Goal: Task Accomplishment & Management: Use online tool/utility

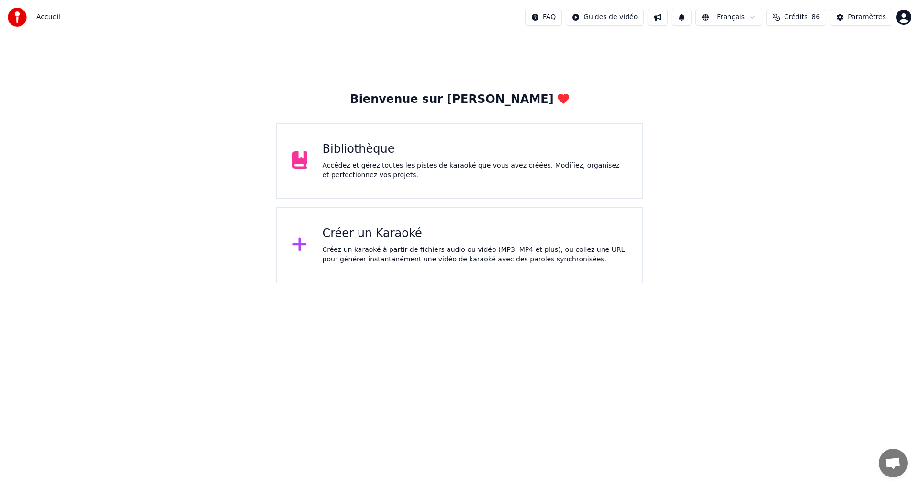
click at [432, 172] on div "Accédez et gérez toutes les pistes de karaoké que vous avez créées. Modifiez, o…" at bounding box center [474, 170] width 305 height 19
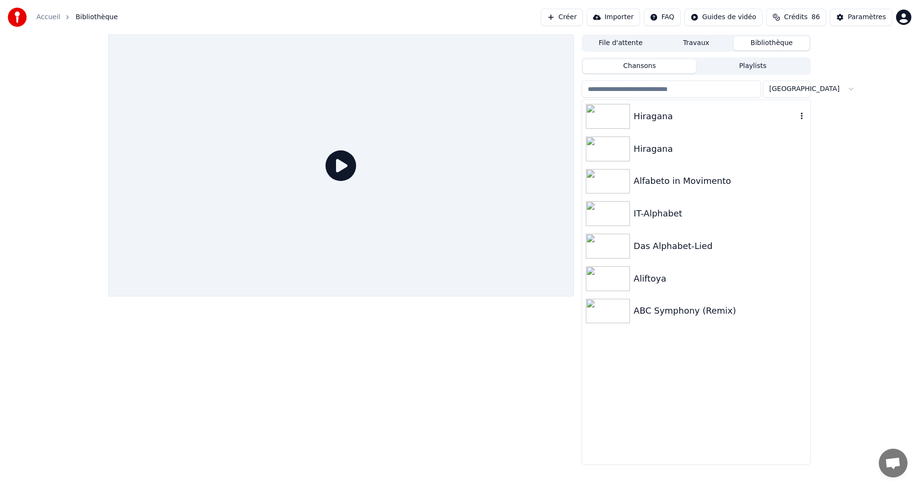
click at [762, 128] on div "Hiragana" at bounding box center [696, 116] width 228 height 33
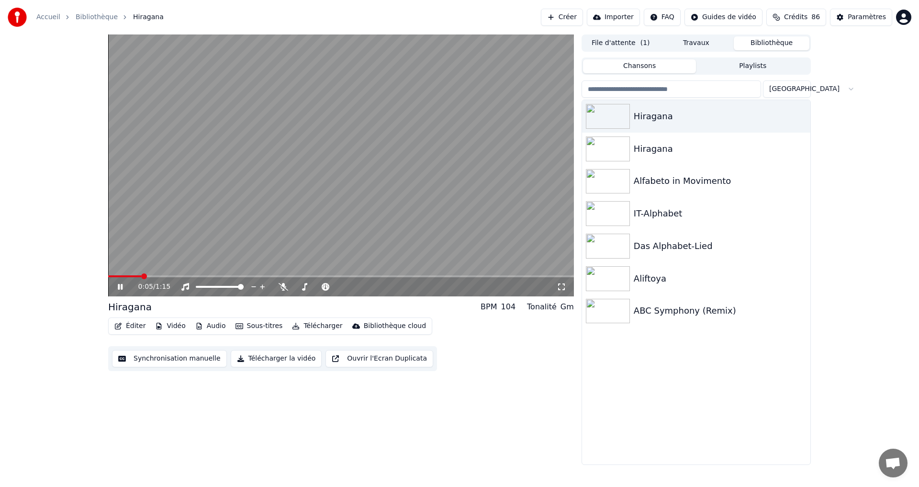
click at [561, 285] on icon at bounding box center [561, 287] width 10 height 8
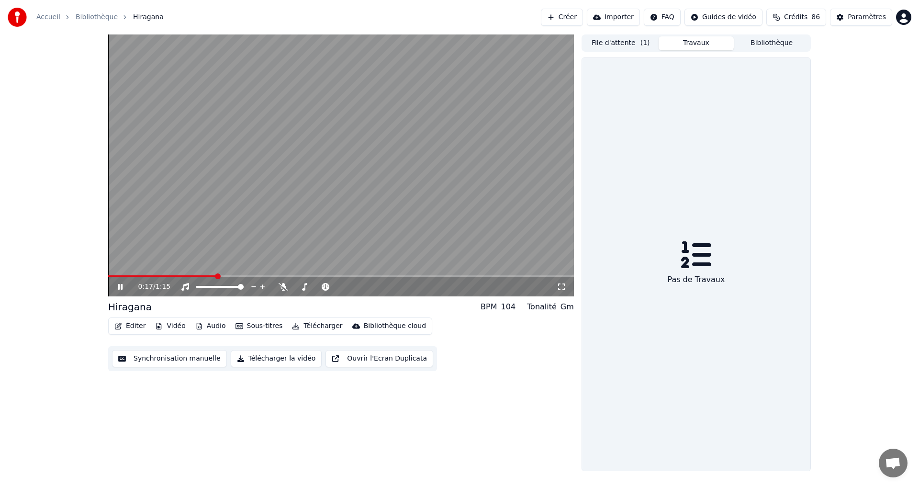
click at [695, 44] on button "Travaux" at bounding box center [696, 43] width 76 height 14
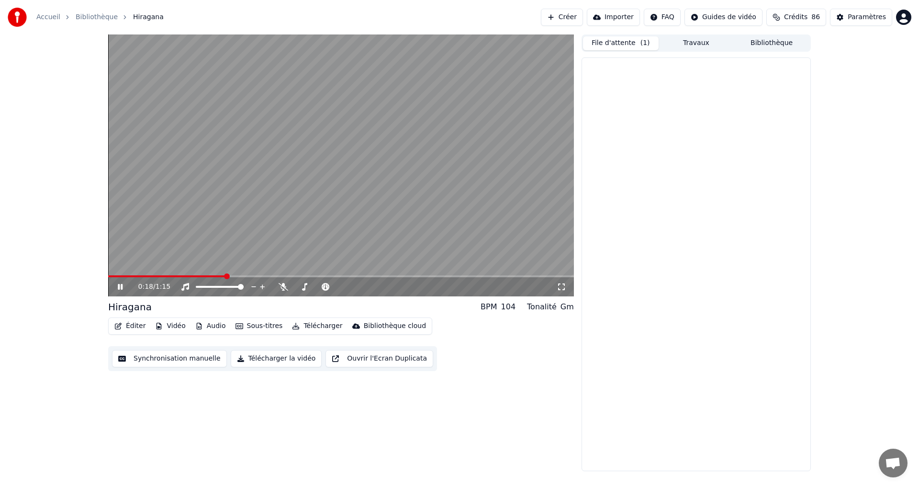
click at [624, 43] on button "File d'attente ( 1 )" at bounding box center [621, 43] width 76 height 14
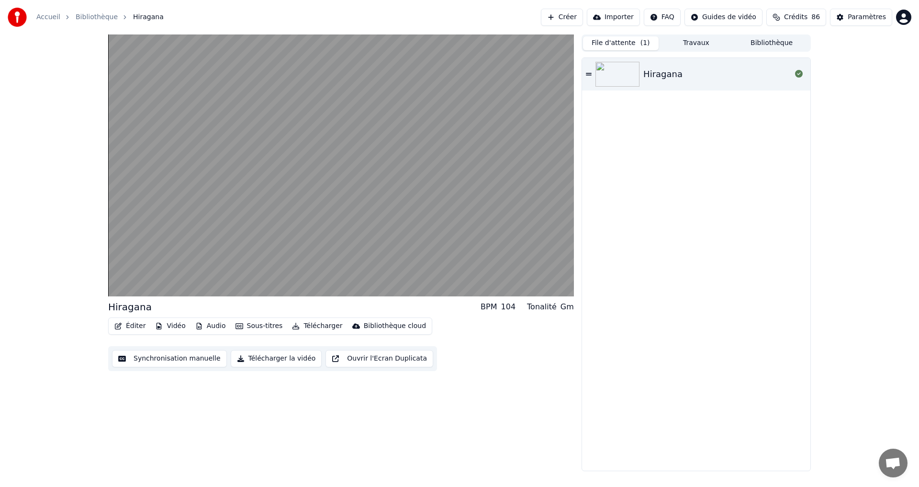
click at [696, 44] on button "Travaux" at bounding box center [696, 43] width 76 height 14
click at [794, 40] on button "Bibliothèque" at bounding box center [771, 43] width 76 height 14
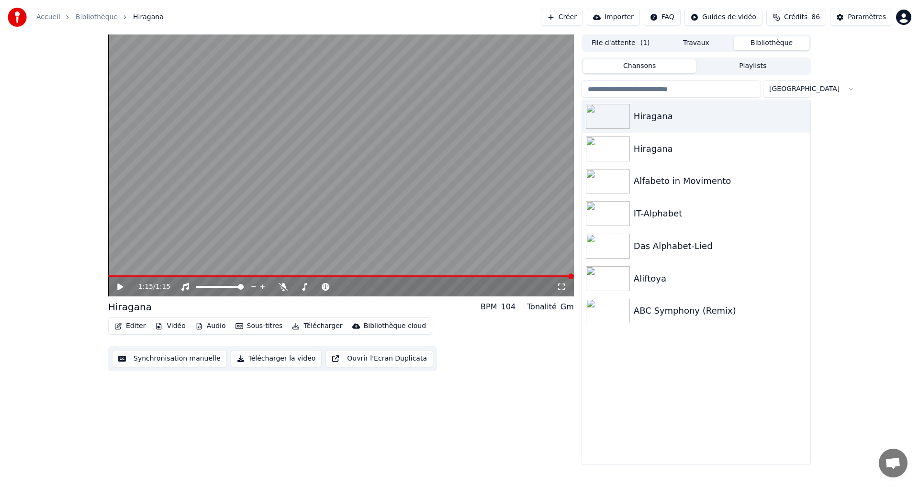
click at [161, 326] on button "Vidéo" at bounding box center [170, 325] width 38 height 13
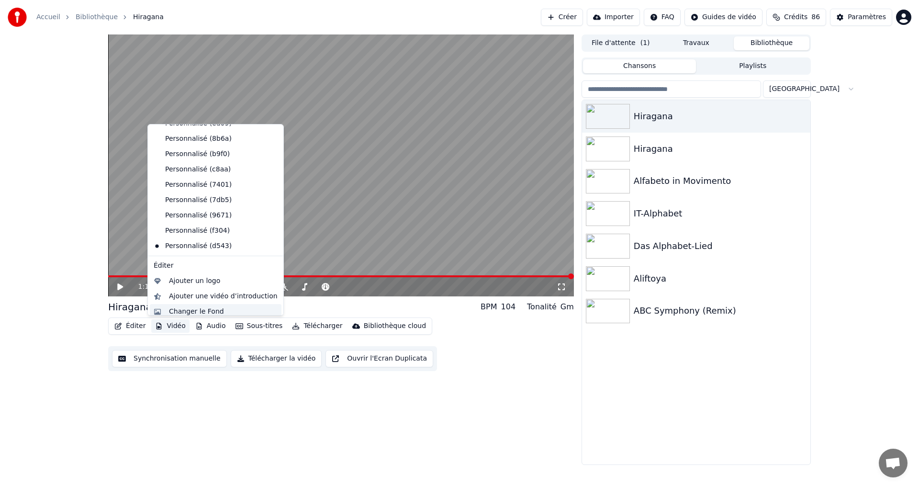
scroll to position [63, 0]
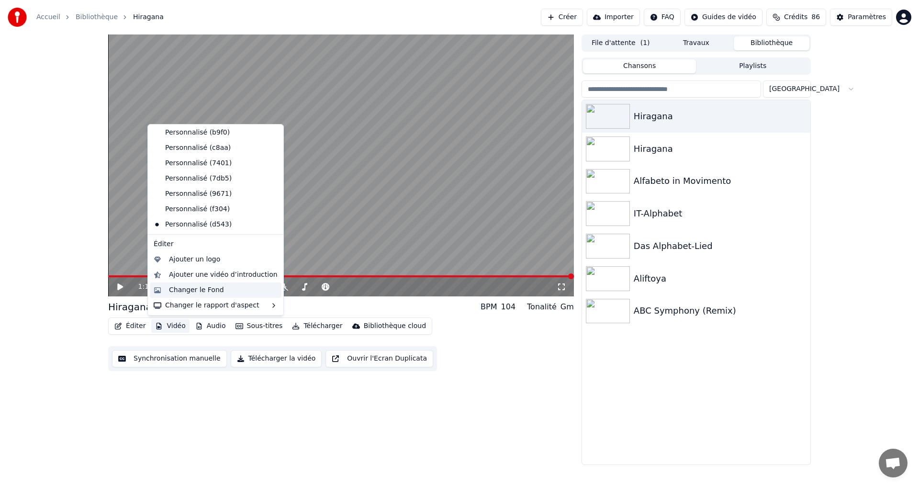
click at [180, 291] on div "Changer le Fond" at bounding box center [196, 290] width 55 height 10
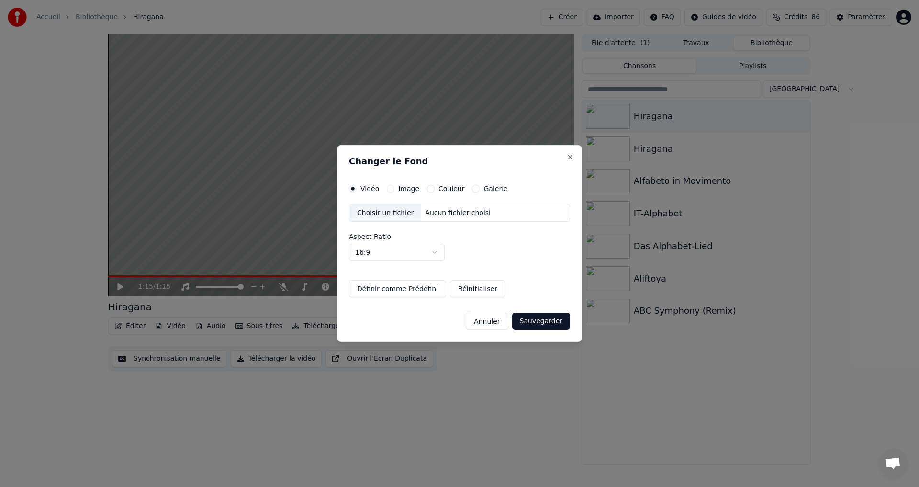
click at [427, 187] on button "Couleur" at bounding box center [431, 189] width 8 height 8
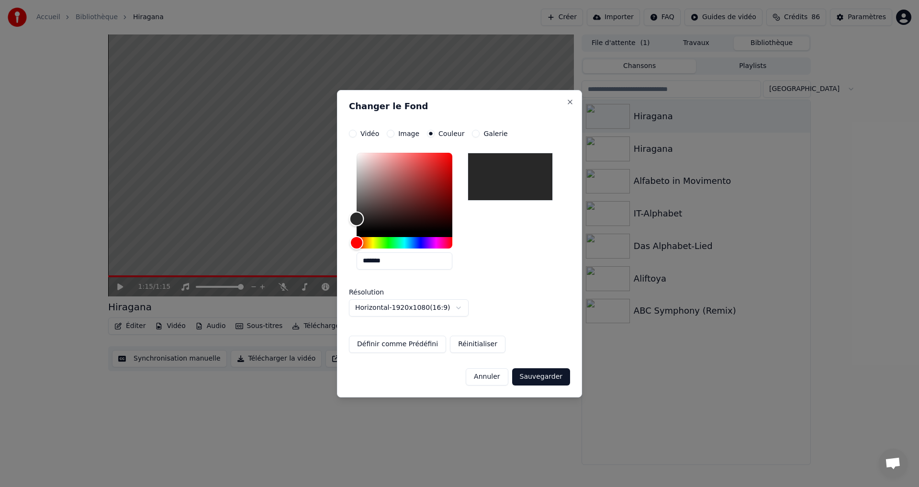
drag, startPoint x: 357, startPoint y: 224, endPoint x: 348, endPoint y: 219, distance: 10.1
click at [348, 219] on div "**********" at bounding box center [459, 243] width 245 height 307
type input "*******"
drag, startPoint x: 359, startPoint y: 223, endPoint x: 345, endPoint y: 219, distance: 14.9
click at [345, 219] on div "**********" at bounding box center [459, 243] width 245 height 307
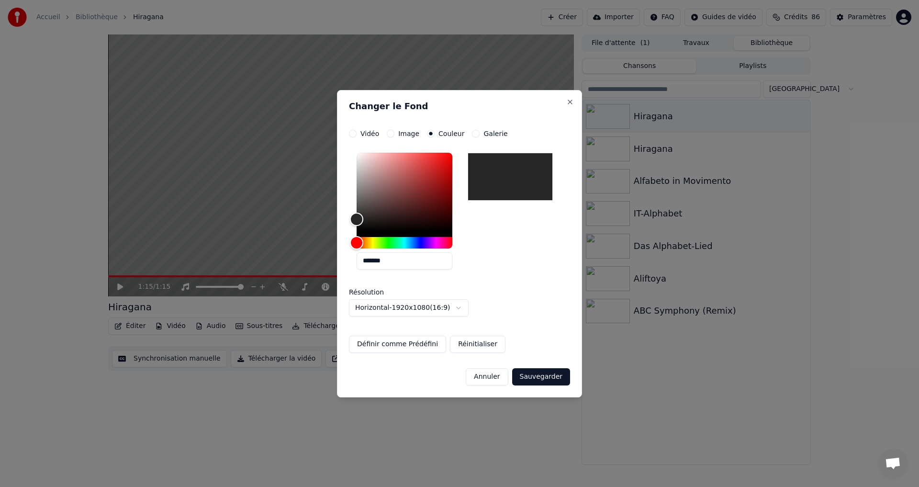
click at [544, 380] on button "Sauvegarder" at bounding box center [541, 376] width 58 height 17
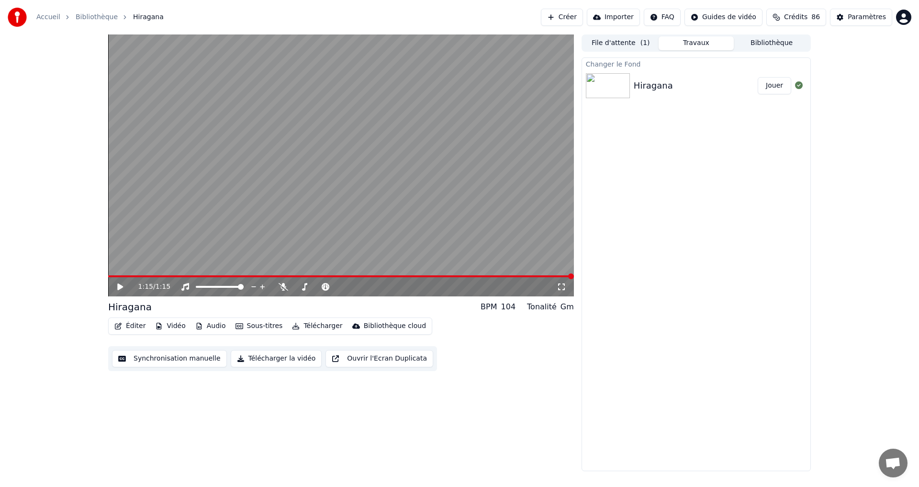
drag, startPoint x: 777, startPoint y: 86, endPoint x: 768, endPoint y: 92, distance: 10.2
click at [777, 86] on button "Jouer" at bounding box center [773, 85] width 33 height 17
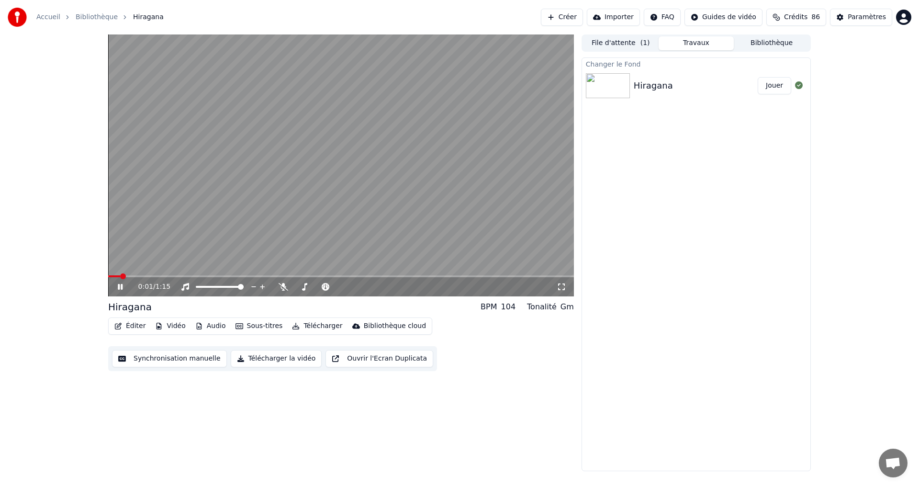
click at [123, 288] on icon at bounding box center [127, 287] width 22 height 8
click at [263, 355] on button "Télécharger la vidéo" at bounding box center [276, 358] width 91 height 17
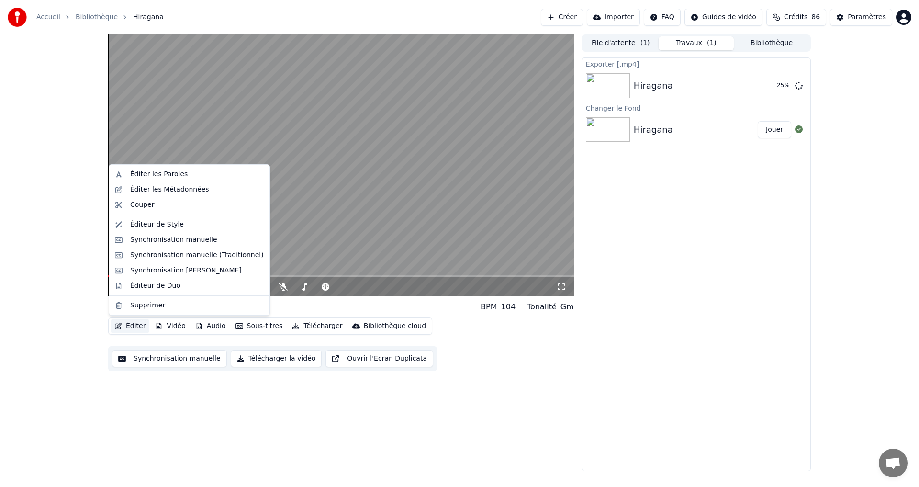
click at [139, 324] on button "Éditer" at bounding box center [130, 325] width 39 height 13
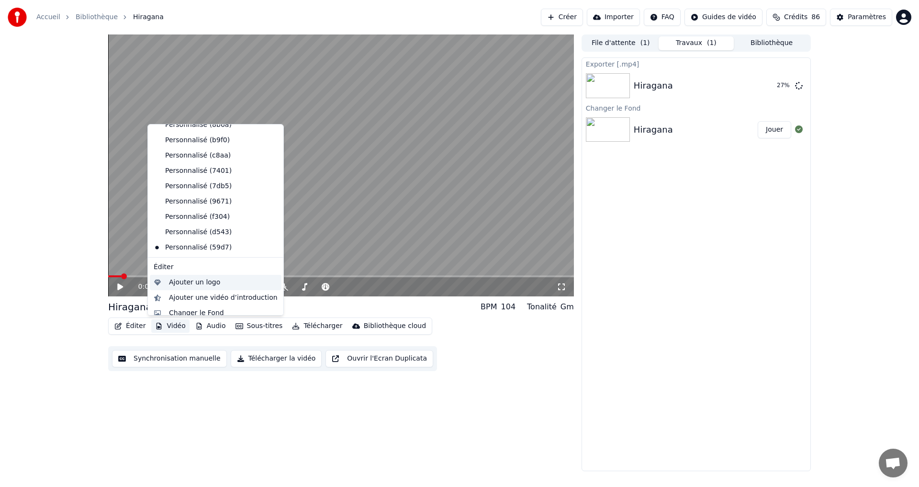
scroll to position [78, 0]
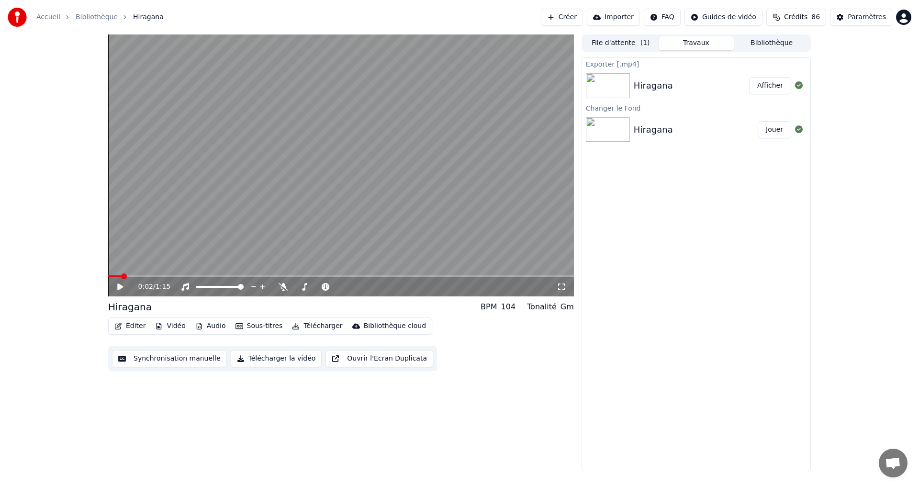
click at [775, 84] on button "Afficher" at bounding box center [770, 85] width 42 height 17
click at [767, 130] on button "Jouer" at bounding box center [773, 129] width 33 height 17
click at [139, 326] on button "Éditer" at bounding box center [130, 325] width 39 height 13
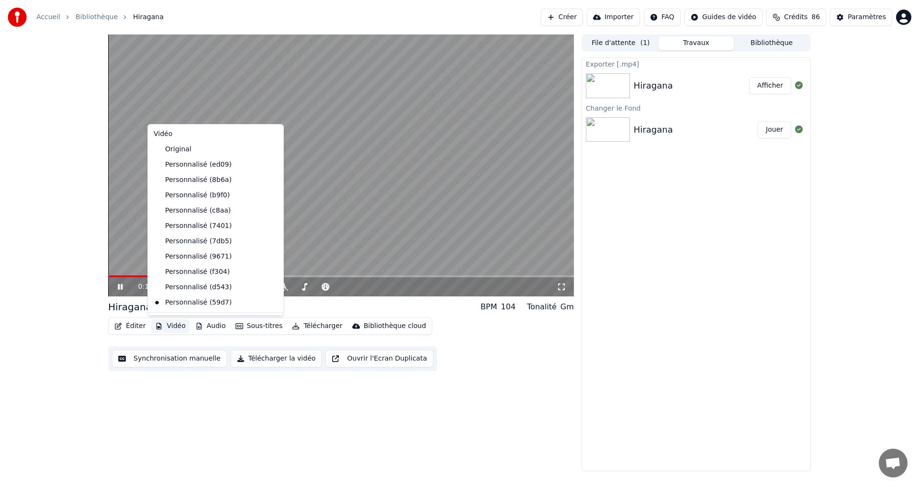
click at [174, 324] on button "Vidéo" at bounding box center [170, 325] width 38 height 13
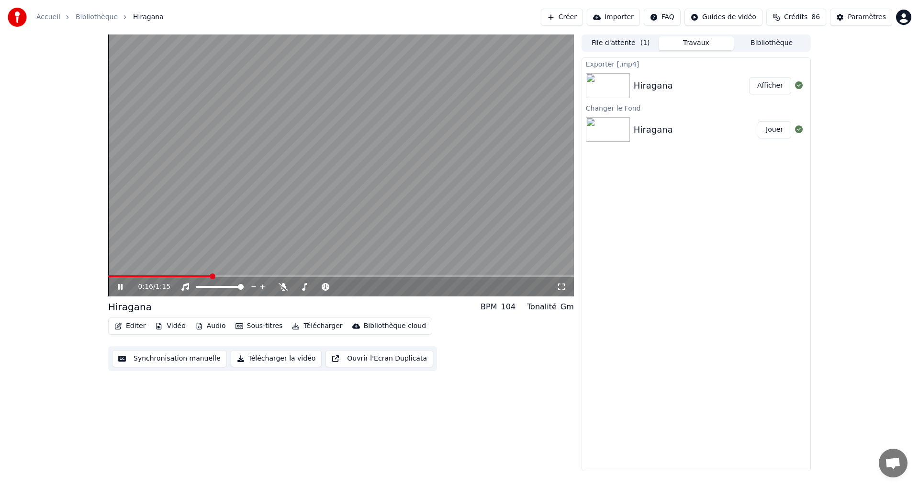
click at [134, 327] on button "Éditer" at bounding box center [130, 325] width 39 height 13
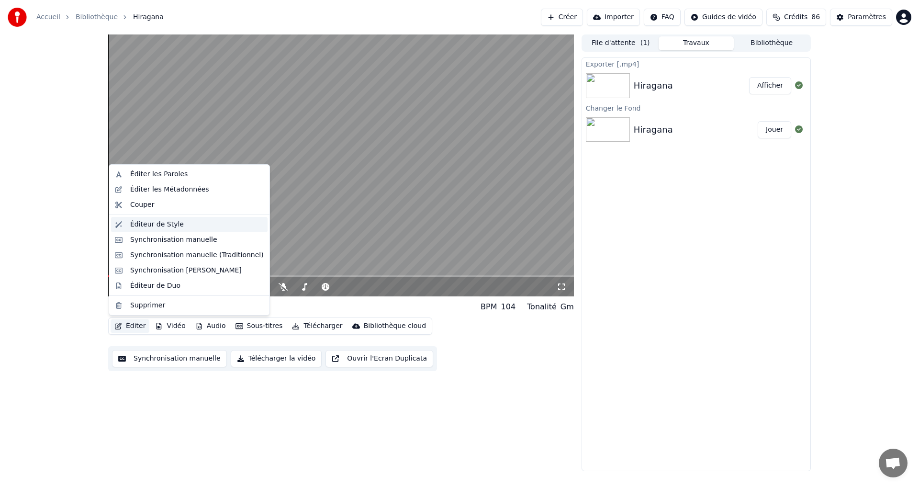
click at [173, 227] on div "Éditeur de Style" at bounding box center [157, 225] width 54 height 10
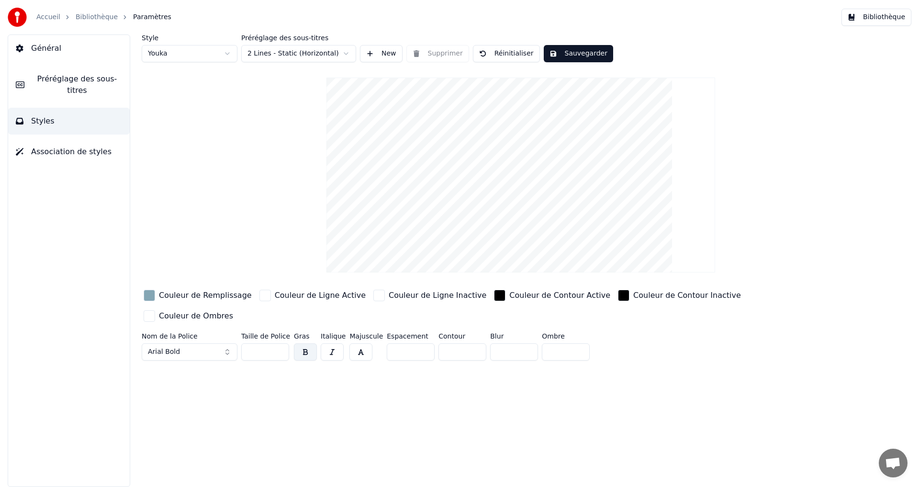
click at [151, 299] on div "button" at bounding box center [149, 294] width 11 height 11
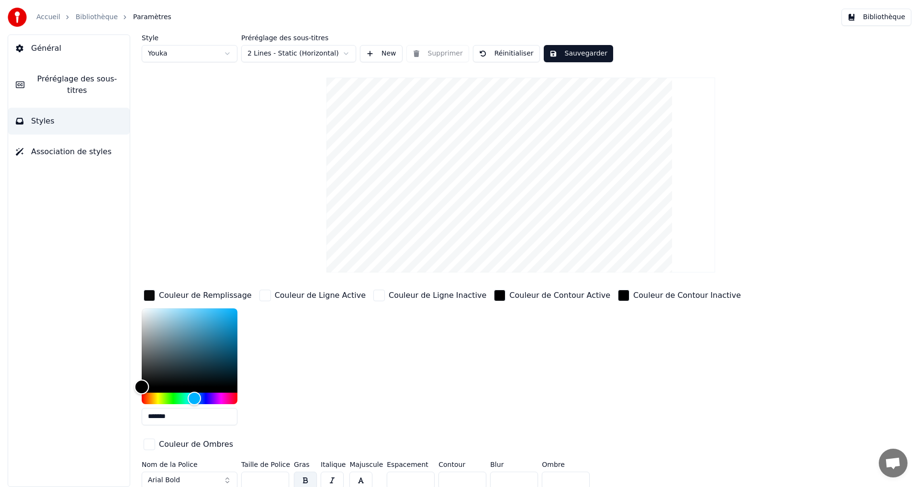
type input "*******"
click at [86, 421] on div "Général Préréglage des sous-titres Styles Association de styles Style Youka Pré…" at bounding box center [459, 260] width 919 height 452
click at [503, 56] on button "Réinitialiser" at bounding box center [506, 53] width 67 height 17
type input "**"
type input "*"
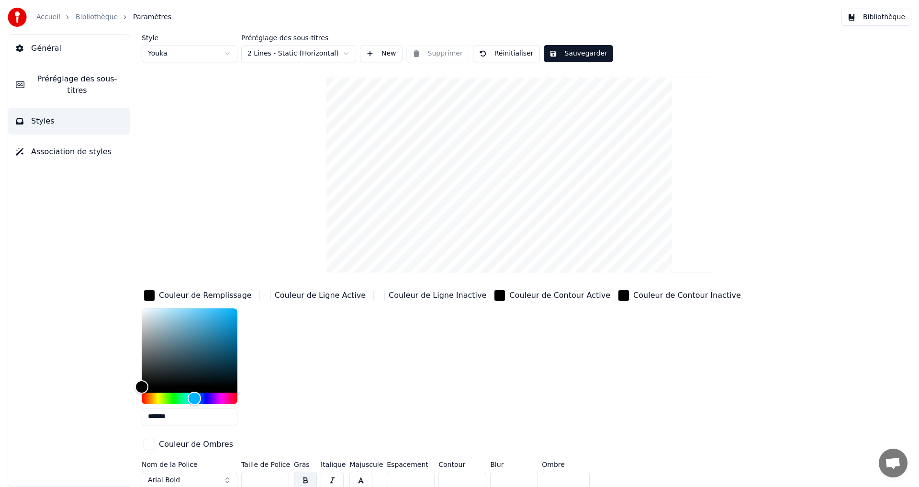
type input "*******"
click at [268, 295] on div "button" at bounding box center [264, 294] width 11 height 11
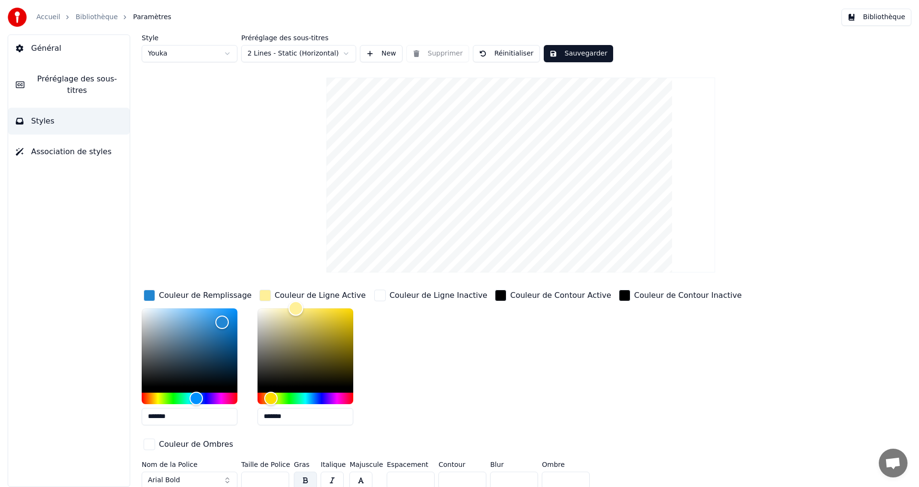
type input "*******"
drag, startPoint x: 278, startPoint y: 319, endPoint x: 240, endPoint y: 294, distance: 46.1
click at [240, 294] on div "Couleur de Remplissage ******* Couleur de Ligne Active ******* Couleur de Ligne…" at bounding box center [463, 371] width 643 height 166
drag, startPoint x: 159, startPoint y: 370, endPoint x: 164, endPoint y: 367, distance: 5.6
click at [160, 370] on div "Color" at bounding box center [190, 347] width 96 height 78
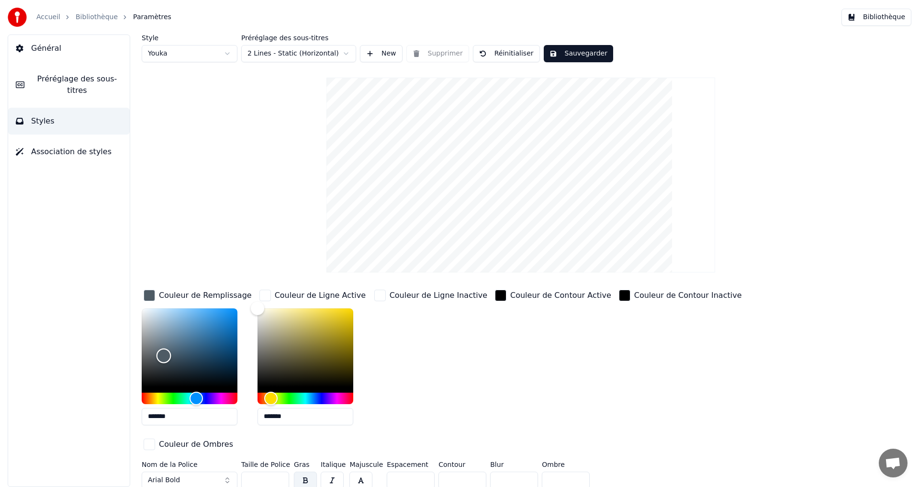
click at [164, 355] on div "Color" at bounding box center [190, 347] width 96 height 78
type input "*******"
click at [168, 337] on div "Color" at bounding box center [190, 347] width 96 height 78
click at [63, 77] on span "Préréglage des sous-titres" at bounding box center [77, 84] width 90 height 23
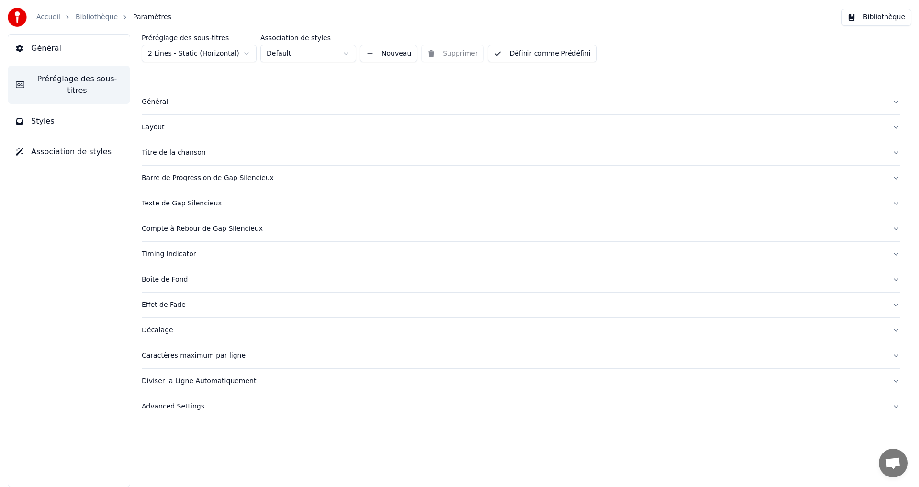
click at [899, 18] on button "Bibliothèque" at bounding box center [876, 17] width 70 height 17
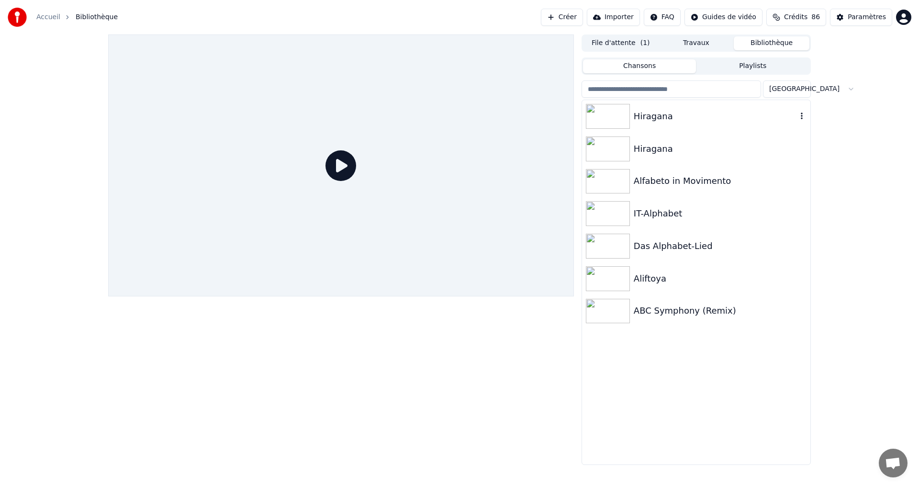
click at [702, 119] on div "Hiragana" at bounding box center [714, 116] width 163 height 13
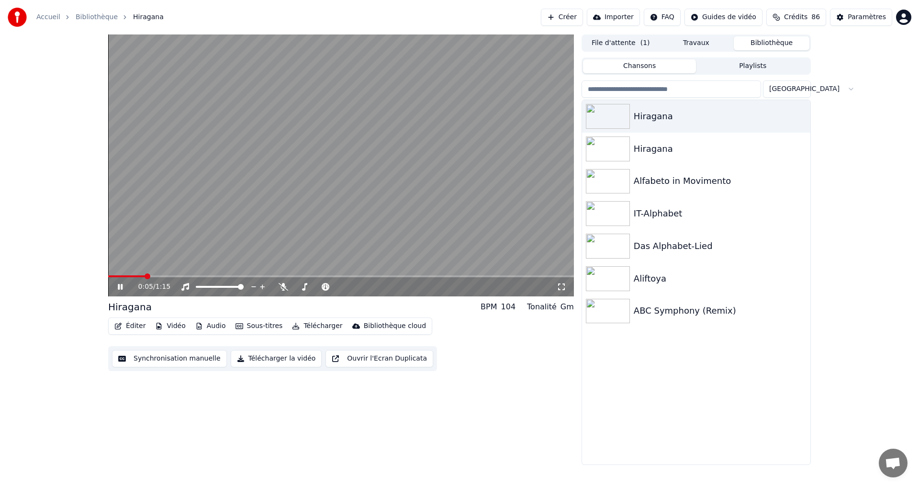
click at [120, 285] on icon at bounding box center [120, 287] width 5 height 6
click at [129, 326] on button "Éditer" at bounding box center [130, 325] width 39 height 13
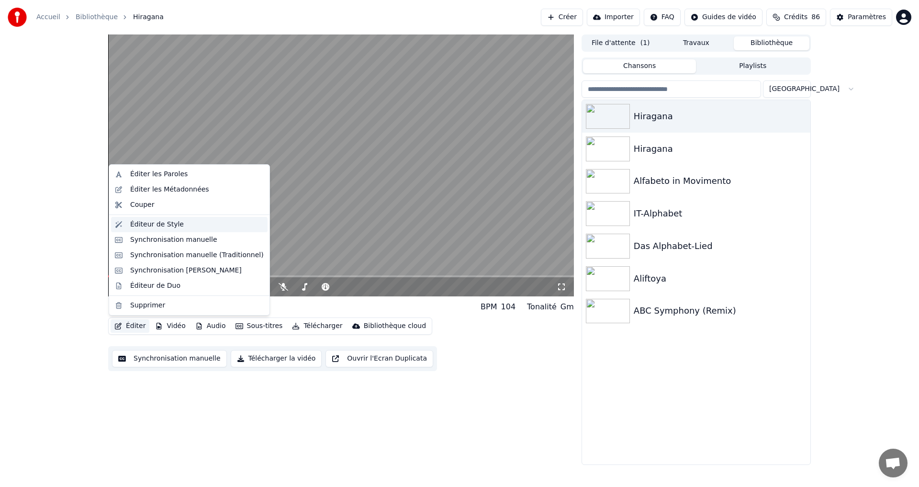
click at [152, 229] on div "Éditeur de Style" at bounding box center [189, 224] width 156 height 15
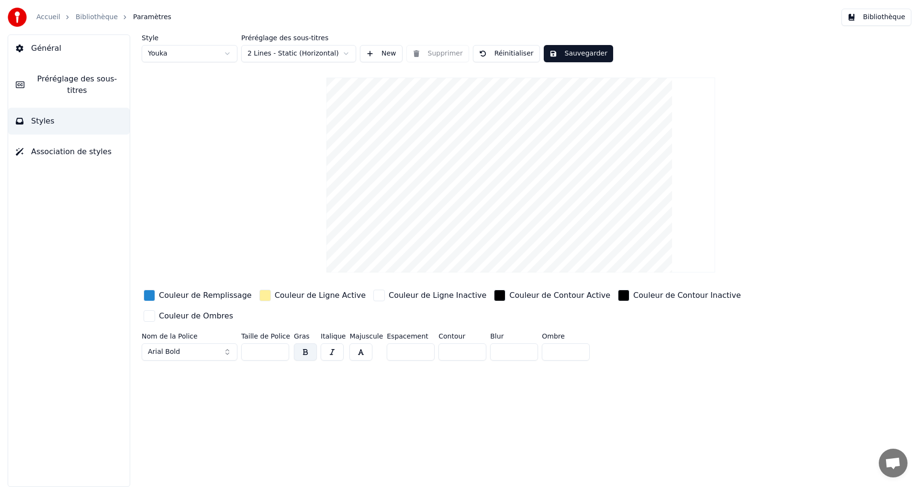
click at [152, 293] on div "button" at bounding box center [149, 294] width 11 height 11
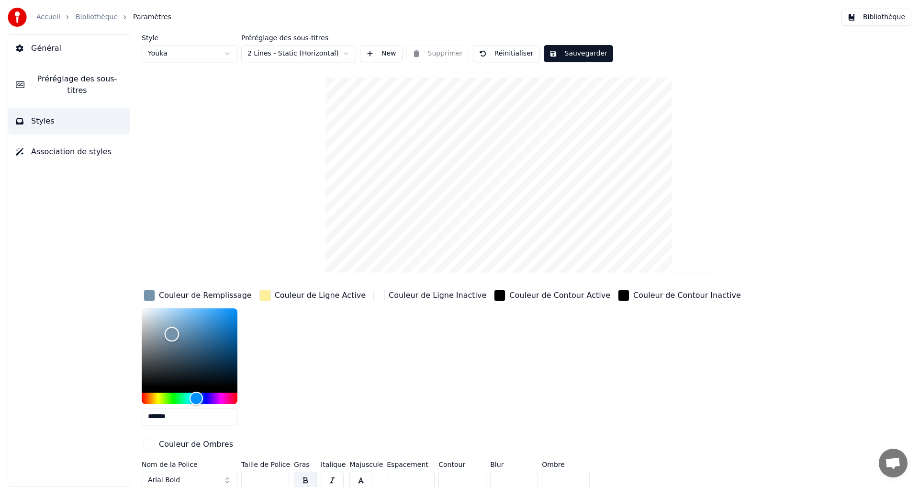
drag, startPoint x: 165, startPoint y: 332, endPoint x: 197, endPoint y: 316, distance: 35.7
click at [172, 333] on div "Color" at bounding box center [190, 347] width 96 height 78
type input "*******"
click at [267, 293] on div "button" at bounding box center [264, 294] width 11 height 11
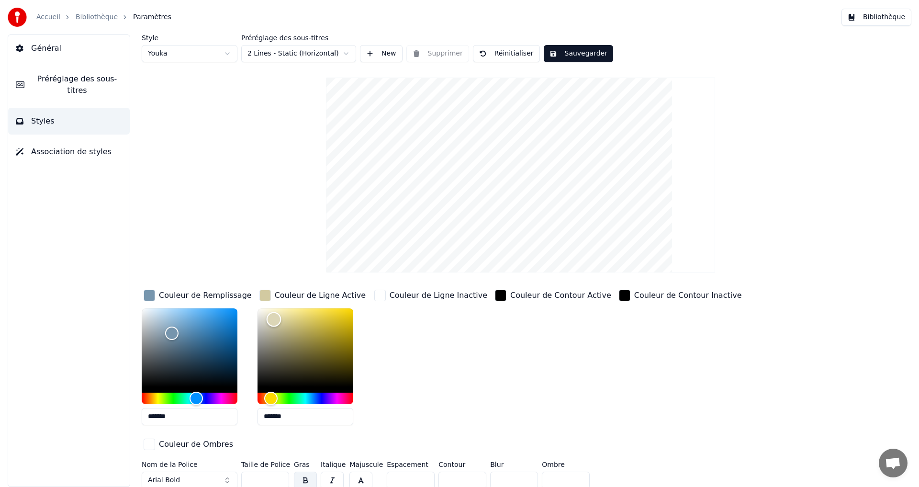
type input "*******"
drag, startPoint x: 255, startPoint y: 307, endPoint x: 221, endPoint y: 287, distance: 39.6
click at [222, 288] on div "Couleur de Remplissage ******* Couleur de Ligne Active ******* Couleur de Ligne…" at bounding box center [463, 371] width 643 height 166
click at [575, 58] on button "Sauvegarder" at bounding box center [578, 53] width 69 height 17
click at [889, 20] on button "Bibliothèque" at bounding box center [876, 17] width 70 height 17
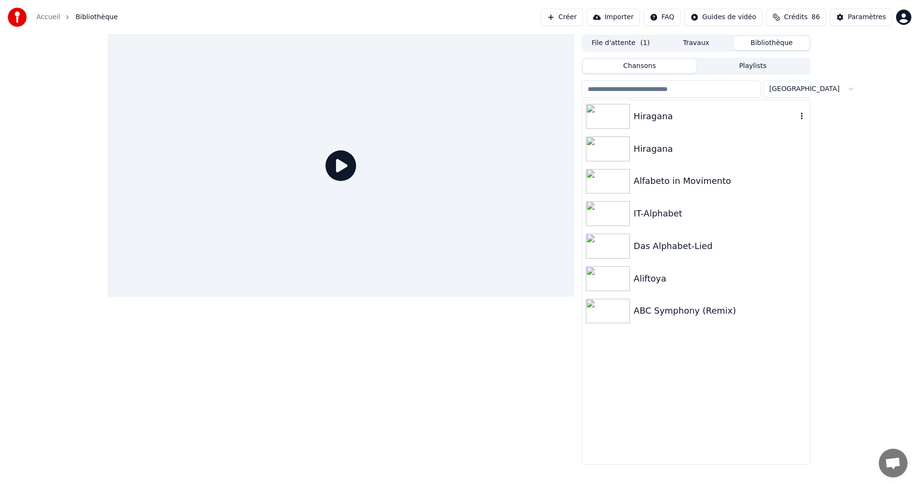
click at [700, 111] on div "Hiragana" at bounding box center [714, 116] width 163 height 13
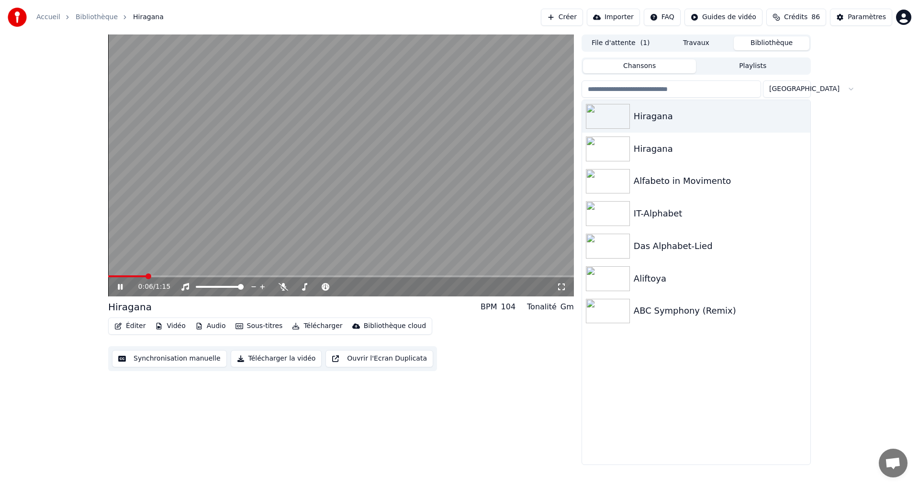
click at [173, 329] on button "Vidéo" at bounding box center [170, 325] width 38 height 13
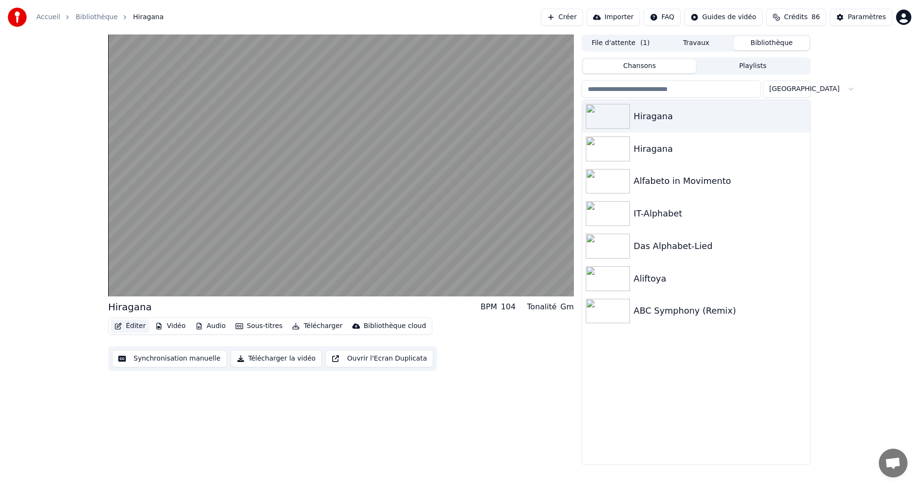
click at [124, 322] on button "Éditer" at bounding box center [130, 325] width 39 height 13
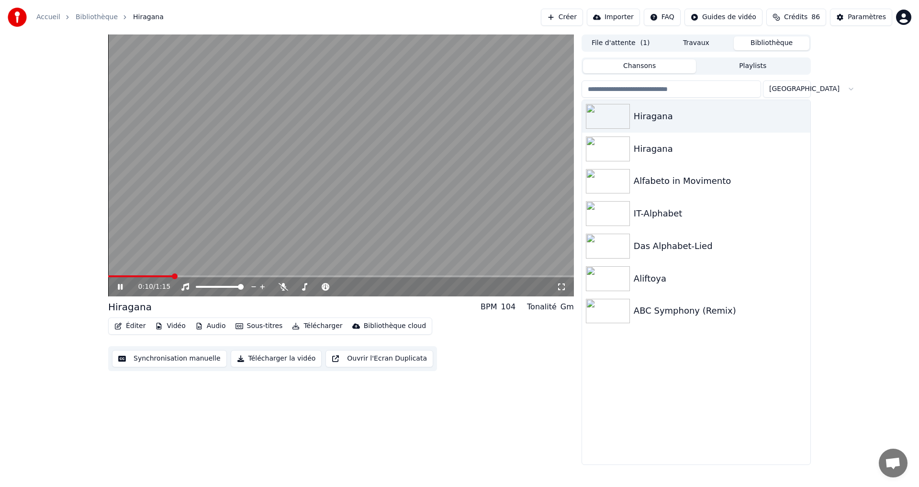
click at [129, 328] on button "Éditer" at bounding box center [130, 325] width 39 height 13
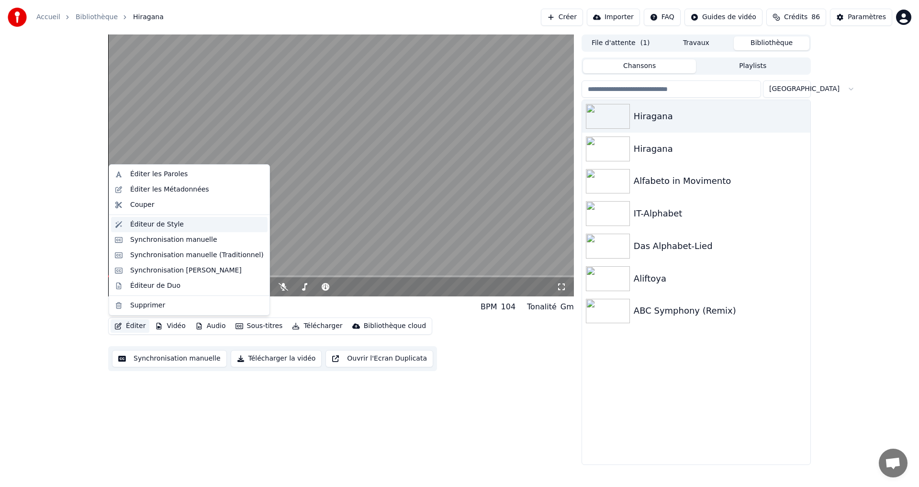
click at [156, 225] on div "Éditeur de Style" at bounding box center [157, 225] width 54 height 10
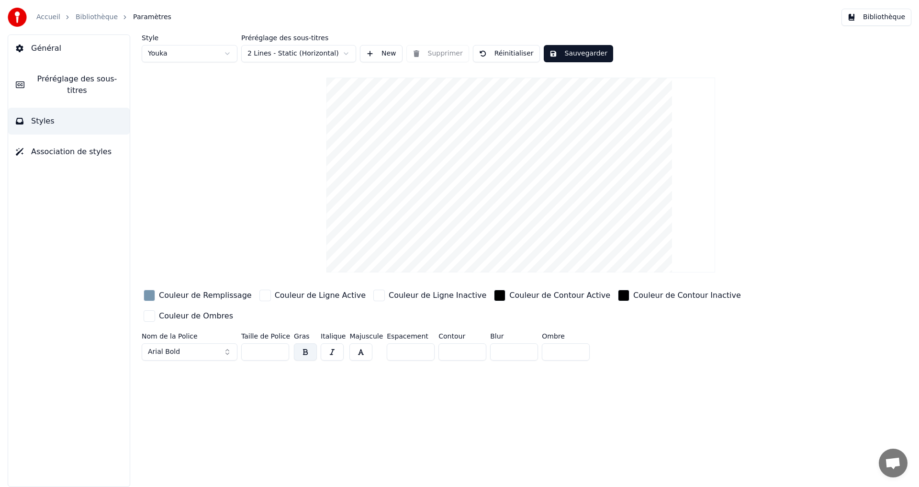
drag, startPoint x: 434, startPoint y: 330, endPoint x: 451, endPoint y: 332, distance: 16.8
click at [453, 343] on input "*" at bounding box center [462, 351] width 48 height 17
type input "*"
click at [398, 464] on div "Style Youka Préréglage des sous-titres 2 Lines - Static (Horizontal) New Suppri…" at bounding box center [520, 260] width 796 height 452
click at [564, 47] on button "Sauvegarder" at bounding box center [578, 53] width 69 height 17
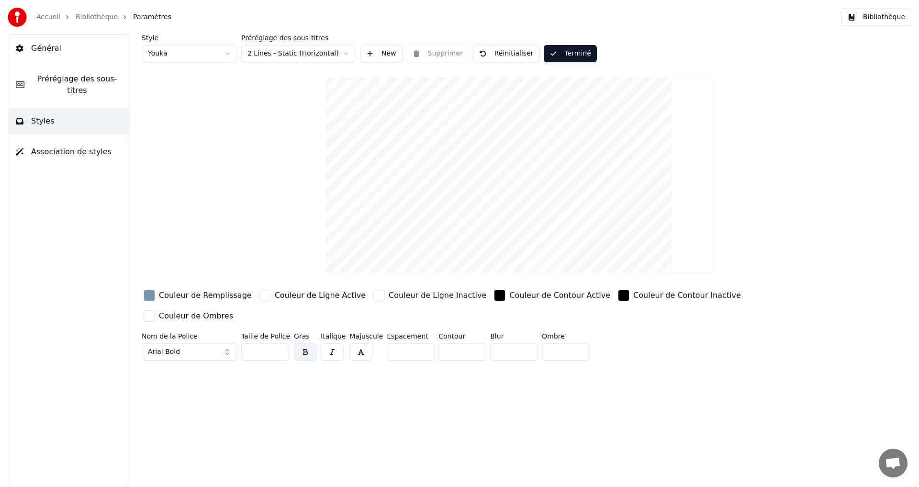
click at [877, 18] on button "Bibliothèque" at bounding box center [876, 17] width 70 height 17
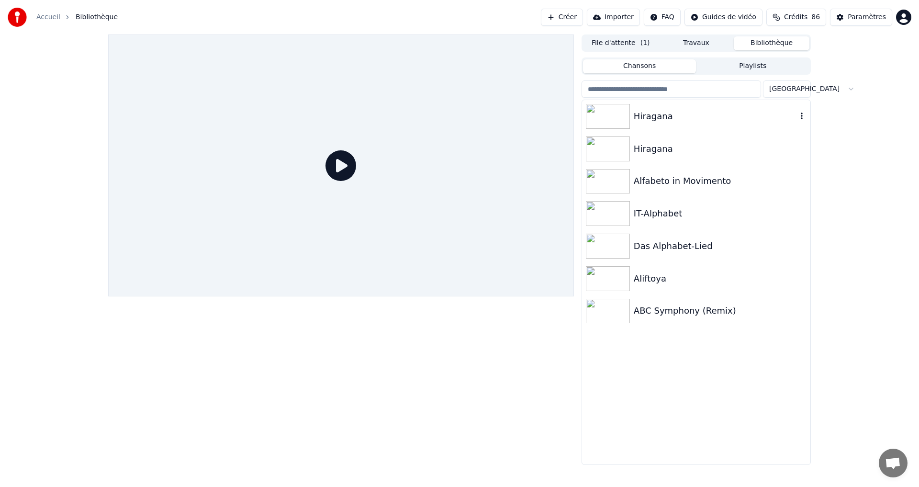
click at [686, 119] on div "Hiragana" at bounding box center [714, 116] width 163 height 13
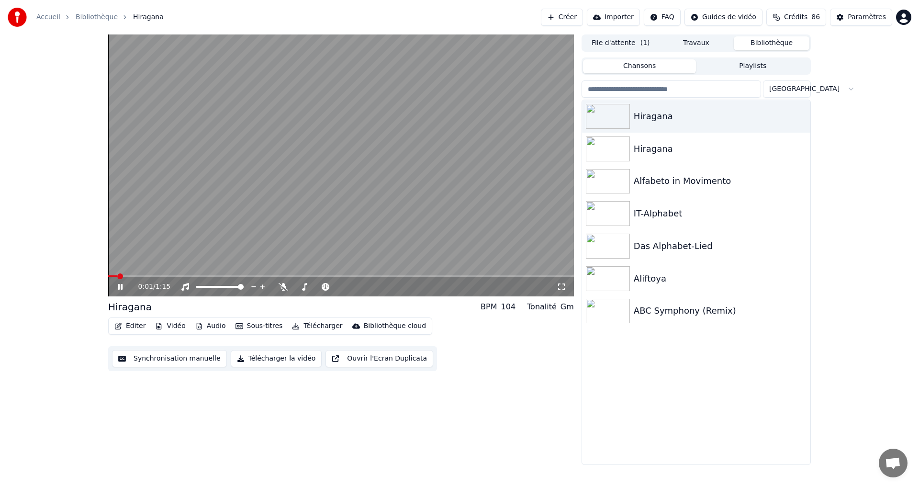
click at [171, 327] on button "Vidéo" at bounding box center [170, 325] width 38 height 13
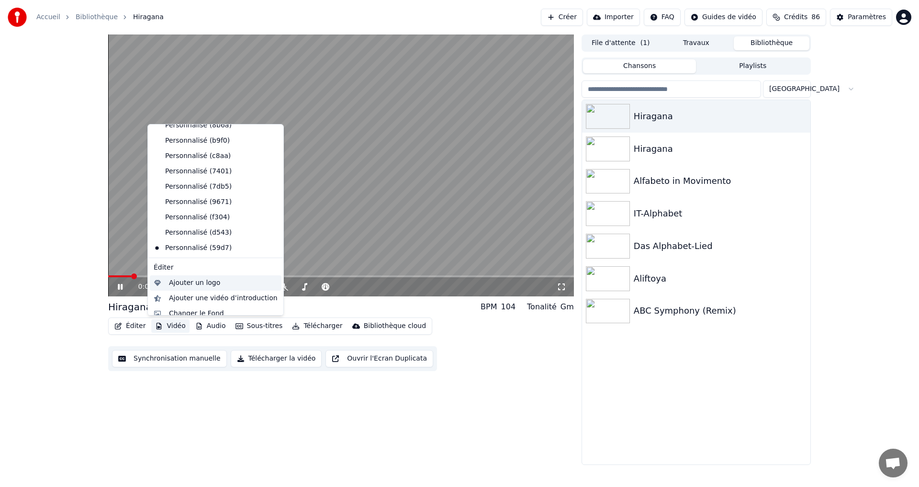
scroll to position [78, 0]
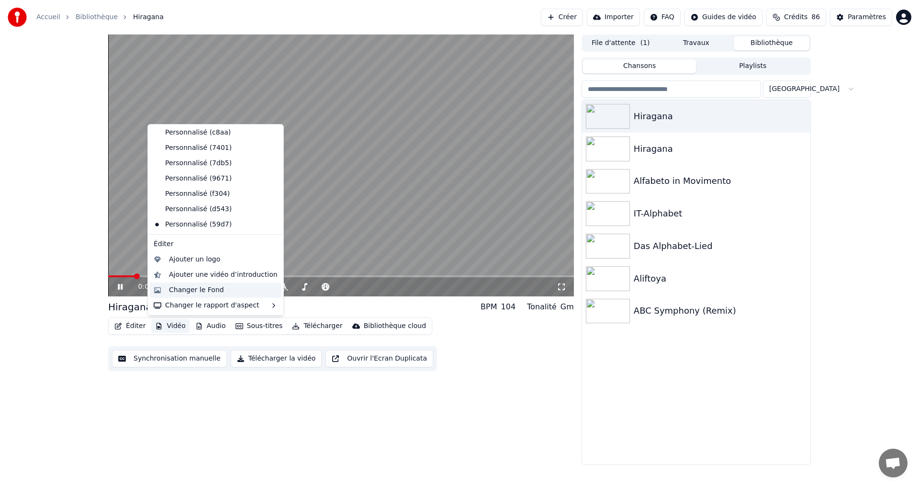
click at [189, 290] on div "Changer le Fond" at bounding box center [196, 290] width 55 height 10
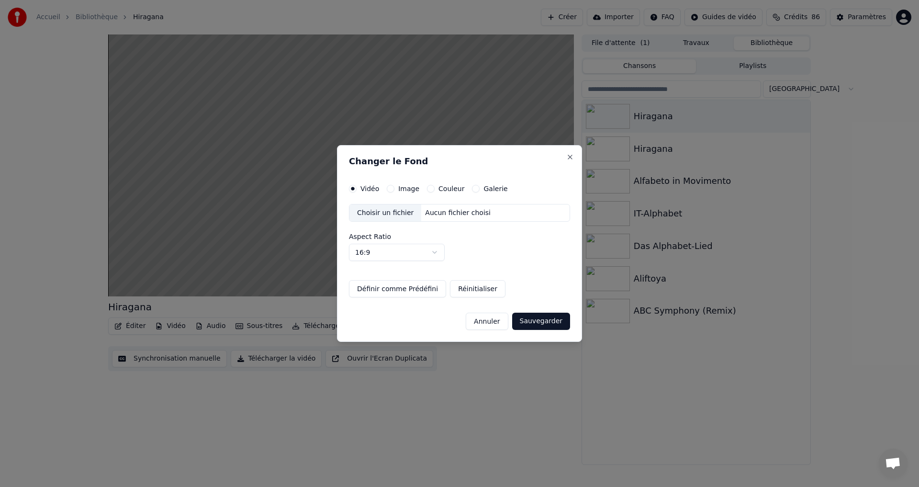
click at [427, 187] on button "Couleur" at bounding box center [431, 189] width 8 height 8
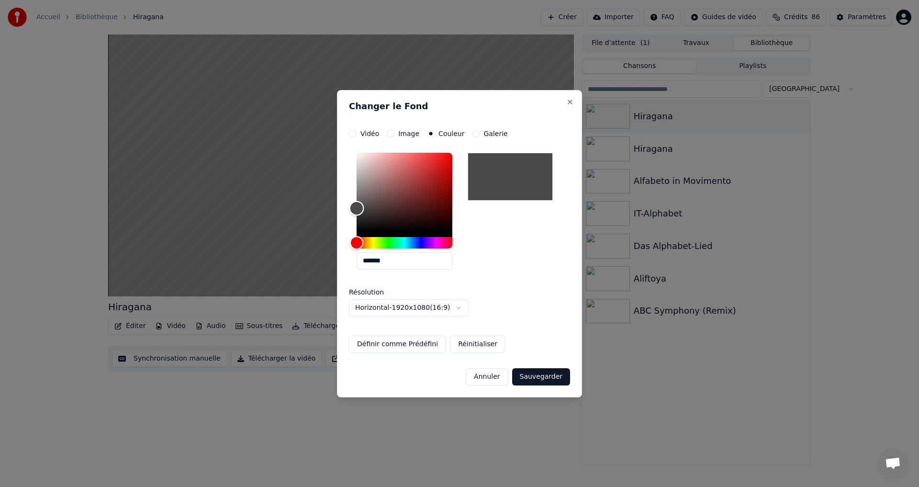
type input "*******"
drag, startPoint x: 352, startPoint y: 219, endPoint x: 309, endPoint y: 207, distance: 44.2
click at [307, 207] on body "**********" at bounding box center [459, 243] width 919 height 487
click at [520, 374] on button "Sauvegarder" at bounding box center [541, 376] width 58 height 17
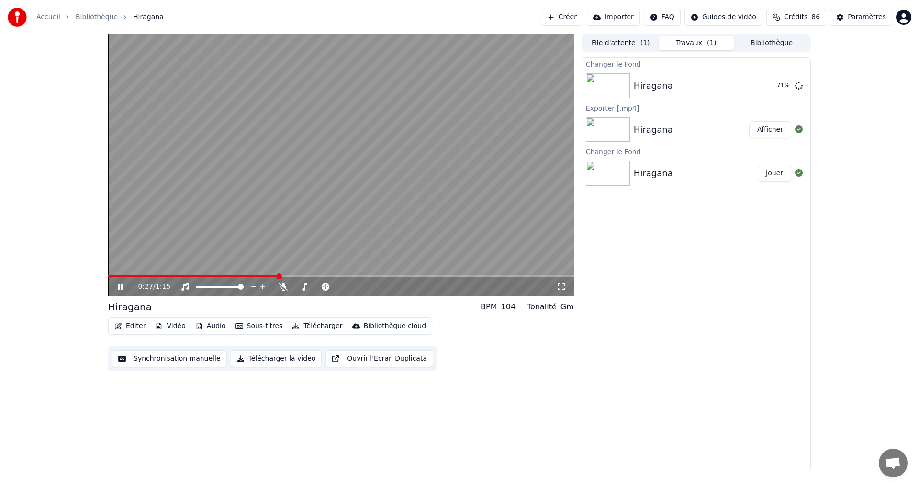
click at [118, 285] on icon at bounding box center [120, 287] width 5 height 6
click at [771, 92] on button "Jouer" at bounding box center [773, 85] width 33 height 17
click at [264, 358] on button "Télécharger la vidéo" at bounding box center [276, 358] width 91 height 17
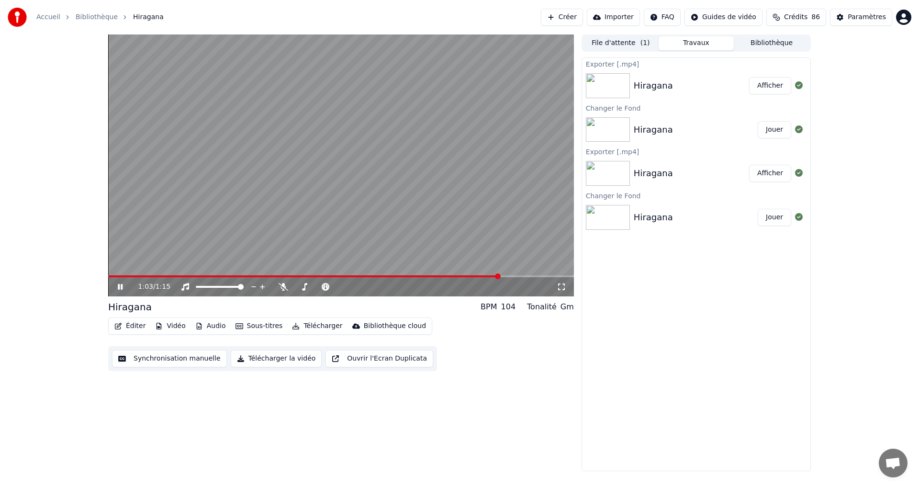
click at [762, 87] on button "Afficher" at bounding box center [770, 85] width 42 height 17
click at [133, 321] on button "Éditer" at bounding box center [130, 325] width 39 height 13
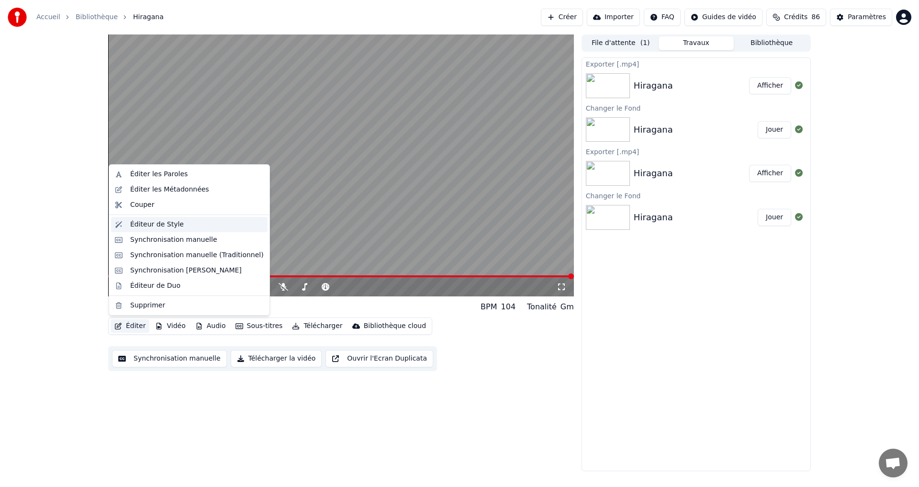
click at [177, 226] on div "Éditeur de Style" at bounding box center [196, 225] width 133 height 10
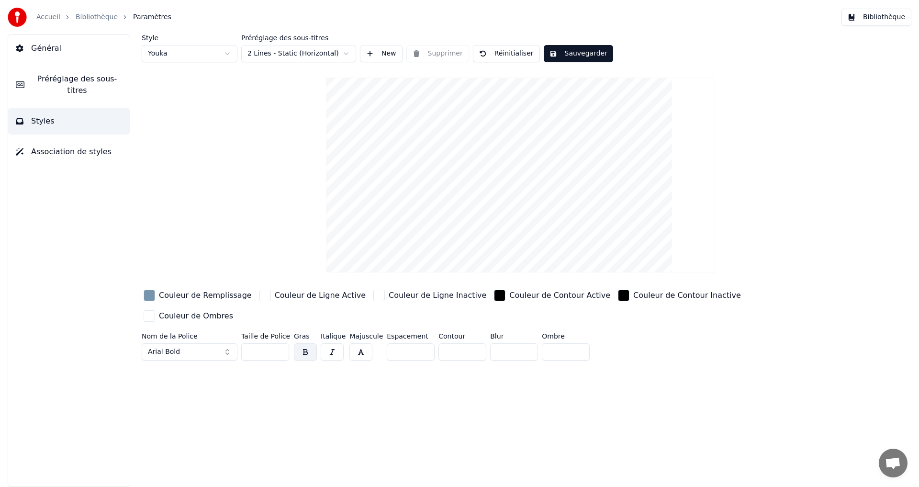
drag, startPoint x: 442, startPoint y: 331, endPoint x: 414, endPoint y: 327, distance: 28.0
click at [428, 333] on div "Nom de la Police Arial Bold Taille de Police ** Gras Italique Majuscule Espacem…" at bounding box center [463, 349] width 643 height 32
type input "*"
click at [433, 382] on div "Style Youka Préréglage des sous-titres 2 Lines - Static (Horizontal) New Suppri…" at bounding box center [520, 260] width 796 height 452
click at [322, 49] on html "Accueil Bibliothèque Paramètres Bibliothèque Général Préréglage des sous-titres…" at bounding box center [459, 243] width 919 height 487
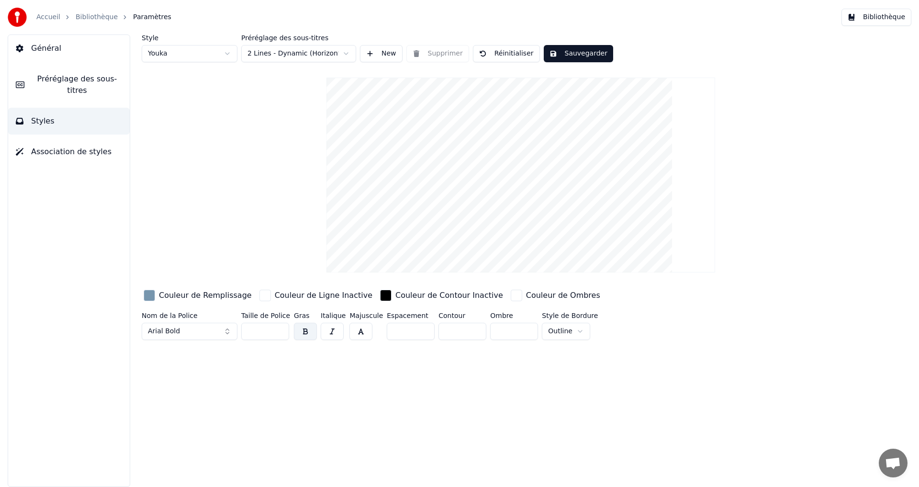
click at [308, 56] on html "Accueil Bibliothèque Paramètres Bibliothèque Général Préréglage des sous-titres…" at bounding box center [459, 243] width 919 height 487
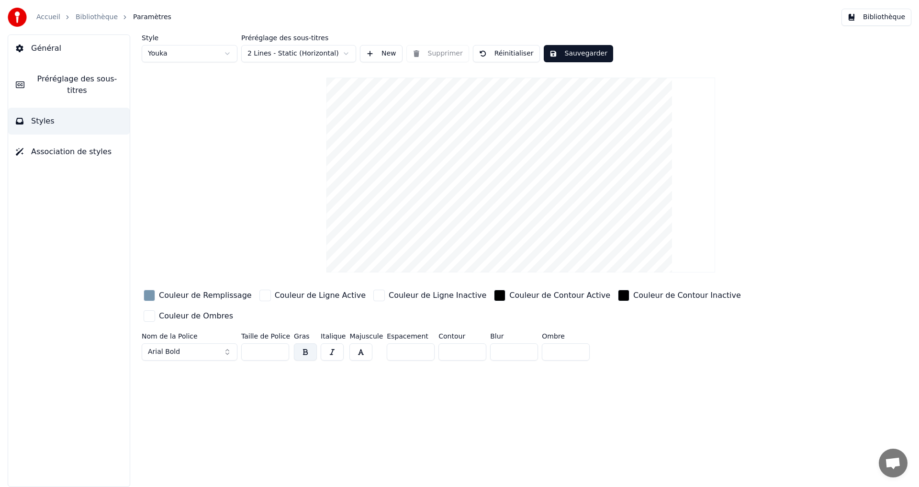
click at [557, 56] on button "Sauvegarder" at bounding box center [578, 53] width 69 height 17
click at [87, 45] on button "Général" at bounding box center [69, 48] width 122 height 27
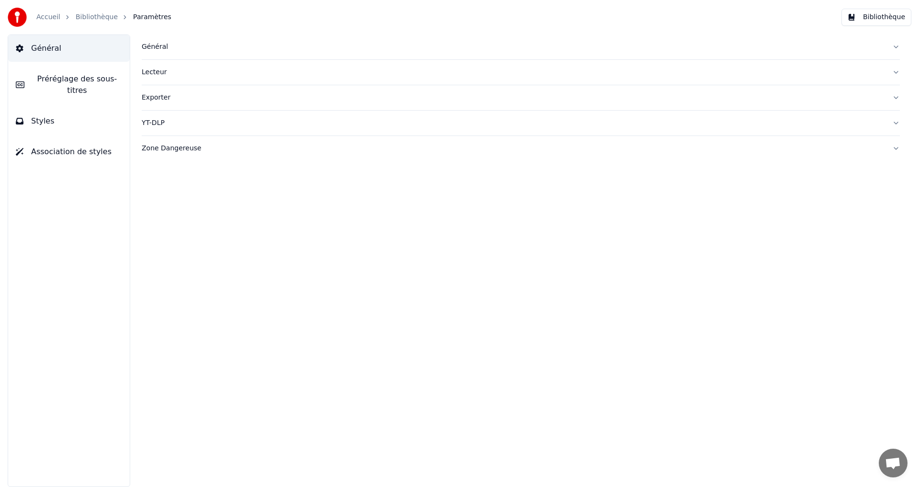
click at [64, 114] on button "Styles" at bounding box center [69, 121] width 122 height 27
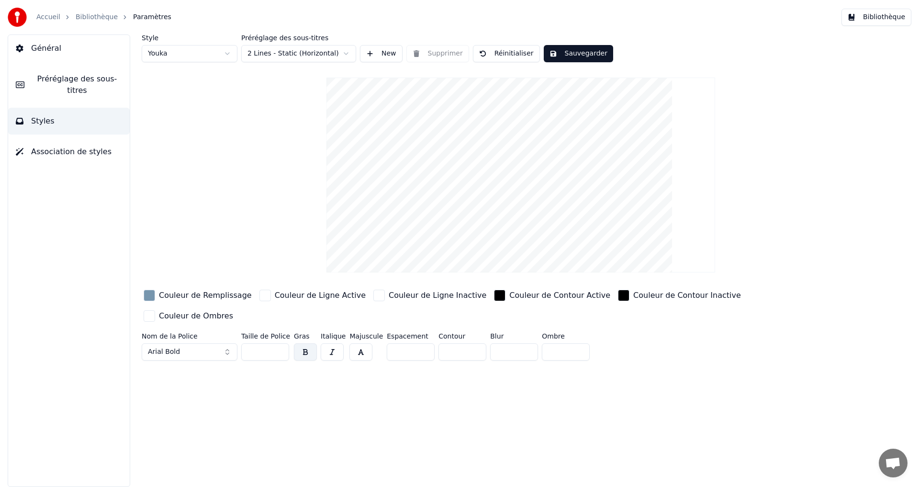
click at [63, 76] on span "Préréglage des sous-titres" at bounding box center [77, 84] width 90 height 23
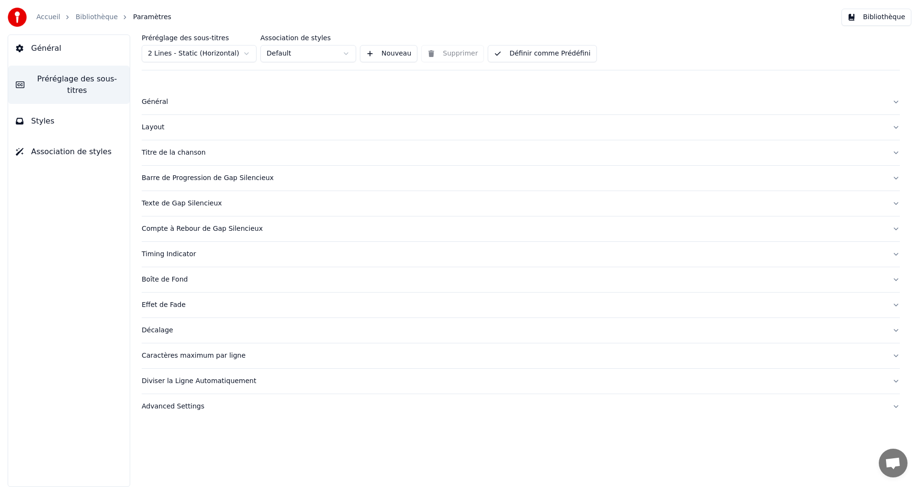
click at [203, 133] on button "Layout" at bounding box center [521, 127] width 758 height 25
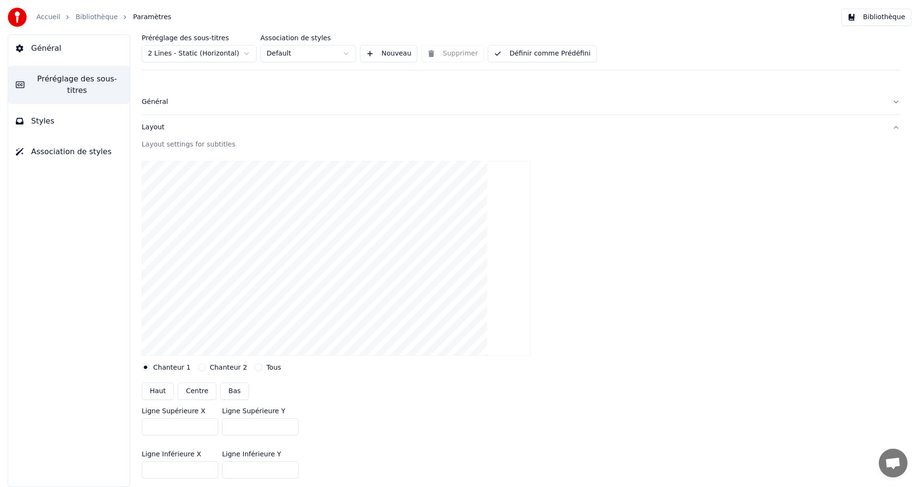
click at [213, 126] on div "Layout" at bounding box center [513, 127] width 743 height 10
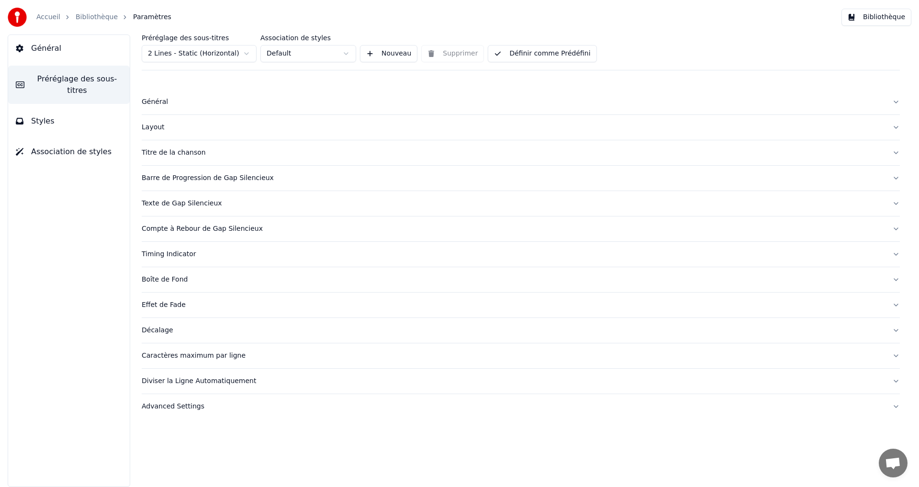
click at [192, 109] on button "Général" at bounding box center [521, 101] width 758 height 25
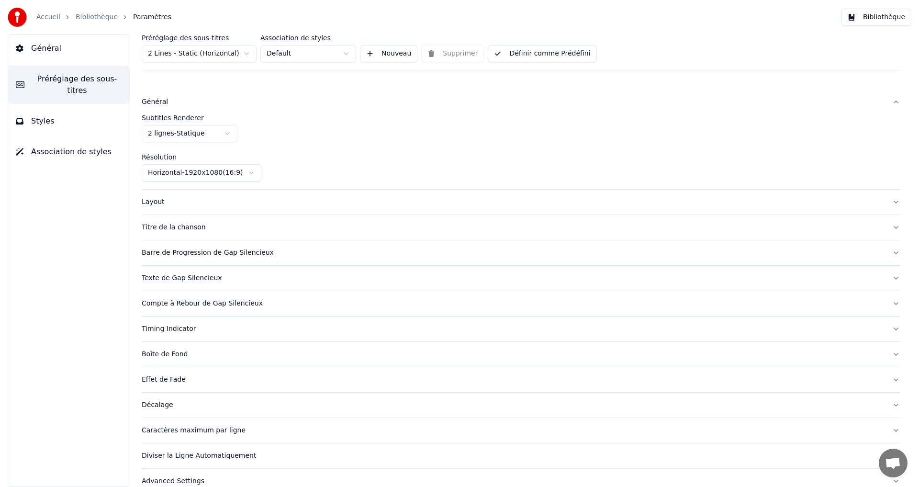
click at [200, 134] on html "Accueil Bibliothèque Paramètres Bibliothèque Général Préréglage des sous-titres…" at bounding box center [459, 243] width 919 height 487
click at [205, 107] on html "Accueil Bibliothèque Paramètres Bibliothèque Général Préréglage des sous-titres…" at bounding box center [459, 243] width 919 height 487
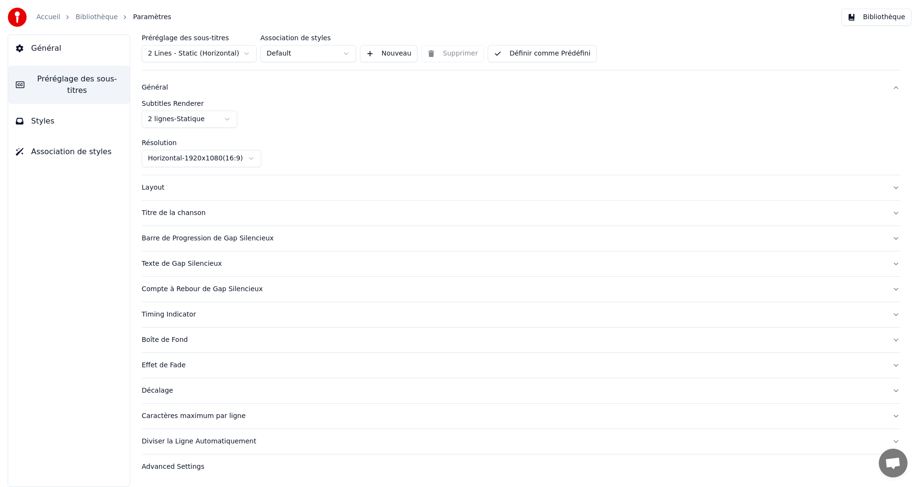
click at [179, 191] on div "Layout" at bounding box center [513, 188] width 743 height 10
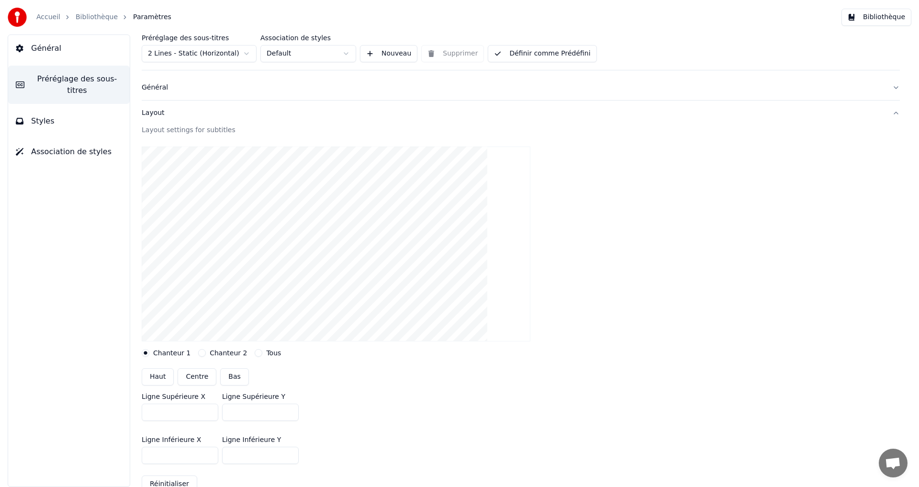
click at [203, 114] on div "Layout" at bounding box center [513, 113] width 743 height 10
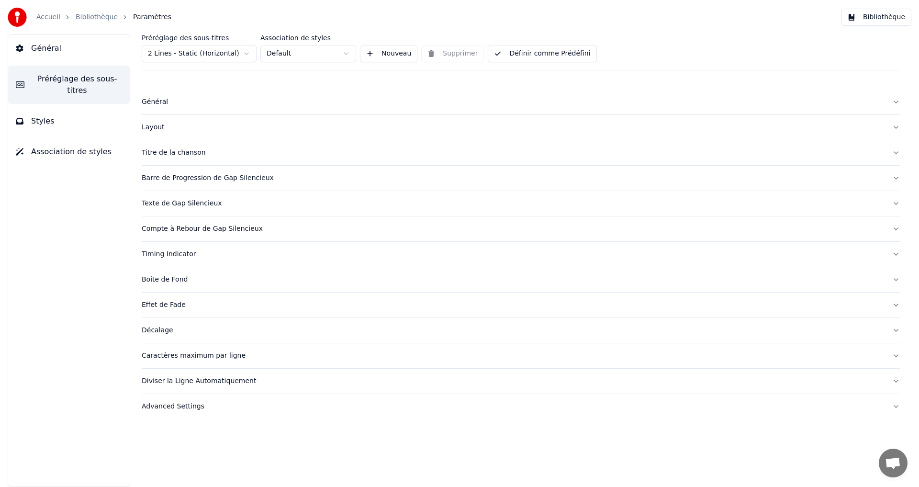
click at [240, 151] on div "Titre de la chanson" at bounding box center [513, 153] width 743 height 10
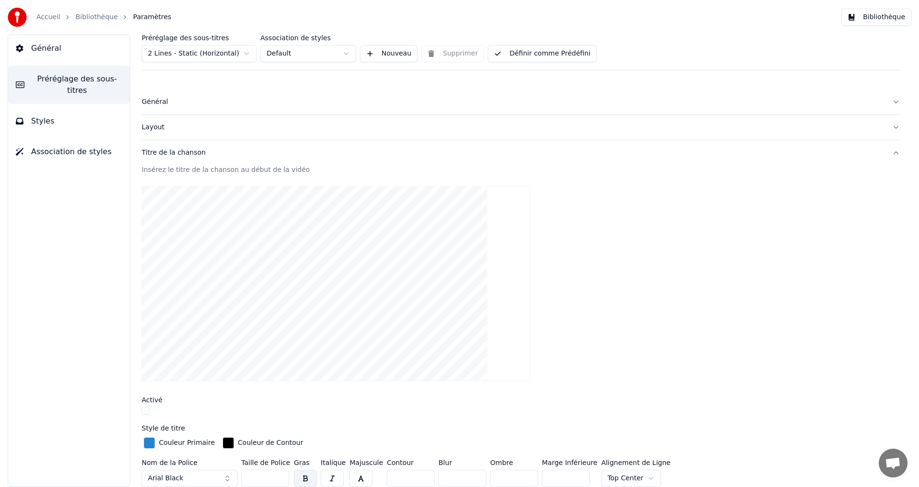
click at [240, 151] on div "Titre de la chanson" at bounding box center [513, 153] width 743 height 10
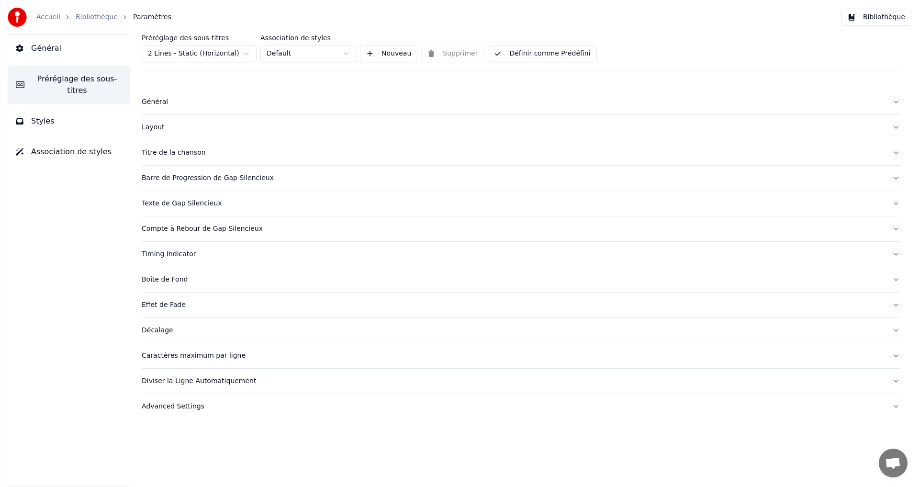
click at [272, 175] on div "Barre de Progression de Gap Silencieux" at bounding box center [513, 178] width 743 height 10
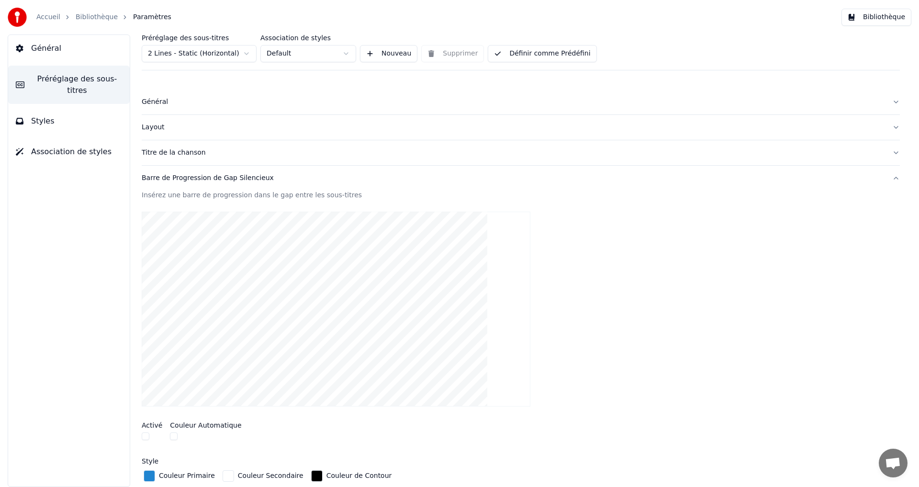
click at [272, 175] on div "Barre de Progression de Gap Silencieux" at bounding box center [513, 178] width 743 height 10
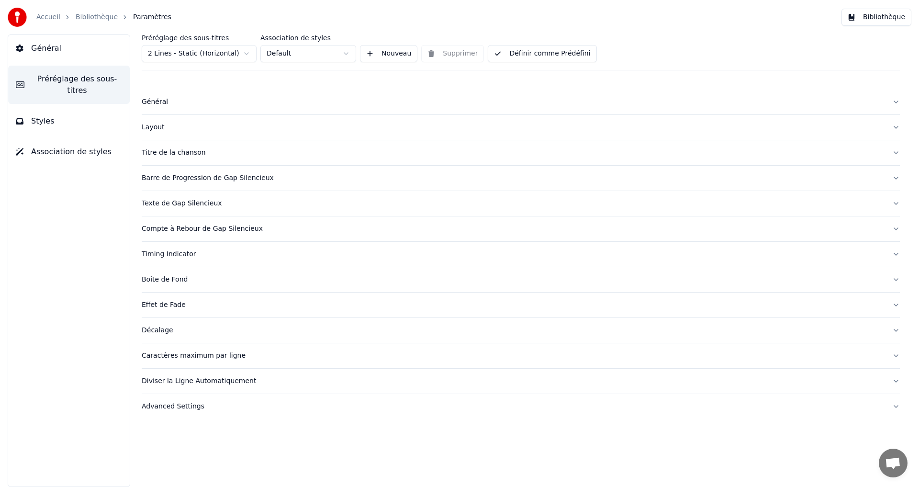
click at [231, 252] on div "Timing Indicator" at bounding box center [513, 254] width 743 height 10
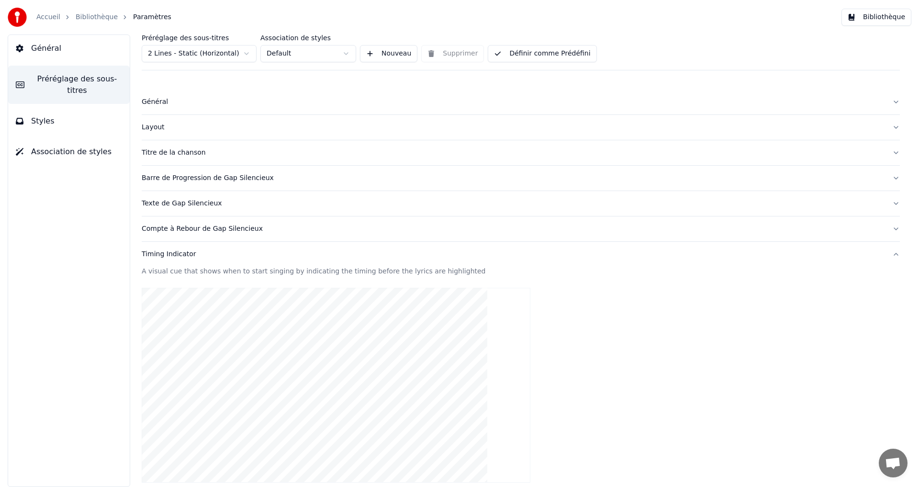
click at [222, 251] on div "Timing Indicator" at bounding box center [513, 254] width 743 height 10
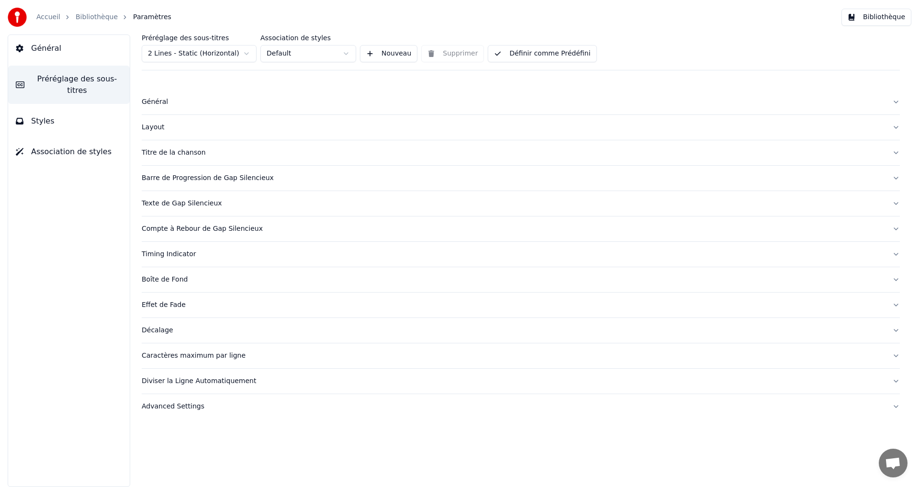
click at [216, 406] on div "Advanced Settings" at bounding box center [513, 406] width 743 height 10
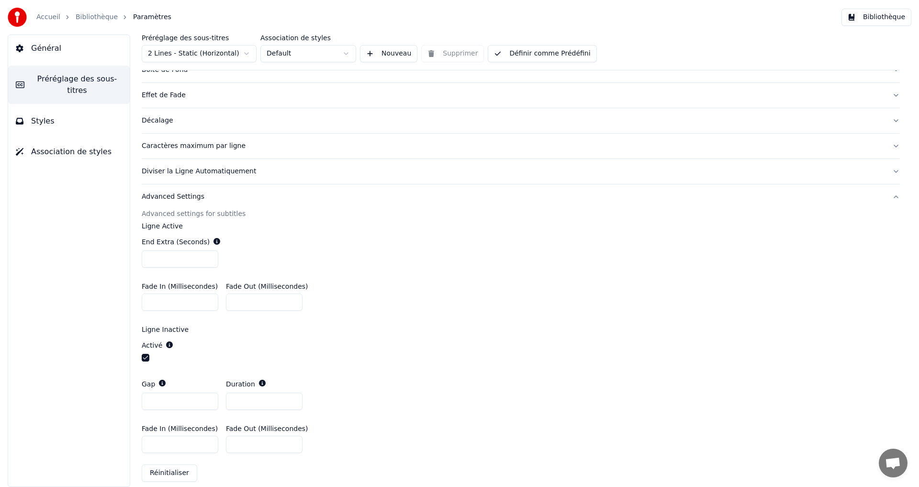
scroll to position [219, 0]
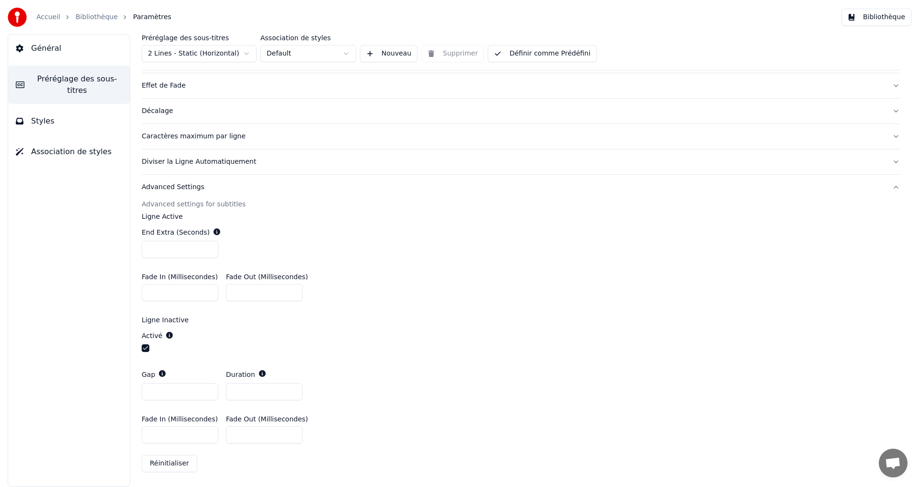
click at [144, 351] on button "button" at bounding box center [146, 348] width 8 height 8
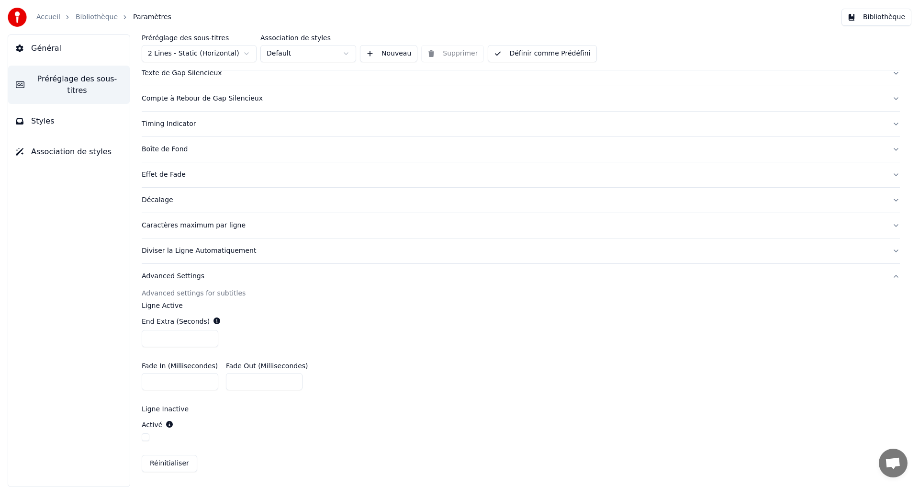
click at [210, 378] on input "***" at bounding box center [180, 381] width 77 height 17
click at [207, 383] on input "*" at bounding box center [180, 381] width 77 height 17
drag, startPoint x: 155, startPoint y: 383, endPoint x: 123, endPoint y: 382, distance: 31.6
click at [123, 382] on div "Préréglage des sous-titres 2 Lines - Static (Horizontal) Association de styles …" at bounding box center [520, 260] width 796 height 452
drag, startPoint x: 262, startPoint y: 380, endPoint x: 249, endPoint y: 384, distance: 13.6
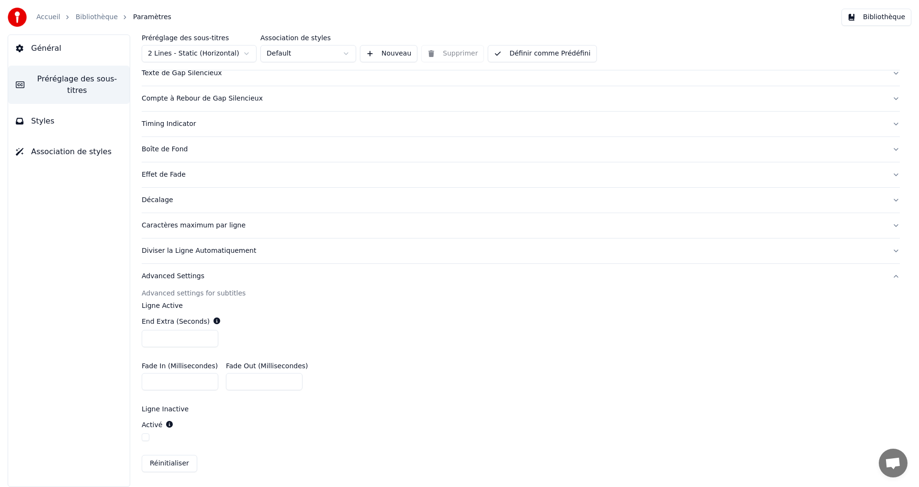
click at [258, 381] on input "*" at bounding box center [264, 381] width 77 height 17
drag, startPoint x: 249, startPoint y: 384, endPoint x: 216, endPoint y: 388, distance: 33.2
click at [219, 387] on div "Fade In (Millisecondes) * Fade Out (Millisecondes) *" at bounding box center [521, 376] width 758 height 43
drag, startPoint x: 180, startPoint y: 387, endPoint x: 132, endPoint y: 390, distance: 48.0
click at [134, 390] on div "Préréglage des sous-titres 2 Lines - Static (Horizontal) Association de styles …" at bounding box center [520, 260] width 796 height 452
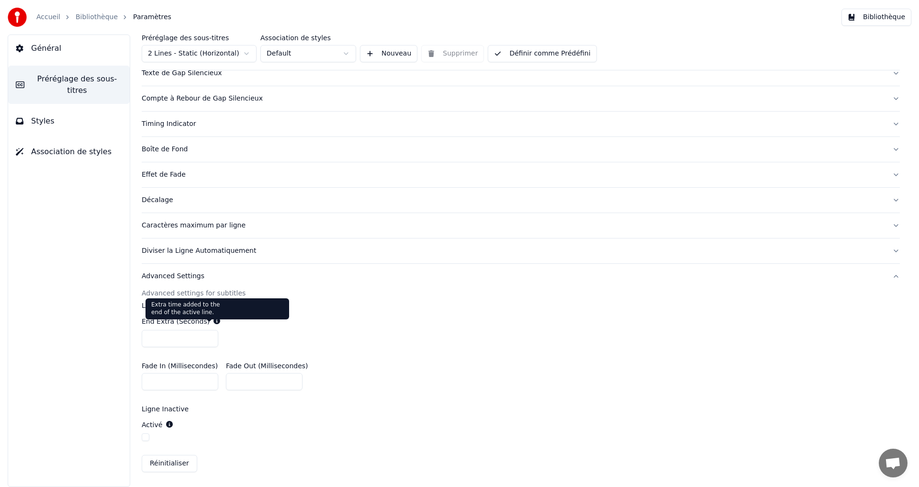
type input "**"
click at [167, 346] on input "***" at bounding box center [180, 338] width 77 height 17
drag, startPoint x: 152, startPoint y: 342, endPoint x: 163, endPoint y: 344, distance: 11.3
click at [163, 344] on input "***" at bounding box center [180, 338] width 77 height 17
type input "*"
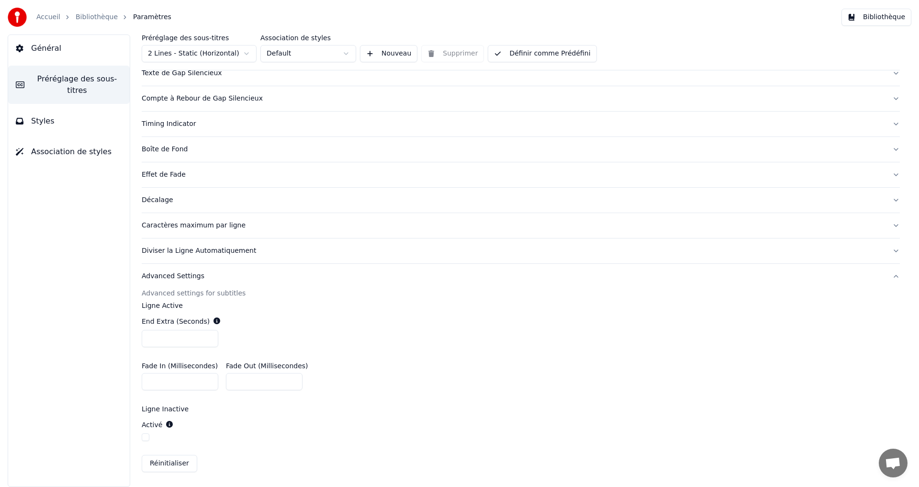
click at [328, 254] on div "Diviser la Ligne Automatiquement" at bounding box center [513, 251] width 743 height 10
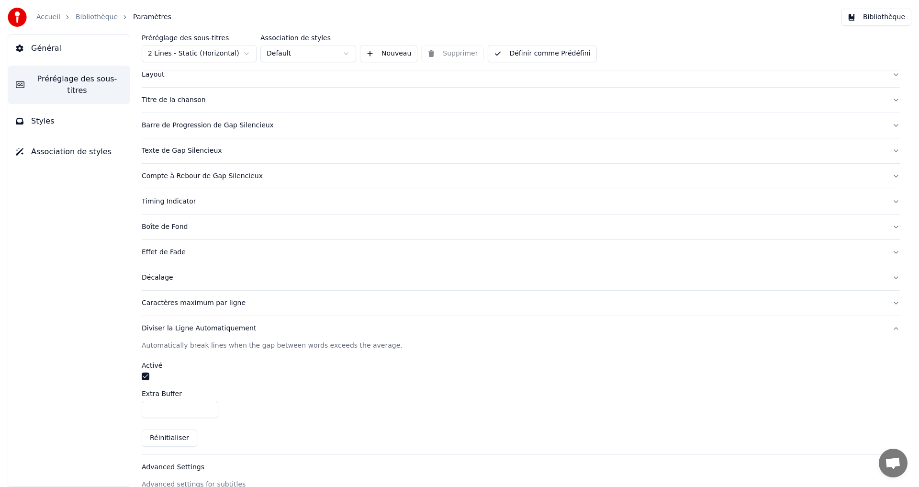
scroll to position [53, 0]
click at [147, 376] on button "button" at bounding box center [146, 376] width 8 height 8
click at [145, 377] on button "button" at bounding box center [146, 376] width 8 height 8
click at [208, 463] on div "Advanced Settings" at bounding box center [513, 467] width 743 height 10
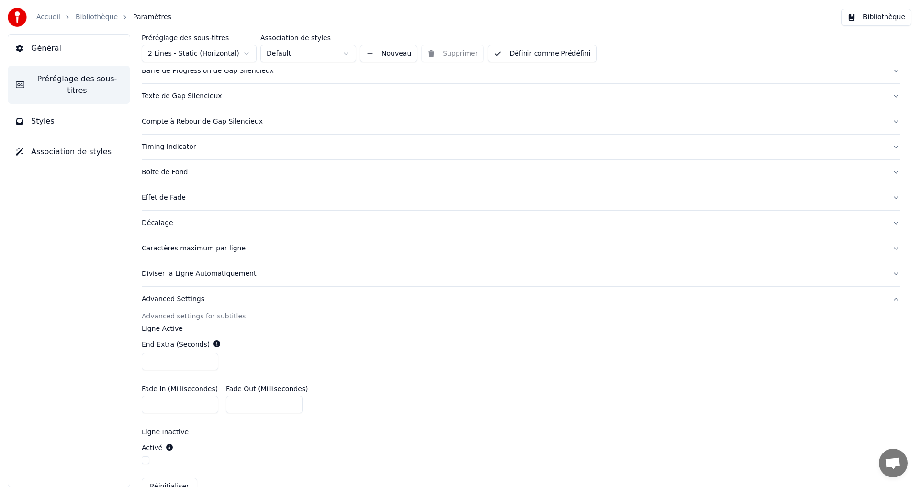
scroll to position [130, 0]
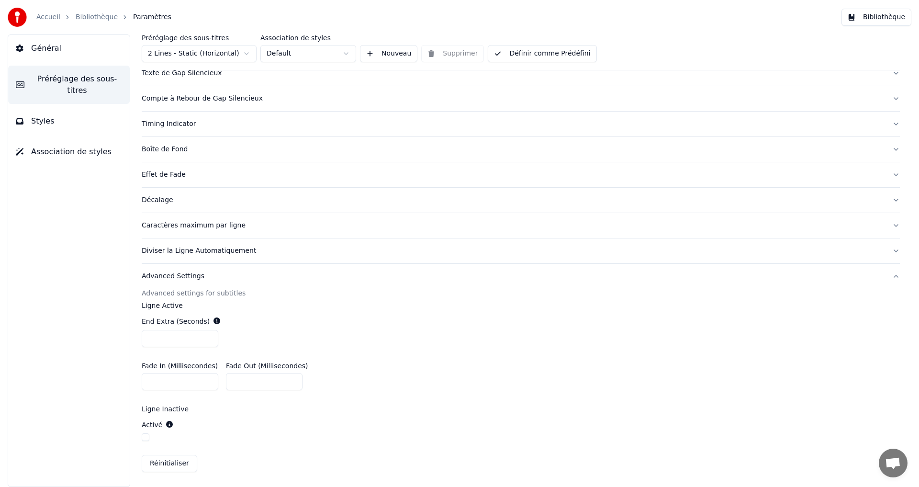
click at [513, 56] on button "Définir comme Prédéfini" at bounding box center [542, 53] width 109 height 17
click at [525, 56] on button "Terminé" at bounding box center [515, 53] width 54 height 17
click at [881, 20] on button "Bibliothèque" at bounding box center [876, 17] width 70 height 17
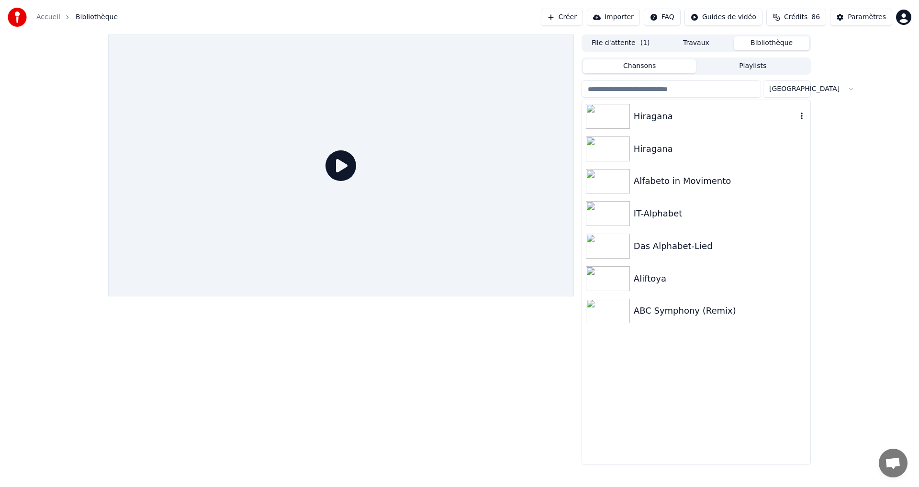
drag, startPoint x: 719, startPoint y: 112, endPoint x: 724, endPoint y: 116, distance: 6.2
click at [722, 113] on div "Hiragana" at bounding box center [714, 116] width 163 height 13
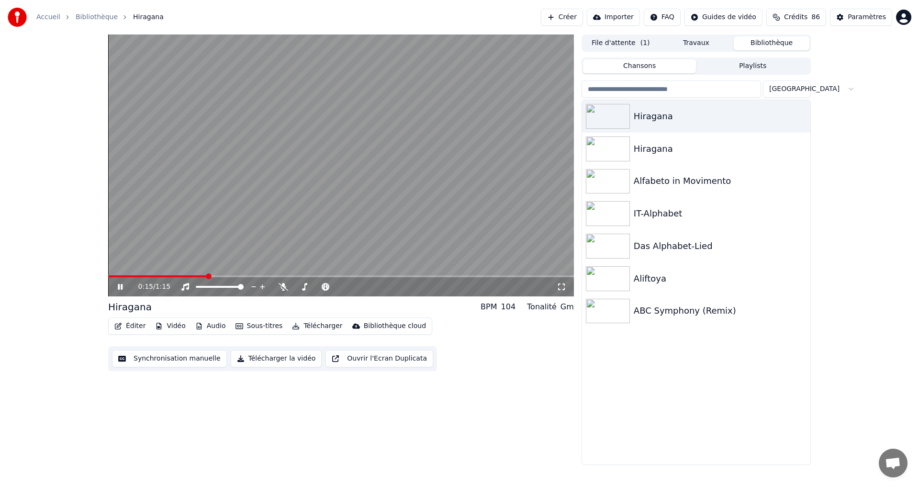
click at [275, 355] on button "Télécharger la vidéo" at bounding box center [276, 358] width 91 height 17
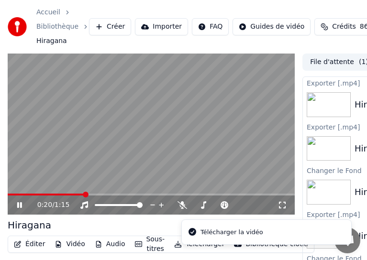
click at [13, 203] on div "0:20 / 1:15" at bounding box center [150, 205] width 279 height 10
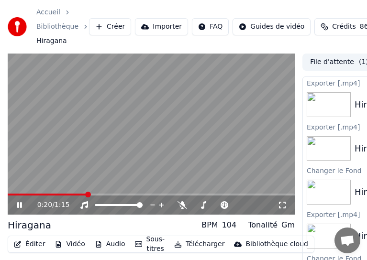
click at [19, 205] on icon at bounding box center [19, 205] width 5 height 6
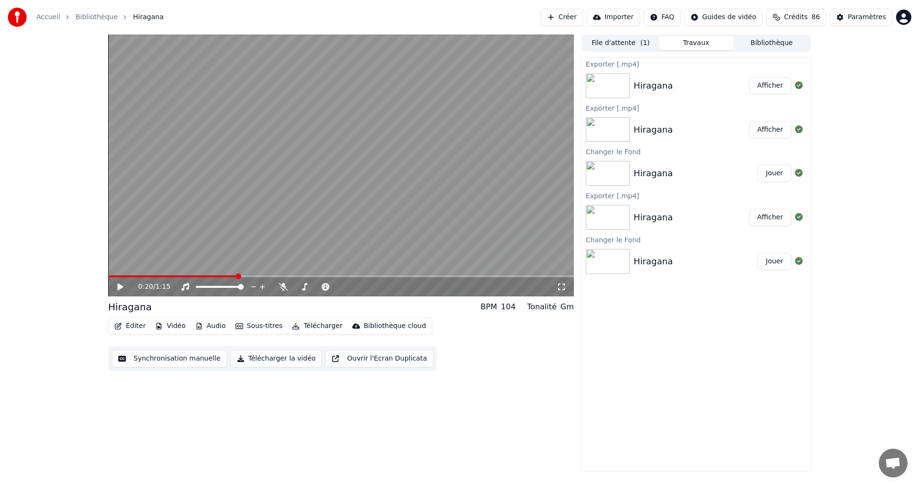
drag, startPoint x: 779, startPoint y: 85, endPoint x: 779, endPoint y: 97, distance: 12.0
click at [779, 85] on button "Afficher" at bounding box center [770, 85] width 42 height 17
drag, startPoint x: 255, startPoint y: 53, endPoint x: 199, endPoint y: 55, distance: 56.0
click at [239, 53] on video at bounding box center [341, 165] width 466 height 262
click at [387, 122] on video at bounding box center [341, 165] width 466 height 262
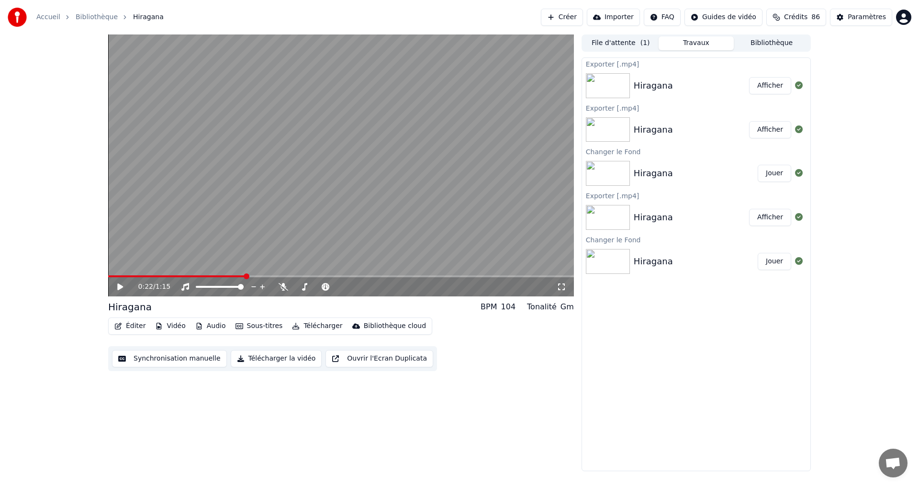
drag, startPoint x: 328, startPoint y: 3, endPoint x: -772, endPoint y: 14, distance: 1099.6
click at [0, 14] on html "Accueil Bibliothèque Hiragana Créer Importer FAQ Guides de vidéo Crédits 86 Par…" at bounding box center [459, 243] width 919 height 487
click at [131, 329] on button "Éditer" at bounding box center [130, 325] width 39 height 13
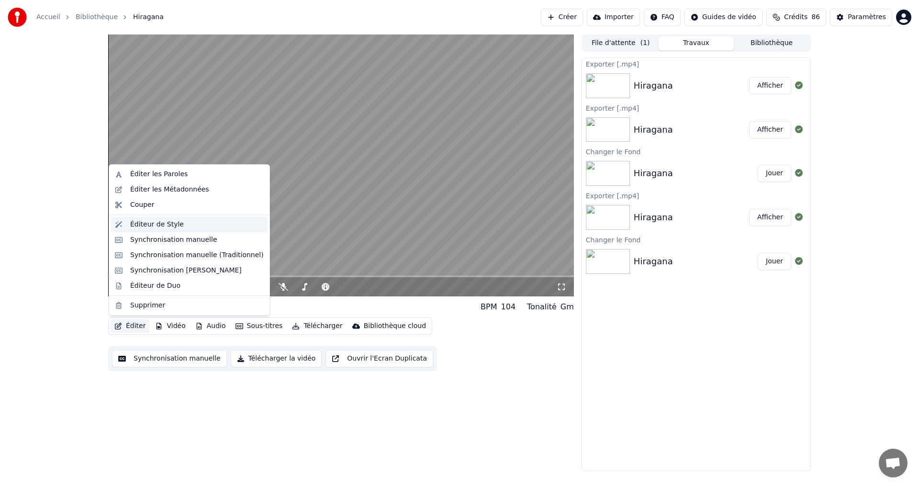
click at [154, 228] on div "Éditeur de Style" at bounding box center [157, 225] width 54 height 10
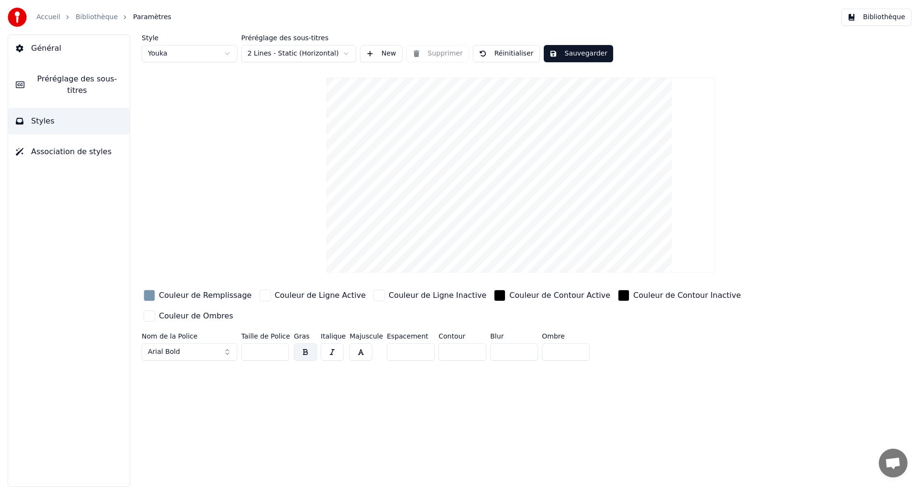
click at [44, 79] on span "Préréglage des sous-titres" at bounding box center [77, 84] width 90 height 23
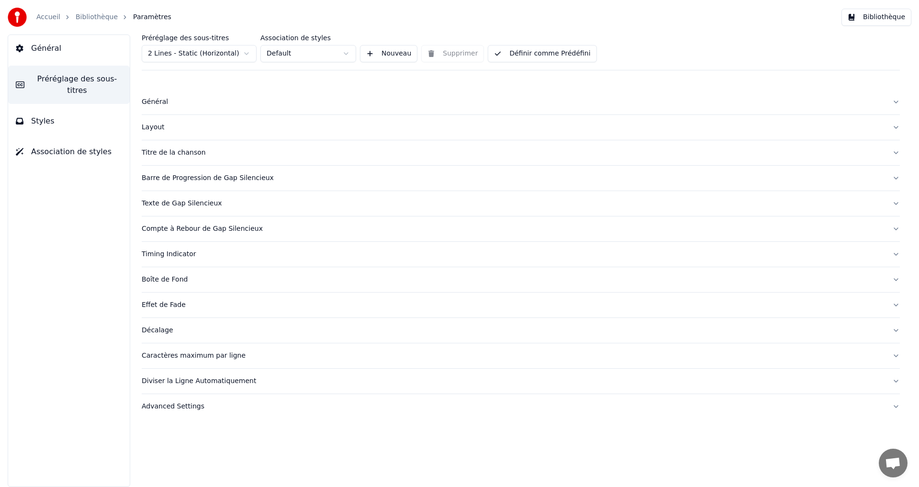
click at [201, 411] on div "Advanced Settings" at bounding box center [513, 406] width 743 height 10
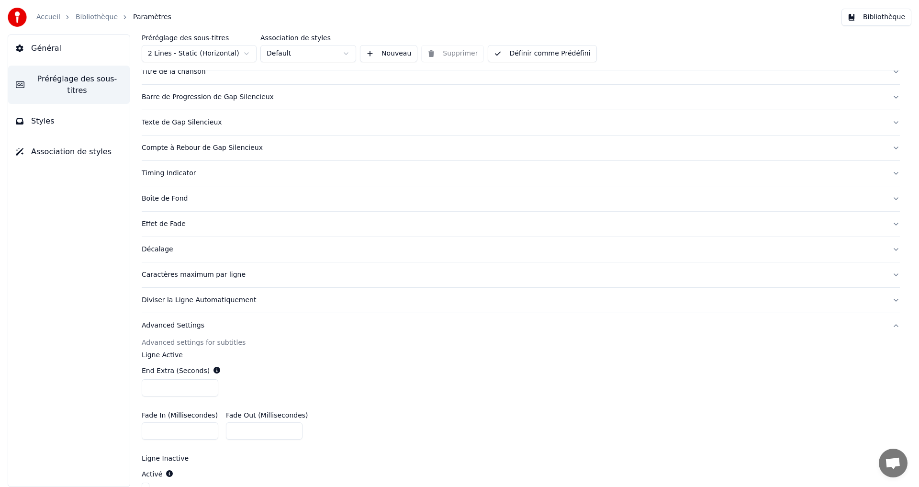
scroll to position [130, 0]
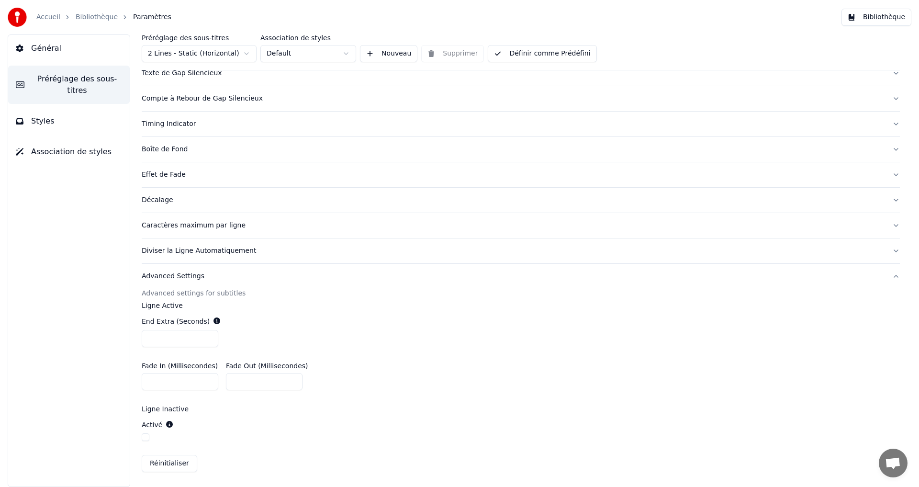
click at [169, 335] on input "*" at bounding box center [180, 338] width 77 height 17
drag, startPoint x: 151, startPoint y: 337, endPoint x: 156, endPoint y: 336, distance: 5.3
click at [156, 336] on input "**" at bounding box center [180, 338] width 77 height 17
type input "***"
click at [559, 57] on button "Définir comme Prédéfini" at bounding box center [542, 53] width 109 height 17
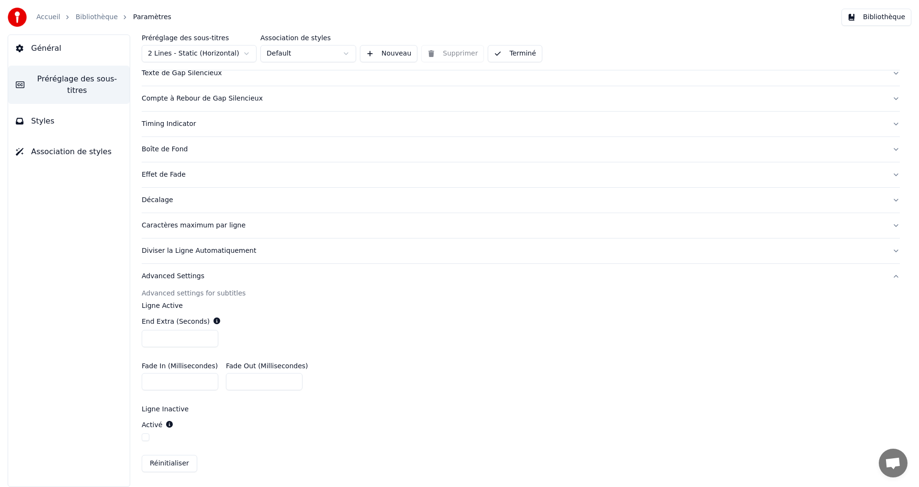
drag, startPoint x: 510, startPoint y: 52, endPoint x: 583, endPoint y: 55, distance: 73.7
click at [511, 53] on button "Terminé" at bounding box center [515, 53] width 54 height 17
click at [869, 13] on button "Bibliothèque" at bounding box center [876, 17] width 70 height 17
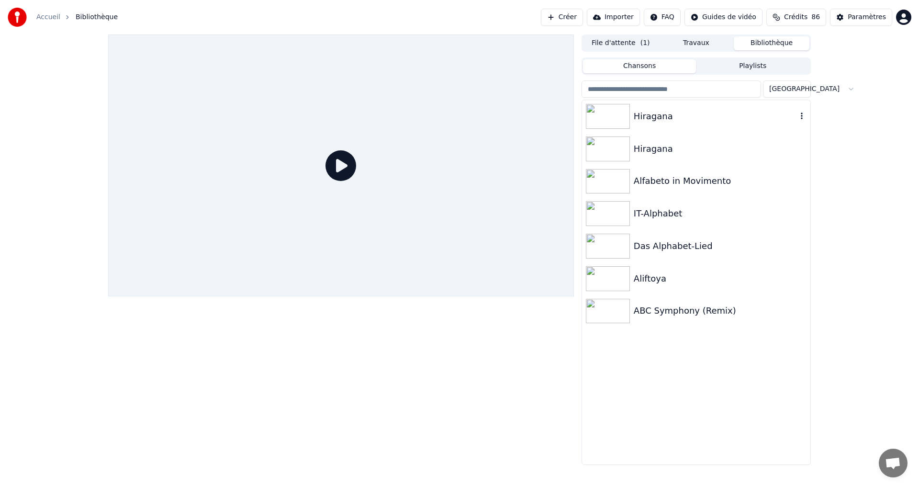
drag, startPoint x: 723, startPoint y: 112, endPoint x: 722, endPoint y: 118, distance: 5.8
click at [725, 112] on div "Hiragana" at bounding box center [714, 116] width 163 height 13
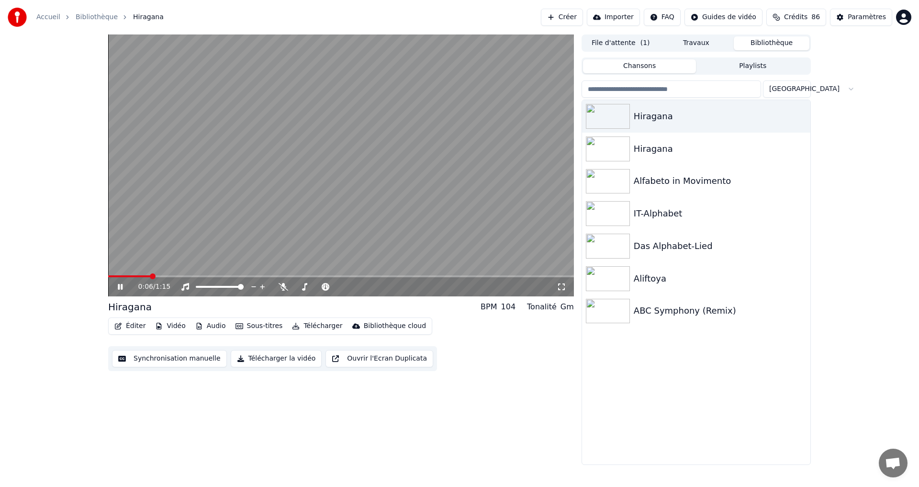
drag, startPoint x: 118, startPoint y: 287, endPoint x: 120, endPoint y: 298, distance: 11.6
click at [120, 287] on icon at bounding box center [120, 287] width 5 height 6
click at [130, 326] on button "Éditer" at bounding box center [130, 325] width 39 height 13
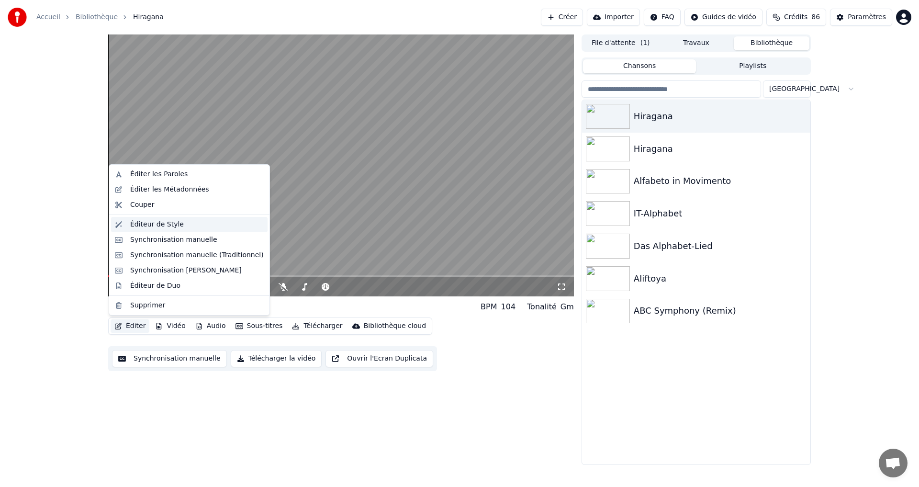
click at [194, 224] on div "Éditeur de Style" at bounding box center [196, 225] width 133 height 10
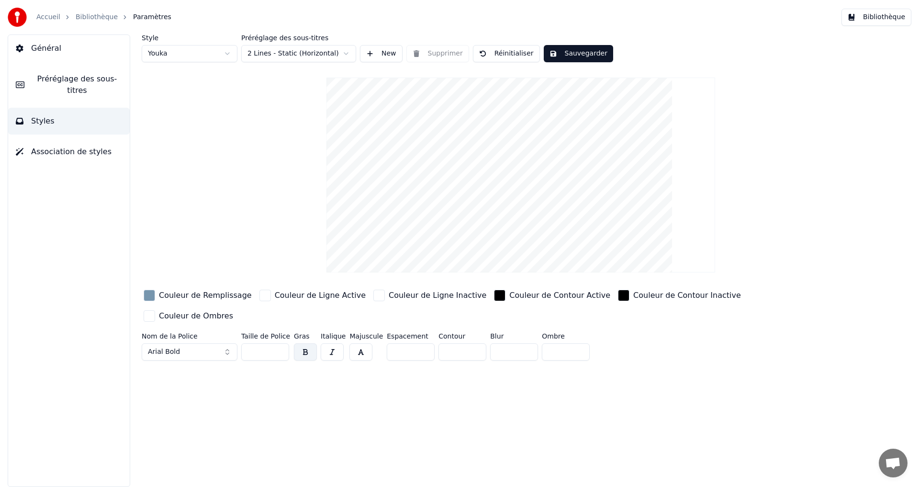
click at [39, 77] on span "Préréglage des sous-titres" at bounding box center [77, 84] width 90 height 23
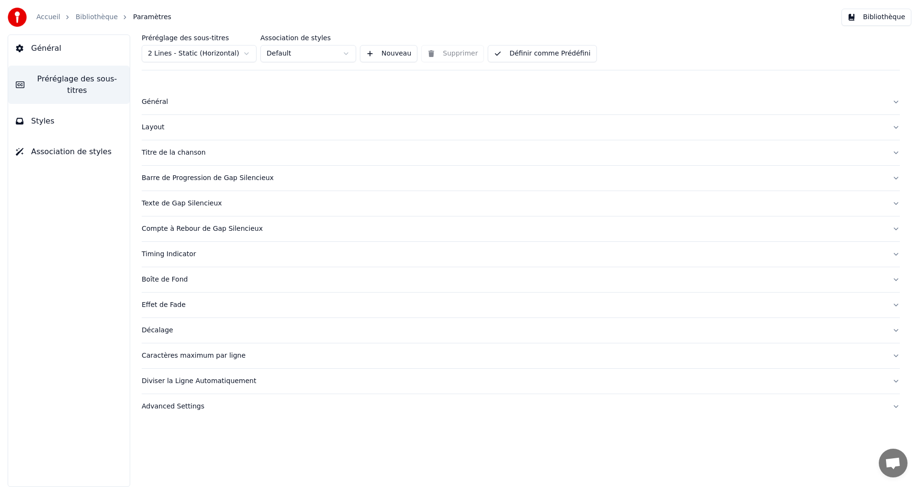
click at [186, 407] on div "Advanced Settings" at bounding box center [513, 406] width 743 height 10
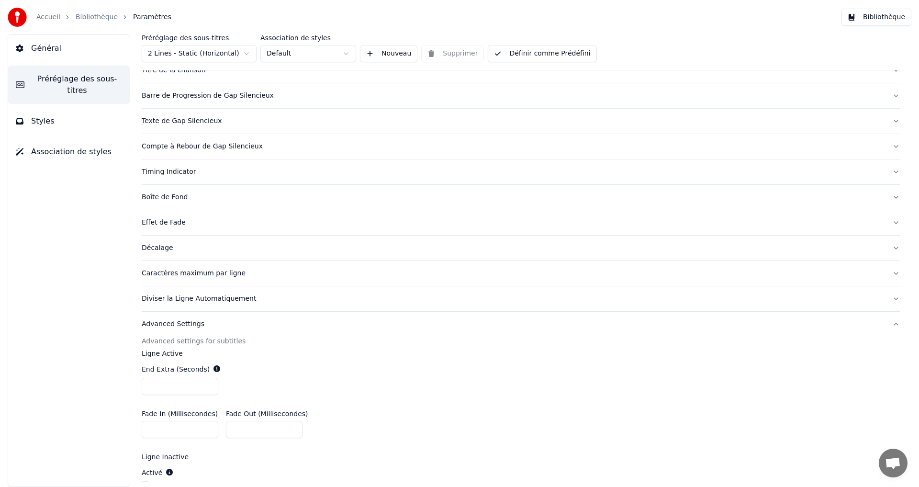
scroll to position [130, 0]
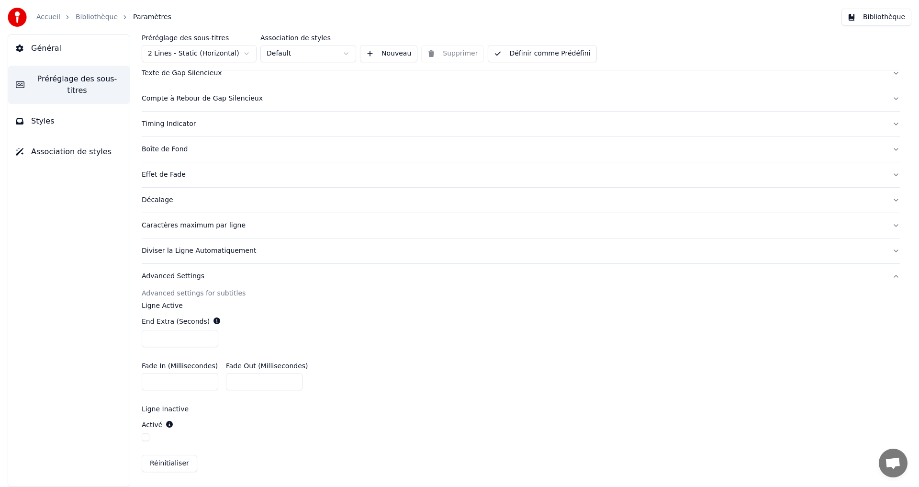
drag, startPoint x: 149, startPoint y: 337, endPoint x: 169, endPoint y: 336, distance: 19.7
click at [169, 336] on input "***" at bounding box center [180, 338] width 77 height 17
type input "*"
click at [559, 54] on button "Définir comme Prédéfini" at bounding box center [542, 53] width 109 height 17
click at [505, 56] on button "Terminé" at bounding box center [515, 53] width 54 height 17
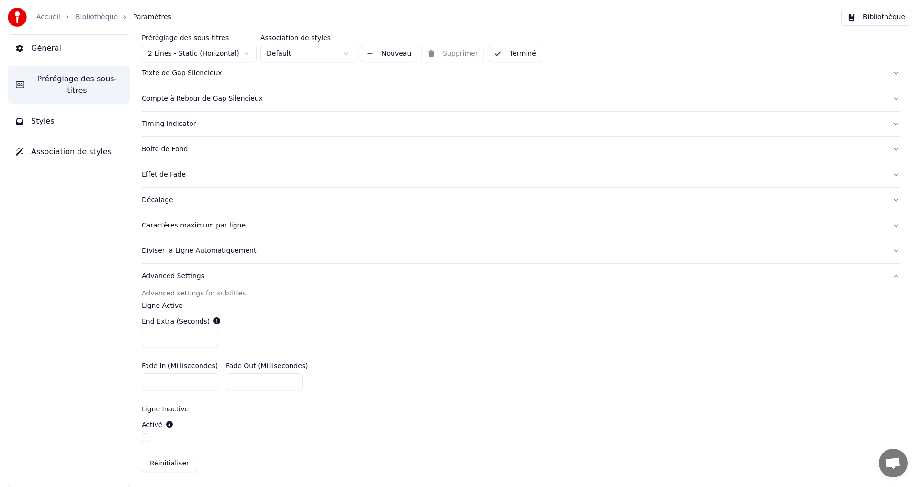
click at [863, 17] on button "Bibliothèque" at bounding box center [876, 17] width 70 height 17
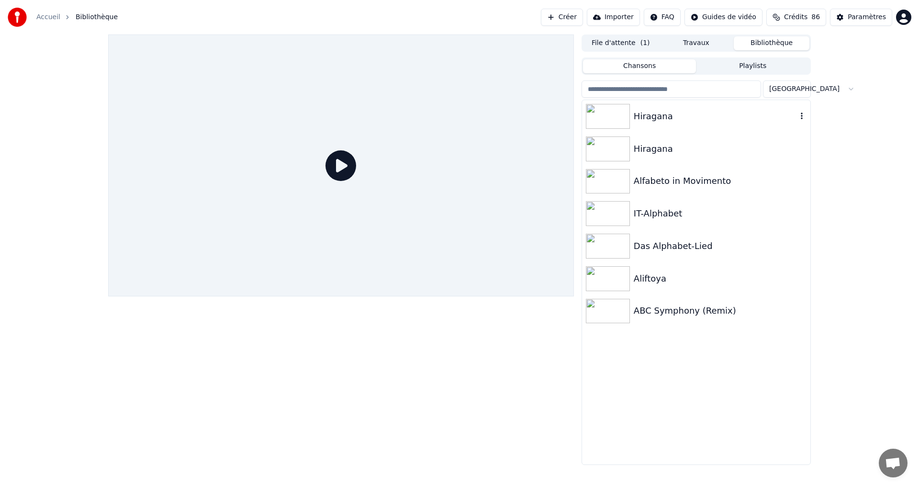
click at [703, 112] on div "Hiragana" at bounding box center [714, 116] width 163 height 13
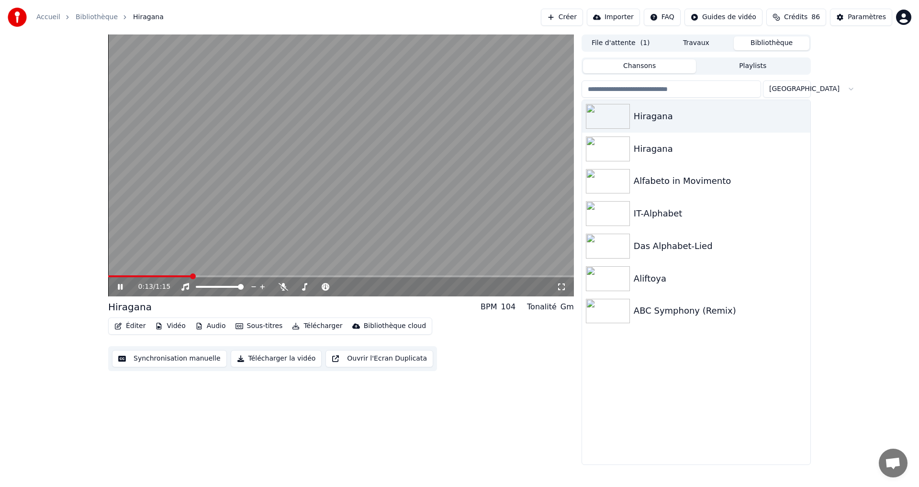
click at [126, 328] on button "Éditer" at bounding box center [130, 325] width 39 height 13
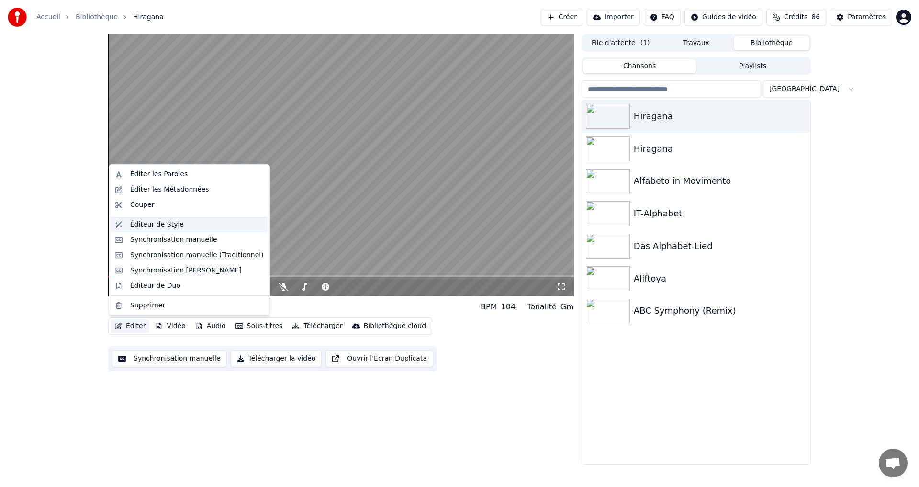
click at [153, 227] on div "Éditeur de Style" at bounding box center [157, 225] width 54 height 10
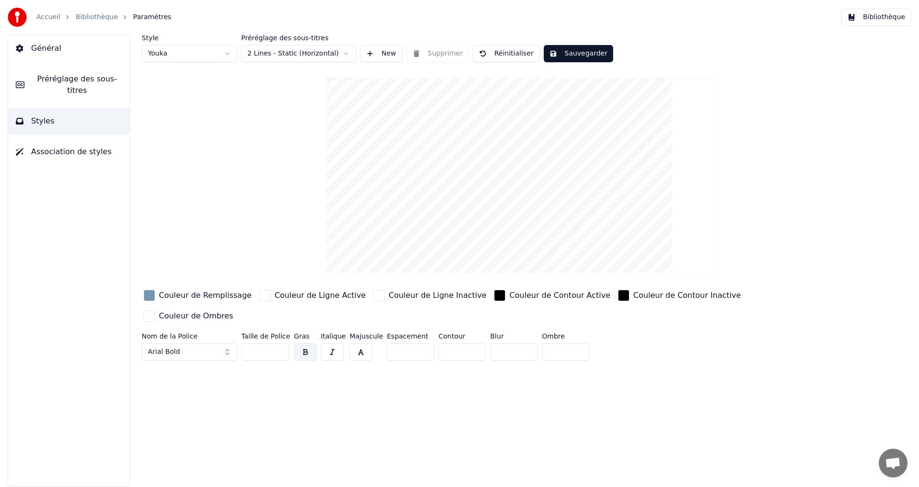
click at [144, 296] on div "Couleur de Remplissage" at bounding box center [198, 295] width 112 height 15
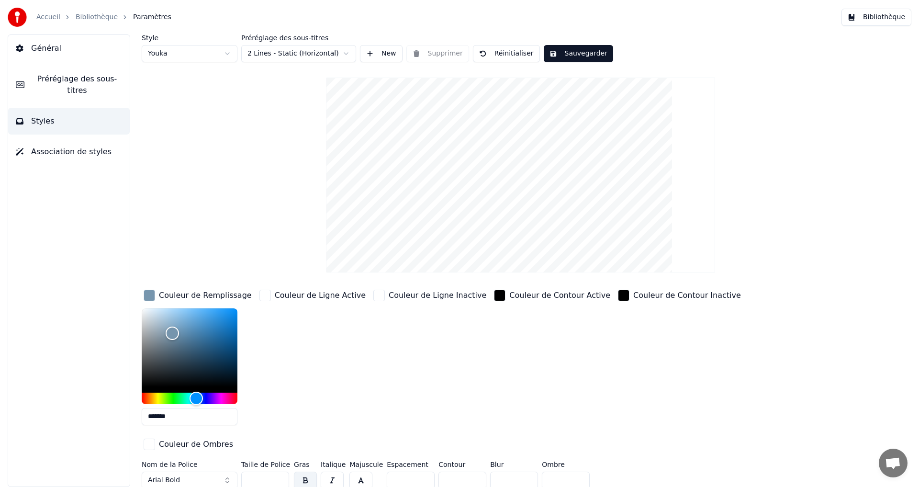
drag, startPoint x: 183, startPoint y: 416, endPoint x: 101, endPoint y: 416, distance: 82.3
click at [99, 418] on div "Général Préréglage des sous-titres Styles Association de styles Style Youka Pré…" at bounding box center [459, 260] width 919 height 452
click at [502, 55] on button "Réinitialiser" at bounding box center [506, 53] width 67 height 17
type input "*"
type input "*******"
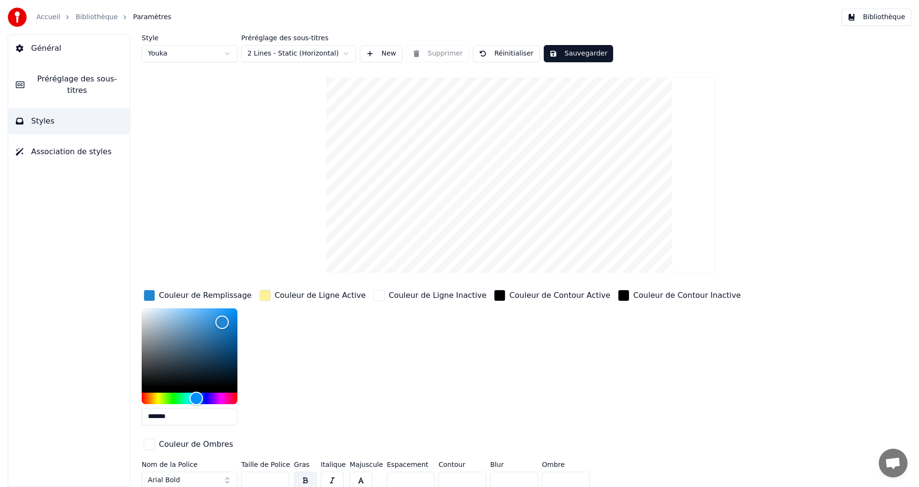
click at [63, 82] on span "Préréglage des sous-titres" at bounding box center [77, 84] width 90 height 23
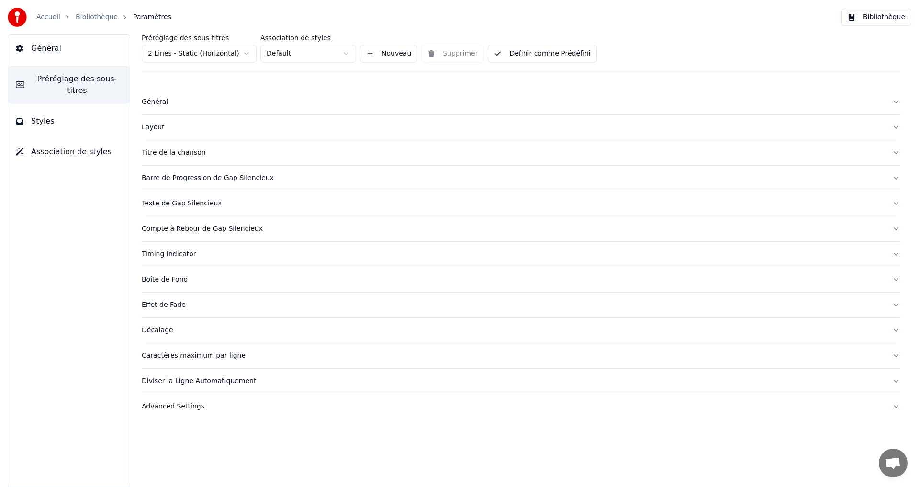
click at [192, 408] on div "Advanced Settings" at bounding box center [513, 406] width 743 height 10
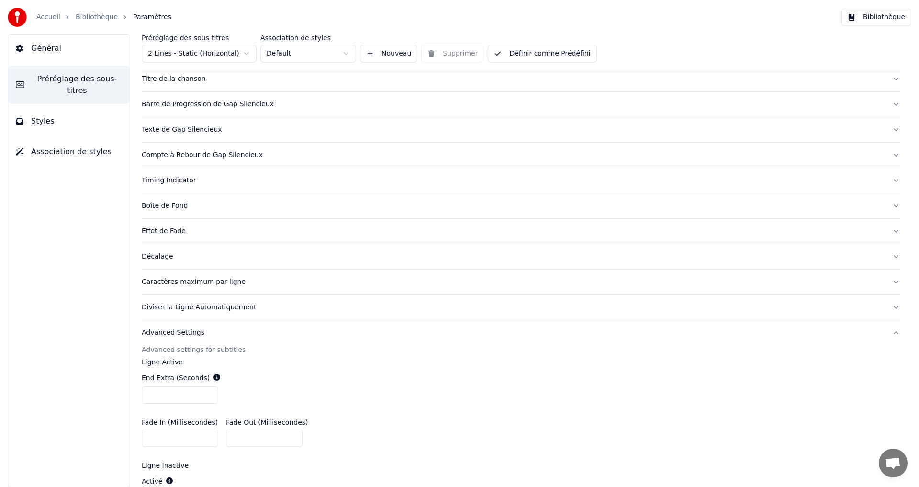
scroll to position [130, 0]
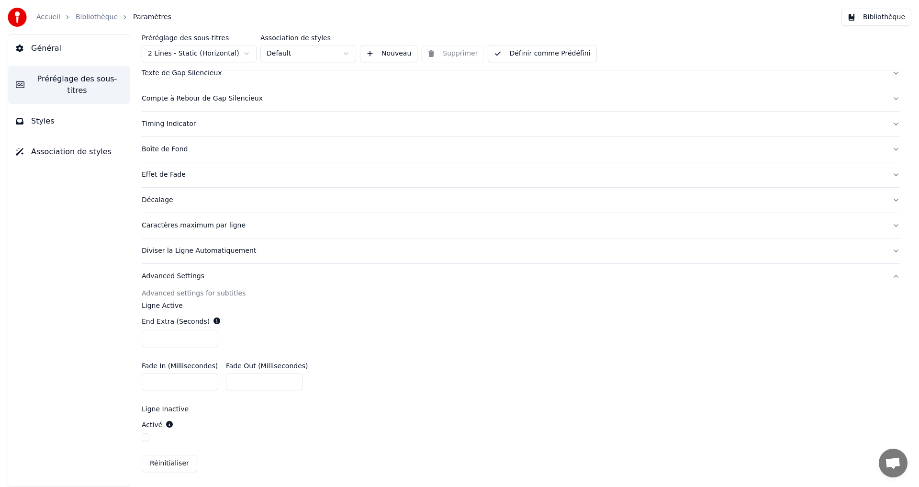
click at [156, 458] on button "Réinitialiser" at bounding box center [170, 463] width 56 height 17
type input "***"
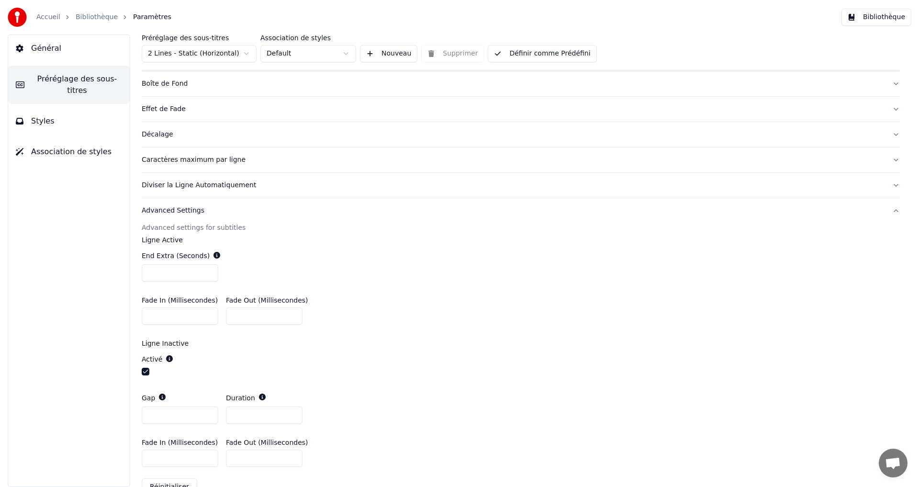
scroll to position [219, 0]
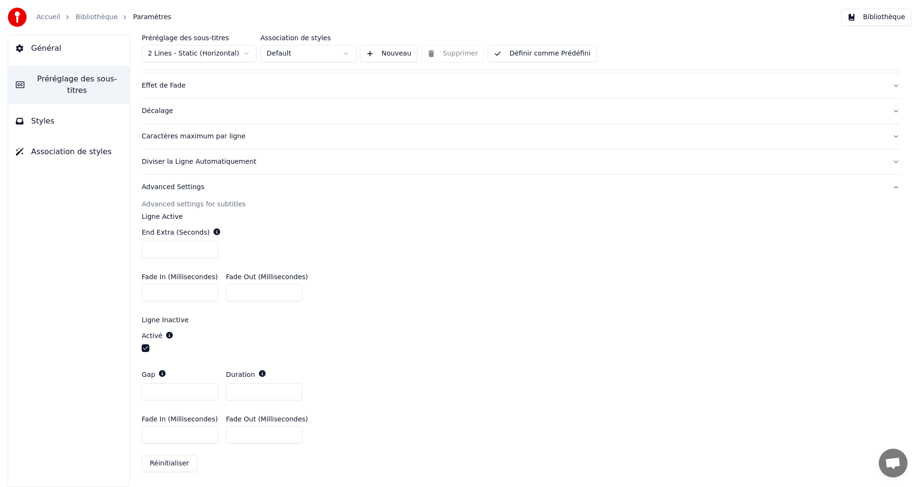
drag, startPoint x: 160, startPoint y: 434, endPoint x: 146, endPoint y: 434, distance: 13.4
click at [146, 434] on input "***" at bounding box center [180, 434] width 77 height 17
type input "***"
click at [386, 228] on div "End Extra (Seconds) ***" at bounding box center [521, 243] width 758 height 46
click at [524, 58] on button "Définir comme Prédéfini" at bounding box center [542, 53] width 109 height 17
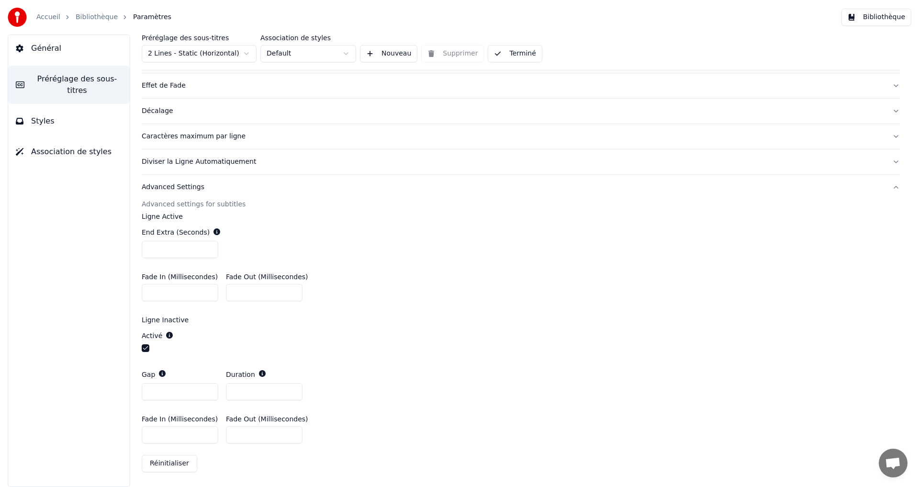
click at [49, 115] on button "Styles" at bounding box center [69, 121] width 122 height 27
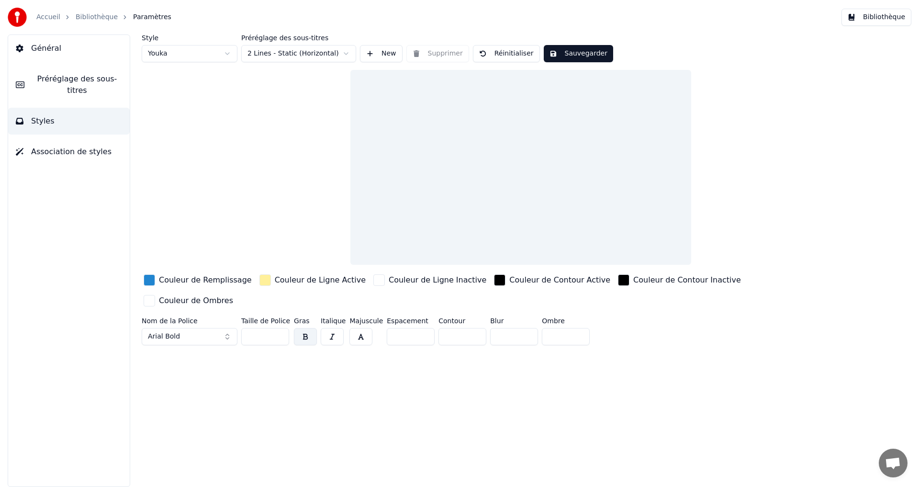
scroll to position [0, 0]
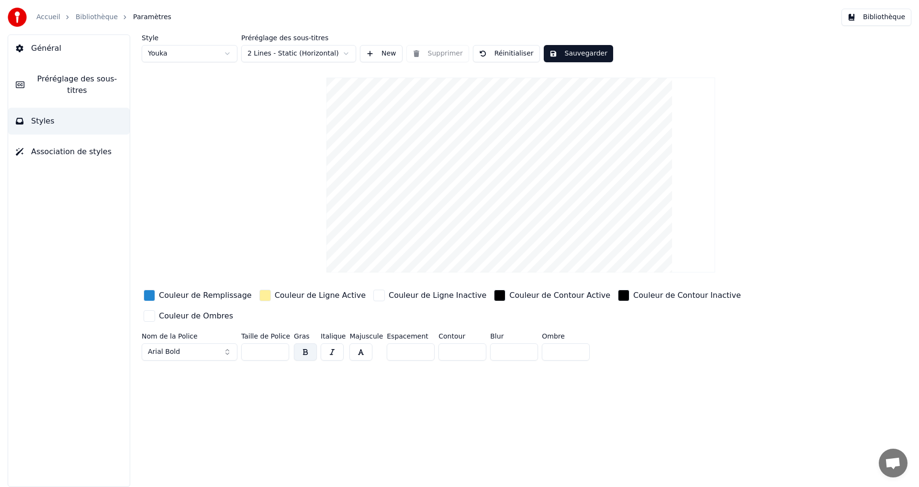
click at [150, 297] on div "button" at bounding box center [149, 294] width 11 height 11
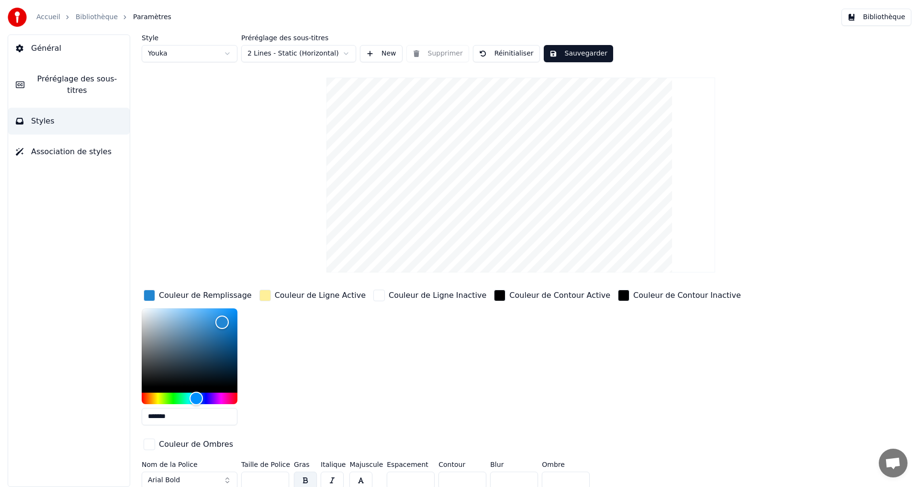
drag, startPoint x: 182, startPoint y: 419, endPoint x: 166, endPoint y: 422, distance: 17.1
click at [106, 421] on div "Général Préréglage des sous-titres Styles Association de styles Style Youka Pré…" at bounding box center [459, 260] width 919 height 452
paste input "text"
type input "*******"
drag, startPoint x: 262, startPoint y: 295, endPoint x: 269, endPoint y: 298, distance: 7.7
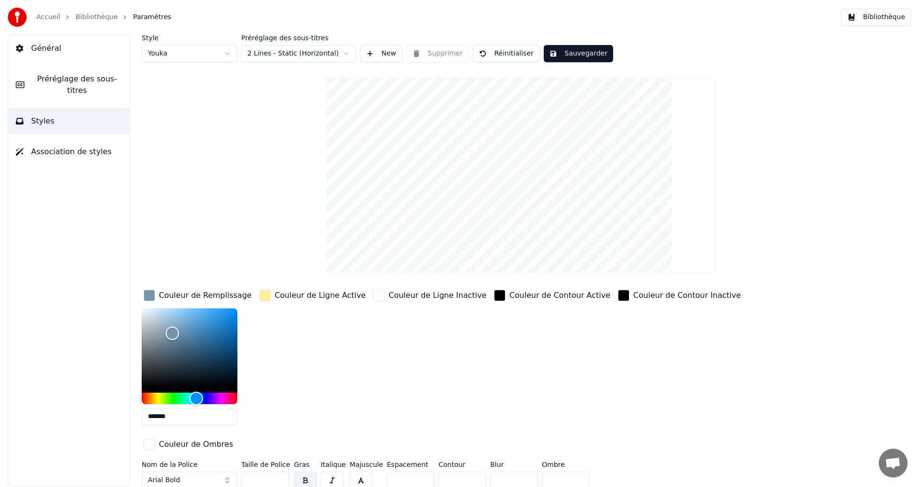
click at [262, 295] on div "button" at bounding box center [264, 294] width 11 height 11
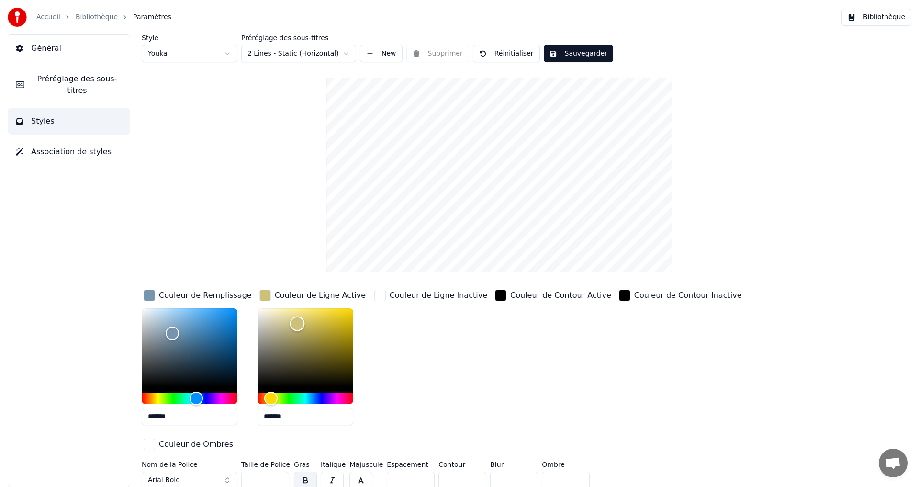
type input "*******"
drag, startPoint x: 298, startPoint y: 323, endPoint x: 236, endPoint y: 300, distance: 66.0
click at [236, 300] on div "Couleur de Remplissage ******* Couleur de Ligne Active ******* Couleur de Ligne…" at bounding box center [463, 371] width 643 height 166
click at [493, 335] on div "Couleur de Contour Active" at bounding box center [553, 360] width 120 height 145
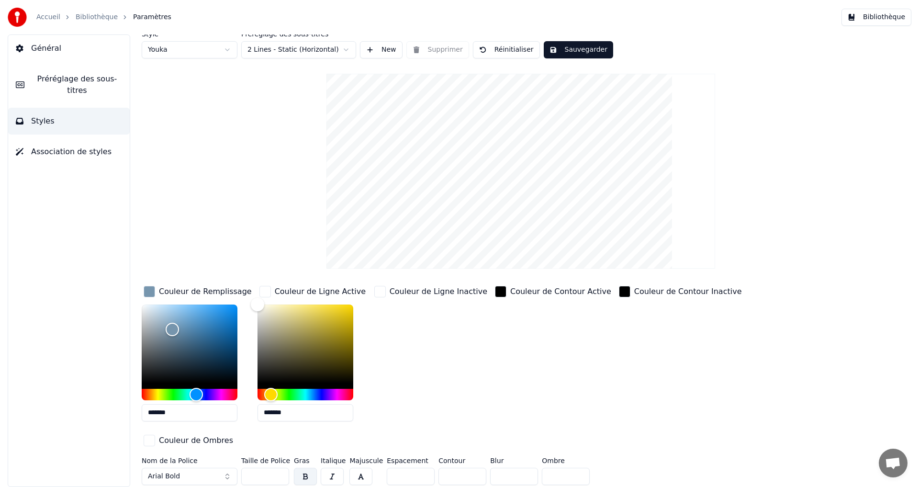
scroll to position [5, 0]
drag, startPoint x: 438, startPoint y: 472, endPoint x: 446, endPoint y: 471, distance: 7.7
click at [449, 474] on input "*" at bounding box center [462, 474] width 48 height 17
type input "*"
click at [527, 392] on div "Couleur de Contour Active" at bounding box center [553, 355] width 120 height 145
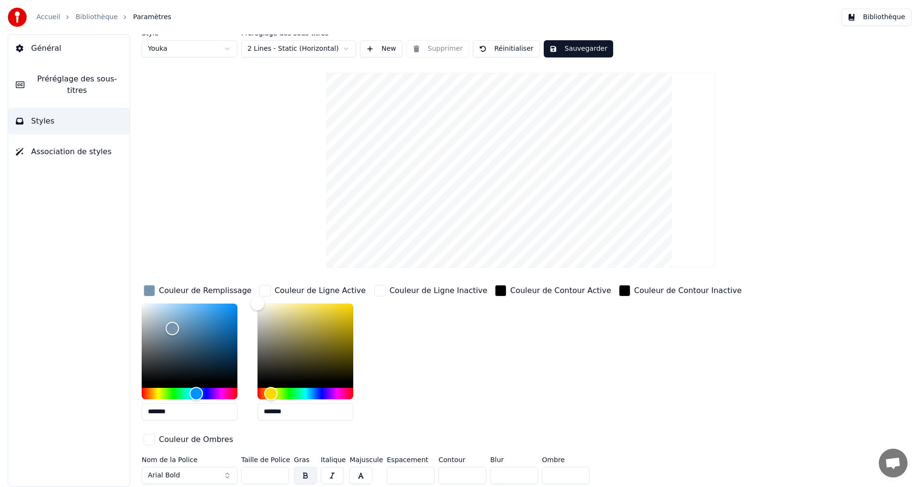
click at [556, 48] on button "Sauvegarder" at bounding box center [578, 48] width 69 height 17
click at [564, 49] on button "Terminé" at bounding box center [570, 48] width 53 height 17
click at [870, 15] on button "Bibliothèque" at bounding box center [876, 17] width 70 height 17
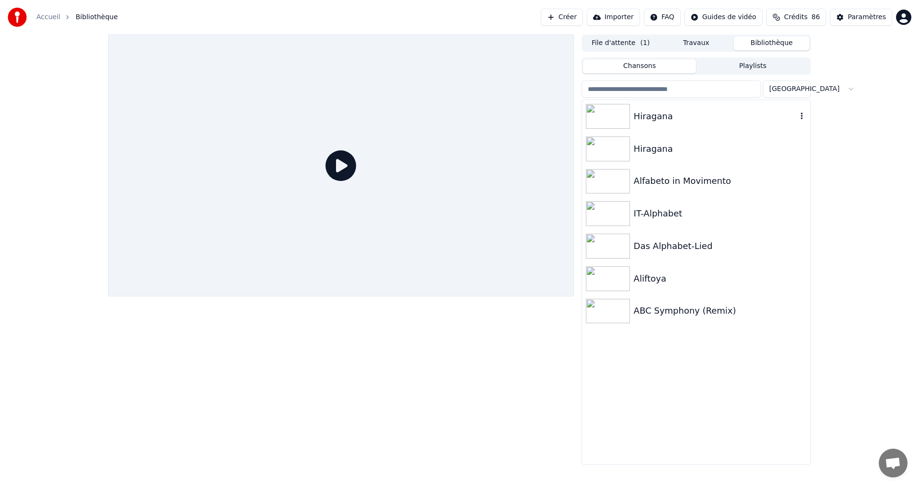
click at [730, 119] on div "Hiragana" at bounding box center [714, 116] width 163 height 13
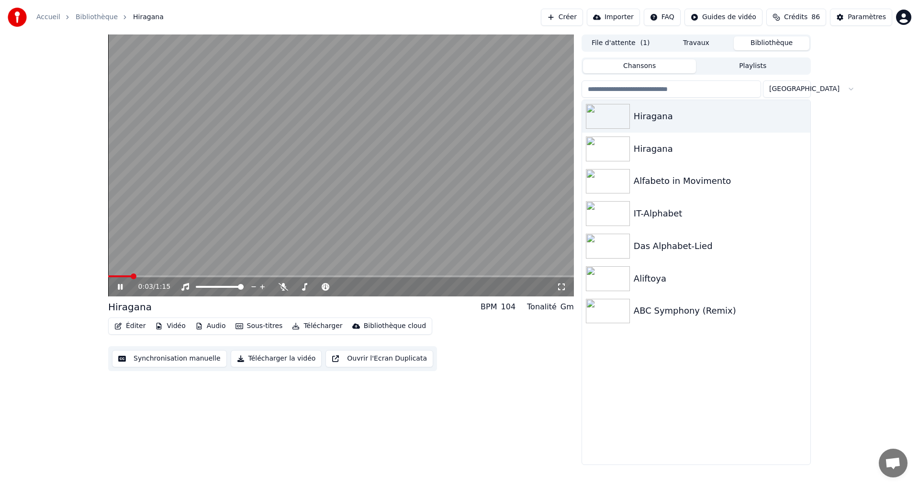
click at [130, 320] on button "Éditer" at bounding box center [130, 325] width 39 height 13
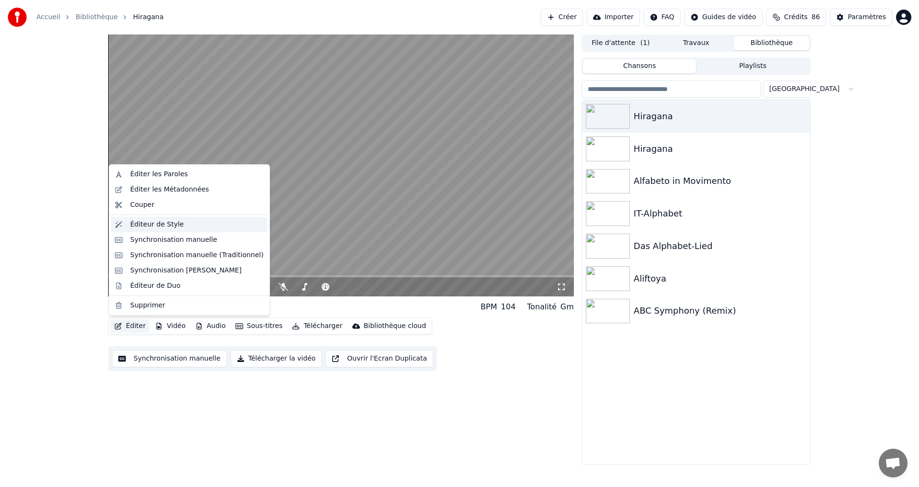
click at [166, 223] on div "Éditeur de Style" at bounding box center [157, 225] width 54 height 10
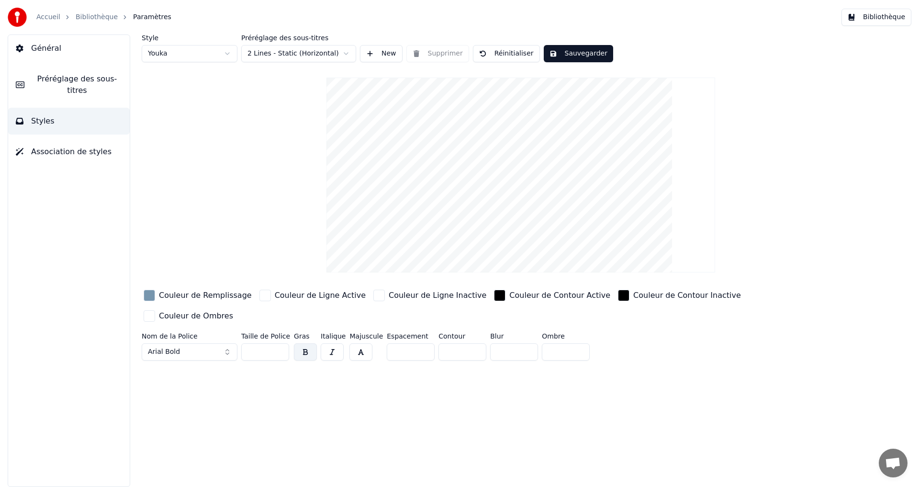
click at [291, 56] on html "Accueil Bibliothèque Paramètres Bibliothèque Général Préréglage des sous-titres…" at bounding box center [459, 243] width 919 height 487
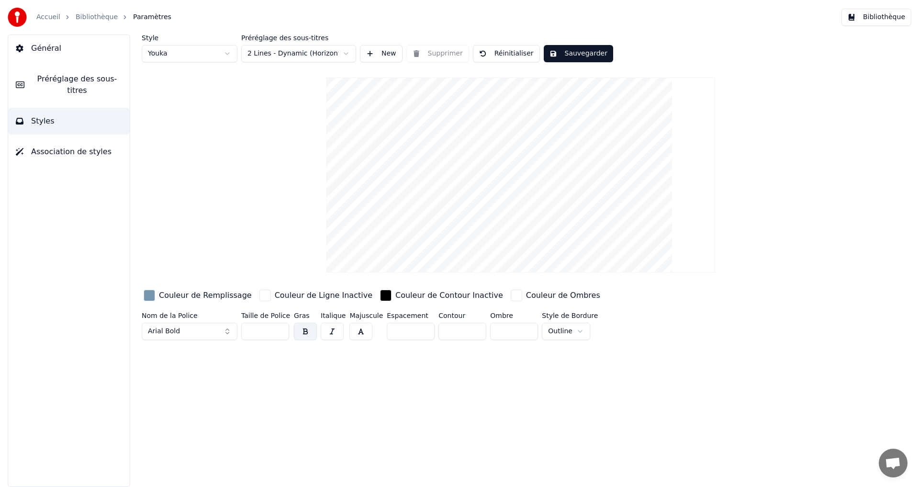
click at [564, 52] on button "Sauvegarder" at bounding box center [578, 53] width 69 height 17
click at [565, 53] on button "Terminé" at bounding box center [570, 53] width 53 height 17
click at [877, 17] on button "Bibliothèque" at bounding box center [876, 17] width 70 height 17
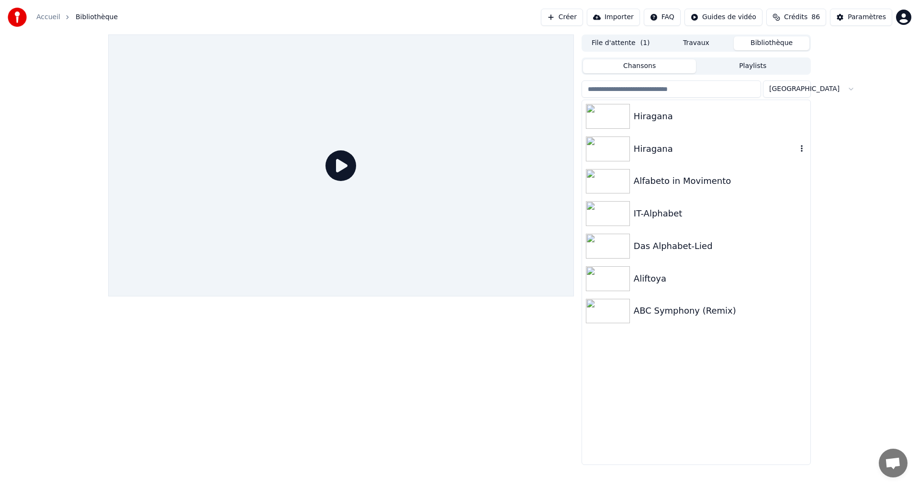
click at [705, 124] on div "Hiragana" at bounding box center [696, 116] width 228 height 33
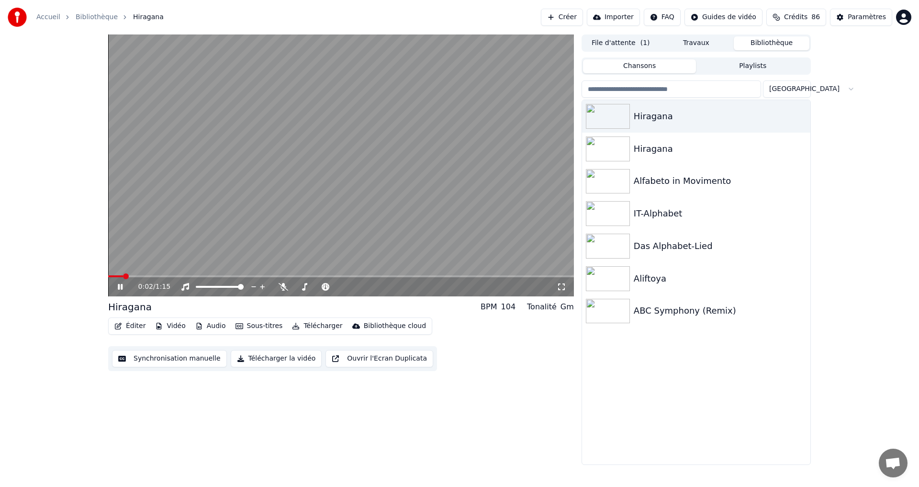
click at [136, 324] on button "Éditer" at bounding box center [130, 325] width 39 height 13
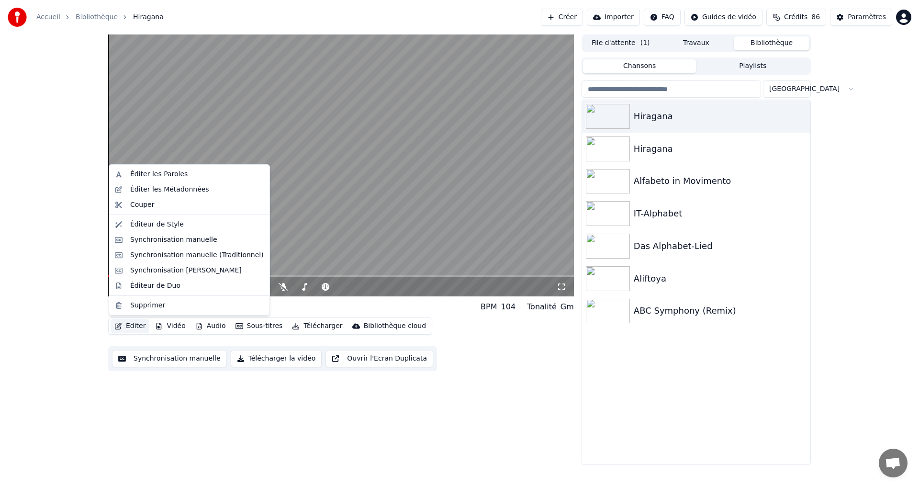
click at [854, 159] on div "0:04 / 1:15 Hiragana BPM 104 Tonalité Gm Éditer Vidéo Audio Sous-titres Télécha…" at bounding box center [459, 249] width 919 height 430
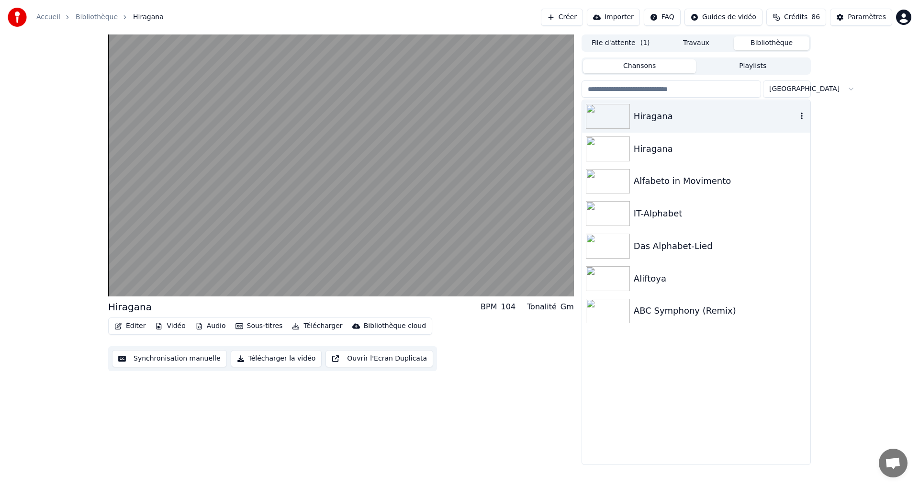
click at [680, 121] on div "Hiragana" at bounding box center [714, 116] width 163 height 13
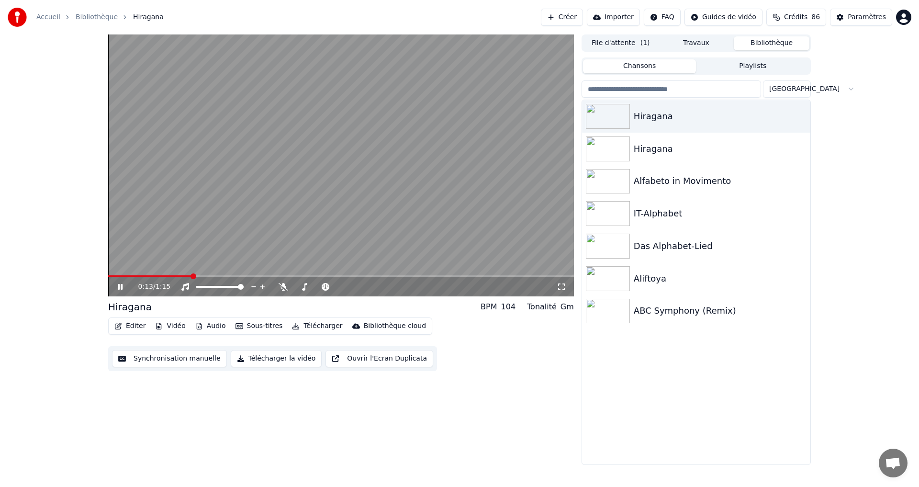
click at [136, 329] on button "Éditer" at bounding box center [130, 325] width 39 height 13
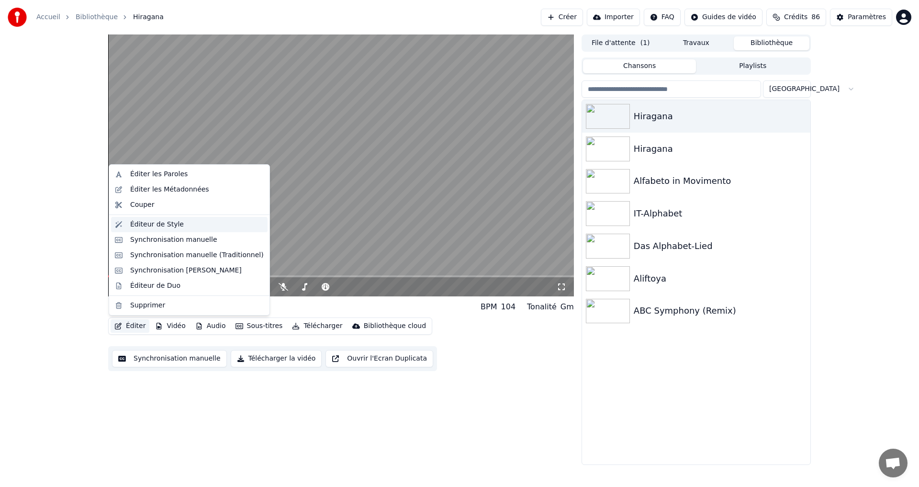
click at [187, 224] on div "Éditeur de Style" at bounding box center [196, 225] width 133 height 10
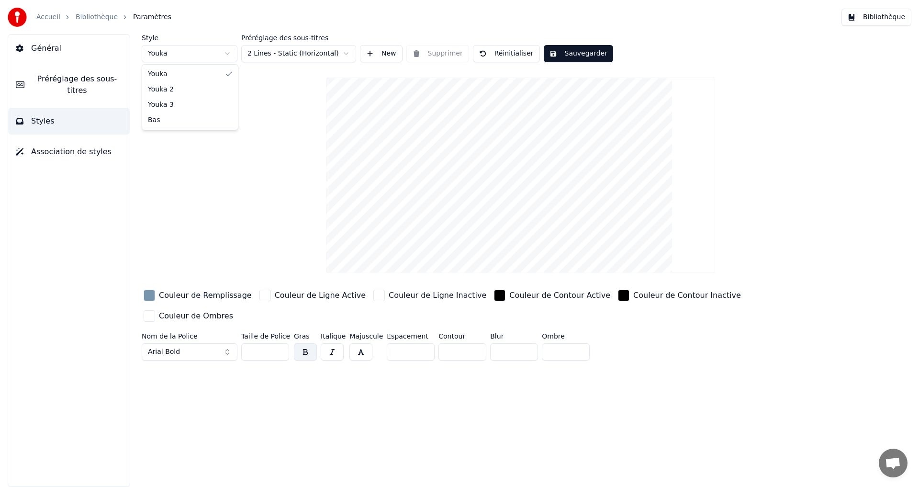
click at [210, 56] on html "Accueil Bibliothèque Paramètres Bibliothèque Général Préréglage des sous-titres…" at bounding box center [459, 243] width 919 height 487
click at [289, 51] on html "Accueil Bibliothèque Paramètres Bibliothèque Général Préréglage des sous-titres…" at bounding box center [459, 243] width 919 height 487
click at [278, 55] on html "Accueil Bibliothèque Paramètres Bibliothèque Général Préréglage des sous-titres…" at bounding box center [459, 243] width 919 height 487
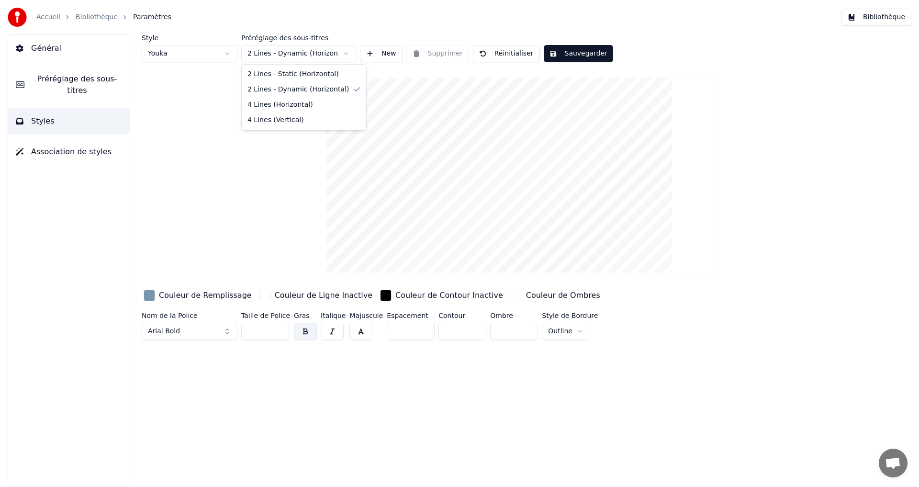
click at [297, 57] on html "Accueil Bibliothèque Paramètres Bibliothèque Général Préréglage des sous-titres…" at bounding box center [459, 243] width 919 height 487
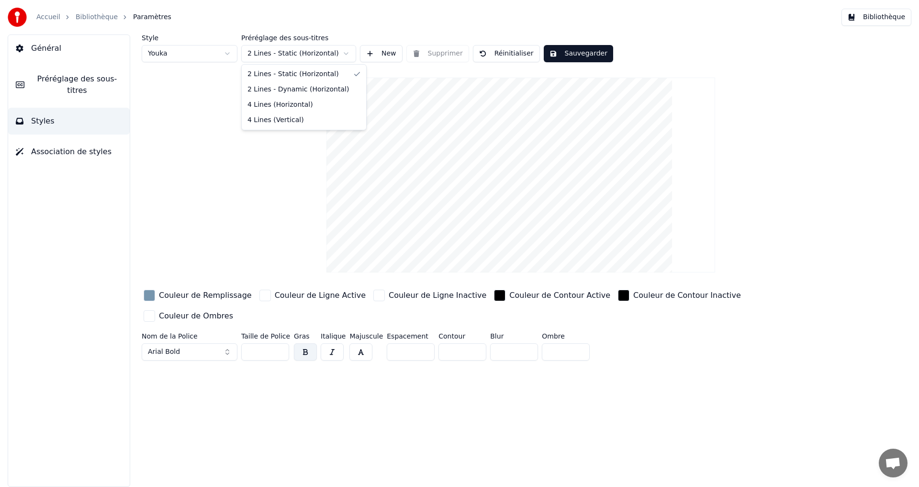
click at [294, 55] on html "Accueil Bibliothèque Paramètres Bibliothèque Général Préréglage des sous-titres…" at bounding box center [459, 243] width 919 height 487
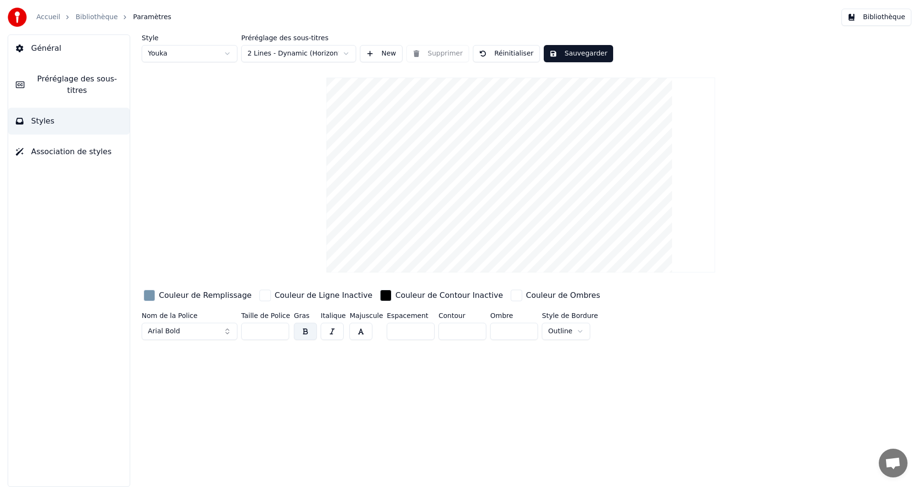
click at [295, 53] on html "Accueil Bibliothèque Paramètres Bibliothèque Général Préréglage des sous-titres…" at bounding box center [459, 243] width 919 height 487
click at [201, 57] on html "Accueil Bibliothèque Paramètres Bibliothèque Général Préréglage des sous-titres…" at bounding box center [459, 243] width 919 height 487
click at [201, 51] on html "Accueil Bibliothèque Paramètres Bibliothèque Général Préréglage des sous-titres…" at bounding box center [459, 243] width 919 height 487
click at [198, 56] on html "Accueil Bibliothèque Paramètres Bibliothèque Général Préréglage des sous-titres…" at bounding box center [459, 243] width 919 height 487
click at [216, 53] on html "Accueil Bibliothèque Paramètres Bibliothèque Général Préréglage des sous-titres…" at bounding box center [459, 243] width 919 height 487
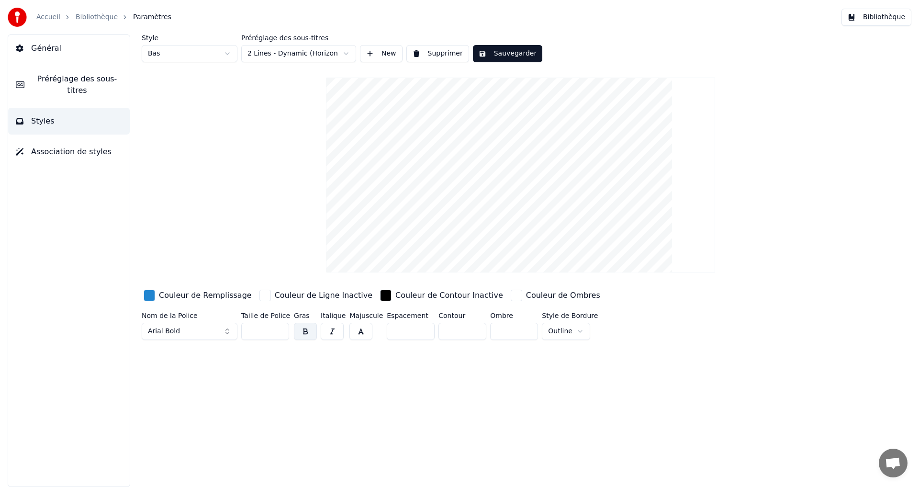
click at [217, 51] on html "Accueil Bibliothèque Paramètres Bibliothèque Général Préréglage des sous-titres…" at bounding box center [459, 243] width 919 height 487
type input "*"
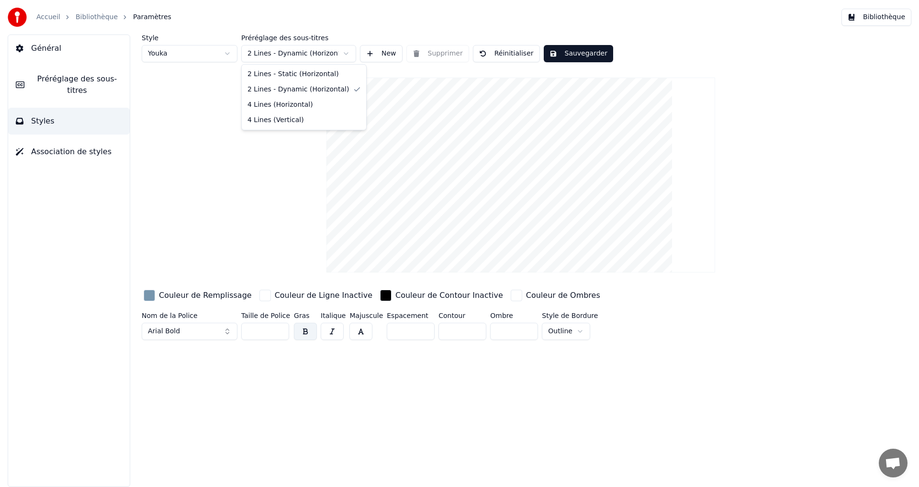
click at [256, 53] on html "Accueil Bibliothèque Paramètres Bibliothèque Général Préréglage des sous-titres…" at bounding box center [459, 243] width 919 height 487
click at [286, 51] on html "Accueil Bibliothèque Paramètres Bibliothèque Général Préréglage des sous-titres…" at bounding box center [459, 243] width 919 height 487
click at [301, 51] on html "Accueil Bibliothèque Paramètres Bibliothèque Général Préréglage des sous-titres…" at bounding box center [459, 243] width 919 height 487
click at [306, 60] on html "Accueil Bibliothèque Paramètres Bibliothèque Général Préréglage des sous-titres…" at bounding box center [459, 243] width 919 height 487
drag, startPoint x: 303, startPoint y: 76, endPoint x: 282, endPoint y: 95, distance: 28.8
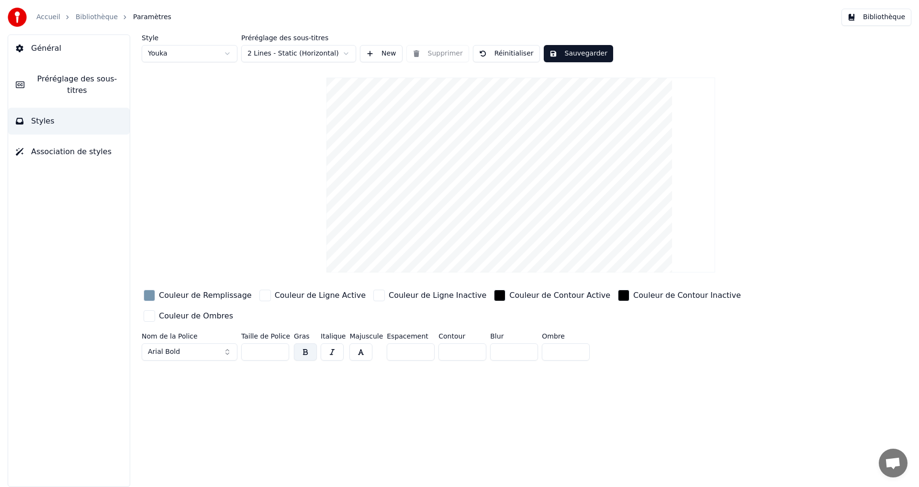
click at [81, 83] on span "Préréglage des sous-titres" at bounding box center [77, 84] width 90 height 23
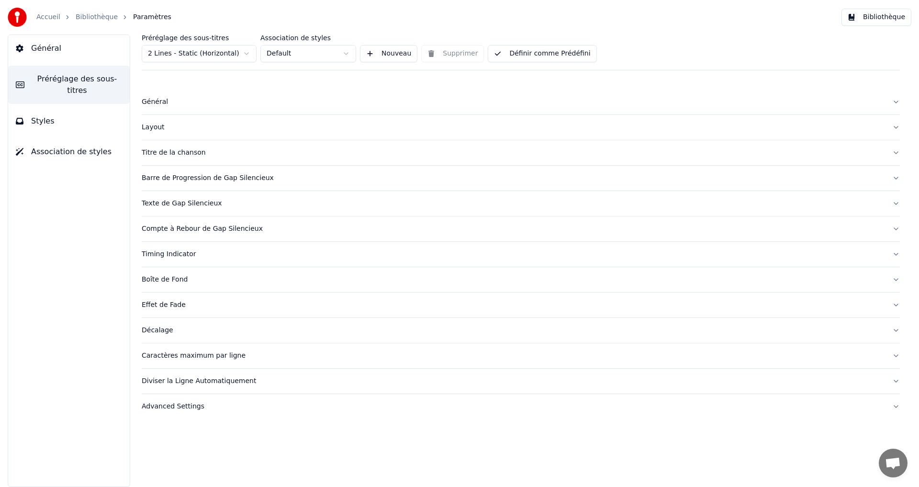
click at [211, 96] on button "Général" at bounding box center [521, 101] width 758 height 25
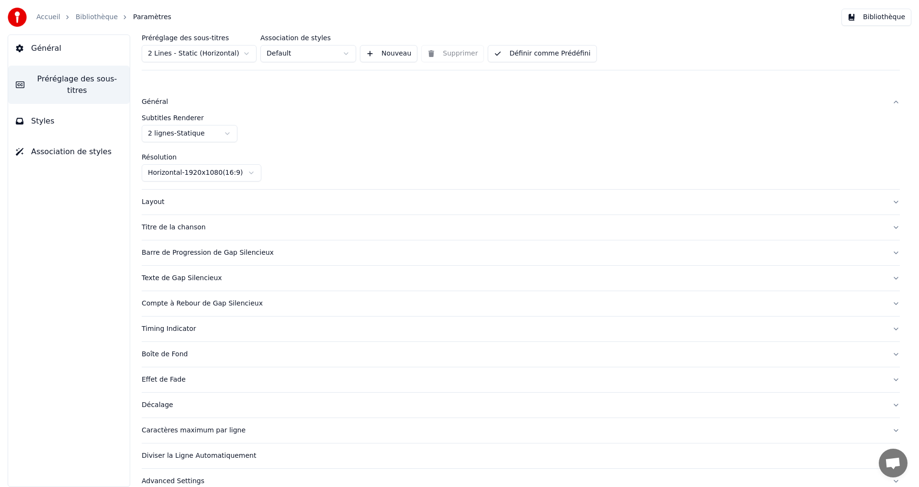
click at [209, 134] on html "Accueil Bibliothèque Paramètres Bibliothèque Général Préréglage des sous-titres…" at bounding box center [459, 243] width 919 height 487
click at [527, 57] on button "Définir comme Prédéfini" at bounding box center [542, 53] width 109 height 17
click at [488, 52] on button "Terminé" at bounding box center [515, 53] width 54 height 17
click at [72, 51] on button "Général" at bounding box center [69, 48] width 122 height 27
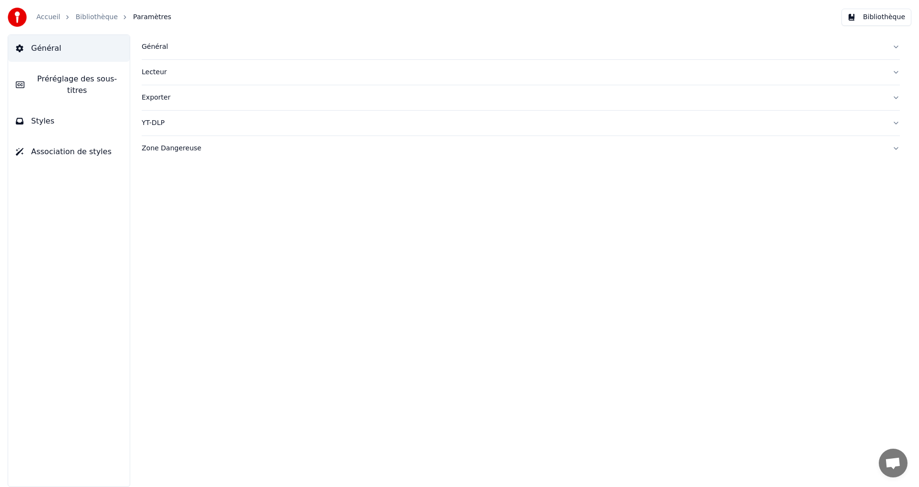
click at [71, 79] on span "Préréglage des sous-titres" at bounding box center [77, 84] width 90 height 23
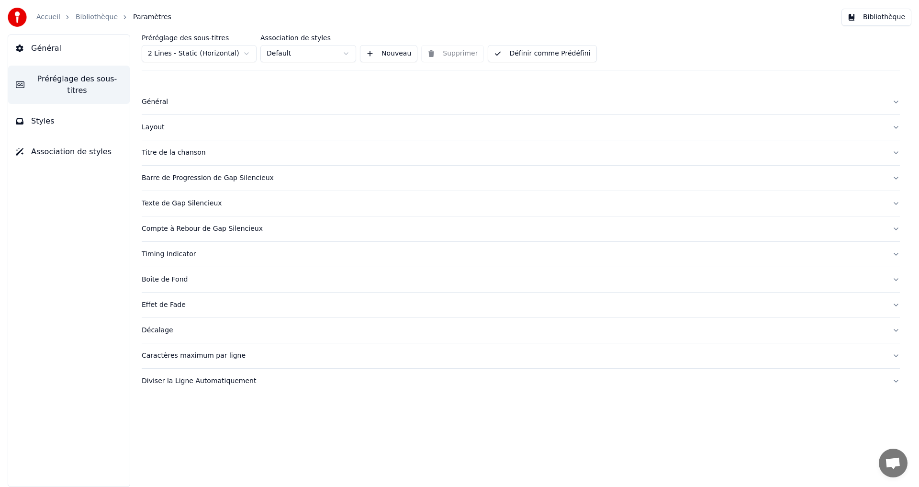
click at [63, 108] on button "Styles" at bounding box center [69, 121] width 122 height 27
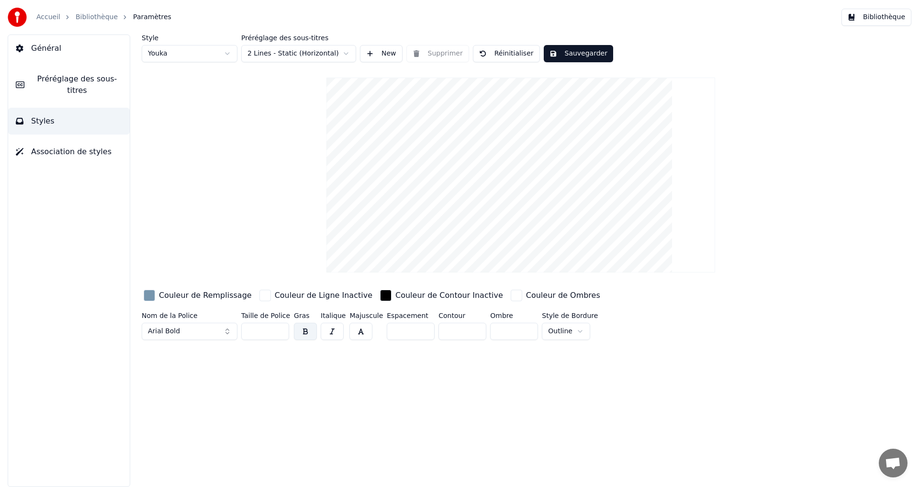
click at [876, 15] on button "Bibliothèque" at bounding box center [876, 17] width 70 height 17
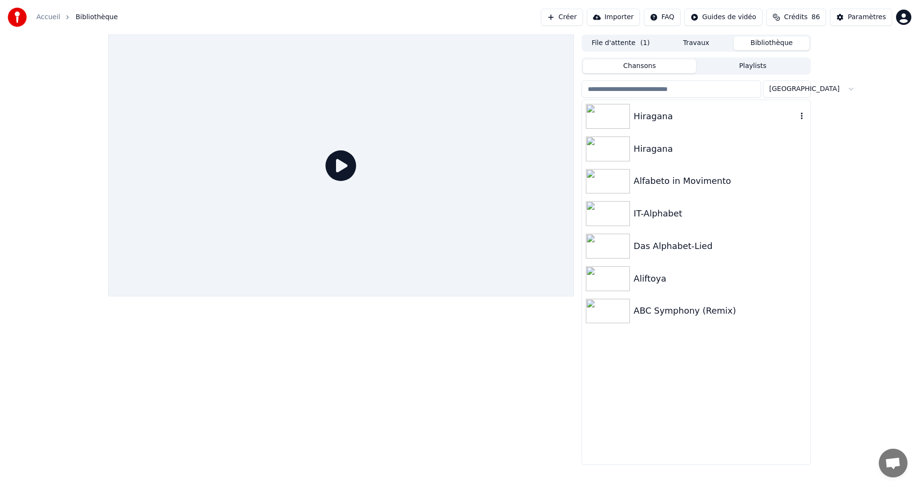
click at [751, 122] on div "Hiragana" at bounding box center [714, 116] width 163 height 13
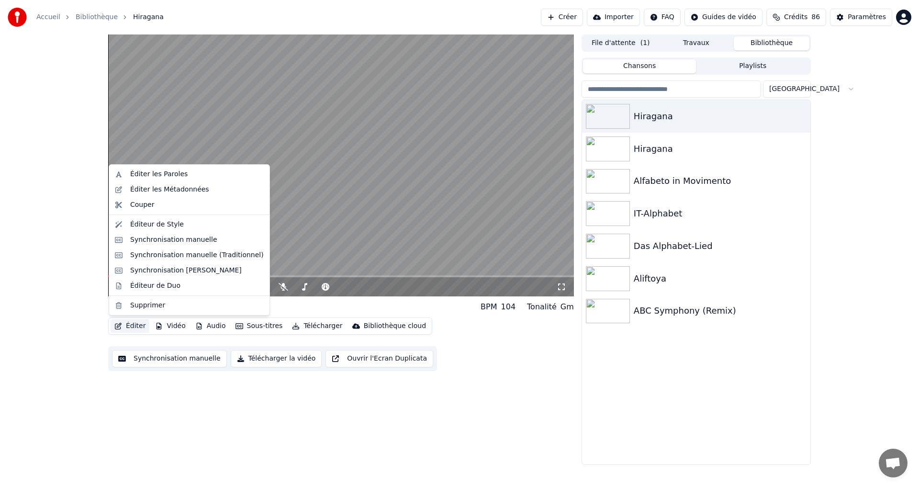
click at [125, 322] on button "Éditer" at bounding box center [130, 325] width 39 height 13
click at [161, 221] on div "Éditeur de Style" at bounding box center [157, 225] width 54 height 10
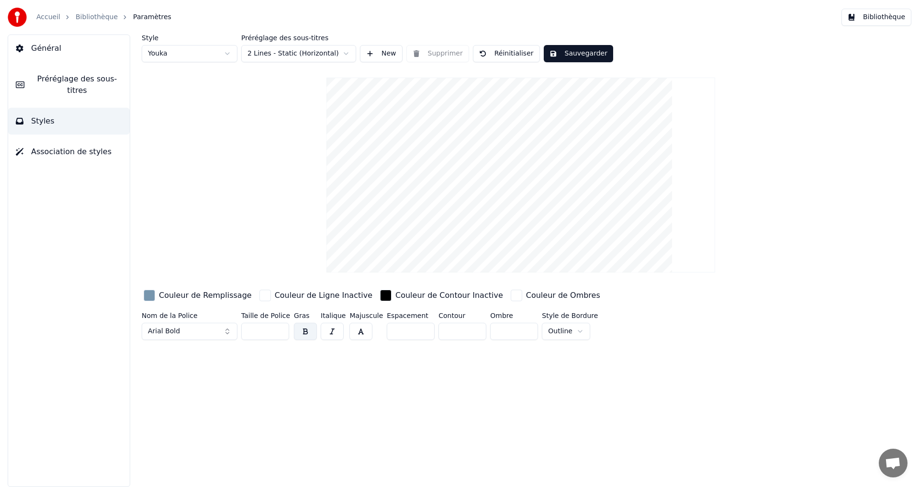
drag, startPoint x: 499, startPoint y: 53, endPoint x: 468, endPoint y: 65, distance: 33.1
click at [500, 53] on button "Réinitialiser" at bounding box center [506, 53] width 67 height 17
type input "*"
click at [494, 58] on button "Réinitialiser" at bounding box center [506, 53] width 67 height 17
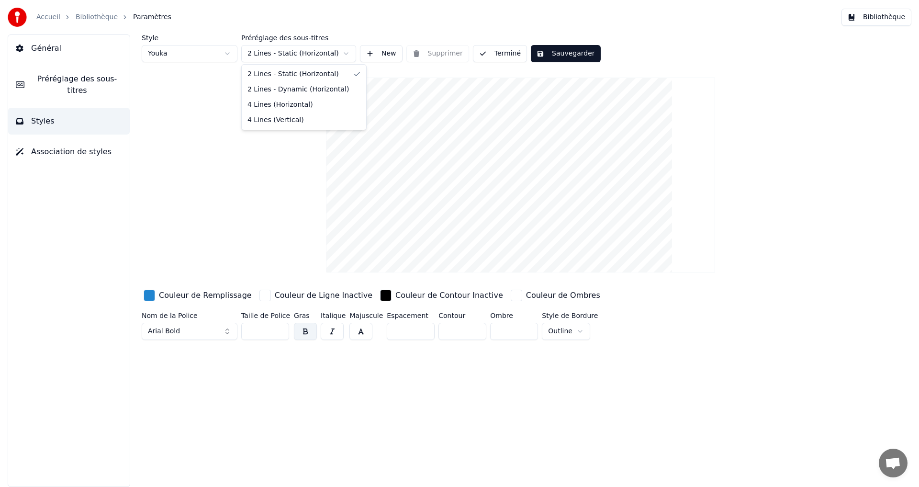
click at [297, 57] on html "Accueil Bibliothèque Paramètres Bibliothèque Général Préréglage des sous-titres…" at bounding box center [459, 243] width 919 height 487
click at [322, 53] on html "Accueil Bibliothèque Paramètres Bibliothèque Général Préréglage des sous-titres…" at bounding box center [459, 243] width 919 height 487
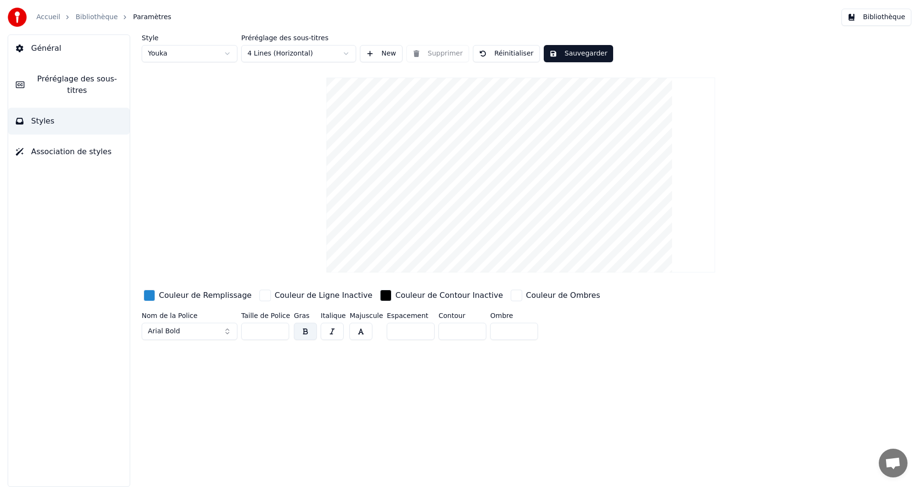
click at [73, 78] on span "Préréglage des sous-titres" at bounding box center [77, 84] width 90 height 23
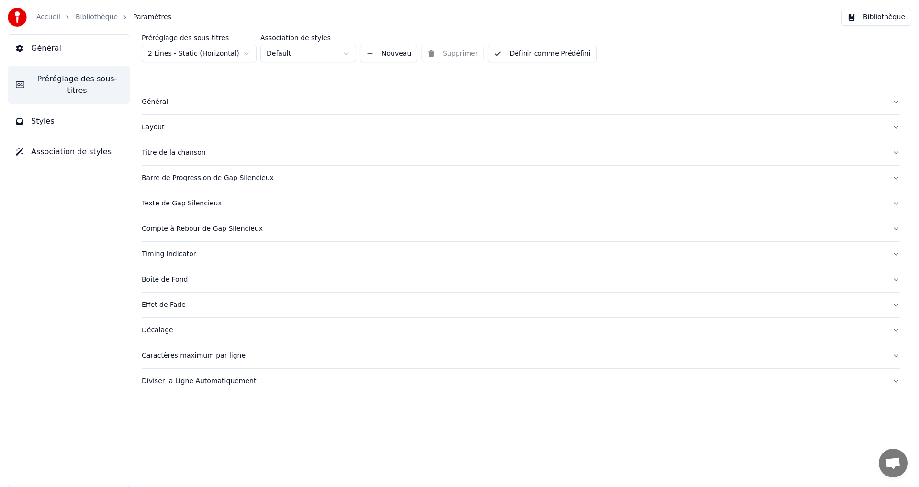
click at [182, 99] on div "Général" at bounding box center [513, 102] width 743 height 10
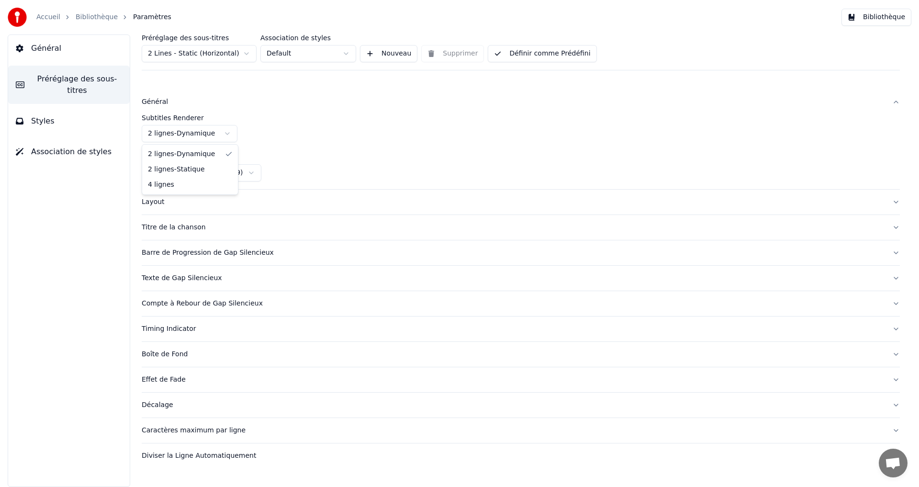
click at [191, 132] on html "Accueil Bibliothèque Paramètres Bibliothèque Général Préréglage des sous-titres…" at bounding box center [459, 243] width 919 height 487
click at [514, 61] on button "Définir comme Prédéfini" at bounding box center [542, 53] width 109 height 17
click at [508, 56] on button "Terminé" at bounding box center [515, 53] width 54 height 17
click at [303, 52] on html "Accueil Bibliothèque Paramètres Bibliothèque Général Préréglage des sous-titres…" at bounding box center [459, 243] width 919 height 487
click at [39, 111] on html "Accueil Bibliothèque Paramètres Bibliothèque Général Préréglage des sous-titres…" at bounding box center [459, 243] width 919 height 487
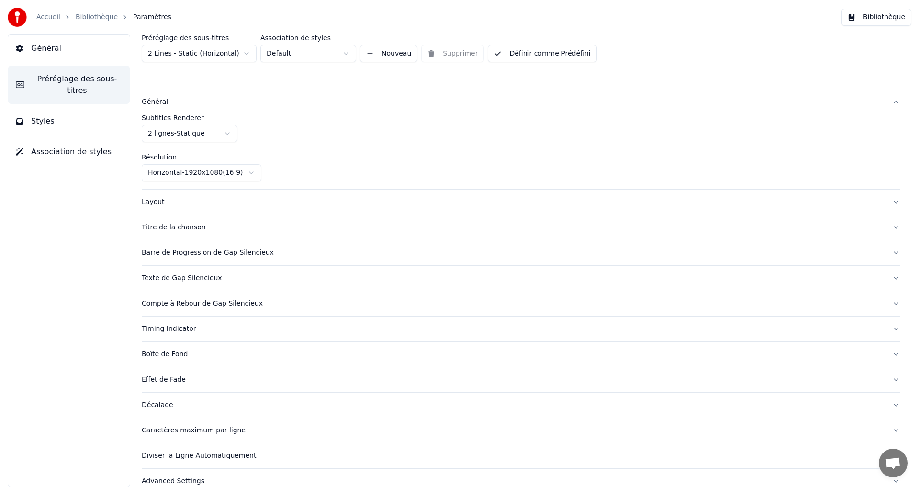
click at [51, 124] on div "Général Préréglage des sous-titres Styles Association de styles" at bounding box center [69, 260] width 122 height 452
click at [54, 108] on button "Styles" at bounding box center [69, 121] width 122 height 27
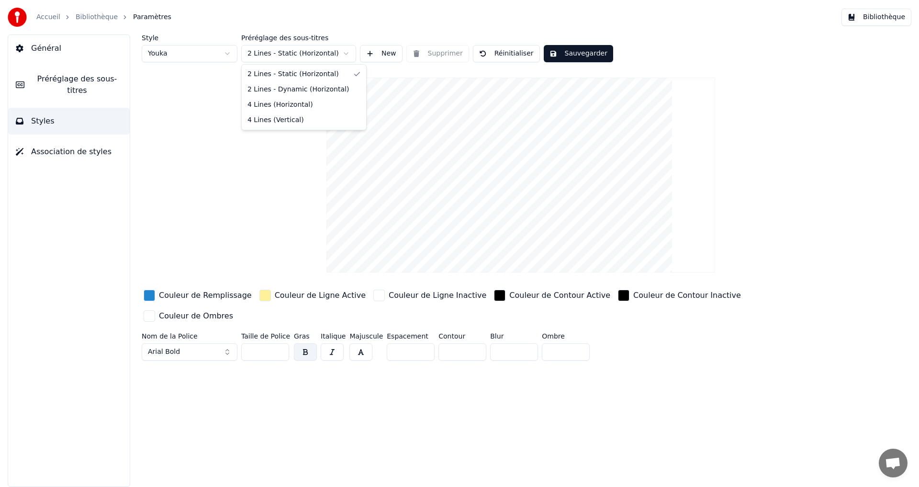
click at [338, 52] on html "Accueil Bibliothèque Paramètres Bibliothèque Général Préréglage des sous-titres…" at bounding box center [459, 243] width 919 height 487
click at [872, 16] on html "Accueil Bibliothèque Paramètres Bibliothèque Général Préréglage des sous-titres…" at bounding box center [459, 243] width 919 height 487
click at [878, 22] on button "Bibliothèque" at bounding box center [876, 17] width 70 height 17
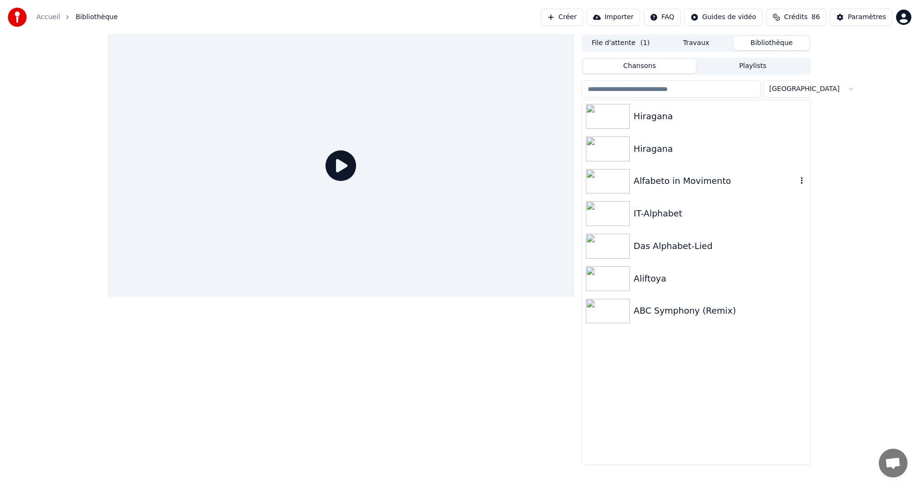
click at [707, 150] on div "Hiragana" at bounding box center [719, 148] width 173 height 13
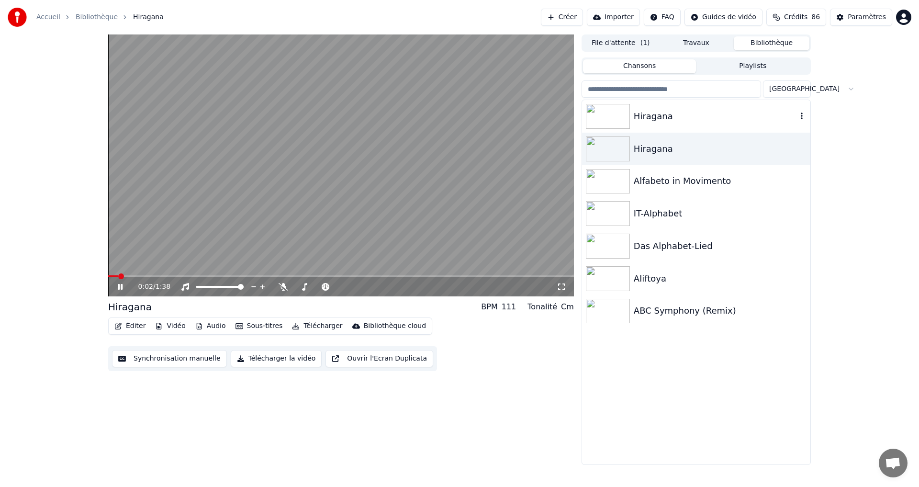
click at [729, 104] on div "Hiragana" at bounding box center [696, 116] width 228 height 33
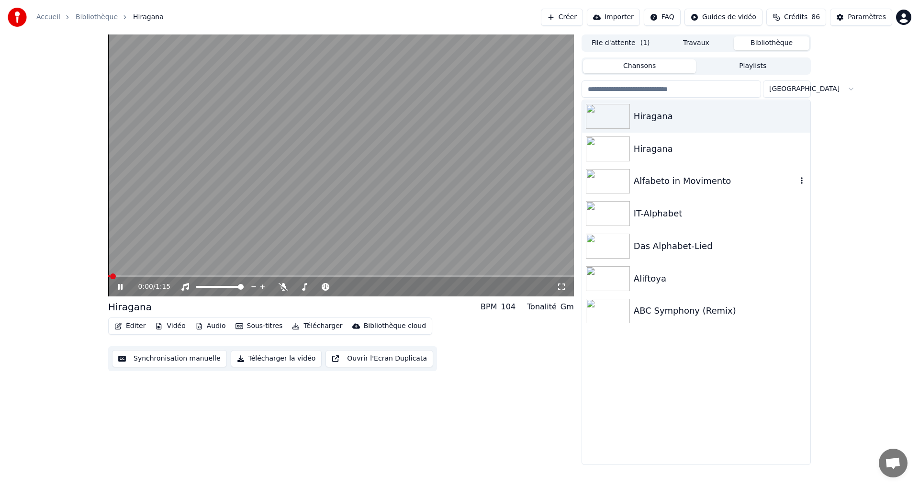
click at [742, 192] on div "Alfabeto in Movimento" at bounding box center [696, 181] width 228 height 33
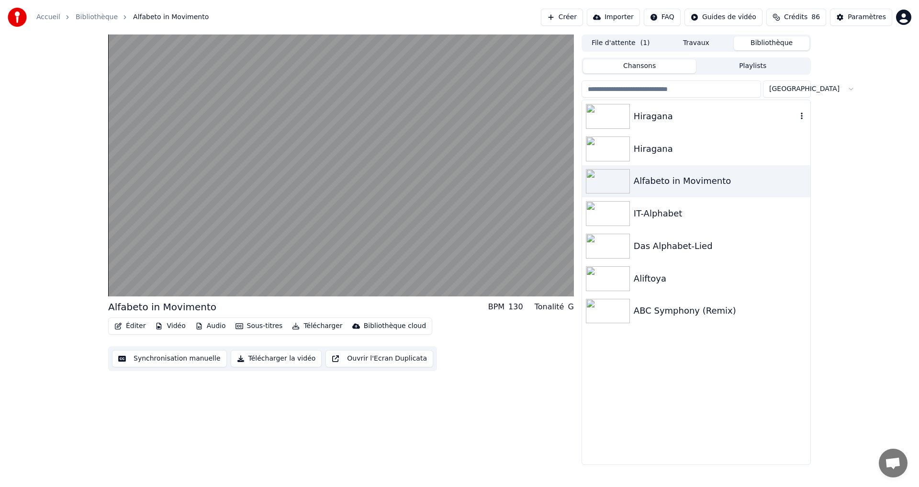
click at [721, 119] on div "Hiragana" at bounding box center [714, 116] width 163 height 13
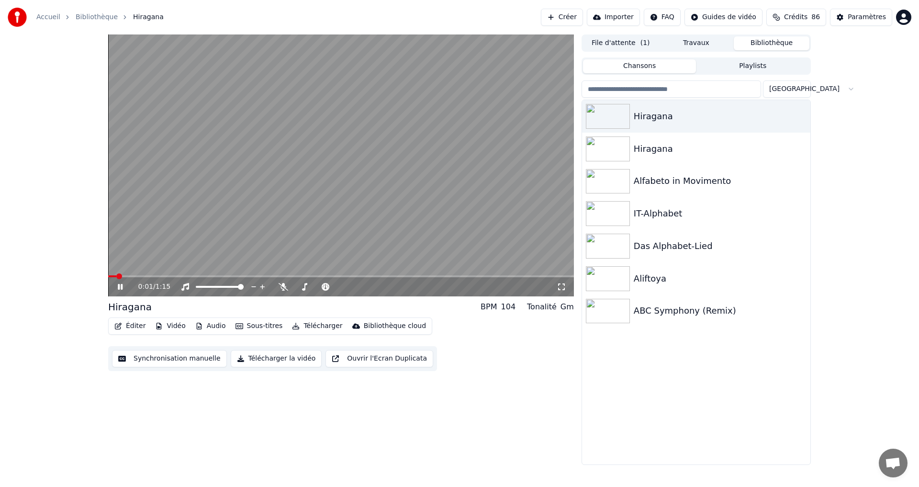
click at [131, 326] on button "Éditer" at bounding box center [130, 325] width 39 height 13
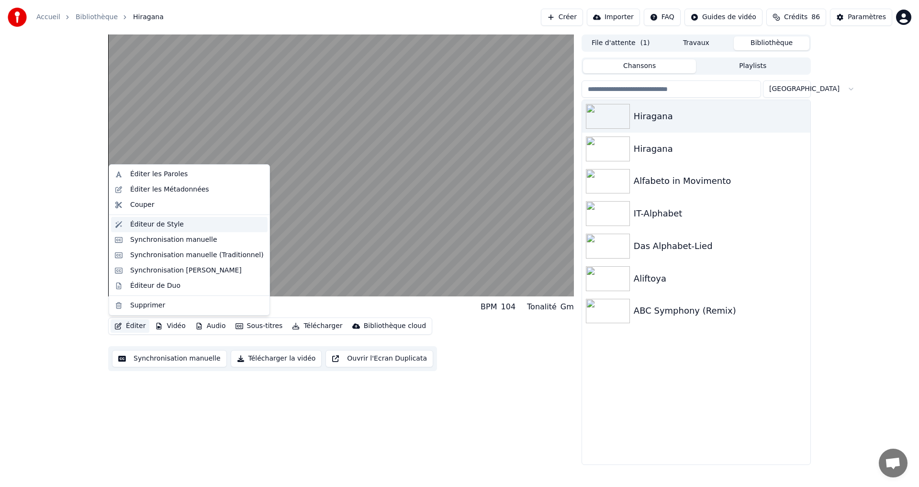
click at [182, 230] on div "Éditeur de Style" at bounding box center [189, 224] width 156 height 15
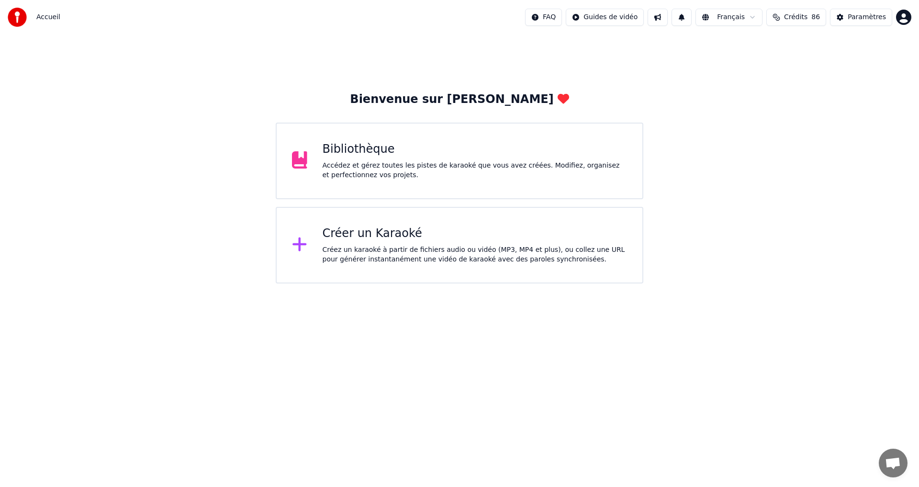
click at [424, 173] on div "Accédez et gérez toutes les pistes de karaoké que vous avez créées. Modifiez, o…" at bounding box center [474, 170] width 305 height 19
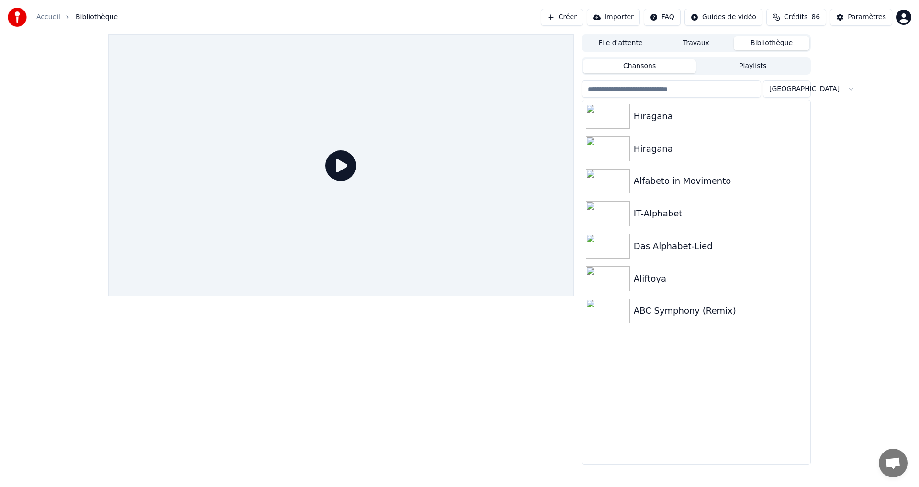
click at [699, 118] on div "Hiragana" at bounding box center [719, 116] width 173 height 13
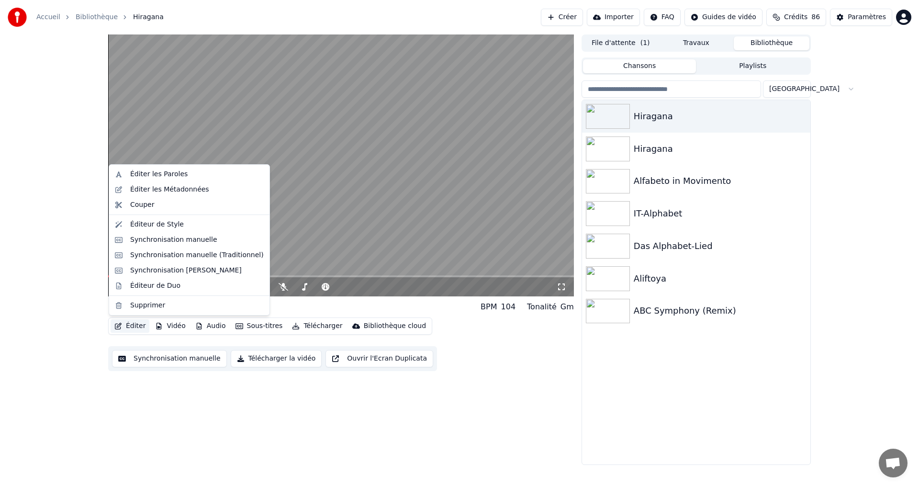
click at [115, 323] on icon "button" at bounding box center [118, 325] width 8 height 7
click at [137, 357] on button "Synchronisation manuelle" at bounding box center [169, 358] width 115 height 17
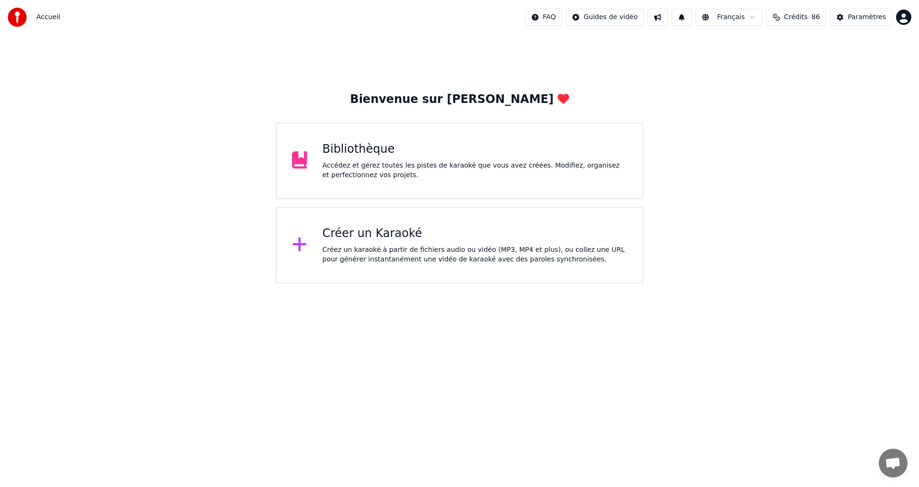
click at [379, 166] on div "Accédez et gérez toutes les pistes de karaoké que vous avez créées. Modifiez, o…" at bounding box center [474, 170] width 305 height 19
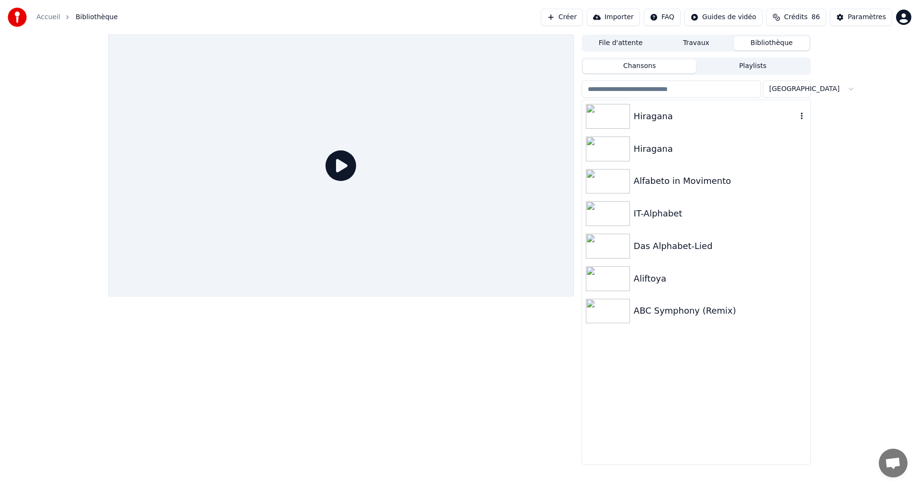
click at [741, 123] on div "Hiragana" at bounding box center [696, 116] width 228 height 33
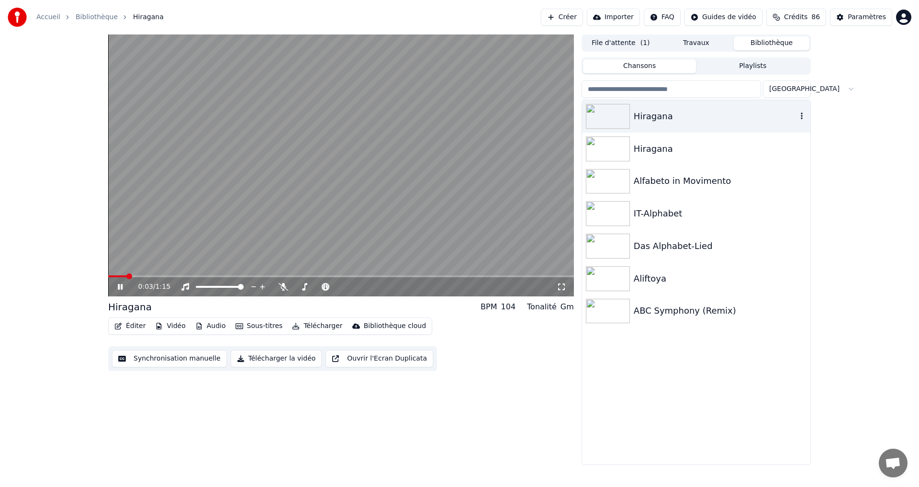
click at [685, 126] on div "Hiragana" at bounding box center [696, 116] width 228 height 33
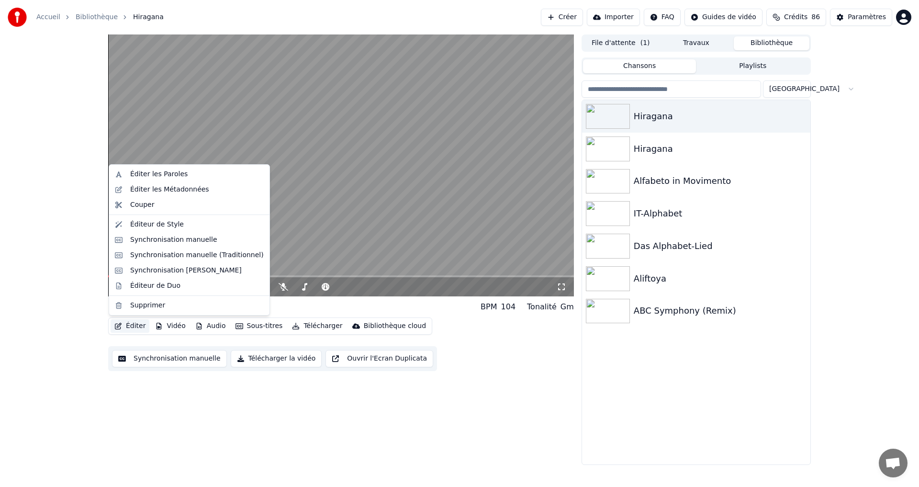
click at [142, 327] on button "Éditer" at bounding box center [130, 325] width 39 height 13
click at [130, 330] on button "Éditer" at bounding box center [130, 325] width 39 height 13
click at [130, 327] on button "Éditer" at bounding box center [130, 325] width 39 height 13
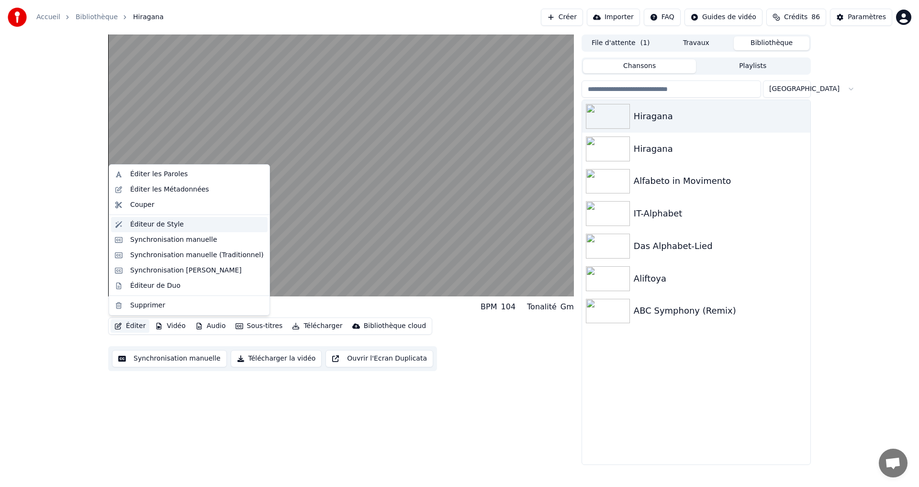
click at [169, 222] on div "Éditeur de Style" at bounding box center [157, 225] width 54 height 10
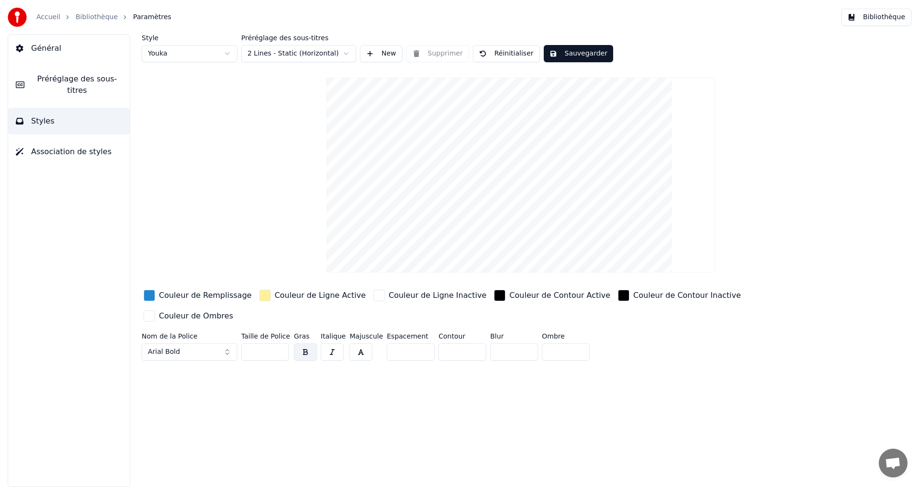
click at [148, 300] on div "button" at bounding box center [149, 294] width 11 height 11
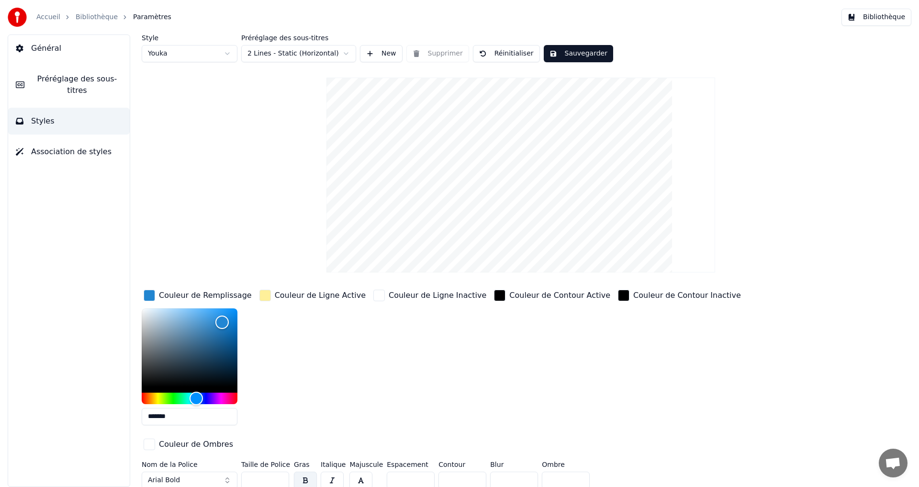
drag, startPoint x: 80, startPoint y: 422, endPoint x: 0, endPoint y: 417, distance: 79.5
click at [0, 416] on div "Général Préréglage des sous-titres Styles Association de styles Style Youka Pré…" at bounding box center [459, 260] width 919 height 452
paste input "text"
type input "*******"
click at [286, 336] on div "Couleur de Ligne Active" at bounding box center [312, 360] width 110 height 145
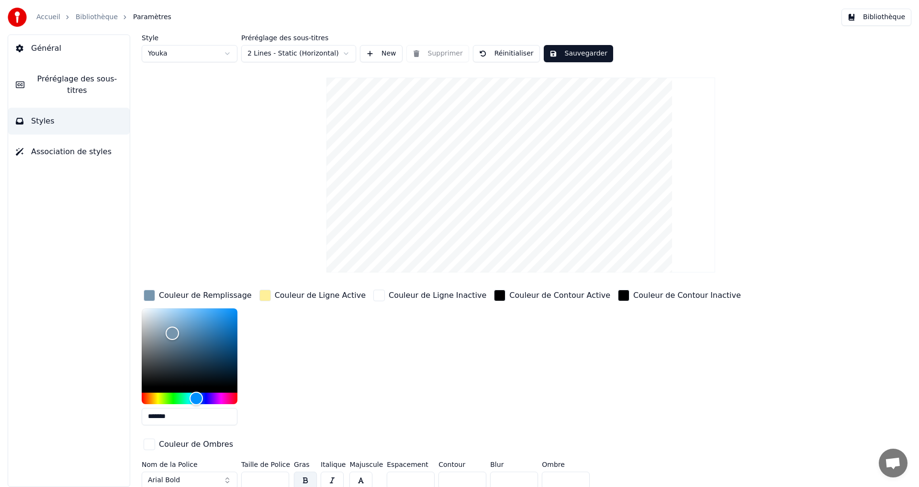
click at [264, 298] on div "button" at bounding box center [264, 294] width 11 height 11
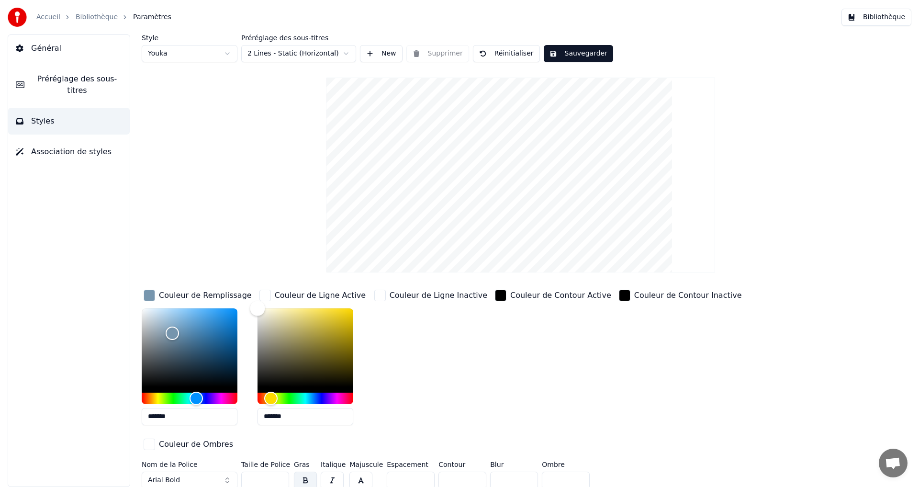
type input "*******"
drag, startPoint x: 265, startPoint y: 328, endPoint x: 608, endPoint y: 391, distance: 349.2
click at [227, 290] on div "Couleur de Remplissage ******* Couleur de Ligne Active ******* Couleur de Ligne…" at bounding box center [463, 371] width 643 height 166
click at [617, 391] on div "Couleur de Contour Inactive" at bounding box center [680, 360] width 127 height 145
click at [298, 89] on div "Style Youka Préréglage des sous-titres 2 Lines - Static (Horizontal) New Suppri…" at bounding box center [521, 263] width 758 height 458
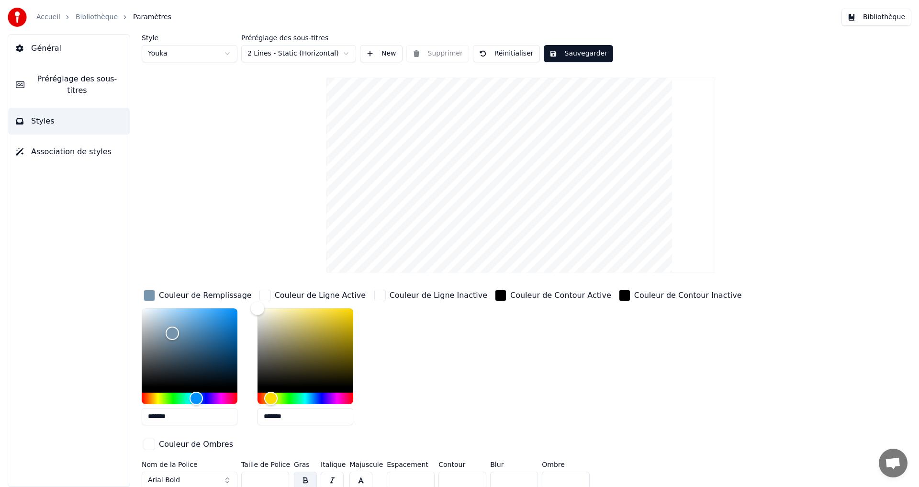
click at [313, 50] on html "Accueil Bibliothèque Paramètres Bibliothèque Général Préréglage des sous-titres…" at bounding box center [459, 243] width 919 height 487
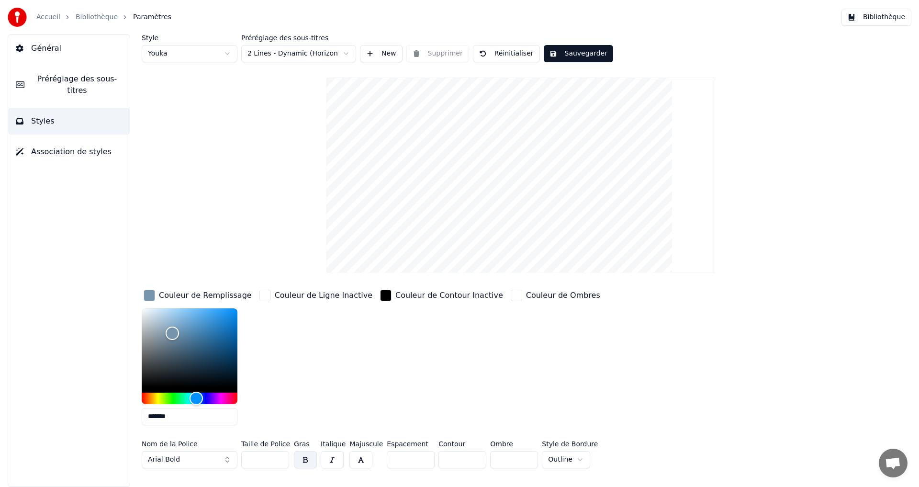
click at [295, 58] on html "Accueil Bibliothèque Paramètres Bibliothèque Général Préréglage des sous-titres…" at bounding box center [459, 243] width 919 height 487
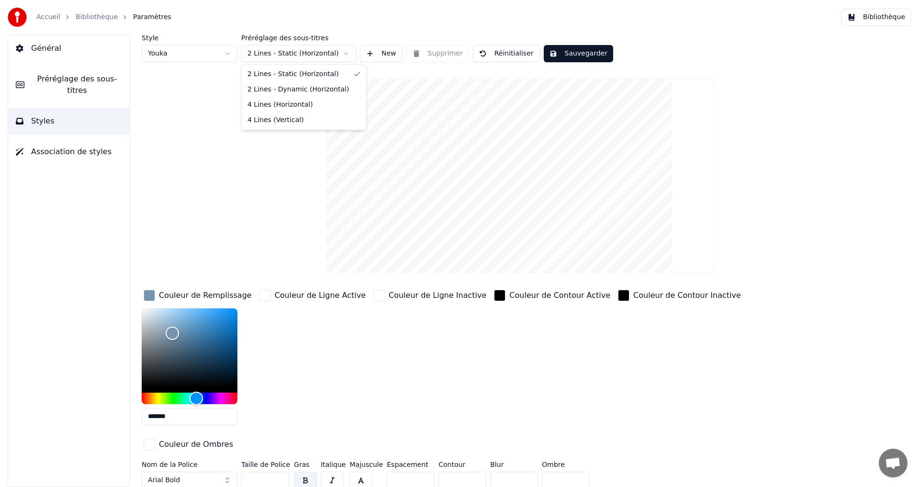
click at [294, 58] on html "Accueil Bibliothèque Paramètres Bibliothèque Général Préréglage des sous-titres…" at bounding box center [459, 243] width 919 height 487
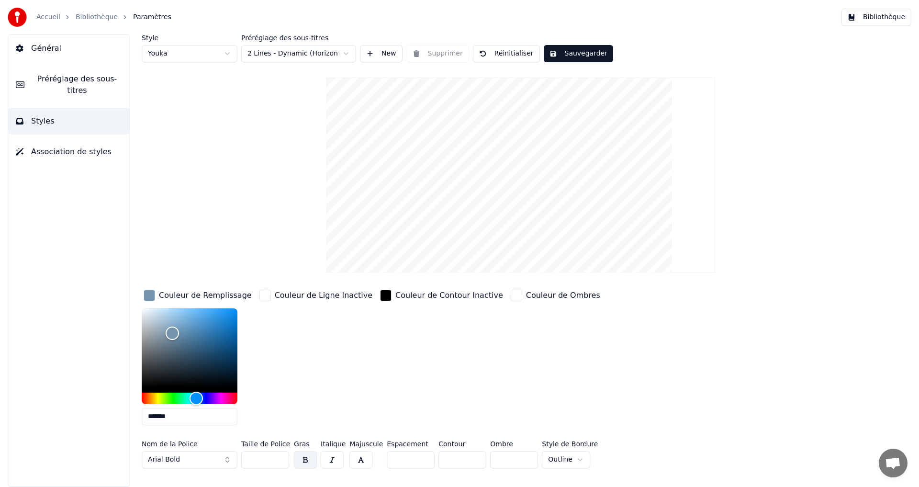
click at [290, 53] on html "Accueil Bibliothèque Paramètres Bibliothèque Général Préréglage des sous-titres…" at bounding box center [459, 243] width 919 height 487
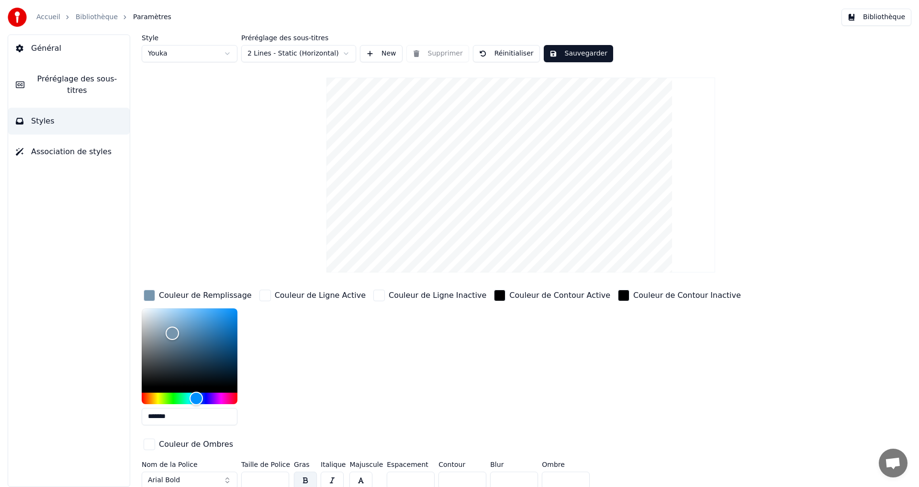
click at [570, 52] on button "Sauvegarder" at bounding box center [578, 53] width 69 height 17
click at [568, 52] on button "Terminé" at bounding box center [570, 53] width 53 height 17
click at [56, 79] on span "Préréglage des sous-titres" at bounding box center [77, 84] width 90 height 23
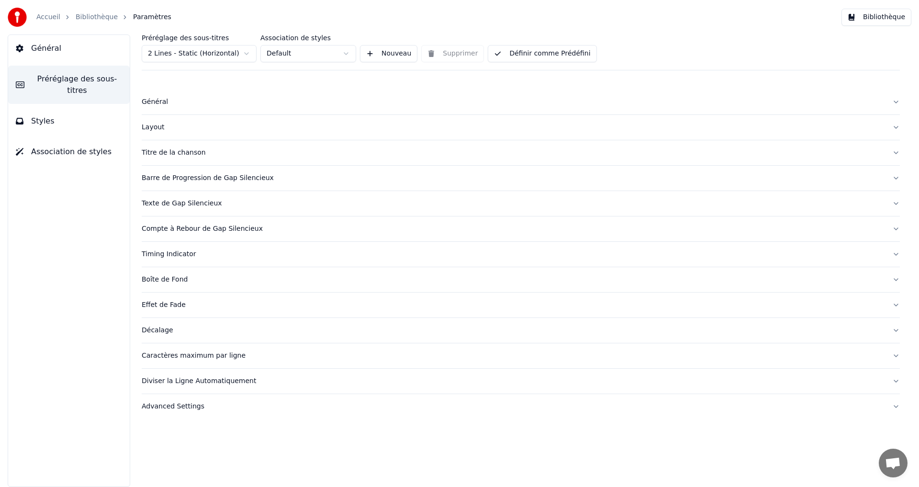
click at [189, 103] on div "Général" at bounding box center [513, 102] width 743 height 10
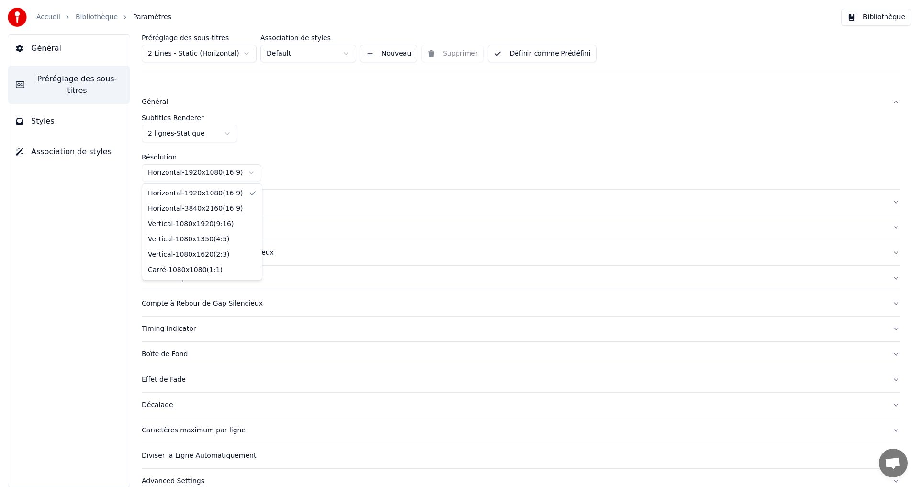
click at [231, 176] on html "Accueil Bibliothèque Paramètres Bibliothèque Général Préréglage des sous-titres…" at bounding box center [459, 243] width 919 height 487
click at [231, 169] on html "Accueil Bibliothèque Paramètres Bibliothèque Général Préréglage des sous-titres…" at bounding box center [459, 243] width 919 height 487
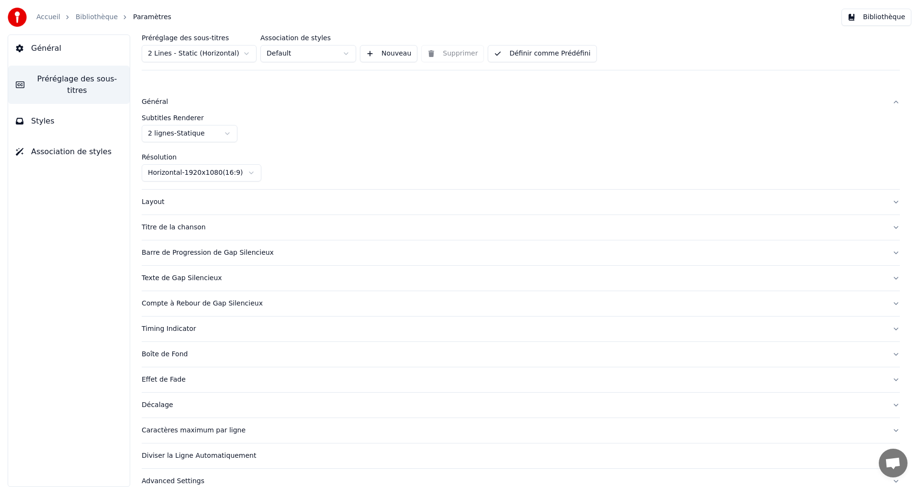
click at [216, 205] on div "Layout" at bounding box center [513, 202] width 743 height 10
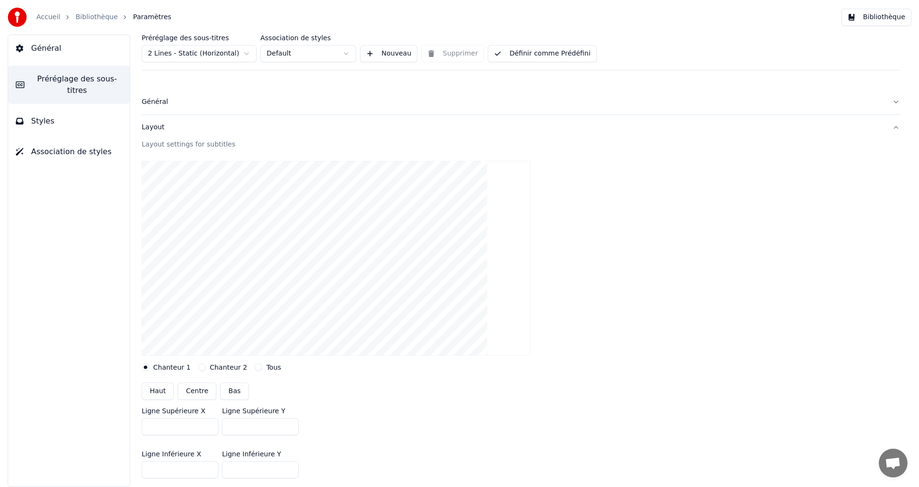
click at [197, 393] on button "Centre" at bounding box center [197, 390] width 39 height 17
type input "***"
click at [545, 59] on button "Définir comme Prédéfini" at bounding box center [542, 53] width 109 height 17
click at [180, 138] on button "Layout" at bounding box center [521, 127] width 758 height 25
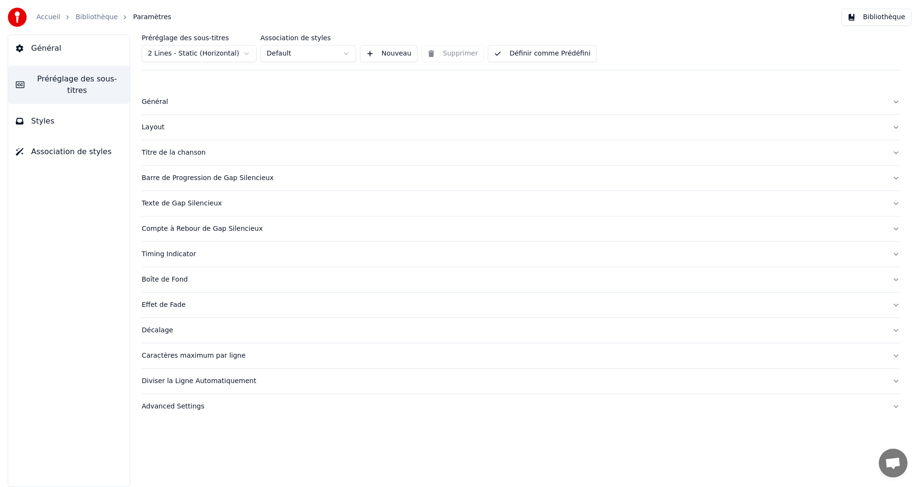
click at [232, 199] on div "Texte de Gap Silencieux" at bounding box center [513, 204] width 743 height 10
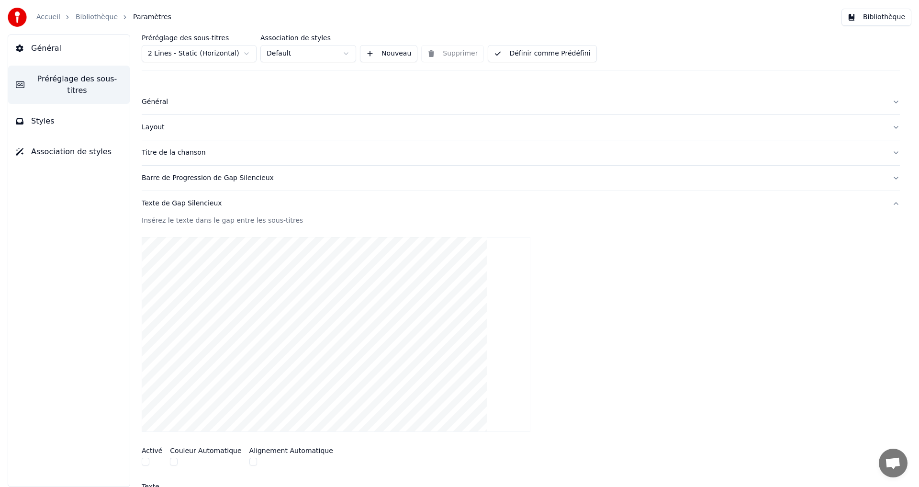
click at [234, 203] on div "Texte de Gap Silencieux" at bounding box center [513, 204] width 743 height 10
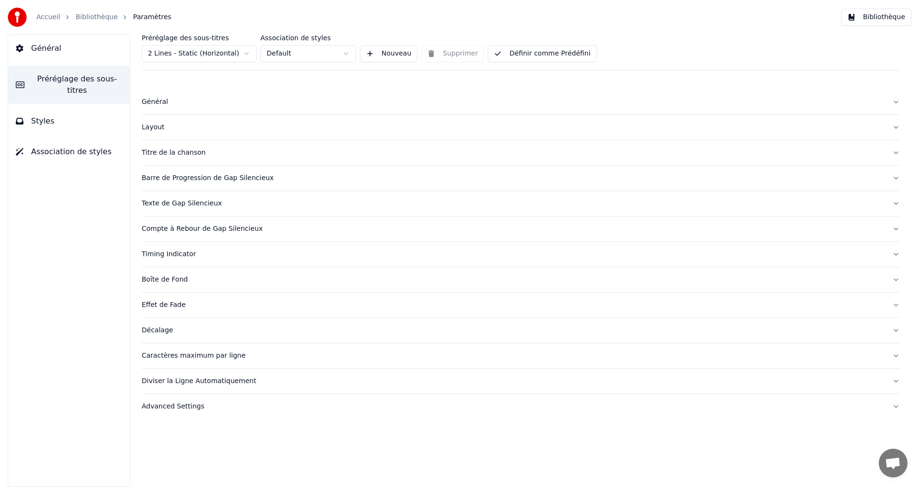
click at [229, 254] on div "Timing Indicator" at bounding box center [513, 254] width 743 height 10
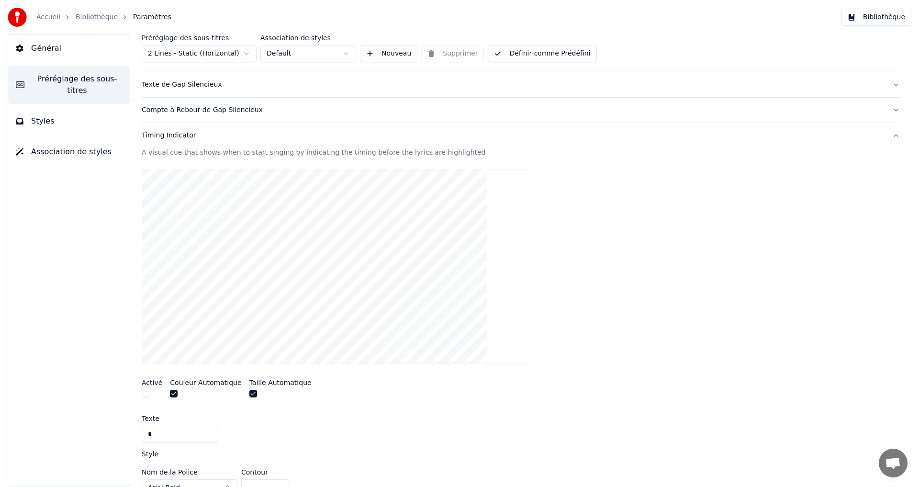
scroll to position [96, 0]
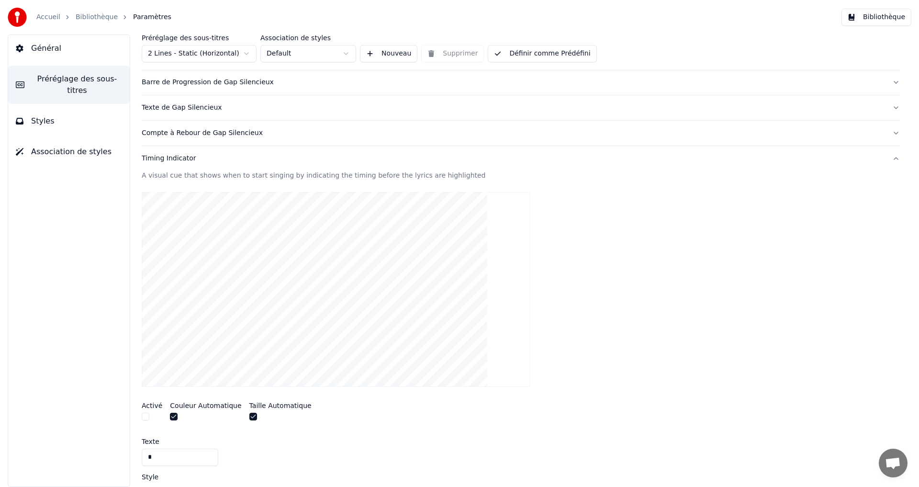
click at [876, 15] on button "Bibliothèque" at bounding box center [876, 17] width 70 height 17
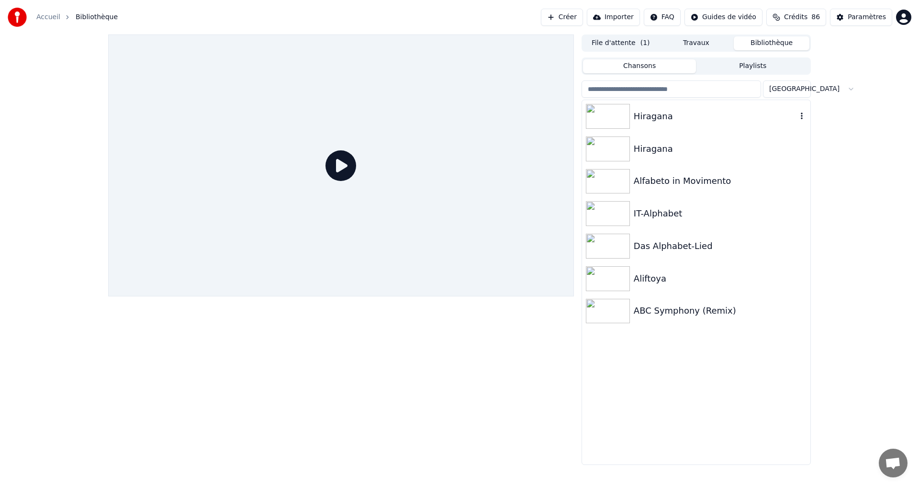
click at [690, 124] on div "Hiragana" at bounding box center [696, 116] width 228 height 33
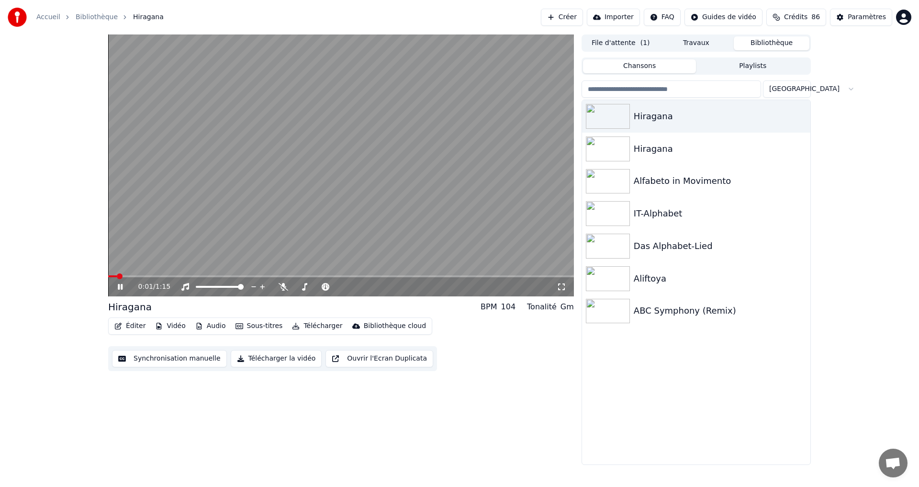
click at [119, 326] on icon "button" at bounding box center [118, 325] width 8 height 7
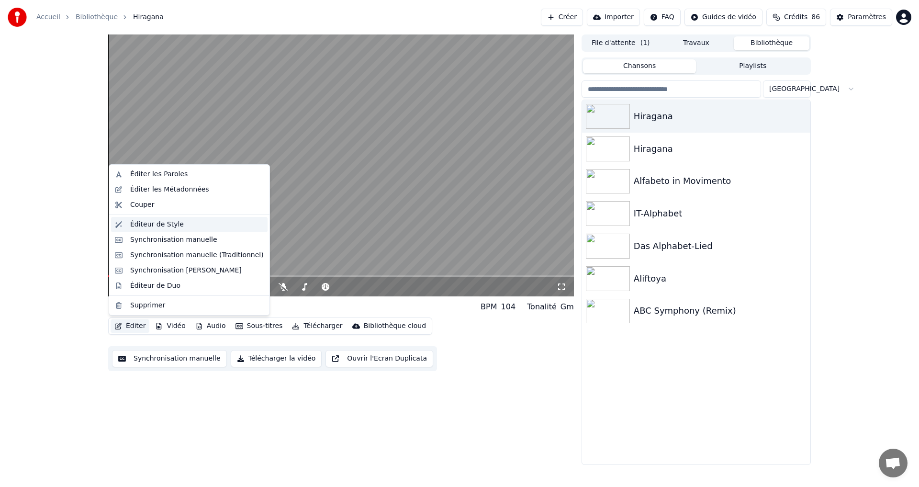
click at [149, 225] on div "Éditeur de Style" at bounding box center [157, 225] width 54 height 10
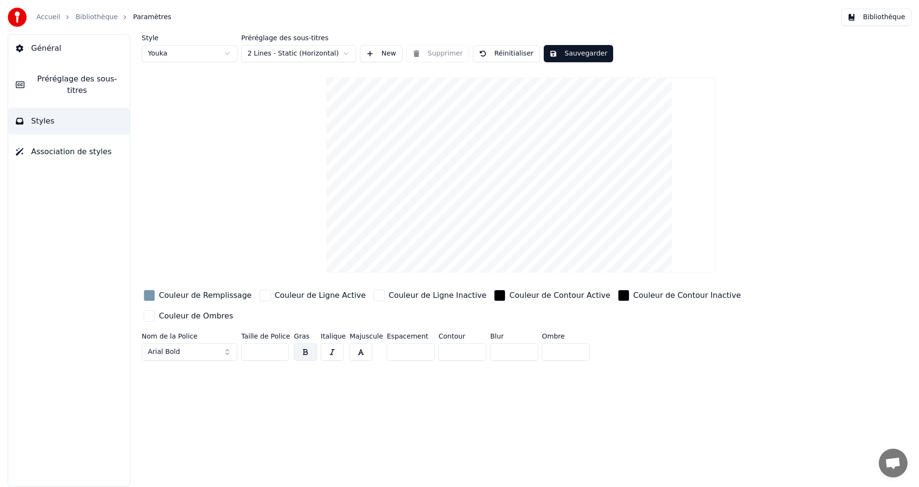
drag, startPoint x: 435, startPoint y: 326, endPoint x: 445, endPoint y: 326, distance: 9.6
click at [445, 343] on input "*" at bounding box center [462, 351] width 48 height 17
type input "*"
click at [561, 61] on button "Sauvegarder" at bounding box center [578, 53] width 69 height 17
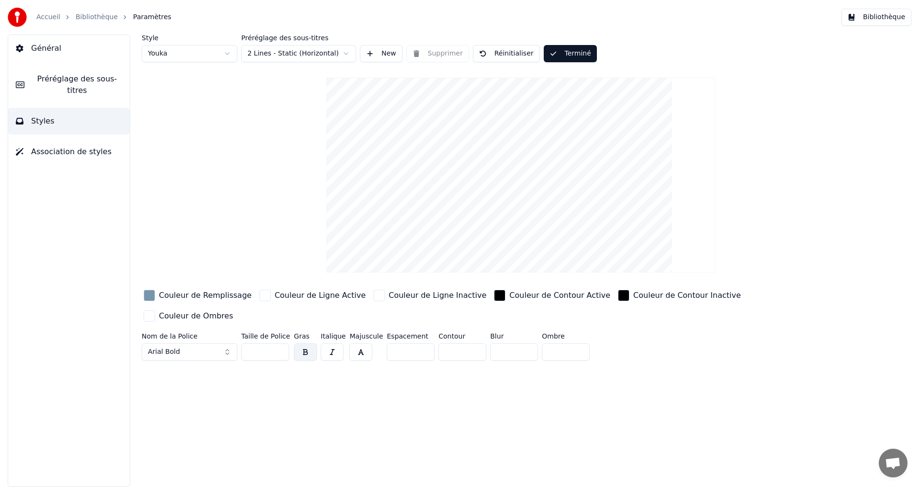
click at [572, 54] on button "Terminé" at bounding box center [570, 53] width 53 height 17
click at [54, 69] on button "Préréglage des sous-titres" at bounding box center [69, 85] width 122 height 38
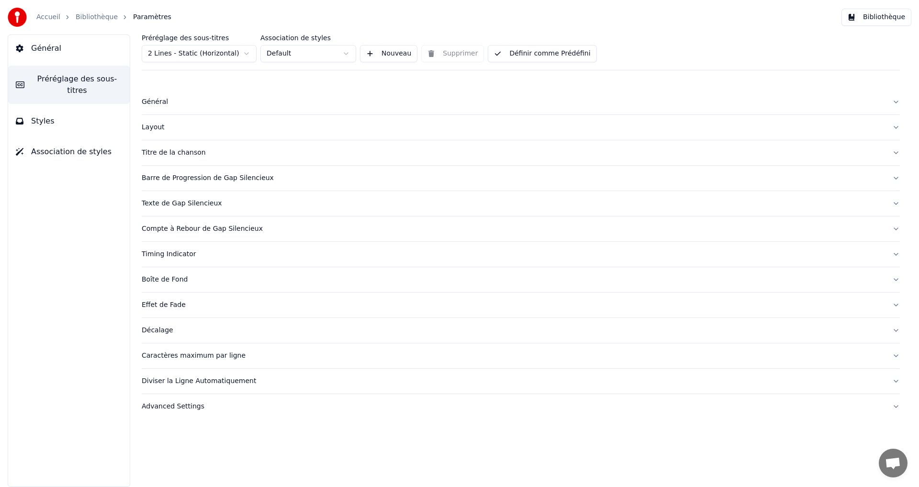
click at [536, 45] on button "Définir comme Prédéfini" at bounding box center [542, 53] width 109 height 17
click at [902, 18] on button "Bibliothèque" at bounding box center [876, 17] width 70 height 17
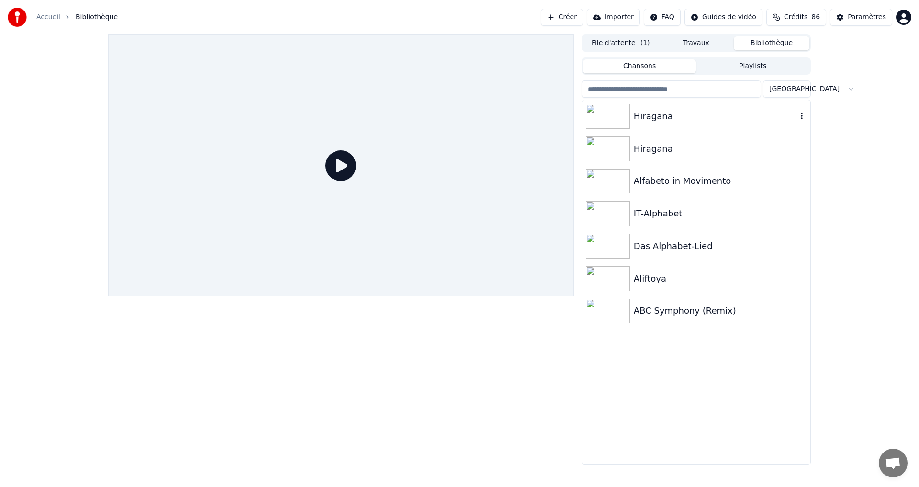
click at [774, 113] on div "Hiragana" at bounding box center [714, 116] width 163 height 13
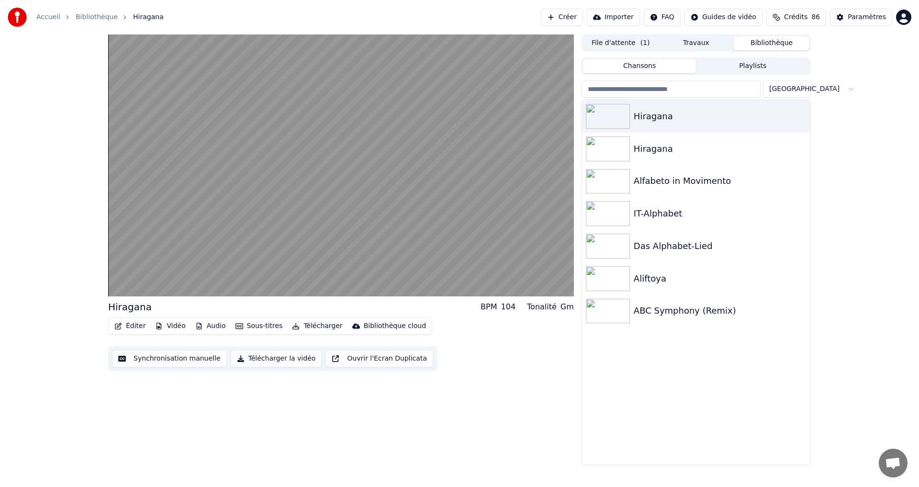
click at [175, 326] on button "Vidéo" at bounding box center [170, 325] width 38 height 13
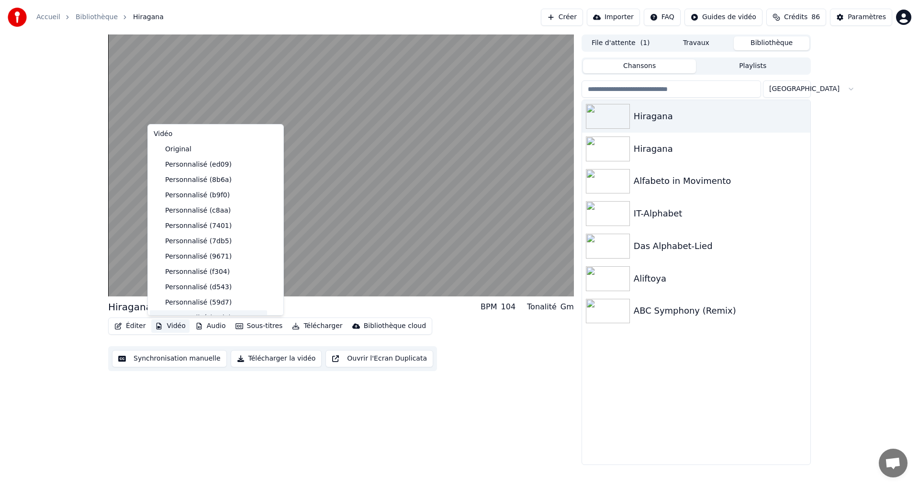
scroll to position [93, 0]
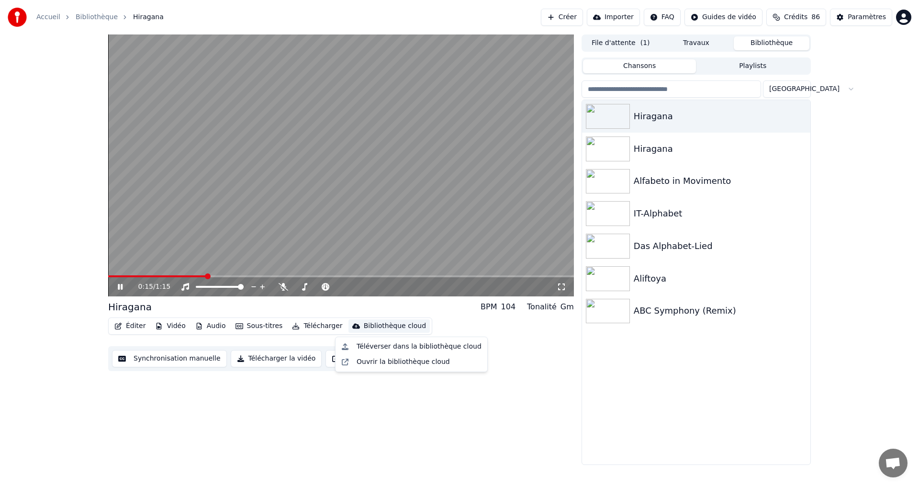
click at [255, 358] on button "Télécharger la vidéo" at bounding box center [276, 358] width 91 height 17
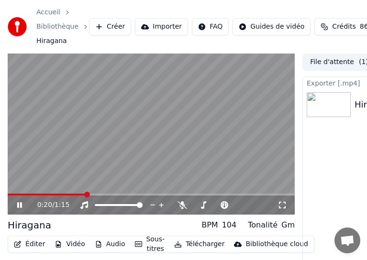
click at [180, 206] on icon at bounding box center [183, 205] width 10 height 8
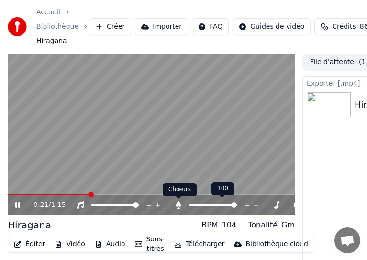
click at [181, 207] on icon at bounding box center [179, 205] width 10 height 8
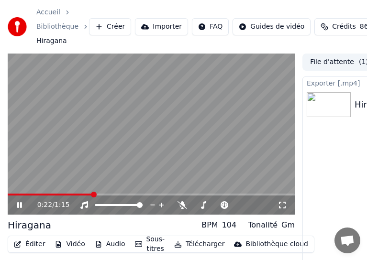
click at [22, 205] on icon at bounding box center [26, 205] width 22 height 8
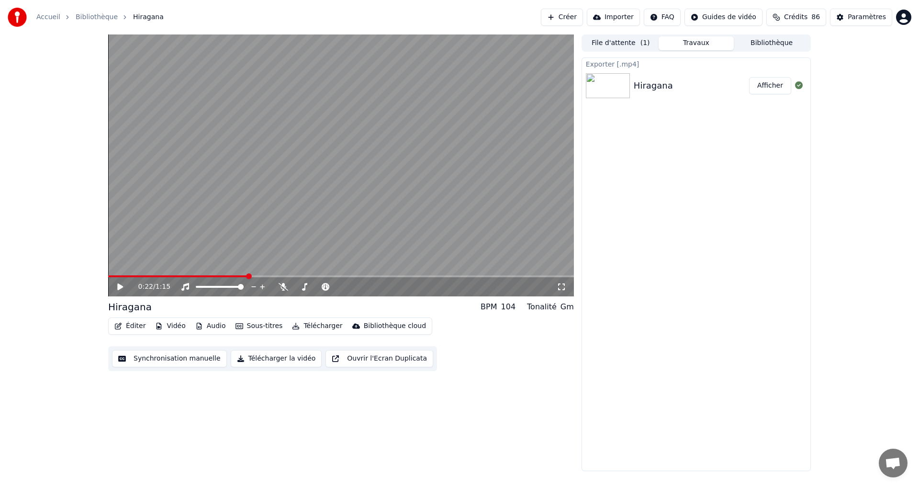
click at [770, 81] on button "Afficher" at bounding box center [770, 85] width 42 height 17
click at [137, 331] on button "Éditer" at bounding box center [130, 325] width 39 height 13
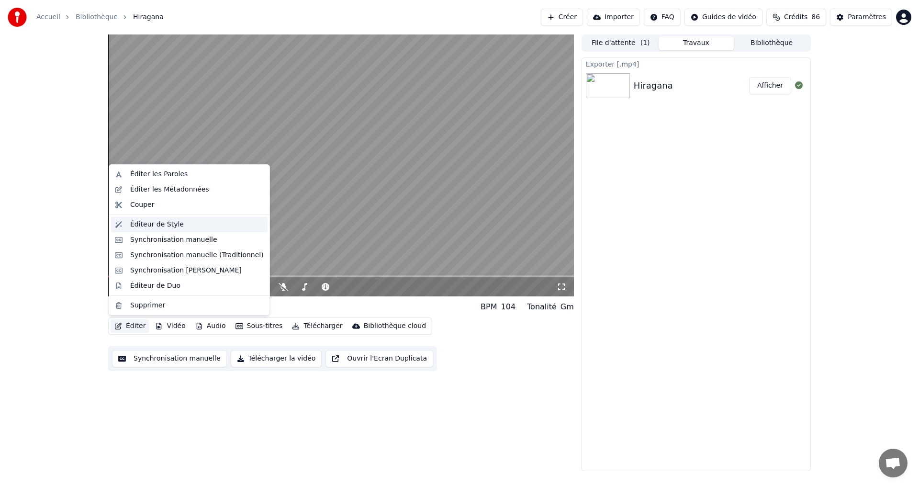
click at [156, 219] on div "Éditeur de Style" at bounding box center [189, 224] width 156 height 15
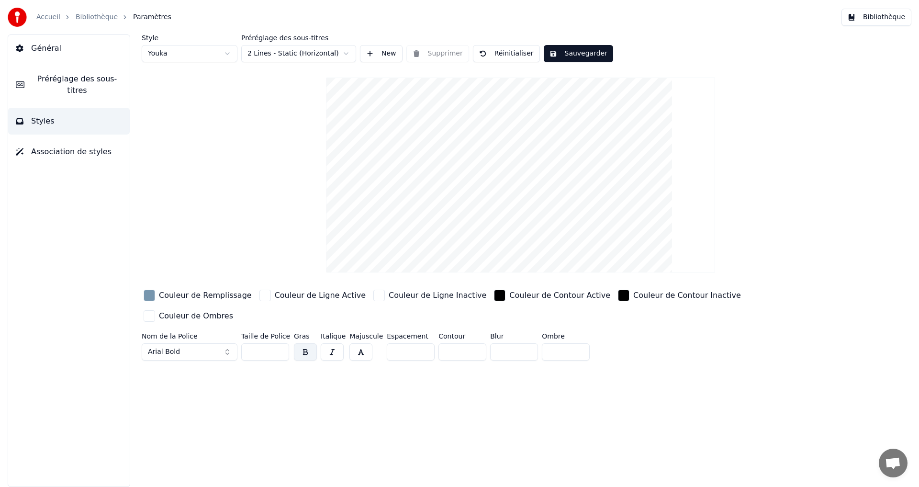
drag, startPoint x: 56, startPoint y: 80, endPoint x: 118, endPoint y: 89, distance: 61.8
click at [57, 80] on span "Préréglage des sous-titres" at bounding box center [77, 84] width 90 height 23
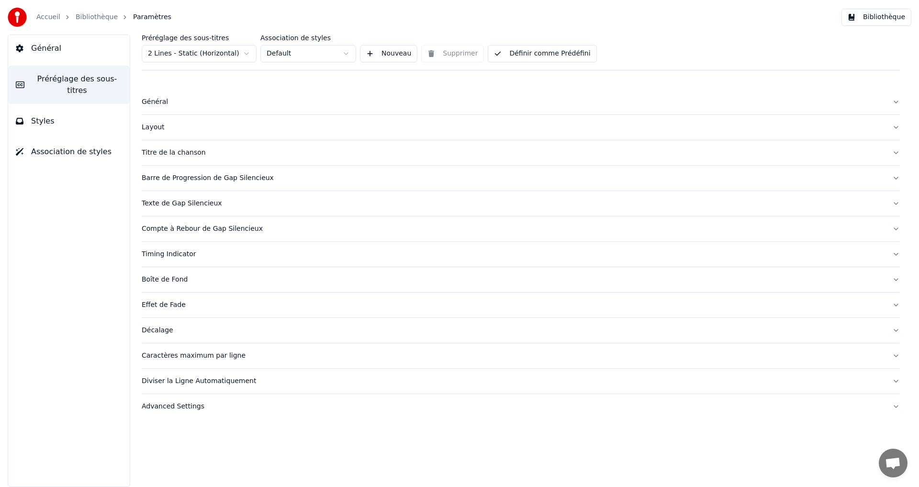
click at [30, 116] on button "Styles" at bounding box center [69, 121] width 122 height 27
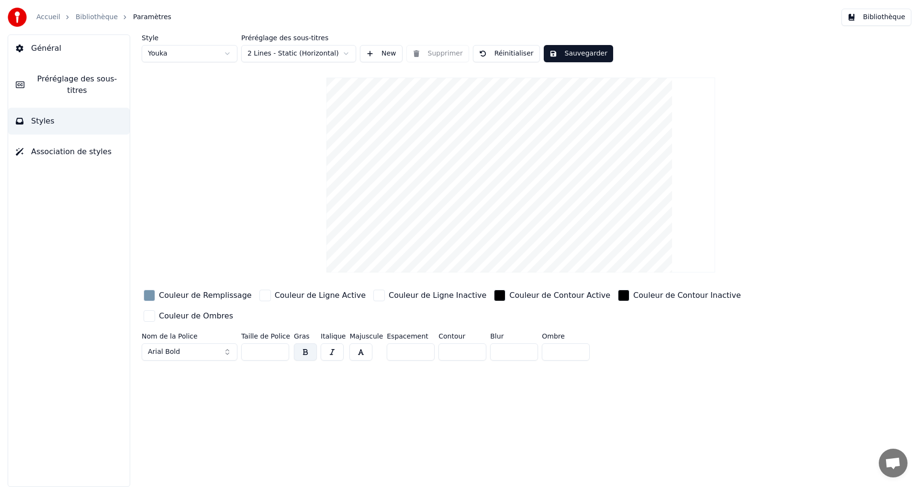
click at [874, 17] on button "Bibliothèque" at bounding box center [876, 17] width 70 height 17
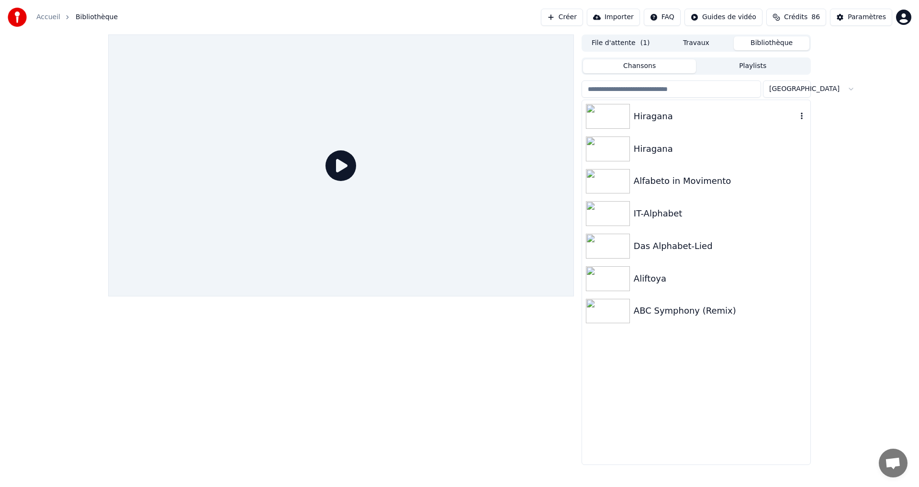
click at [709, 115] on div "Hiragana" at bounding box center [714, 116] width 163 height 13
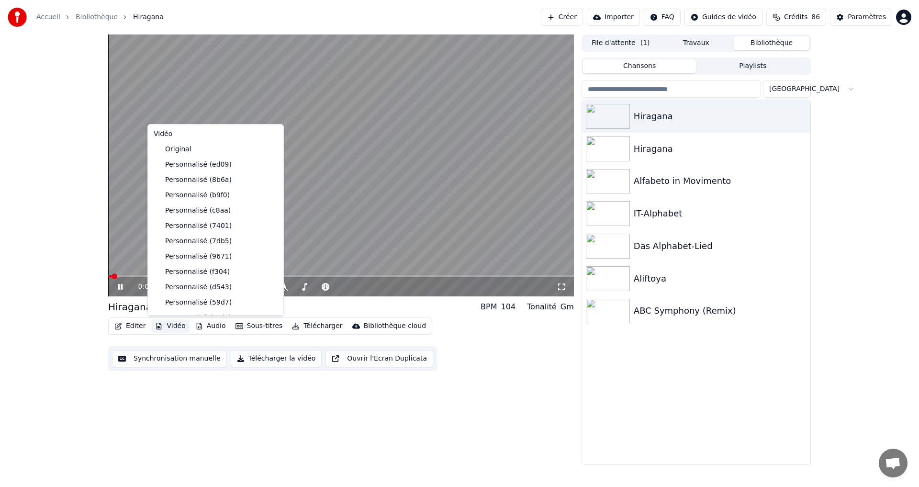
click at [175, 328] on button "Vidéo" at bounding box center [170, 325] width 38 height 13
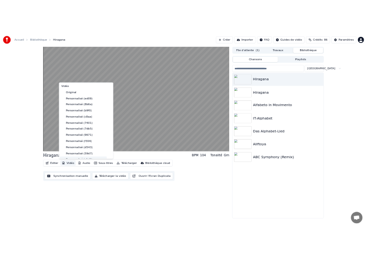
scroll to position [93, 0]
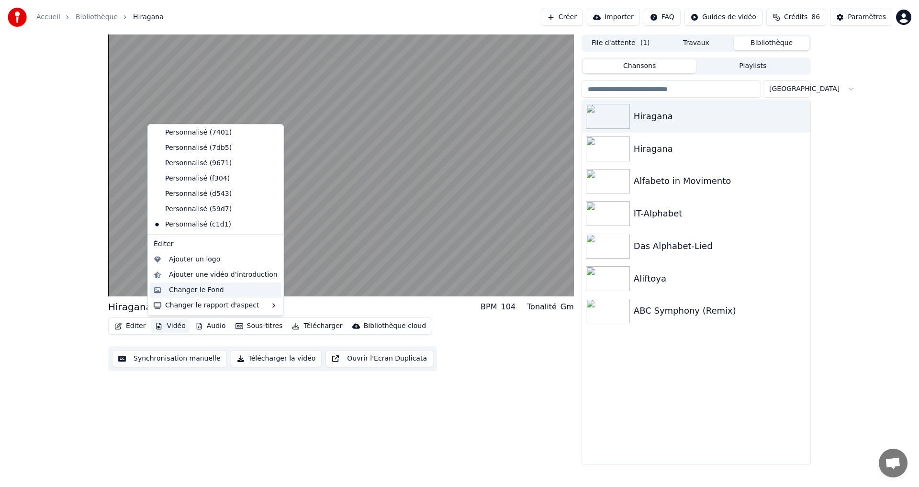
click at [191, 294] on div "Changer le Fond" at bounding box center [196, 290] width 55 height 10
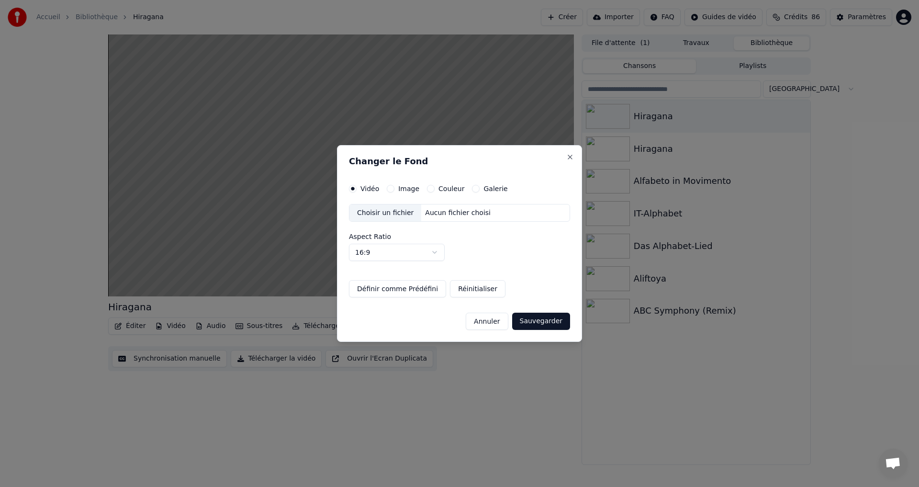
click at [428, 189] on button "Couleur" at bounding box center [431, 189] width 8 height 8
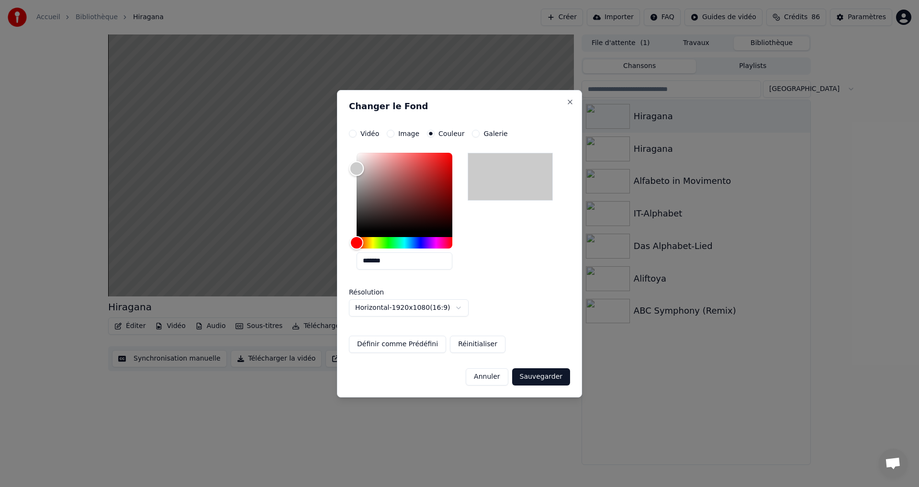
type input "*******"
drag, startPoint x: 373, startPoint y: 210, endPoint x: 264, endPoint y: 172, distance: 115.9
click at [264, 172] on body "**********" at bounding box center [459, 243] width 919 height 487
click at [547, 374] on button "Sauvegarder" at bounding box center [541, 376] width 58 height 17
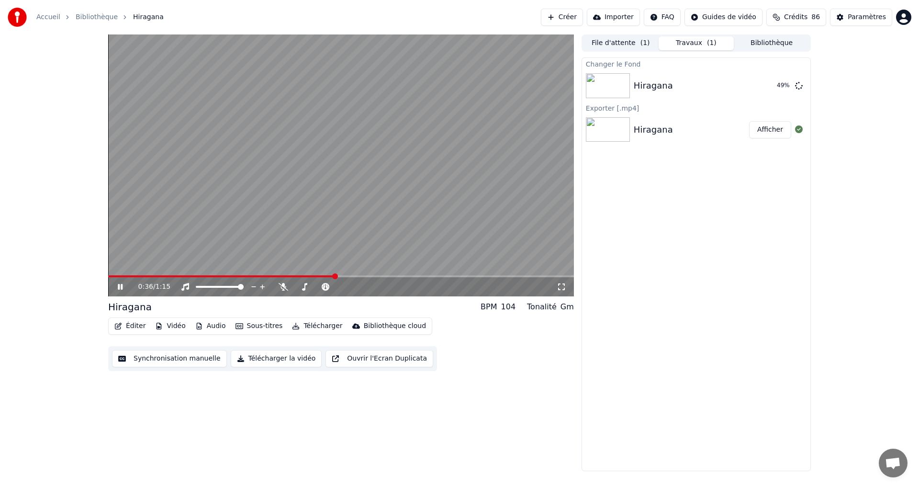
click at [121, 285] on icon at bounding box center [127, 287] width 22 height 8
click at [771, 82] on button "Jouer" at bounding box center [773, 85] width 33 height 17
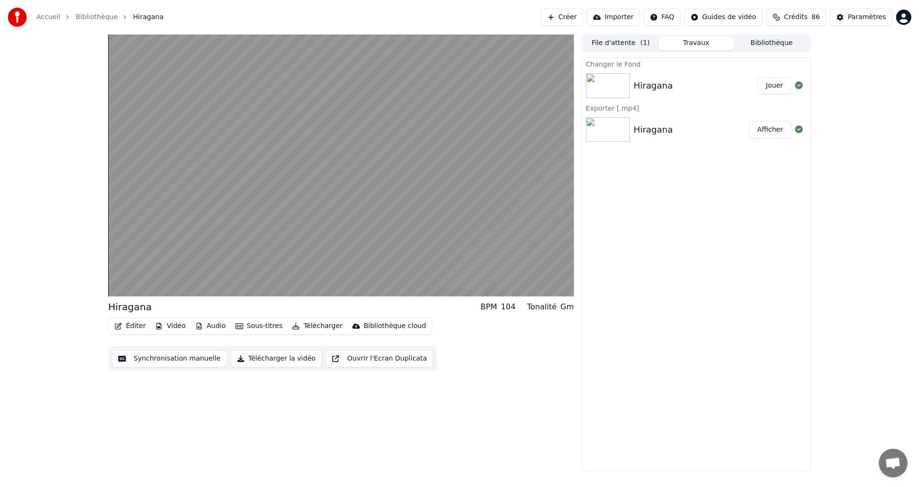
click at [263, 361] on button "Télécharger la vidéo" at bounding box center [276, 358] width 91 height 17
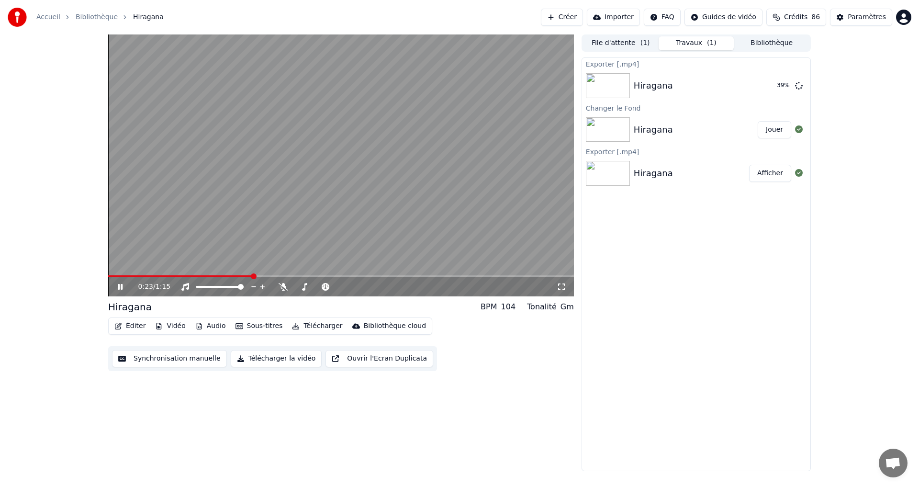
drag, startPoint x: 117, startPoint y: 282, endPoint x: 183, endPoint y: 255, distance: 71.1
click at [117, 282] on div "0:23 / 1:15" at bounding box center [341, 287] width 458 height 10
click at [124, 286] on icon at bounding box center [127, 287] width 22 height 8
click at [775, 81] on button "Afficher" at bounding box center [770, 85] width 42 height 17
click at [134, 328] on button "Éditer" at bounding box center [130, 325] width 39 height 13
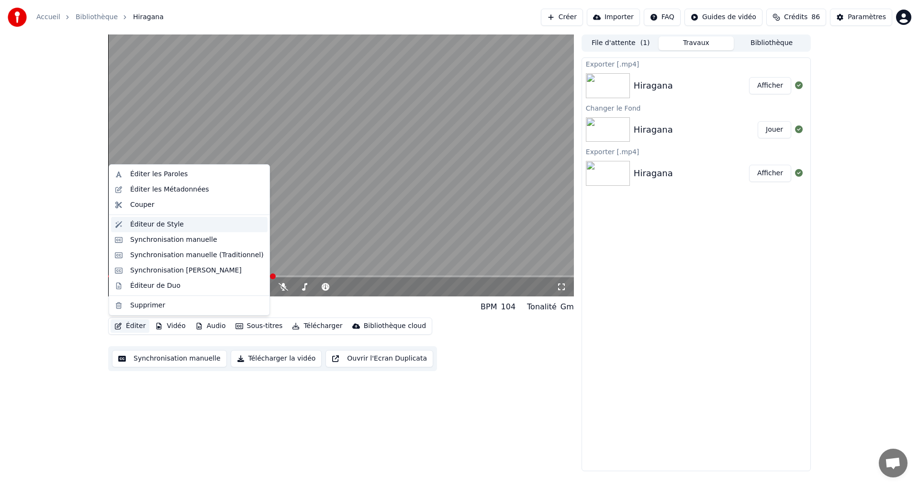
click at [174, 224] on div "Éditeur de Style" at bounding box center [157, 225] width 54 height 10
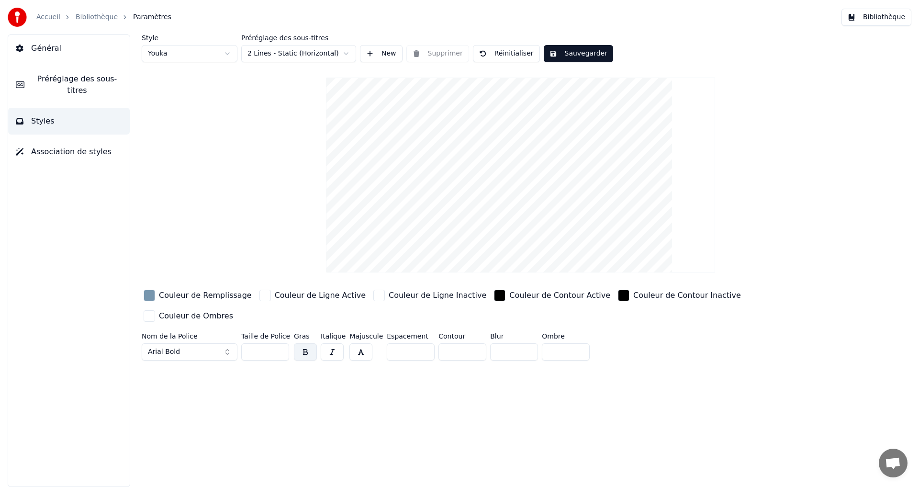
drag, startPoint x: 438, startPoint y: 333, endPoint x: 446, endPoint y: 335, distance: 8.5
click at [446, 343] on input "*" at bounding box center [462, 351] width 48 height 17
type input "*"
click at [560, 55] on button "Sauvegarder" at bounding box center [578, 53] width 69 height 17
drag, startPoint x: 563, startPoint y: 55, endPoint x: 574, endPoint y: 56, distance: 11.2
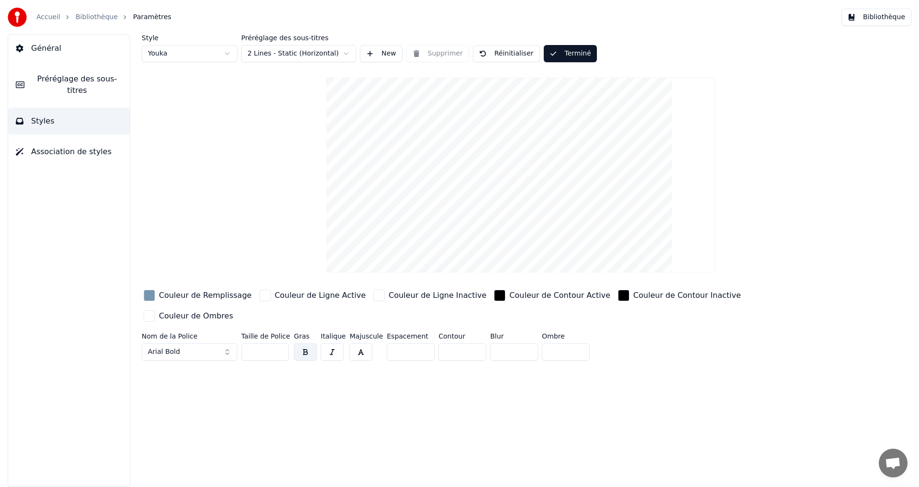
click at [563, 56] on button "Terminé" at bounding box center [570, 53] width 53 height 17
click at [866, 22] on button "Bibliothèque" at bounding box center [876, 17] width 70 height 17
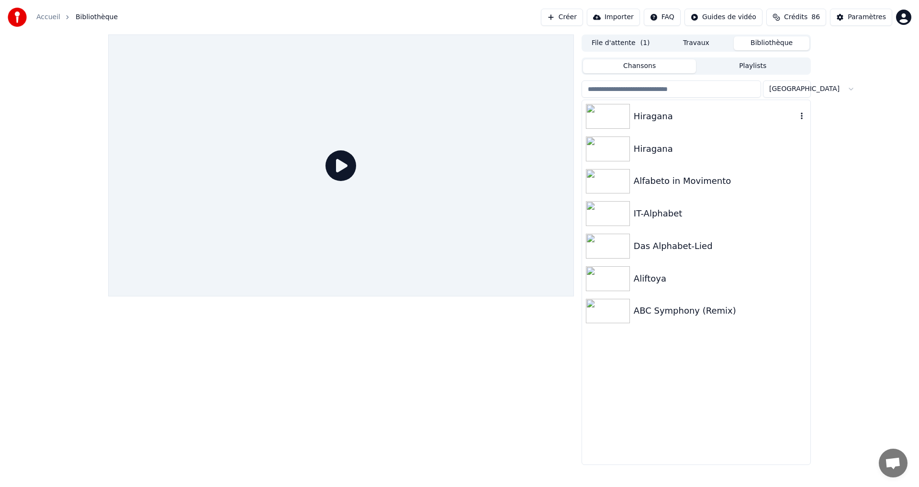
drag, startPoint x: 689, startPoint y: 113, endPoint x: 679, endPoint y: 114, distance: 9.1
click at [689, 113] on div "Hiragana" at bounding box center [714, 116] width 163 height 13
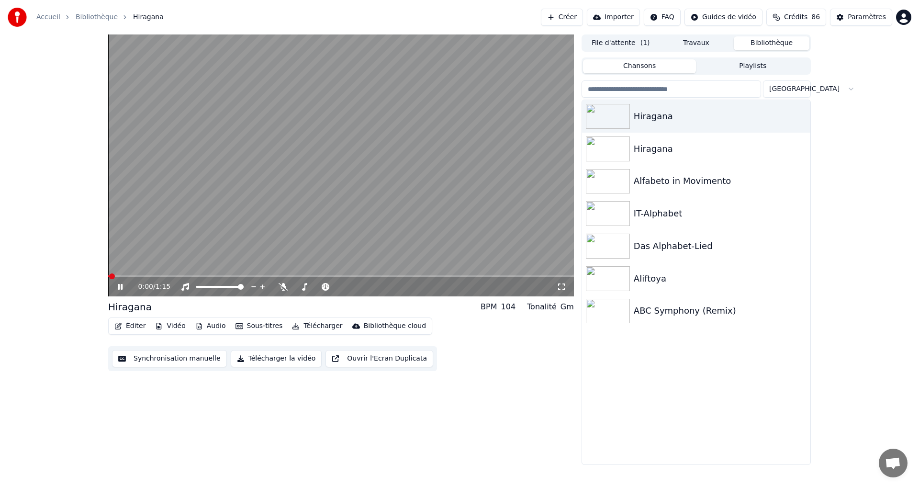
click at [273, 359] on button "Télécharger la vidéo" at bounding box center [276, 358] width 91 height 17
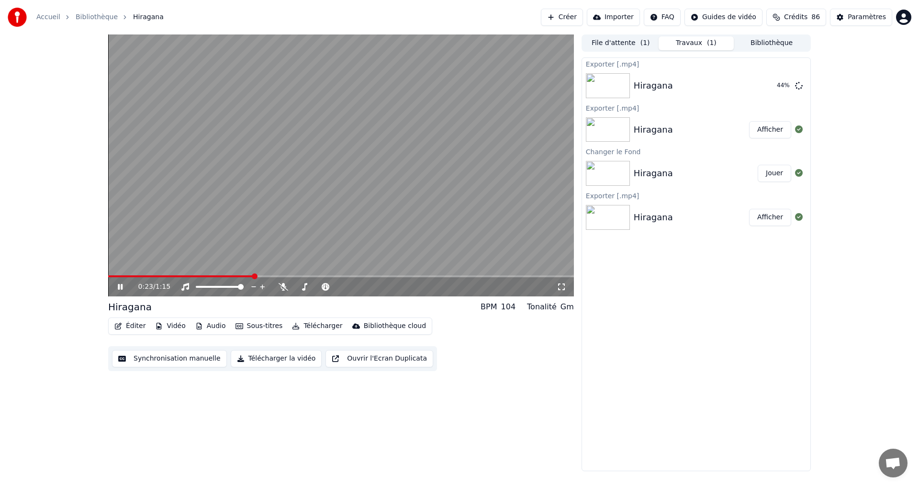
drag, startPoint x: 119, startPoint y: 286, endPoint x: 126, endPoint y: 290, distance: 8.8
click at [120, 286] on icon at bounding box center [120, 287] width 5 height 6
click at [248, 361] on button "Télécharger la vidéo" at bounding box center [276, 358] width 91 height 17
click at [764, 92] on button "Afficher" at bounding box center [770, 85] width 42 height 17
click at [133, 321] on button "Éditer" at bounding box center [130, 325] width 39 height 13
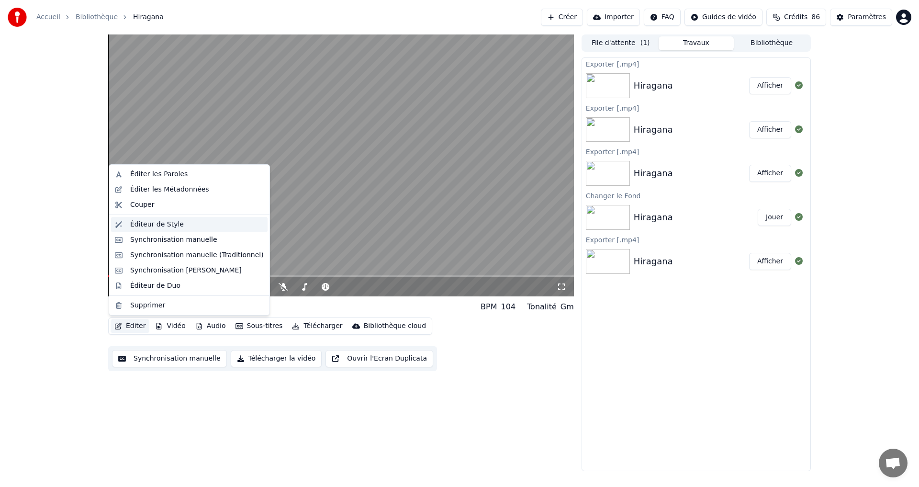
click at [189, 229] on div "Éditeur de Style" at bounding box center [189, 224] width 156 height 15
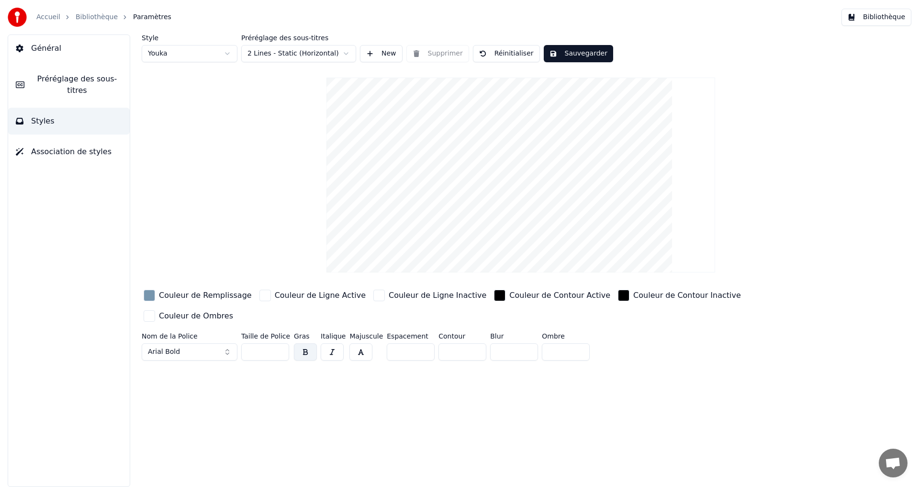
drag, startPoint x: 440, startPoint y: 334, endPoint x: 436, endPoint y: 330, distance: 5.8
click at [445, 343] on input "*" at bounding box center [462, 351] width 48 height 17
type input "*"
drag, startPoint x: 461, startPoint y: 454, endPoint x: 570, endPoint y: 359, distance: 144.8
click at [463, 454] on div "Style Youka Préréglage des sous-titres 2 Lines - Static (Horizontal) New Suppri…" at bounding box center [520, 260] width 796 height 452
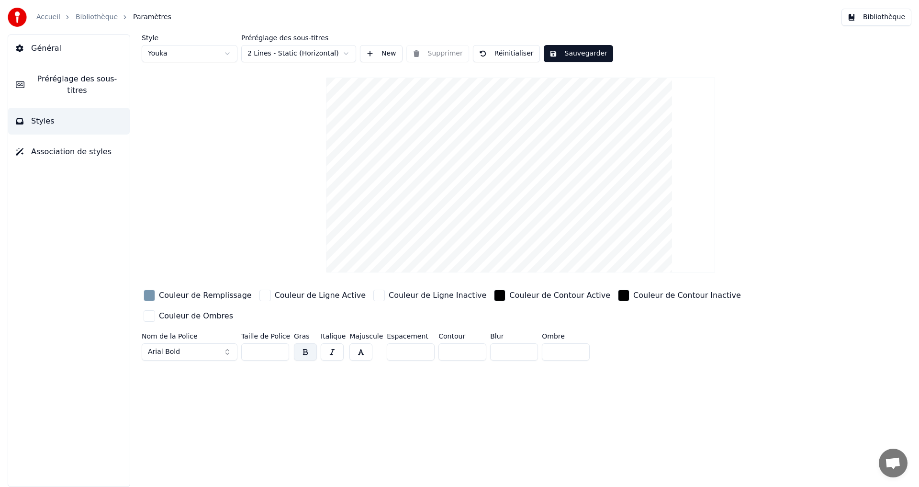
click at [585, 60] on button "Sauvegarder" at bounding box center [578, 53] width 69 height 17
click at [571, 54] on button "Terminé" at bounding box center [570, 53] width 53 height 17
click at [870, 21] on button "Bibliothèque" at bounding box center [876, 17] width 70 height 17
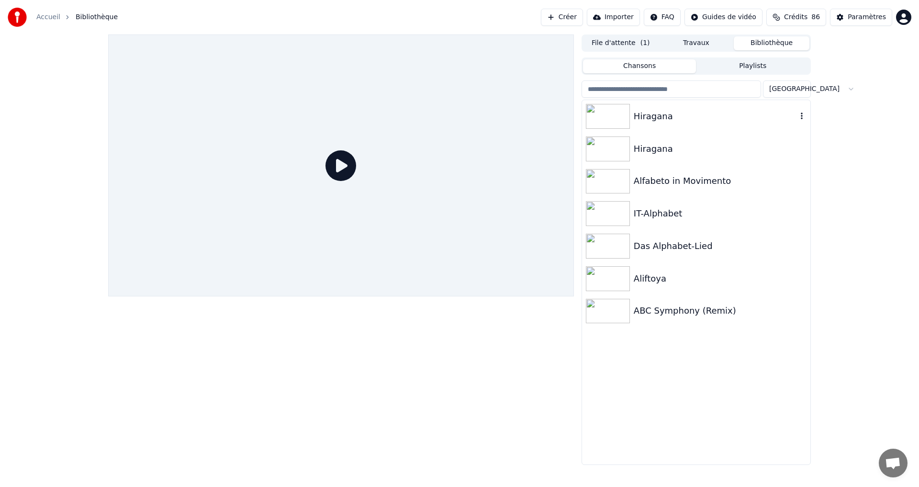
click at [705, 111] on div "Hiragana" at bounding box center [714, 116] width 163 height 13
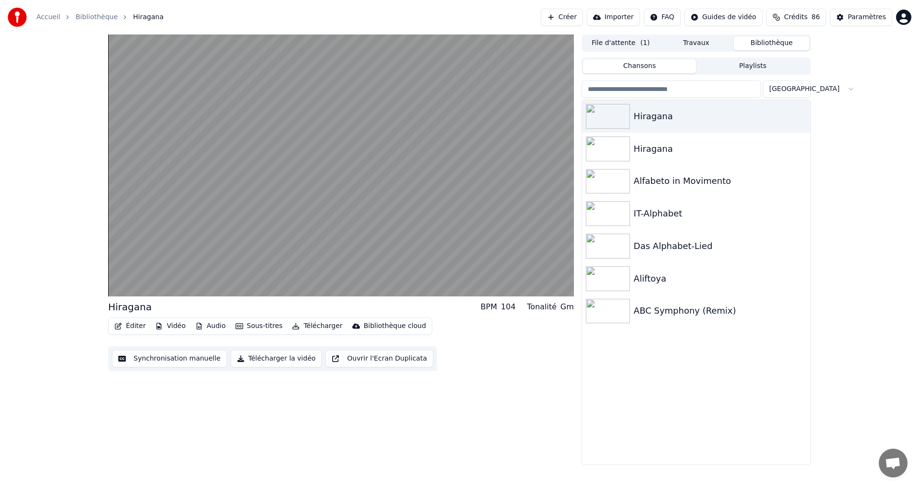
click at [270, 358] on button "Télécharger la vidéo" at bounding box center [276, 358] width 91 height 17
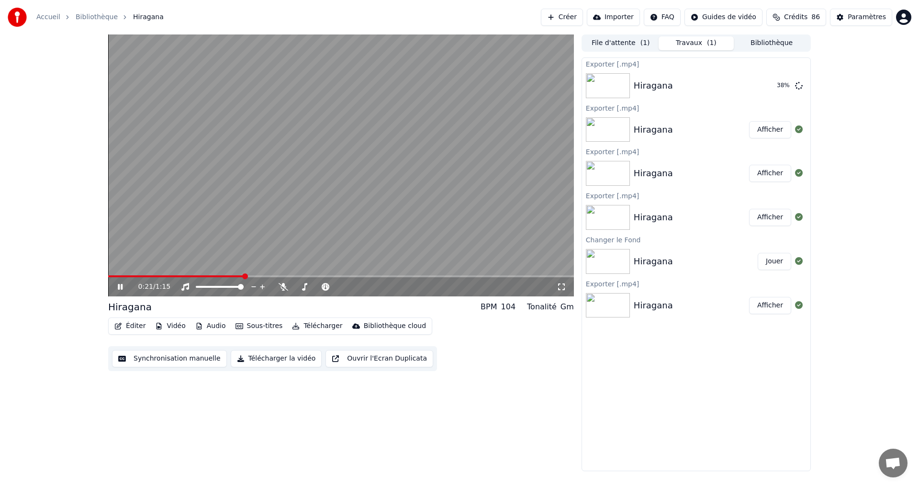
click at [122, 289] on icon at bounding box center [120, 287] width 5 height 6
click at [755, 89] on button "Afficher" at bounding box center [770, 85] width 42 height 17
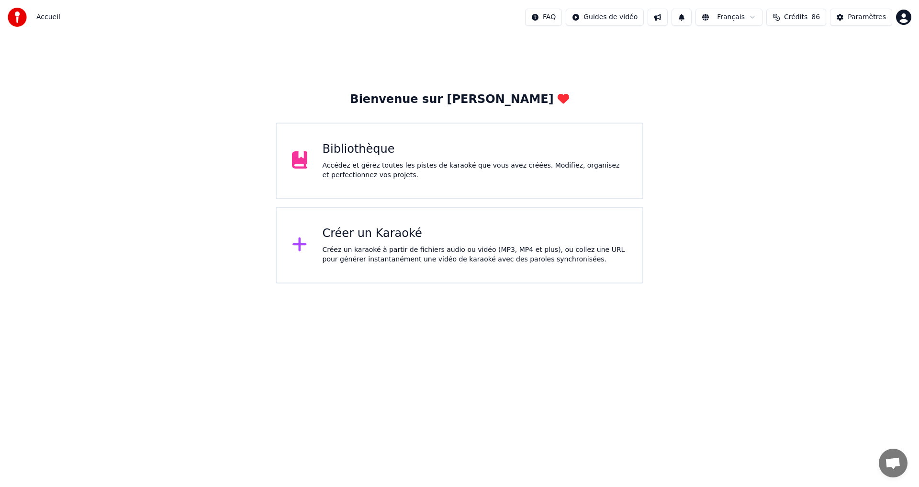
click at [333, 222] on div "Créer un Karaoké Créez un karaoké à partir de fichiers audio ou vidéo (MP3, MP4…" at bounding box center [459, 245] width 367 height 77
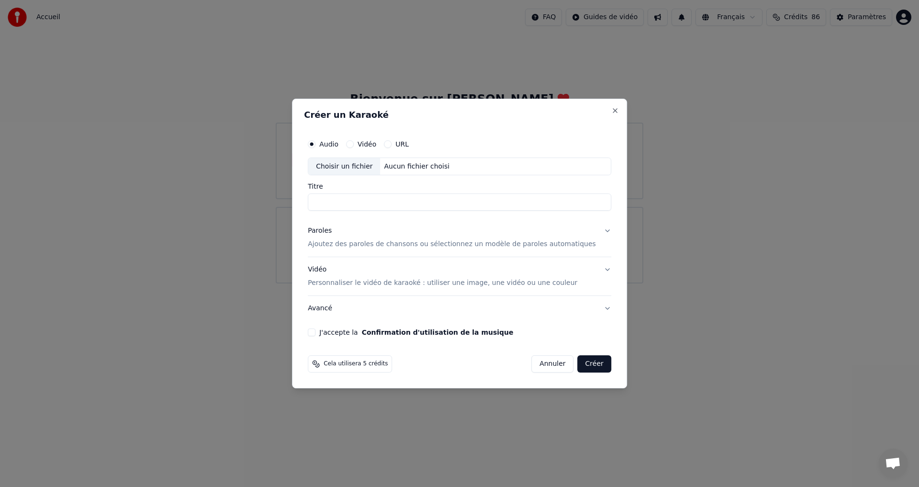
click at [362, 167] on div "Choisir un fichier" at bounding box center [344, 166] width 72 height 17
type input "**********"
click at [332, 233] on div "Paroles" at bounding box center [320, 231] width 24 height 10
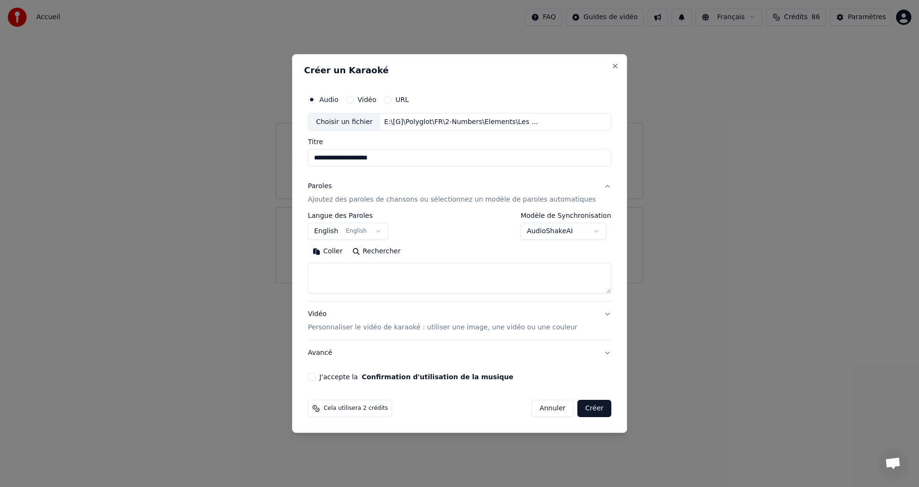
click at [340, 251] on button "Coller" at bounding box center [328, 251] width 40 height 15
click at [315, 377] on button "J'accepte la Confirmation d'utilisation de la musique" at bounding box center [312, 377] width 8 height 8
click at [365, 317] on div "Vidéo Personnaliser le vidéo de karaoké : utiliser une image, une vidéo ou une …" at bounding box center [442, 321] width 269 height 23
type textarea "**********"
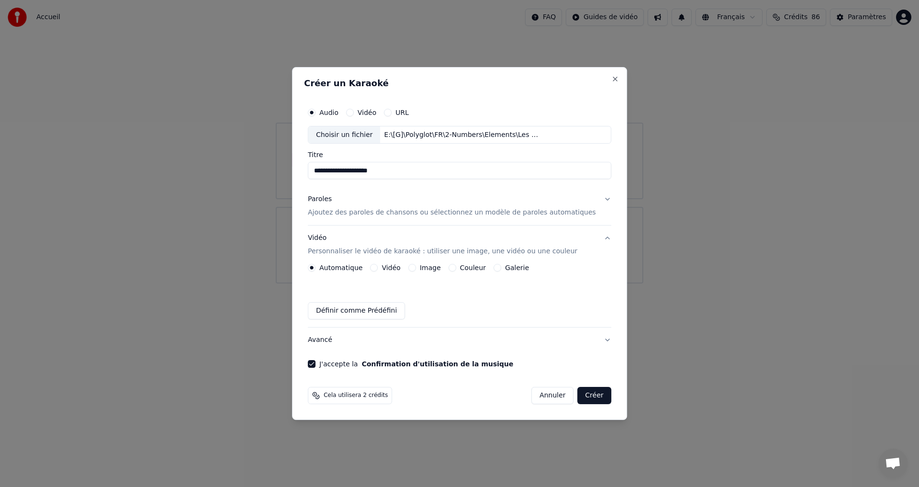
click at [416, 267] on button "Image" at bounding box center [412, 268] width 8 height 8
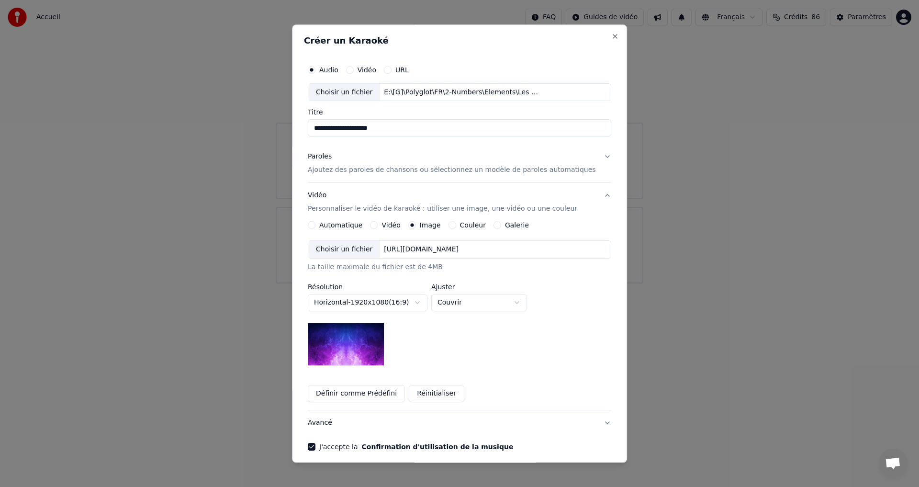
click at [362, 248] on div "Choisir un fichier" at bounding box center [344, 249] width 72 height 17
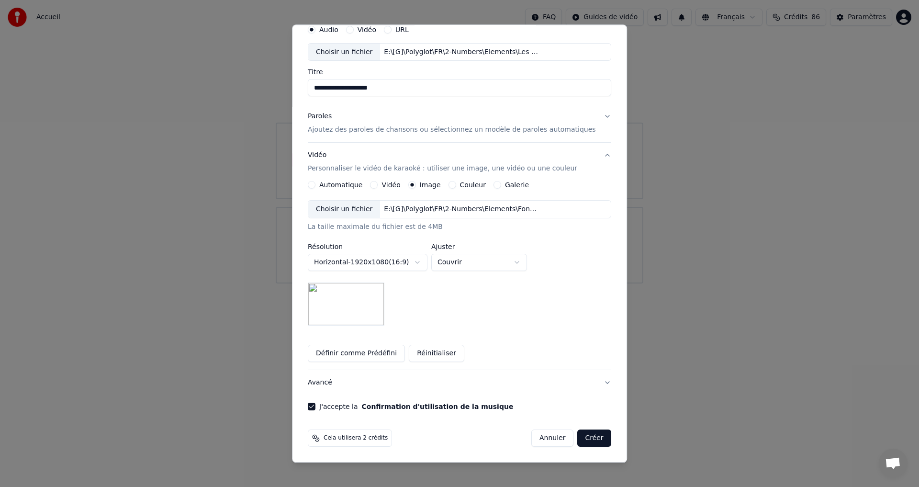
click at [583, 437] on button "Créer" at bounding box center [593, 438] width 33 height 17
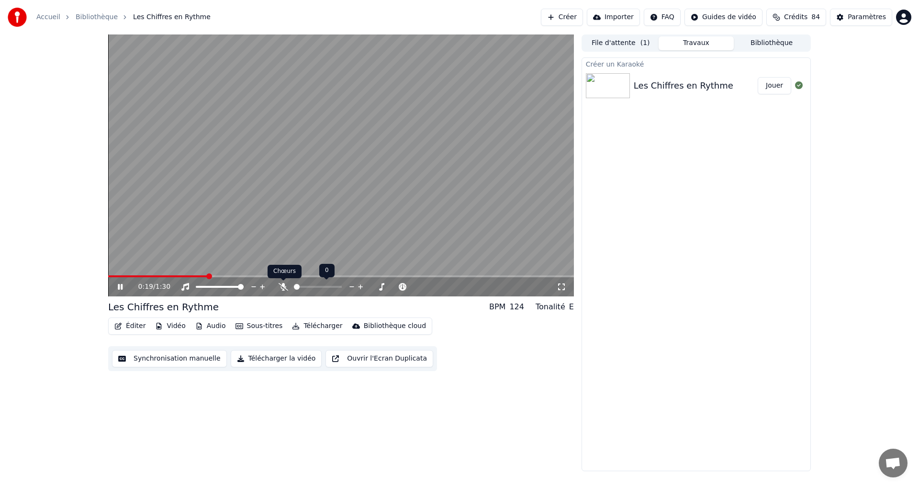
drag, startPoint x: 284, startPoint y: 282, endPoint x: 288, endPoint y: 276, distance: 6.9
click at [286, 283] on body "Accueil Bibliothèque Les Chiffres en Rythme Créer Importer FAQ Guides de vidéo …" at bounding box center [459, 243] width 919 height 487
click at [117, 283] on icon at bounding box center [127, 287] width 22 height 8
click at [127, 326] on button "Éditer" at bounding box center [130, 325] width 39 height 13
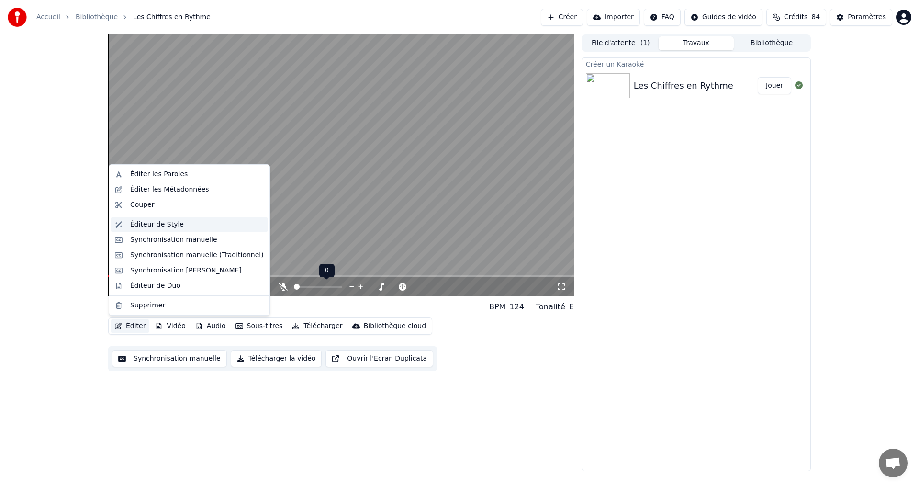
click at [143, 225] on div "Éditeur de Style" at bounding box center [157, 225] width 54 height 10
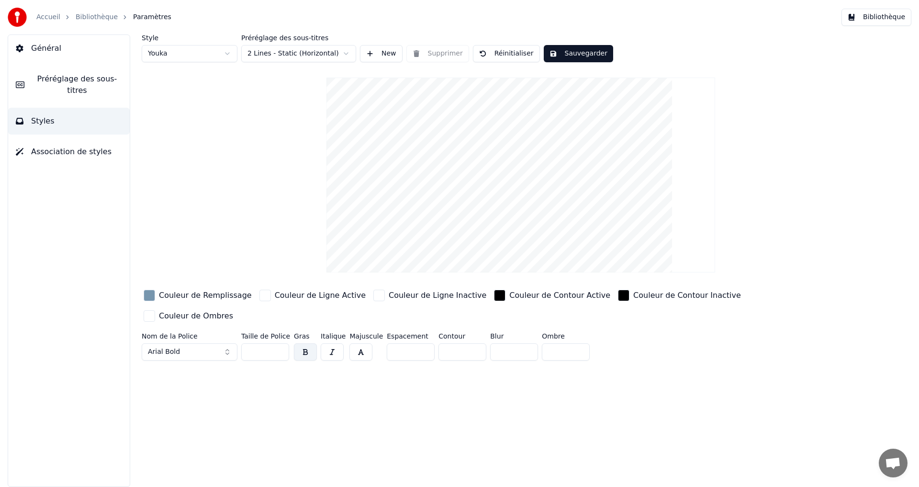
click at [155, 295] on div "button" at bounding box center [149, 294] width 11 height 11
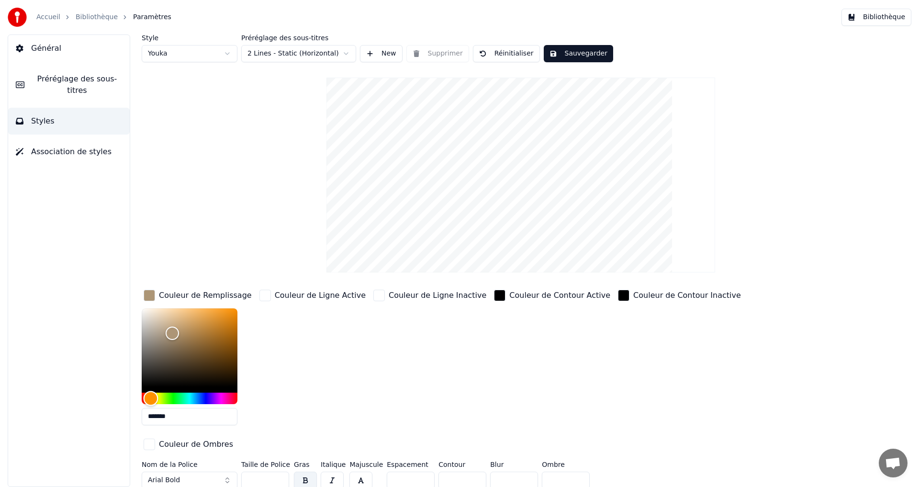
click at [153, 392] on div "Hue" at bounding box center [190, 397] width 96 height 11
type input "*******"
drag, startPoint x: 160, startPoint y: 326, endPoint x: 195, endPoint y: 315, distance: 37.2
click at [195, 315] on div "Color" at bounding box center [190, 347] width 96 height 78
click at [555, 57] on button "Sauvegarder" at bounding box center [578, 53] width 69 height 17
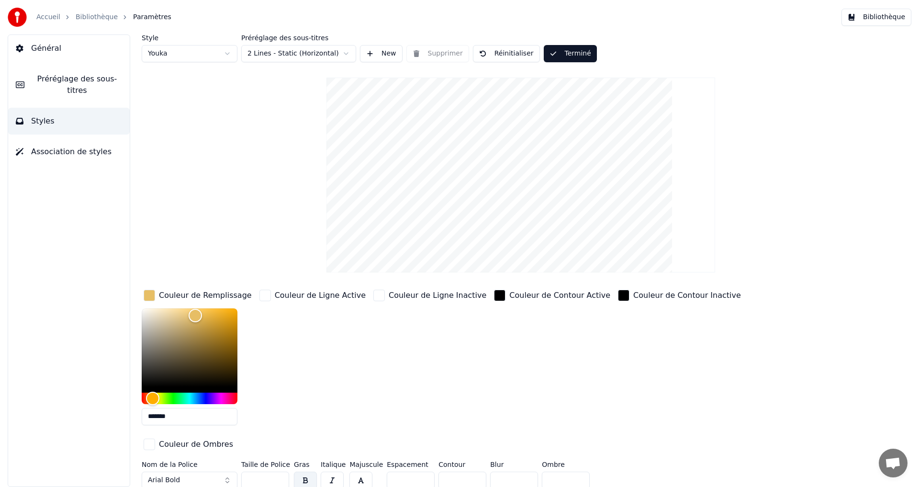
click at [555, 58] on button "Terminé" at bounding box center [570, 53] width 53 height 17
click at [886, 16] on button "Bibliothèque" at bounding box center [876, 17] width 70 height 17
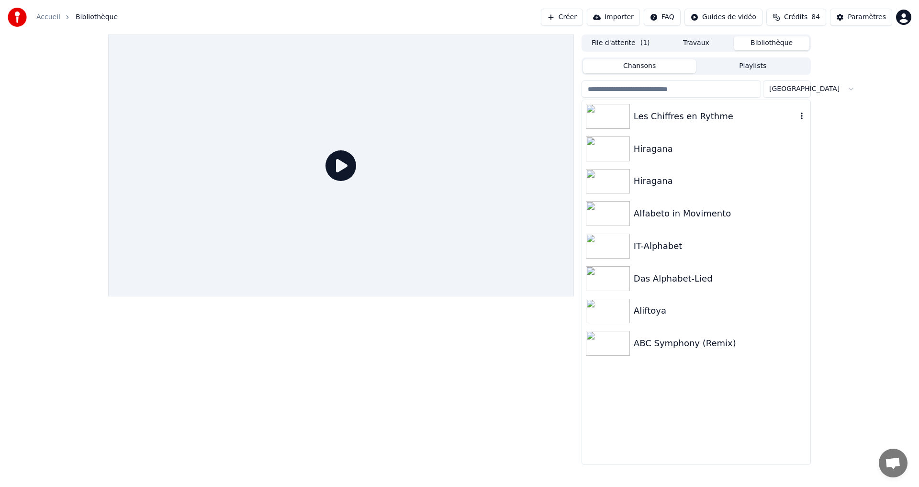
click at [765, 110] on div "Les Chiffres en Rythme" at bounding box center [714, 116] width 163 height 13
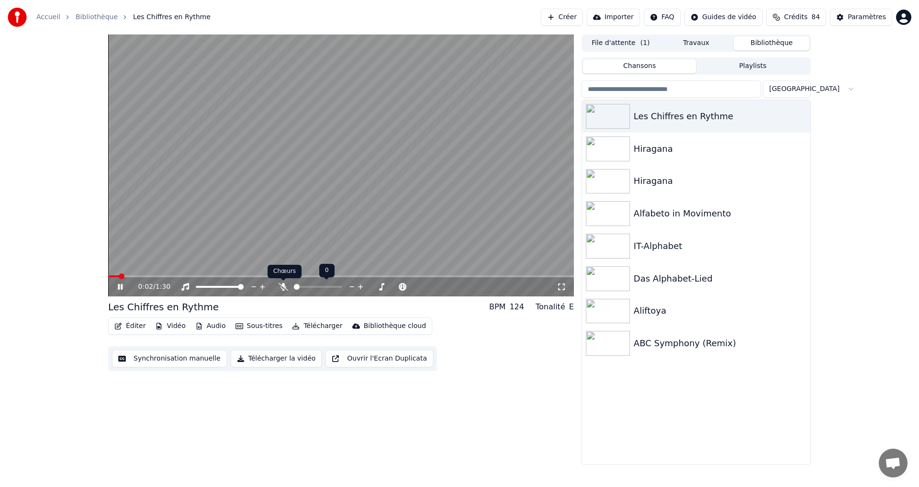
click at [286, 288] on icon at bounding box center [283, 287] width 10 height 8
click at [117, 286] on icon at bounding box center [127, 287] width 22 height 8
click at [130, 328] on button "Éditer" at bounding box center [130, 325] width 39 height 13
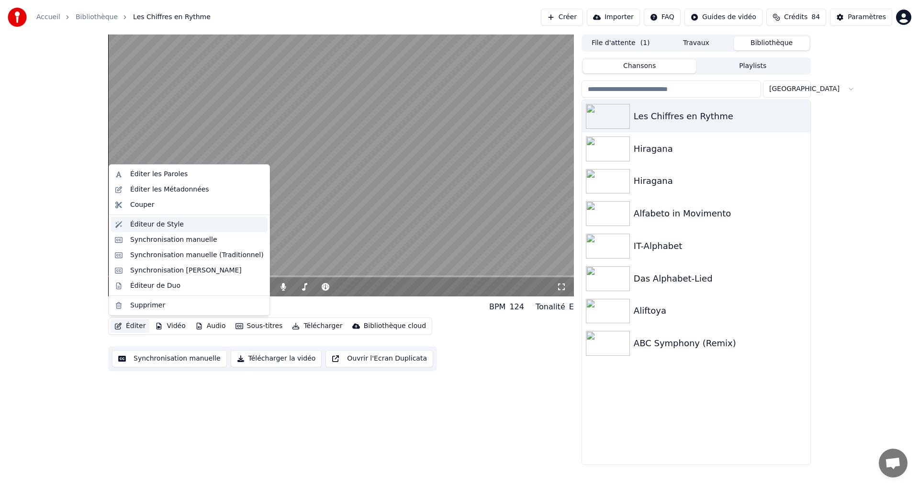
click at [160, 222] on div "Éditeur de Style" at bounding box center [157, 225] width 54 height 10
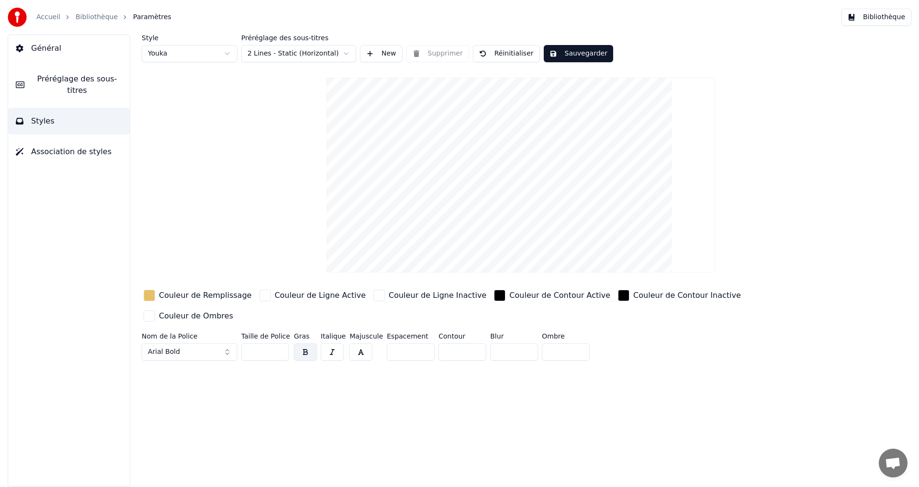
click at [153, 296] on div "button" at bounding box center [149, 294] width 11 height 11
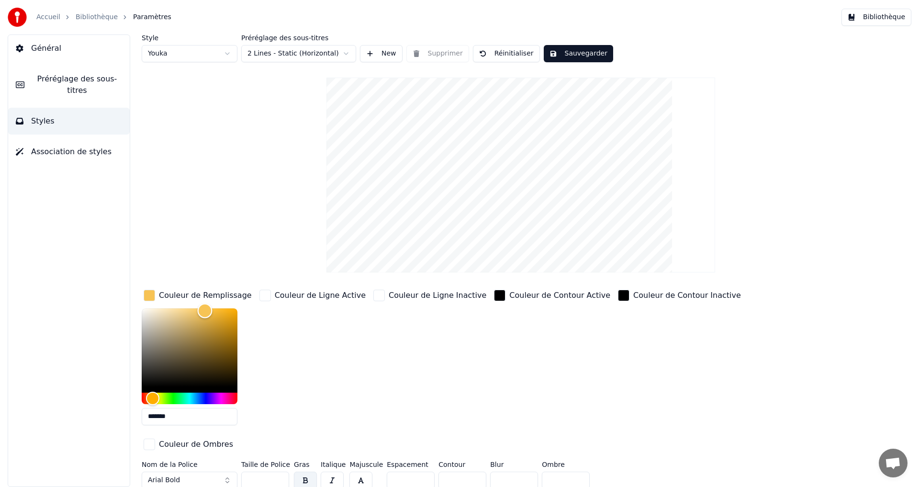
type input "*******"
drag, startPoint x: 197, startPoint y: 312, endPoint x: 201, endPoint y: 308, distance: 6.1
click at [201, 308] on div "Color" at bounding box center [201, 308] width 15 height 15
click at [556, 55] on button "Sauvegarder" at bounding box center [578, 53] width 69 height 17
click at [880, 16] on button "Bibliothèque" at bounding box center [876, 17] width 70 height 17
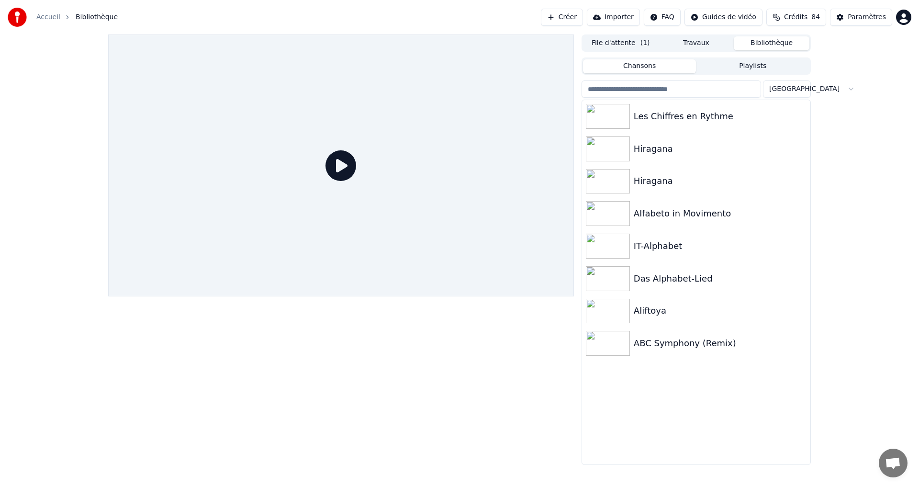
drag, startPoint x: 752, startPoint y: 56, endPoint x: 745, endPoint y: 56, distance: 6.7
click at [751, 56] on div "Chansons Playlists Trier Les Chiffres en Rythme Hiragana Hiragana Alfabeto in M…" at bounding box center [695, 260] width 229 height 409
click at [735, 121] on div "Les Chiffres en Rythme" at bounding box center [714, 116] width 163 height 13
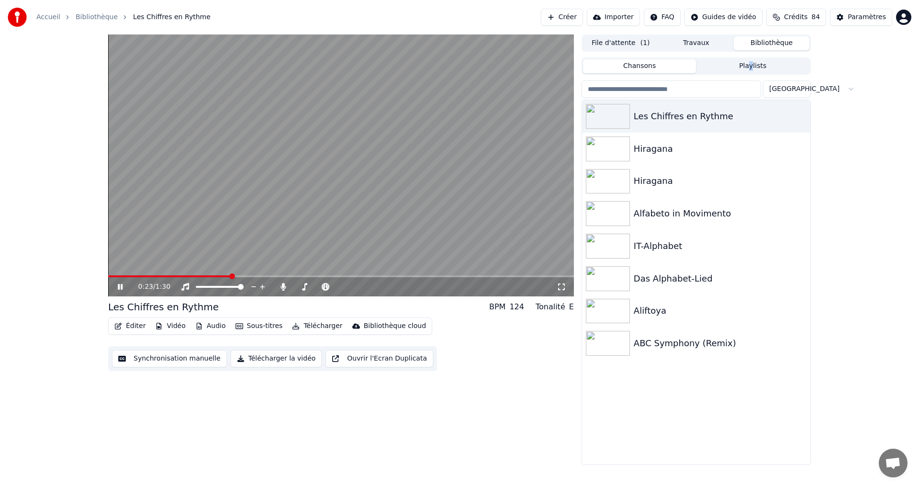
click at [151, 353] on button "Synchronisation manuelle" at bounding box center [169, 358] width 115 height 17
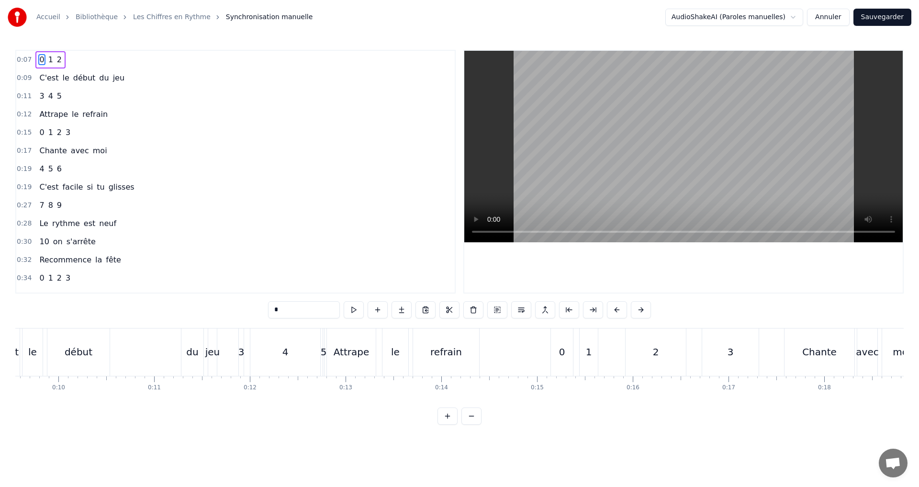
scroll to position [0, 814]
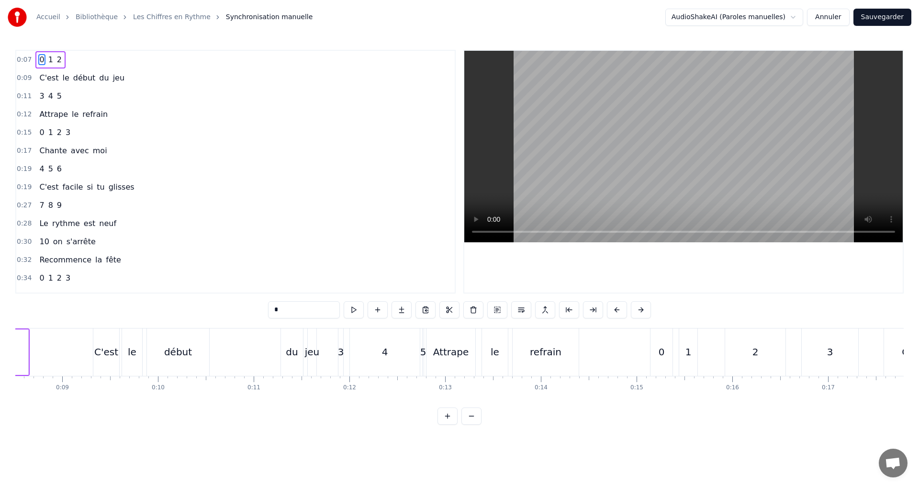
click at [286, 309] on input "*" at bounding box center [304, 309] width 72 height 17
click at [47, 55] on span "1" at bounding box center [50, 59] width 7 height 11
click at [272, 307] on input "*" at bounding box center [292, 309] width 72 height 17
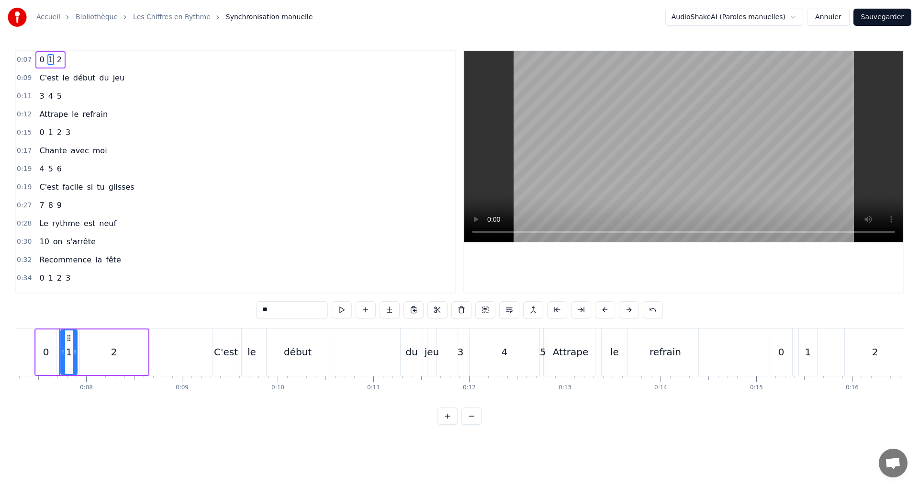
scroll to position [0, 691]
type input "*"
drag, startPoint x: 79, startPoint y: 55, endPoint x: 87, endPoint y: 51, distance: 9.2
click at [81, 59] on div "0:07 0 1 2" at bounding box center [235, 60] width 438 height 18
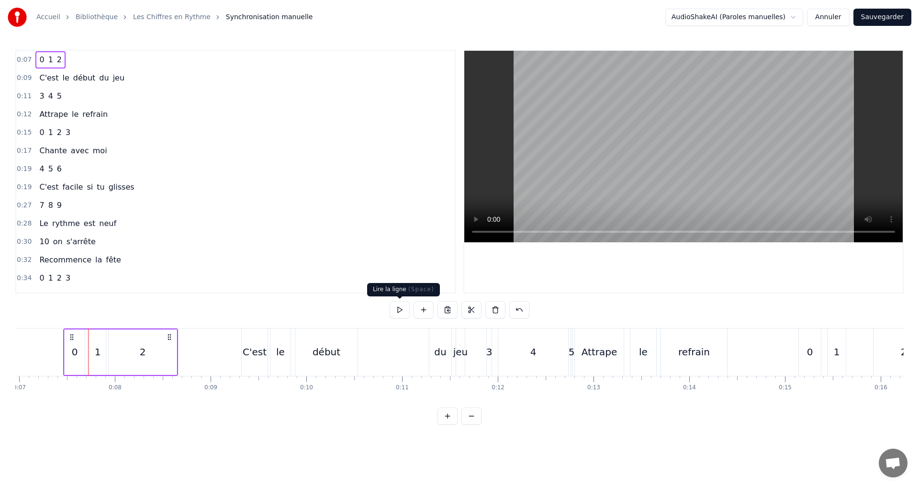
click at [397, 311] on button at bounding box center [399, 309] width 20 height 17
click at [397, 310] on button at bounding box center [399, 309] width 20 height 17
click at [78, 354] on div "0" at bounding box center [75, 351] width 20 height 45
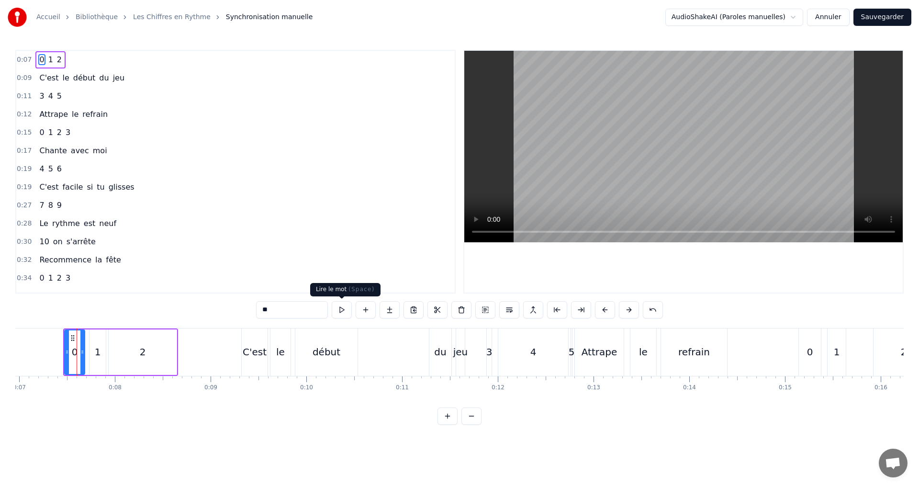
click at [340, 312] on button at bounding box center [342, 309] width 20 height 17
click at [87, 352] on icon at bounding box center [87, 352] width 4 height 8
click at [337, 306] on button at bounding box center [342, 309] width 20 height 17
click at [96, 355] on div "1" at bounding box center [98, 351] width 6 height 14
click at [341, 313] on button at bounding box center [342, 309] width 20 height 17
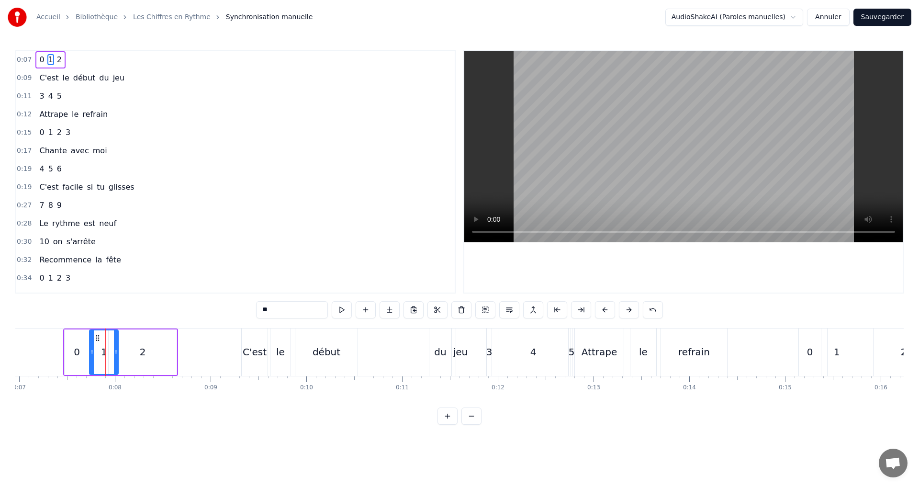
drag, startPoint x: 104, startPoint y: 355, endPoint x: 117, endPoint y: 356, distance: 12.5
click at [117, 356] on div at bounding box center [116, 352] width 4 height 44
drag, startPoint x: 91, startPoint y: 353, endPoint x: 97, endPoint y: 353, distance: 5.8
click at [97, 353] on circle at bounding box center [97, 353] width 0 height 0
click at [341, 307] on button at bounding box center [342, 309] width 20 height 17
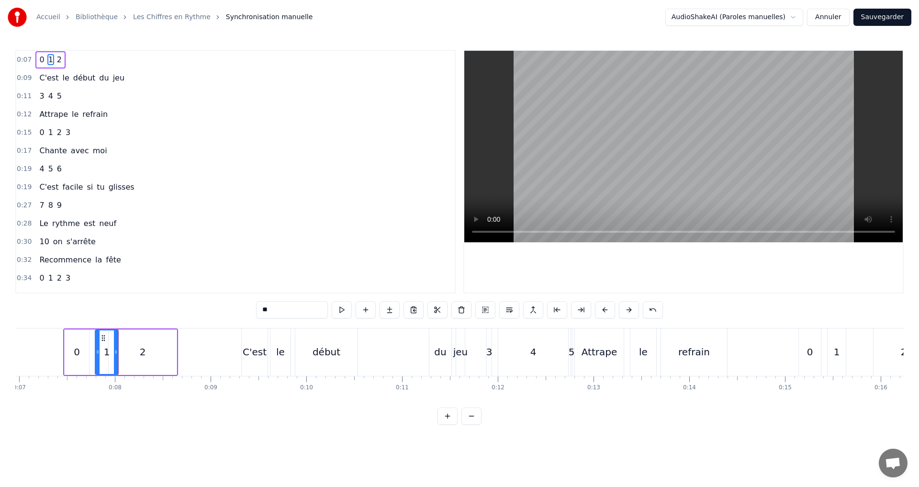
click at [138, 352] on div "2" at bounding box center [143, 351] width 68 height 45
type input "*"
drag, startPoint x: 111, startPoint y: 351, endPoint x: 162, endPoint y: 353, distance: 51.2
click at [132, 354] on icon at bounding box center [132, 352] width 4 height 8
drag, startPoint x: 173, startPoint y: 353, endPoint x: 154, endPoint y: 349, distance: 19.5
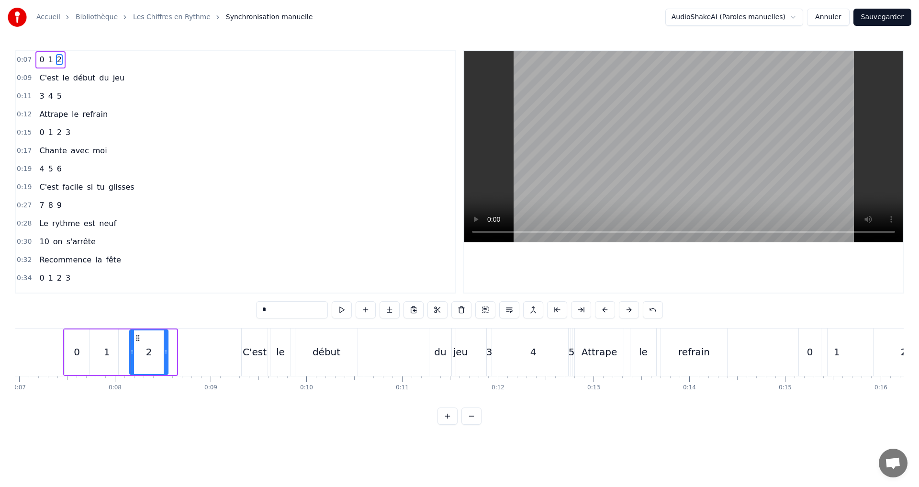
click at [163, 349] on div "2" at bounding box center [148, 352] width 37 height 44
click at [342, 311] on button at bounding box center [342, 309] width 20 height 17
click at [100, 66] on div "0:07 0 1 2" at bounding box center [235, 60] width 438 height 18
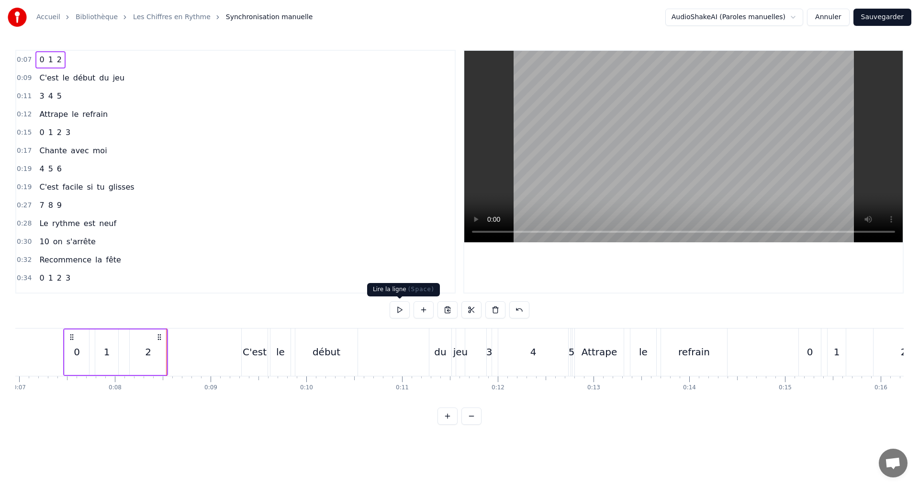
click at [400, 310] on button at bounding box center [399, 309] width 20 height 17
click at [400, 305] on button at bounding box center [399, 309] width 20 height 17
click at [124, 77] on div "0:09 C'est le début du jeu" at bounding box center [235, 78] width 438 height 18
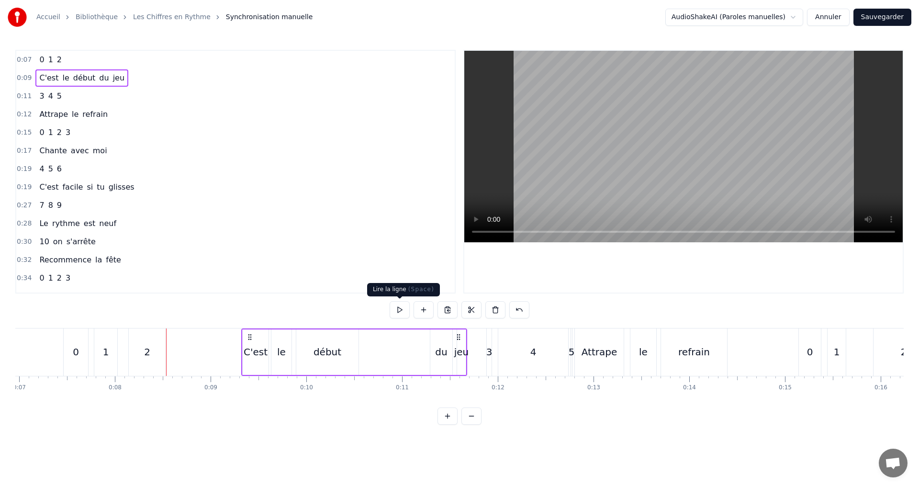
click at [395, 310] on button at bounding box center [399, 309] width 20 height 17
click at [395, 307] on button at bounding box center [399, 309] width 20 height 17
click at [455, 354] on div "jeu" at bounding box center [461, 351] width 15 height 14
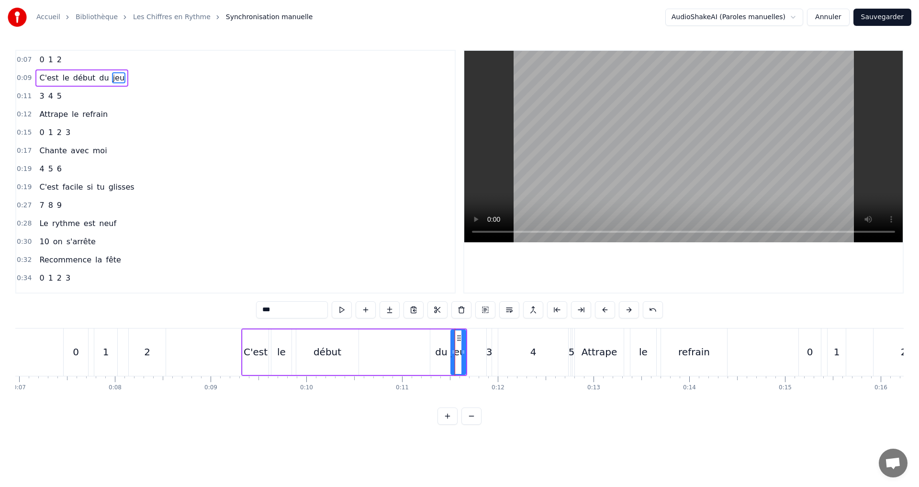
click at [453, 352] on icon at bounding box center [453, 352] width 4 height 8
drag, startPoint x: 463, startPoint y: 354, endPoint x: 469, endPoint y: 350, distance: 6.6
click at [475, 349] on icon at bounding box center [475, 352] width 4 height 8
drag, startPoint x: 455, startPoint y: 351, endPoint x: 461, endPoint y: 351, distance: 6.2
click at [461, 351] on icon at bounding box center [461, 352] width 4 height 8
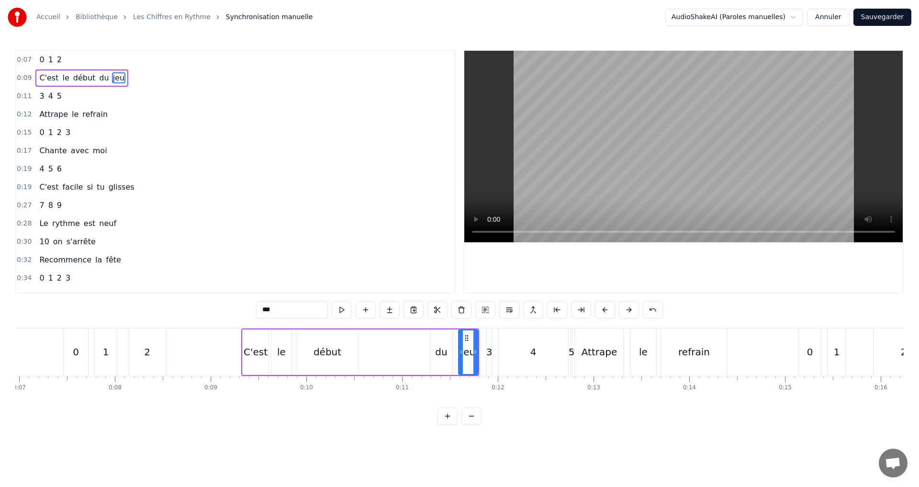
click at [422, 342] on div "C'est le début du jeu" at bounding box center [360, 351] width 238 height 47
click at [322, 349] on div "début" at bounding box center [327, 351] width 28 height 14
click at [435, 351] on div "du" at bounding box center [441, 351] width 22 height 45
click at [349, 350] on div "début" at bounding box center [327, 351] width 62 height 45
type input "*****"
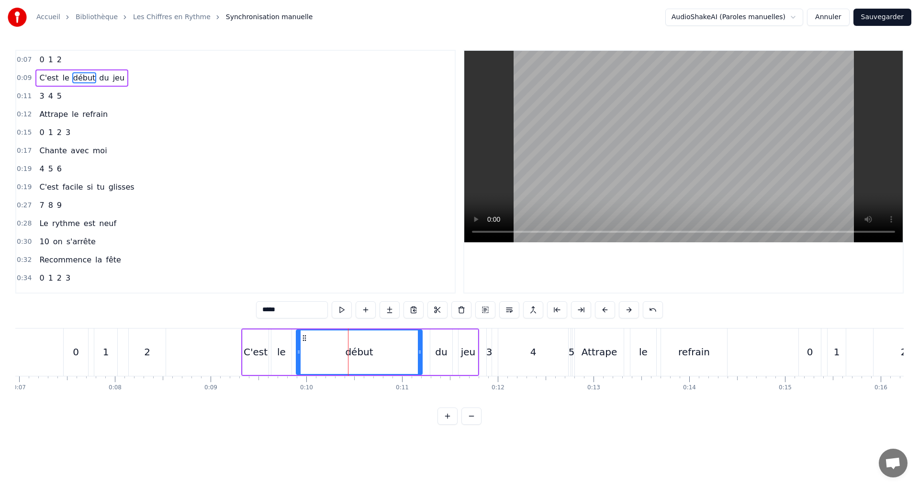
drag, startPoint x: 355, startPoint y: 353, endPoint x: 416, endPoint y: 348, distance: 60.5
click at [418, 351] on icon at bounding box center [420, 352] width 4 height 8
drag, startPoint x: 128, startPoint y: 77, endPoint x: 279, endPoint y: 196, distance: 192.5
click at [128, 78] on div "0:09 C'est le début du jeu" at bounding box center [235, 78] width 438 height 18
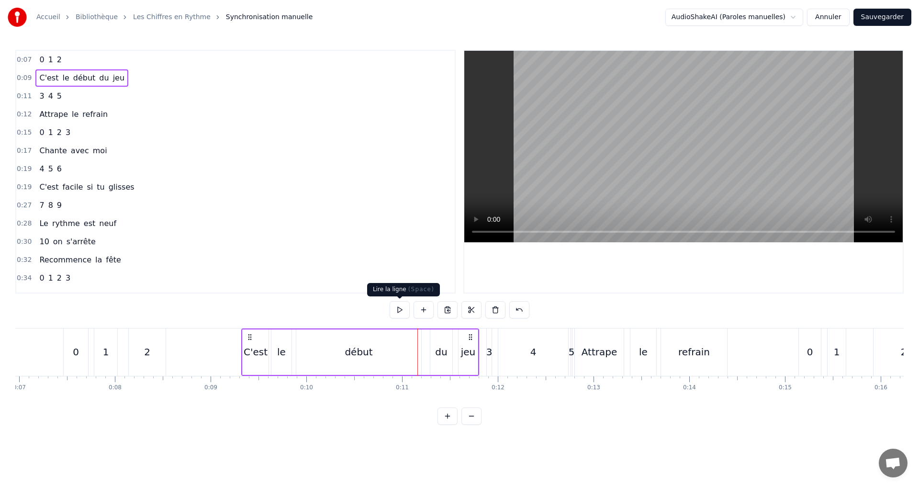
click at [399, 310] on button at bounding box center [399, 309] width 20 height 17
drag, startPoint x: 405, startPoint y: 307, endPoint x: 399, endPoint y: 310, distance: 6.7
click at [405, 308] on button at bounding box center [399, 309] width 20 height 17
click at [358, 352] on div "début" at bounding box center [358, 351] width 28 height 14
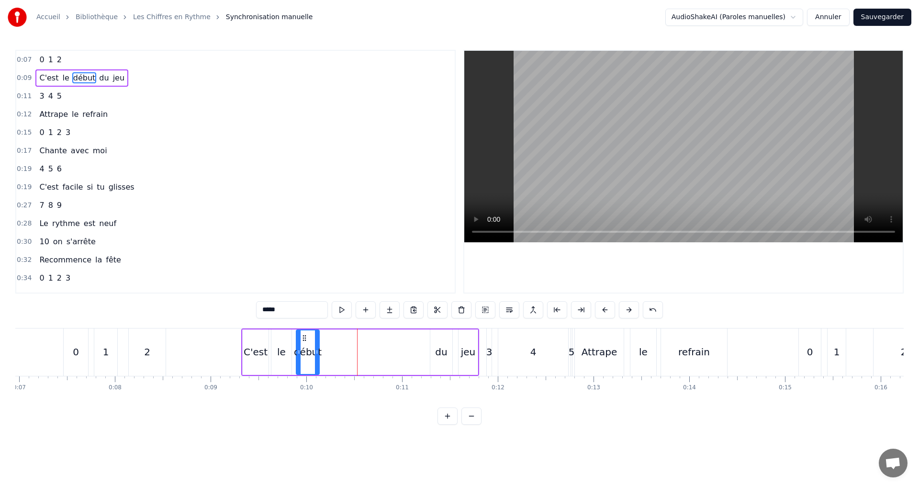
drag, startPoint x: 417, startPoint y: 358, endPoint x: 315, endPoint y: 350, distance: 102.3
click at [315, 350] on div at bounding box center [317, 352] width 4 height 44
click at [438, 354] on div "du" at bounding box center [441, 351] width 12 height 14
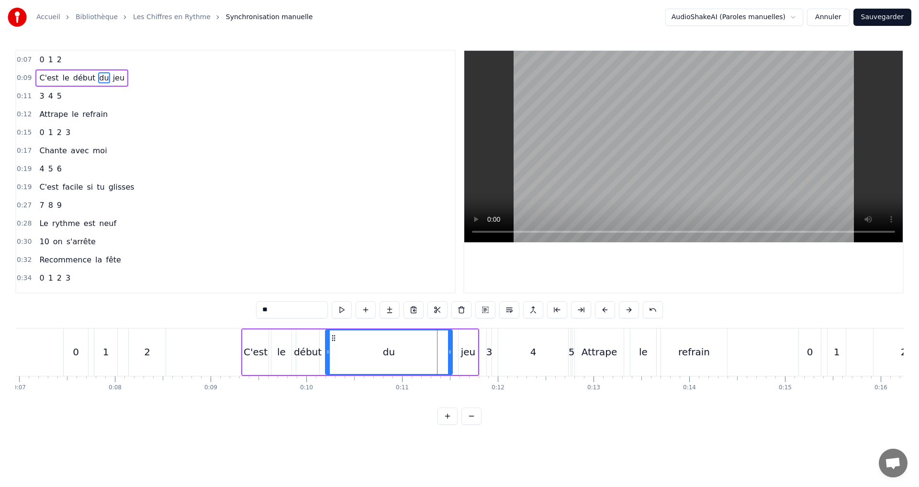
drag, startPoint x: 431, startPoint y: 353, endPoint x: 326, endPoint y: 340, distance: 105.5
click at [326, 343] on div at bounding box center [328, 352] width 4 height 44
drag, startPoint x: 451, startPoint y: 356, endPoint x: 461, endPoint y: 345, distance: 15.2
click at [342, 348] on div at bounding box center [340, 352] width 4 height 44
click at [466, 356] on div "jeu" at bounding box center [468, 351] width 15 height 14
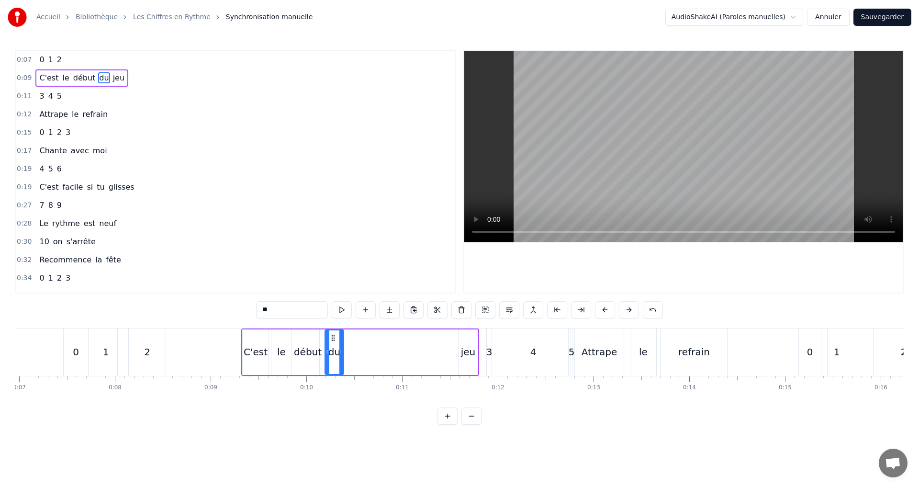
type input "***"
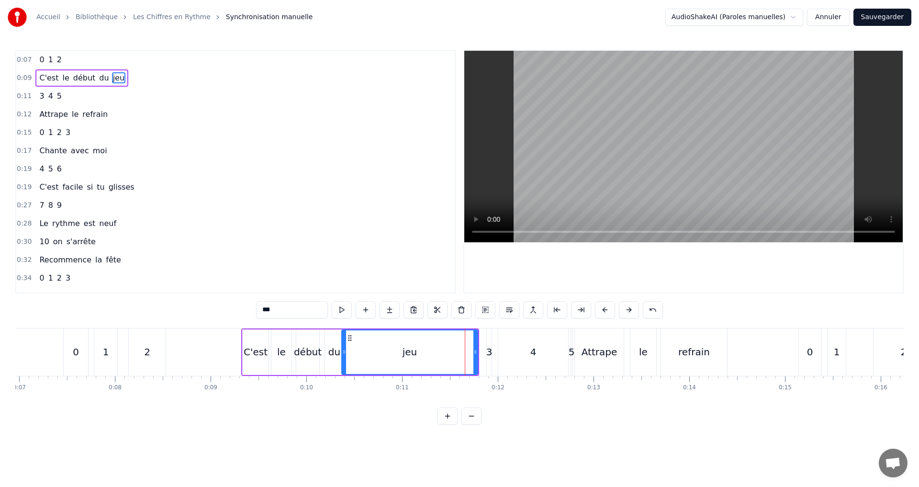
drag, startPoint x: 466, startPoint y: 356, endPoint x: 345, endPoint y: 345, distance: 121.0
click at [345, 345] on div at bounding box center [344, 352] width 4 height 44
drag, startPoint x: 475, startPoint y: 363, endPoint x: 363, endPoint y: 351, distance: 113.1
click at [363, 351] on div at bounding box center [363, 352] width 4 height 44
click at [122, 78] on div "0:09 C'est le début du jeu" at bounding box center [235, 78] width 438 height 18
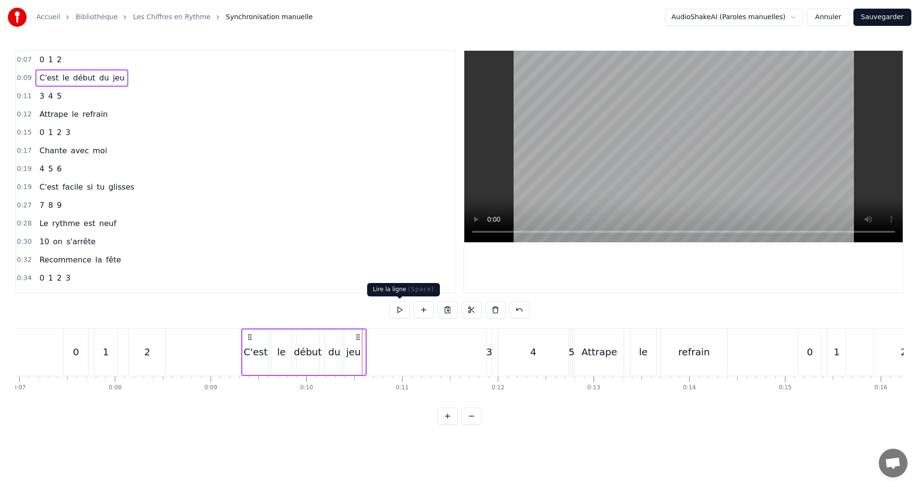
click at [400, 309] on button at bounding box center [399, 309] width 20 height 17
click at [299, 353] on div "début" at bounding box center [308, 351] width 28 height 14
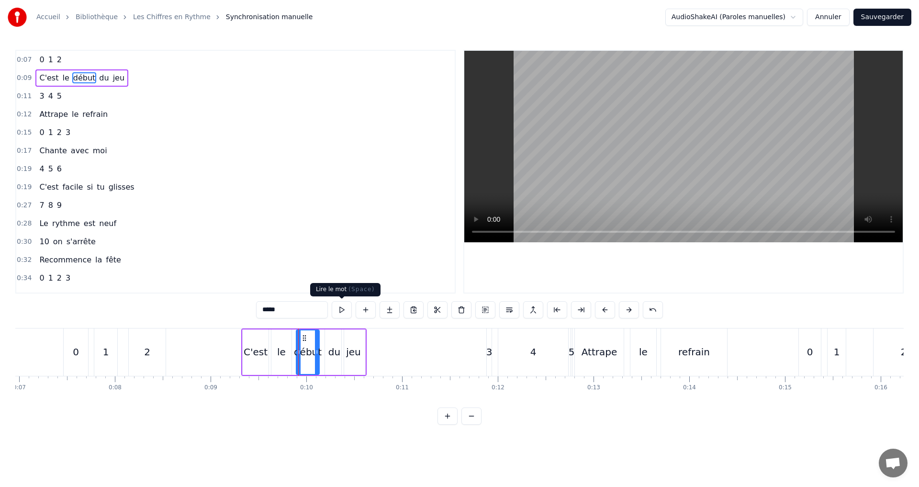
click at [343, 307] on button at bounding box center [342, 309] width 20 height 17
drag, startPoint x: 297, startPoint y: 353, endPoint x: 291, endPoint y: 350, distance: 7.1
click at [291, 350] on icon at bounding box center [292, 352] width 4 height 8
click at [280, 352] on div "le" at bounding box center [281, 351] width 9 height 14
drag, startPoint x: 289, startPoint y: 355, endPoint x: 280, endPoint y: 351, distance: 9.0
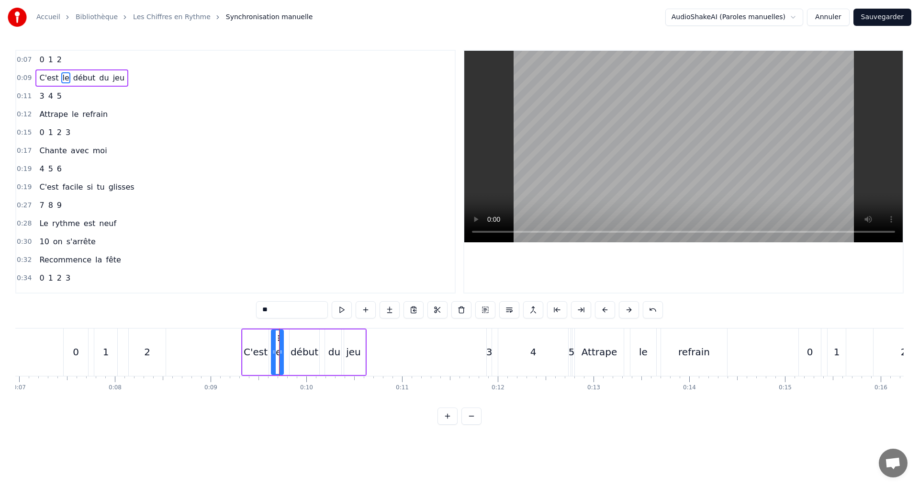
click at [280, 351] on icon at bounding box center [281, 352] width 4 height 8
click at [259, 348] on div "C'est" at bounding box center [256, 351] width 24 height 14
drag, startPoint x: 259, startPoint y: 348, endPoint x: 254, endPoint y: 345, distance: 5.6
click at [255, 345] on div at bounding box center [256, 352] width 4 height 44
click at [277, 353] on div "le" at bounding box center [277, 351] width 9 height 14
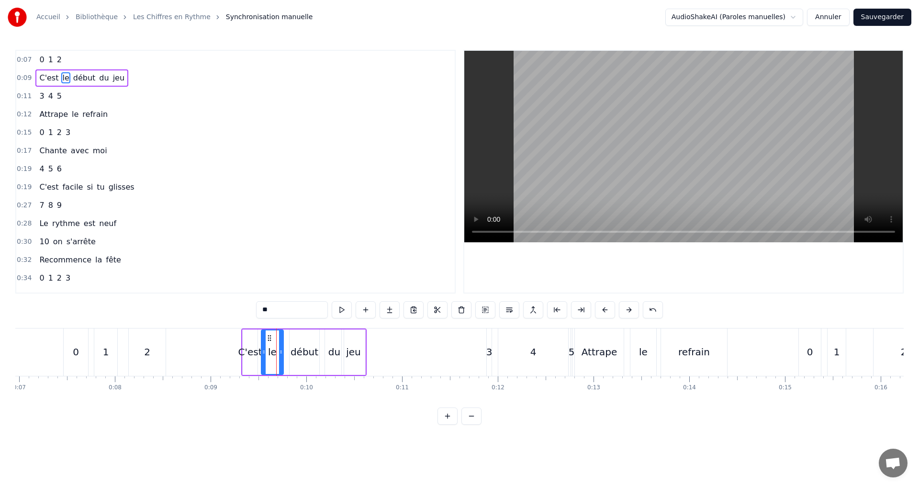
drag, startPoint x: 273, startPoint y: 353, endPoint x: 263, endPoint y: 349, distance: 10.8
click at [263, 349] on icon at bounding box center [264, 352] width 4 height 8
drag, startPoint x: 282, startPoint y: 355, endPoint x: 274, endPoint y: 352, distance: 8.8
click at [274, 352] on icon at bounding box center [273, 352] width 4 height 8
click at [346, 306] on button at bounding box center [342, 309] width 20 height 17
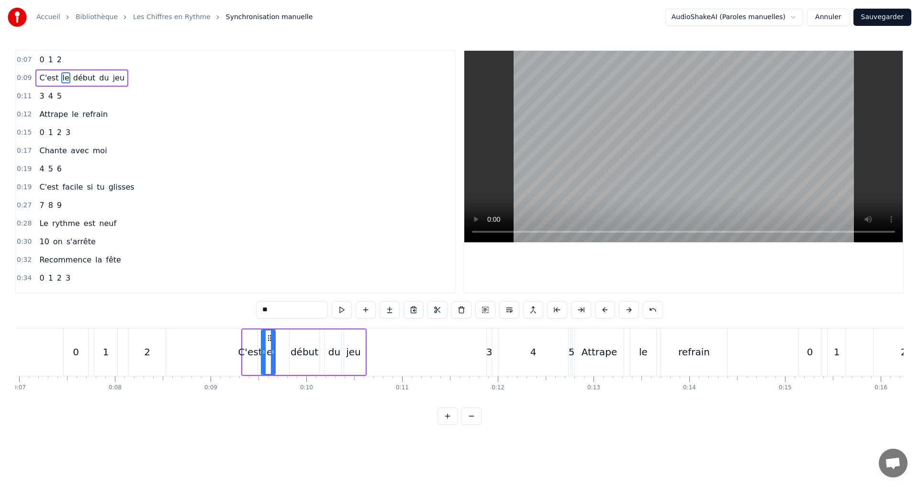
click at [291, 356] on div "début" at bounding box center [304, 351] width 30 height 45
drag, startPoint x: 291, startPoint y: 355, endPoint x: 278, endPoint y: 349, distance: 14.4
click at [281, 349] on icon at bounding box center [283, 352] width 4 height 8
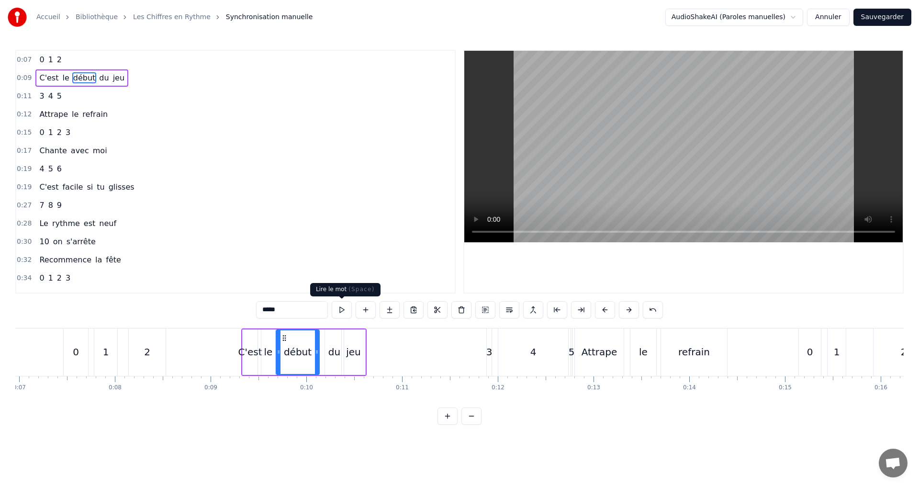
click at [341, 309] on button at bounding box center [342, 309] width 20 height 17
click at [299, 354] on div at bounding box center [298, 352] width 4 height 44
click at [343, 310] on button at bounding box center [342, 309] width 20 height 17
drag, startPoint x: 297, startPoint y: 358, endPoint x: 290, endPoint y: 354, distance: 8.1
click at [290, 354] on div at bounding box center [291, 352] width 4 height 44
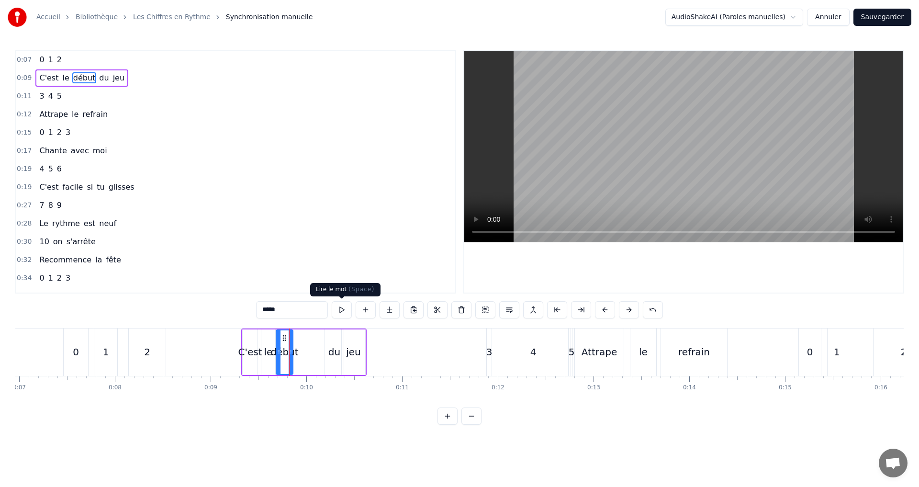
click at [341, 309] on button at bounding box center [342, 309] width 20 height 17
click at [264, 352] on div "le" at bounding box center [268, 351] width 14 height 45
drag, startPoint x: 273, startPoint y: 355, endPoint x: 269, endPoint y: 351, distance: 5.4
click at [269, 351] on icon at bounding box center [269, 352] width 4 height 8
click at [342, 306] on button at bounding box center [342, 309] width 20 height 17
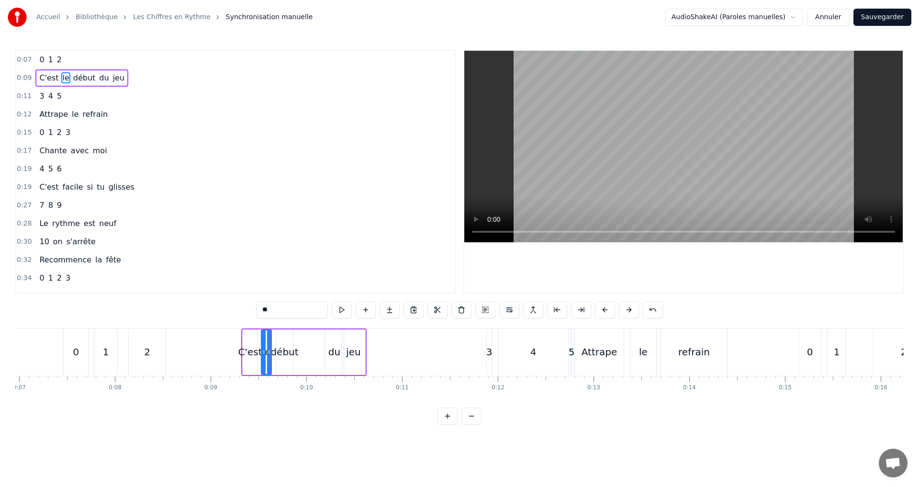
click at [273, 350] on div "début" at bounding box center [284, 351] width 28 height 14
drag, startPoint x: 279, startPoint y: 354, endPoint x: 320, endPoint y: 327, distance: 49.1
click at [277, 351] on icon at bounding box center [277, 352] width 4 height 8
click at [346, 308] on button at bounding box center [342, 309] width 20 height 17
click at [331, 352] on div "du" at bounding box center [334, 351] width 12 height 14
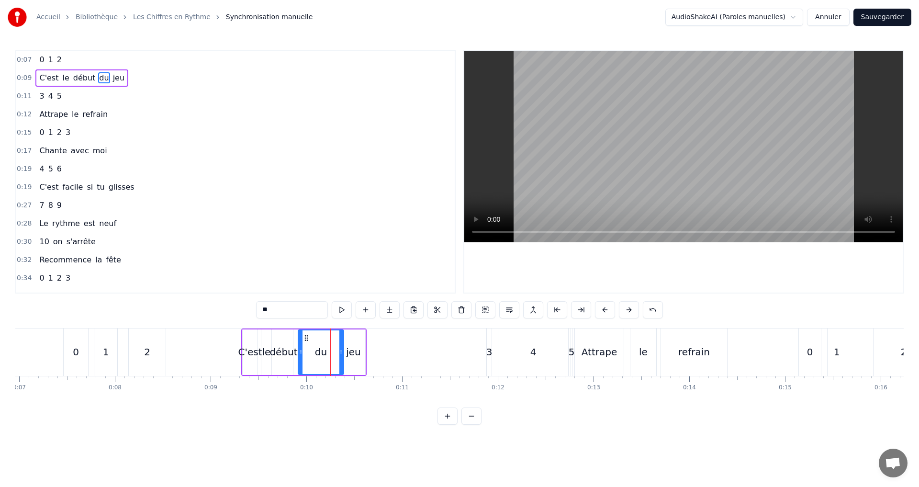
drag, startPoint x: 326, startPoint y: 355, endPoint x: 300, endPoint y: 348, distance: 27.2
click at [300, 348] on icon at bounding box center [301, 352] width 4 height 8
drag, startPoint x: 339, startPoint y: 359, endPoint x: 317, endPoint y: 349, distance: 24.6
click at [315, 349] on div at bounding box center [317, 352] width 4 height 44
click at [347, 355] on div "jeu" at bounding box center [353, 351] width 23 height 45
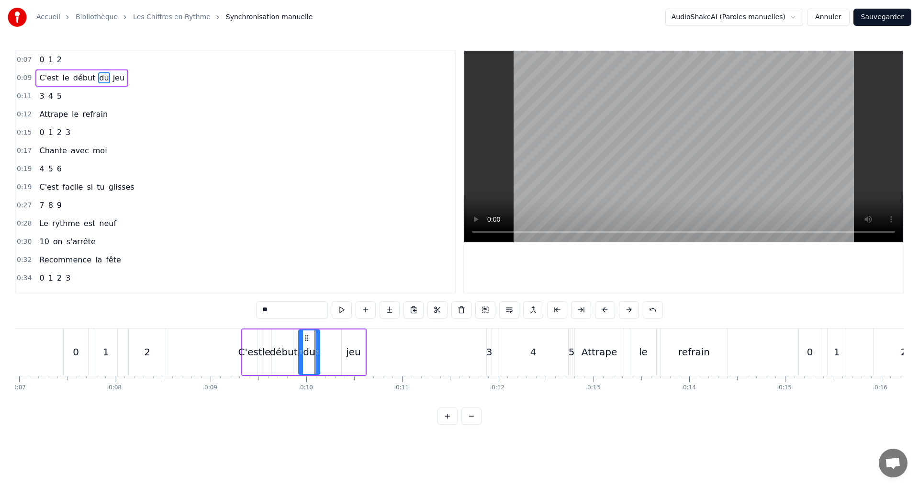
type input "***"
drag, startPoint x: 345, startPoint y: 351, endPoint x: 322, endPoint y: 348, distance: 23.6
click at [322, 348] on icon at bounding box center [321, 352] width 4 height 8
drag, startPoint x: 363, startPoint y: 361, endPoint x: 342, endPoint y: 355, distance: 21.8
click at [342, 355] on div at bounding box center [342, 352] width 4 height 44
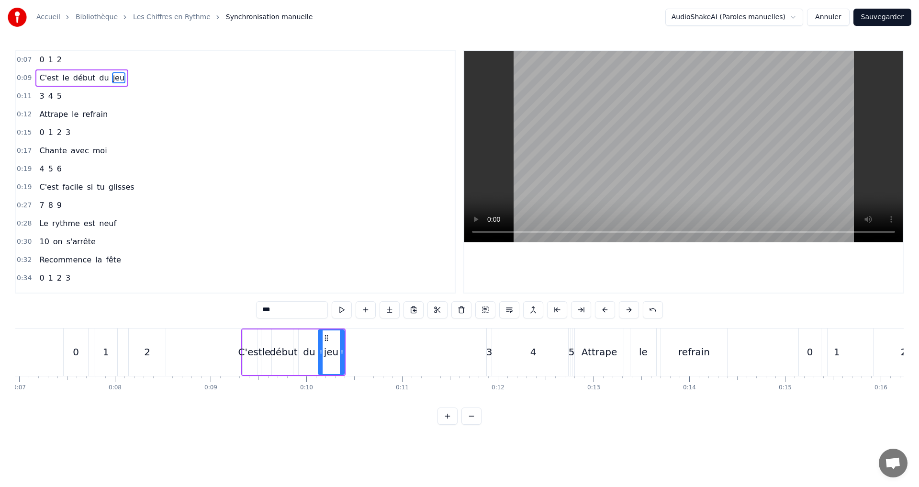
click at [153, 79] on div "0:09 C'est le début du jeu" at bounding box center [235, 78] width 438 height 18
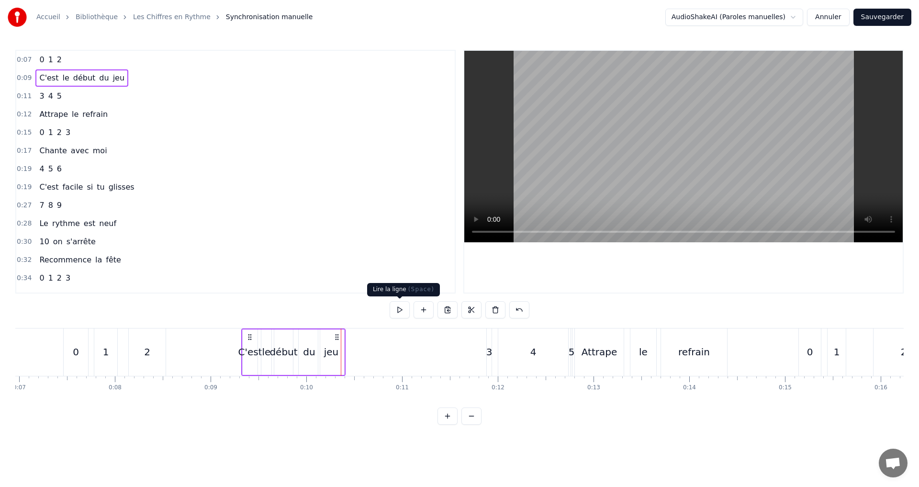
click at [396, 304] on button at bounding box center [399, 309] width 20 height 17
click at [404, 309] on button at bounding box center [399, 309] width 20 height 17
click at [403, 304] on button at bounding box center [399, 309] width 20 height 17
drag, startPoint x: 334, startPoint y: 348, endPoint x: 340, endPoint y: 350, distance: 5.5
click at [340, 350] on div "jeu" at bounding box center [331, 351] width 26 height 45
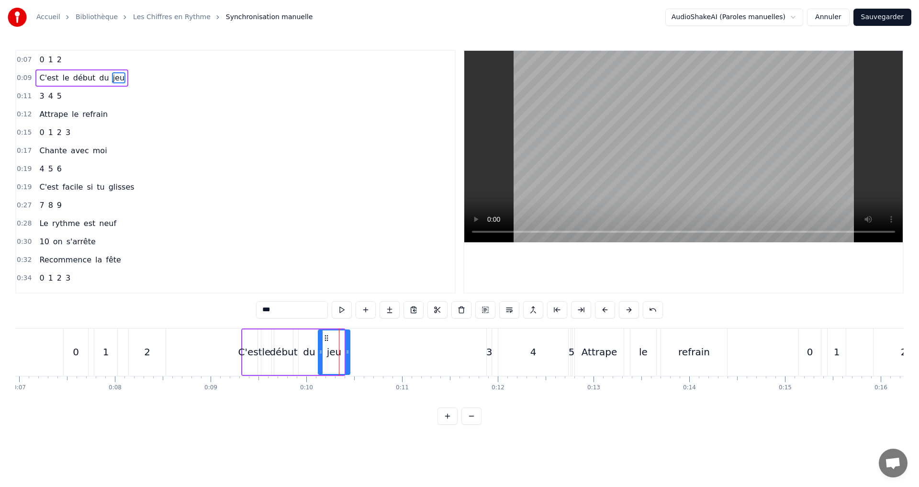
drag, startPoint x: 343, startPoint y: 352, endPoint x: 348, endPoint y: 352, distance: 5.7
click at [349, 352] on icon at bounding box center [347, 352] width 4 height 8
click at [341, 306] on button at bounding box center [342, 309] width 20 height 17
drag, startPoint x: 348, startPoint y: 354, endPoint x: 333, endPoint y: 345, distance: 17.3
click at [334, 347] on div at bounding box center [335, 352] width 4 height 44
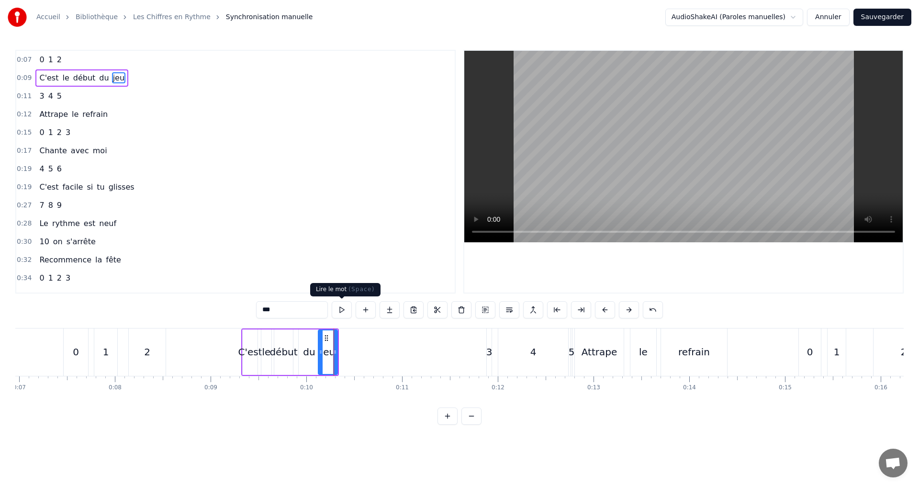
click at [342, 311] on button at bounding box center [342, 309] width 20 height 17
click at [331, 349] on icon at bounding box center [331, 352] width 4 height 8
click at [343, 309] on button at bounding box center [342, 309] width 20 height 17
click at [121, 102] on div "0:11 3 4 5" at bounding box center [235, 96] width 438 height 18
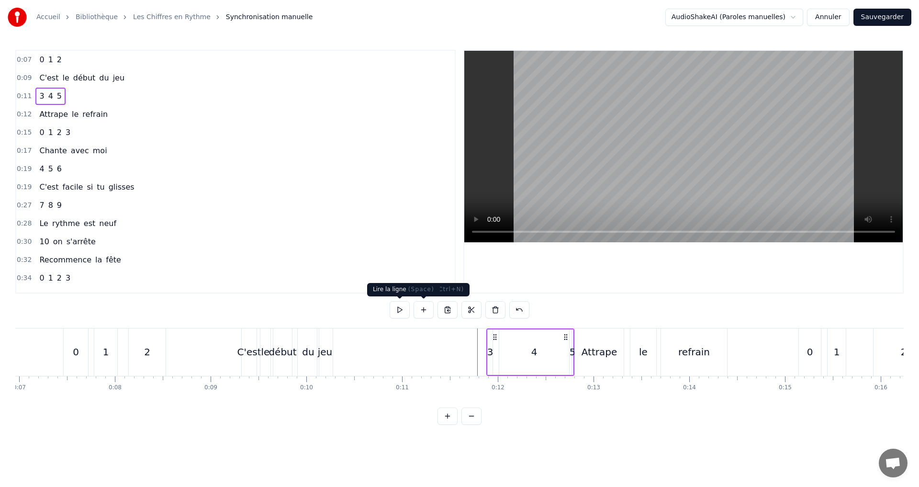
click at [403, 307] on button at bounding box center [399, 309] width 20 height 17
drag, startPoint x: 402, startPoint y: 306, endPoint x: 391, endPoint y: 300, distance: 12.2
click at [404, 307] on button at bounding box center [399, 309] width 20 height 17
click at [489, 353] on div "3" at bounding box center [490, 351] width 6 height 14
click at [282, 308] on input "*" at bounding box center [292, 309] width 72 height 17
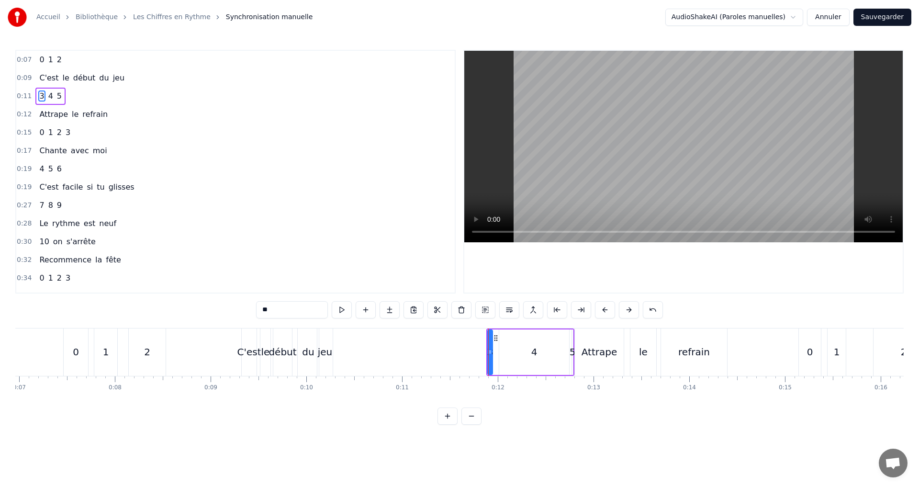
click at [533, 352] on div "4" at bounding box center [534, 351] width 6 height 14
click at [288, 309] on input "*" at bounding box center [292, 309] width 72 height 17
click at [488, 349] on div "3" at bounding box center [490, 351] width 6 height 14
click at [500, 355] on div at bounding box center [499, 352] width 4 height 44
drag, startPoint x: 489, startPoint y: 352, endPoint x: 449, endPoint y: 343, distance: 40.7
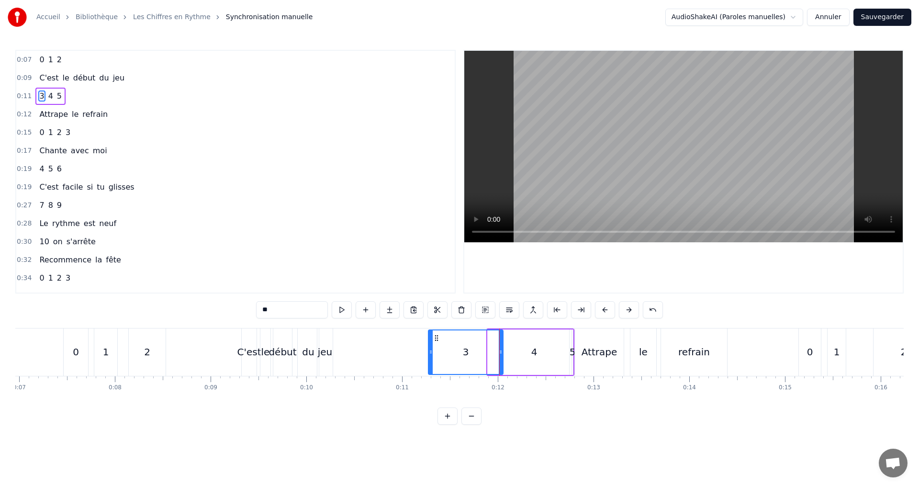
click at [430, 346] on div at bounding box center [431, 352] width 4 height 44
drag, startPoint x: 499, startPoint y: 362, endPoint x: 445, endPoint y: 354, distance: 54.7
click at [445, 354] on div at bounding box center [446, 352] width 4 height 44
click at [524, 356] on div "4" at bounding box center [534, 351] width 70 height 45
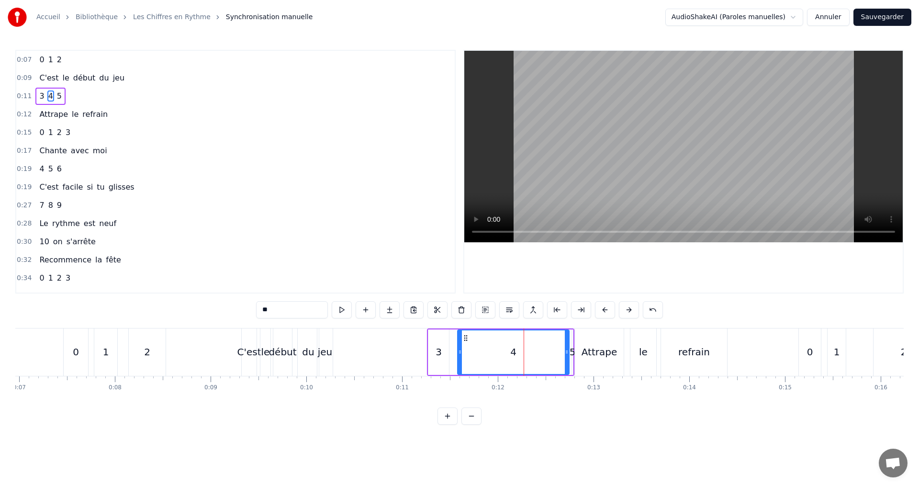
drag, startPoint x: 500, startPoint y: 353, endPoint x: 495, endPoint y: 353, distance: 4.8
click at [459, 351] on icon at bounding box center [460, 352] width 4 height 8
drag, startPoint x: 566, startPoint y: 363, endPoint x: 481, endPoint y: 356, distance: 85.4
click at [475, 356] on div at bounding box center [475, 352] width 4 height 44
click at [572, 355] on div "5" at bounding box center [572, 351] width 6 height 14
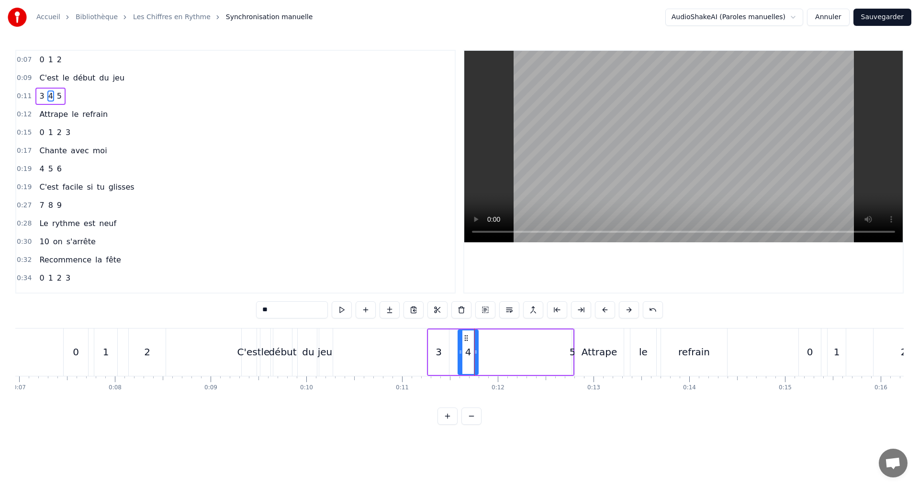
type input "*"
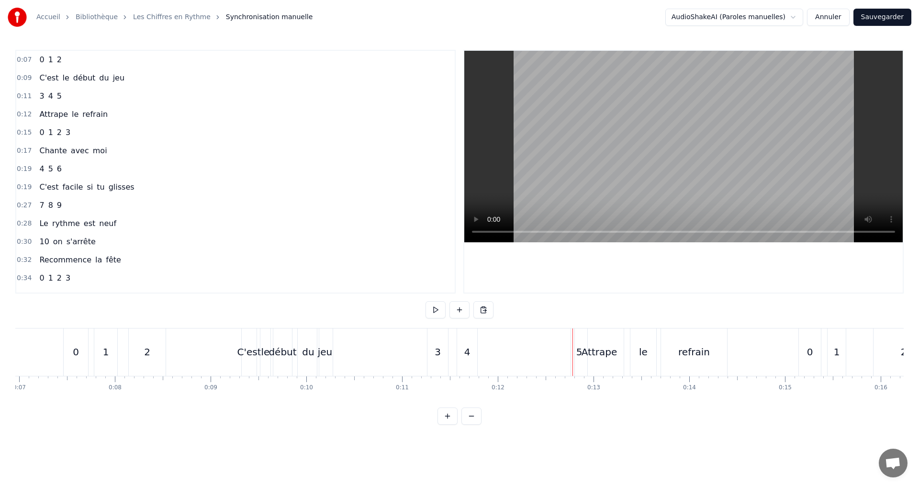
click at [573, 352] on div "5" at bounding box center [579, 351] width 16 height 47
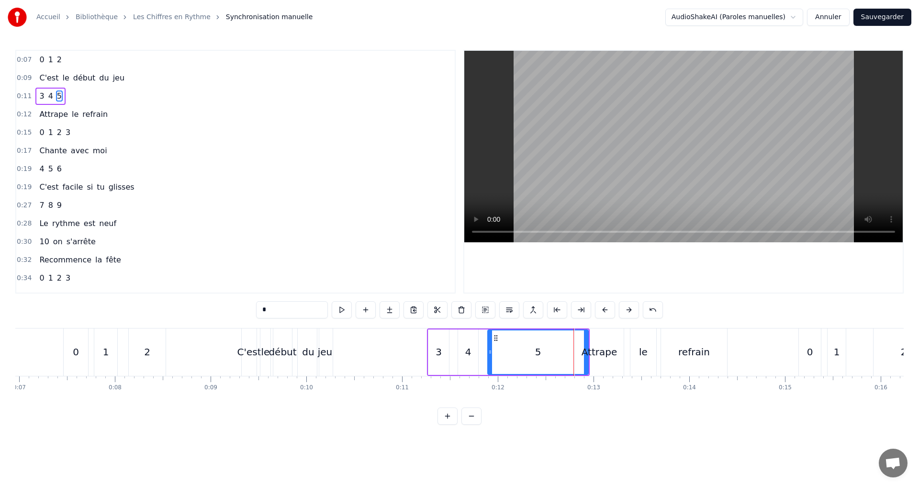
drag, startPoint x: 573, startPoint y: 352, endPoint x: 489, endPoint y: 347, distance: 84.3
click at [489, 347] on div at bounding box center [490, 352] width 4 height 44
click at [585, 361] on div "Attrape" at bounding box center [599, 351] width 49 height 47
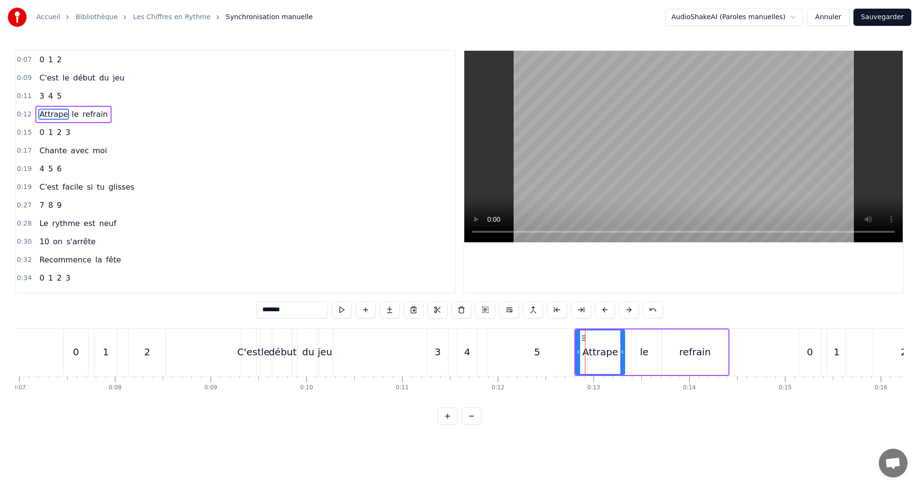
click at [539, 356] on div "5" at bounding box center [537, 351] width 6 height 14
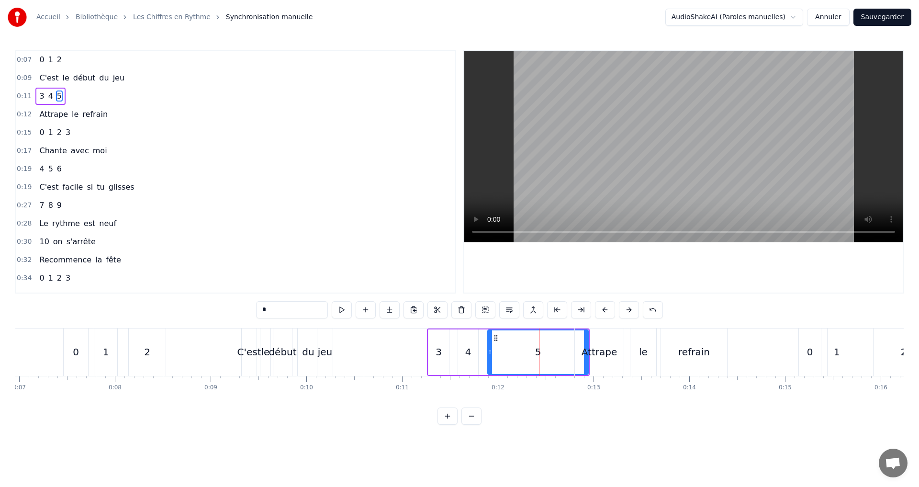
click at [586, 361] on div "Attrape" at bounding box center [599, 351] width 49 height 47
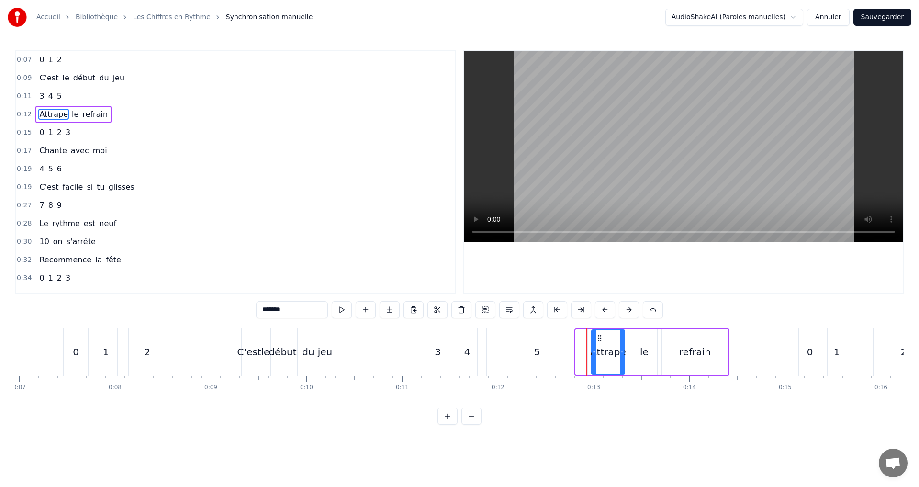
drag, startPoint x: 578, startPoint y: 360, endPoint x: 598, endPoint y: 362, distance: 19.7
click at [596, 362] on div at bounding box center [594, 352] width 4 height 44
click at [570, 354] on div "5" at bounding box center [537, 351] width 100 height 47
type input "*"
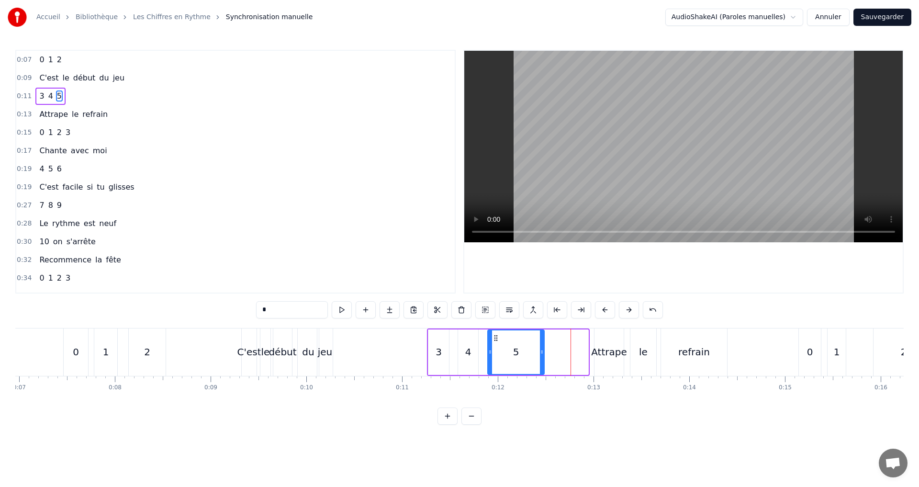
drag, startPoint x: 585, startPoint y: 360, endPoint x: 541, endPoint y: 354, distance: 44.5
click at [541, 354] on div at bounding box center [542, 352] width 4 height 44
click at [336, 309] on button at bounding box center [342, 309] width 20 height 17
drag, startPoint x: 543, startPoint y: 354, endPoint x: 534, endPoint y: 354, distance: 8.1
click at [554, 356] on div at bounding box center [552, 352] width 4 height 44
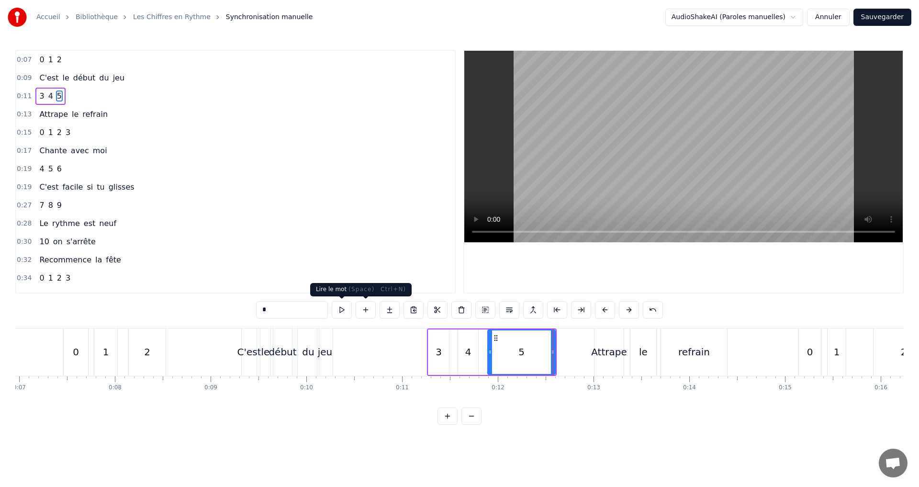
click at [346, 309] on button at bounding box center [342, 309] width 20 height 17
click at [86, 94] on div "0:11 3 4 5" at bounding box center [235, 96] width 438 height 18
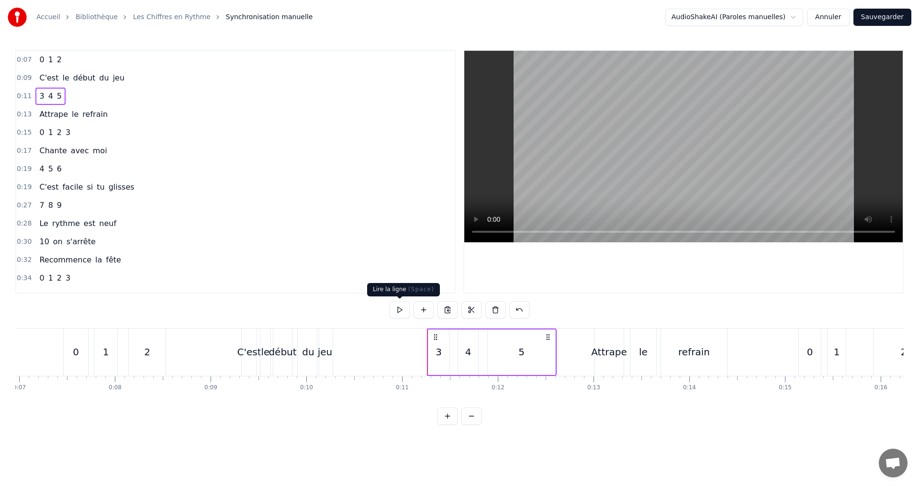
click at [398, 307] on button at bounding box center [399, 309] width 20 height 17
click at [124, 113] on div "0:13 Attrape le refrain" at bounding box center [235, 114] width 438 height 18
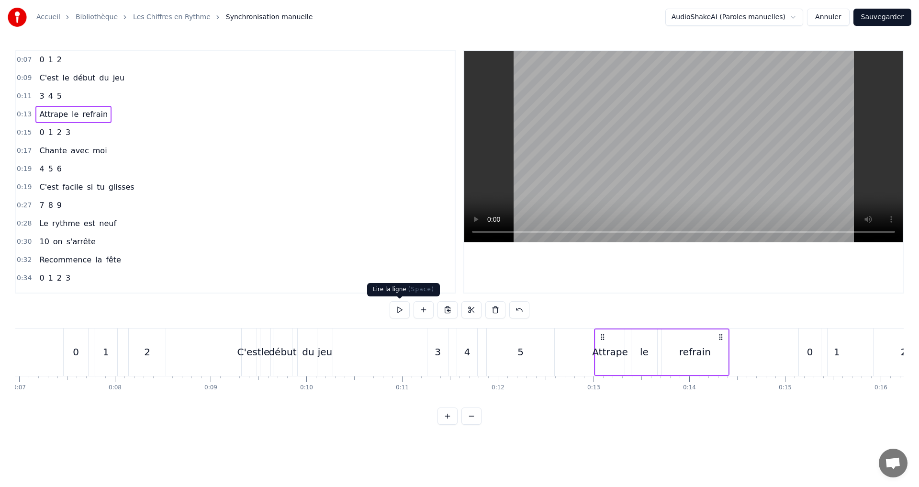
click at [403, 307] on button at bounding box center [399, 309] width 20 height 17
click at [600, 351] on div "Attrape" at bounding box center [610, 351] width 36 height 14
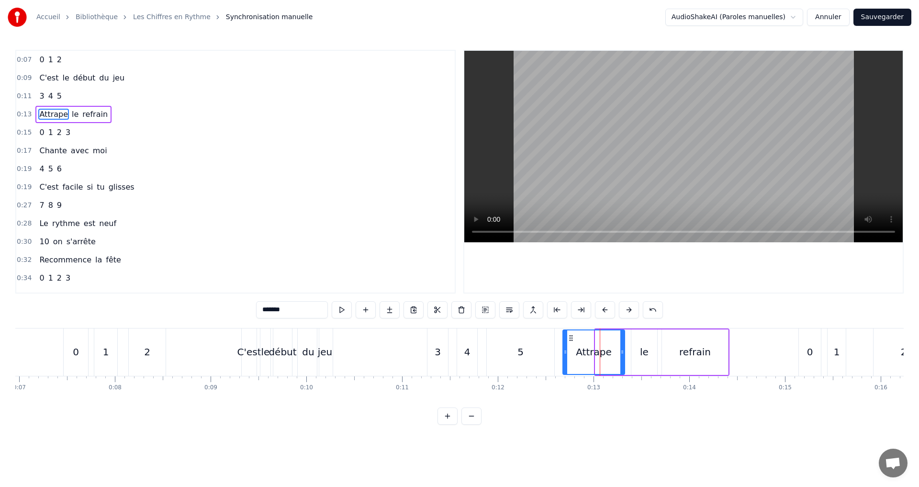
drag, startPoint x: 598, startPoint y: 353, endPoint x: 564, endPoint y: 345, distance: 34.7
click at [564, 345] on div at bounding box center [565, 352] width 4 height 44
click at [338, 308] on button at bounding box center [342, 309] width 20 height 17
drag, startPoint x: 564, startPoint y: 353, endPoint x: 587, endPoint y: 356, distance: 23.2
click at [587, 356] on div at bounding box center [587, 352] width 4 height 44
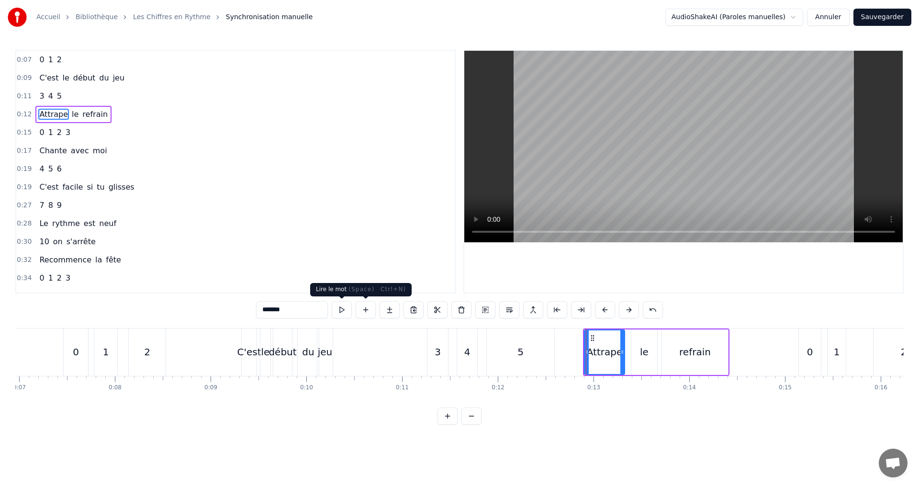
click at [339, 306] on button at bounding box center [342, 309] width 20 height 17
drag, startPoint x: 586, startPoint y: 350, endPoint x: 577, endPoint y: 348, distance: 8.9
click at [577, 348] on icon at bounding box center [579, 352] width 4 height 8
click at [344, 307] on button at bounding box center [342, 309] width 20 height 17
drag, startPoint x: 623, startPoint y: 358, endPoint x: 614, endPoint y: 356, distance: 9.7
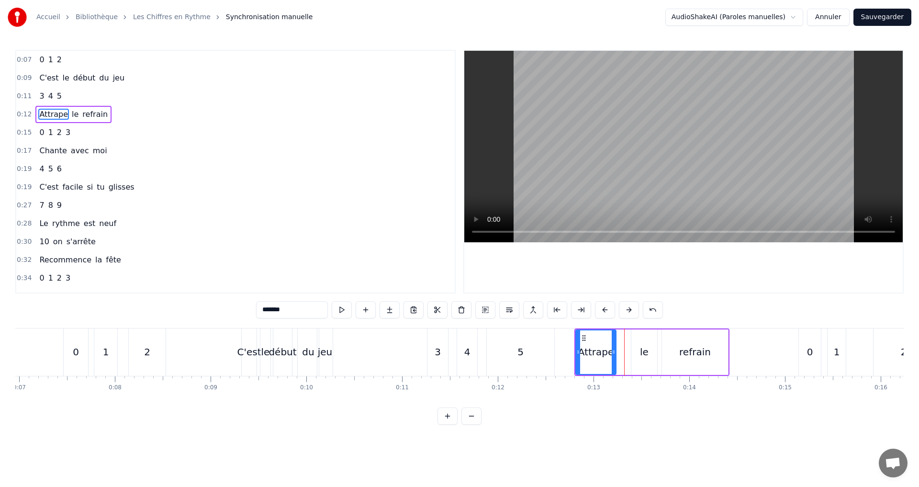
click at [614, 356] on div at bounding box center [613, 352] width 4 height 44
click at [339, 309] on button at bounding box center [342, 309] width 20 height 17
click at [644, 352] on div "le" at bounding box center [644, 351] width 9 height 14
drag, startPoint x: 634, startPoint y: 356, endPoint x: 626, endPoint y: 354, distance: 8.5
click at [626, 354] on div at bounding box center [625, 352] width 4 height 44
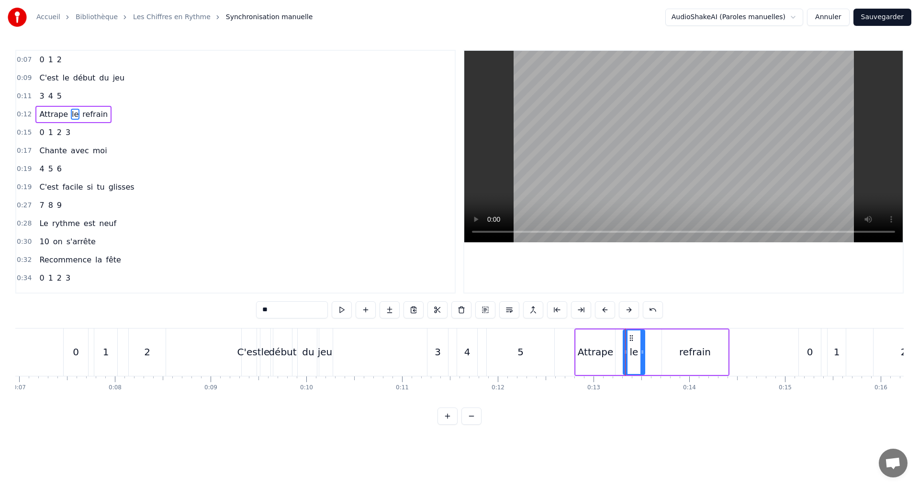
drag, startPoint x: 653, startPoint y: 355, endPoint x: 485, endPoint y: 347, distance: 168.1
click at [641, 355] on icon at bounding box center [642, 352] width 4 height 8
click at [344, 311] on button at bounding box center [342, 309] width 20 height 17
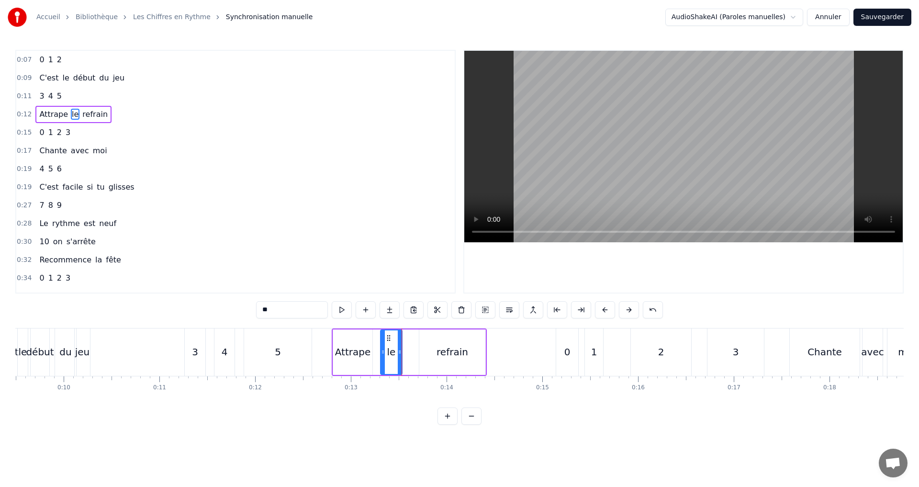
scroll to position [0, 942]
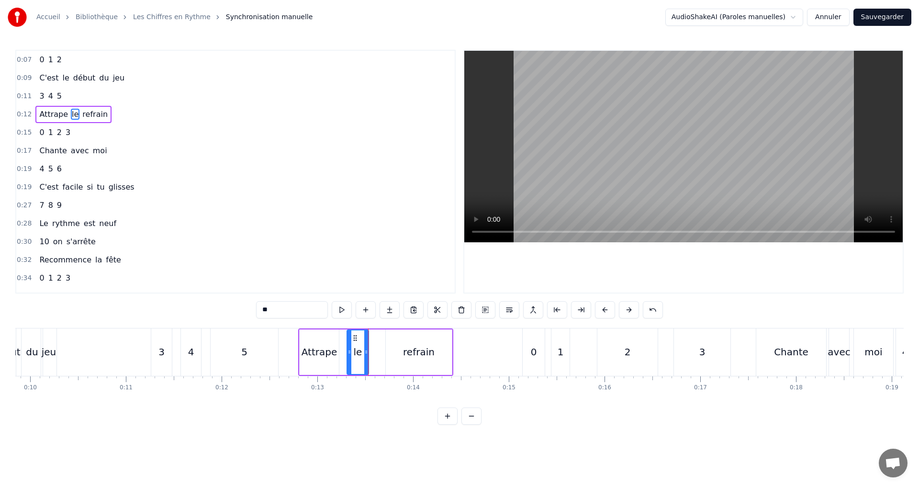
click at [419, 356] on div "refrain" at bounding box center [419, 351] width 32 height 14
type input "*******"
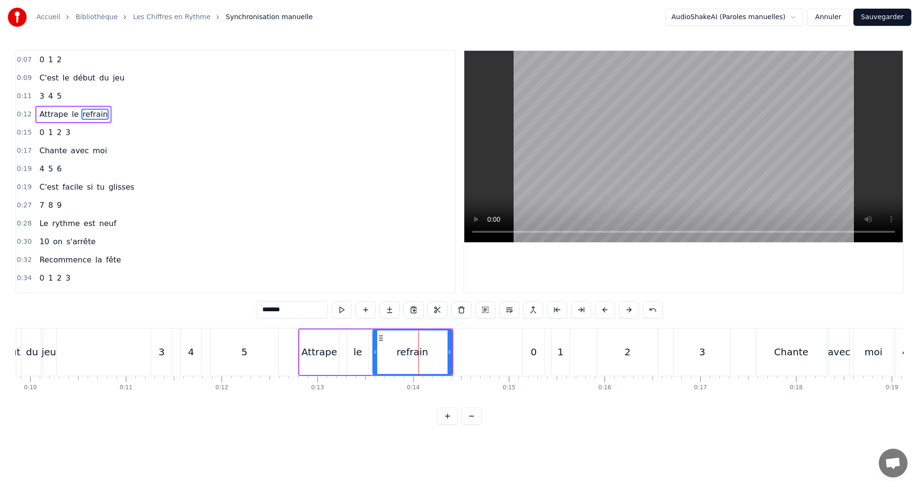
drag, startPoint x: 387, startPoint y: 352, endPoint x: 374, endPoint y: 346, distance: 13.7
click at [374, 349] on icon at bounding box center [375, 352] width 4 height 8
click at [342, 311] on button at bounding box center [342, 309] width 20 height 17
click at [876, 21] on button "Sauvegarder" at bounding box center [882, 17] width 58 height 17
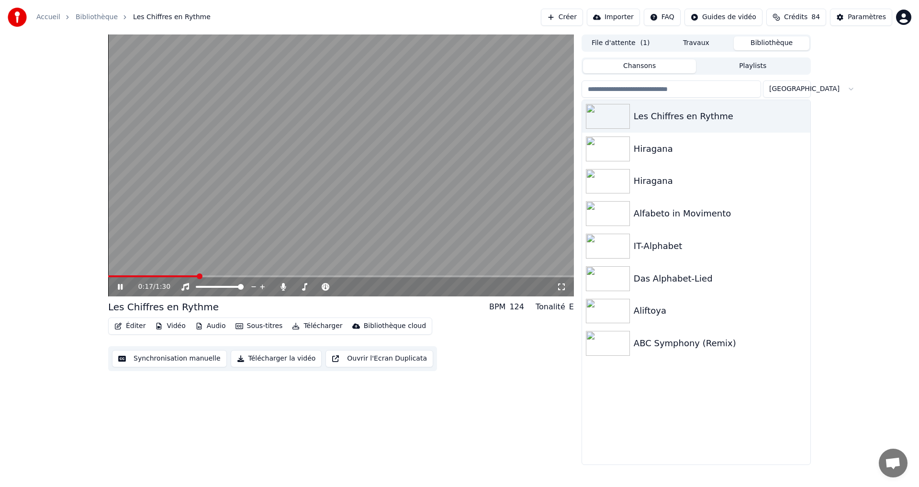
click at [118, 286] on icon at bounding box center [120, 287] width 5 height 6
click at [149, 357] on button "Synchronisation manuelle" at bounding box center [169, 358] width 115 height 17
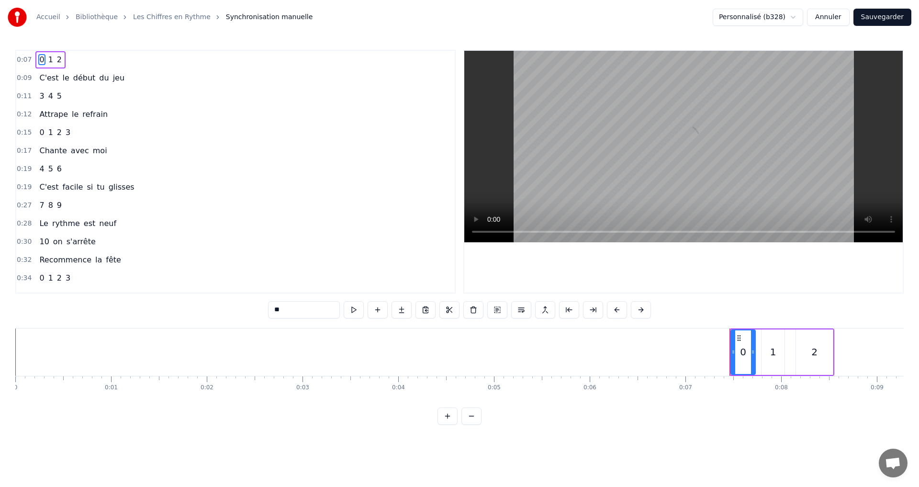
click at [78, 130] on div "0:15 0 1 2 3" at bounding box center [235, 132] width 438 height 18
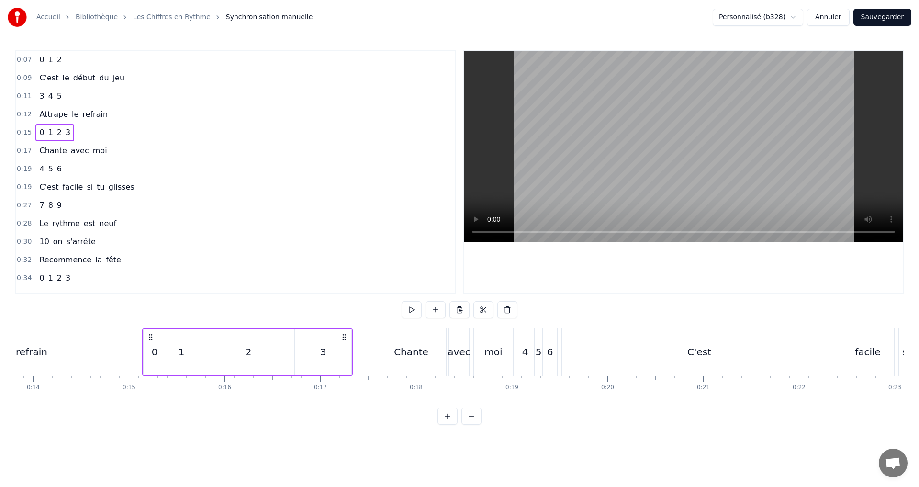
scroll to position [0, 1401]
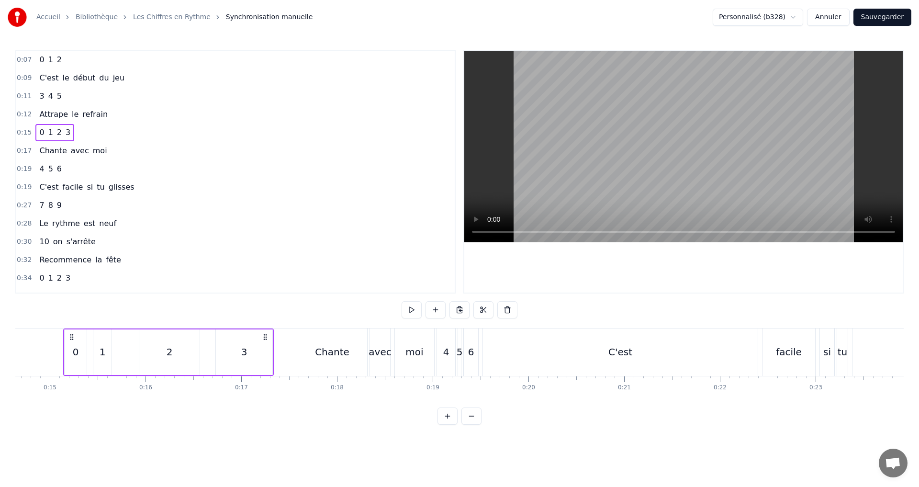
click at [72, 361] on div "0" at bounding box center [76, 351] width 22 height 45
click at [288, 305] on input "*" at bounding box center [304, 309] width 72 height 17
click at [103, 354] on div "1" at bounding box center [103, 351] width 6 height 14
click at [289, 312] on input "*" at bounding box center [292, 309] width 72 height 17
click at [172, 355] on div "2" at bounding box center [169, 351] width 60 height 45
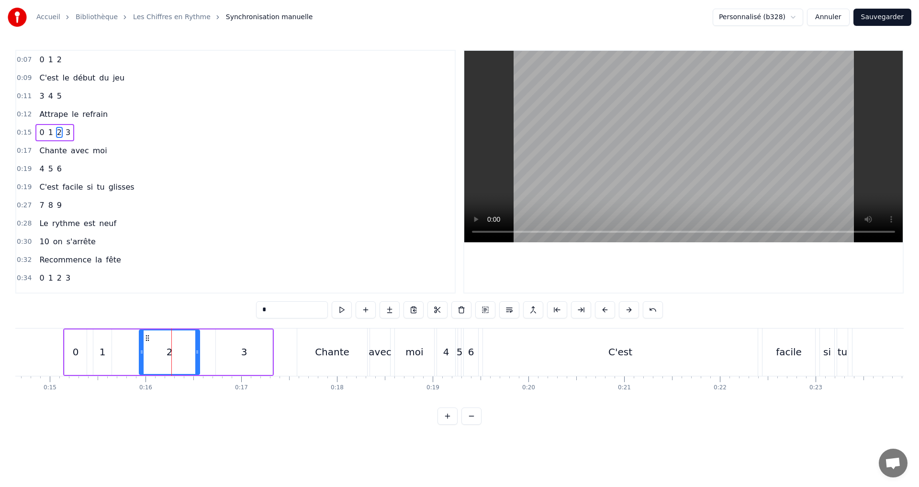
click at [285, 315] on input "*" at bounding box center [292, 309] width 72 height 17
click at [73, 348] on div "0" at bounding box center [76, 351] width 6 height 14
click at [105, 355] on div "1" at bounding box center [103, 351] width 6 height 14
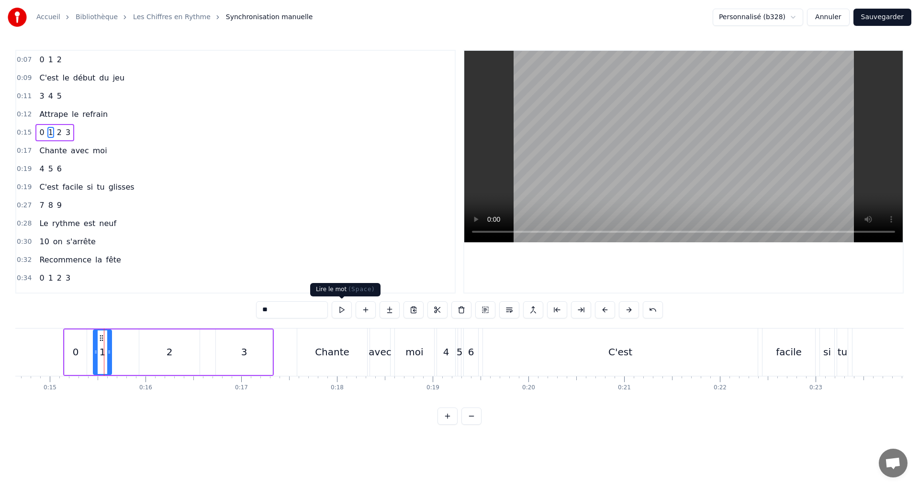
click at [347, 305] on button at bounding box center [342, 309] width 20 height 17
click at [99, 354] on icon at bounding box center [100, 352] width 4 height 8
drag, startPoint x: 339, startPoint y: 313, endPoint x: 336, endPoint y: 306, distance: 8.4
click at [339, 313] on button at bounding box center [342, 309] width 20 height 17
drag, startPoint x: 118, startPoint y: 353, endPoint x: 128, endPoint y: 352, distance: 10.1
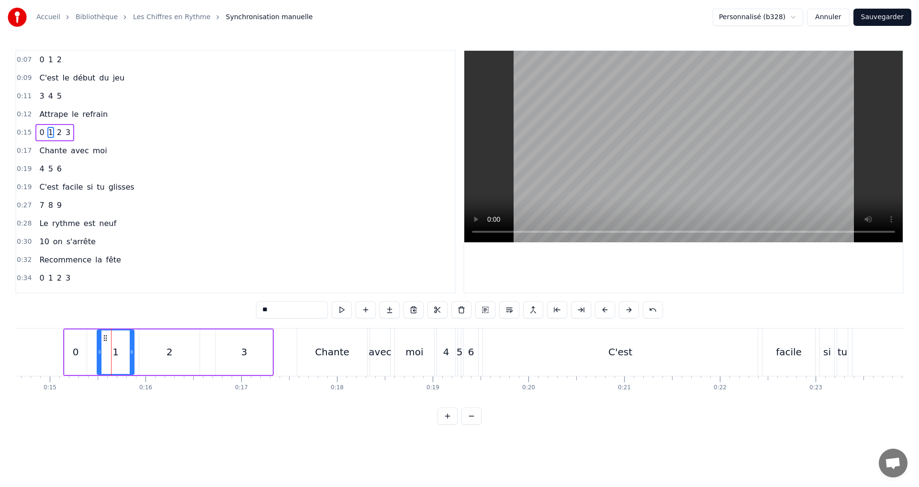
click at [130, 349] on icon at bounding box center [132, 352] width 4 height 8
click at [339, 313] on button at bounding box center [342, 309] width 20 height 17
click at [174, 346] on div "2" at bounding box center [169, 351] width 60 height 45
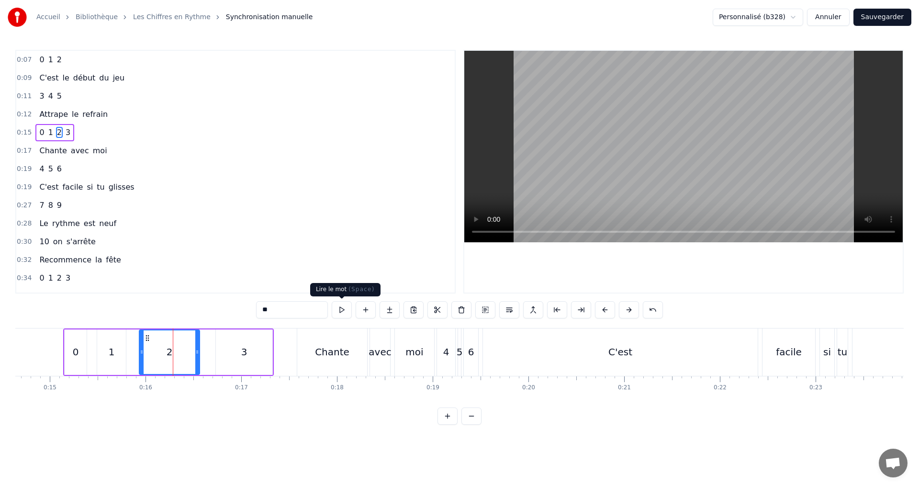
click at [336, 311] on button at bounding box center [342, 309] width 20 height 17
drag, startPoint x: 198, startPoint y: 352, endPoint x: 189, endPoint y: 350, distance: 9.8
click at [189, 350] on icon at bounding box center [188, 352] width 4 height 8
click at [343, 312] on button at bounding box center [342, 309] width 20 height 17
click at [237, 357] on div "3" at bounding box center [244, 351] width 56 height 45
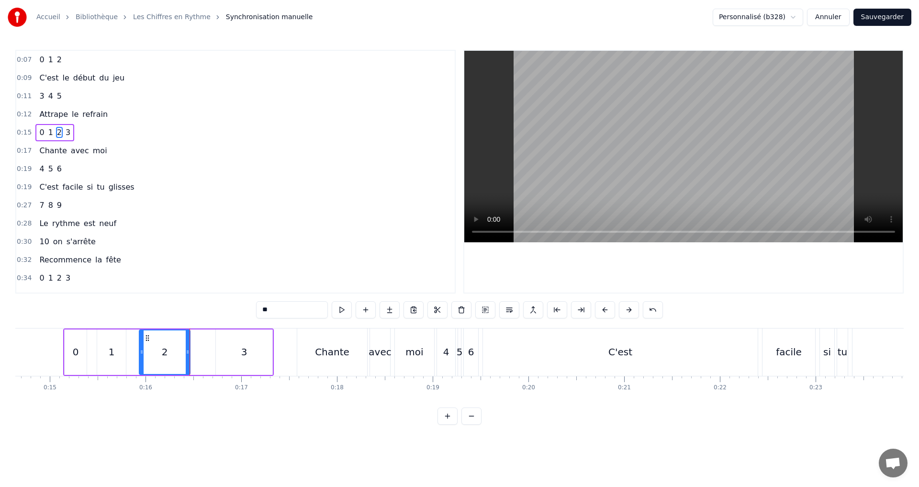
type input "*"
drag, startPoint x: 218, startPoint y: 355, endPoint x: 201, endPoint y: 350, distance: 17.4
click at [201, 350] on icon at bounding box center [202, 352] width 4 height 8
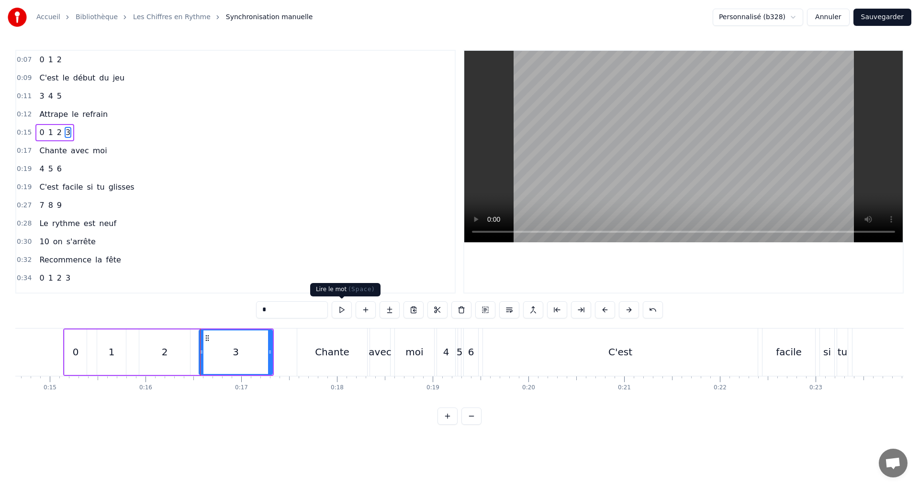
click at [346, 310] on button at bounding box center [342, 309] width 20 height 17
click at [116, 140] on div "0:15 0 1 2 3" at bounding box center [235, 132] width 438 height 18
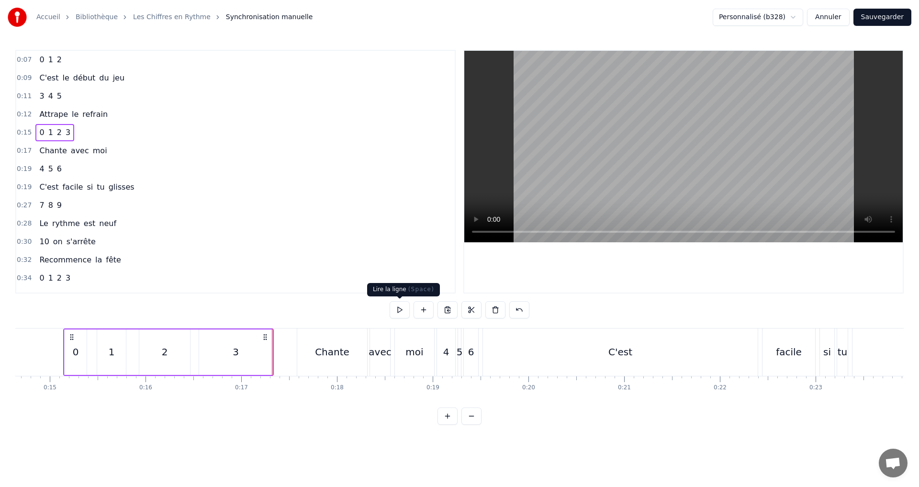
click at [400, 311] on button at bounding box center [399, 309] width 20 height 17
click at [222, 353] on div "3" at bounding box center [235, 351] width 73 height 45
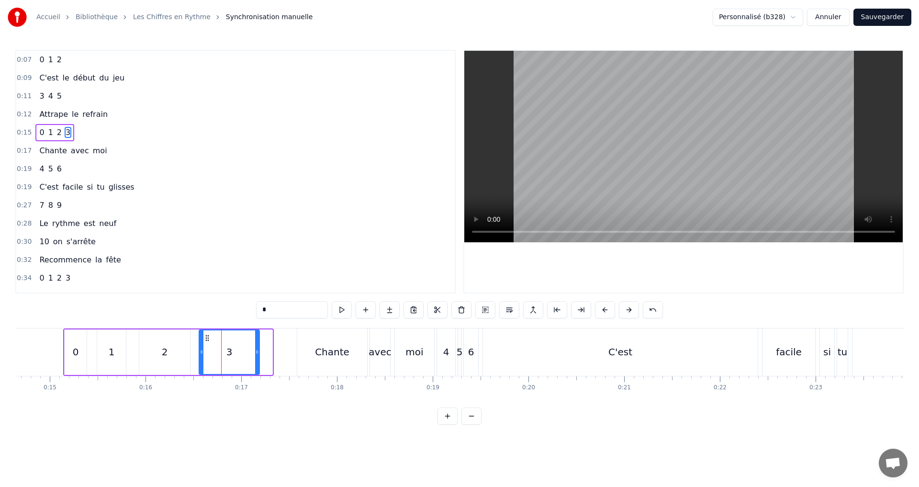
drag, startPoint x: 270, startPoint y: 358, endPoint x: 257, endPoint y: 354, distance: 13.6
click at [257, 354] on div at bounding box center [257, 352] width 4 height 44
click at [342, 310] on button at bounding box center [342, 309] width 20 height 17
drag, startPoint x: 122, startPoint y: 151, endPoint x: 157, endPoint y: 152, distance: 34.9
click at [122, 152] on div "0:17 Chante avec moi" at bounding box center [235, 151] width 438 height 18
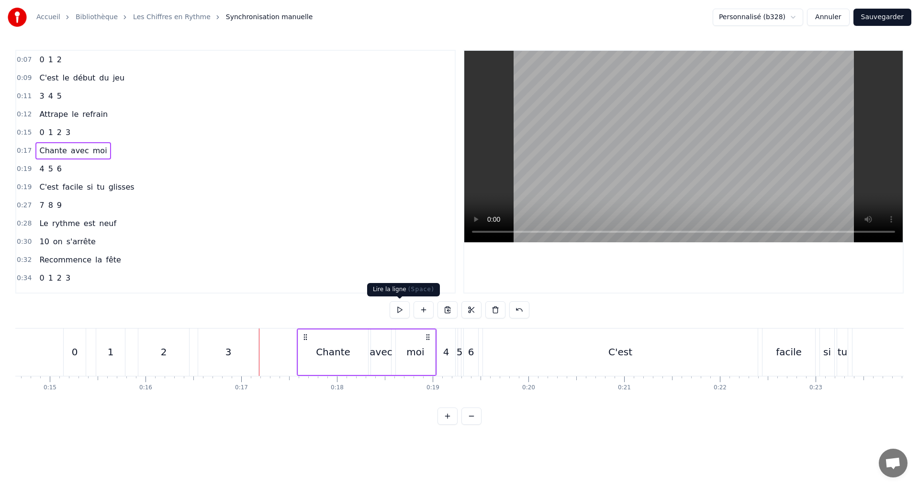
click at [400, 308] on button at bounding box center [399, 309] width 20 height 17
click at [398, 305] on button at bounding box center [399, 309] width 20 height 17
click at [82, 167] on div "0:19 4 5 6" at bounding box center [235, 169] width 438 height 18
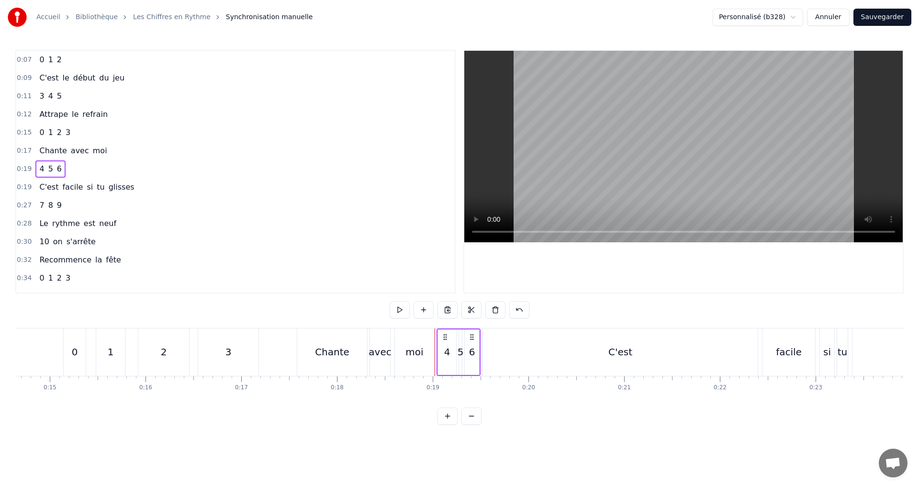
click at [323, 345] on div "Chante" at bounding box center [332, 351] width 34 height 14
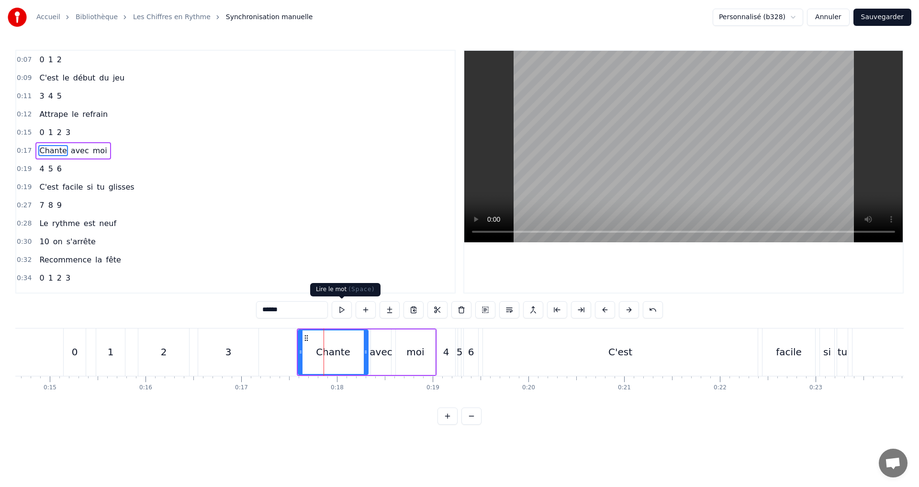
click at [337, 309] on button at bounding box center [342, 309] width 20 height 17
drag, startPoint x: 356, startPoint y: 356, endPoint x: 337, endPoint y: 349, distance: 21.1
click at [340, 350] on div at bounding box center [342, 352] width 4 height 44
click at [343, 312] on button at bounding box center [342, 309] width 20 height 17
click at [372, 351] on div "avec" at bounding box center [380, 351] width 22 height 14
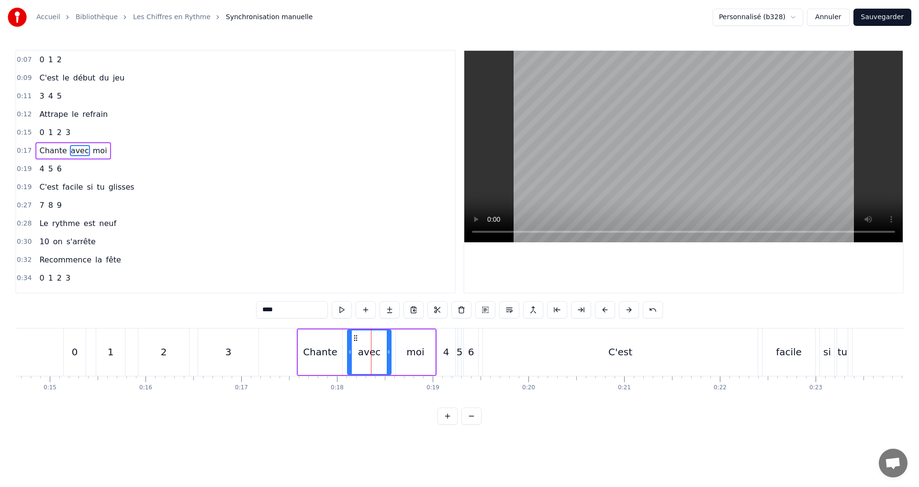
drag, startPoint x: 373, startPoint y: 352, endPoint x: 345, endPoint y: 344, distance: 29.4
click at [348, 345] on div at bounding box center [350, 352] width 4 height 44
click at [337, 309] on button at bounding box center [342, 309] width 20 height 17
drag, startPoint x: 388, startPoint y: 352, endPoint x: 375, endPoint y: 345, distance: 14.1
click at [375, 345] on div at bounding box center [376, 352] width 4 height 44
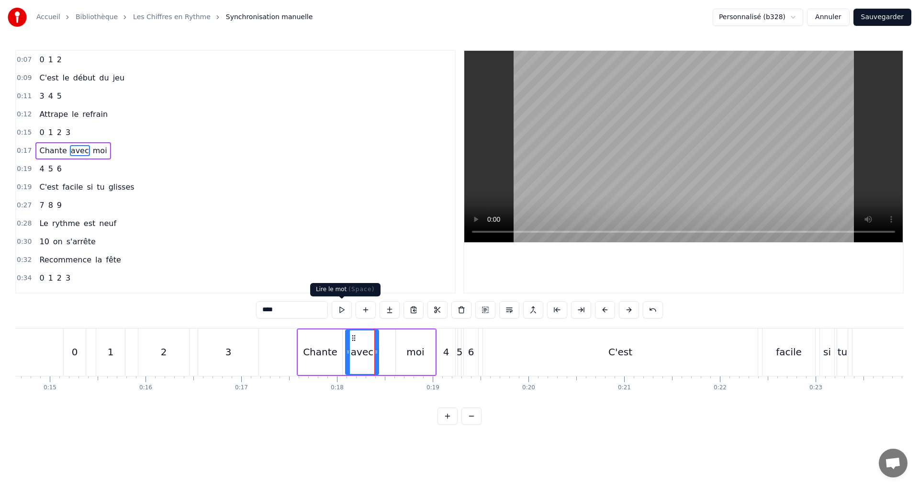
drag, startPoint x: 344, startPoint y: 311, endPoint x: 335, endPoint y: 309, distance: 8.9
click at [343, 314] on button at bounding box center [342, 309] width 20 height 17
click at [417, 353] on div "moi" at bounding box center [415, 351] width 18 height 14
type input "***"
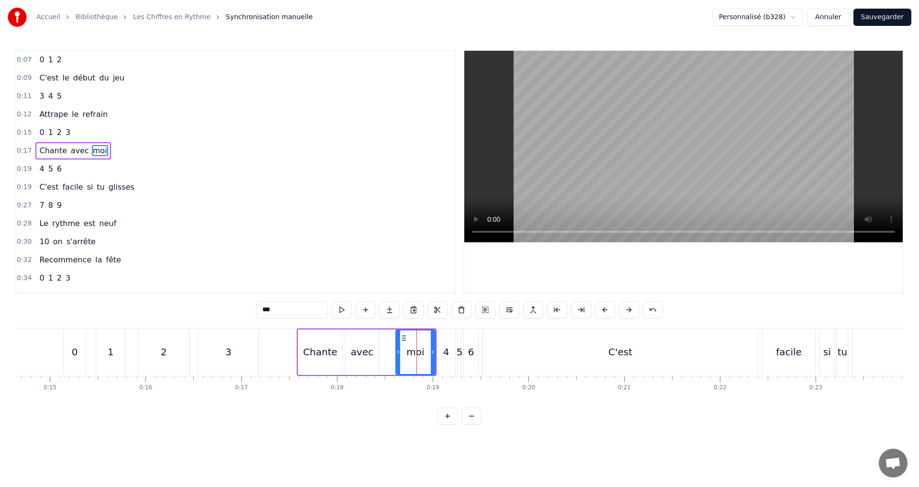
click at [399, 352] on div "moi" at bounding box center [415, 352] width 38 height 44
click at [398, 351] on div at bounding box center [398, 351] width 0 height 47
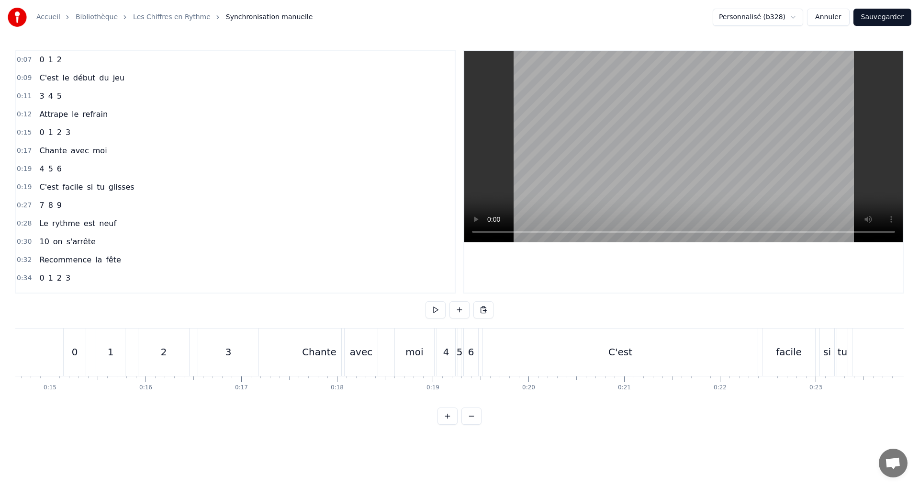
click at [401, 352] on div "moi" at bounding box center [414, 351] width 39 height 47
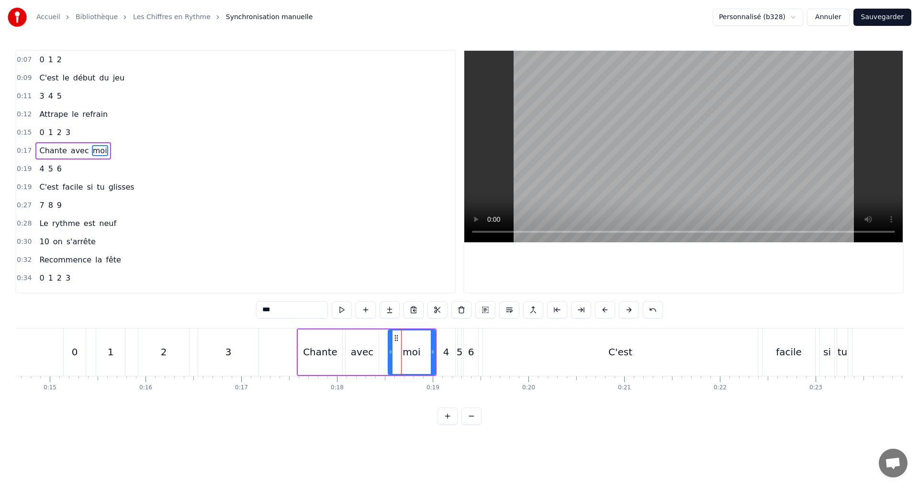
drag, startPoint x: 398, startPoint y: 351, endPoint x: 390, endPoint y: 347, distance: 8.6
click at [390, 347] on div at bounding box center [391, 352] width 4 height 44
drag, startPoint x: 433, startPoint y: 355, endPoint x: 381, endPoint y: 339, distance: 54.4
click at [419, 351] on icon at bounding box center [421, 352] width 4 height 8
click at [345, 311] on button at bounding box center [342, 309] width 20 height 17
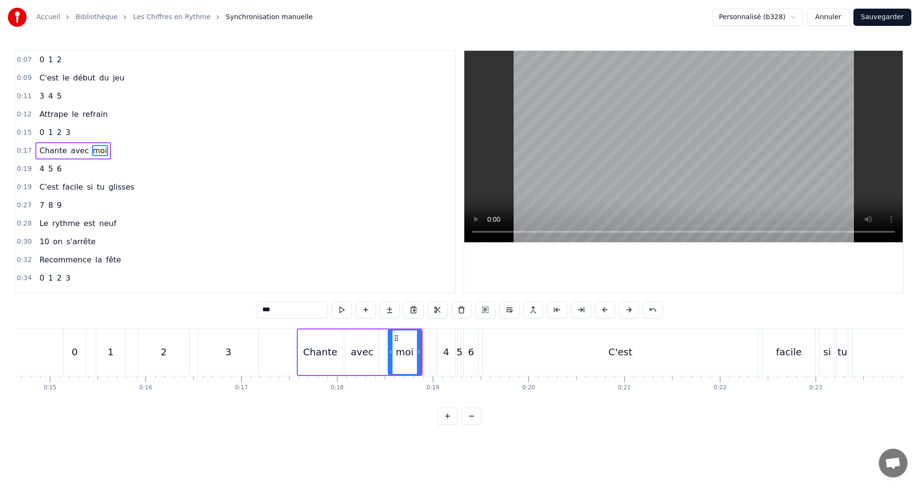
drag, startPoint x: 107, startPoint y: 170, endPoint x: 116, endPoint y: 175, distance: 10.3
click at [108, 170] on div "0:19 4 5 6" at bounding box center [235, 169] width 438 height 18
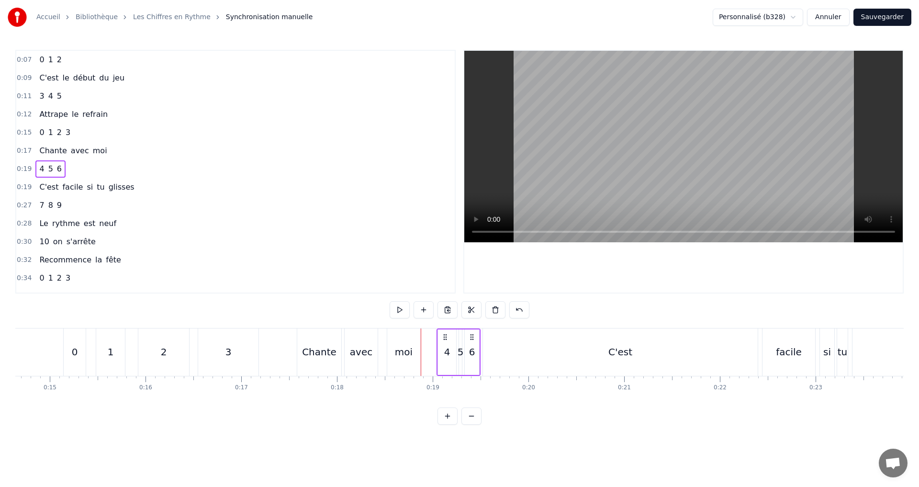
click at [445, 349] on div "4" at bounding box center [447, 351] width 6 height 14
click at [286, 309] on input "*" at bounding box center [292, 309] width 72 height 17
click at [461, 347] on div "5" at bounding box center [460, 351] width 6 height 14
click at [287, 311] on input "*" at bounding box center [292, 309] width 72 height 17
click at [442, 349] on div "4" at bounding box center [447, 351] width 18 height 45
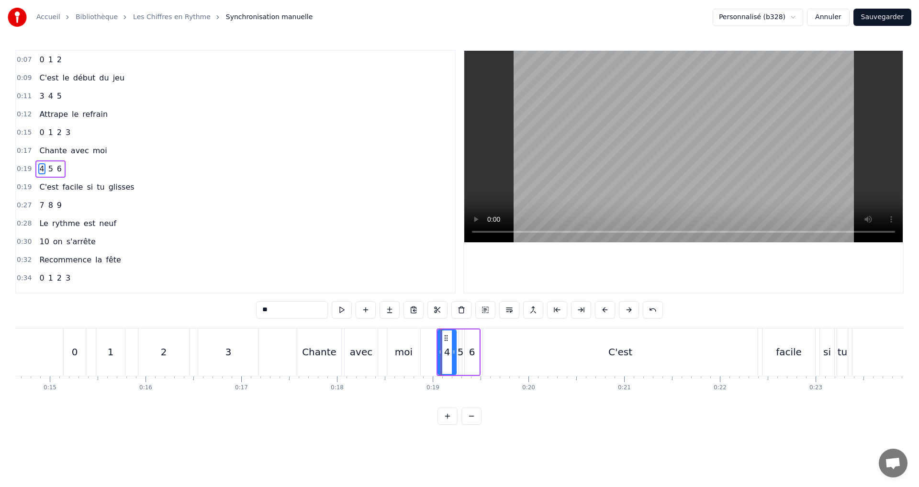
click at [471, 356] on div "6" at bounding box center [472, 351] width 6 height 14
click at [473, 353] on div at bounding box center [472, 352] width 4 height 44
click at [541, 345] on div "C'est" at bounding box center [620, 351] width 275 height 47
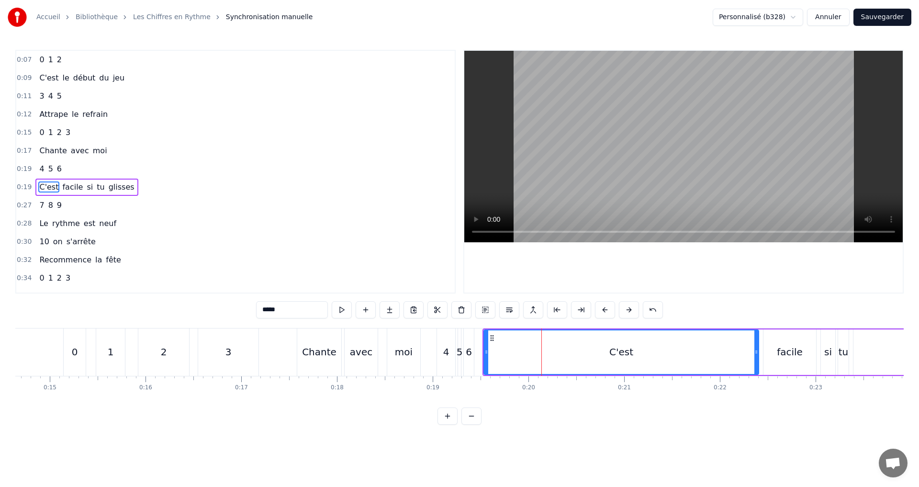
scroll to position [15, 0]
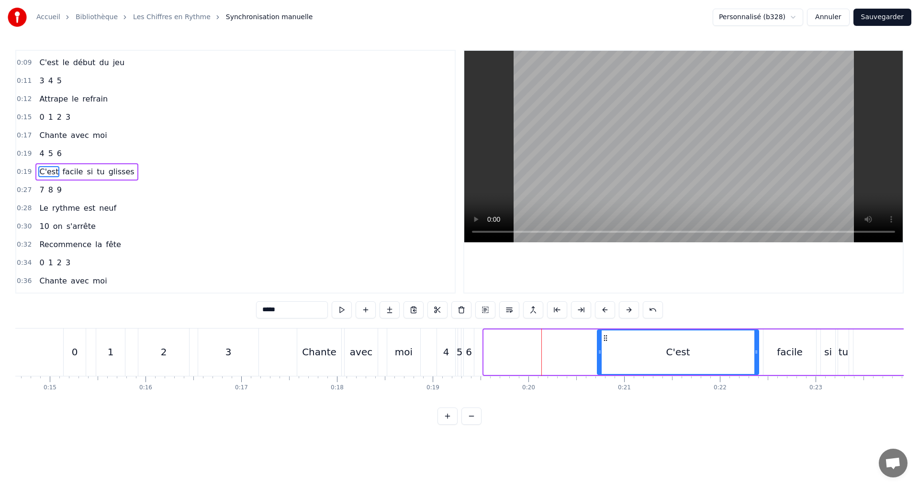
drag, startPoint x: 486, startPoint y: 351, endPoint x: 599, endPoint y: 346, distance: 113.0
click at [599, 346] on div at bounding box center [600, 352] width 4 height 44
click at [458, 355] on div "5" at bounding box center [459, 351] width 6 height 14
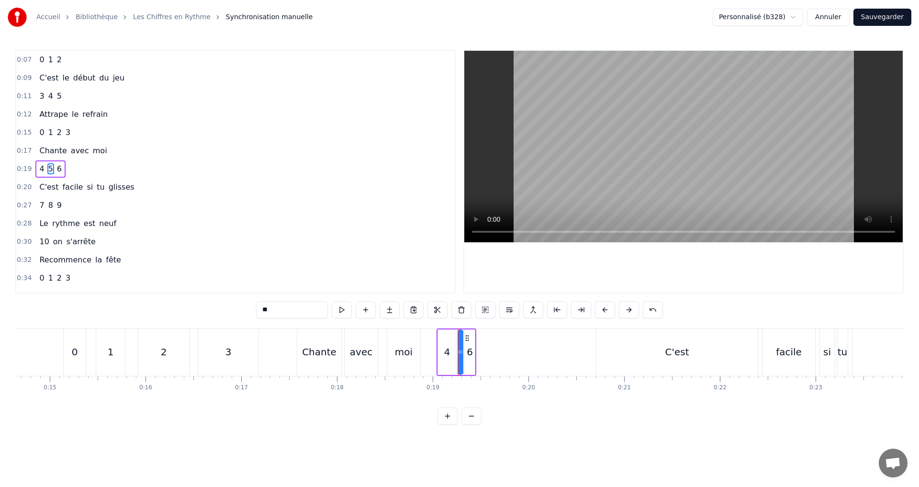
click at [468, 355] on div "6" at bounding box center [469, 351] width 6 height 14
drag, startPoint x: 468, startPoint y: 355, endPoint x: 504, endPoint y: 354, distance: 35.9
click at [512, 355] on div at bounding box center [512, 352] width 4 height 44
drag, startPoint x: 467, startPoint y: 351, endPoint x: 492, endPoint y: 351, distance: 24.4
click at [492, 351] on icon at bounding box center [491, 352] width 4 height 8
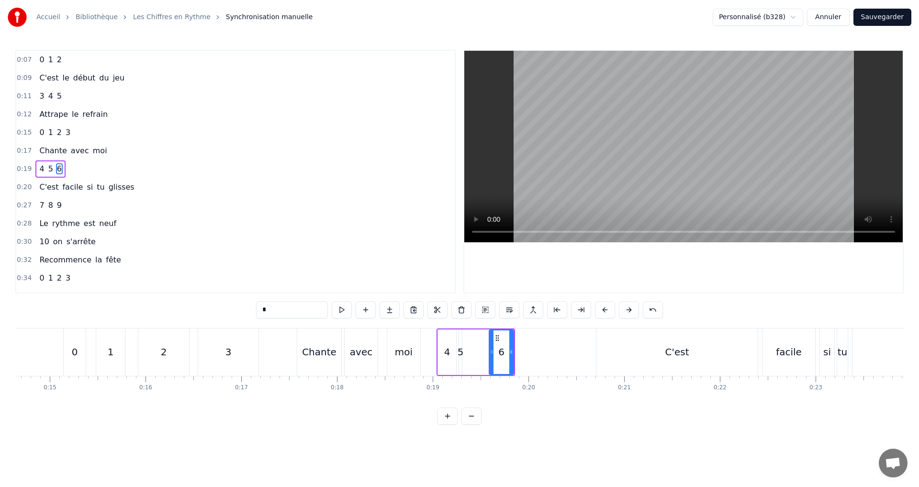
click at [459, 355] on div "5" at bounding box center [460, 351] width 6 height 14
type input "*"
drag, startPoint x: 462, startPoint y: 355, endPoint x: 457, endPoint y: 355, distance: 5.3
click at [456, 355] on div "5" at bounding box center [456, 352] width 9 height 44
drag, startPoint x: 461, startPoint y: 357, endPoint x: 471, endPoint y: 354, distance: 10.4
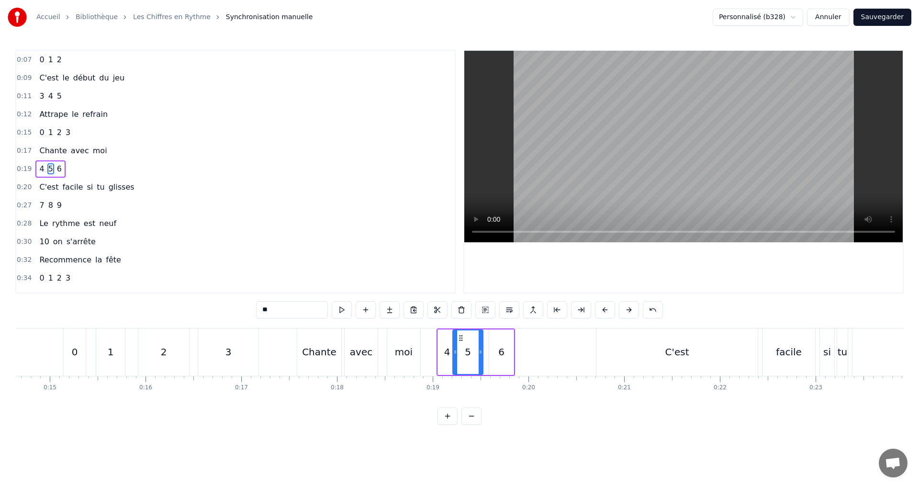
click at [481, 357] on div at bounding box center [480, 352] width 4 height 44
drag, startPoint x: 454, startPoint y: 351, endPoint x: 458, endPoint y: 352, distance: 4.8
click at [459, 351] on icon at bounding box center [461, 352] width 4 height 8
drag, startPoint x: 481, startPoint y: 355, endPoint x: 475, endPoint y: 351, distance: 7.6
click at [478, 354] on div at bounding box center [477, 352] width 4 height 44
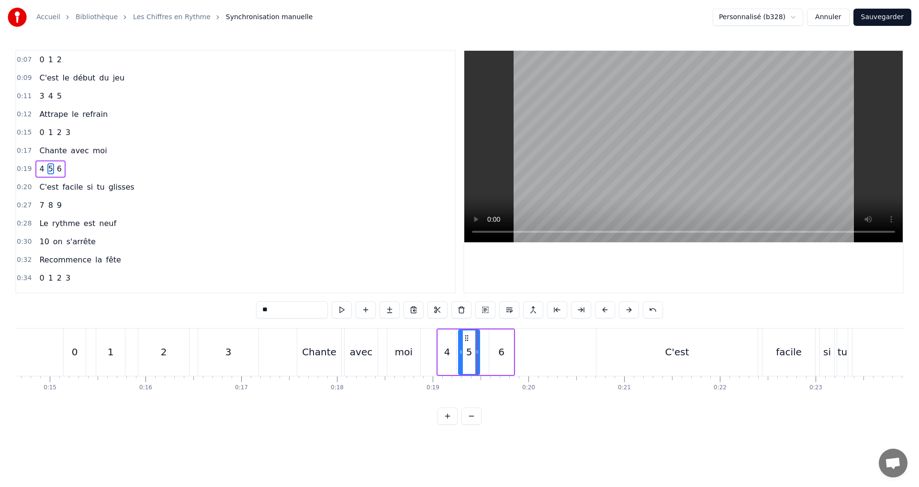
click at [112, 165] on div "0:19 4 5 6" at bounding box center [235, 169] width 438 height 18
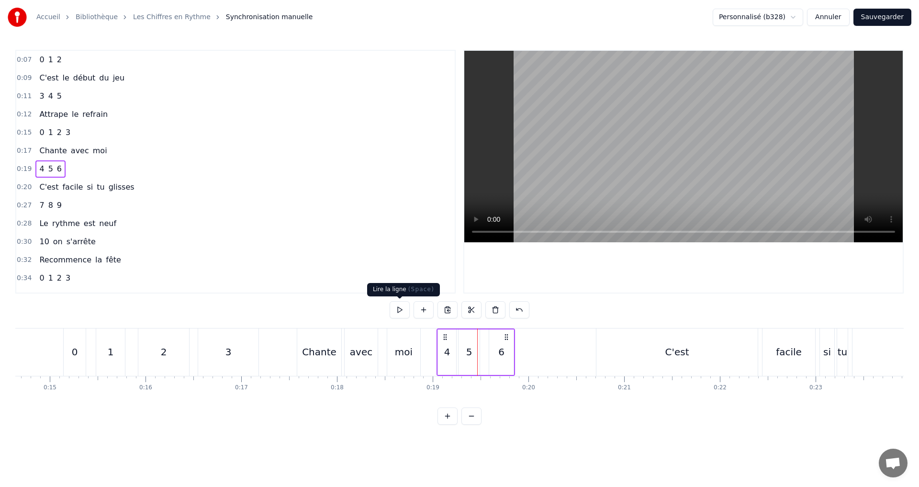
click at [402, 309] on button at bounding box center [399, 309] width 20 height 17
click at [444, 352] on div "4" at bounding box center [447, 351] width 6 height 14
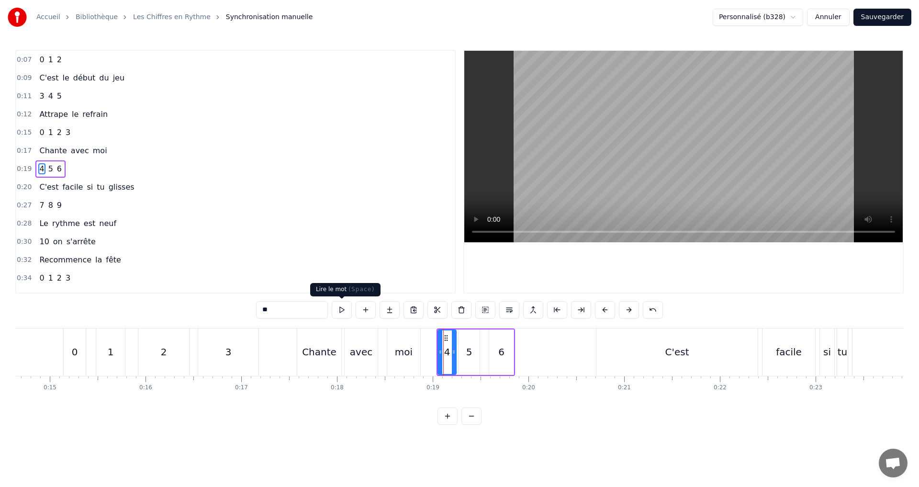
click at [339, 310] on button at bounding box center [342, 309] width 20 height 17
click at [462, 344] on div "5" at bounding box center [468, 351] width 21 height 45
click at [338, 306] on button at bounding box center [342, 309] width 20 height 17
drag, startPoint x: 461, startPoint y: 353, endPoint x: 471, endPoint y: 354, distance: 10.1
click at [471, 354] on icon at bounding box center [471, 352] width 4 height 8
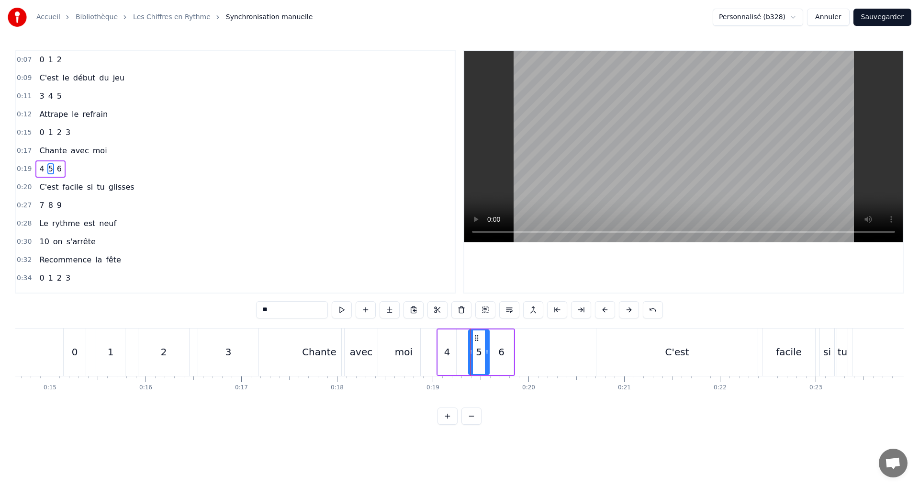
drag, startPoint x: 478, startPoint y: 356, endPoint x: 488, endPoint y: 356, distance: 10.1
click at [488, 356] on div at bounding box center [487, 352] width 4 height 44
click at [344, 309] on button at bounding box center [342, 309] width 20 height 17
drag, startPoint x: 470, startPoint y: 354, endPoint x: 477, endPoint y: 354, distance: 6.7
click at [477, 354] on icon at bounding box center [478, 352] width 4 height 8
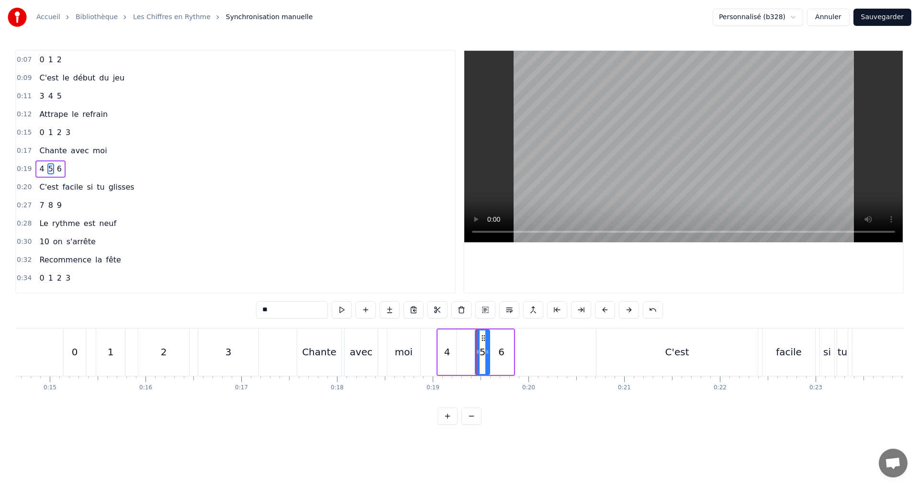
click at [500, 353] on div "6" at bounding box center [501, 351] width 6 height 14
type input "*"
drag, startPoint x: 512, startPoint y: 352, endPoint x: 530, endPoint y: 351, distance: 17.7
click at [530, 351] on icon at bounding box center [529, 352] width 4 height 8
drag, startPoint x: 500, startPoint y: 353, endPoint x: 512, endPoint y: 354, distance: 12.9
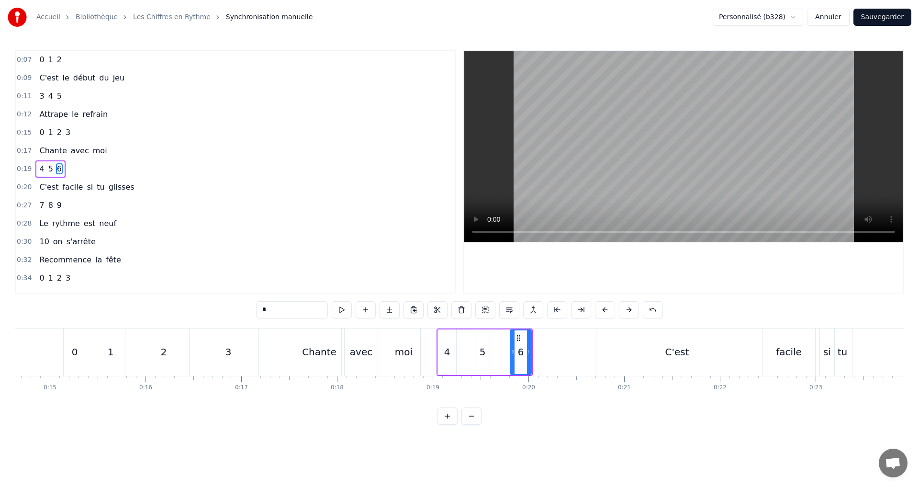
click at [512, 354] on icon at bounding box center [513, 352] width 4 height 8
click at [341, 313] on button at bounding box center [342, 309] width 20 height 17
drag, startPoint x: 529, startPoint y: 351, endPoint x: 556, endPoint y: 350, distance: 26.8
click at [556, 350] on icon at bounding box center [556, 352] width 4 height 8
click at [338, 306] on button at bounding box center [342, 309] width 20 height 17
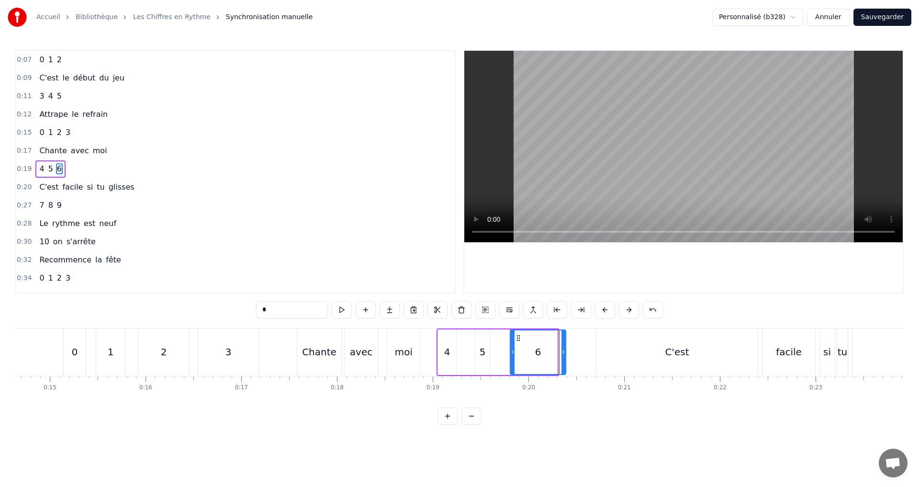
drag, startPoint x: 556, startPoint y: 353, endPoint x: 569, endPoint y: 354, distance: 13.4
click at [565, 354] on icon at bounding box center [563, 352] width 4 height 8
click at [339, 307] on button at bounding box center [342, 309] width 20 height 17
drag, startPoint x: 512, startPoint y: 351, endPoint x: 528, endPoint y: 350, distance: 15.8
click at [532, 353] on icon at bounding box center [530, 352] width 4 height 8
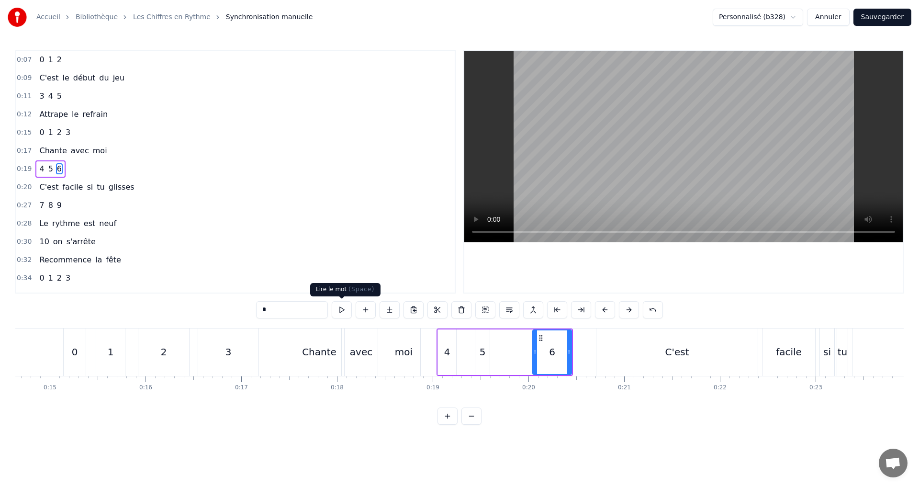
click at [343, 311] on button at bounding box center [342, 309] width 20 height 17
drag, startPoint x: 570, startPoint y: 354, endPoint x: 601, endPoint y: 355, distance: 31.1
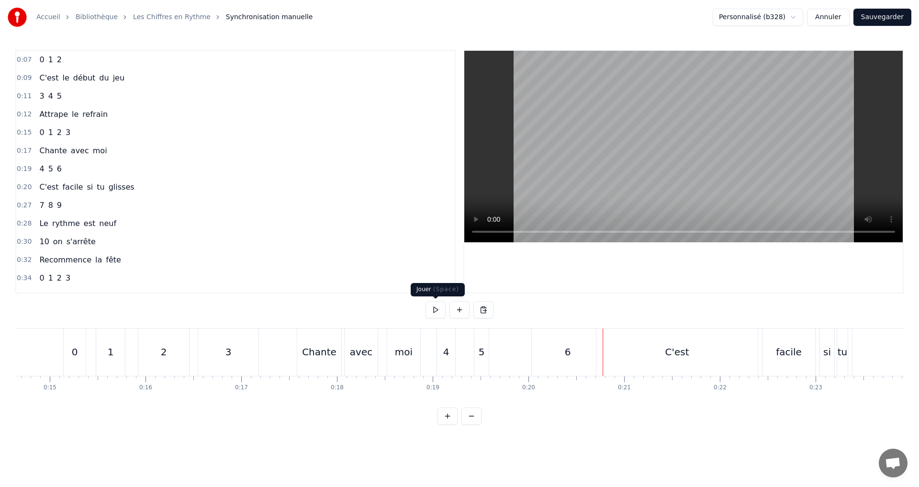
click at [435, 307] on button at bounding box center [435, 309] width 20 height 17
click at [587, 347] on div "6" at bounding box center [568, 351] width 72 height 47
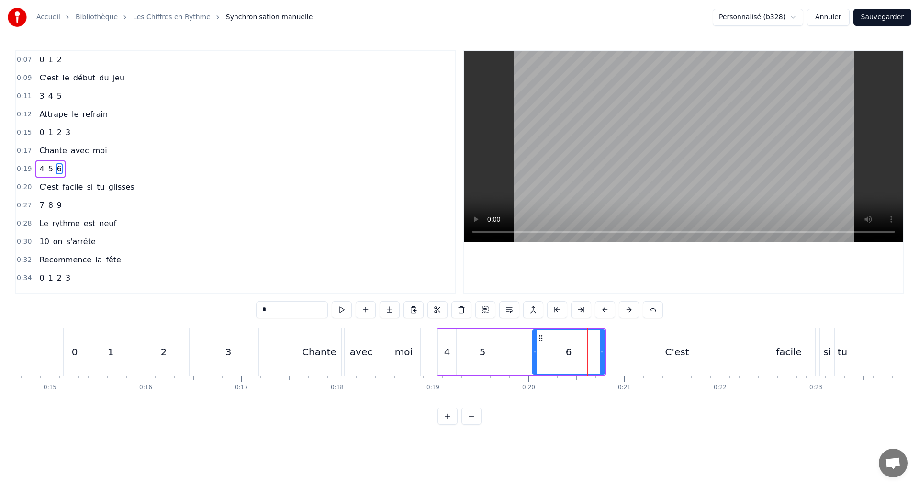
click at [606, 353] on div "C'est" at bounding box center [676, 351] width 161 height 47
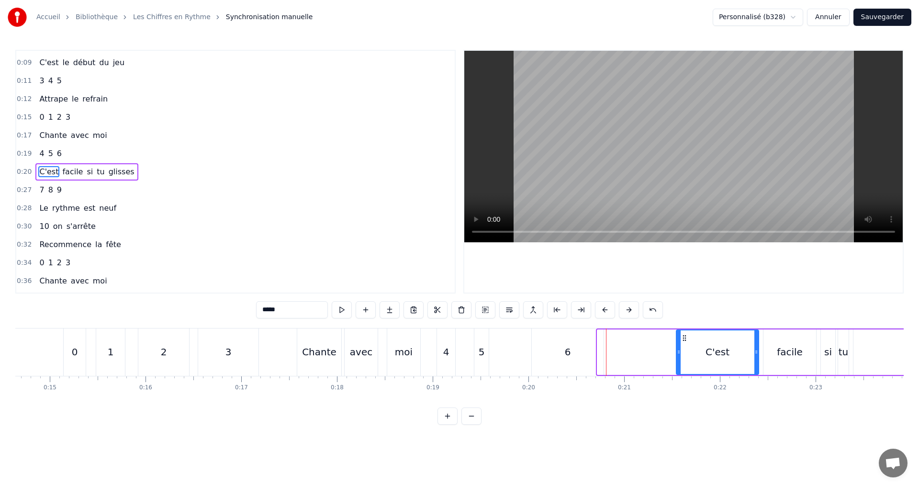
drag, startPoint x: 599, startPoint y: 354, endPoint x: 675, endPoint y: 354, distance: 76.1
click at [678, 355] on icon at bounding box center [679, 352] width 4 height 8
click at [588, 349] on div "6" at bounding box center [568, 351] width 72 height 47
type input "*"
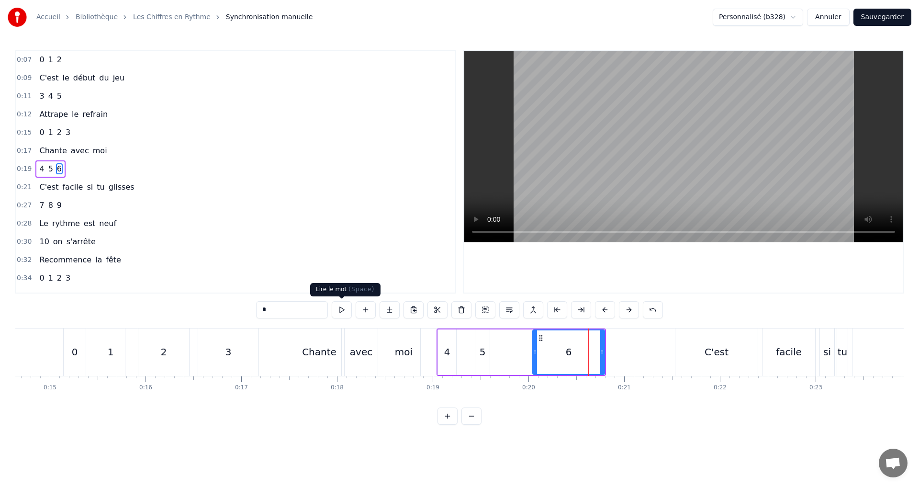
click at [338, 310] on button at bounding box center [342, 309] width 20 height 17
drag, startPoint x: 604, startPoint y: 354, endPoint x: 649, endPoint y: 356, distance: 45.5
click at [649, 356] on div at bounding box center [650, 352] width 4 height 44
click at [338, 309] on button at bounding box center [342, 309] width 20 height 17
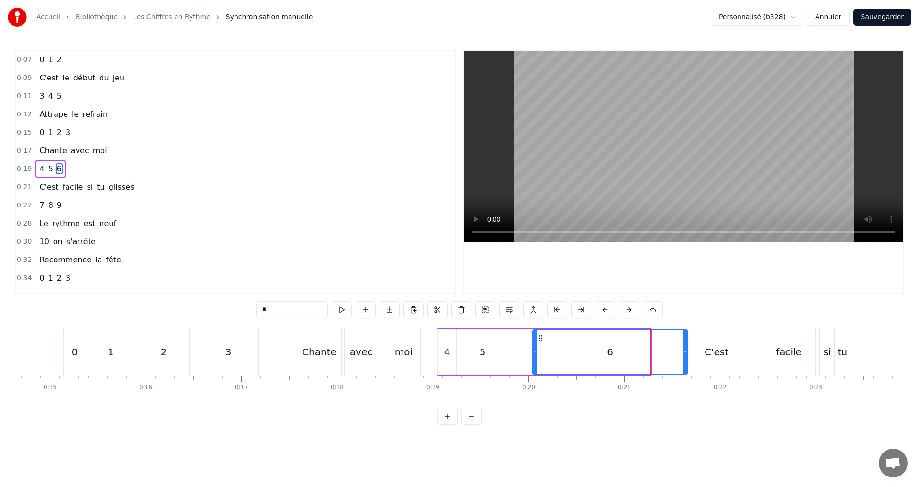
drag, startPoint x: 649, startPoint y: 353, endPoint x: 691, endPoint y: 362, distance: 42.6
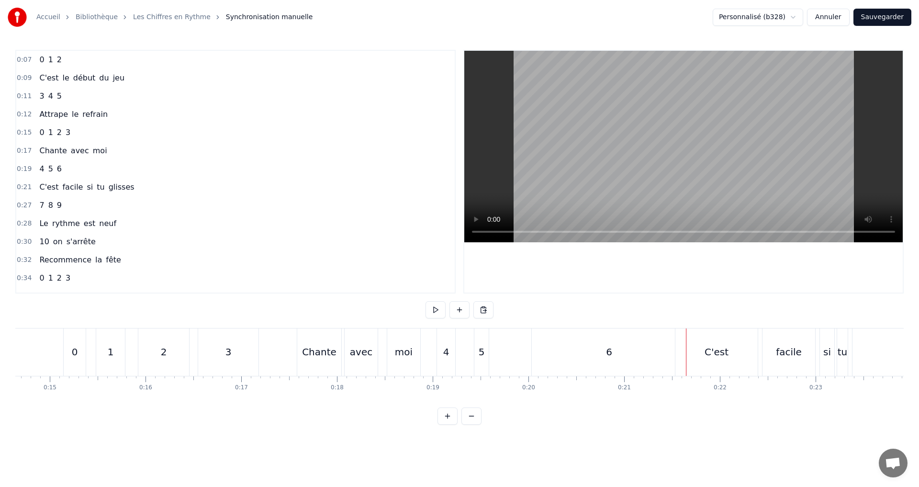
click at [703, 362] on div "C'est" at bounding box center [716, 351] width 82 height 47
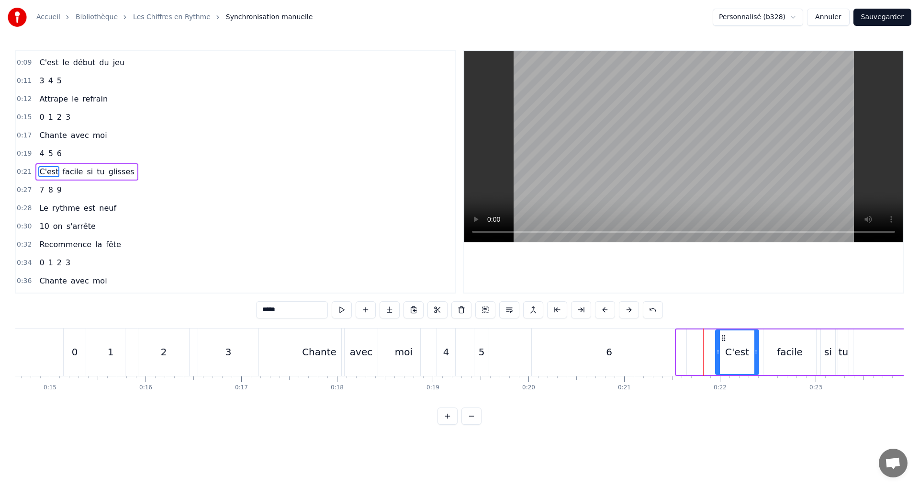
drag, startPoint x: 677, startPoint y: 353, endPoint x: 715, endPoint y: 353, distance: 37.8
click at [716, 352] on icon at bounding box center [718, 352] width 4 height 8
click at [645, 353] on div "6" at bounding box center [609, 351] width 155 height 47
type input "*"
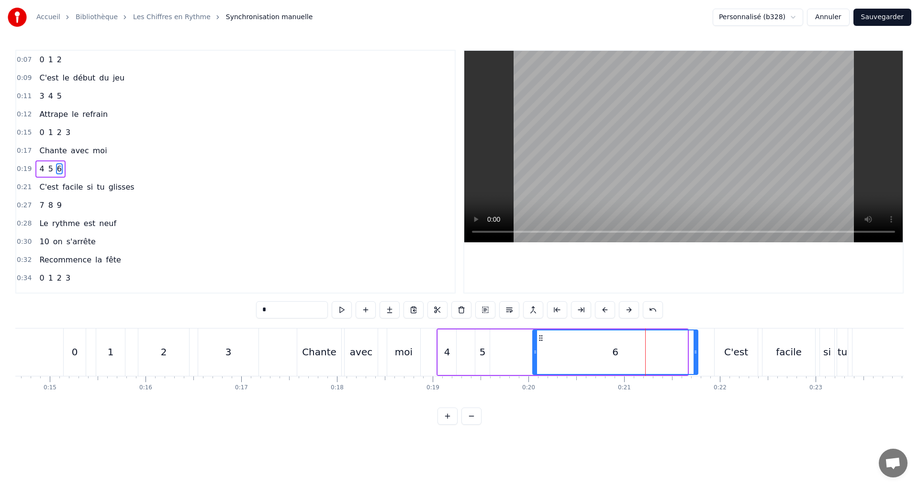
drag, startPoint x: 685, startPoint y: 353, endPoint x: 695, endPoint y: 354, distance: 10.6
click at [695, 354] on icon at bounding box center [695, 352] width 4 height 8
click at [344, 307] on button at bounding box center [342, 309] width 20 height 17
click at [705, 352] on icon at bounding box center [704, 352] width 4 height 8
click at [122, 176] on div "0:19 4 5 6" at bounding box center [235, 169] width 438 height 18
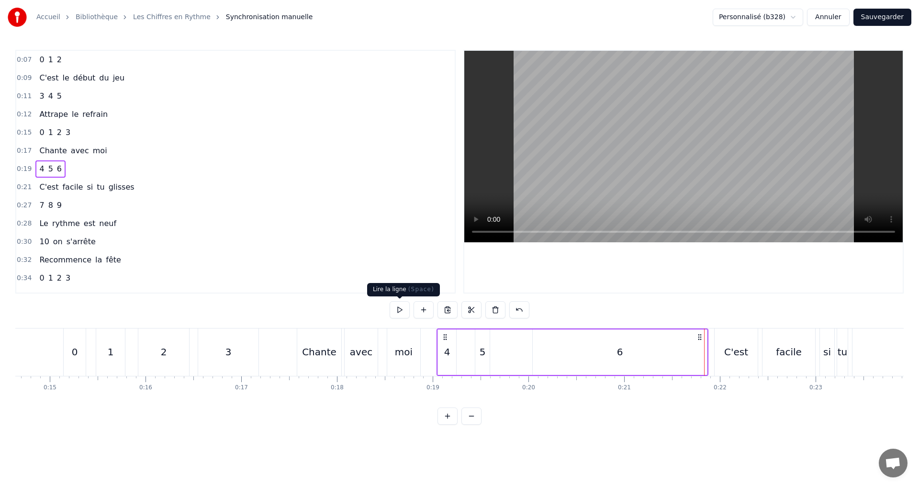
click at [398, 305] on button at bounding box center [399, 309] width 20 height 17
click at [397, 308] on button at bounding box center [399, 309] width 20 height 17
click at [445, 349] on div "4" at bounding box center [447, 351] width 6 height 14
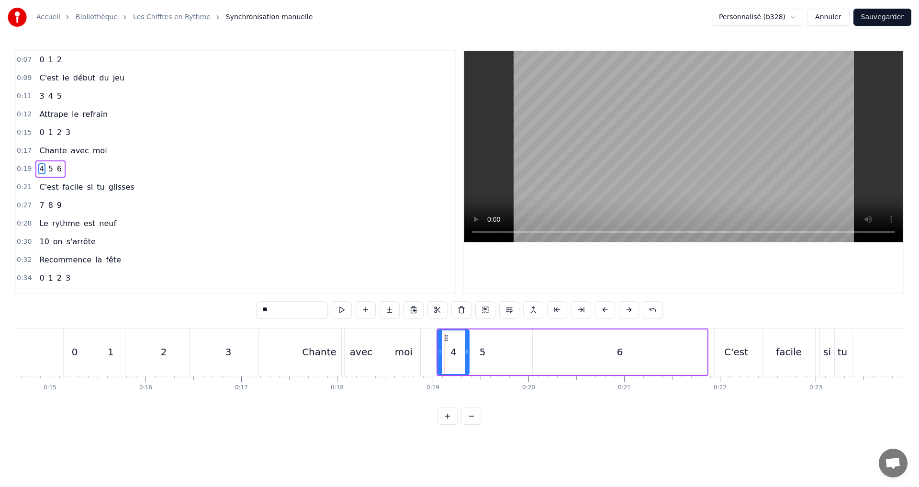
drag, startPoint x: 454, startPoint y: 351, endPoint x: 464, endPoint y: 349, distance: 9.9
click at [466, 350] on icon at bounding box center [467, 352] width 4 height 8
click at [345, 312] on button at bounding box center [342, 309] width 20 height 17
click at [480, 354] on div "5" at bounding box center [482, 351] width 6 height 14
type input "*"
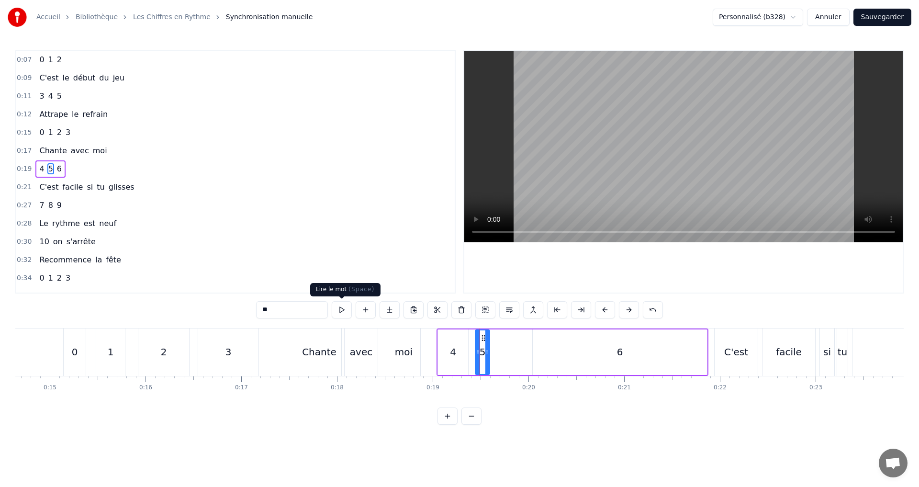
click at [341, 307] on button at bounding box center [342, 309] width 20 height 17
drag, startPoint x: 488, startPoint y: 351, endPoint x: 455, endPoint y: 352, distance: 32.1
click at [496, 352] on icon at bounding box center [496, 352] width 4 height 8
click at [345, 312] on button at bounding box center [342, 309] width 20 height 17
click at [98, 169] on div "0:19 4 5 6" at bounding box center [235, 169] width 438 height 18
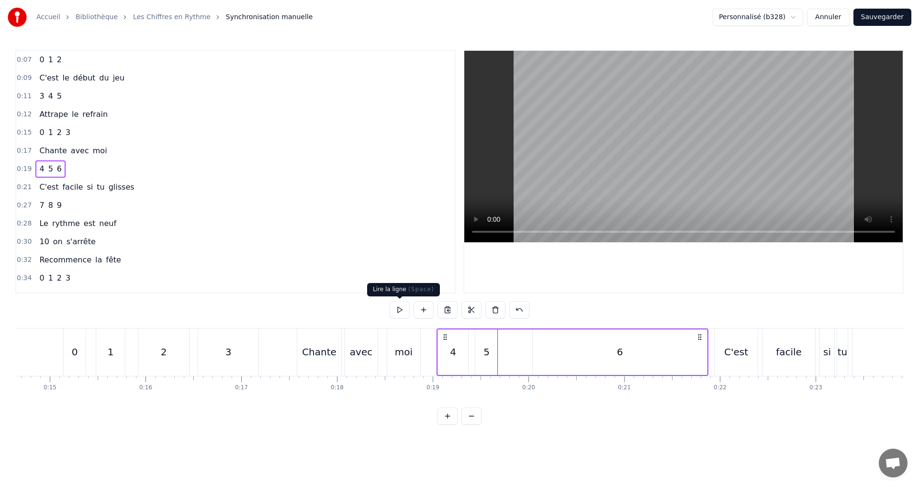
click at [394, 308] on button at bounding box center [399, 309] width 20 height 17
click at [135, 189] on div "0:21 C'est facile si tu glisses" at bounding box center [235, 187] width 438 height 18
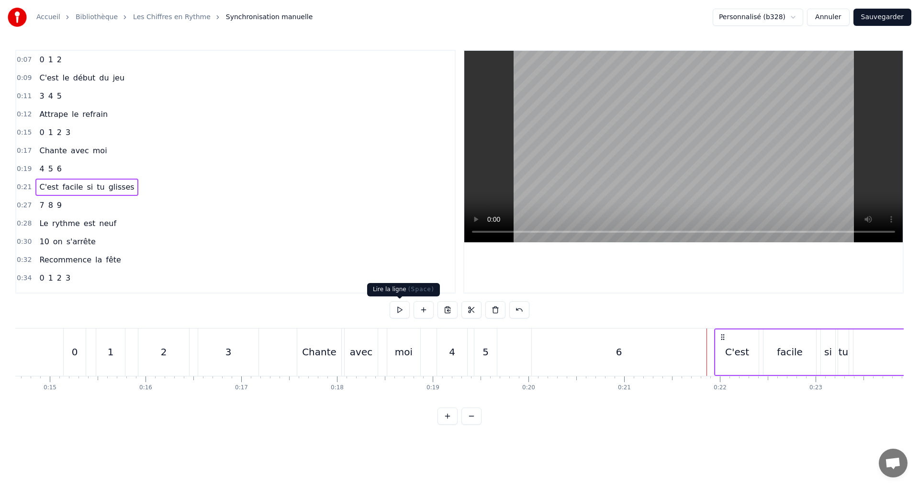
click at [399, 303] on button at bounding box center [399, 309] width 20 height 17
click at [398, 310] on button at bounding box center [399, 309] width 20 height 17
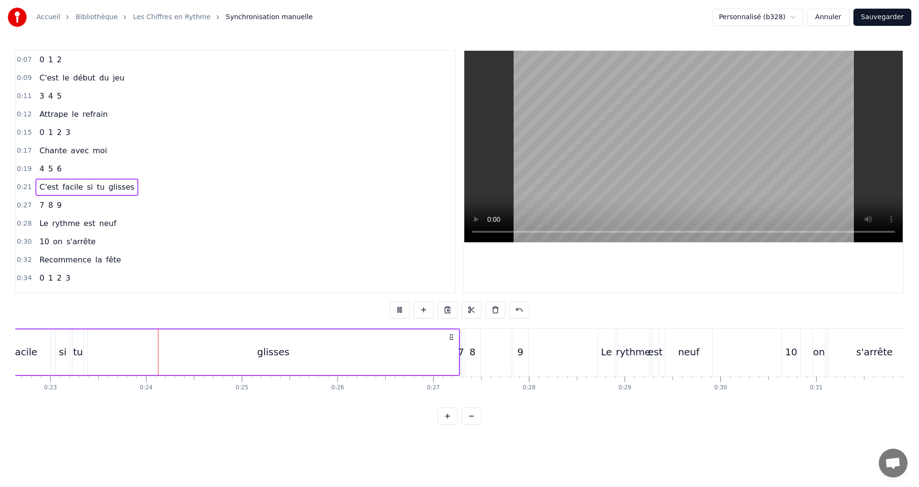
scroll to position [0, 2199]
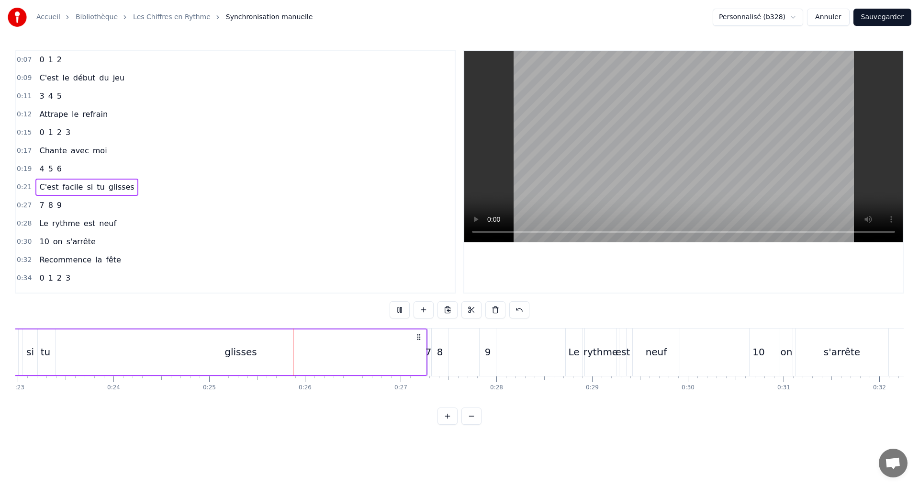
click at [244, 352] on div "glisses" at bounding box center [240, 351] width 32 height 14
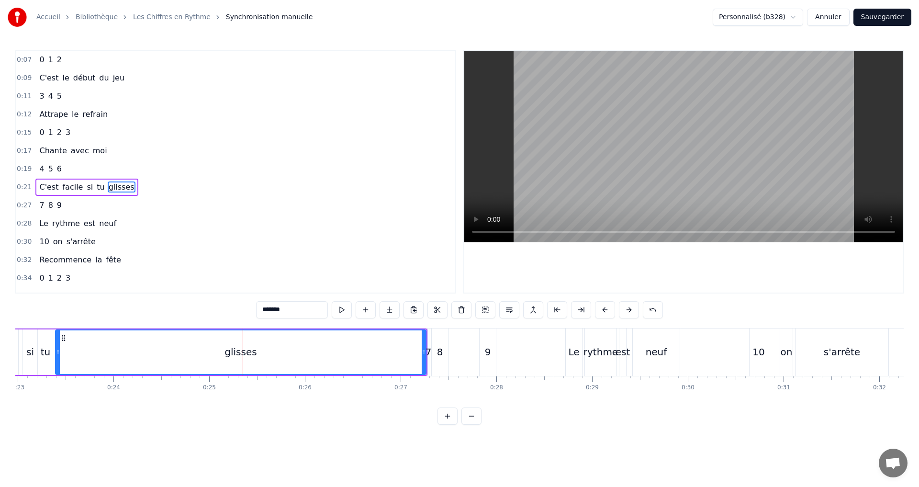
scroll to position [15, 0]
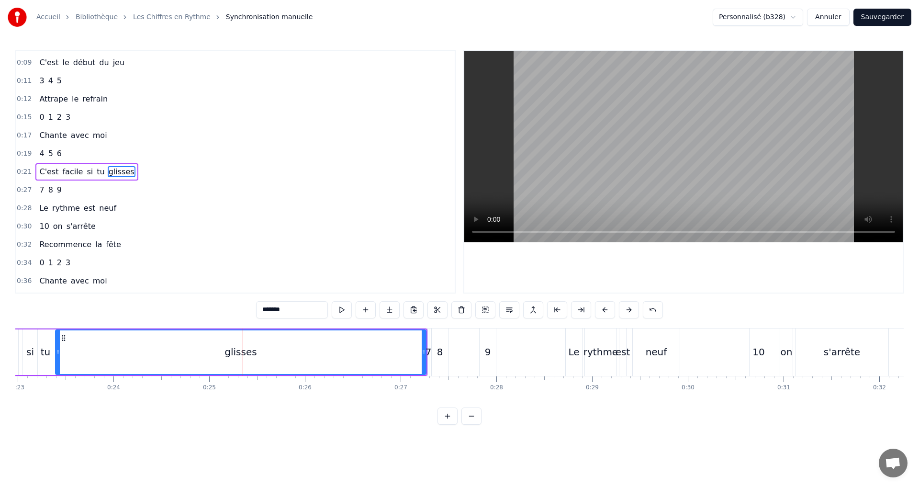
drag, startPoint x: 426, startPoint y: 358, endPoint x: 161, endPoint y: 343, distance: 265.0
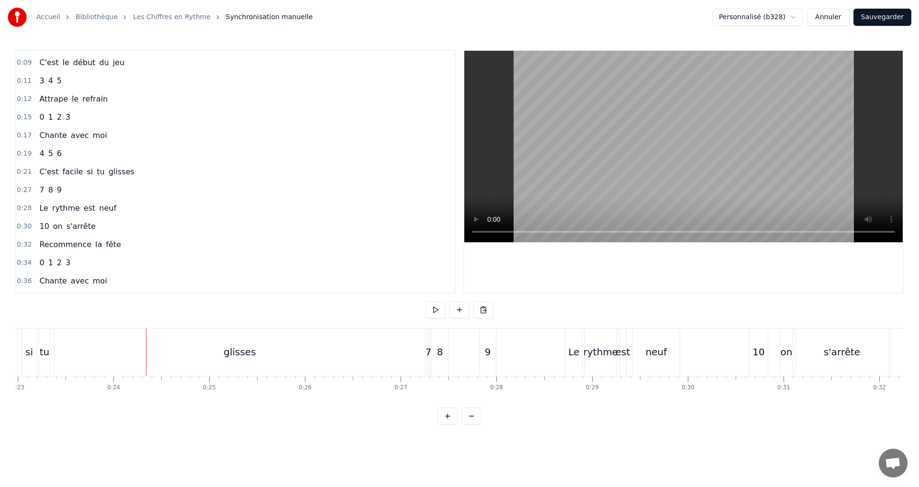
click at [257, 355] on div "glisses" at bounding box center [240, 351] width 370 height 47
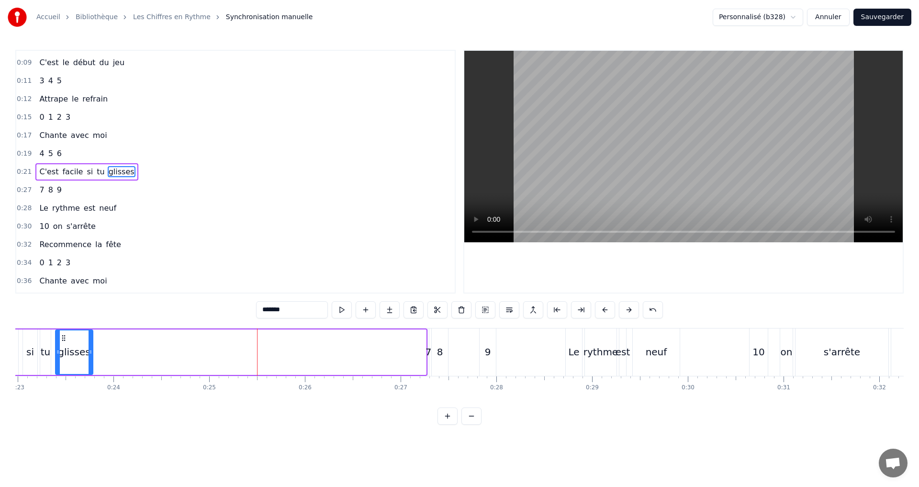
drag, startPoint x: 422, startPoint y: 360, endPoint x: 86, endPoint y: 338, distance: 337.1
click at [89, 338] on div at bounding box center [91, 352] width 4 height 44
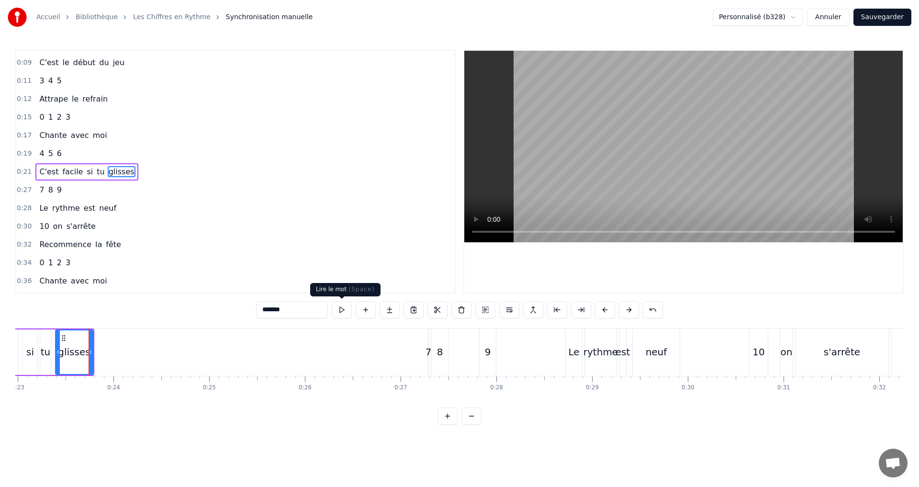
click at [341, 309] on button at bounding box center [342, 309] width 20 height 17
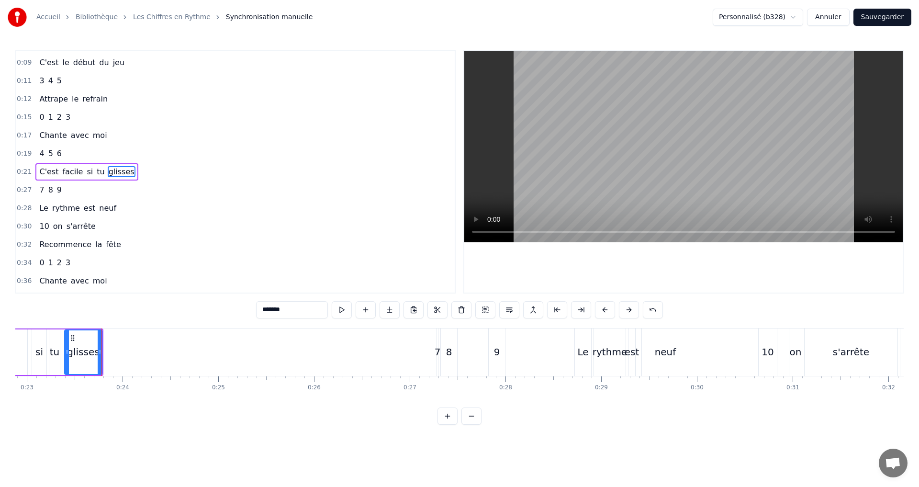
click at [891, 22] on button "Sauvegarder" at bounding box center [882, 17] width 58 height 17
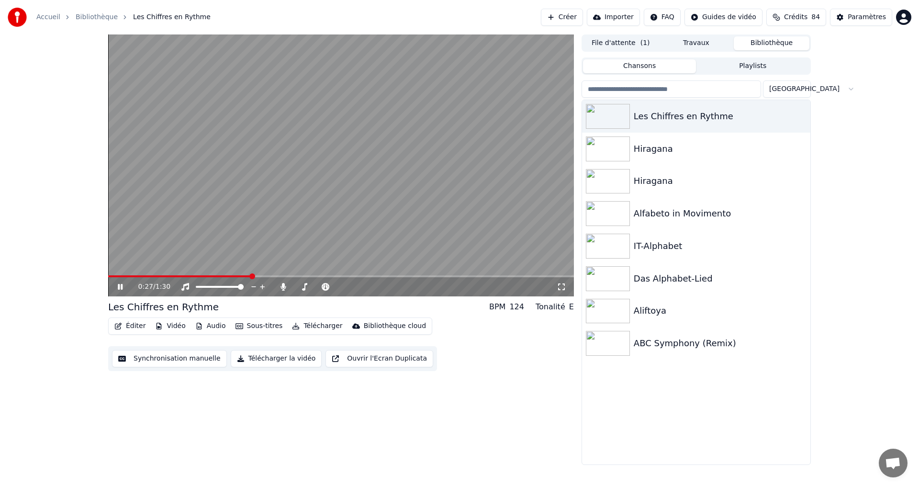
click at [118, 289] on icon at bounding box center [127, 287] width 22 height 8
click at [127, 329] on button "Éditer" at bounding box center [130, 325] width 39 height 13
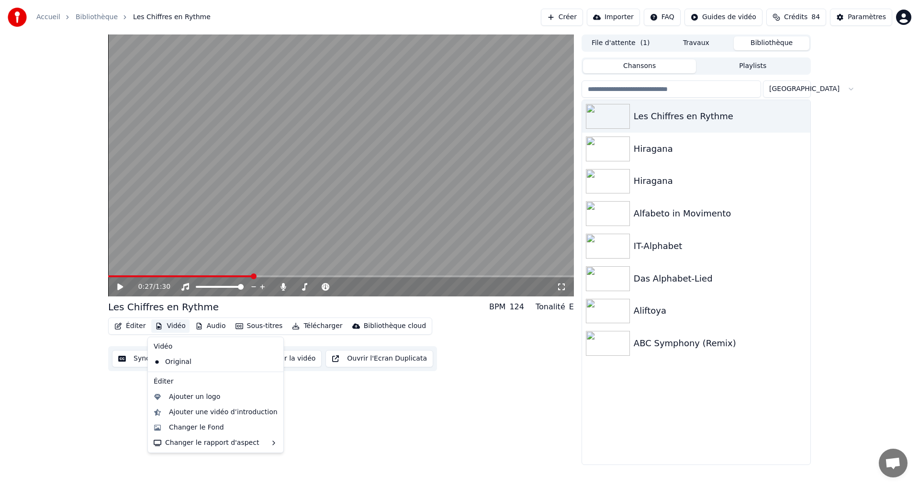
click at [128, 355] on button "Synchronisation manuelle" at bounding box center [169, 358] width 115 height 17
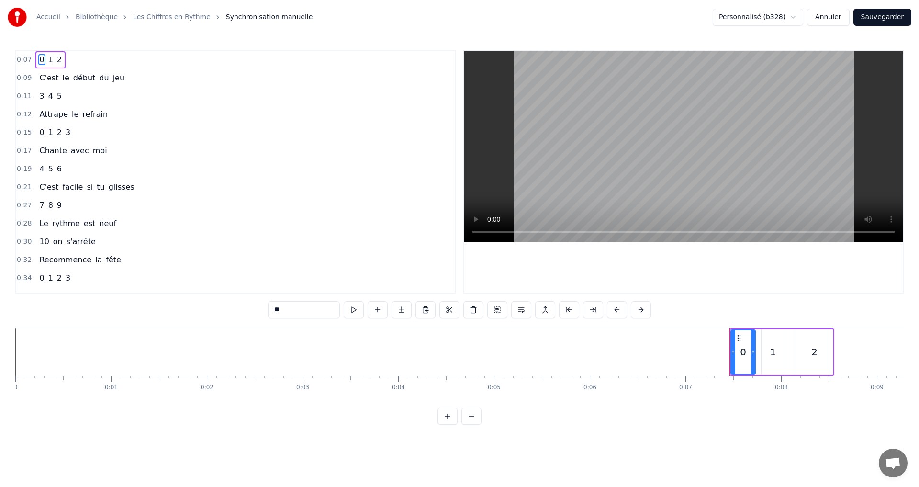
click at [68, 205] on div "0:27 7 8 9" at bounding box center [235, 205] width 438 height 18
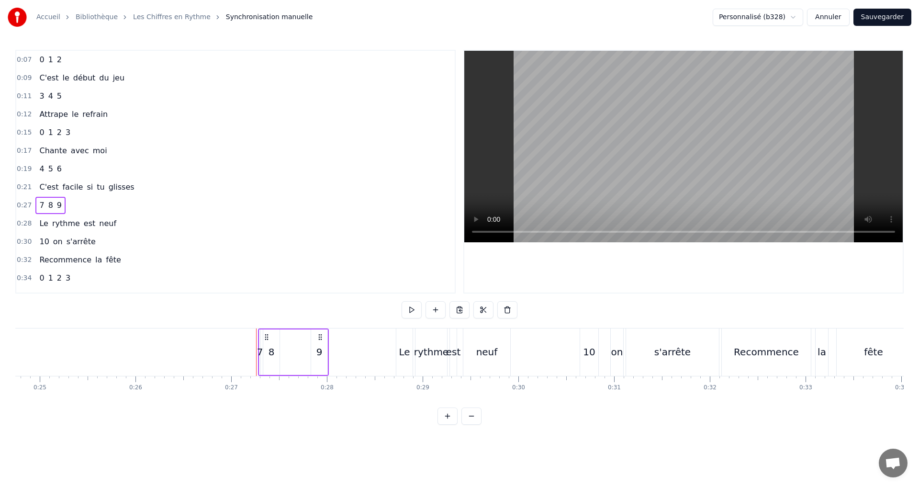
scroll to position [0, 2561]
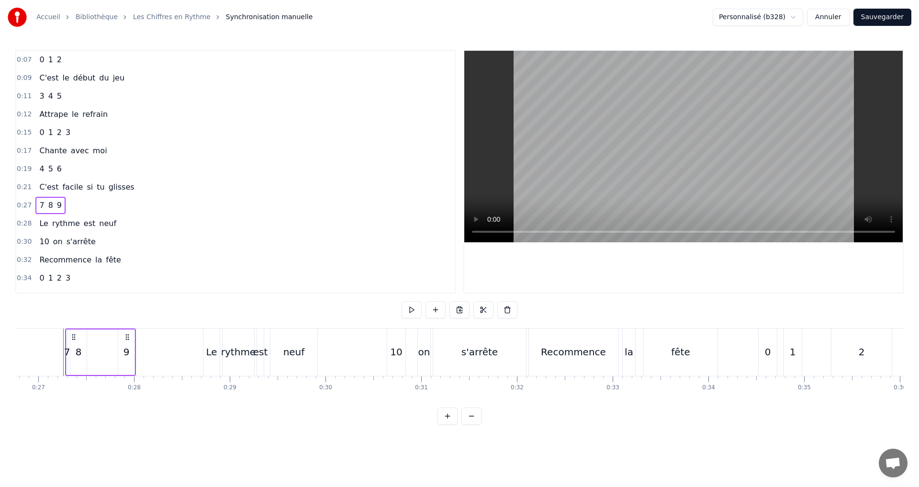
click at [67, 353] on div "7" at bounding box center [67, 351] width 6 height 14
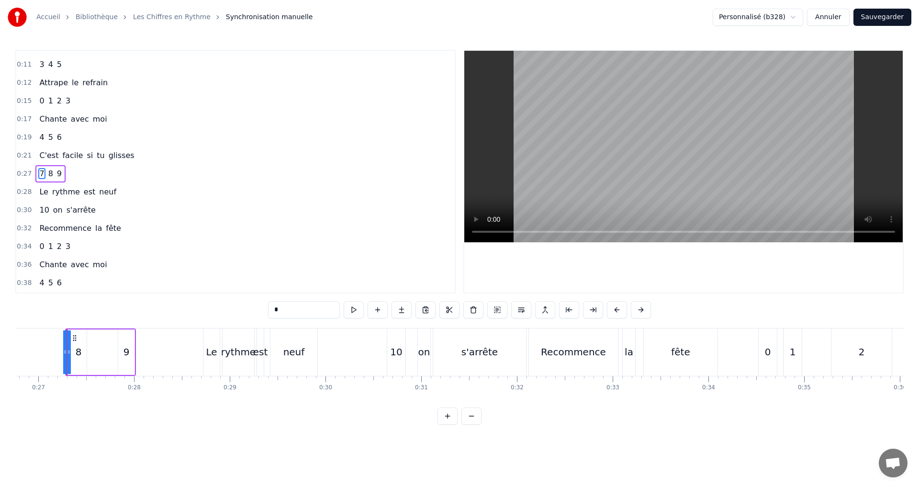
scroll to position [33, 0]
click at [73, 353] on div "7 8 9" at bounding box center [100, 351] width 71 height 47
click at [68, 354] on div "7" at bounding box center [69, 351] width 6 height 14
drag, startPoint x: 65, startPoint y: 352, endPoint x: 76, endPoint y: 358, distance: 12.6
click at [84, 361] on div at bounding box center [86, 352] width 4 height 44
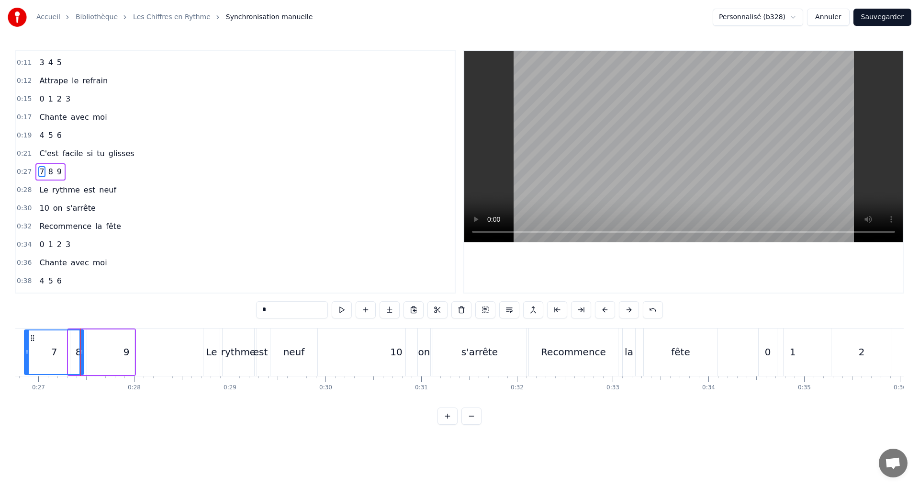
drag, startPoint x: 71, startPoint y: 355, endPoint x: 27, endPoint y: 351, distance: 43.8
click at [27, 351] on div at bounding box center [27, 352] width 4 height 44
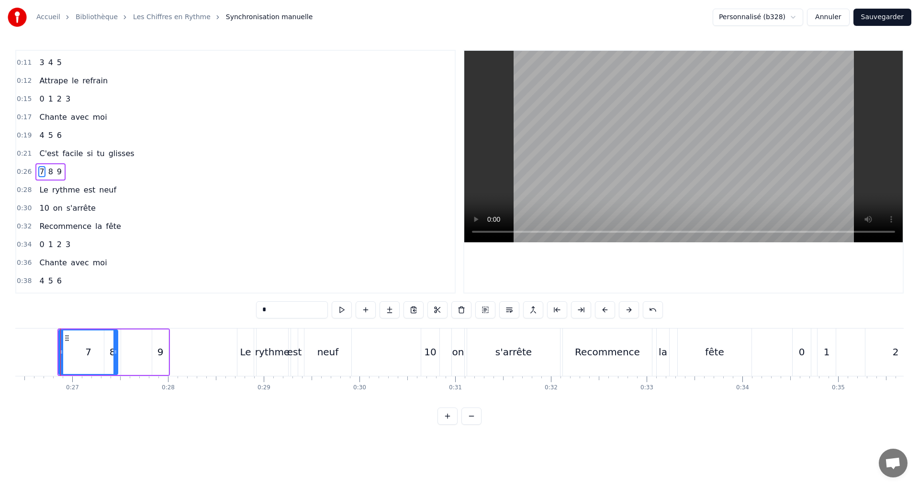
scroll to position [0, 2524]
drag, startPoint x: 119, startPoint y: 363, endPoint x: 145, endPoint y: 344, distance: 32.3
click at [82, 357] on div at bounding box center [82, 352] width 4 height 44
click at [282, 306] on input "*" at bounding box center [292, 309] width 72 height 17
click at [112, 354] on div "8" at bounding box center [115, 351] width 16 height 45
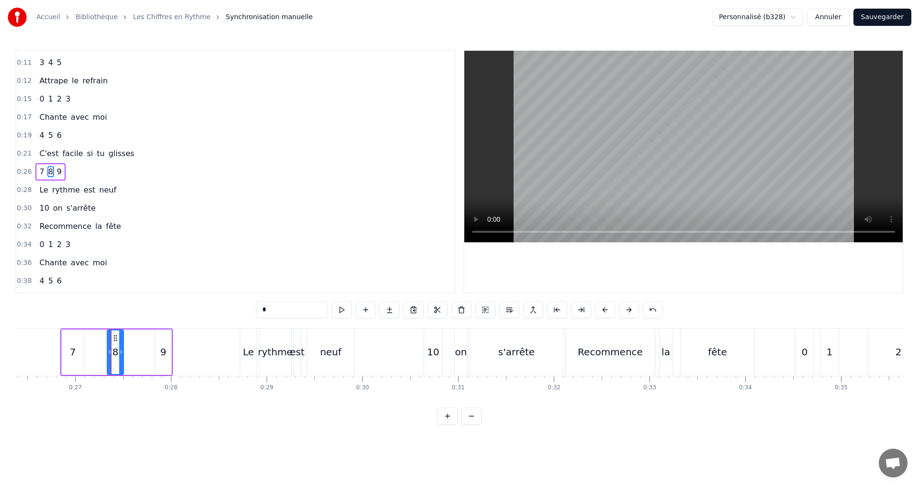
drag, startPoint x: 278, startPoint y: 311, endPoint x: 278, endPoint y: 323, distance: 12.0
click at [279, 322] on div "0:07 0 1 2 0:09 C'est le début du jeu 0:11 3 4 5 0:12 Attrape le refrain 0:15 0…" at bounding box center [459, 237] width 888 height 375
drag, startPoint x: 110, startPoint y: 352, endPoint x: 94, endPoint y: 352, distance: 15.8
click at [94, 352] on icon at bounding box center [94, 352] width 4 height 8
drag, startPoint x: 122, startPoint y: 356, endPoint x: 118, endPoint y: 355, distance: 5.0
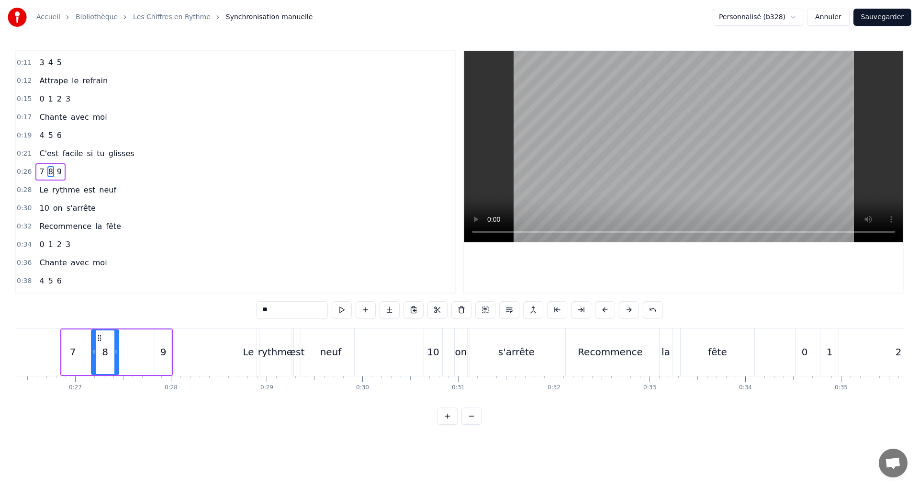
click at [118, 355] on div at bounding box center [116, 352] width 4 height 44
click at [161, 354] on div "9" at bounding box center [163, 351] width 6 height 14
type input "*"
drag, startPoint x: 155, startPoint y: 352, endPoint x: 120, endPoint y: 352, distance: 35.9
click at [120, 352] on icon at bounding box center [122, 352] width 4 height 8
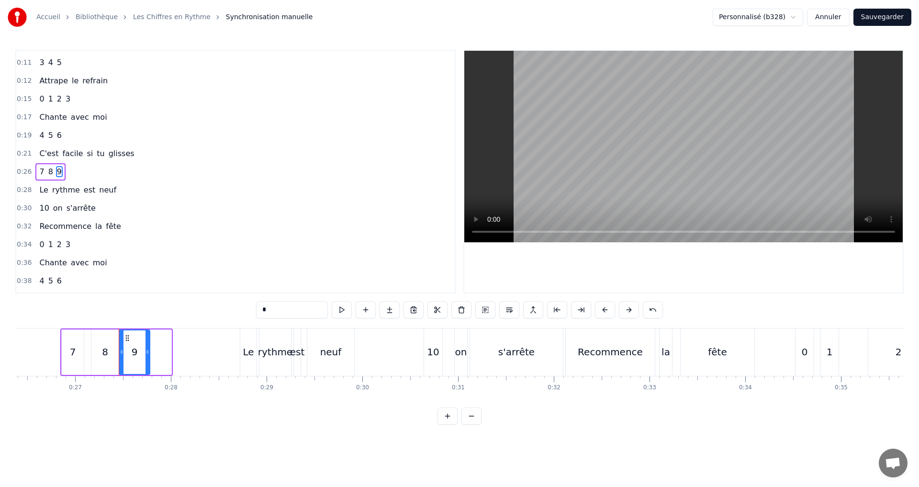
drag, startPoint x: 170, startPoint y: 359, endPoint x: 148, endPoint y: 358, distance: 21.6
click at [148, 358] on div at bounding box center [147, 352] width 4 height 44
click at [74, 173] on div "0:26 7 8 9" at bounding box center [235, 172] width 438 height 18
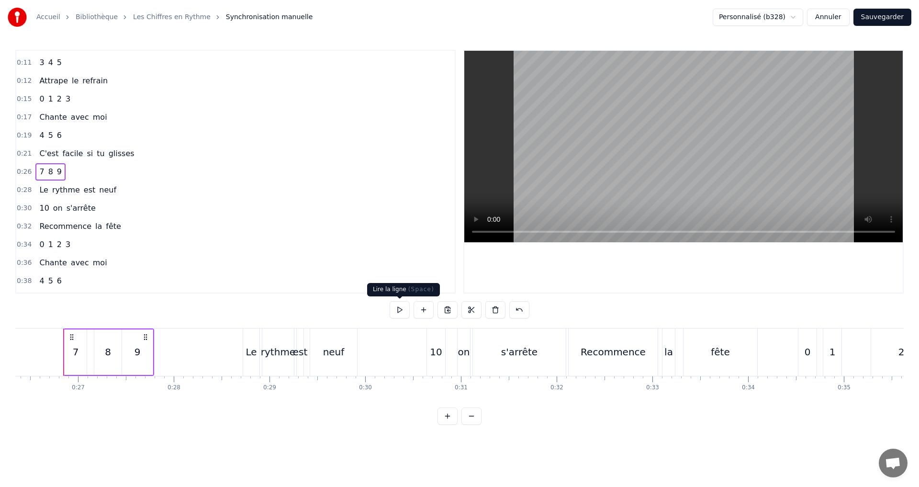
click at [400, 307] on button at bounding box center [399, 309] width 20 height 17
click at [401, 309] on button at bounding box center [399, 309] width 20 height 17
click at [75, 357] on div "7" at bounding box center [76, 351] width 6 height 14
click at [70, 354] on icon at bounding box center [69, 352] width 4 height 8
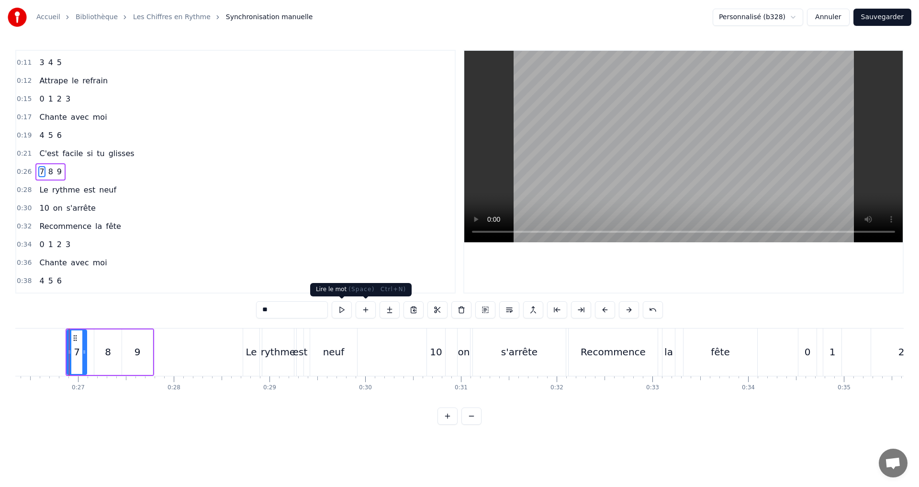
click at [342, 309] on button at bounding box center [342, 309] width 20 height 17
click at [141, 170] on div "0:26 7 8 9" at bounding box center [235, 172] width 438 height 18
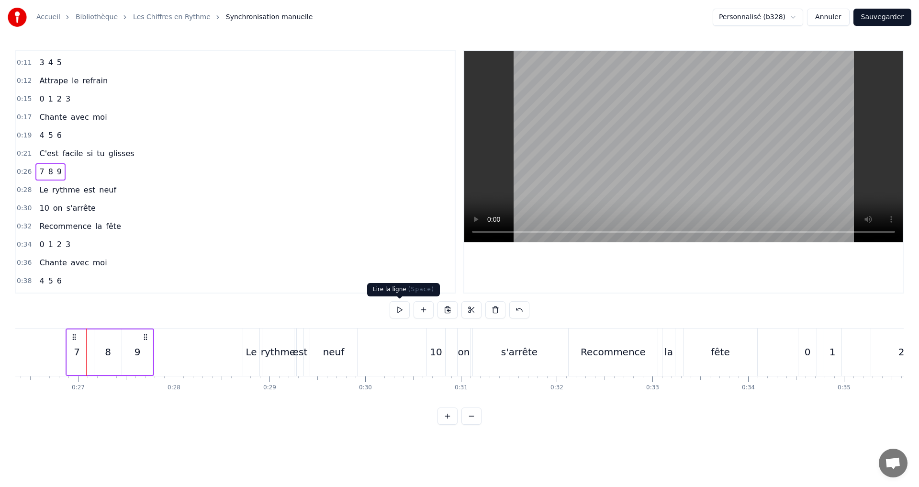
click at [398, 308] on button at bounding box center [399, 309] width 20 height 17
click at [144, 184] on div "0:28 Le rythme est neuf" at bounding box center [235, 190] width 438 height 18
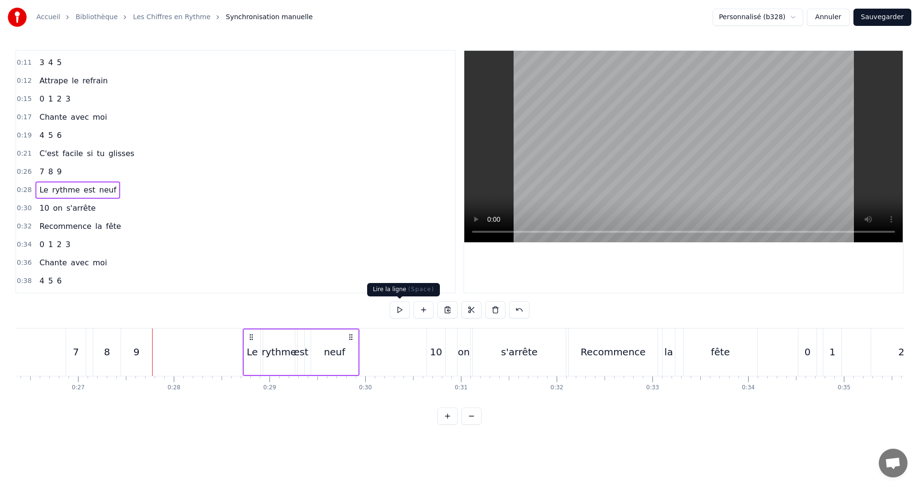
click at [402, 308] on button at bounding box center [399, 309] width 20 height 17
click at [400, 310] on button at bounding box center [399, 309] width 20 height 17
click at [111, 213] on div "0:30 10 on s'arrête" at bounding box center [235, 208] width 438 height 18
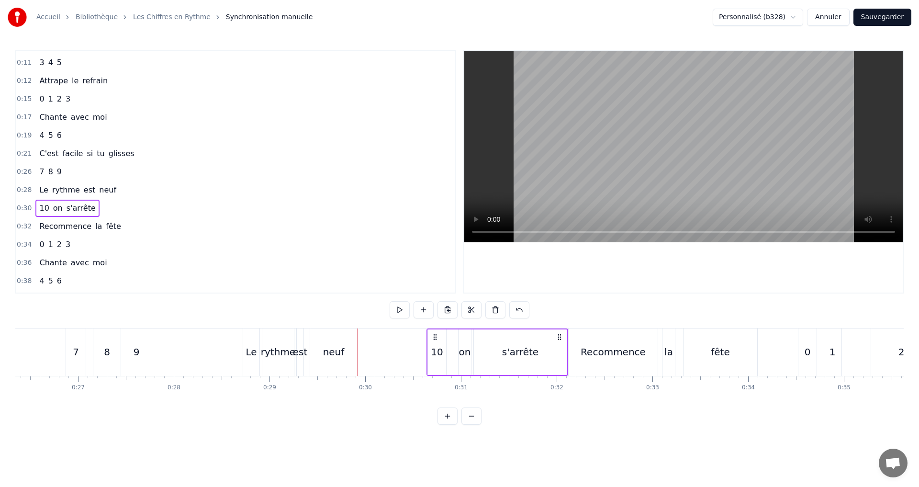
click at [440, 353] on div "10" at bounding box center [437, 351] width 12 height 14
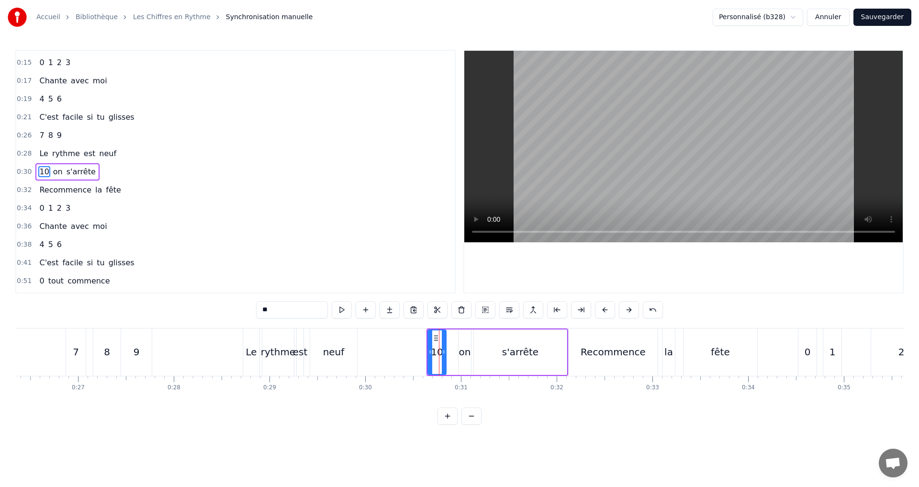
click at [293, 310] on input "**" at bounding box center [292, 309] width 72 height 17
type input "**"
click at [112, 169] on div "0:30 10 on s'arrête" at bounding box center [235, 172] width 438 height 18
click at [399, 310] on button at bounding box center [399, 309] width 20 height 17
click at [518, 357] on div "s'arrête" at bounding box center [520, 351] width 36 height 14
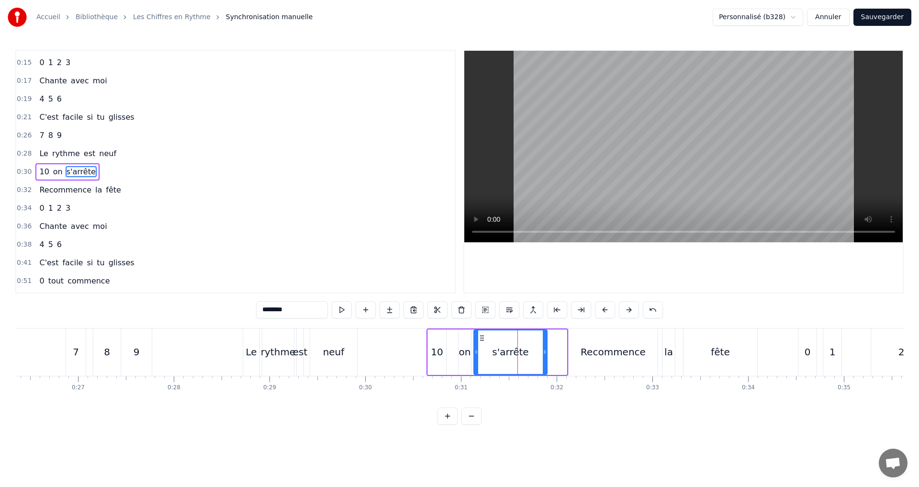
drag, startPoint x: 565, startPoint y: 359, endPoint x: 541, endPoint y: 356, distance: 23.6
click at [545, 357] on div at bounding box center [545, 352] width 4 height 44
click at [112, 173] on div "0:30 10 on s'arrête" at bounding box center [235, 172] width 438 height 18
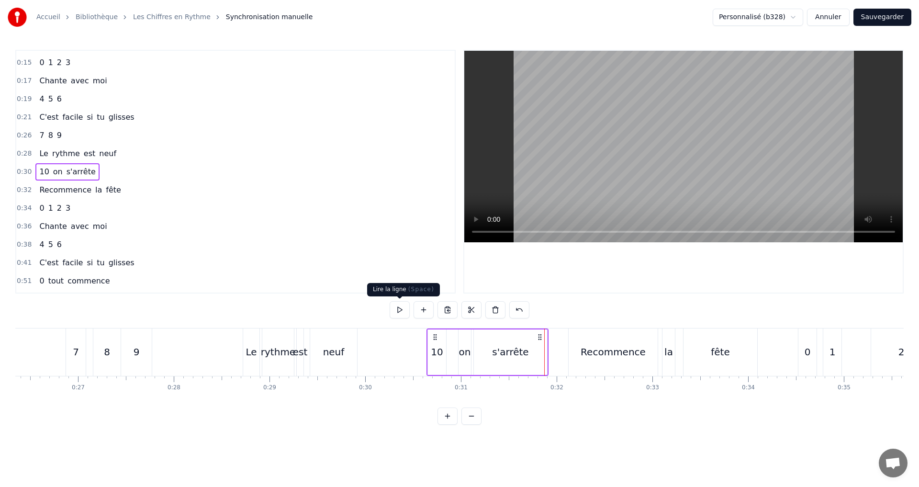
click at [395, 306] on button at bounding box center [399, 309] width 20 height 17
click at [882, 16] on button "Sauvegarder" at bounding box center [882, 17] width 58 height 17
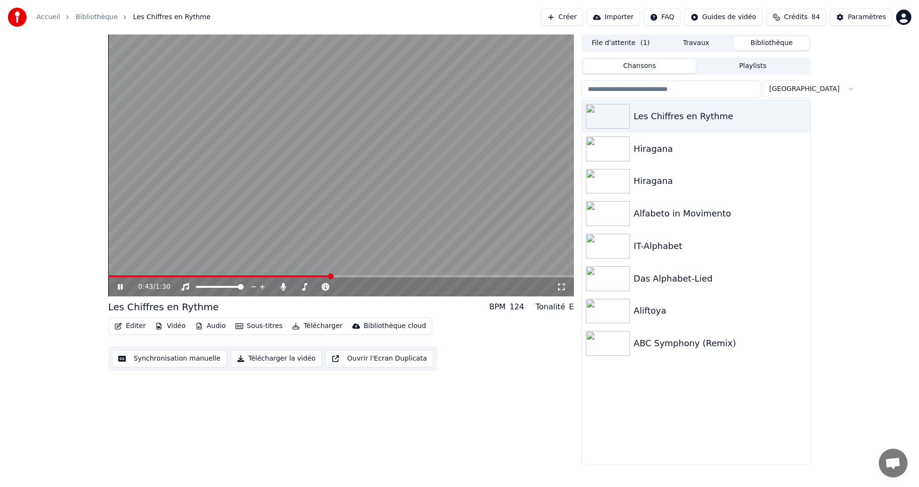
click at [121, 282] on div "0:43 / 1:30" at bounding box center [341, 287] width 458 height 10
click at [133, 357] on button "Synchronisation manuelle" at bounding box center [169, 358] width 115 height 17
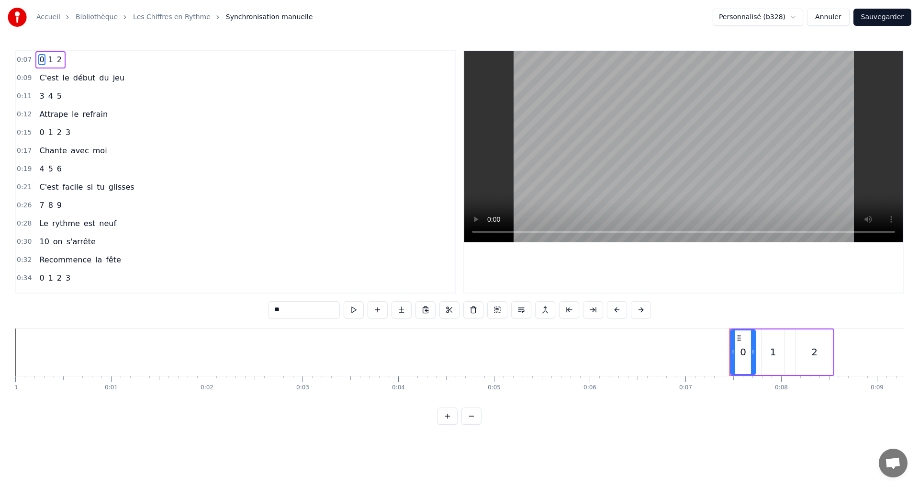
click at [113, 238] on div "0:30 10 on s'arrête" at bounding box center [235, 242] width 438 height 18
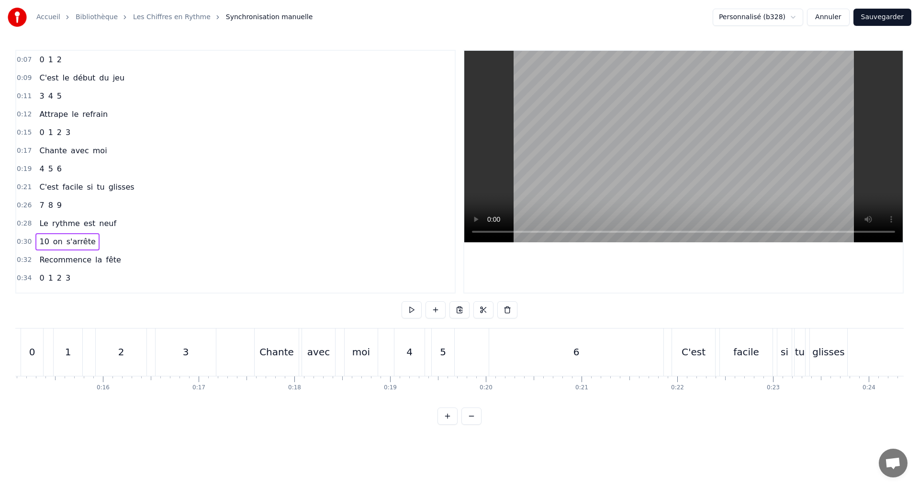
click at [111, 259] on div "Recommence la fête" at bounding box center [79, 259] width 89 height 17
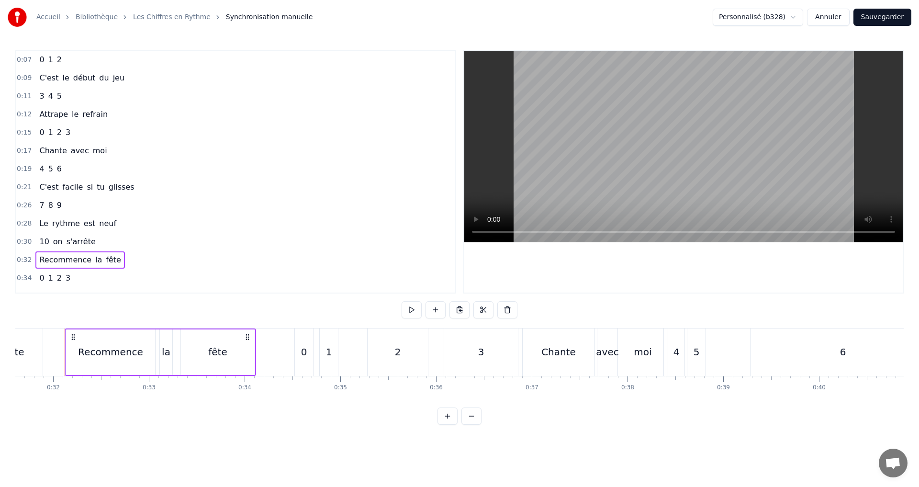
scroll to position [0, 3026]
click at [411, 308] on button at bounding box center [411, 309] width 20 height 17
click at [227, 349] on div "fête" at bounding box center [216, 351] width 74 height 45
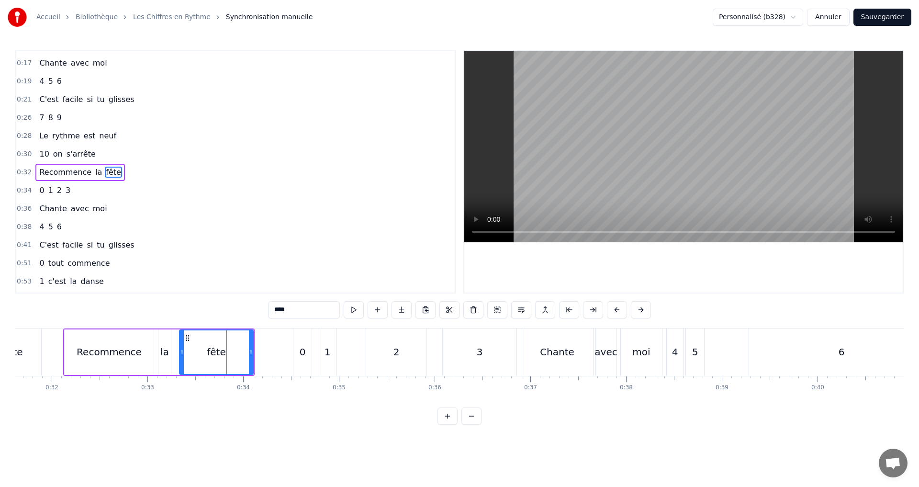
scroll to position [88, 0]
drag, startPoint x: 250, startPoint y: 355, endPoint x: 223, endPoint y: 348, distance: 28.1
click at [228, 348] on icon at bounding box center [230, 352] width 4 height 8
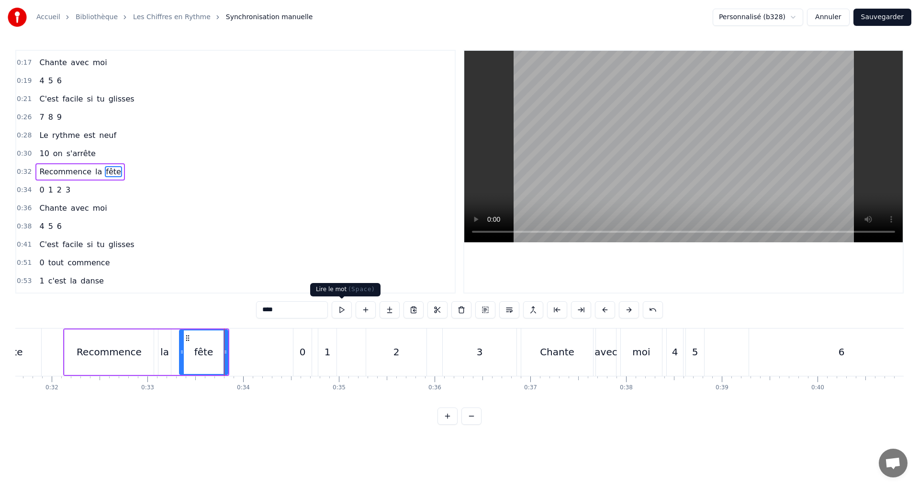
click at [337, 307] on button at bounding box center [342, 309] width 20 height 17
click at [147, 169] on div "0:32 Recommence la fête" at bounding box center [235, 172] width 438 height 18
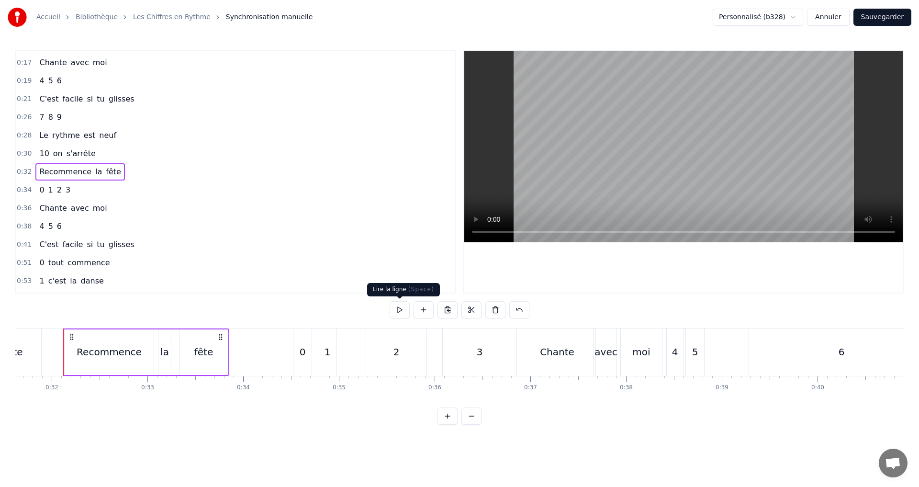
click at [405, 309] on button at bounding box center [399, 309] width 20 height 17
click at [116, 195] on div "0:34 0 1 2 3" at bounding box center [235, 190] width 438 height 18
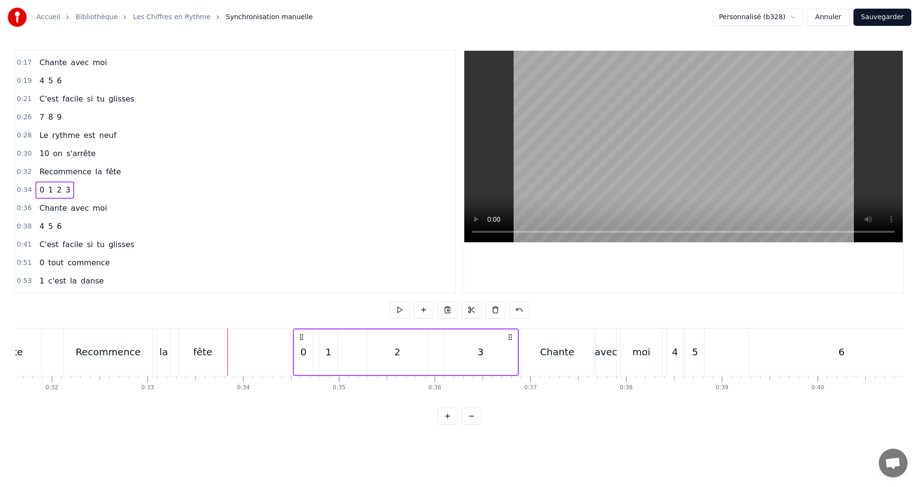
click at [305, 353] on div "0" at bounding box center [303, 351] width 6 height 14
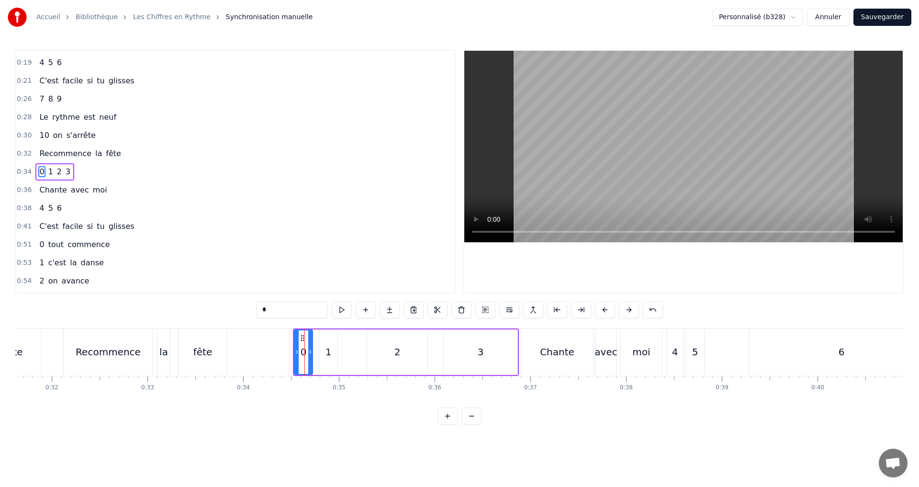
click at [298, 315] on input "*" at bounding box center [292, 309] width 72 height 17
click at [329, 348] on div "1" at bounding box center [328, 351] width 6 height 14
click at [284, 310] on input "*" at bounding box center [292, 309] width 72 height 17
click at [398, 354] on div "2" at bounding box center [397, 351] width 6 height 14
click at [286, 312] on input "*" at bounding box center [292, 309] width 72 height 17
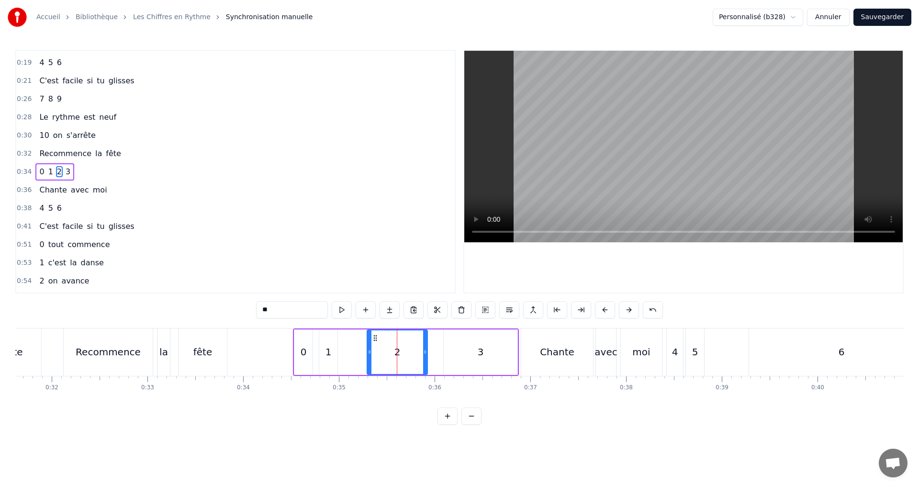
type input "*"
click at [87, 169] on div "0:34 0 1 2 3" at bounding box center [235, 172] width 438 height 18
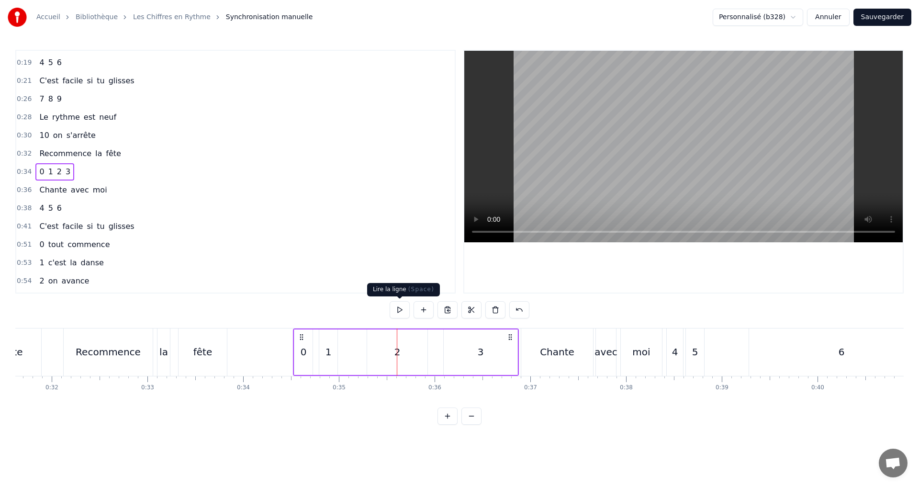
click at [400, 310] on button at bounding box center [399, 309] width 20 height 17
click at [388, 349] on div "2" at bounding box center [397, 351] width 60 height 45
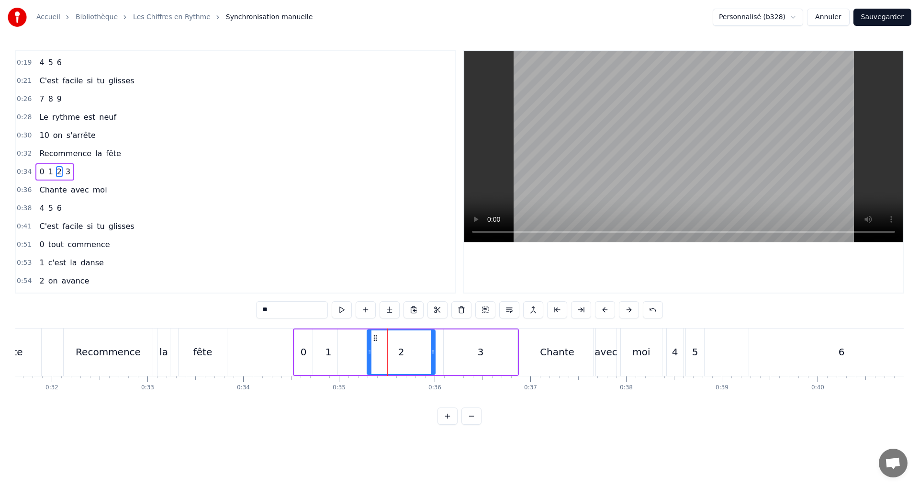
drag, startPoint x: 424, startPoint y: 354, endPoint x: 432, endPoint y: 352, distance: 8.0
click at [432, 352] on icon at bounding box center [433, 352] width 4 height 8
click at [349, 313] on button at bounding box center [342, 309] width 20 height 17
click at [485, 355] on div "3" at bounding box center [481, 351] width 74 height 45
type input "*"
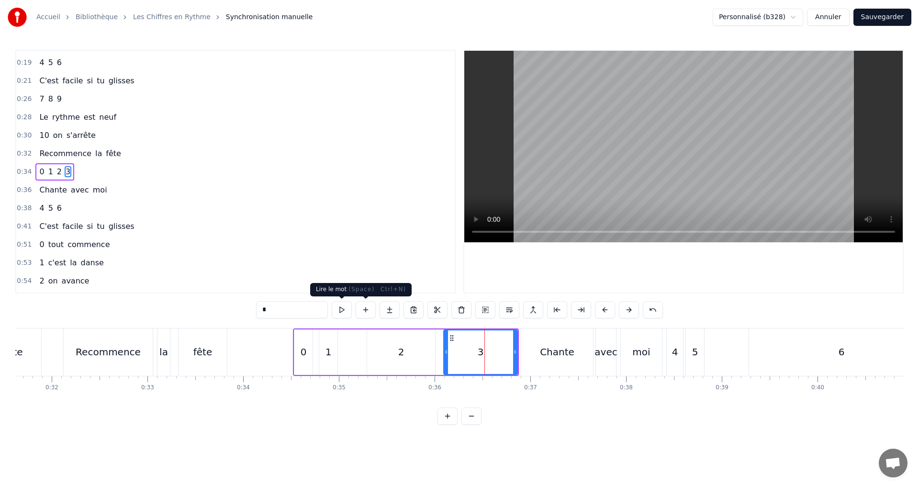
click at [347, 308] on button at bounding box center [342, 309] width 20 height 17
drag, startPoint x: 445, startPoint y: 355, endPoint x: 435, endPoint y: 351, distance: 10.7
click at [435, 351] on div at bounding box center [436, 352] width 4 height 44
click at [345, 310] on button at bounding box center [342, 309] width 20 height 17
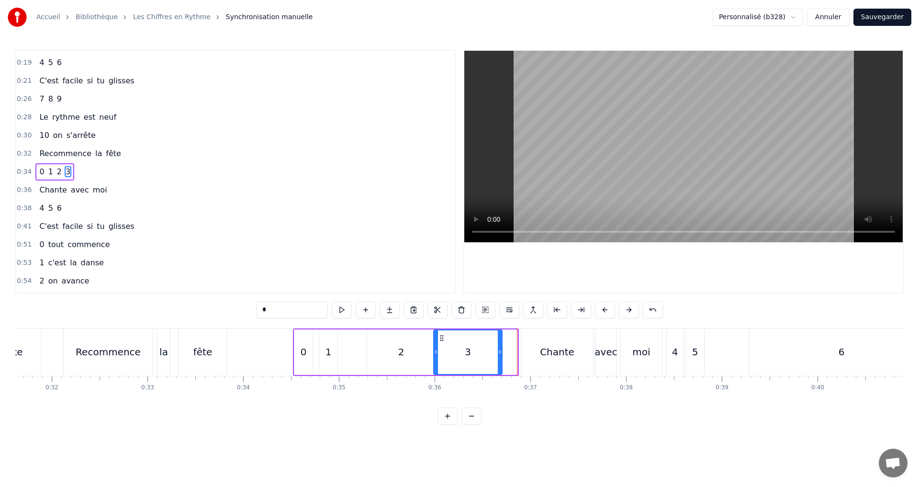
drag, startPoint x: 516, startPoint y: 355, endPoint x: 500, endPoint y: 349, distance: 16.4
click at [500, 349] on icon at bounding box center [500, 352] width 4 height 8
click at [348, 306] on button at bounding box center [342, 309] width 20 height 17
drag, startPoint x: 112, startPoint y: 194, endPoint x: 129, endPoint y: 194, distance: 16.3
click at [112, 195] on div "0:36 Chante avec moi" at bounding box center [235, 190] width 438 height 18
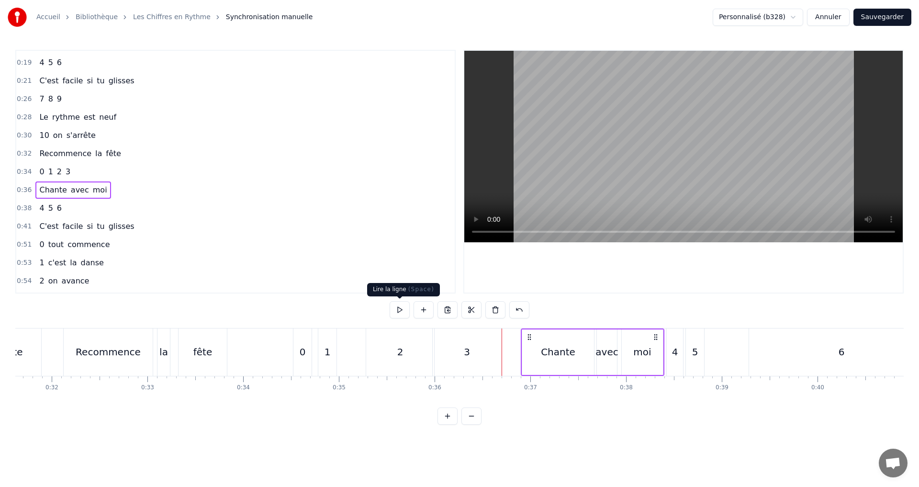
click at [399, 308] on button at bounding box center [399, 309] width 20 height 17
click at [544, 352] on div "Chante" at bounding box center [558, 351] width 34 height 14
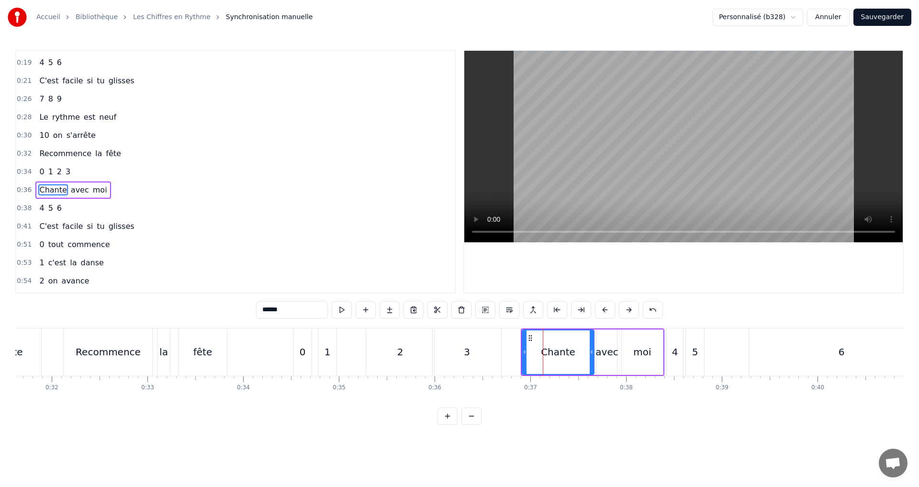
scroll to position [124, 0]
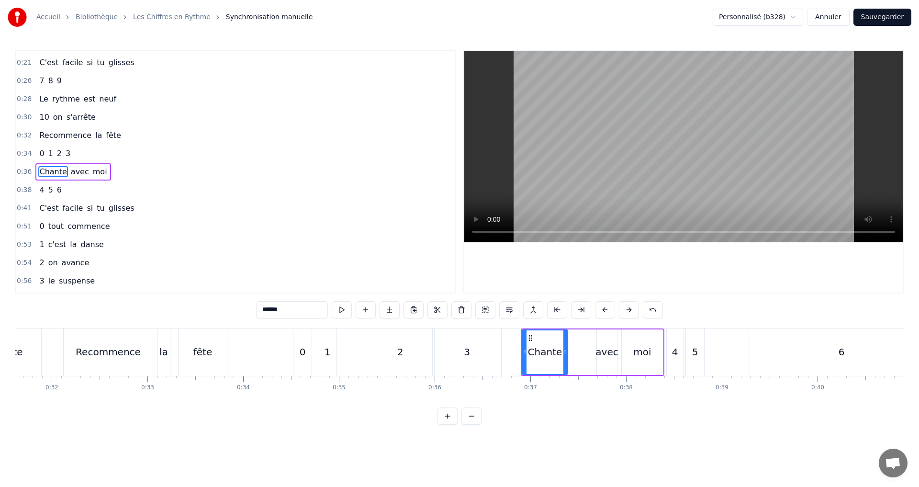
drag, startPoint x: 591, startPoint y: 356, endPoint x: 565, endPoint y: 350, distance: 27.0
click at [565, 349] on div at bounding box center [565, 352] width 4 height 44
click at [610, 350] on div "avec" at bounding box center [606, 351] width 22 height 14
drag, startPoint x: 598, startPoint y: 353, endPoint x: 575, endPoint y: 345, distance: 24.1
click at [577, 345] on div at bounding box center [579, 352] width 4 height 44
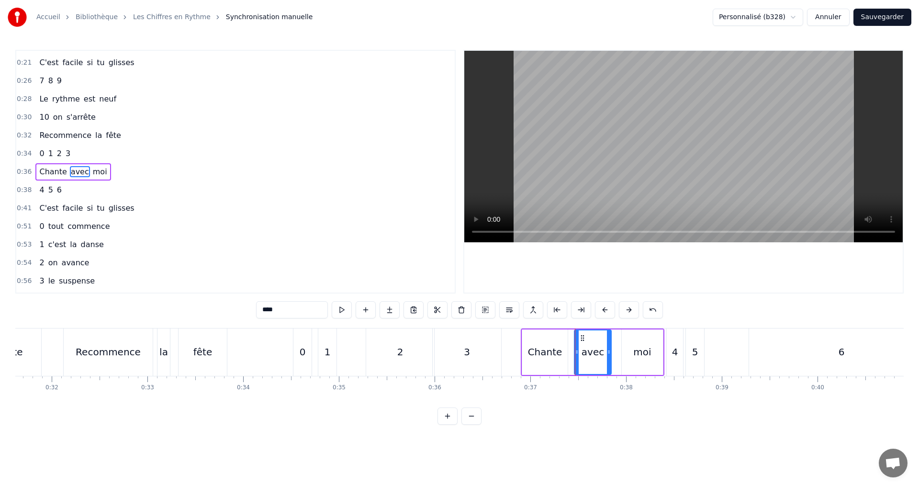
drag, startPoint x: 614, startPoint y: 349, endPoint x: 602, endPoint y: 346, distance: 12.8
click at [608, 346] on div at bounding box center [609, 352] width 4 height 44
click at [344, 308] on button at bounding box center [342, 309] width 20 height 17
click at [644, 353] on div "moi" at bounding box center [642, 351] width 18 height 14
drag, startPoint x: 624, startPoint y: 354, endPoint x: 572, endPoint y: 355, distance: 52.2
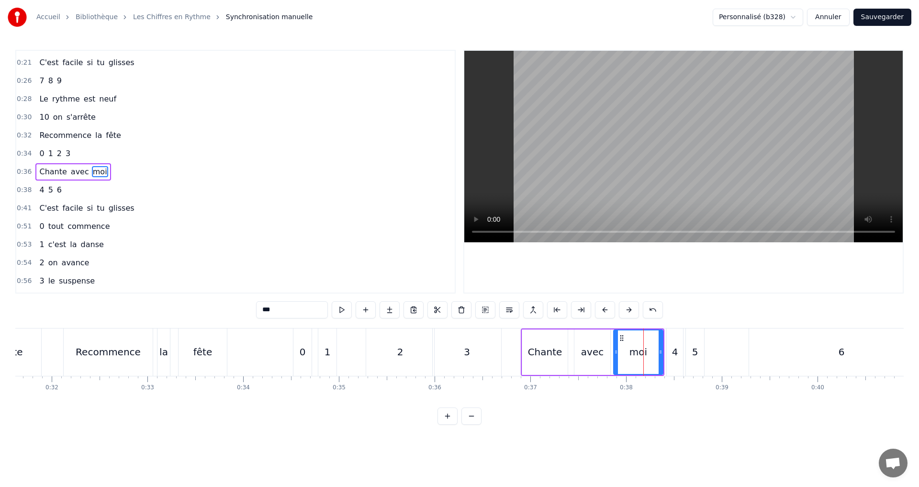
click at [616, 352] on icon at bounding box center [616, 352] width 4 height 8
click at [585, 349] on div "avec" at bounding box center [592, 351] width 22 height 14
click at [602, 352] on icon at bounding box center [602, 352] width 4 height 8
click at [635, 355] on div "moi" at bounding box center [638, 351] width 18 height 14
type input "***"
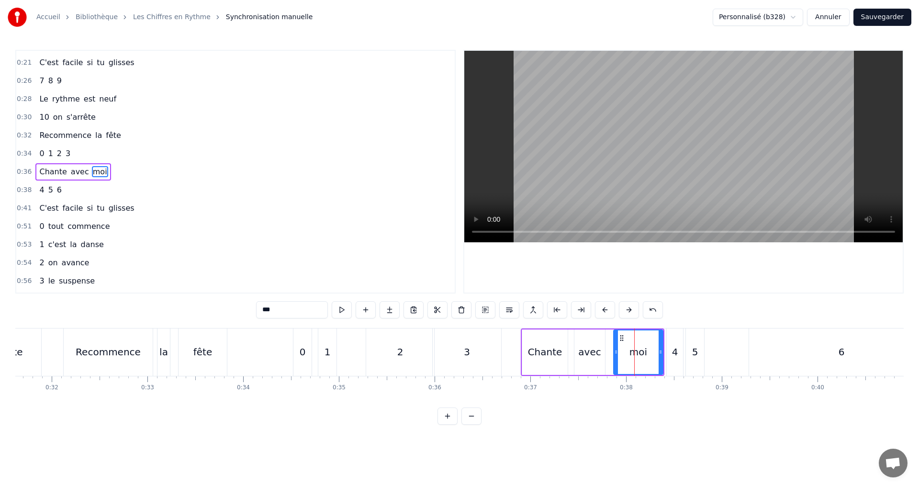
click at [144, 172] on div "0:36 Chante avec moi" at bounding box center [235, 172] width 438 height 18
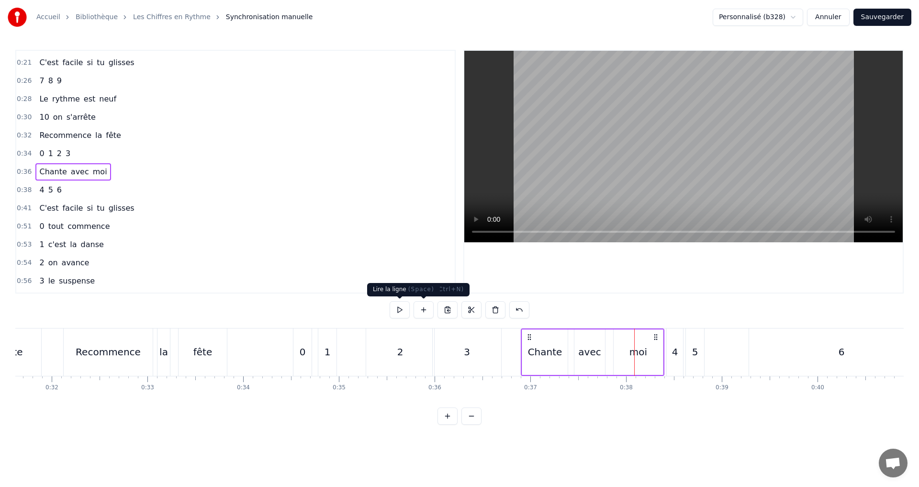
click at [400, 304] on button at bounding box center [399, 309] width 20 height 17
click at [122, 189] on div "0:38 4 5 6" at bounding box center [235, 190] width 438 height 18
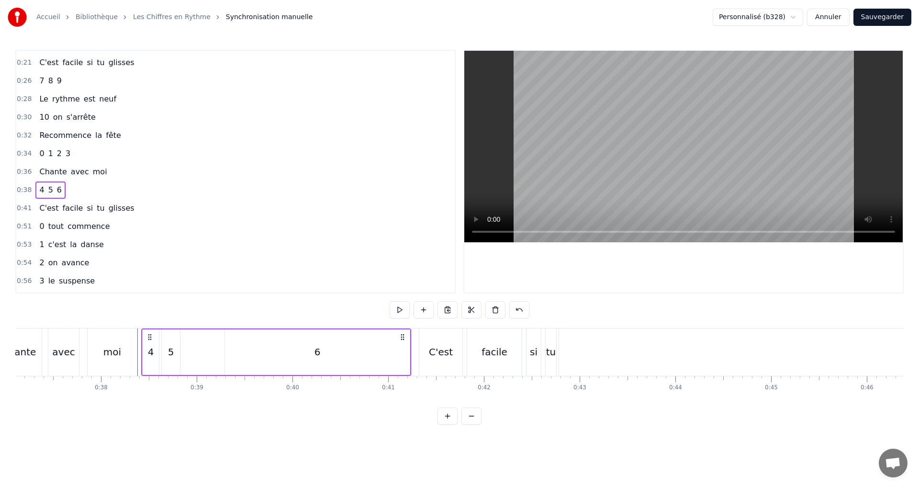
scroll to position [0, 3470]
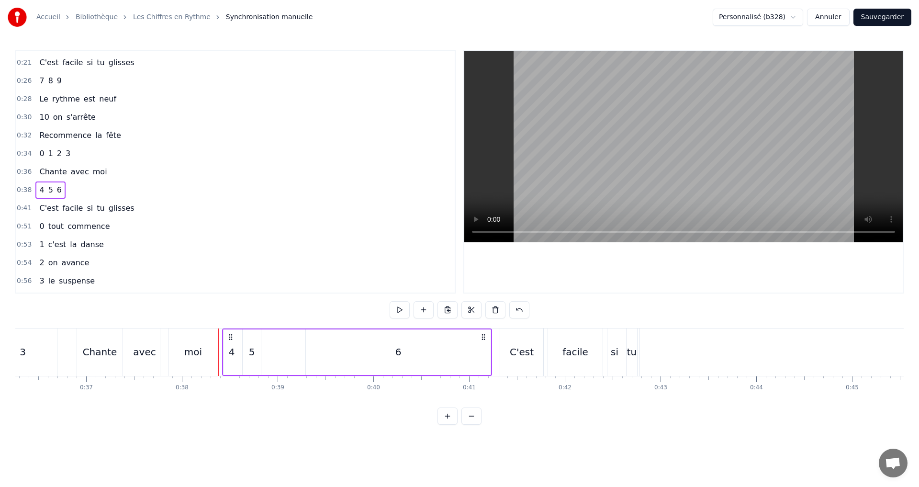
click at [233, 346] on div "4" at bounding box center [232, 351] width 6 height 14
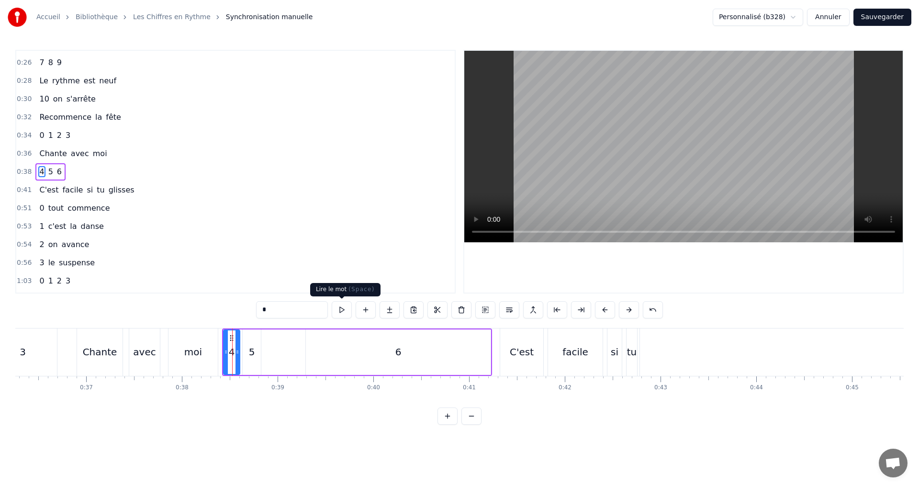
click at [303, 309] on input "*" at bounding box center [292, 309] width 72 height 17
type input "*"
click at [242, 347] on div "4 5 6" at bounding box center [357, 351] width 270 height 47
click at [248, 347] on div "5" at bounding box center [252, 351] width 18 height 45
click at [280, 314] on input "*" at bounding box center [292, 309] width 72 height 17
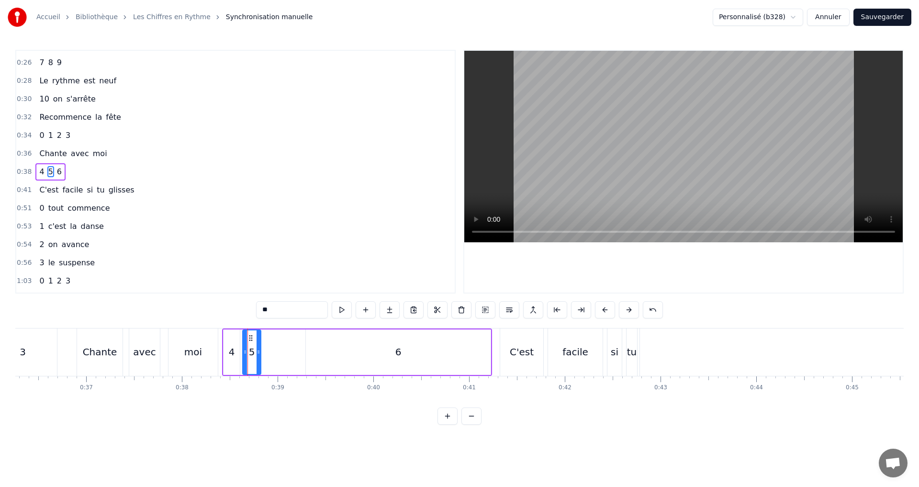
click at [117, 186] on span "glisses" at bounding box center [122, 189] width 28 height 11
type input "*******"
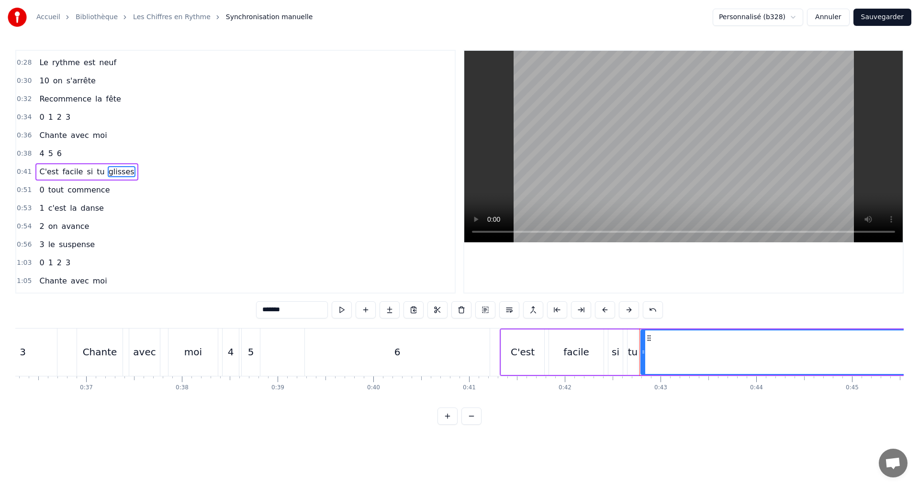
drag, startPoint x: 96, startPoint y: 157, endPoint x: 100, endPoint y: 161, distance: 5.8
click at [96, 158] on div "0:38 4 5 6" at bounding box center [235, 153] width 438 height 18
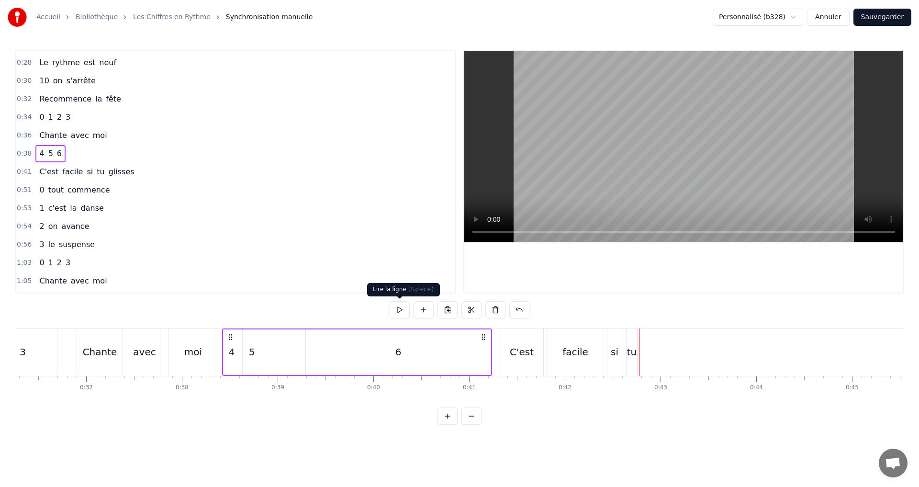
click at [402, 308] on button at bounding box center [399, 309] width 20 height 17
click at [253, 354] on div "5" at bounding box center [252, 351] width 6 height 14
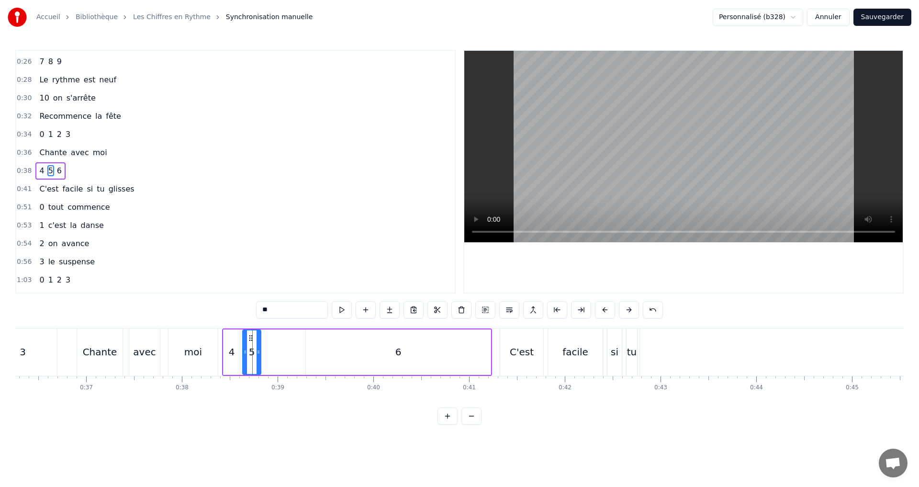
scroll to position [143, 0]
drag, startPoint x: 257, startPoint y: 355, endPoint x: 275, endPoint y: 355, distance: 18.2
click at [293, 355] on div "5" at bounding box center [271, 352] width 56 height 44
drag, startPoint x: 244, startPoint y: 352, endPoint x: 275, endPoint y: 351, distance: 30.6
click at [275, 351] on icon at bounding box center [276, 352] width 4 height 8
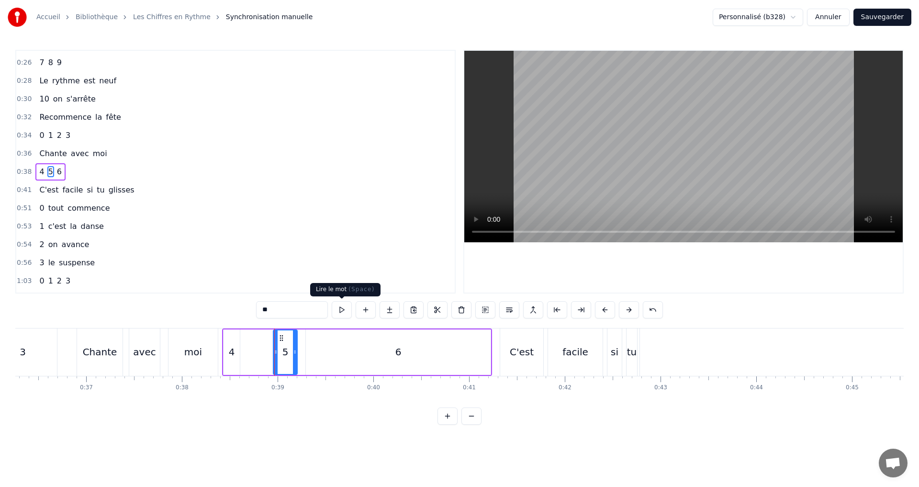
click at [339, 309] on button at bounding box center [342, 309] width 20 height 17
click at [238, 350] on div "4" at bounding box center [231, 351] width 16 height 45
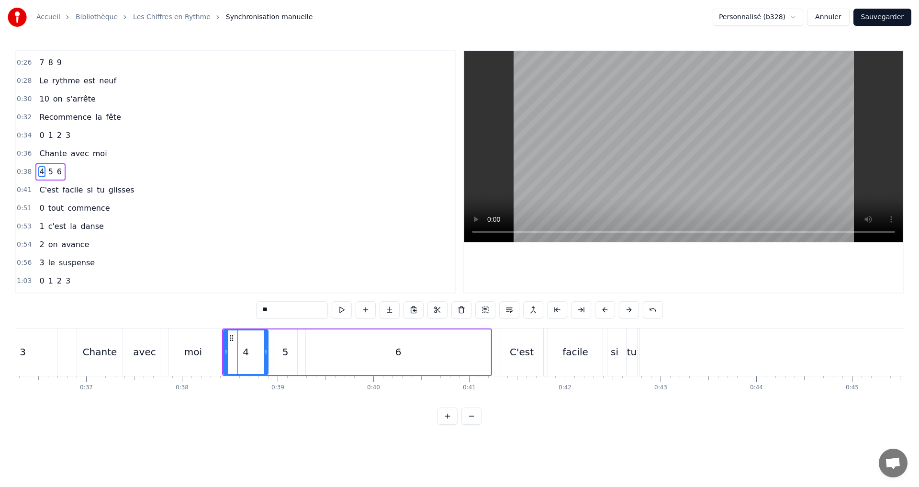
drag, startPoint x: 238, startPoint y: 350, endPoint x: 267, endPoint y: 346, distance: 28.6
click at [267, 346] on div at bounding box center [266, 352] width 4 height 44
click at [340, 308] on button at bounding box center [342, 309] width 20 height 17
drag, startPoint x: 267, startPoint y: 350, endPoint x: 261, endPoint y: 347, distance: 6.6
click at [261, 348] on icon at bounding box center [263, 352] width 4 height 8
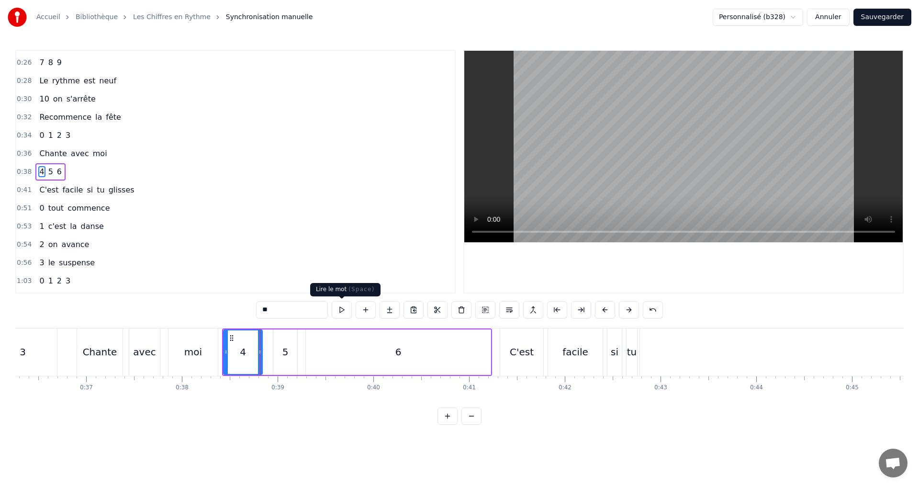
click at [343, 307] on button at bounding box center [342, 309] width 20 height 17
drag, startPoint x: 259, startPoint y: 347, endPoint x: 254, endPoint y: 344, distance: 6.6
click at [254, 344] on div at bounding box center [253, 352] width 4 height 44
click at [339, 309] on button at bounding box center [342, 309] width 20 height 17
click at [283, 353] on div "5" at bounding box center [285, 351] width 6 height 14
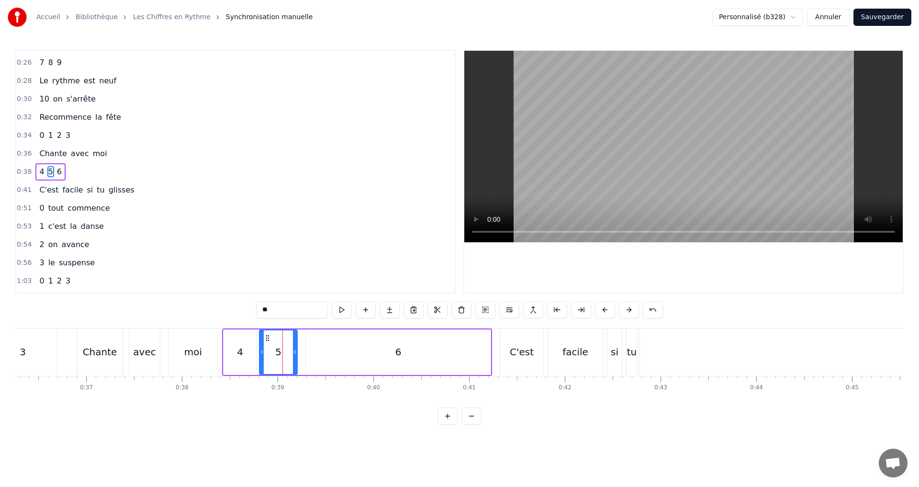
drag, startPoint x: 274, startPoint y: 353, endPoint x: 260, endPoint y: 344, distance: 15.7
click at [260, 346] on div at bounding box center [262, 352] width 4 height 44
click at [343, 306] on button at bounding box center [342, 309] width 20 height 17
drag, startPoint x: 296, startPoint y: 351, endPoint x: 314, endPoint y: 348, distance: 17.9
click at [314, 348] on icon at bounding box center [312, 352] width 4 height 8
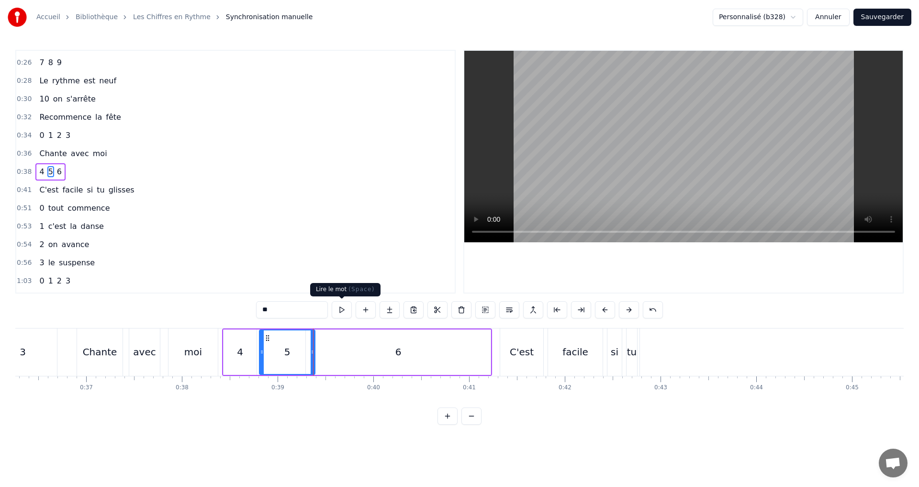
click at [340, 313] on button at bounding box center [342, 309] width 20 height 17
drag, startPoint x: 312, startPoint y: 351, endPoint x: 307, endPoint y: 346, distance: 7.5
click at [307, 347] on div at bounding box center [307, 352] width 4 height 44
click at [344, 311] on button at bounding box center [342, 309] width 20 height 17
click at [364, 342] on div "6" at bounding box center [398, 351] width 185 height 45
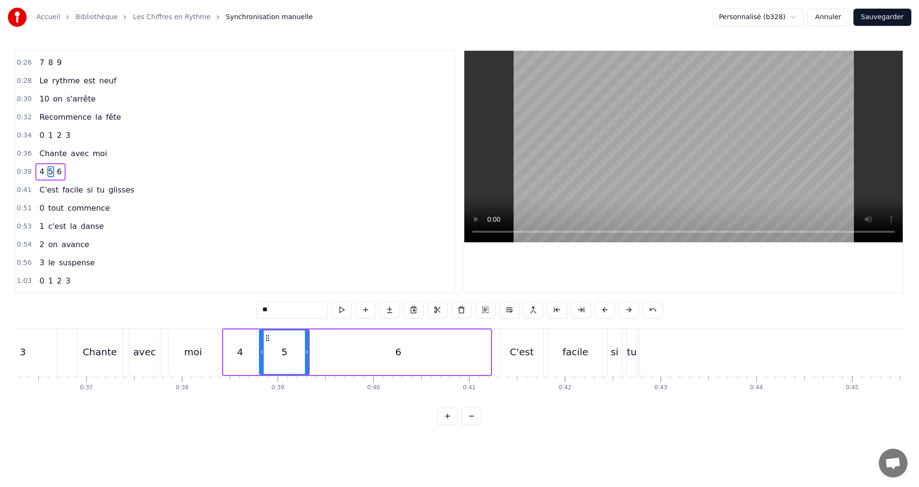
type input "*"
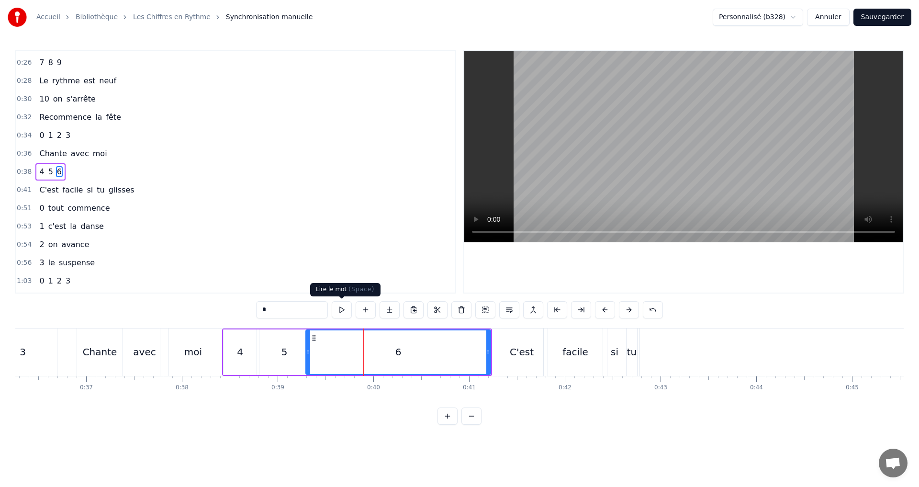
click at [345, 312] on button at bounding box center [342, 309] width 20 height 17
click at [131, 187] on div "0:41 C'est facile si tu glisses" at bounding box center [235, 190] width 438 height 18
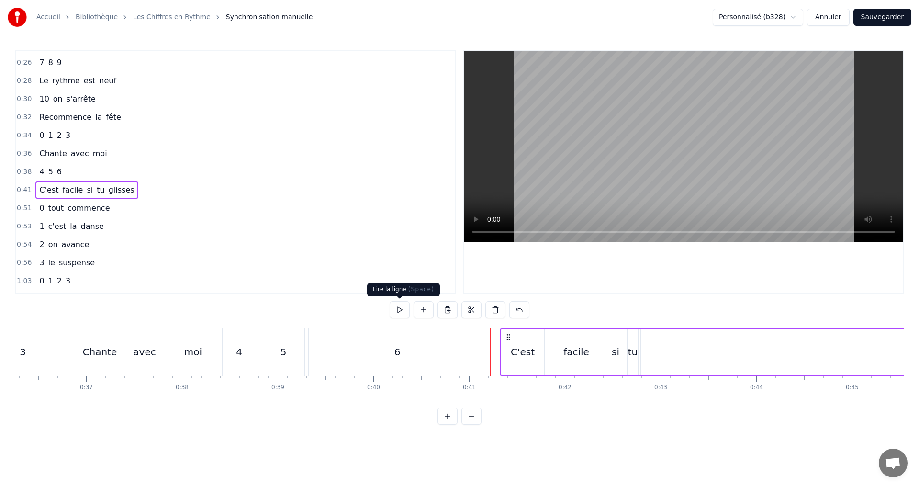
click at [398, 307] on button at bounding box center [399, 309] width 20 height 17
click at [397, 309] on button at bounding box center [399, 309] width 20 height 17
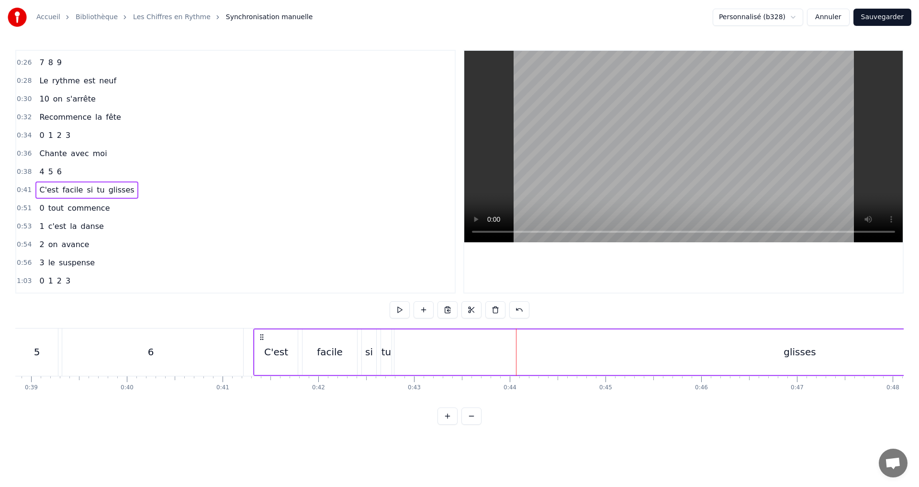
scroll to position [0, 3721]
click at [333, 356] on div "facile" at bounding box center [325, 351] width 26 height 14
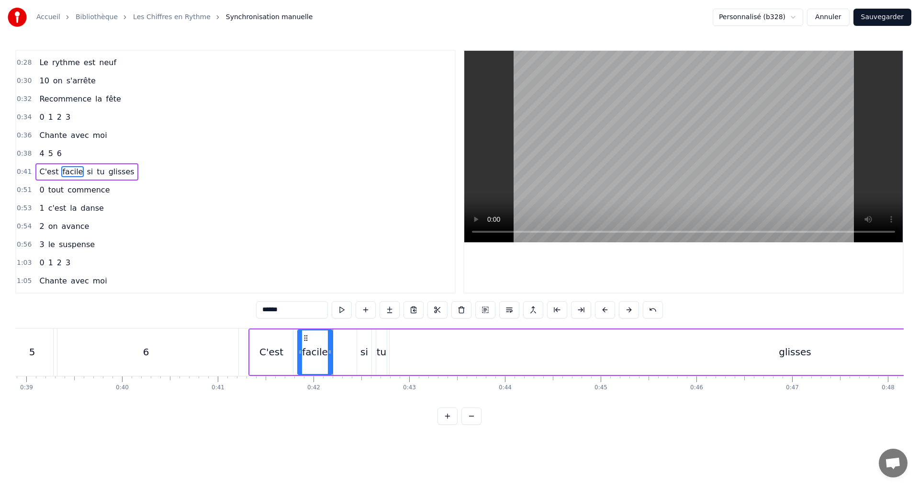
drag, startPoint x: 349, startPoint y: 359, endPoint x: 329, endPoint y: 358, distance: 20.1
click at [329, 358] on div at bounding box center [330, 352] width 4 height 44
click at [361, 352] on div "si" at bounding box center [364, 351] width 8 height 14
drag, startPoint x: 360, startPoint y: 353, endPoint x: 361, endPoint y: 346, distance: 6.4
click at [337, 346] on div at bounding box center [336, 352] width 4 height 44
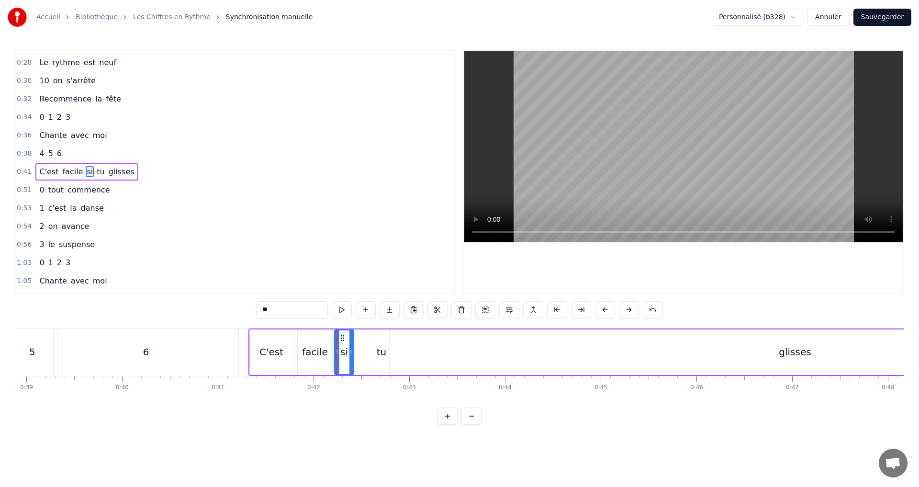
drag, startPoint x: 368, startPoint y: 351, endPoint x: 350, endPoint y: 348, distance: 17.9
click at [350, 348] on icon at bounding box center [351, 352] width 4 height 8
click at [377, 354] on div "tu" at bounding box center [382, 351] width 10 height 14
drag, startPoint x: 377, startPoint y: 354, endPoint x: 383, endPoint y: 352, distance: 7.0
click at [359, 349] on icon at bounding box center [361, 352] width 4 height 8
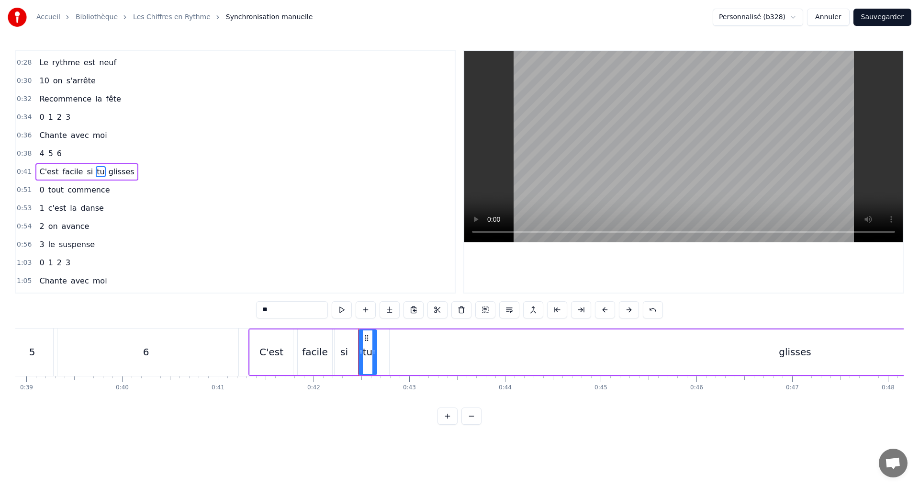
drag, startPoint x: 384, startPoint y: 353, endPoint x: 374, endPoint y: 352, distance: 10.1
click at [374, 352] on icon at bounding box center [374, 352] width 4 height 8
drag, startPoint x: 361, startPoint y: 354, endPoint x: 356, endPoint y: 353, distance: 5.0
click at [356, 353] on icon at bounding box center [356, 352] width 4 height 8
drag, startPoint x: 374, startPoint y: 354, endPoint x: 367, endPoint y: 354, distance: 6.7
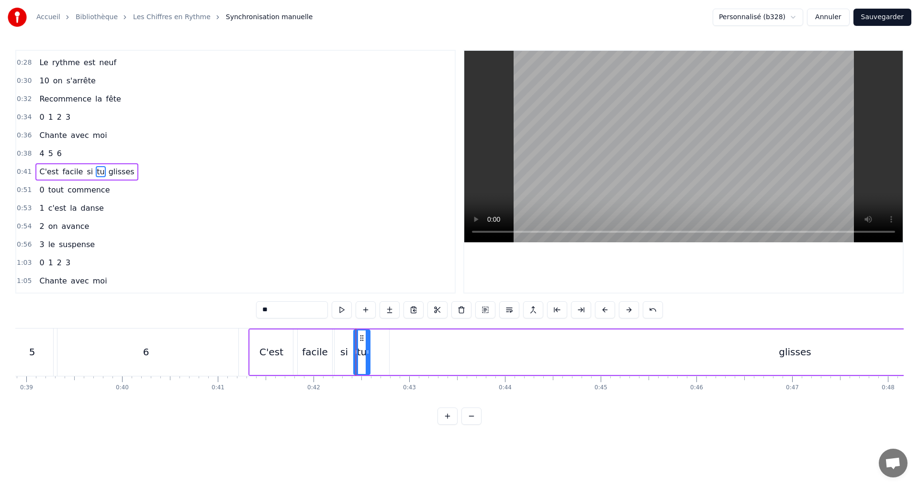
click at [367, 354] on icon at bounding box center [368, 352] width 4 height 8
click at [777, 357] on div "glisses" at bounding box center [794, 351] width 811 height 45
type input "*******"
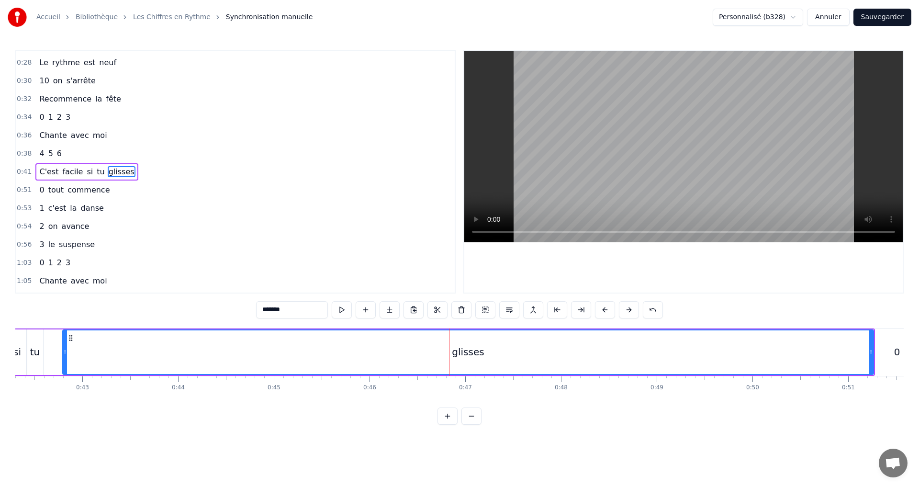
scroll to position [0, 4052]
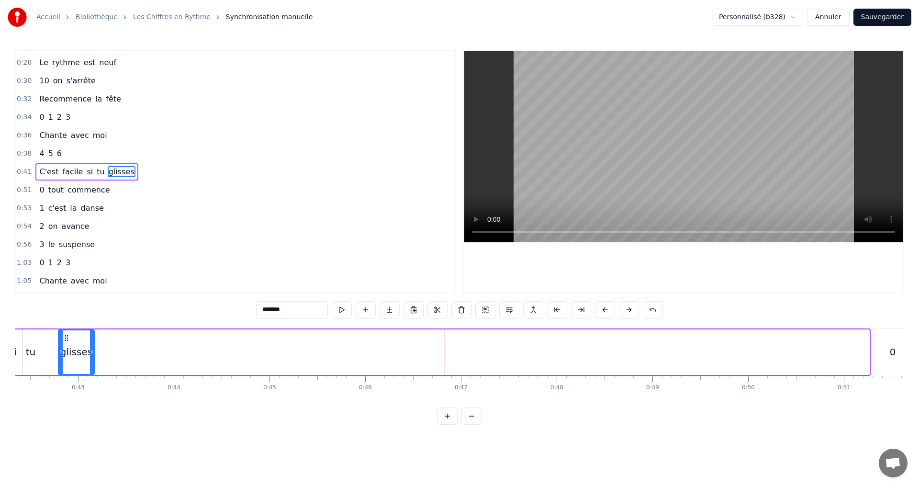
drag, startPoint x: 866, startPoint y: 357, endPoint x: 92, endPoint y: 309, distance: 776.1
click at [92, 309] on div "0:07 0 1 2 0:09 C'est le début du jeu 0:11 3 4 5 0:12 Attrape le refrain 0:15 0…" at bounding box center [459, 237] width 888 height 375
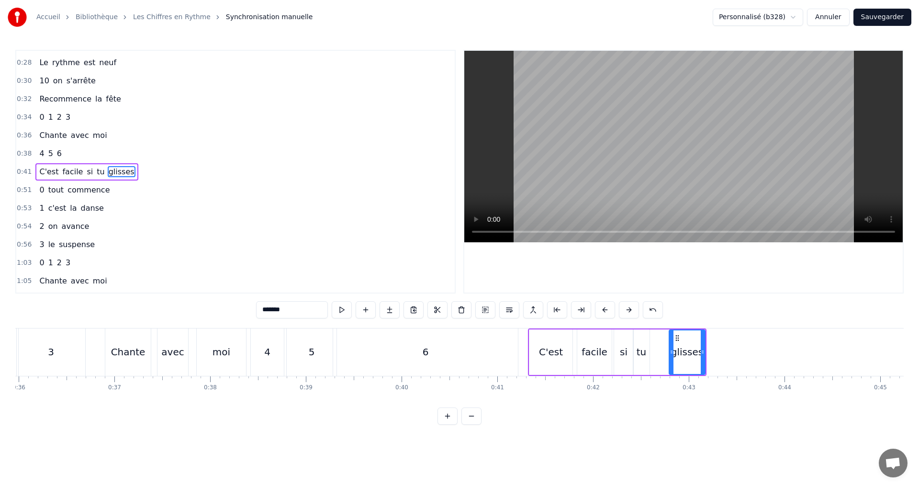
scroll to position [0, 3508]
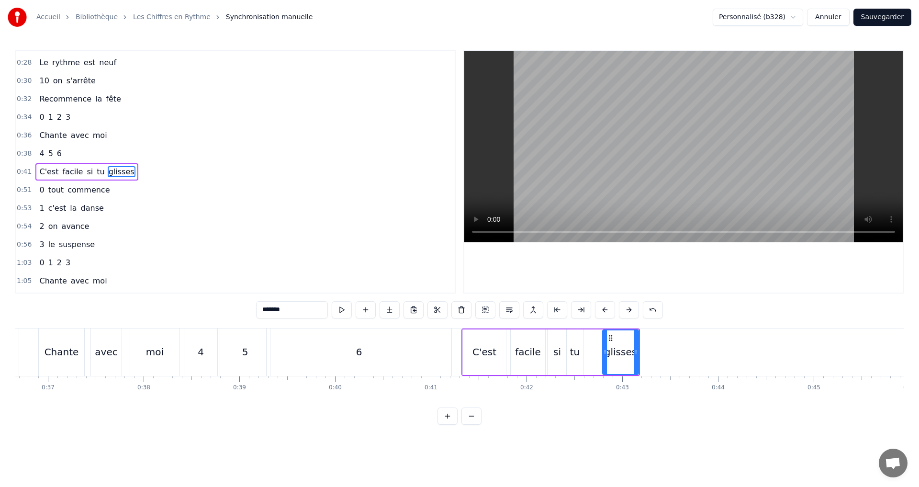
click at [160, 175] on div "0:41 C'est facile si tu glisses" at bounding box center [235, 172] width 438 height 18
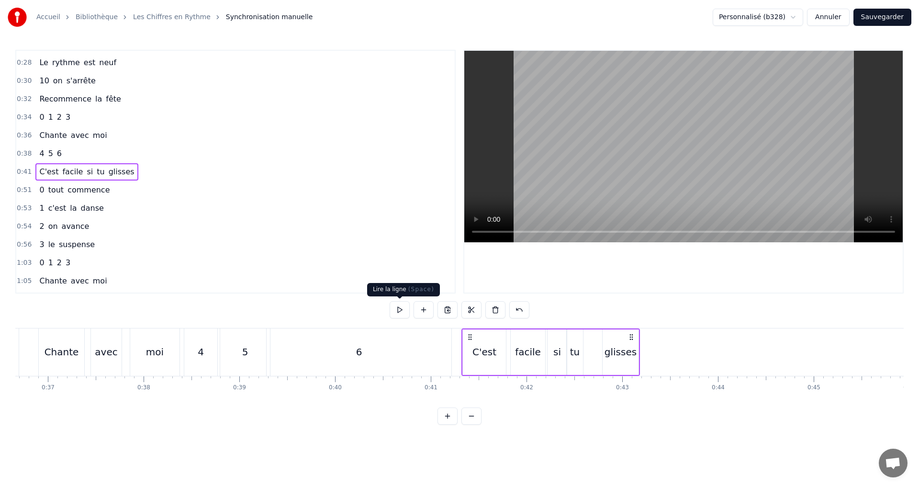
click at [401, 307] on button at bounding box center [399, 309] width 20 height 17
click at [885, 20] on button "Sauvegarder" at bounding box center [882, 17] width 58 height 17
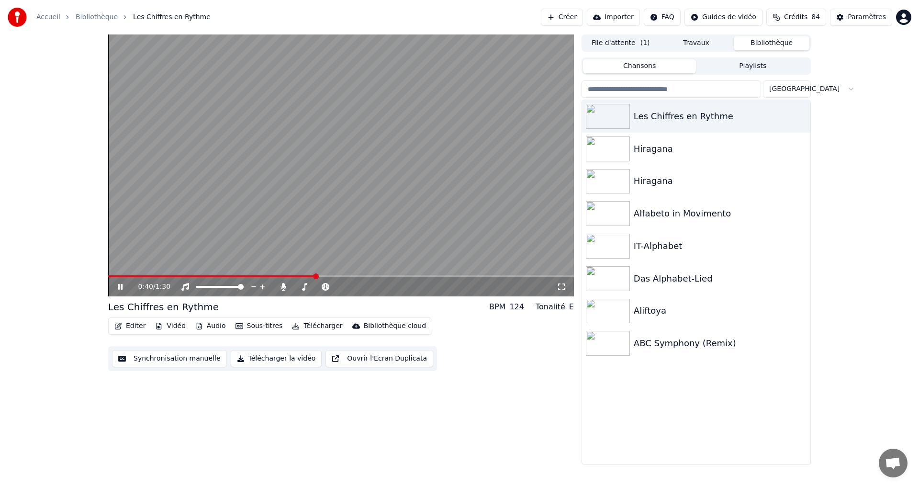
click at [117, 290] on icon at bounding box center [127, 287] width 22 height 8
click at [157, 359] on button "Synchronisation manuelle" at bounding box center [169, 358] width 115 height 17
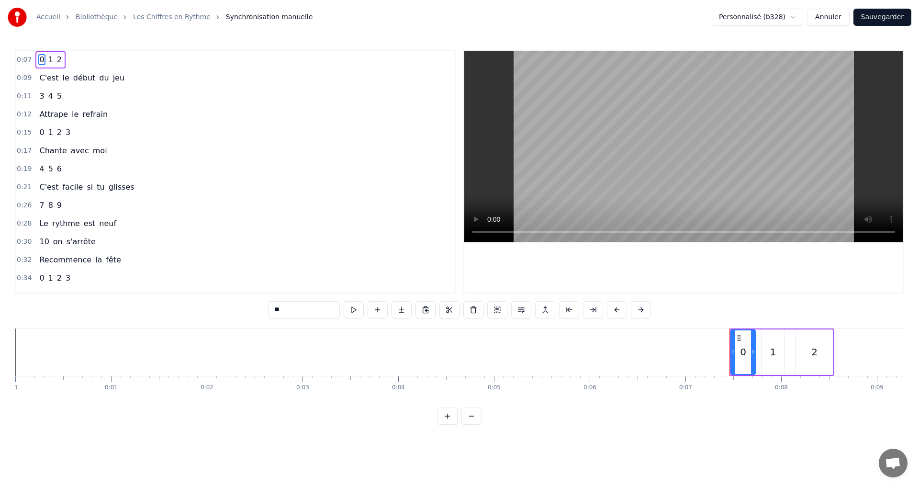
click at [85, 135] on div "0:15 0 1 2 3" at bounding box center [235, 132] width 438 height 18
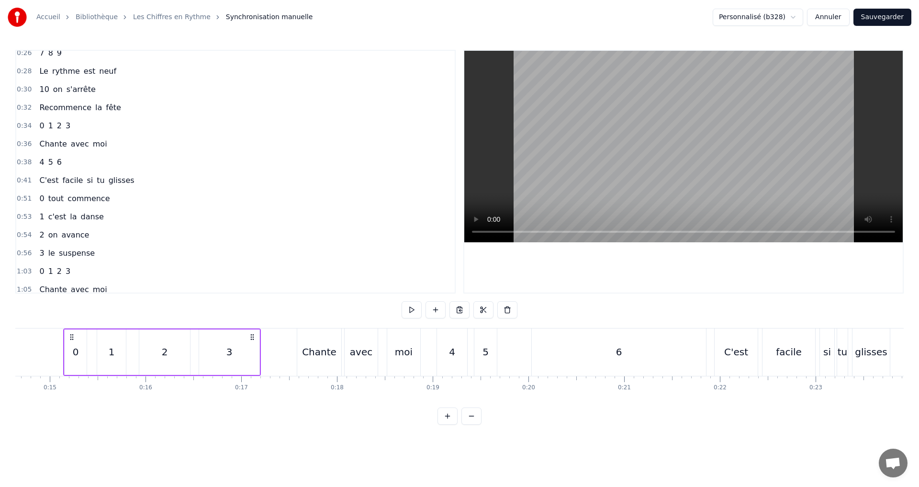
scroll to position [159, 0]
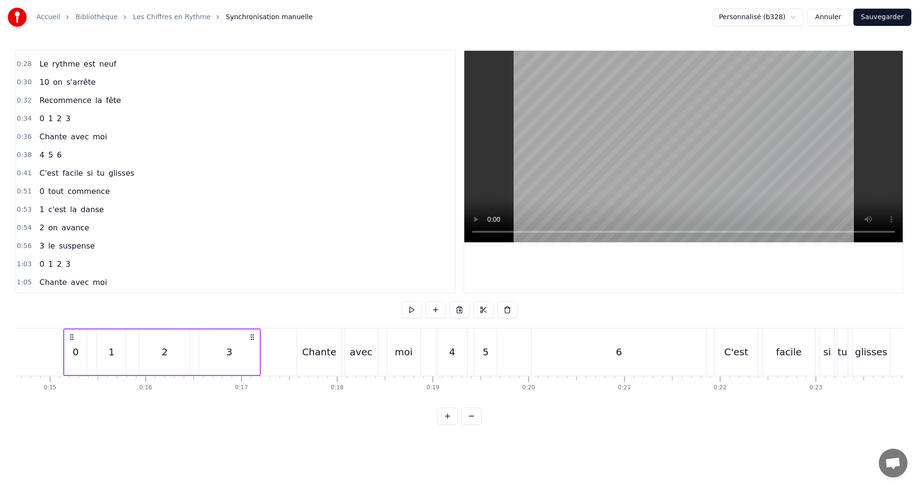
click at [101, 115] on div "0:34 0 1 2 3" at bounding box center [235, 119] width 438 height 18
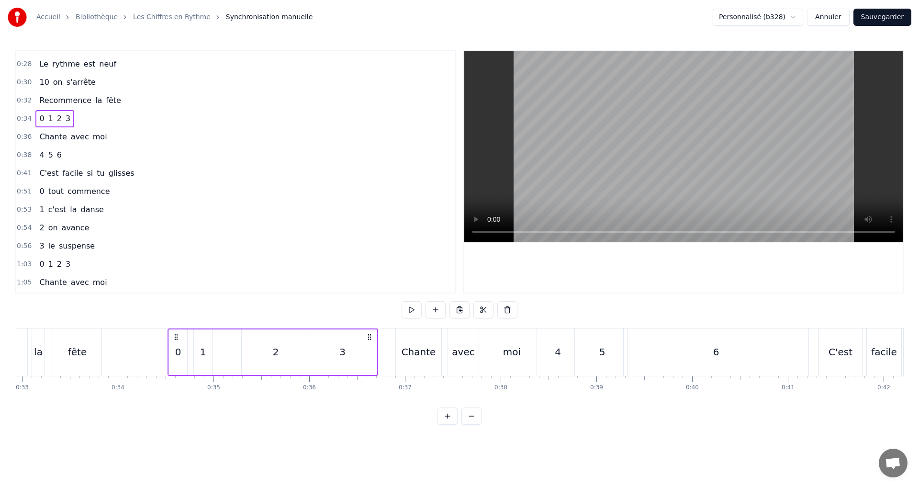
scroll to position [0, 3255]
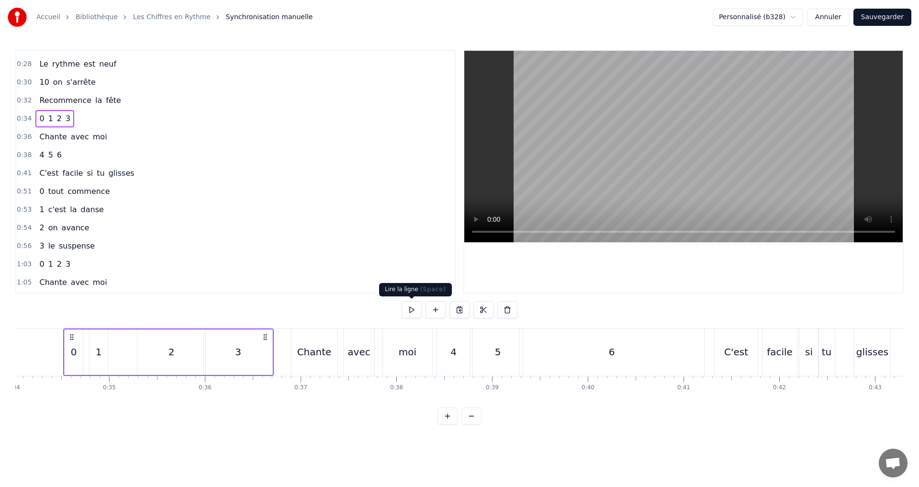
click at [408, 309] on button at bounding box center [411, 309] width 20 height 17
click at [410, 309] on button at bounding box center [411, 309] width 20 height 17
click at [97, 358] on div "1" at bounding box center [99, 351] width 6 height 14
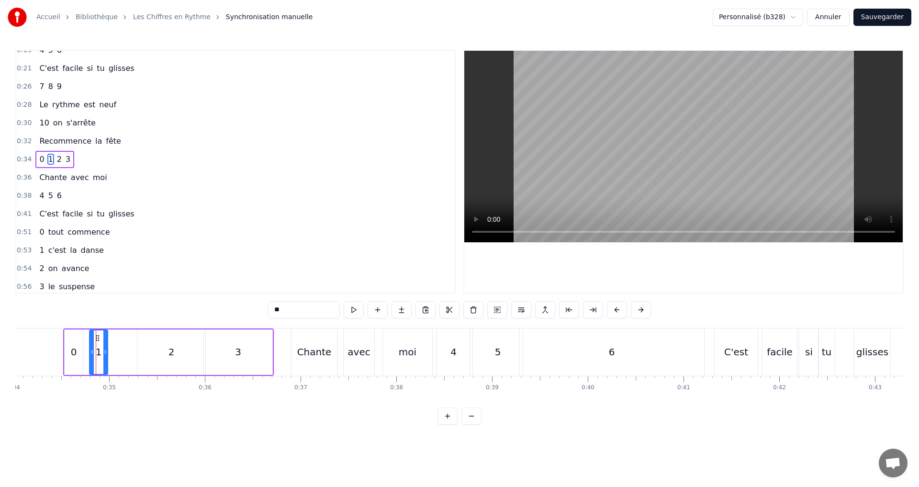
scroll to position [106, 0]
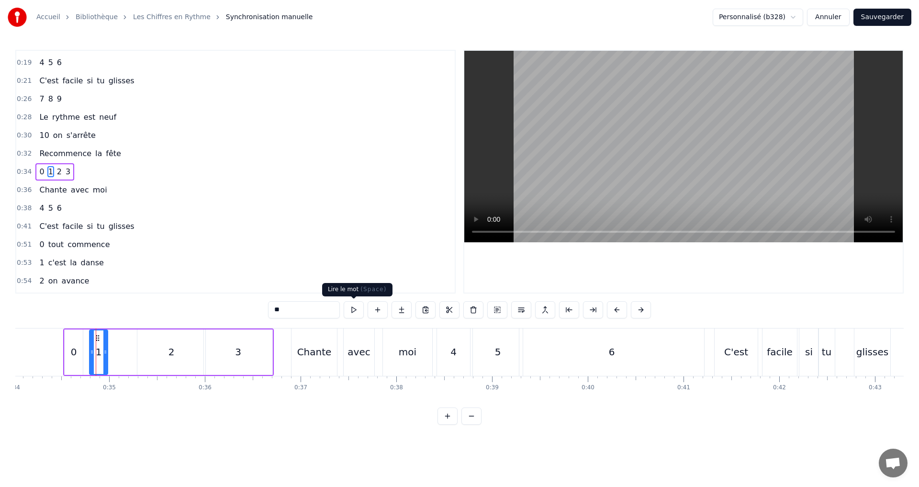
click at [355, 311] on button at bounding box center [354, 309] width 20 height 17
drag, startPoint x: 106, startPoint y: 353, endPoint x: 128, endPoint y: 358, distance: 23.1
click at [128, 358] on div at bounding box center [127, 352] width 4 height 44
click at [341, 309] on button at bounding box center [342, 309] width 20 height 17
drag, startPoint x: 125, startPoint y: 354, endPoint x: 119, endPoint y: 352, distance: 7.0
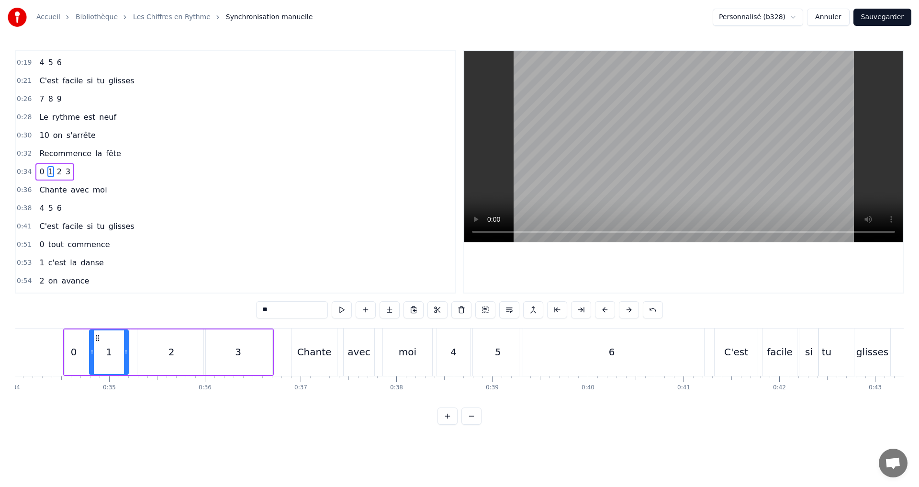
click at [122, 353] on div "1" at bounding box center [109, 352] width 38 height 44
click at [340, 312] on button at bounding box center [342, 309] width 20 height 17
click at [106, 178] on div "0:34 0 1 2 3" at bounding box center [235, 172] width 438 height 18
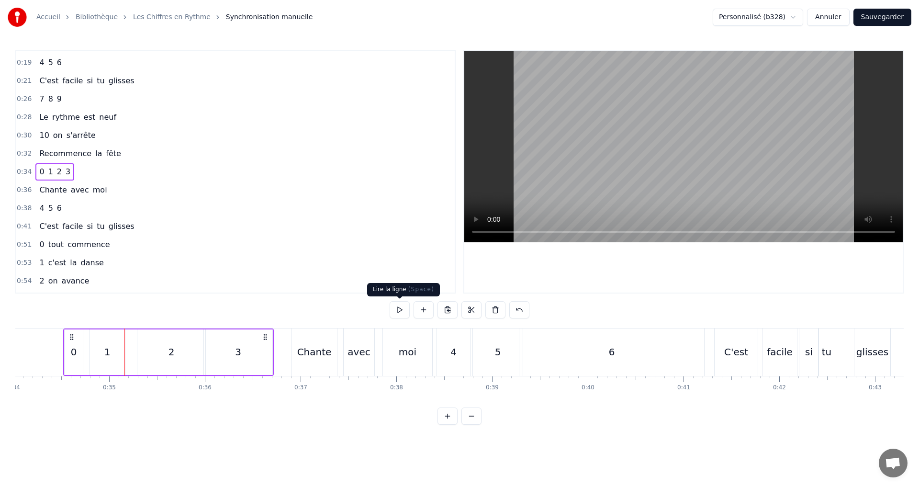
click at [399, 309] on button at bounding box center [399, 309] width 20 height 17
click at [144, 207] on div "0:38 4 5 6" at bounding box center [235, 208] width 438 height 18
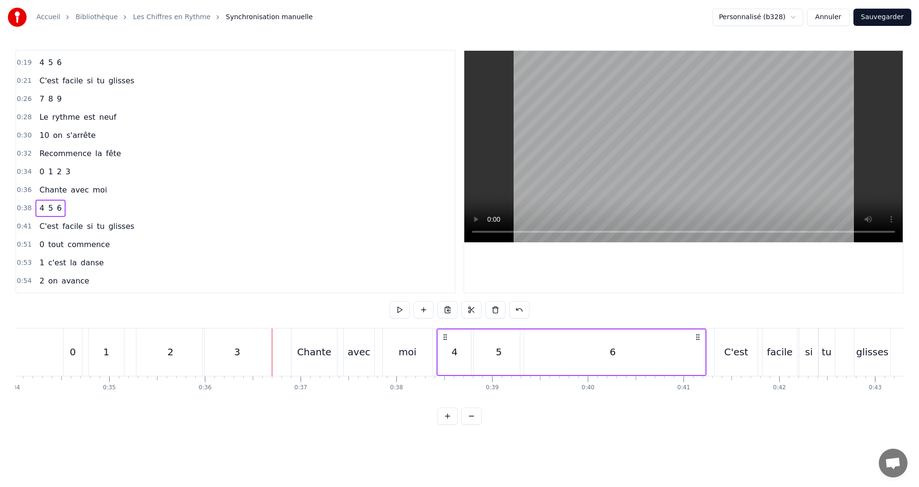
click at [126, 191] on div "0:36 Chante avec moi" at bounding box center [235, 190] width 438 height 18
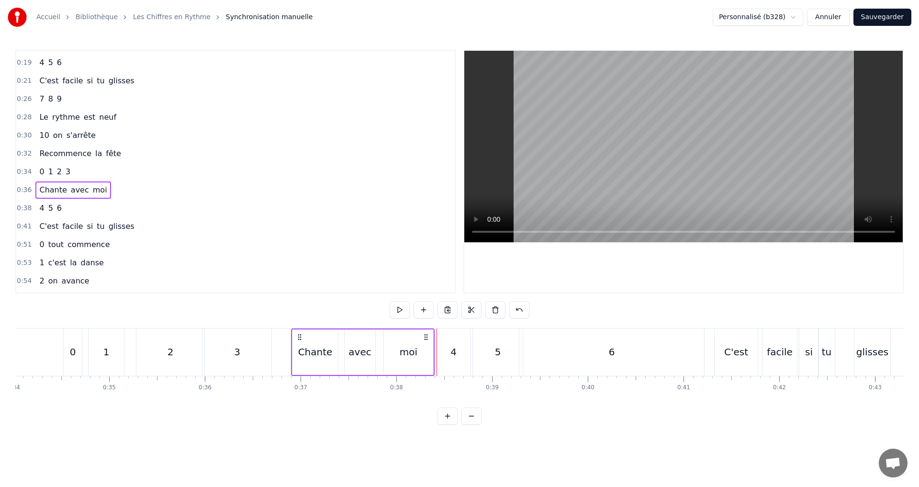
click at [137, 227] on div "0:41 C'est facile si tu glisses" at bounding box center [235, 226] width 438 height 18
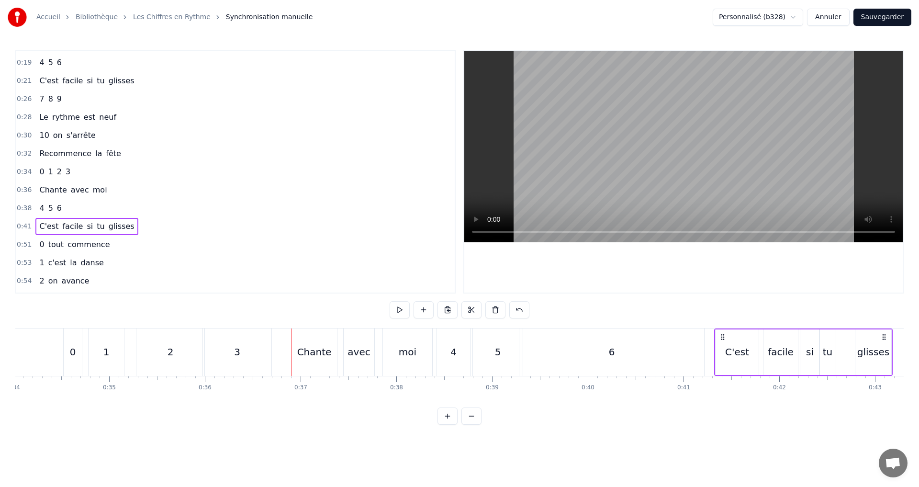
click at [115, 248] on div "0:51 0 tout commence" at bounding box center [235, 244] width 438 height 18
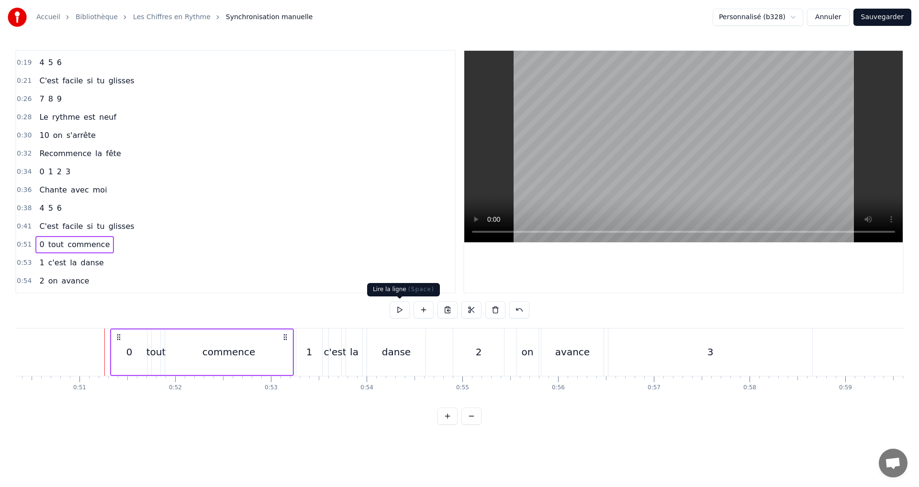
scroll to position [0, 4857]
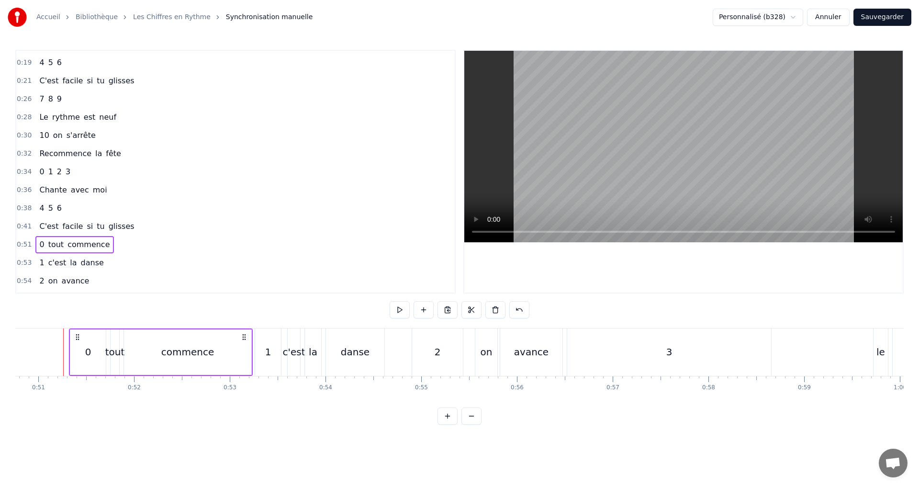
click at [78, 348] on div "0" at bounding box center [87, 351] width 35 height 45
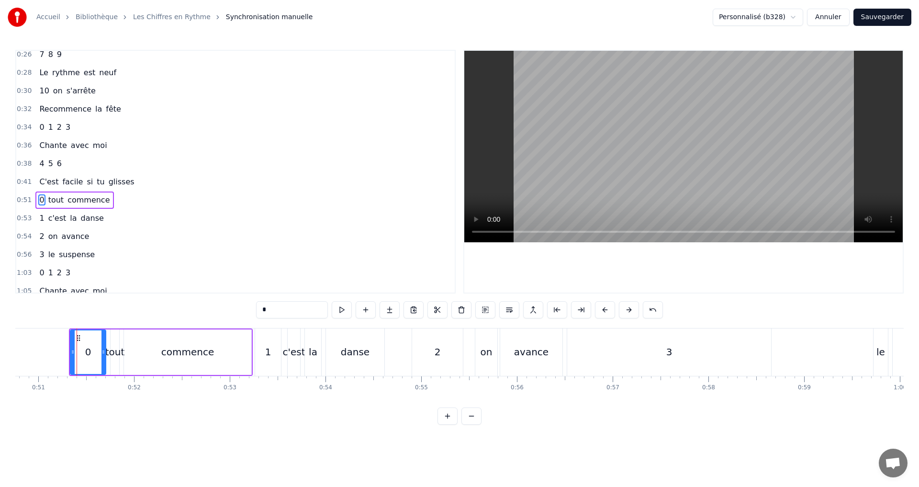
scroll to position [179, 0]
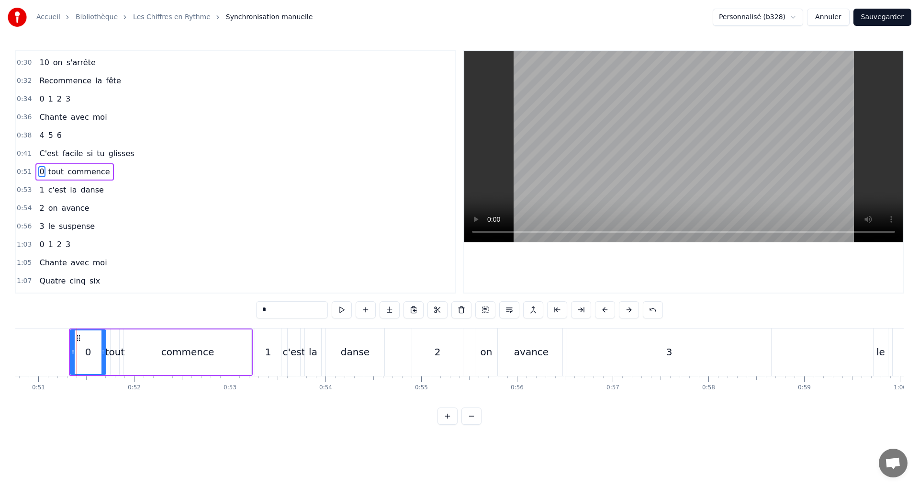
click at [278, 314] on input "*" at bounding box center [292, 309] width 72 height 17
drag, startPoint x: 72, startPoint y: 355, endPoint x: 41, endPoint y: 347, distance: 32.0
click at [41, 347] on div at bounding box center [42, 352] width 4 height 44
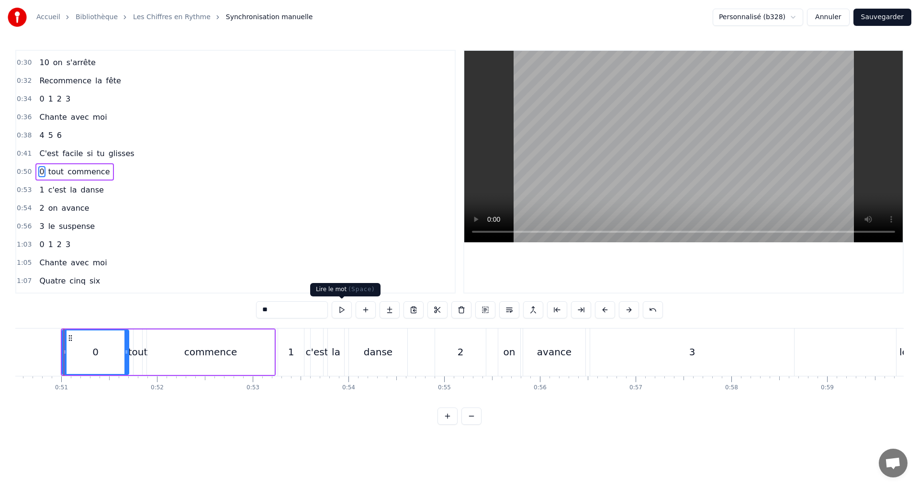
click at [340, 314] on button at bounding box center [342, 309] width 20 height 17
drag, startPoint x: 130, startPoint y: 354, endPoint x: 103, endPoint y: 350, distance: 27.6
click at [103, 350] on icon at bounding box center [102, 352] width 4 height 8
click at [336, 311] on button at bounding box center [342, 309] width 20 height 17
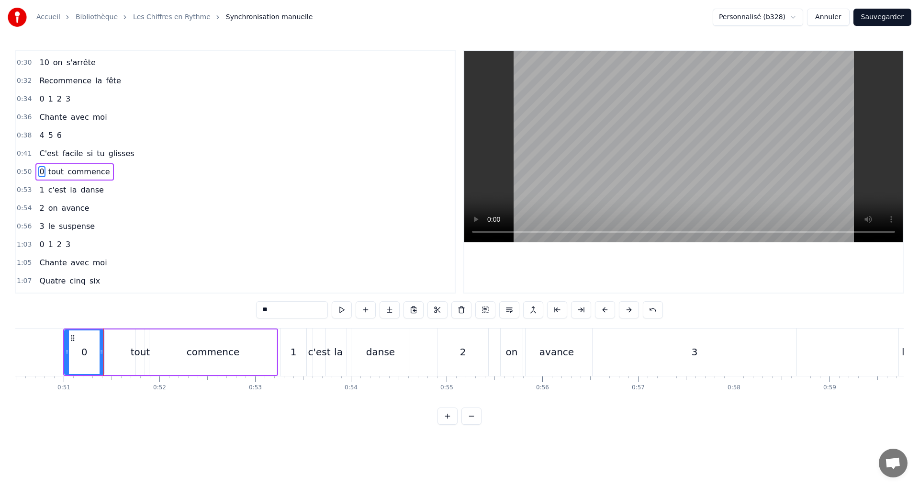
click at [145, 352] on div "tout" at bounding box center [141, 351] width 20 height 14
type input "****"
drag, startPoint x: 137, startPoint y: 353, endPoint x: 112, endPoint y: 348, distance: 25.2
click at [112, 348] on icon at bounding box center [113, 352] width 4 height 8
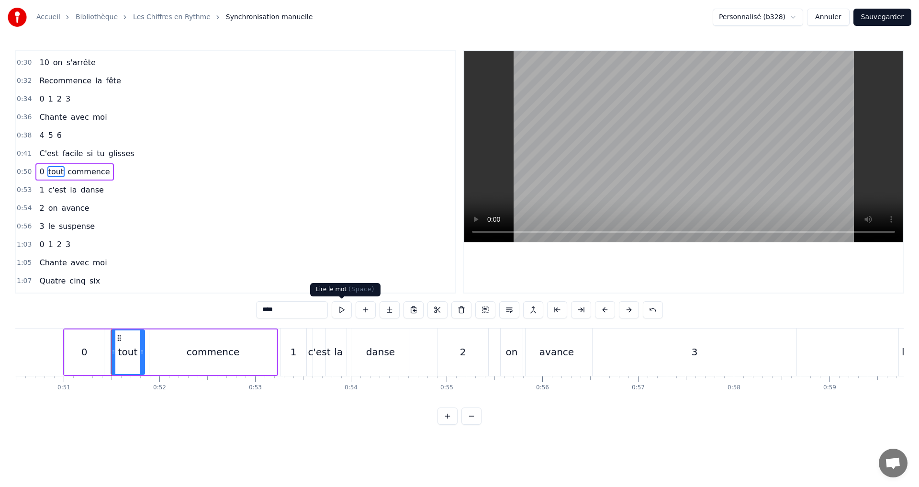
click at [346, 311] on button at bounding box center [342, 309] width 20 height 17
click at [155, 354] on icon at bounding box center [154, 352] width 4 height 8
click at [112, 352] on div "tout" at bounding box center [134, 351] width 46 height 45
drag, startPoint x: 113, startPoint y: 353, endPoint x: 123, endPoint y: 352, distance: 10.5
click at [124, 352] on icon at bounding box center [123, 352] width 4 height 8
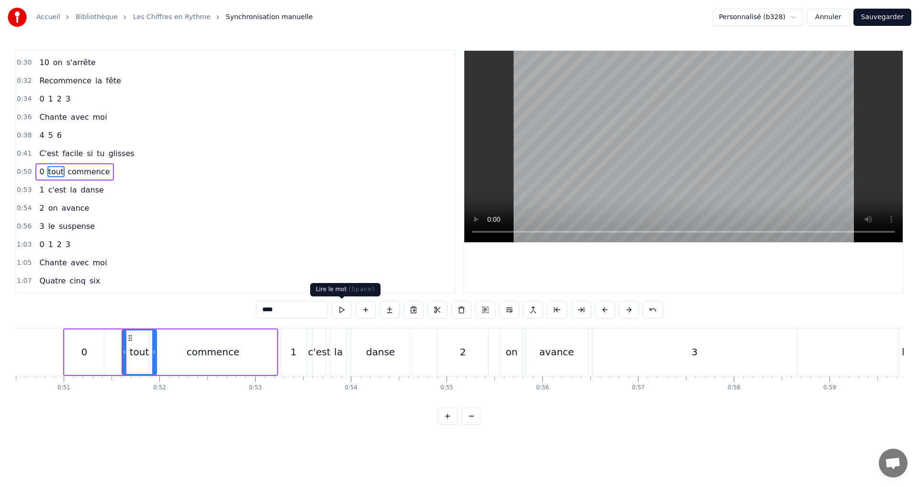
click at [344, 305] on button at bounding box center [342, 309] width 20 height 17
drag, startPoint x: 154, startPoint y: 355, endPoint x: 142, endPoint y: 353, distance: 11.7
click at [142, 353] on icon at bounding box center [143, 352] width 4 height 8
click at [343, 309] on button at bounding box center [342, 309] width 20 height 17
drag, startPoint x: 124, startPoint y: 351, endPoint x: 156, endPoint y: 344, distance: 32.2
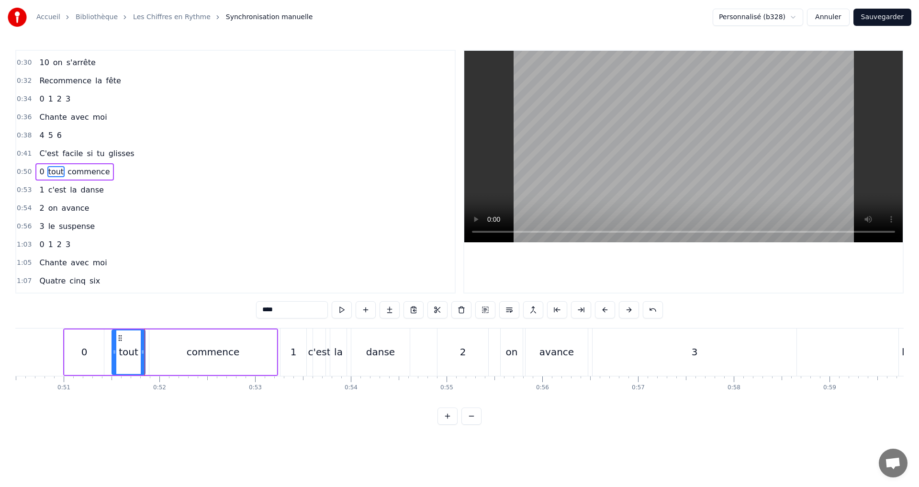
click at [113, 348] on icon at bounding box center [114, 352] width 4 height 8
click at [342, 311] on button at bounding box center [342, 309] width 20 height 17
click at [122, 355] on icon at bounding box center [121, 352] width 4 height 8
click at [346, 311] on button at bounding box center [342, 309] width 20 height 17
drag, startPoint x: 141, startPoint y: 357, endPoint x: 135, endPoint y: 355, distance: 6.1
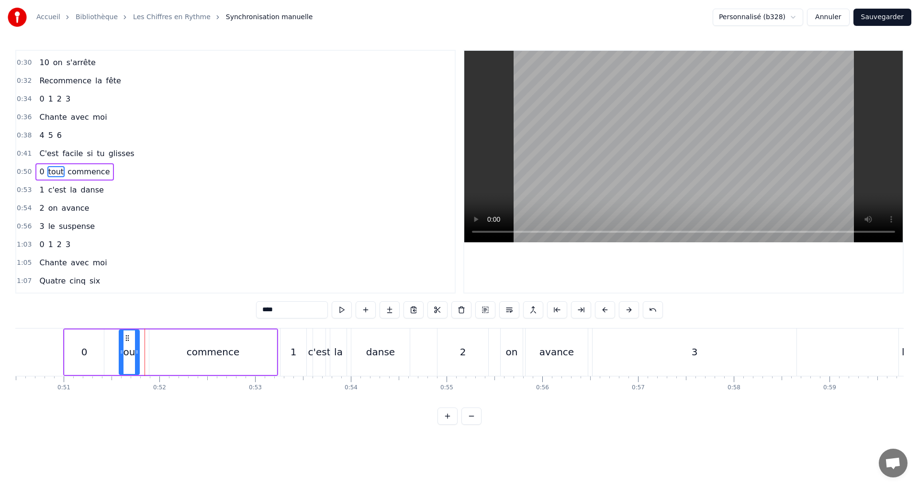
click at [135, 355] on div at bounding box center [137, 352] width 4 height 44
click at [341, 306] on button at bounding box center [342, 309] width 20 height 17
drag, startPoint x: 122, startPoint y: 354, endPoint x: 127, endPoint y: 354, distance: 5.3
click at [127, 354] on icon at bounding box center [127, 352] width 4 height 8
click at [339, 310] on button at bounding box center [342, 309] width 20 height 17
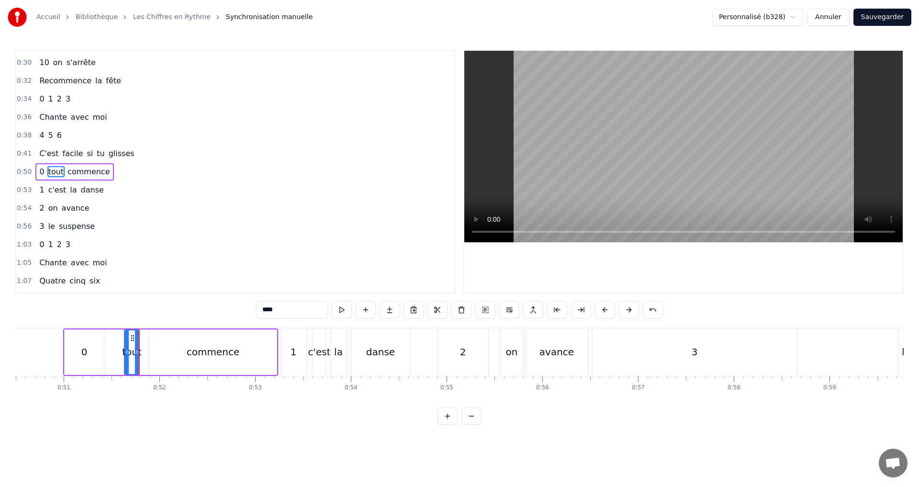
click at [120, 169] on div "0:50 0 tout commence" at bounding box center [235, 172] width 438 height 18
click at [404, 305] on button at bounding box center [399, 309] width 20 height 17
click at [222, 357] on div "commence" at bounding box center [213, 351] width 53 height 14
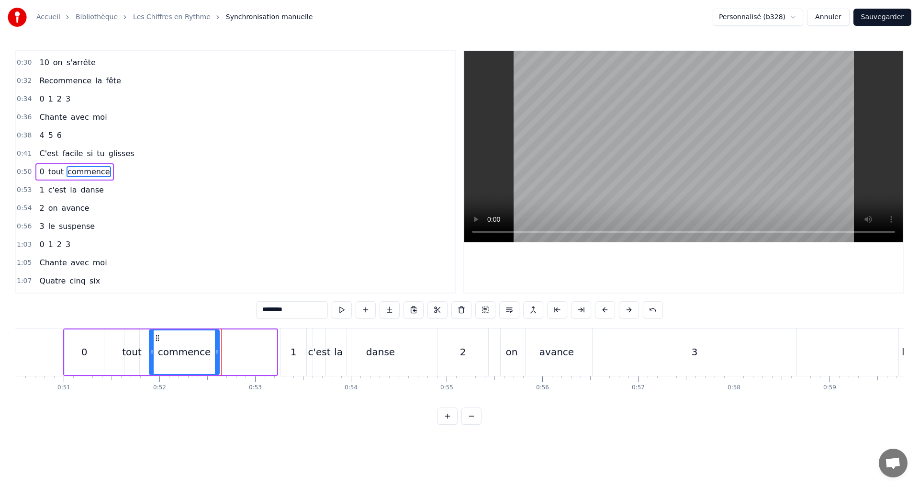
drag, startPoint x: 274, startPoint y: 358, endPoint x: 216, endPoint y: 354, distance: 57.6
click at [216, 354] on div at bounding box center [217, 352] width 4 height 44
click at [341, 311] on button at bounding box center [342, 309] width 20 height 17
drag, startPoint x: 218, startPoint y: 352, endPoint x: 236, endPoint y: 352, distance: 17.7
click at [235, 352] on icon at bounding box center [233, 352] width 4 height 8
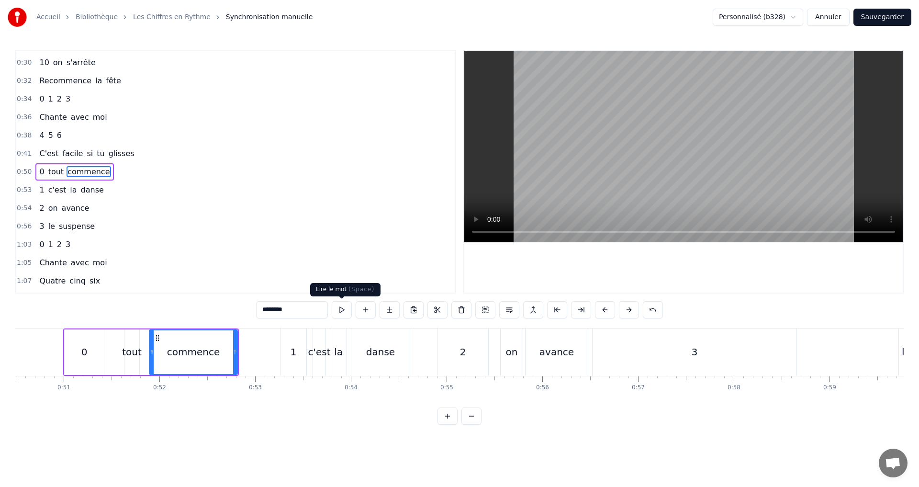
click at [338, 310] on button at bounding box center [342, 309] width 20 height 17
drag, startPoint x: 236, startPoint y: 357, endPoint x: 240, endPoint y: 354, distance: 5.2
click at [238, 355] on div at bounding box center [237, 352] width 4 height 44
click at [346, 310] on button at bounding box center [342, 309] width 20 height 17
click at [108, 185] on div "0:53 1 c'est la danse" at bounding box center [235, 190] width 438 height 18
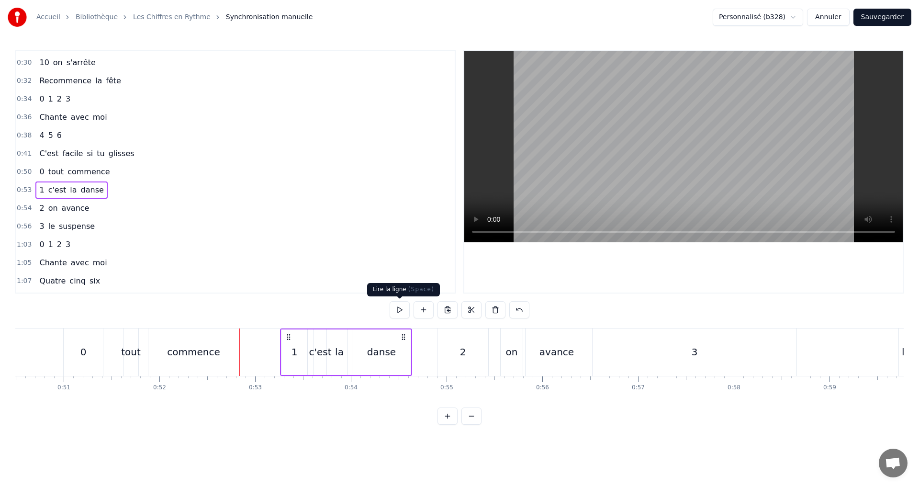
click at [405, 312] on button at bounding box center [399, 309] width 20 height 17
click at [291, 349] on div "1" at bounding box center [294, 351] width 26 height 45
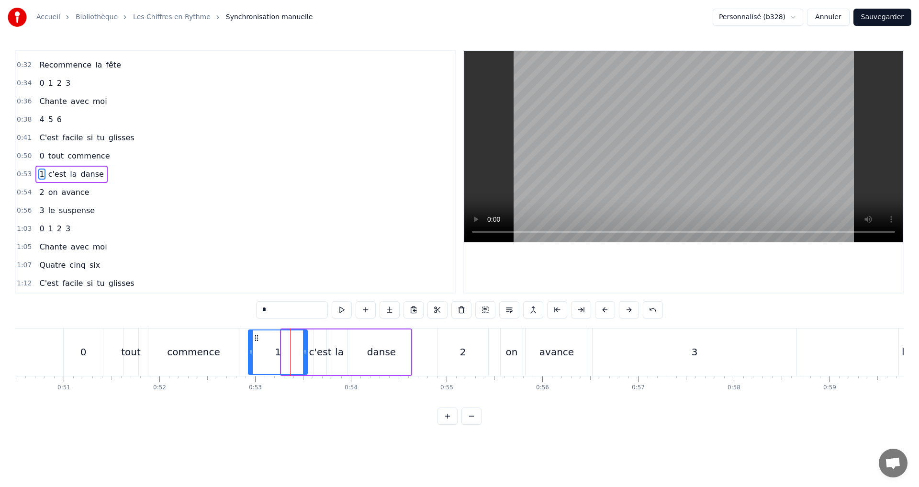
drag, startPoint x: 282, startPoint y: 353, endPoint x: 249, endPoint y: 350, distance: 33.1
click at [249, 350] on icon at bounding box center [251, 352] width 4 height 8
click at [275, 307] on input "*" at bounding box center [292, 309] width 72 height 17
drag, startPoint x: 306, startPoint y: 355, endPoint x: 291, endPoint y: 355, distance: 14.9
click at [291, 355] on div at bounding box center [290, 352] width 4 height 44
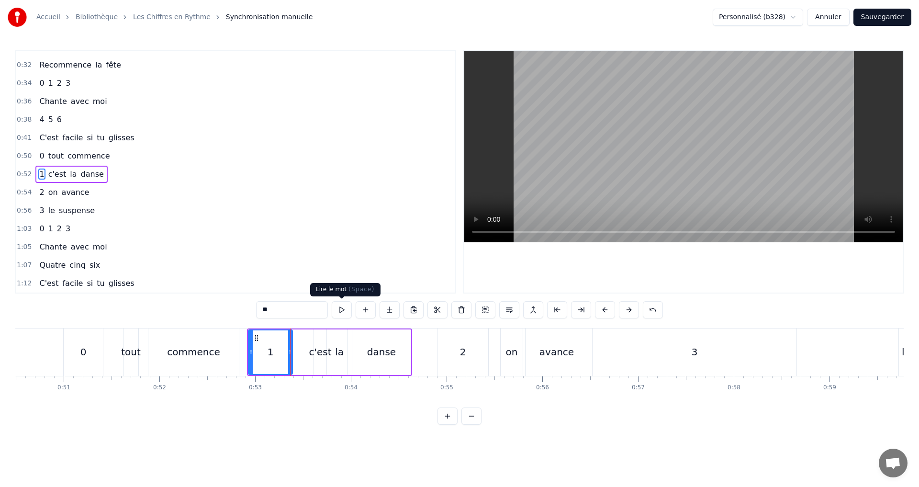
click at [343, 306] on button at bounding box center [342, 309] width 20 height 17
click at [313, 354] on div "c'est" at bounding box center [320, 351] width 22 height 14
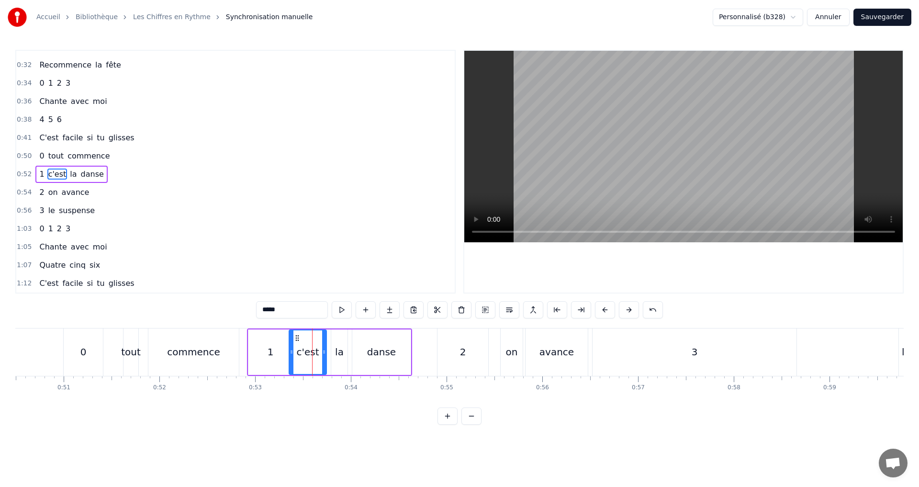
drag, startPoint x: 315, startPoint y: 354, endPoint x: 328, endPoint y: 324, distance: 32.8
click at [291, 351] on icon at bounding box center [291, 352] width 4 height 8
click at [344, 307] on button at bounding box center [342, 309] width 20 height 17
drag, startPoint x: 293, startPoint y: 350, endPoint x: 307, endPoint y: 346, distance: 13.9
click at [307, 346] on div at bounding box center [305, 352] width 4 height 44
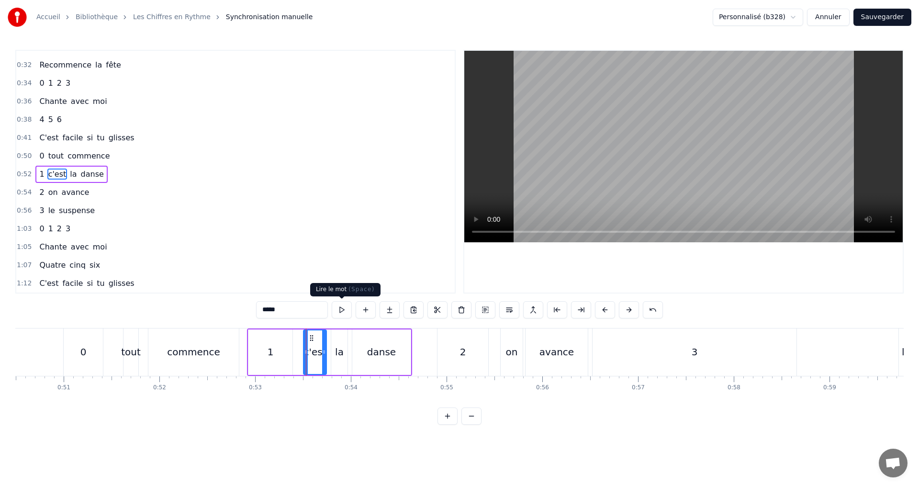
click at [341, 306] on button at bounding box center [342, 309] width 20 height 17
drag, startPoint x: 324, startPoint y: 352, endPoint x: 319, endPoint y: 350, distance: 5.8
click at [319, 350] on icon at bounding box center [319, 352] width 4 height 8
click at [335, 351] on div "la" at bounding box center [339, 351] width 16 height 45
drag, startPoint x: 334, startPoint y: 351, endPoint x: 328, endPoint y: 348, distance: 6.7
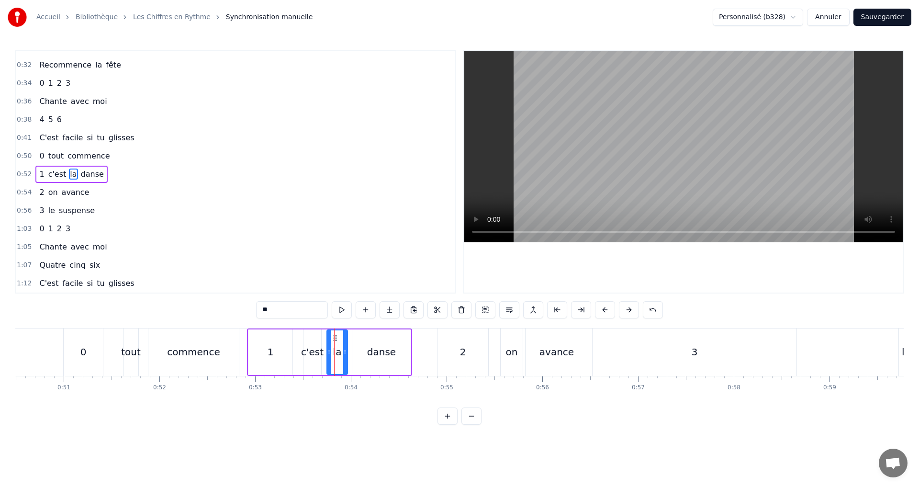
click at [328, 348] on icon at bounding box center [329, 352] width 4 height 8
click at [343, 354] on icon at bounding box center [343, 352] width 4 height 8
click at [341, 312] on button at bounding box center [342, 309] width 20 height 17
click at [364, 348] on div "danse" at bounding box center [381, 351] width 58 height 45
type input "*****"
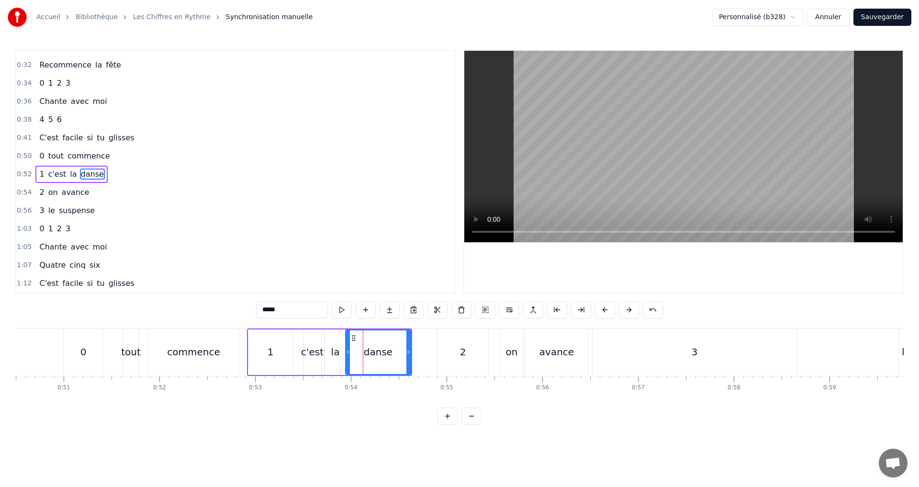
drag, startPoint x: 354, startPoint y: 352, endPoint x: 347, endPoint y: 348, distance: 7.7
click at [347, 348] on icon at bounding box center [348, 352] width 4 height 8
click at [345, 312] on button at bounding box center [342, 309] width 20 height 17
click at [134, 176] on div "0:52 1 c'est la danse" at bounding box center [235, 174] width 438 height 18
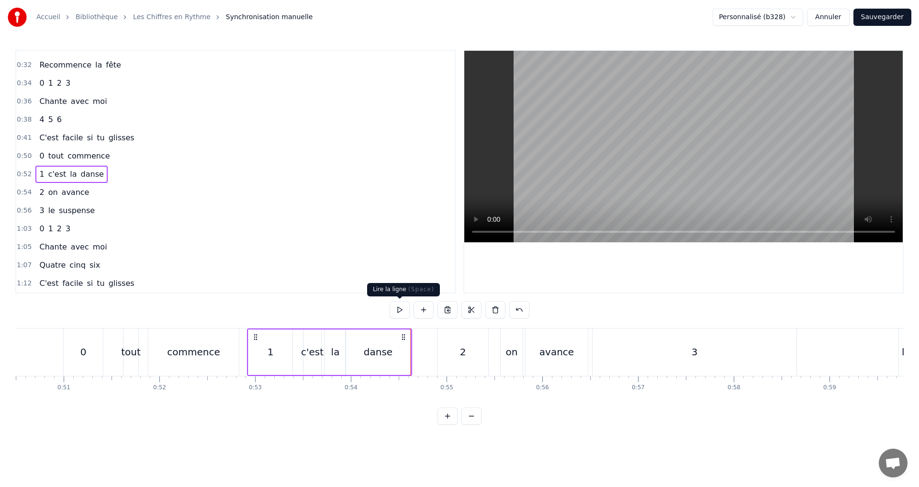
click at [399, 305] on button at bounding box center [399, 309] width 20 height 17
click at [102, 191] on div "0:54 2 on avance" at bounding box center [235, 192] width 438 height 18
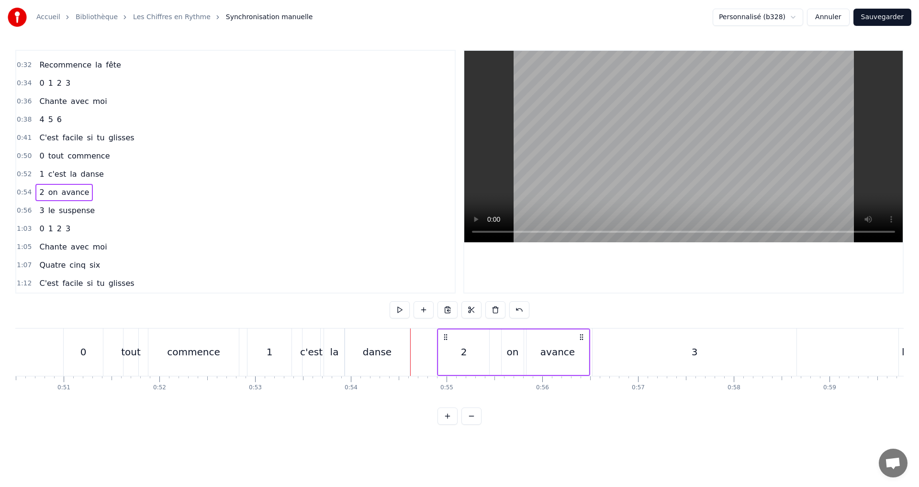
click at [269, 348] on div "1" at bounding box center [270, 351] width 6 height 14
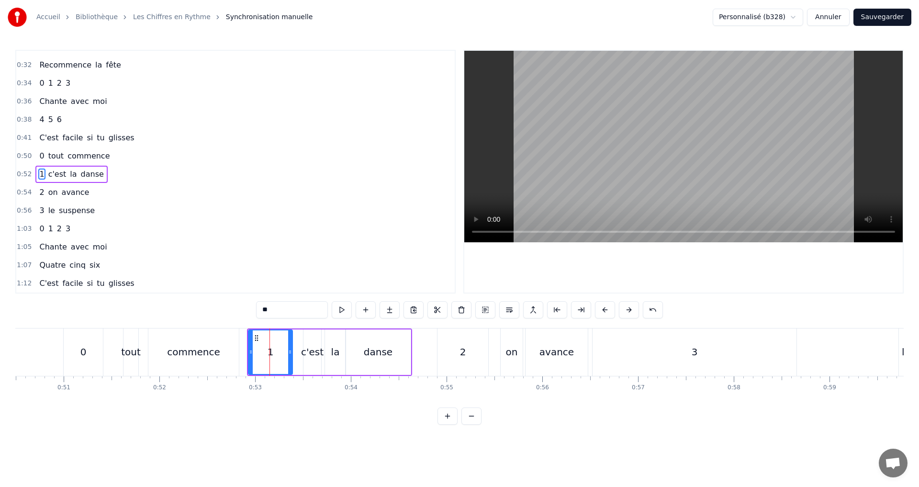
click at [88, 192] on div "0:54 2 on avance" at bounding box center [235, 192] width 438 height 18
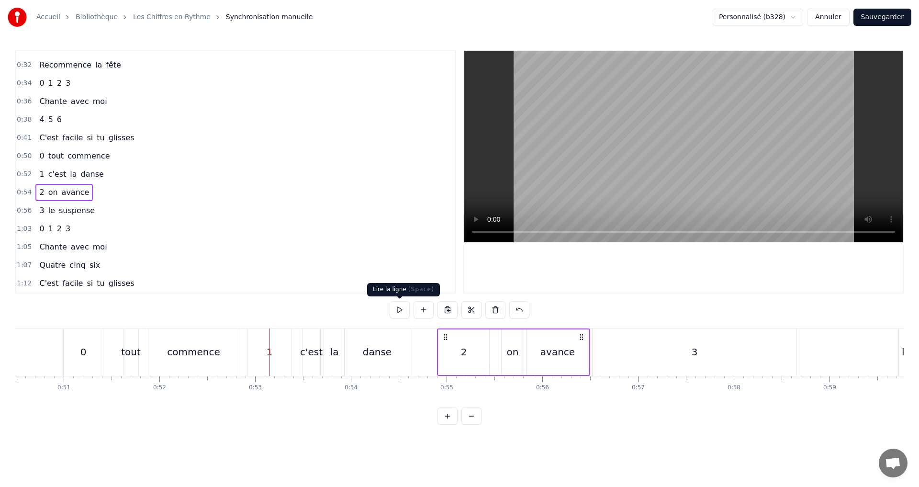
click at [404, 313] on button at bounding box center [399, 309] width 20 height 17
click at [404, 312] on button at bounding box center [399, 309] width 20 height 17
click at [458, 352] on div "2" at bounding box center [463, 351] width 51 height 45
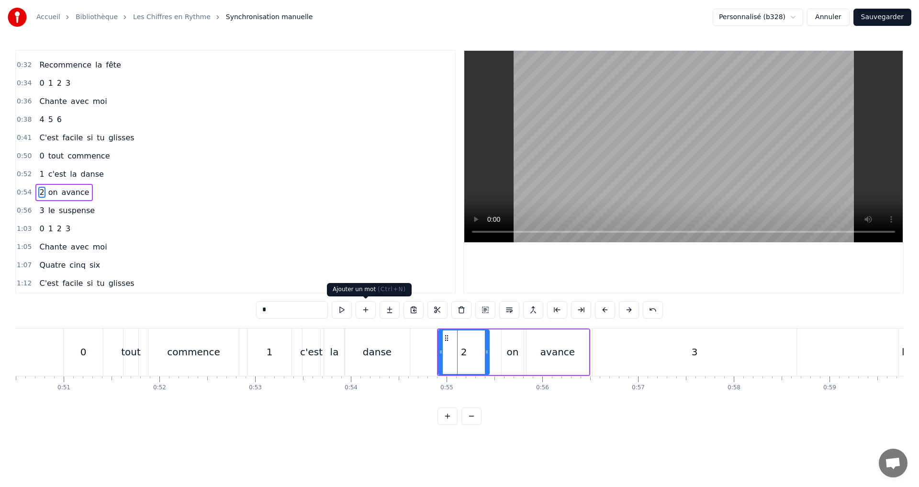
click at [278, 308] on input "*" at bounding box center [292, 309] width 72 height 17
type input "*"
click at [342, 310] on button at bounding box center [342, 309] width 20 height 17
drag, startPoint x: 132, startPoint y: 194, endPoint x: 160, endPoint y: 205, distance: 30.6
click at [132, 197] on div "0:54 2 on avance" at bounding box center [235, 192] width 438 height 18
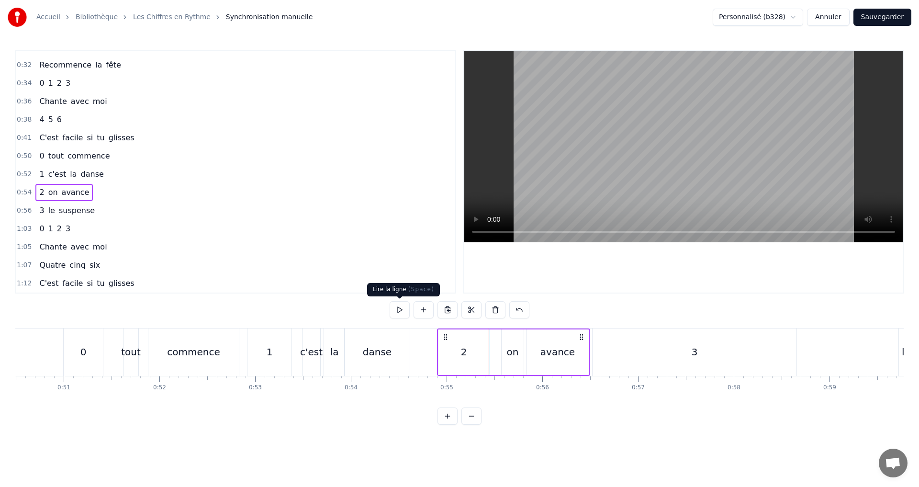
click at [401, 307] on button at bounding box center [399, 309] width 20 height 17
drag, startPoint x: 618, startPoint y: 356, endPoint x: 612, endPoint y: 356, distance: 5.7
click at [617, 356] on div "3" at bounding box center [694, 351] width 204 height 47
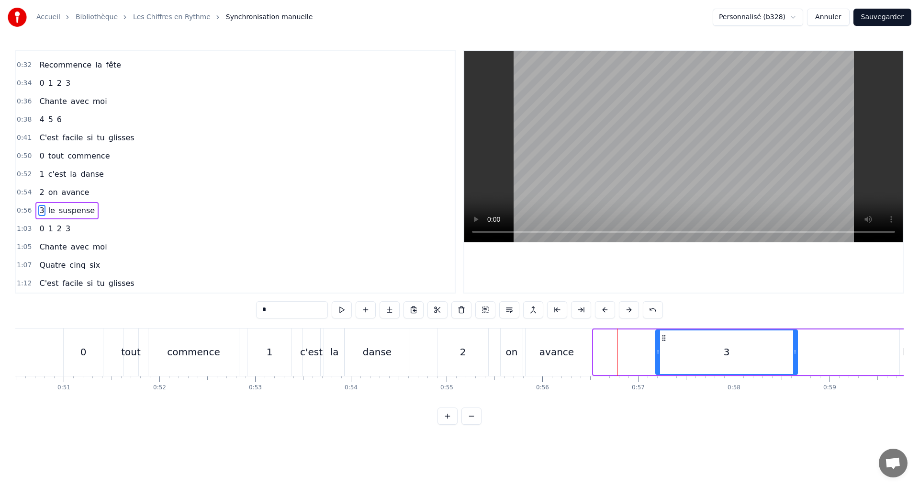
drag, startPoint x: 596, startPoint y: 355, endPoint x: 654, endPoint y: 350, distance: 58.1
click at [658, 350] on div at bounding box center [658, 352] width 4 height 44
click at [340, 310] on button at bounding box center [342, 309] width 20 height 17
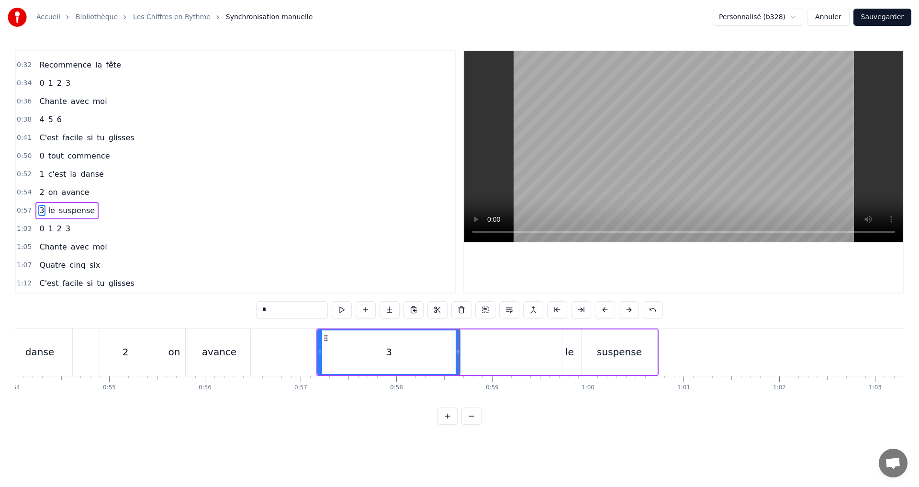
scroll to position [0, 5184]
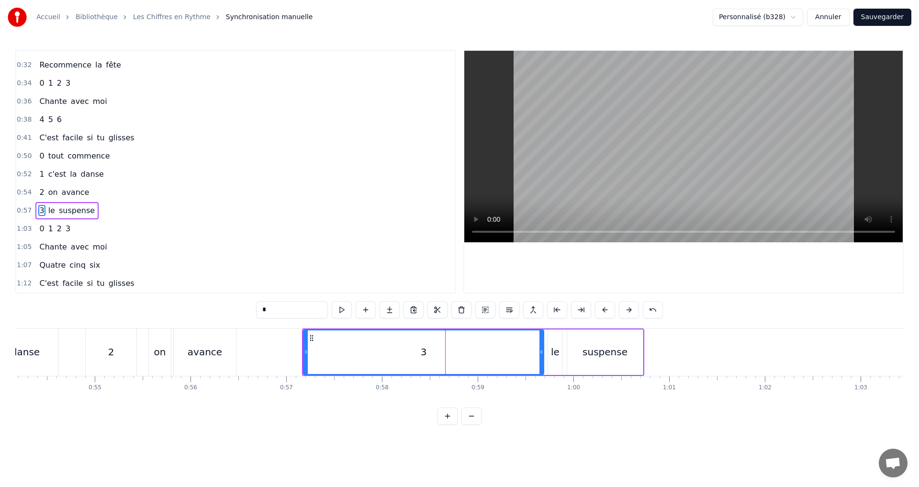
drag, startPoint x: 444, startPoint y: 357, endPoint x: 432, endPoint y: 352, distance: 13.3
click at [543, 353] on div at bounding box center [541, 352] width 4 height 44
click at [340, 305] on button at bounding box center [342, 309] width 20 height 17
click at [296, 310] on input "*" at bounding box center [292, 309] width 72 height 17
type input "*"
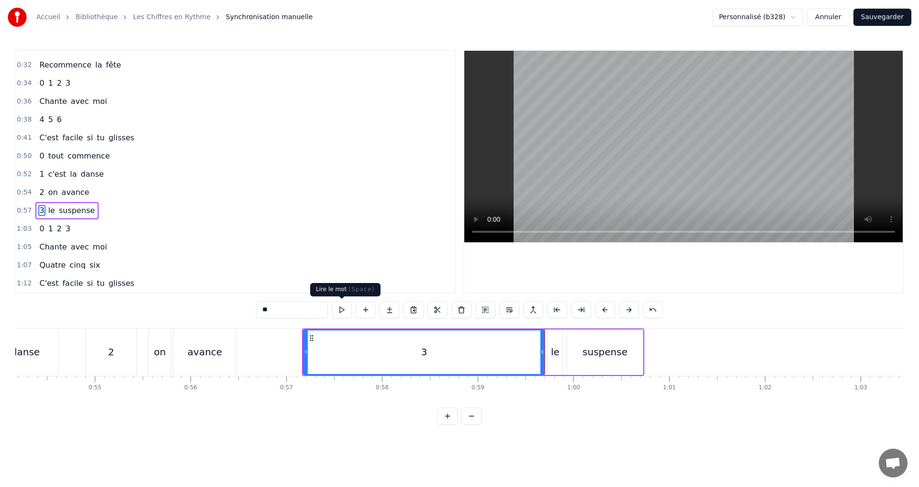
click at [344, 310] on button at bounding box center [342, 309] width 20 height 17
drag, startPoint x: 306, startPoint y: 353, endPoint x: 242, endPoint y: 349, distance: 63.7
click at [242, 349] on icon at bounding box center [242, 352] width 4 height 8
click at [341, 313] on button at bounding box center [342, 309] width 20 height 17
click at [285, 313] on input "*" at bounding box center [292, 309] width 72 height 17
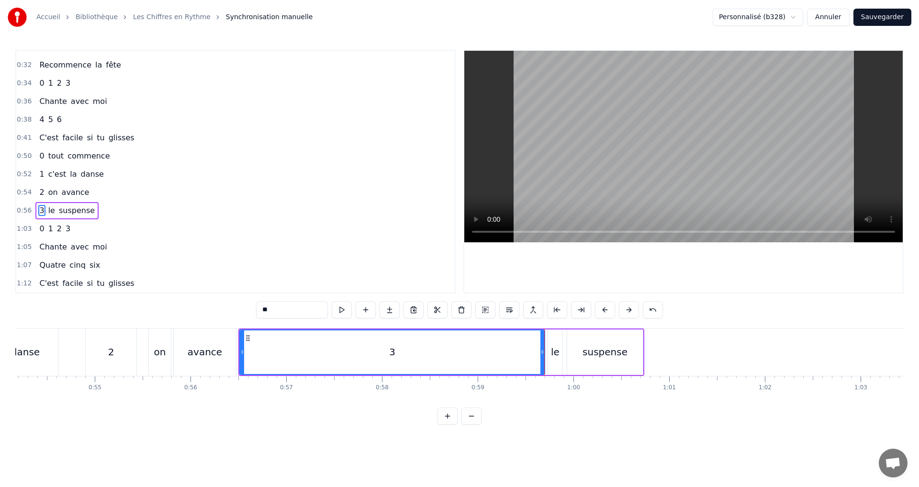
drag, startPoint x: 139, startPoint y: 214, endPoint x: 152, endPoint y: 214, distance: 12.4
click at [139, 214] on div "0:56 3 le suspense" at bounding box center [235, 210] width 438 height 18
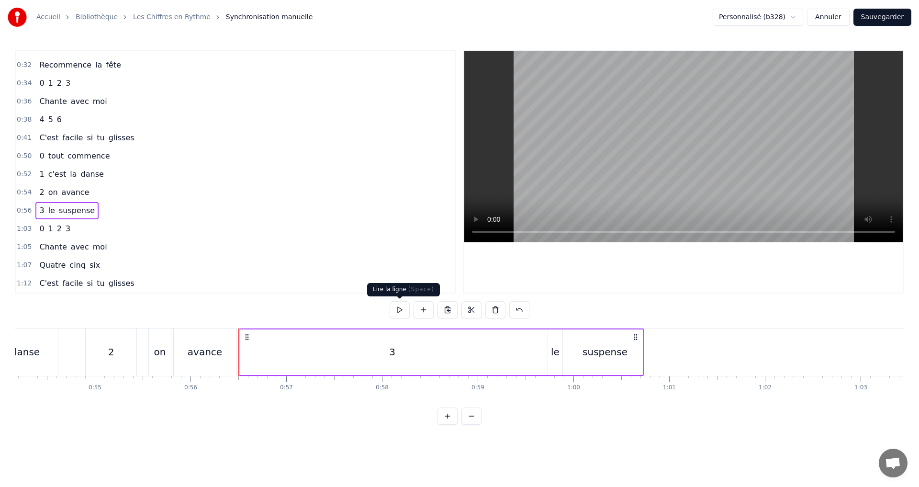
click at [401, 310] on button at bounding box center [399, 309] width 20 height 17
click at [143, 212] on div "0:56 3 le suspense" at bounding box center [235, 210] width 438 height 18
click at [549, 351] on div "le" at bounding box center [555, 351] width 14 height 45
click at [592, 349] on div "suspense" at bounding box center [604, 351] width 45 height 14
type input "********"
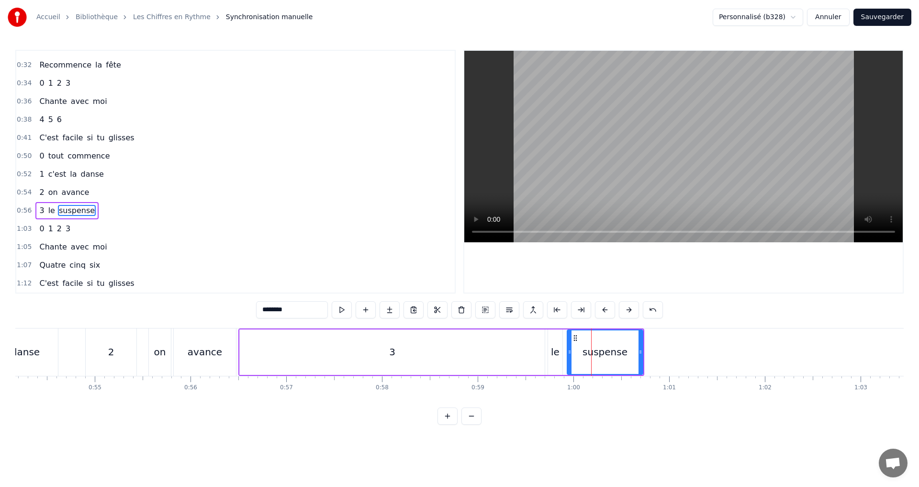
drag, startPoint x: 136, startPoint y: 209, endPoint x: 219, endPoint y: 224, distance: 84.3
click at [136, 210] on div "0:56 3 le suspense" at bounding box center [235, 210] width 438 height 18
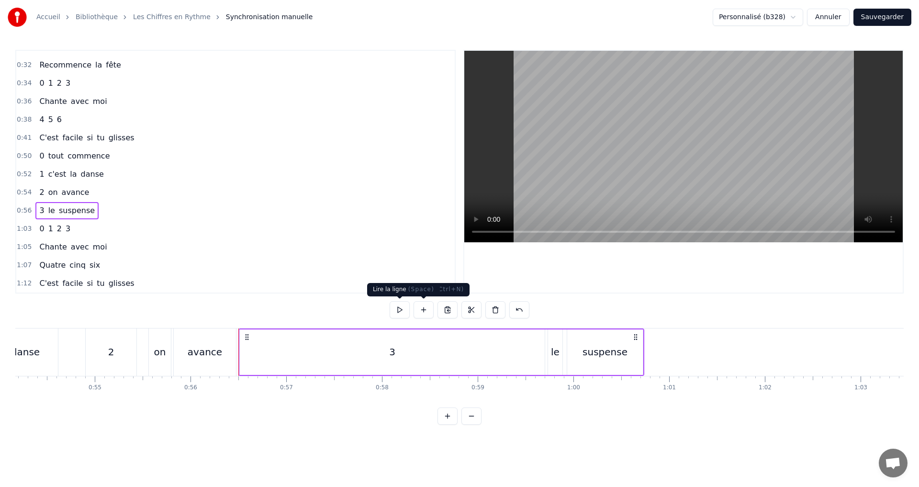
click at [401, 309] on button at bounding box center [399, 309] width 20 height 17
click at [89, 227] on div "1:03 0 1 2 3" at bounding box center [235, 229] width 438 height 18
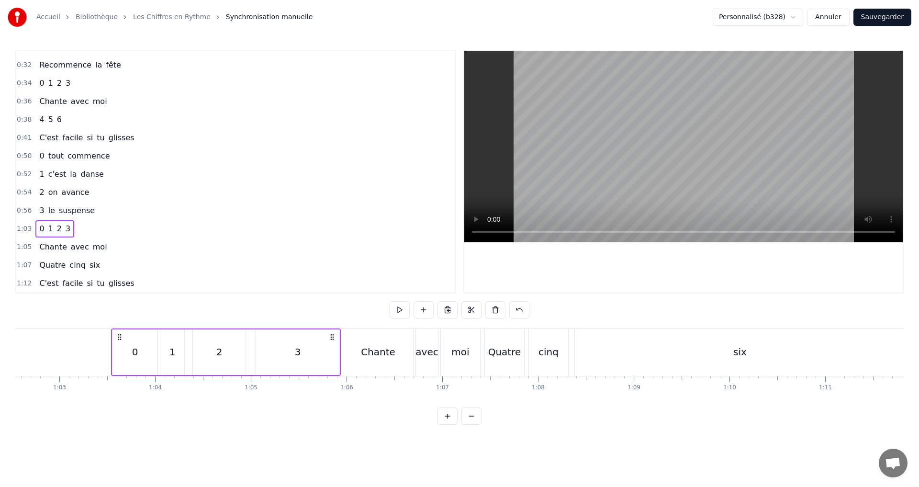
scroll to position [0, 6032]
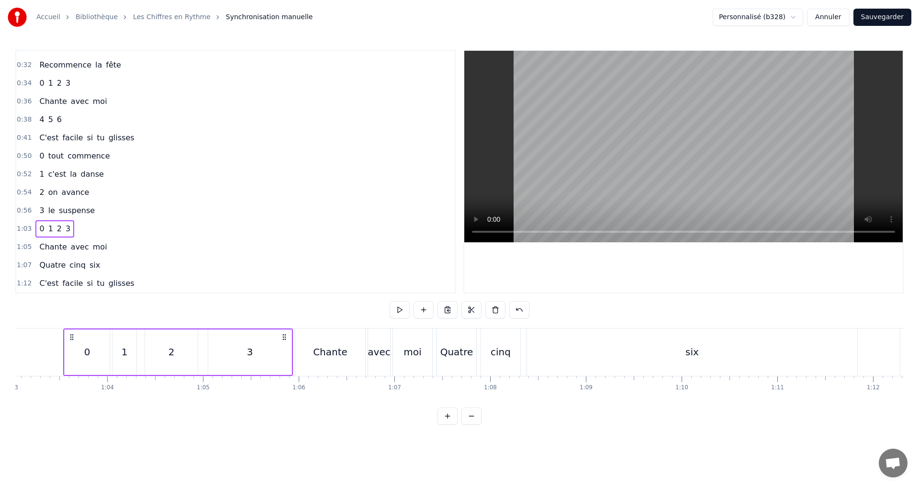
click at [83, 348] on div "0" at bounding box center [87, 351] width 45 height 45
click at [280, 310] on input "*" at bounding box center [292, 309] width 72 height 17
click at [47, 228] on span "1" at bounding box center [50, 228] width 7 height 11
click at [276, 307] on input "*" at bounding box center [292, 309] width 72 height 17
click at [172, 355] on div "2" at bounding box center [171, 351] width 6 height 14
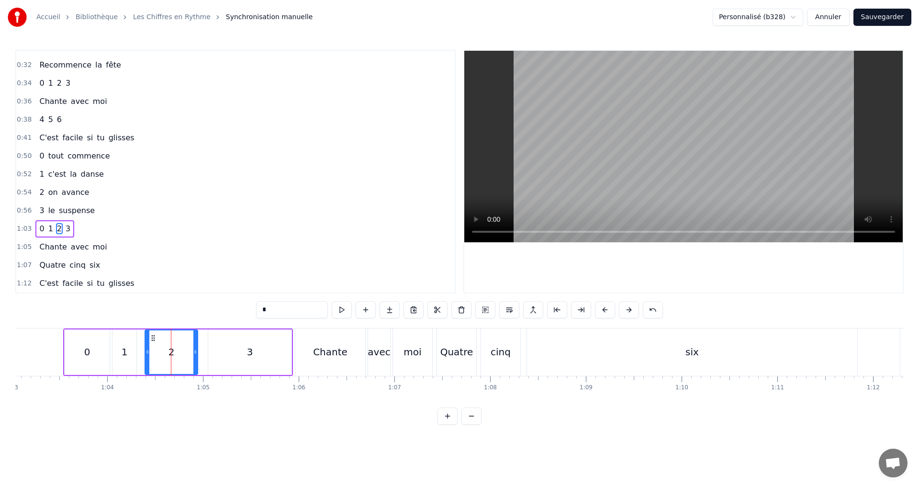
click at [283, 308] on input "*" at bounding box center [292, 309] width 72 height 17
type input "*"
click at [84, 227] on div "1:03 0 1 2 3" at bounding box center [235, 229] width 438 height 18
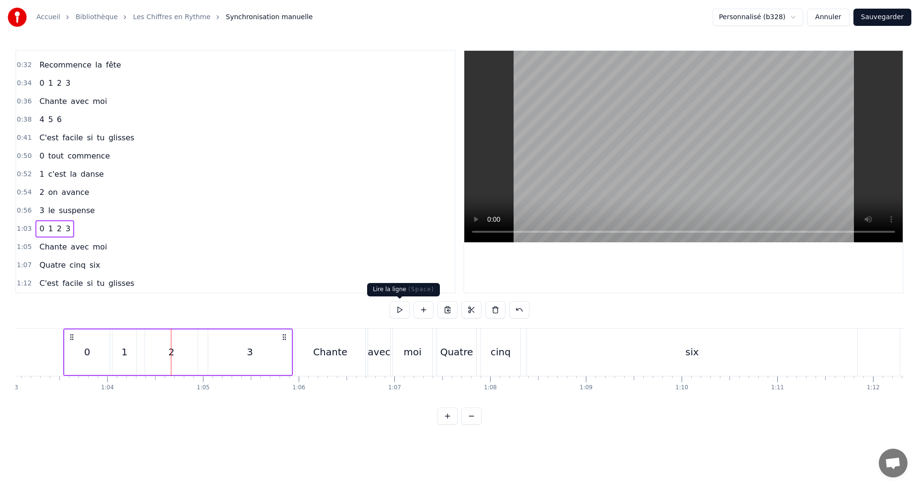
click at [398, 314] on button at bounding box center [399, 309] width 20 height 17
click at [398, 313] on button at bounding box center [399, 309] width 20 height 17
click at [105, 344] on div "0" at bounding box center [87, 351] width 45 height 45
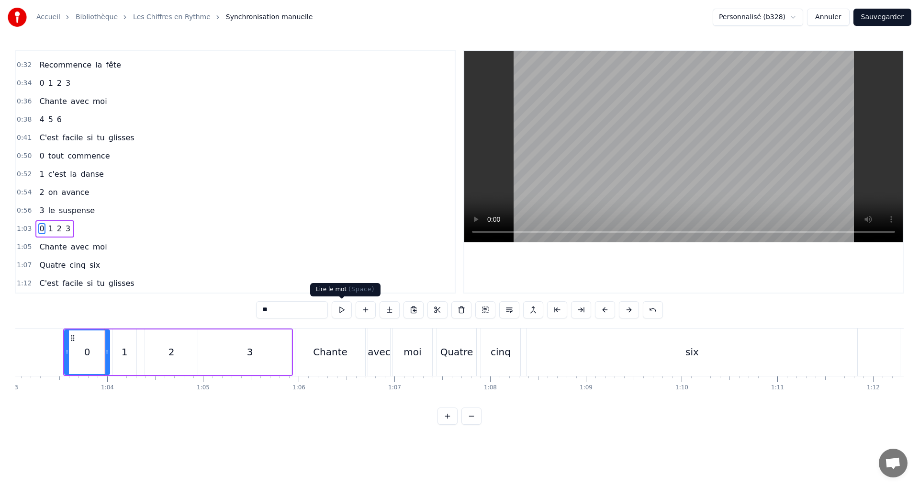
click at [350, 312] on button at bounding box center [342, 309] width 20 height 17
drag, startPoint x: 108, startPoint y: 355, endPoint x: 89, endPoint y: 353, distance: 18.8
click at [89, 353] on div at bounding box center [89, 352] width 4 height 44
click at [347, 311] on button at bounding box center [342, 309] width 20 height 17
click at [131, 347] on div "1" at bounding box center [124, 351] width 24 height 45
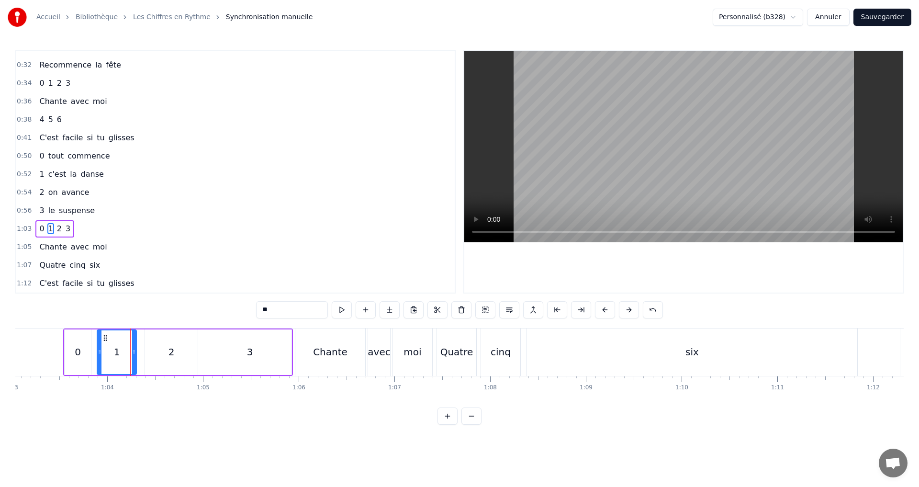
drag, startPoint x: 114, startPoint y: 354, endPoint x: 99, endPoint y: 350, distance: 15.9
click at [99, 350] on icon at bounding box center [100, 352] width 4 height 8
click at [338, 306] on button at bounding box center [342, 309] width 20 height 17
drag, startPoint x: 134, startPoint y: 355, endPoint x: 127, endPoint y: 352, distance: 7.5
click at [127, 352] on icon at bounding box center [129, 352] width 4 height 8
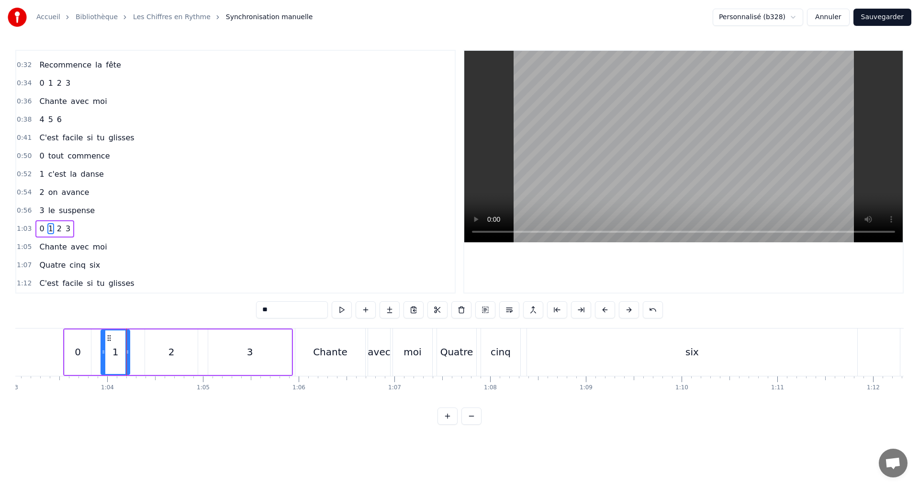
click at [104, 350] on icon at bounding box center [103, 352] width 4 height 8
click at [344, 308] on button at bounding box center [342, 309] width 20 height 17
click at [171, 353] on div "2" at bounding box center [171, 351] width 6 height 14
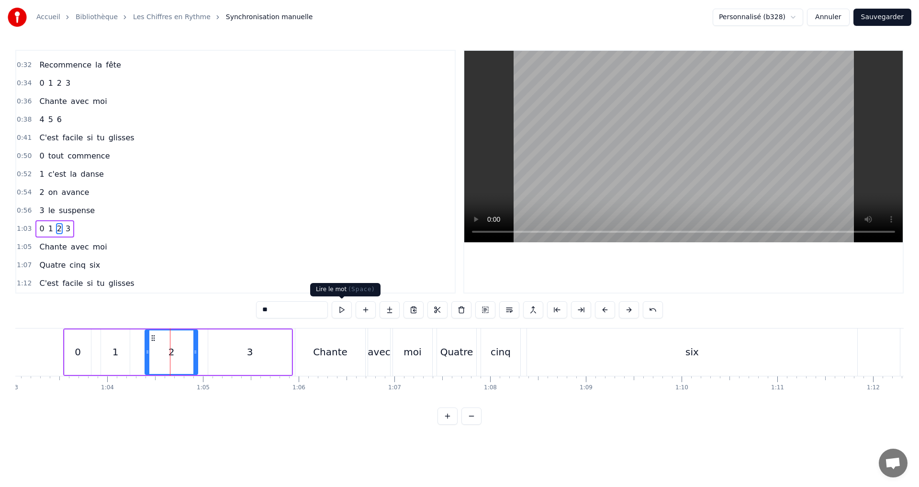
click at [345, 311] on button at bounding box center [342, 309] width 20 height 17
click at [194, 352] on icon at bounding box center [194, 352] width 4 height 8
click at [145, 355] on div at bounding box center [145, 352] width 4 height 44
click at [342, 311] on button at bounding box center [342, 309] width 20 height 17
click at [247, 358] on div "3" at bounding box center [250, 351] width 6 height 14
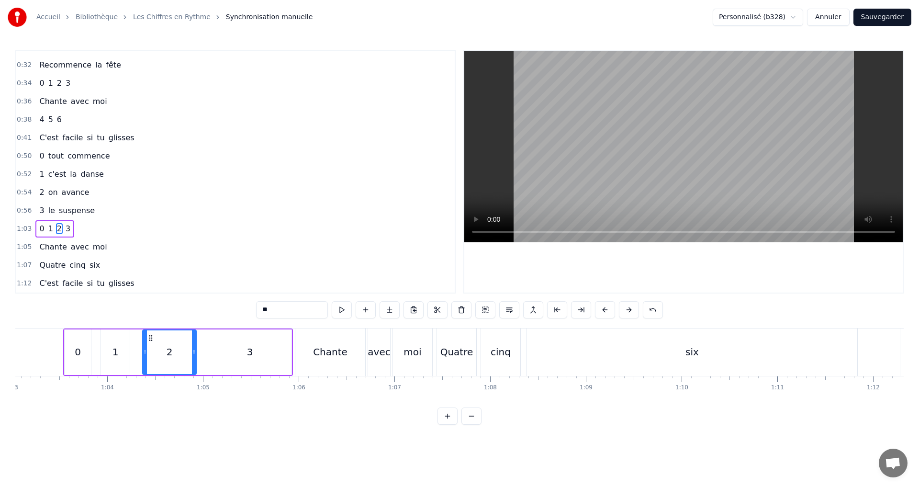
type input "*"
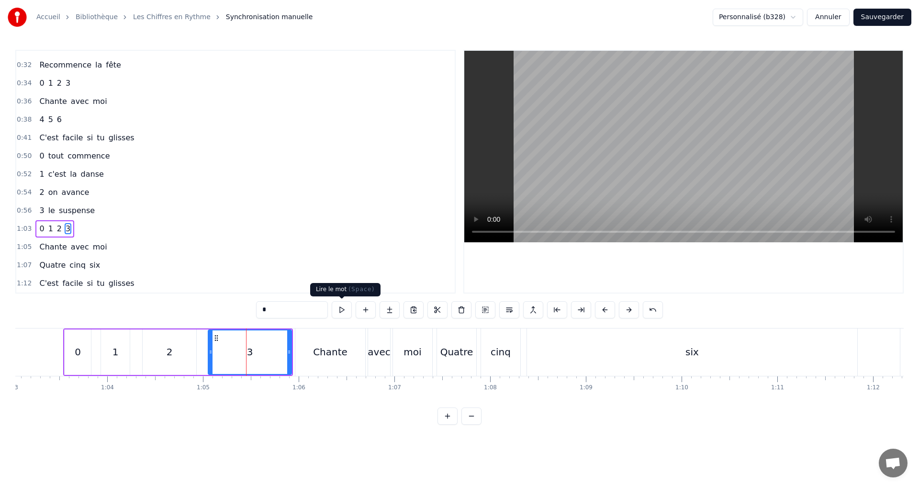
click at [343, 310] on button at bounding box center [342, 309] width 20 height 17
click at [206, 351] on icon at bounding box center [205, 352] width 4 height 8
drag, startPoint x: 290, startPoint y: 354, endPoint x: 283, endPoint y: 351, distance: 7.1
click at [283, 351] on icon at bounding box center [282, 352] width 4 height 8
click at [346, 307] on button at bounding box center [342, 309] width 20 height 17
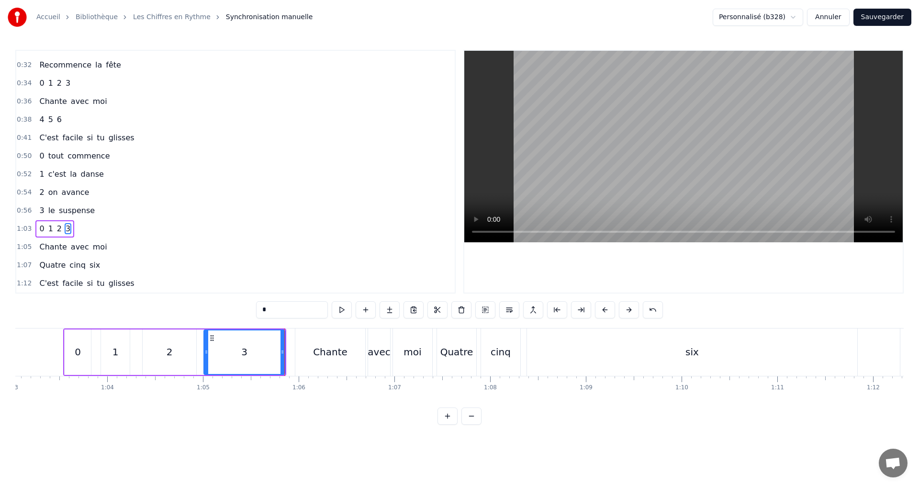
click at [106, 246] on div "1:05 Chante avec moi" at bounding box center [235, 247] width 438 height 18
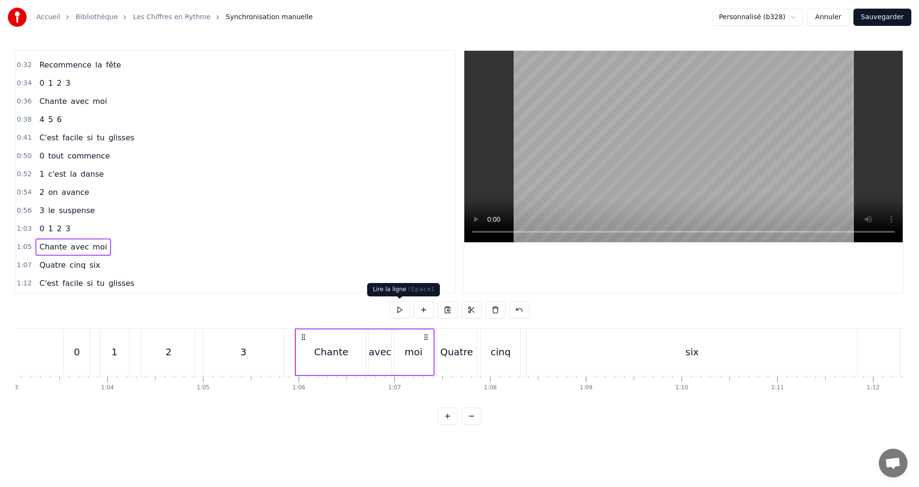
click at [400, 309] on button at bounding box center [399, 309] width 20 height 17
click at [319, 350] on div "Chante" at bounding box center [331, 351] width 34 height 14
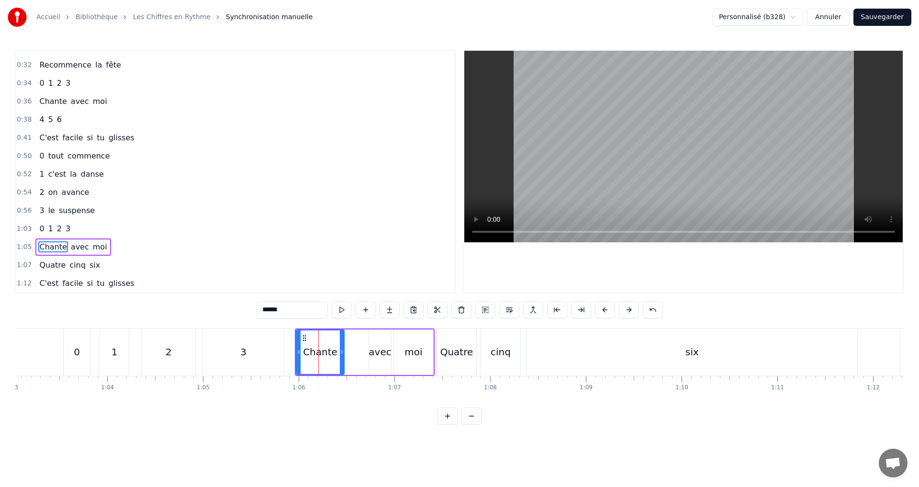
drag, startPoint x: 351, startPoint y: 357, endPoint x: 340, endPoint y: 352, distance: 11.6
click at [341, 353] on div at bounding box center [342, 352] width 4 height 44
click at [373, 351] on div "avec" at bounding box center [379, 351] width 22 height 14
type input "****"
click at [368, 355] on icon at bounding box center [370, 352] width 4 height 8
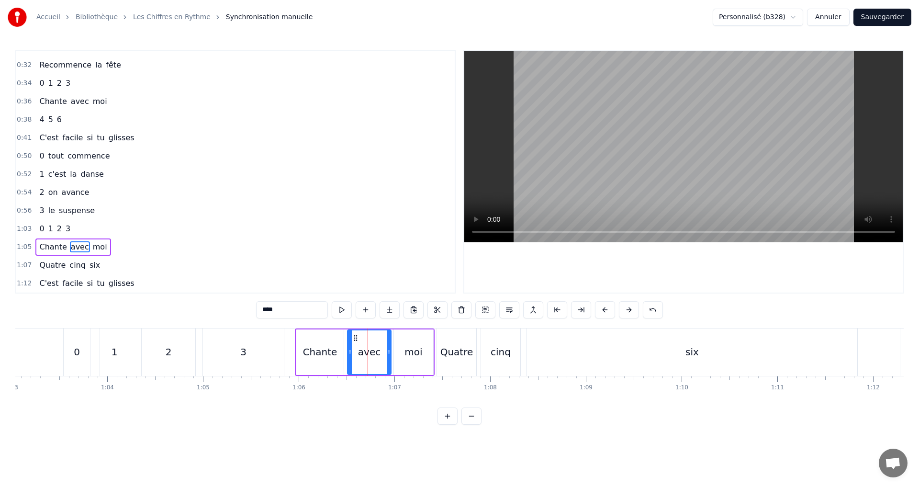
drag, startPoint x: 368, startPoint y: 354, endPoint x: 350, endPoint y: 351, distance: 17.9
click at [350, 351] on icon at bounding box center [350, 352] width 4 height 8
drag, startPoint x: 390, startPoint y: 355, endPoint x: 384, endPoint y: 355, distance: 5.8
click at [384, 355] on div at bounding box center [383, 352] width 4 height 44
click at [134, 249] on div "1:05 Chante avec moi" at bounding box center [235, 247] width 438 height 18
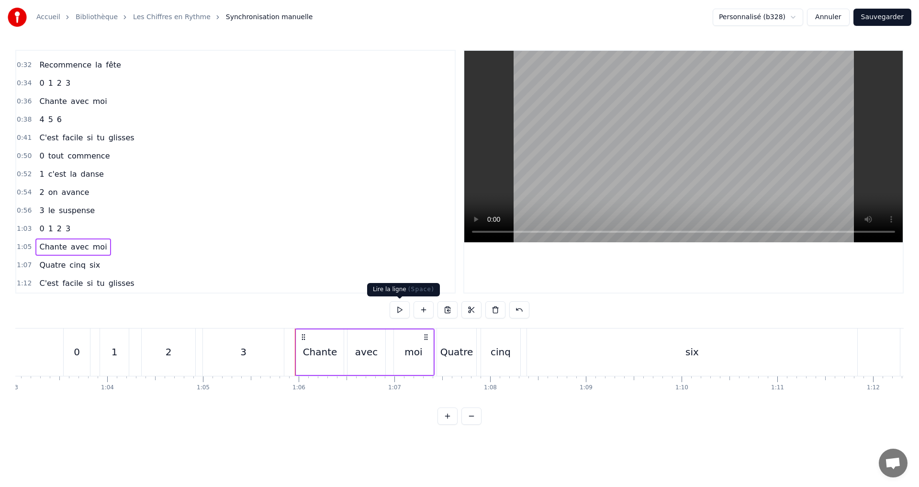
click at [399, 307] on button at bounding box center [399, 309] width 20 height 17
click at [99, 264] on div "1:07 Quatre cinq six" at bounding box center [235, 265] width 438 height 18
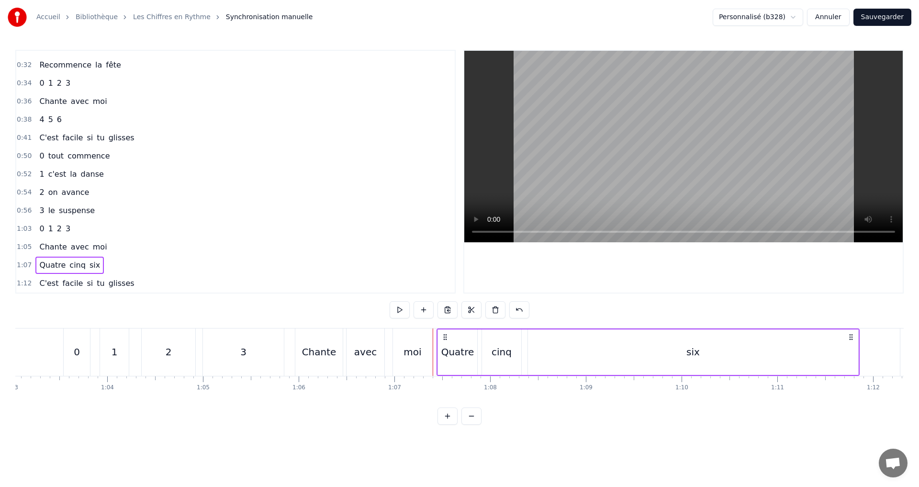
click at [56, 266] on span "Quatre" at bounding box center [52, 264] width 28 height 11
drag, startPoint x: 262, startPoint y: 307, endPoint x: 299, endPoint y: 308, distance: 37.3
click at [300, 308] on input "******" at bounding box center [292, 309] width 72 height 17
click at [493, 354] on div "cinq" at bounding box center [501, 351] width 20 height 14
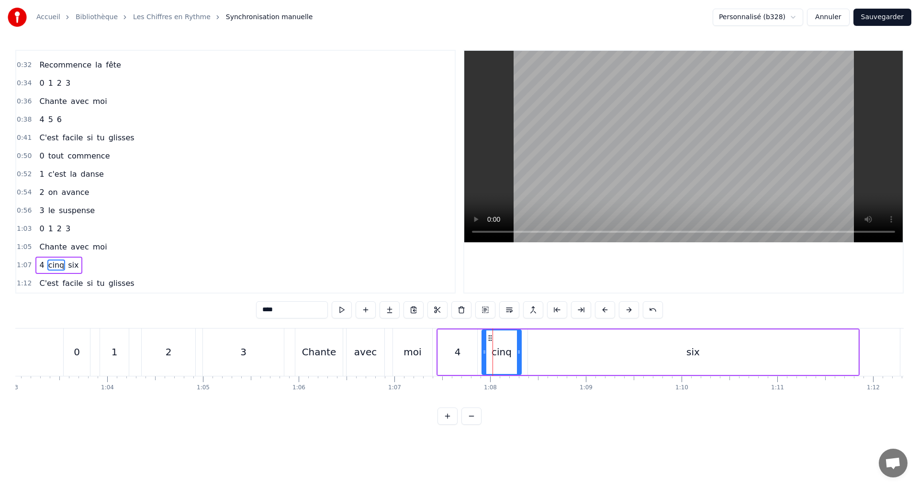
drag, startPoint x: 283, startPoint y: 308, endPoint x: 225, endPoint y: 309, distance: 57.9
click at [227, 310] on div "0:07 0 1 2 0:09 C'est le début du jeu 0:11 3 4 5 0:12 Attrape le refrain 0:15 0…" at bounding box center [459, 237] width 888 height 375
click at [610, 349] on div "six" at bounding box center [693, 351] width 330 height 45
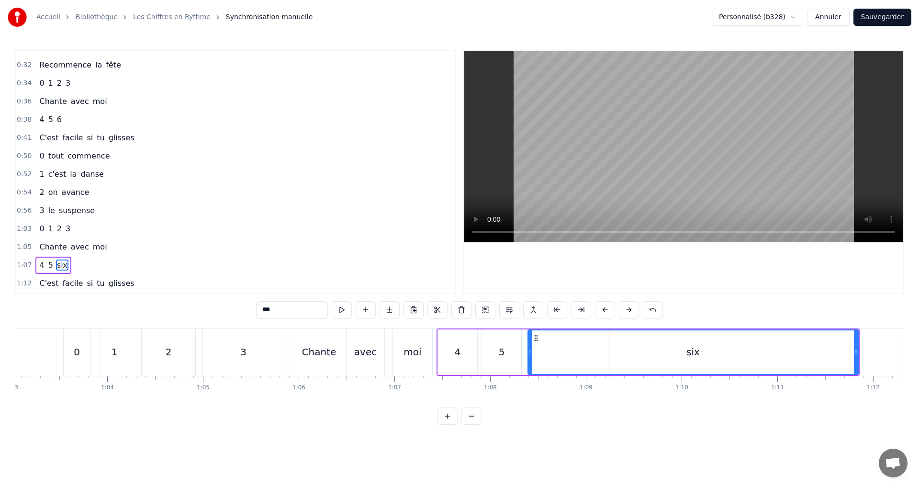
drag, startPoint x: 277, startPoint y: 314, endPoint x: 208, endPoint y: 315, distance: 68.4
click at [208, 315] on div "0:07 0 1 2 0:09 C'est le début du jeu 0:11 3 4 5 0:12 Attrape le refrain 0:15 0…" at bounding box center [459, 237] width 888 height 375
type input "*"
click at [88, 268] on div "1:07 4 5 6" at bounding box center [235, 265] width 438 height 18
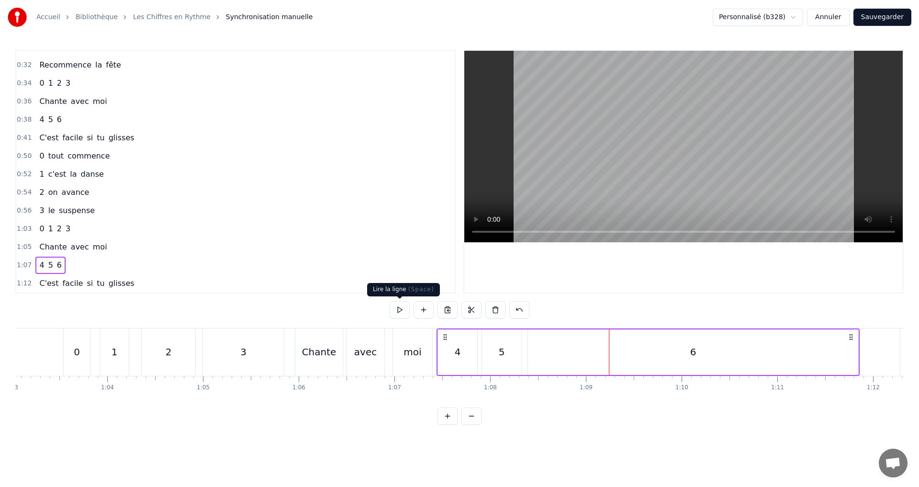
click at [400, 308] on button at bounding box center [399, 309] width 20 height 17
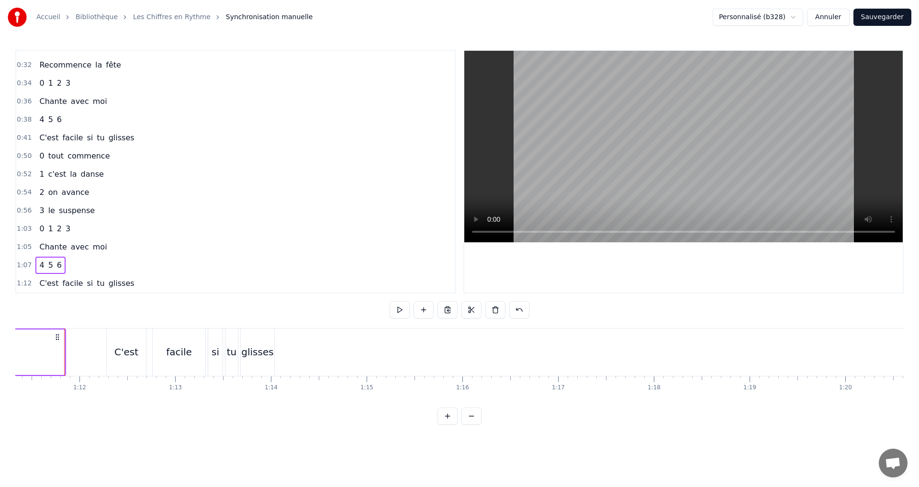
scroll to position [0, 6827]
click at [145, 283] on div "1:12 C'est facile si tu glisses" at bounding box center [235, 283] width 438 height 18
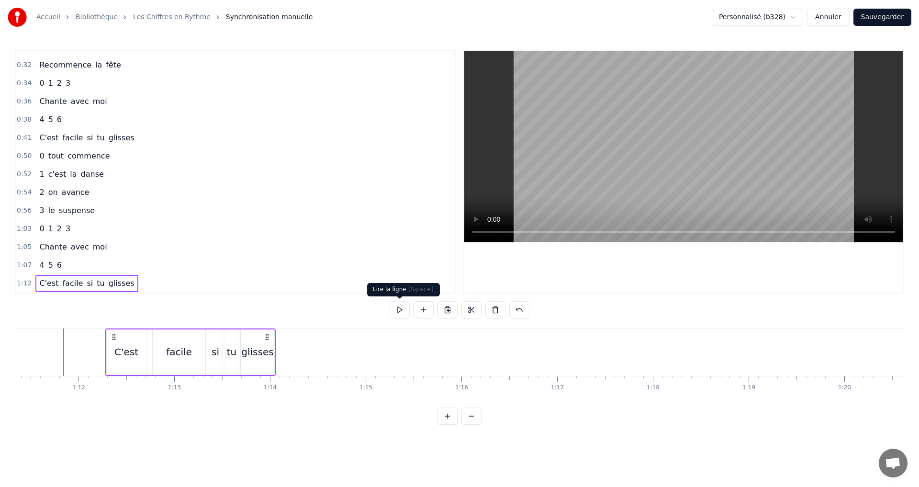
click at [400, 315] on button at bounding box center [399, 309] width 20 height 17
click at [884, 17] on button "Sauvegarder" at bounding box center [882, 17] width 58 height 17
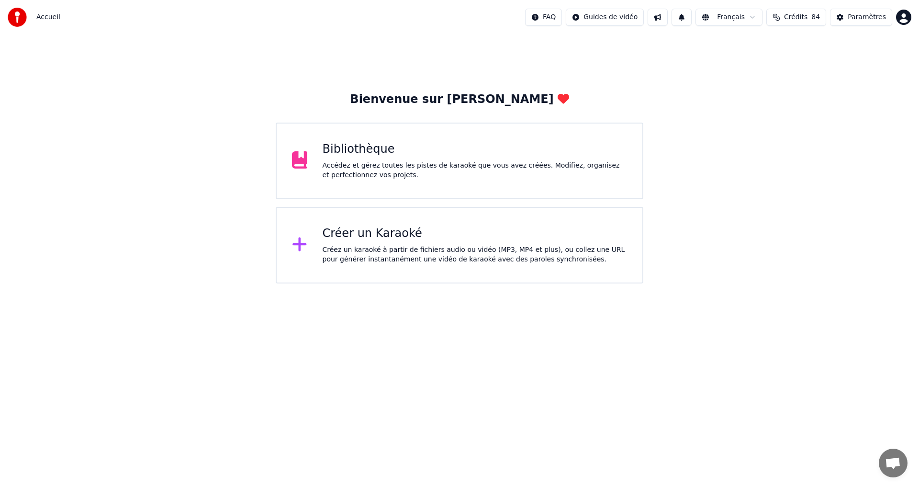
click at [410, 245] on div "Créez un karaoké à partir de fichiers audio ou vidéo (MP3, MP4 et plus), ou col…" at bounding box center [474, 254] width 305 height 19
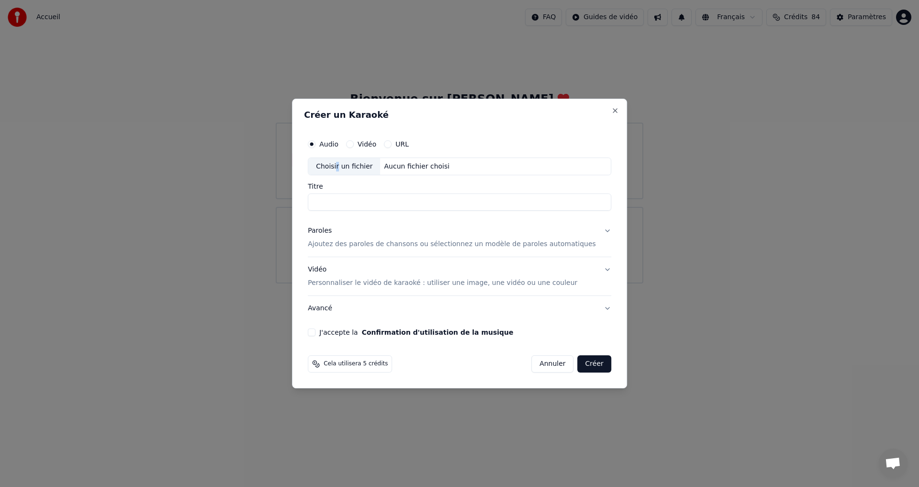
click at [350, 166] on div "Choisir un fichier" at bounding box center [344, 166] width 72 height 17
type input "**********"
click at [590, 227] on button "Paroles Ajoutez des paroles de chansons ou sélectionnez un modèle de paroles au…" at bounding box center [459, 238] width 303 height 38
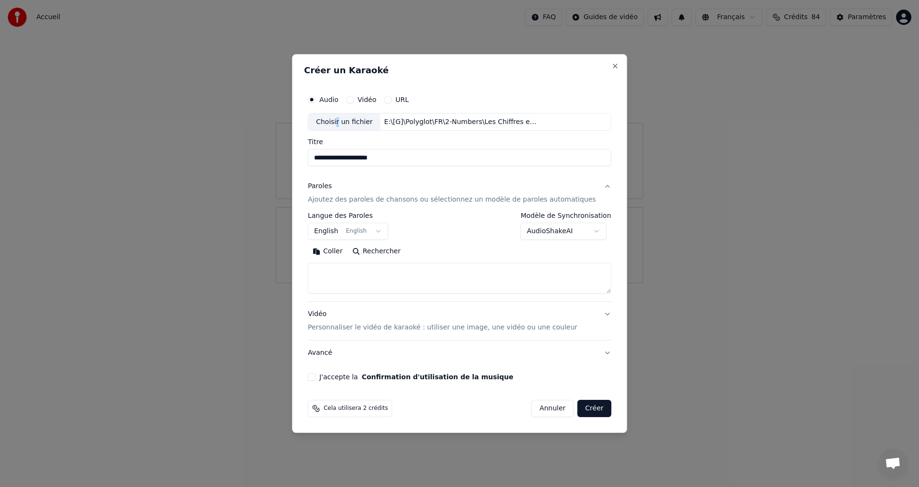
click at [344, 245] on button "Coller" at bounding box center [328, 251] width 40 height 15
click at [315, 377] on button "J'accepte la Confirmation d'utilisation de la musique" at bounding box center [312, 377] width 8 height 8
click at [461, 322] on p "Personnaliser le vidéo de karaoké : utiliser une image, une vidéo ou une couleur" at bounding box center [442, 327] width 269 height 10
type textarea "**********"
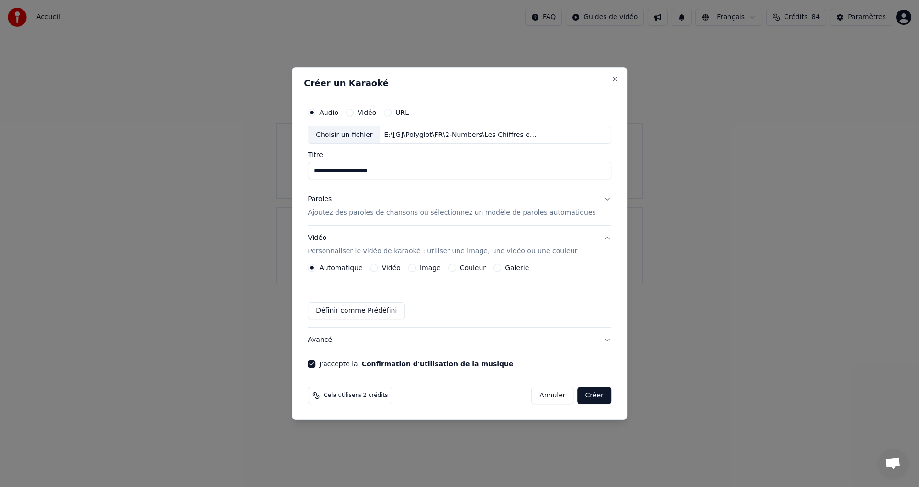
click at [426, 265] on div "Image" at bounding box center [424, 268] width 33 height 8
click at [416, 265] on button "Image" at bounding box center [412, 268] width 8 height 8
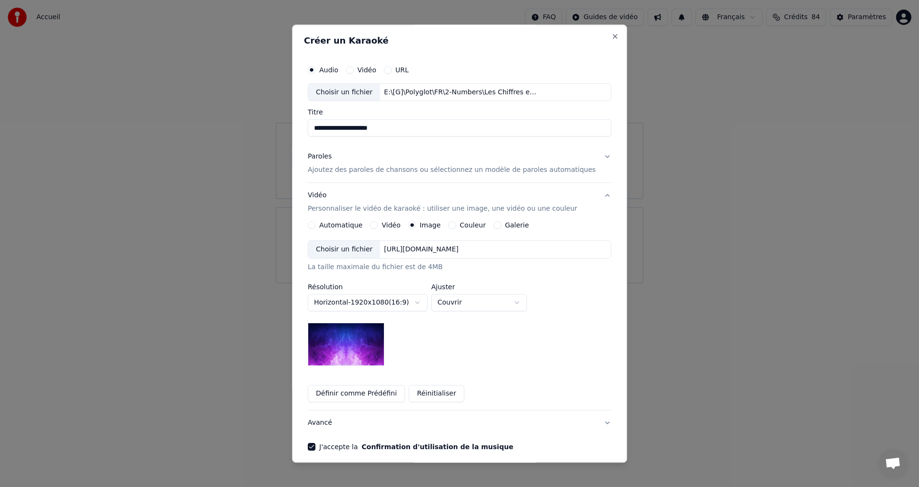
click at [350, 254] on div "Choisir un fichier" at bounding box center [344, 249] width 72 height 17
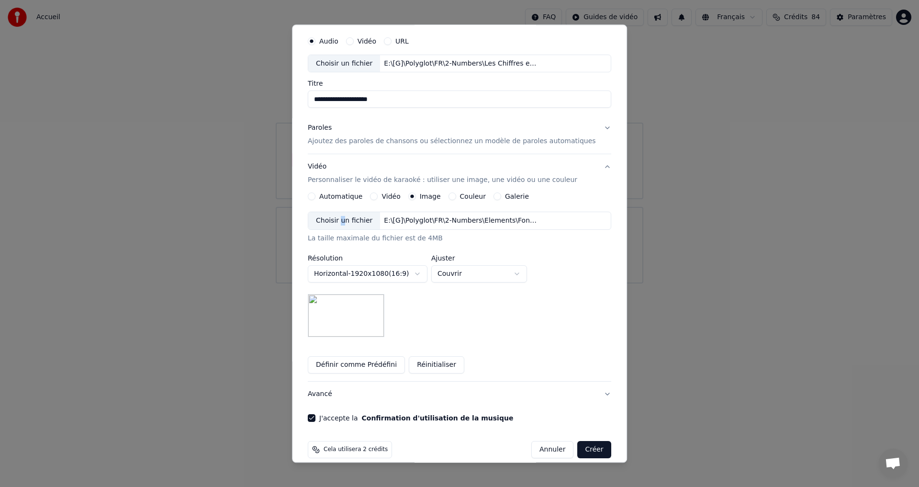
scroll to position [40, 0]
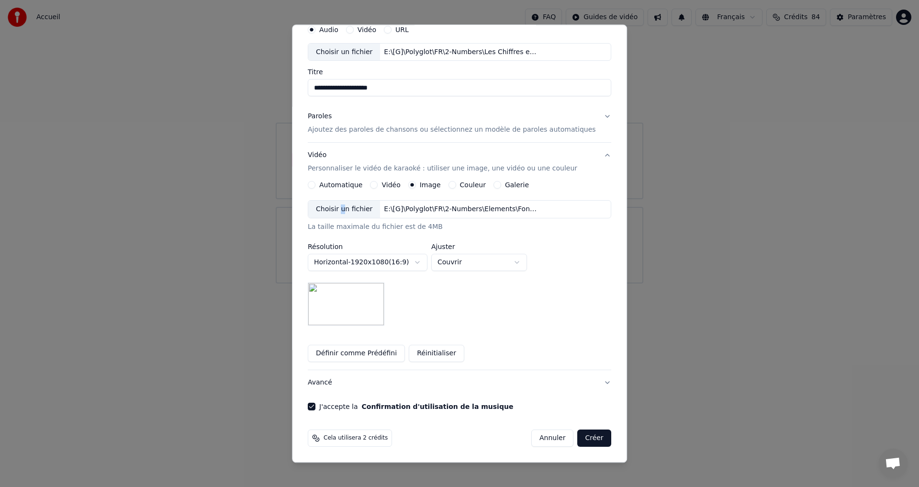
click at [579, 436] on button "Créer" at bounding box center [593, 438] width 33 height 17
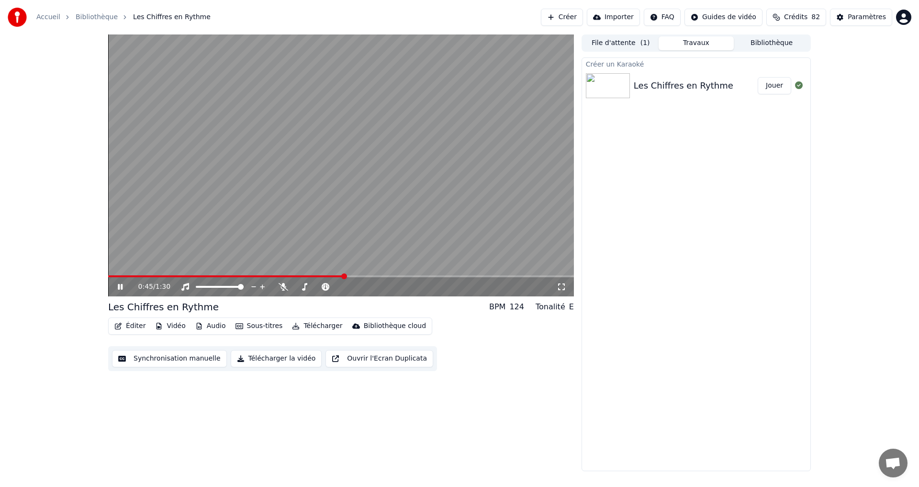
click at [115, 286] on div "0:45 / 1:30" at bounding box center [341, 287] width 458 height 10
click at [118, 287] on icon at bounding box center [120, 287] width 5 height 6
click at [281, 285] on icon at bounding box center [283, 287] width 10 height 8
click at [119, 287] on icon at bounding box center [120, 286] width 6 height 7
click at [118, 275] on video at bounding box center [341, 165] width 466 height 262
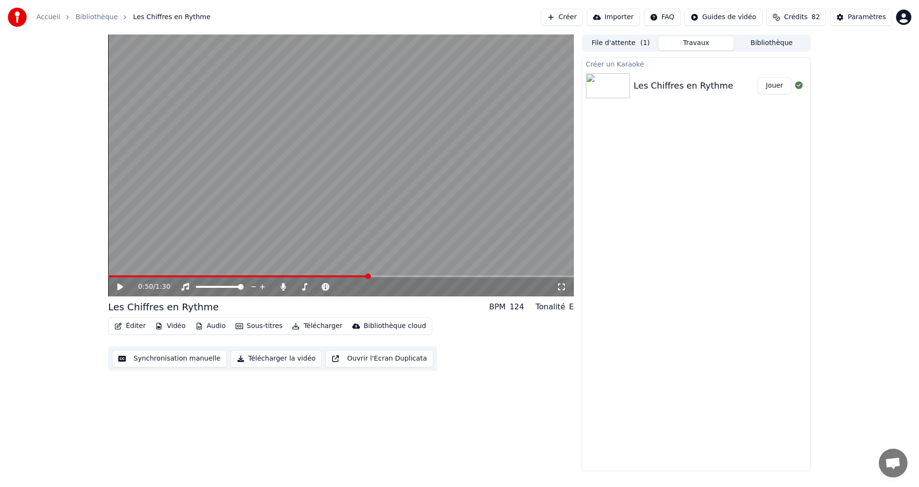
click at [776, 80] on button "Jouer" at bounding box center [773, 85] width 33 height 17
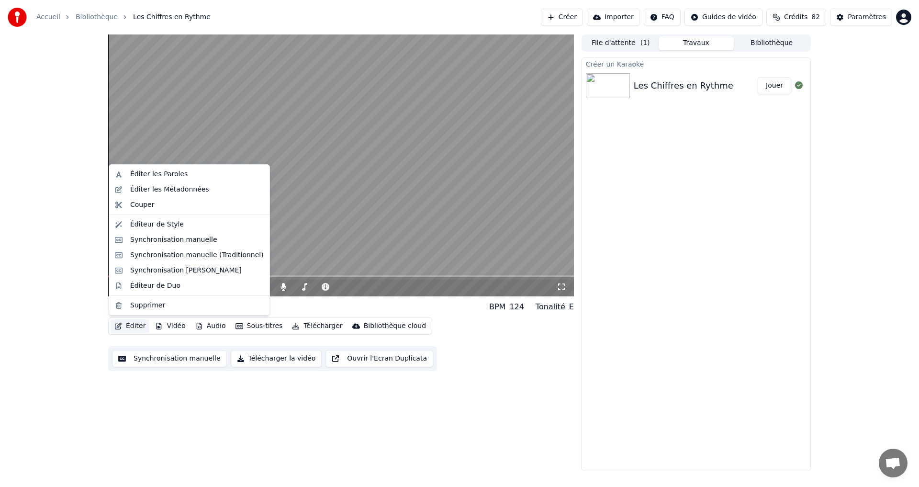
click at [134, 324] on button "Éditer" at bounding box center [130, 325] width 39 height 13
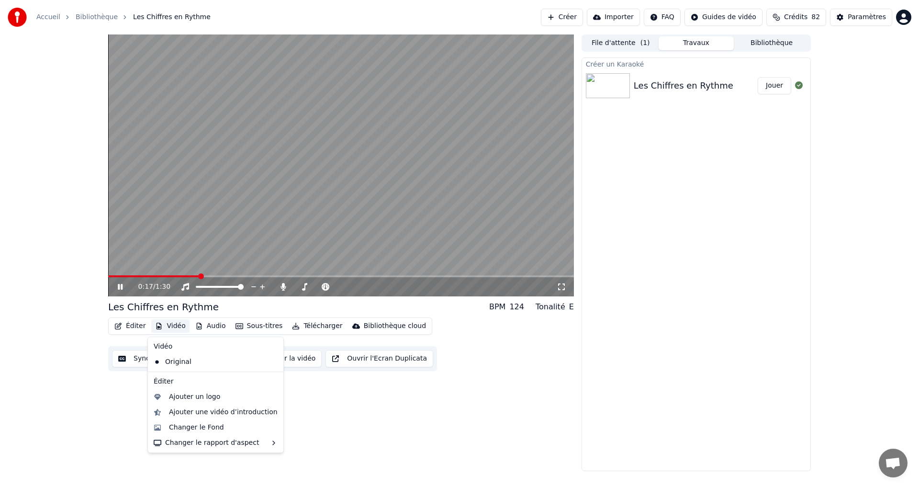
click at [132, 357] on button "Synchronisation manuelle" at bounding box center [169, 358] width 115 height 17
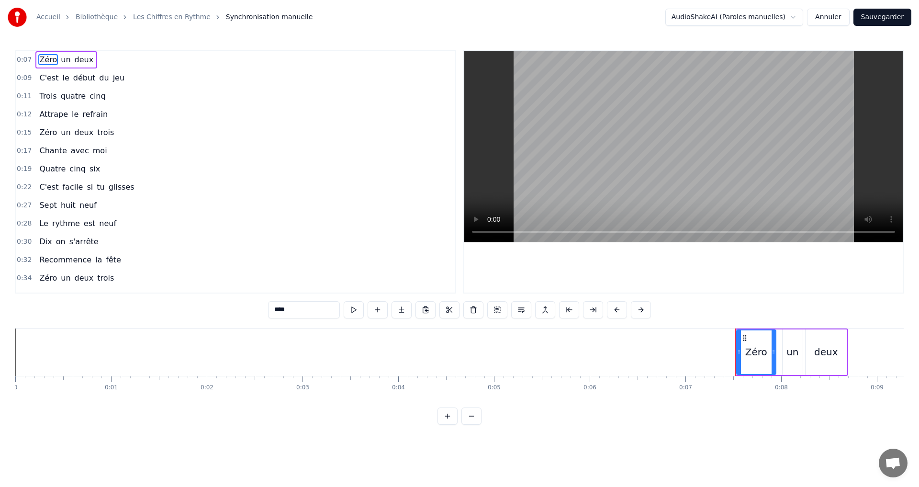
drag, startPoint x: 273, startPoint y: 309, endPoint x: 304, endPoint y: 310, distance: 31.1
click at [304, 310] on input "****" at bounding box center [304, 309] width 72 height 17
click at [47, 59] on span "un" at bounding box center [52, 59] width 11 height 11
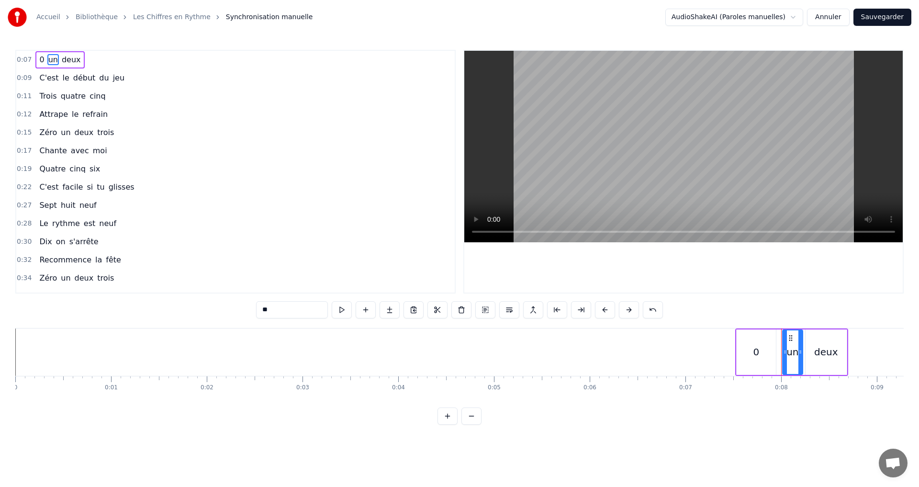
drag, startPoint x: 261, startPoint y: 312, endPoint x: 272, endPoint y: 312, distance: 11.5
click at [272, 312] on input "**" at bounding box center [292, 309] width 72 height 17
click at [56, 62] on span "deux" at bounding box center [66, 59] width 21 height 11
drag, startPoint x: 229, startPoint y: 310, endPoint x: 211, endPoint y: 310, distance: 17.7
click at [212, 310] on div "0:07 0 1 deux 0:09 C'est le début du jeu 0:11 Trois quatre cinq 0:12 Attrape le…" at bounding box center [459, 237] width 888 height 375
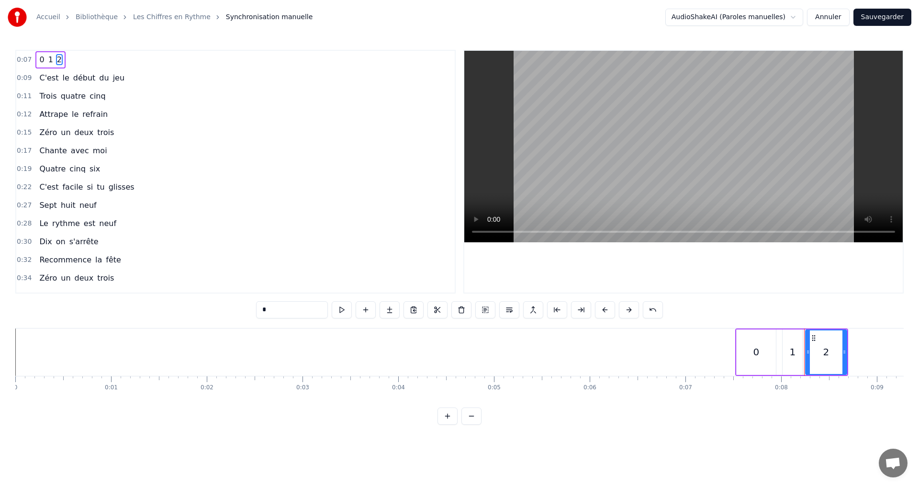
type input "*"
click at [141, 63] on div "0:07 0 1 2" at bounding box center [235, 60] width 438 height 18
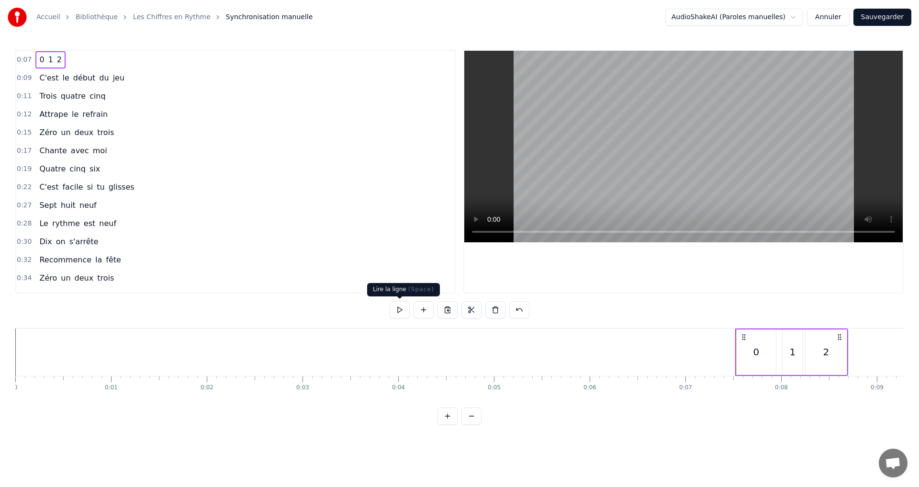
click at [400, 311] on button at bounding box center [399, 309] width 20 height 17
click at [106, 90] on div "0:11 Trois quatre cinq" at bounding box center [235, 96] width 438 height 18
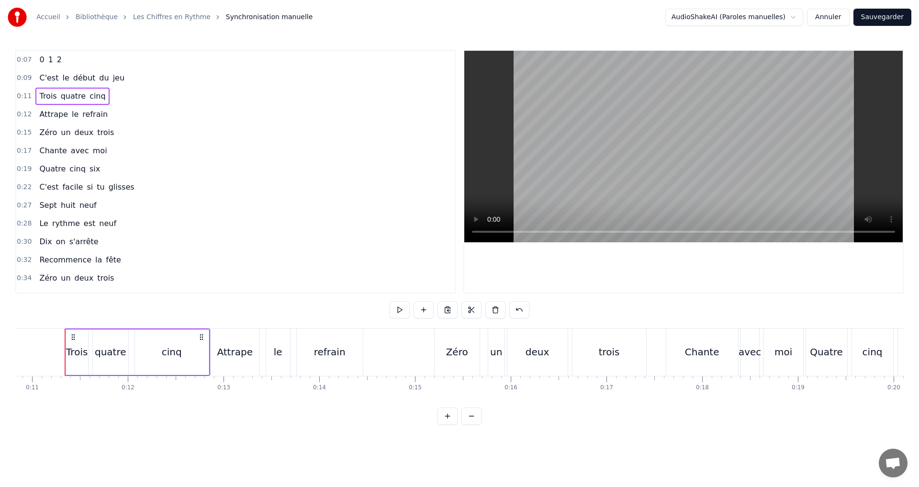
click at [125, 80] on div "0:09 C'est le début du jeu" at bounding box center [235, 78] width 438 height 18
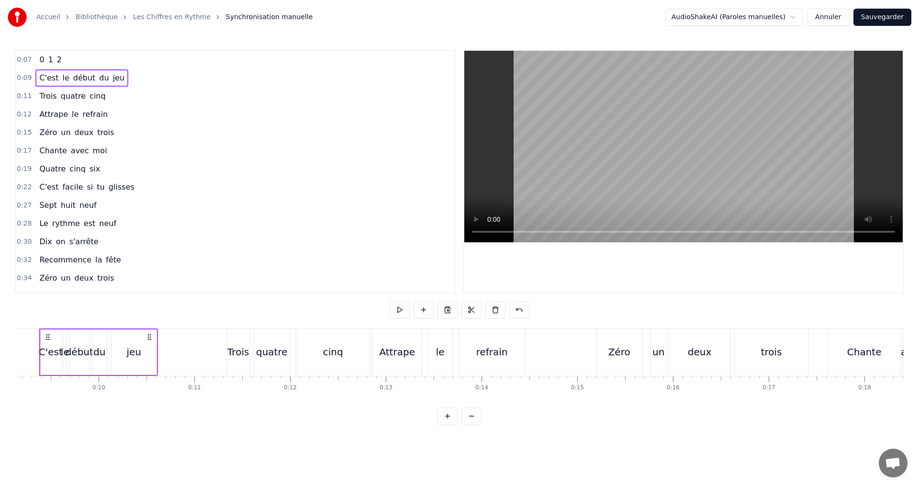
scroll to position [0, 849]
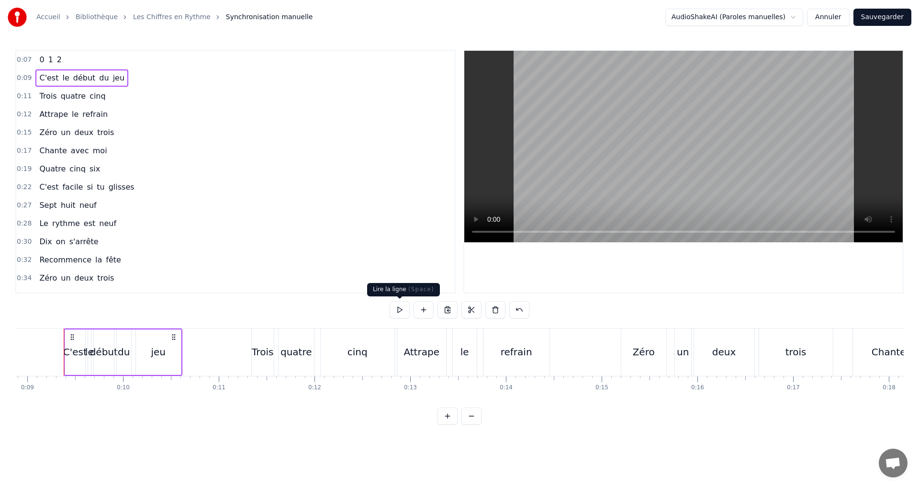
click at [406, 307] on button at bounding box center [399, 309] width 20 height 17
click at [156, 352] on div "jeu" at bounding box center [158, 351] width 15 height 14
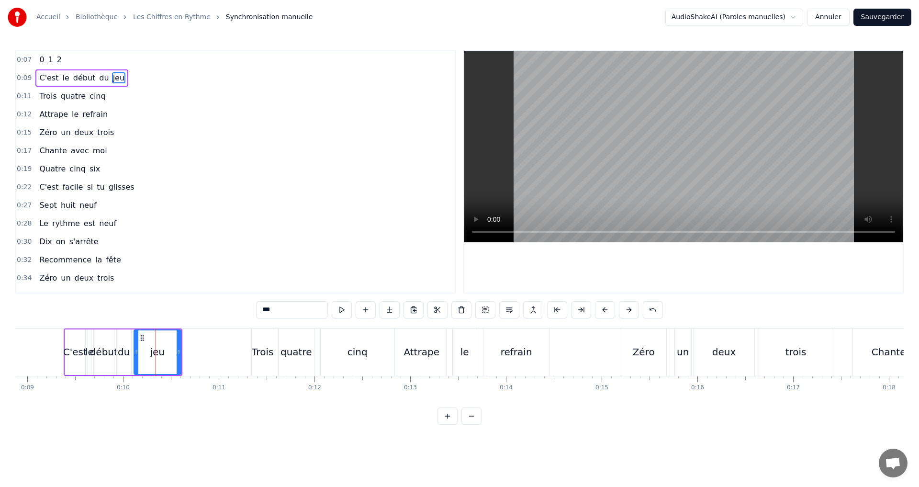
click at [135, 352] on icon at bounding box center [136, 352] width 4 height 8
drag, startPoint x: 178, startPoint y: 359, endPoint x: 171, endPoint y: 357, distance: 6.5
click at [171, 357] on div at bounding box center [172, 352] width 4 height 44
click at [346, 307] on button at bounding box center [342, 309] width 20 height 17
click at [132, 77] on div "0:09 C'est le début du jeu" at bounding box center [235, 78] width 438 height 18
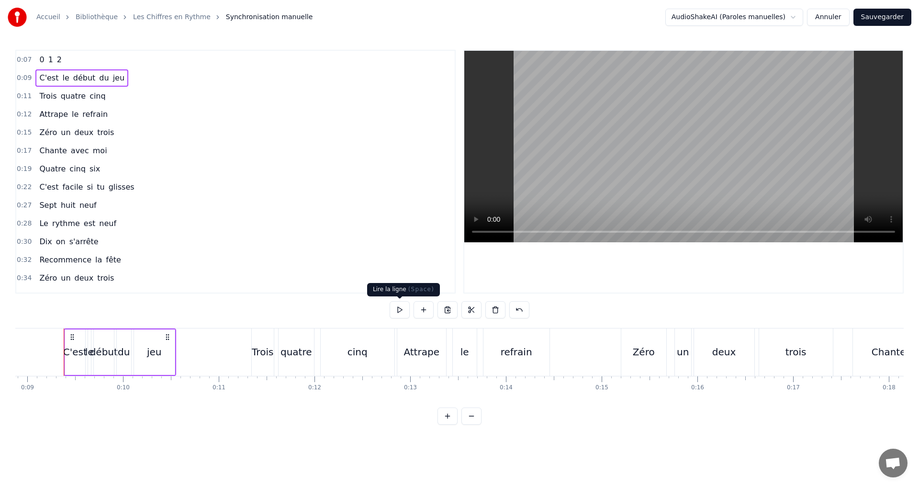
click at [400, 309] on button at bounding box center [399, 309] width 20 height 17
click at [129, 94] on div "0:11 Trois quatre cinq" at bounding box center [235, 96] width 438 height 18
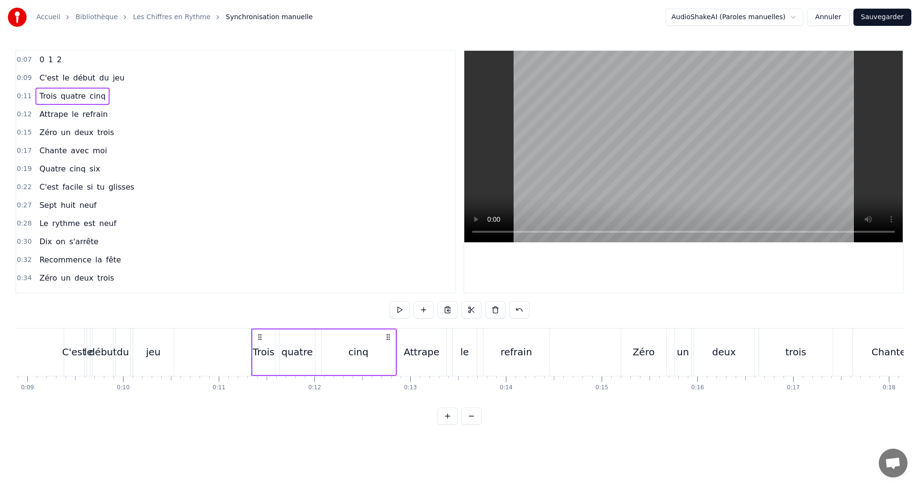
click at [260, 352] on div "Trois" at bounding box center [264, 351] width 22 height 14
drag, startPoint x: 264, startPoint y: 310, endPoint x: 287, endPoint y: 310, distance: 23.0
click at [287, 310] on input "*****" at bounding box center [292, 309] width 72 height 17
type input "*"
click at [283, 355] on div "quatre" at bounding box center [297, 351] width 32 height 14
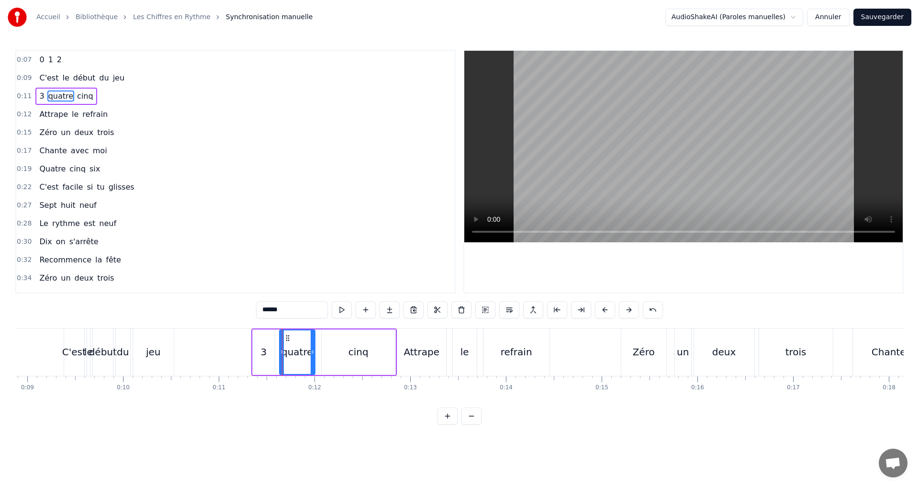
drag, startPoint x: 263, startPoint y: 309, endPoint x: 299, endPoint y: 311, distance: 36.4
click at [300, 311] on input "******" at bounding box center [292, 309] width 72 height 17
click at [356, 356] on div "cinq" at bounding box center [358, 351] width 20 height 14
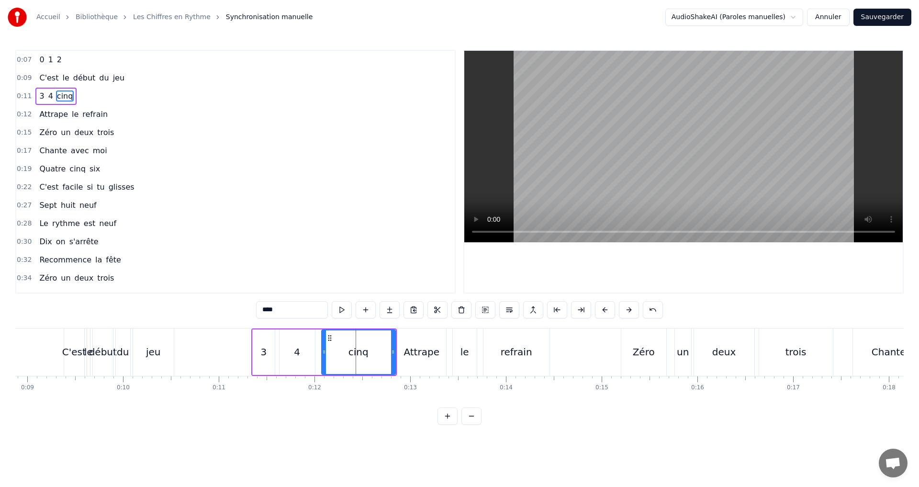
drag, startPoint x: 259, startPoint y: 313, endPoint x: 289, endPoint y: 311, distance: 29.7
click at [289, 311] on input "****" at bounding box center [292, 309] width 72 height 17
type input "*"
click at [289, 188] on div "0:22 C'est facile si tu glisses" at bounding box center [235, 187] width 438 height 18
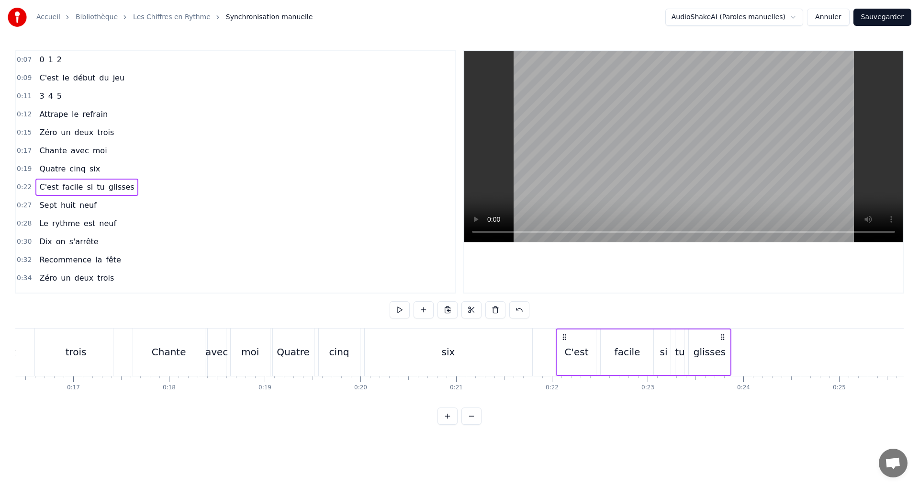
click at [89, 94] on div "0:11 3 4 5" at bounding box center [235, 96] width 438 height 18
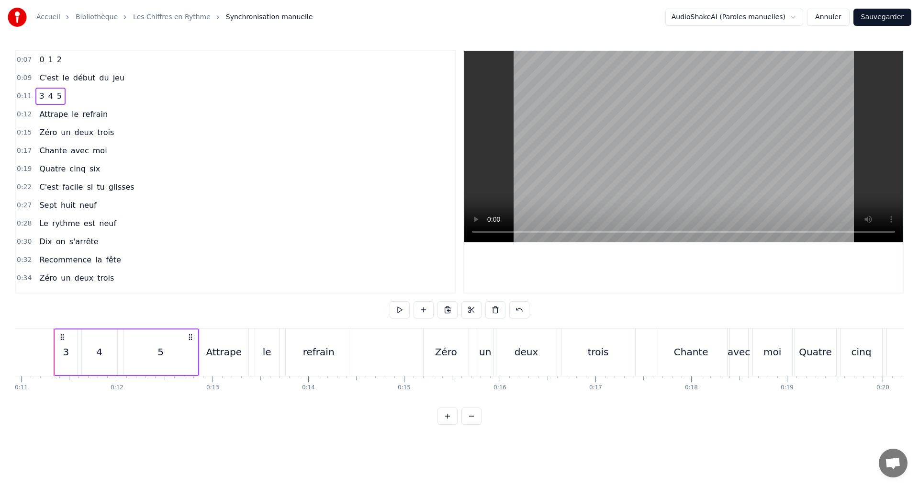
scroll to position [0, 1037]
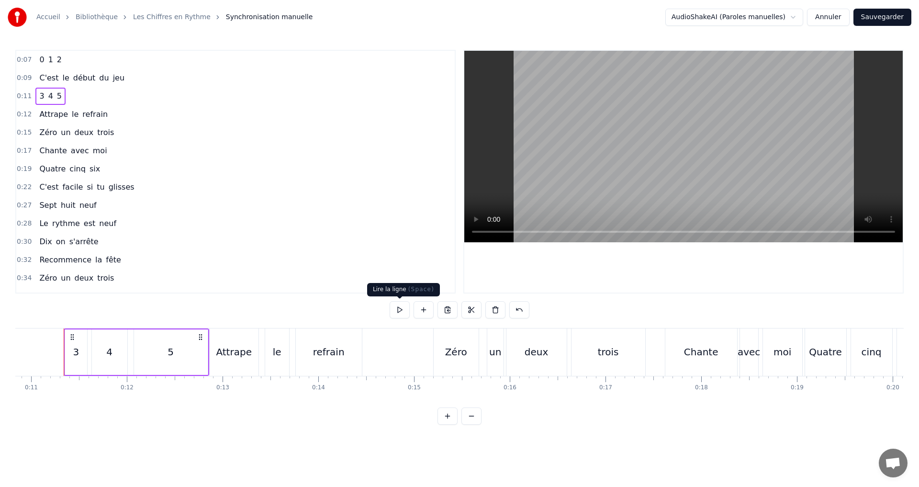
click at [402, 307] on button at bounding box center [399, 309] width 20 height 17
click at [79, 350] on div "3" at bounding box center [76, 351] width 22 height 45
click at [288, 307] on input "*" at bounding box center [292, 309] width 72 height 17
type input "*"
click at [89, 93] on div "0:11 3 4 5" at bounding box center [235, 96] width 438 height 18
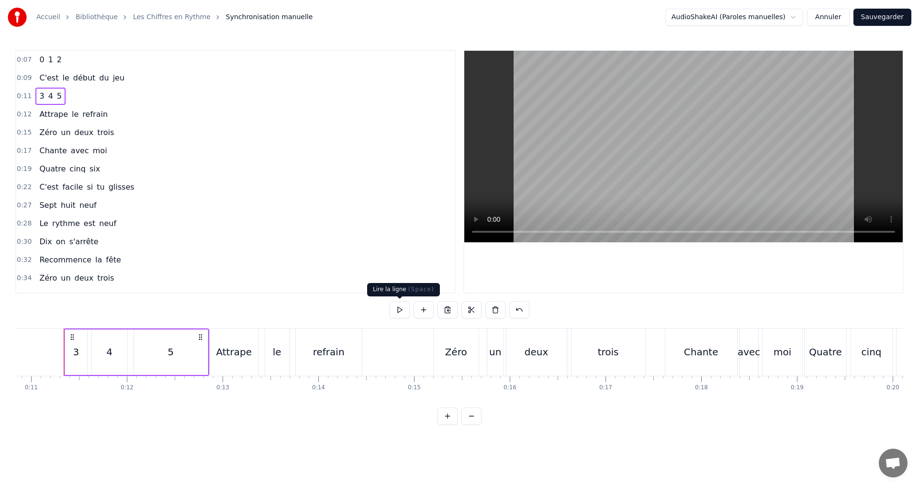
click at [400, 308] on button at bounding box center [399, 309] width 20 height 17
click at [167, 354] on div "5" at bounding box center [171, 351] width 74 height 45
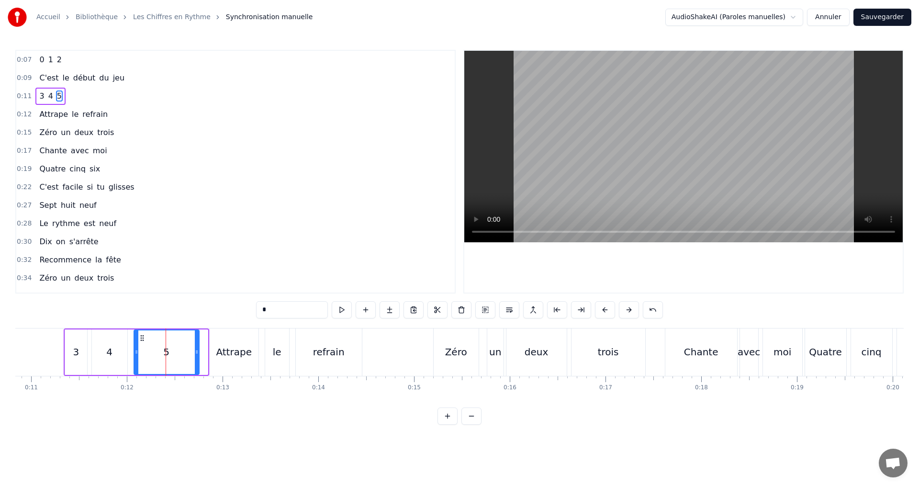
drag, startPoint x: 203, startPoint y: 357, endPoint x: 193, endPoint y: 353, distance: 10.5
click at [195, 353] on div at bounding box center [197, 352] width 4 height 44
click at [347, 307] on button at bounding box center [342, 309] width 20 height 17
click at [112, 116] on div "0:12 Attrape le refrain" at bounding box center [235, 114] width 438 height 18
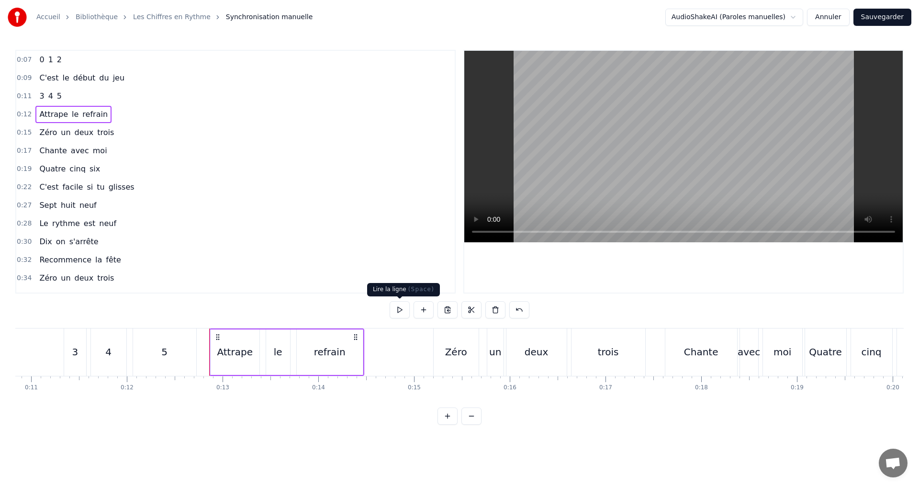
click at [398, 306] on button at bounding box center [399, 309] width 20 height 17
click at [118, 127] on div "0:15 Zéro un deux trois" at bounding box center [235, 132] width 438 height 18
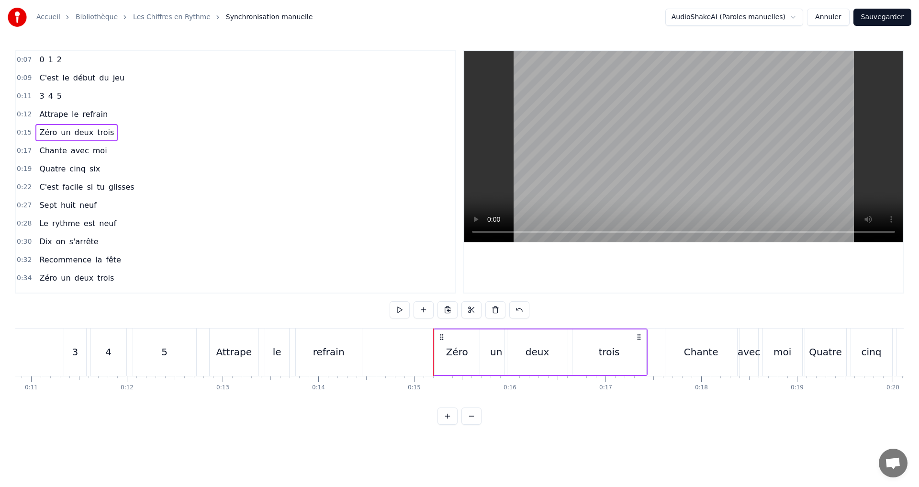
click at [456, 358] on div "Zéro" at bounding box center [456, 351] width 45 height 45
drag, startPoint x: 290, startPoint y: 311, endPoint x: 213, endPoint y: 304, distance: 77.4
click at [213, 304] on div "0:07 0 1 2 0:09 C'est le début du jeu 0:11 3 4 5 0:12 Attrape le refrain 0:15 Z…" at bounding box center [459, 237] width 888 height 375
click at [495, 352] on div "un" at bounding box center [496, 351] width 12 height 14
drag, startPoint x: 286, startPoint y: 313, endPoint x: 211, endPoint y: 308, distance: 75.3
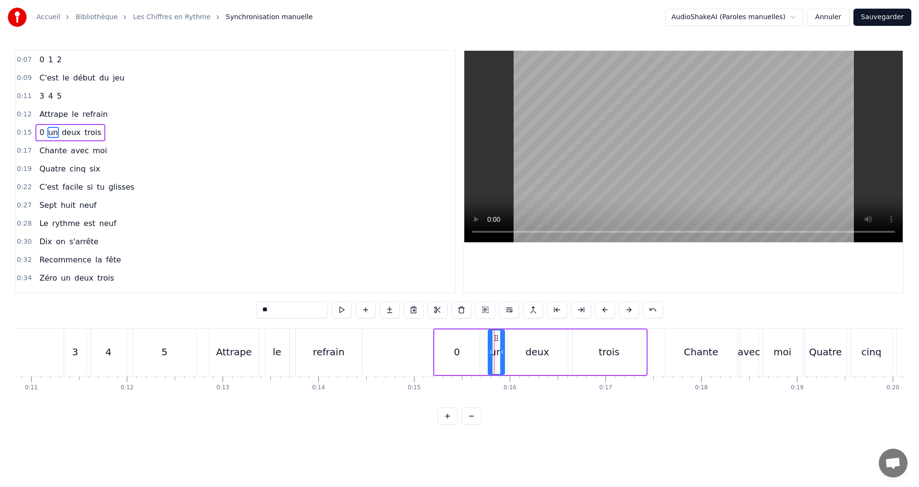
click at [211, 308] on div "0:07 0 1 2 0:09 C'est le début du jeu 0:11 3 4 5 0:12 Attrape le refrain 0:15 0…" at bounding box center [459, 237] width 888 height 375
click at [534, 351] on div "deux" at bounding box center [537, 351] width 24 height 14
click at [266, 311] on input "****" at bounding box center [292, 309] width 72 height 17
drag, startPoint x: 286, startPoint y: 311, endPoint x: 211, endPoint y: 308, distance: 74.7
click at [211, 308] on div "0:07 0 1 2 0:09 C'est le début du jeu 0:11 3 4 5 0:12 Attrape le refrain 0:15 0…" at bounding box center [459, 237] width 888 height 375
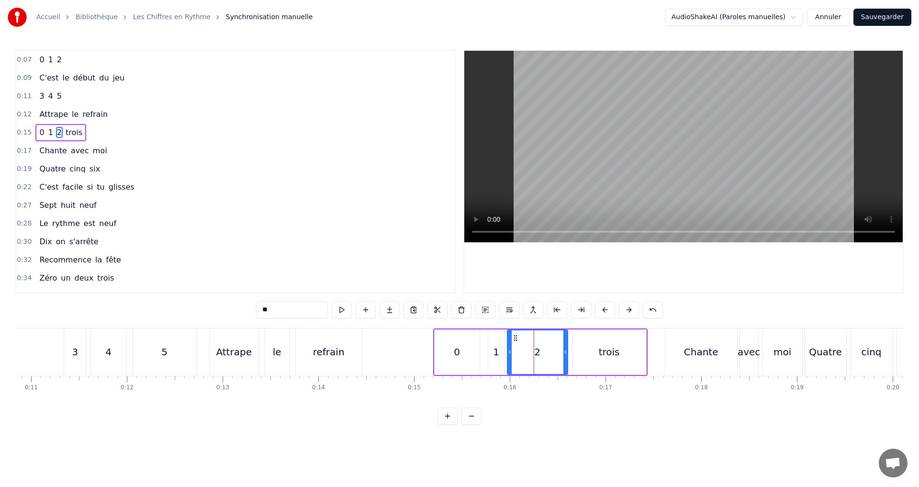
click at [588, 356] on div "trois" at bounding box center [609, 351] width 74 height 45
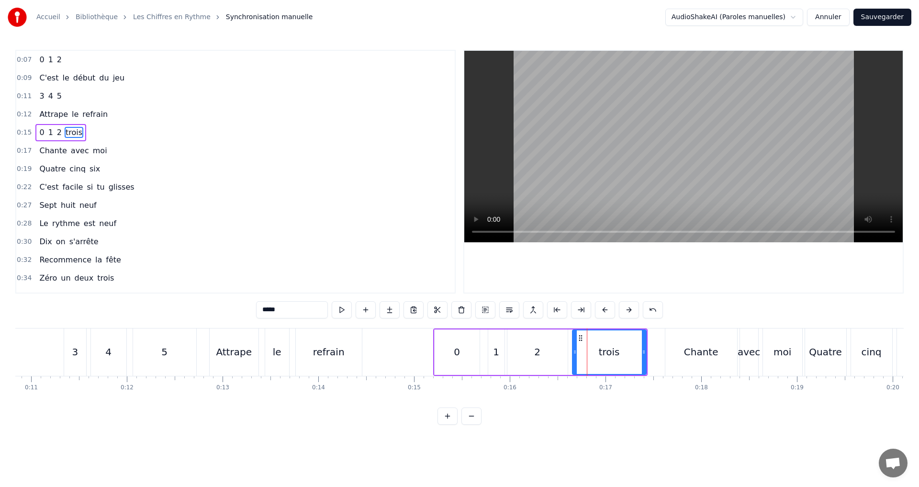
drag, startPoint x: 196, startPoint y: 312, endPoint x: 123, endPoint y: 305, distance: 73.0
click at [122, 305] on div "0:07 0 1 2 0:09 C'est le début du jeu 0:11 3 4 5 0:12 Attrape le refrain 0:15 0…" at bounding box center [459, 237] width 888 height 375
type input "*"
click at [162, 137] on div "0:15 0 1 2 3" at bounding box center [235, 132] width 438 height 18
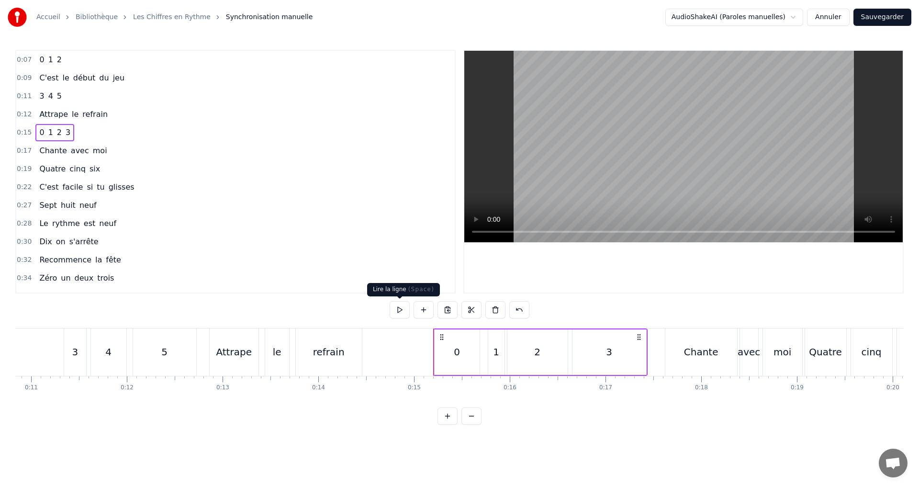
click at [394, 307] on button at bounding box center [399, 309] width 20 height 17
click at [499, 359] on div "1" at bounding box center [496, 351] width 16 height 45
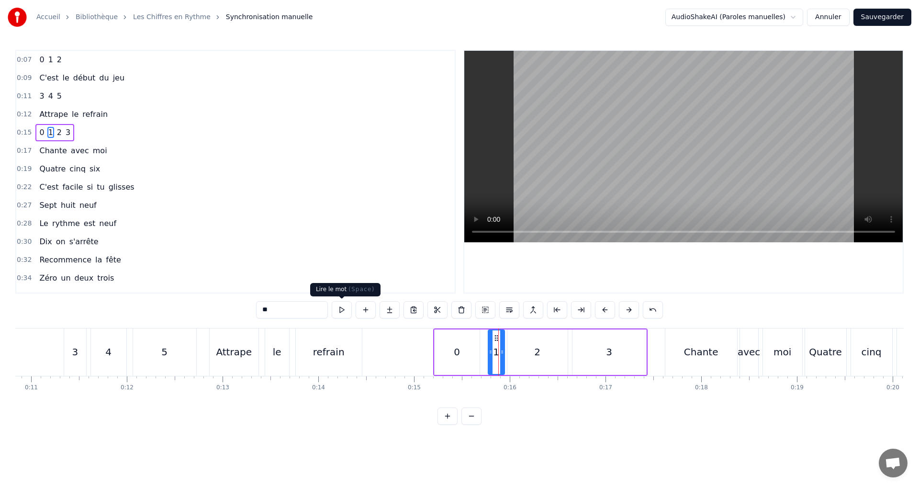
click at [336, 310] on button at bounding box center [342, 309] width 20 height 17
drag, startPoint x: 484, startPoint y: 351, endPoint x: 499, endPoint y: 355, distance: 15.4
click at [484, 351] on icon at bounding box center [486, 352] width 4 height 8
click at [498, 354] on div at bounding box center [498, 352] width 4 height 44
click at [345, 306] on button at bounding box center [342, 309] width 20 height 17
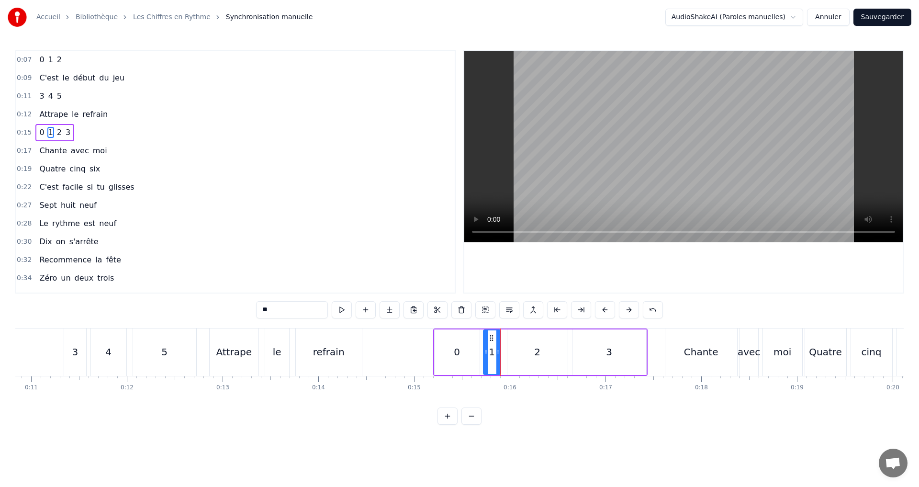
click at [78, 128] on div "0:15 0 1 2 3" at bounding box center [235, 132] width 438 height 18
click at [401, 309] on button at bounding box center [399, 309] width 20 height 17
click at [118, 151] on div "0:17 Chante avec moi" at bounding box center [235, 151] width 438 height 18
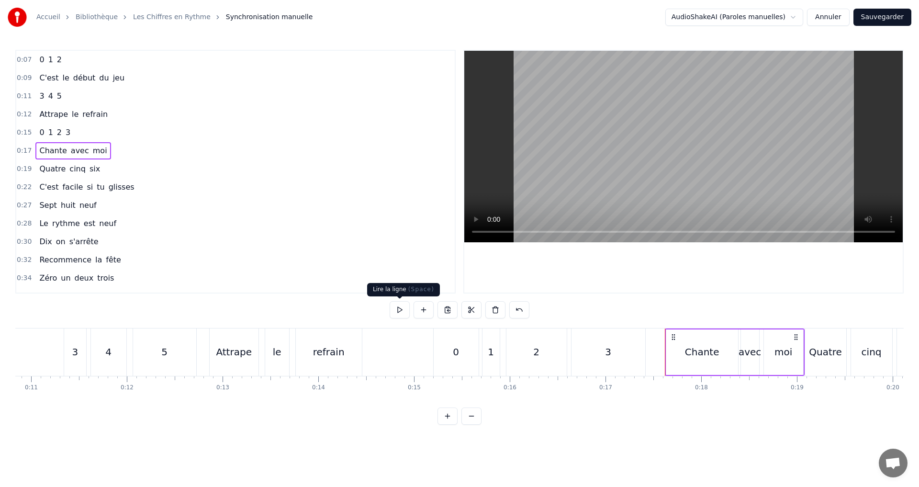
click at [394, 309] on button at bounding box center [399, 309] width 20 height 17
click at [788, 349] on div "moi" at bounding box center [783, 351] width 18 height 14
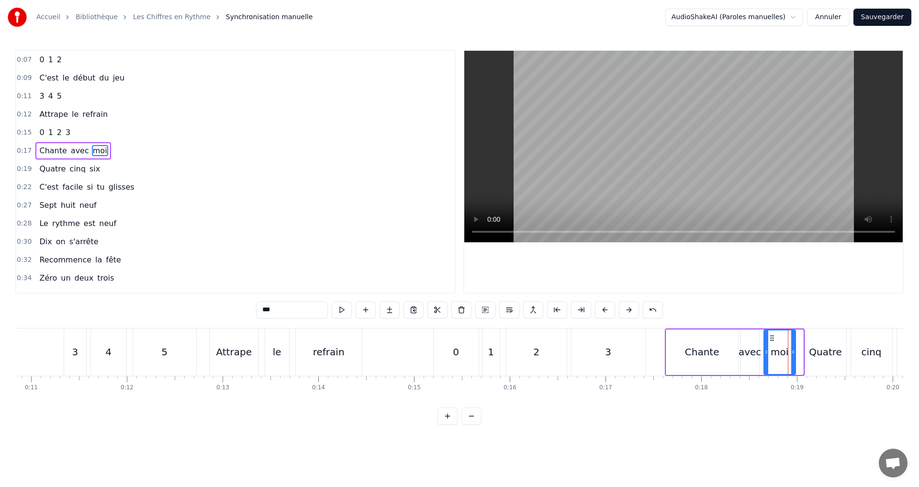
drag, startPoint x: 801, startPoint y: 355, endPoint x: 794, endPoint y: 353, distance: 8.2
click at [794, 353] on div at bounding box center [793, 352] width 4 height 44
click at [114, 168] on div "0:19 Quatre cinq six" at bounding box center [235, 169] width 438 height 18
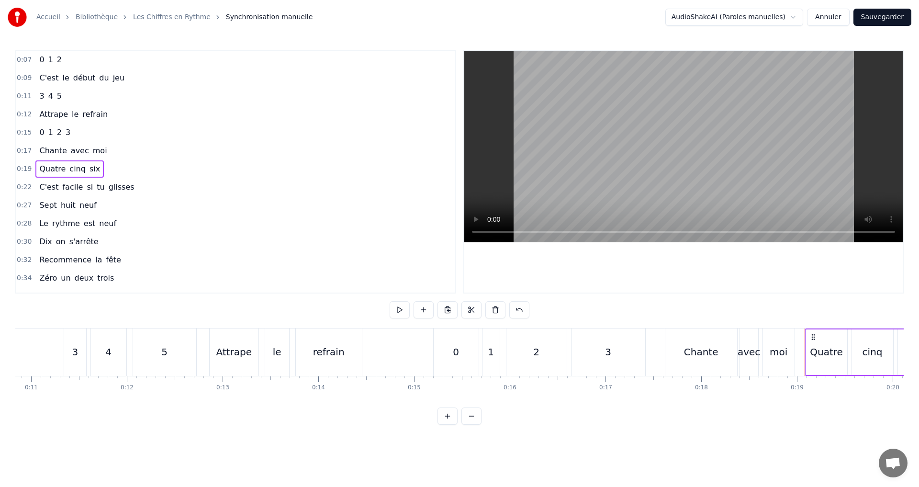
click at [45, 165] on span "Quatre" at bounding box center [52, 168] width 28 height 11
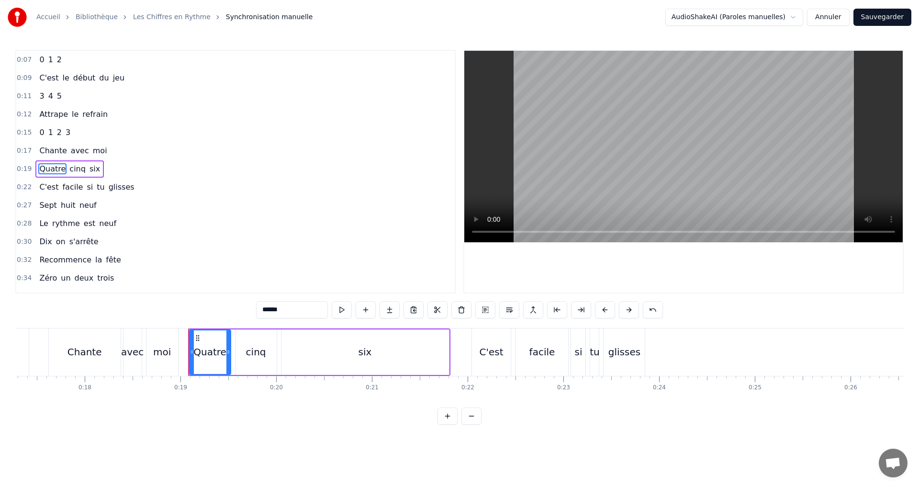
scroll to position [0, 1620]
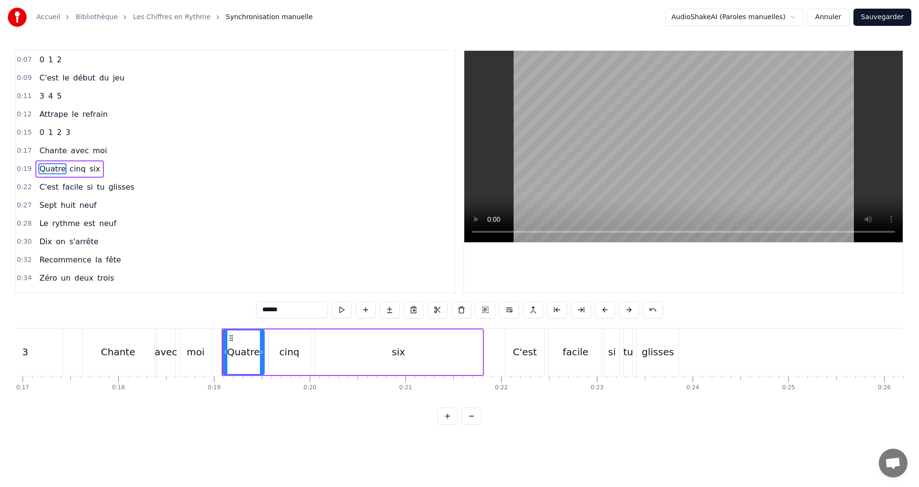
drag, startPoint x: 263, startPoint y: 306, endPoint x: 316, endPoint y: 309, distance: 53.7
click at [313, 309] on input "******" at bounding box center [292, 309] width 72 height 17
click at [47, 174] on span "cinq" at bounding box center [56, 168] width 18 height 11
drag, startPoint x: 264, startPoint y: 309, endPoint x: 289, endPoint y: 310, distance: 25.4
click at [289, 310] on input "****" at bounding box center [292, 309] width 72 height 17
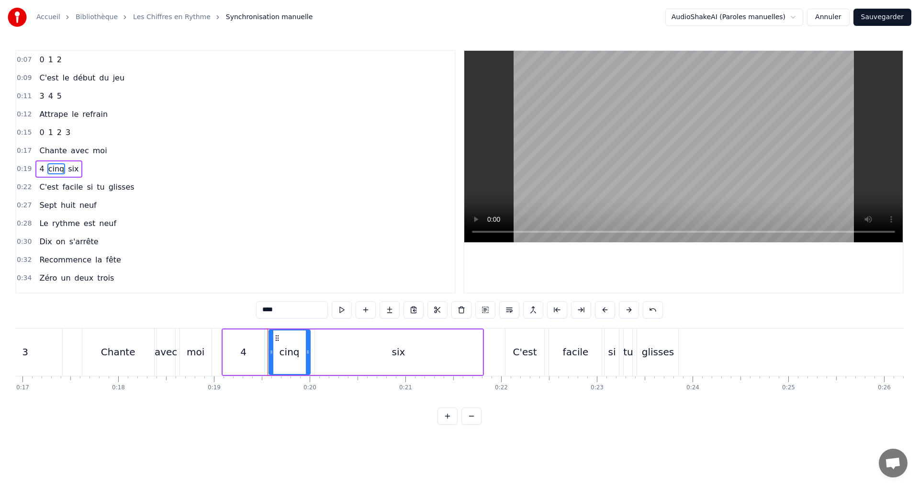
type input "*"
click at [58, 170] on span "six" at bounding box center [62, 168] width 12 height 11
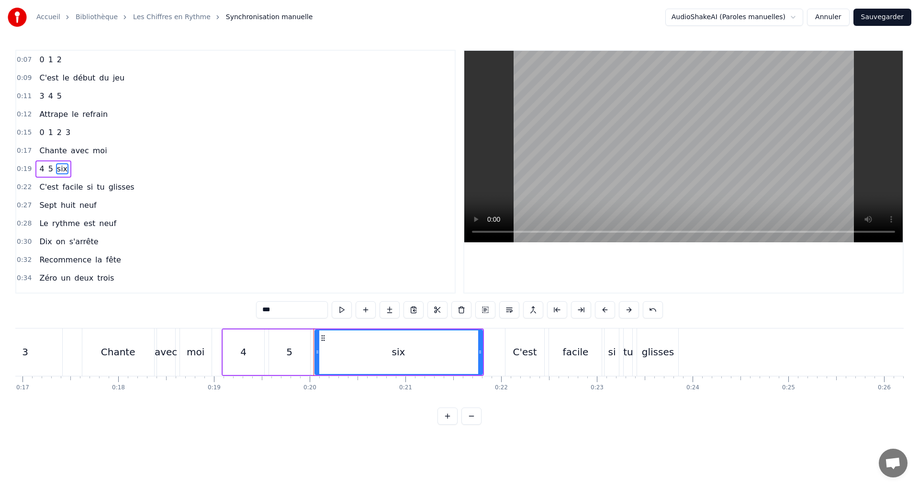
drag, startPoint x: 269, startPoint y: 309, endPoint x: 221, endPoint y: 303, distance: 48.7
click at [222, 304] on div "0:07 0 1 2 0:09 C'est le début du jeu 0:11 3 4 5 0:12 Attrape le refrain 0:15 0…" at bounding box center [459, 237] width 888 height 375
type input "*"
click at [264, 185] on div "0:22 C'est facile si tu glisses" at bounding box center [235, 187] width 438 height 18
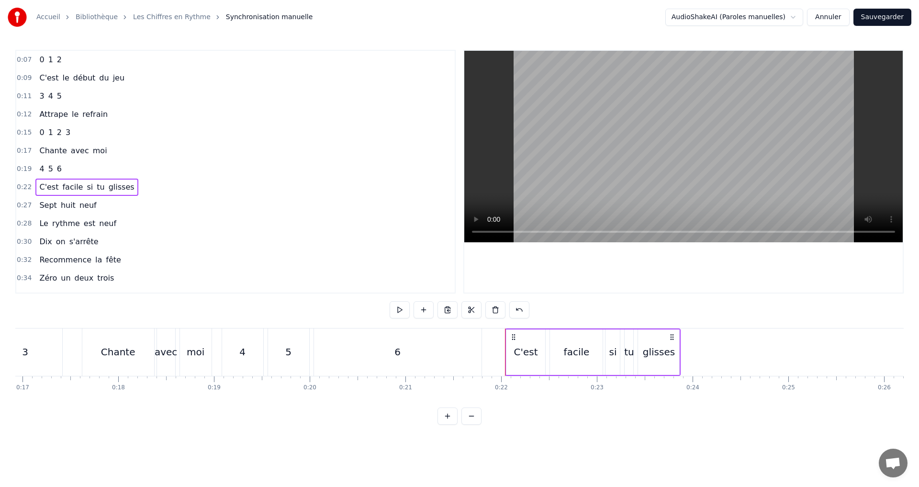
click at [84, 167] on div "0:19 4 5 6" at bounding box center [235, 169] width 438 height 18
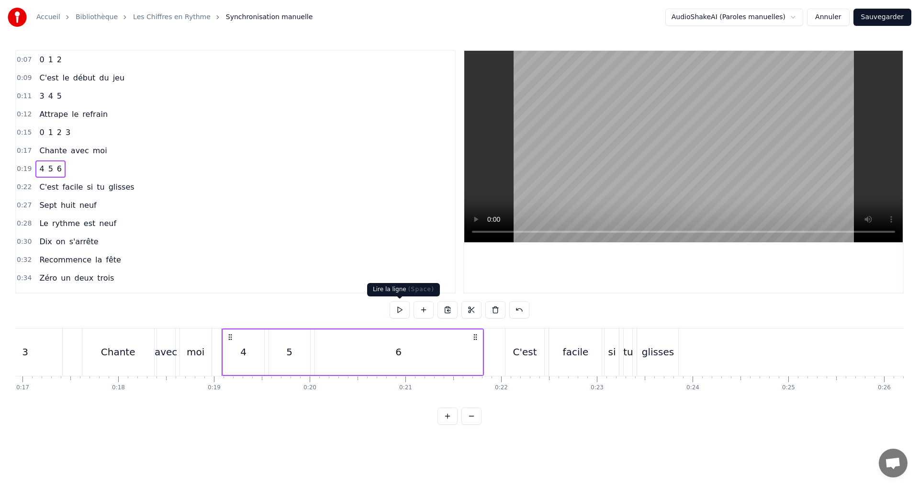
click at [396, 316] on button at bounding box center [399, 309] width 20 height 17
drag, startPoint x: 125, startPoint y: 191, endPoint x: 177, endPoint y: 201, distance: 52.6
click at [125, 191] on div "0:22 C'est facile si tu glisses" at bounding box center [235, 187] width 438 height 18
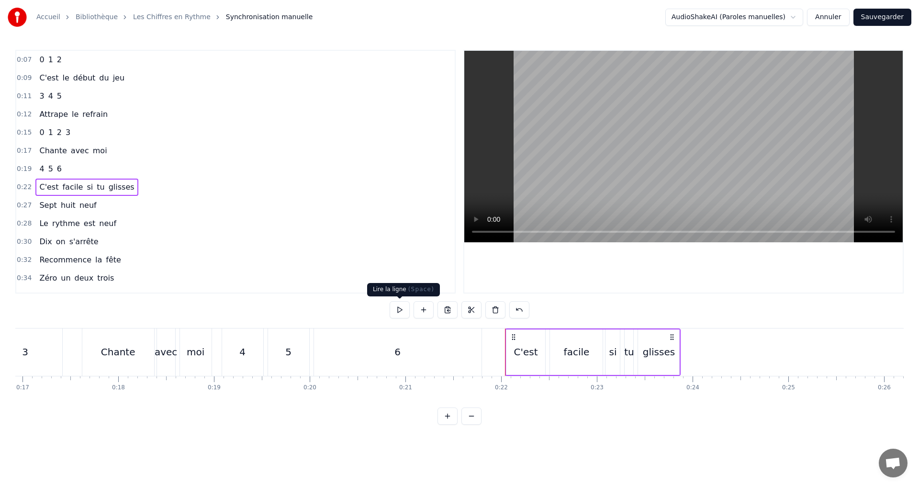
click at [397, 309] on button at bounding box center [399, 309] width 20 height 17
click at [115, 202] on div "0:27 Sept huit neuf" at bounding box center [235, 205] width 438 height 18
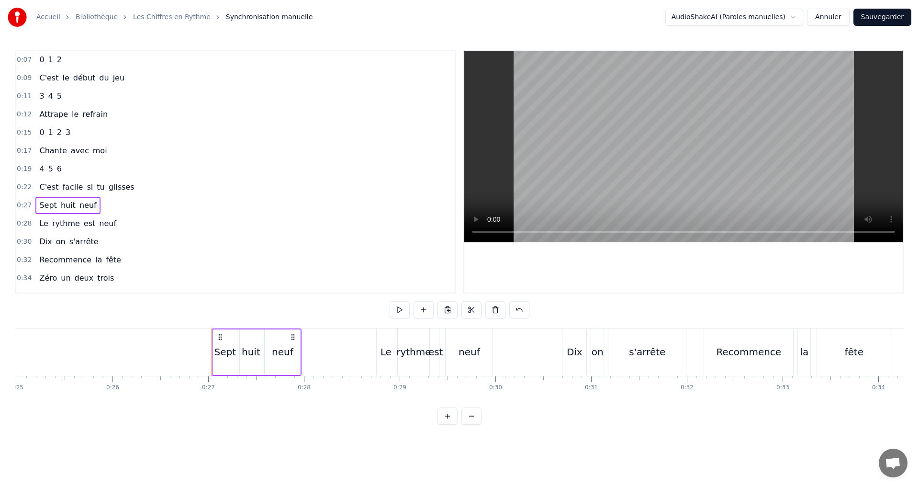
scroll to position [0, 2539]
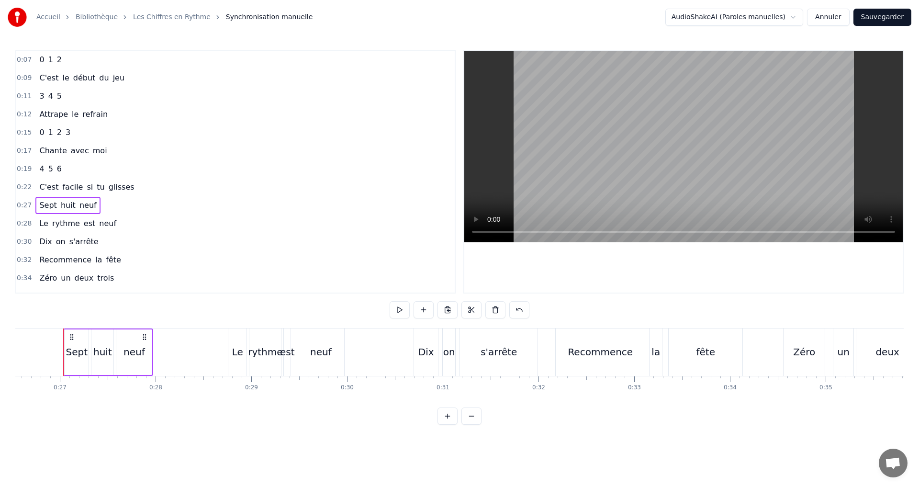
click at [78, 352] on div "Sept" at bounding box center [77, 351] width 22 height 14
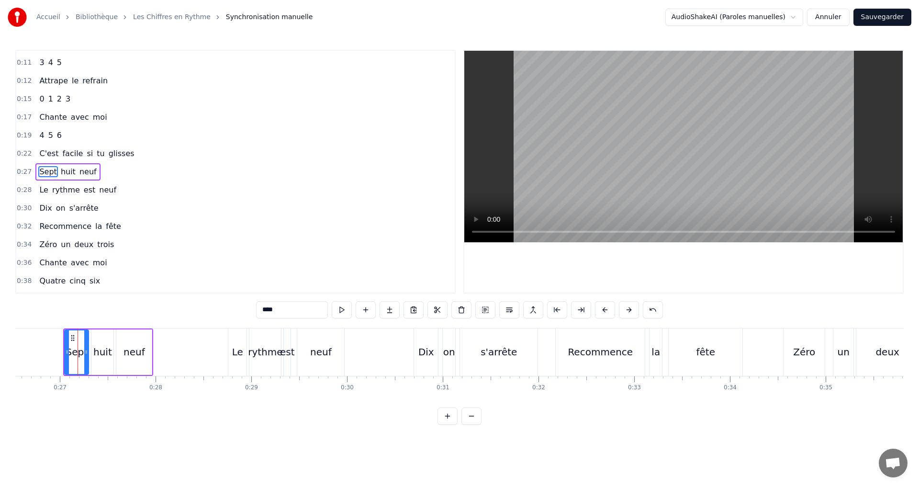
drag, startPoint x: 263, startPoint y: 304, endPoint x: 289, endPoint y: 307, distance: 26.4
click at [289, 307] on input "****" at bounding box center [292, 309] width 72 height 17
click at [101, 355] on div "huit" at bounding box center [102, 351] width 19 height 14
drag, startPoint x: 265, startPoint y: 313, endPoint x: 310, endPoint y: 309, distance: 45.6
click at [310, 309] on input "****" at bounding box center [292, 309] width 72 height 17
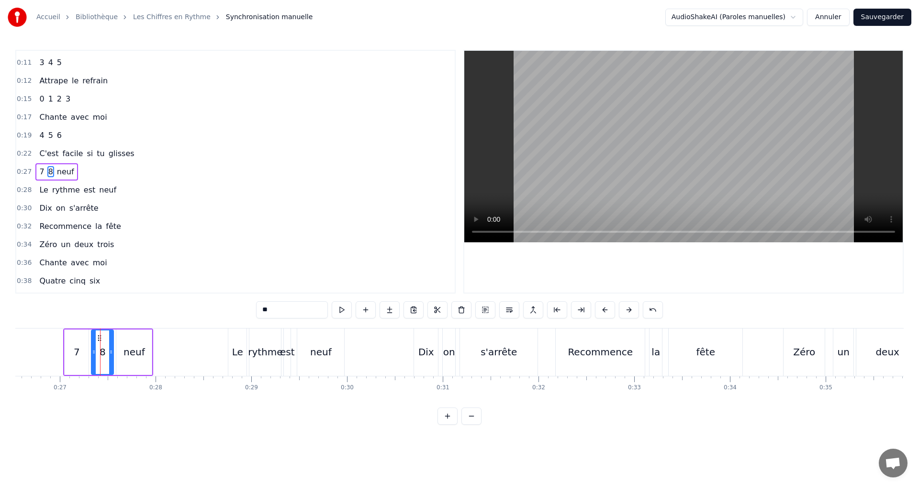
click at [131, 355] on div "neuf" at bounding box center [134, 351] width 22 height 14
drag, startPoint x: 261, startPoint y: 310, endPoint x: 298, endPoint y: 311, distance: 36.9
click at [298, 311] on input "****" at bounding box center [292, 309] width 72 height 17
type input "*"
click at [85, 169] on div "0:27 7 8 9" at bounding box center [235, 172] width 438 height 18
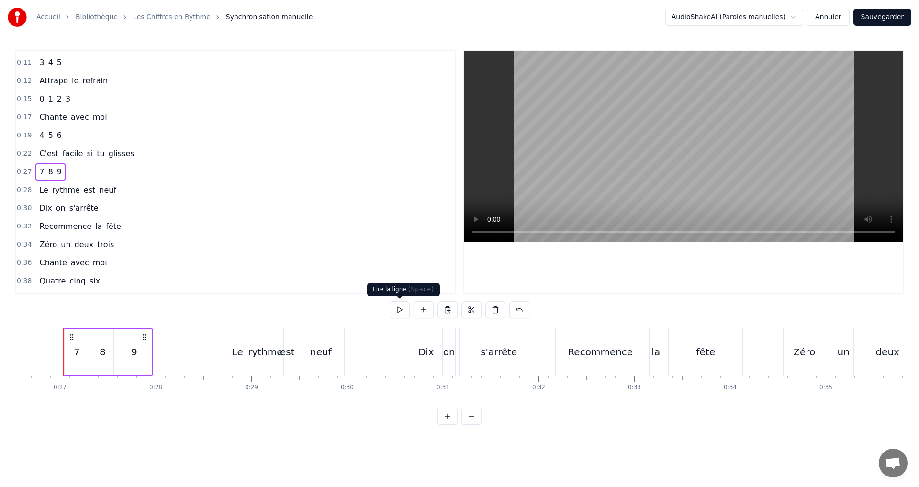
click at [402, 306] on button at bounding box center [399, 309] width 20 height 17
click at [395, 308] on button at bounding box center [399, 309] width 20 height 17
click at [405, 307] on button at bounding box center [399, 309] width 20 height 17
drag, startPoint x: 135, startPoint y: 194, endPoint x: 317, endPoint y: 223, distance: 184.2
click at [135, 193] on div "0:28 Le rythme est neuf" at bounding box center [235, 190] width 438 height 18
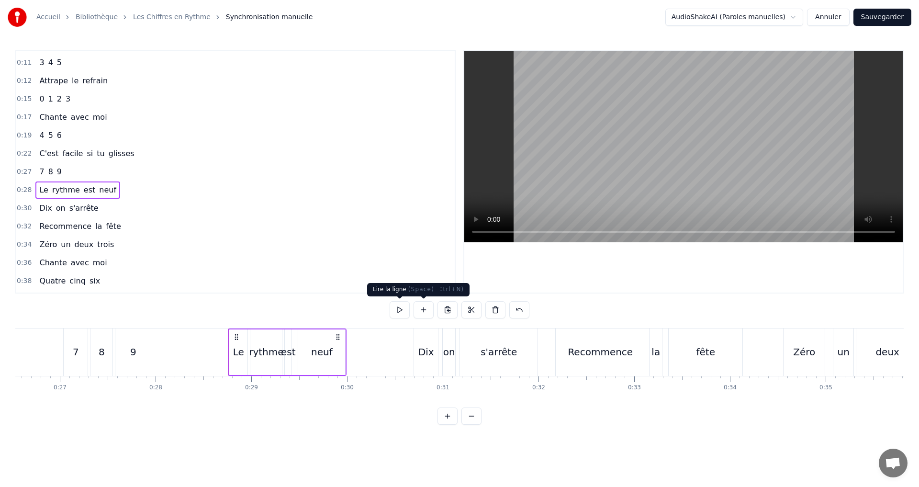
click at [403, 310] on button at bounding box center [399, 309] width 20 height 17
click at [111, 213] on div "0:30 Dix on s'arrête" at bounding box center [235, 208] width 438 height 18
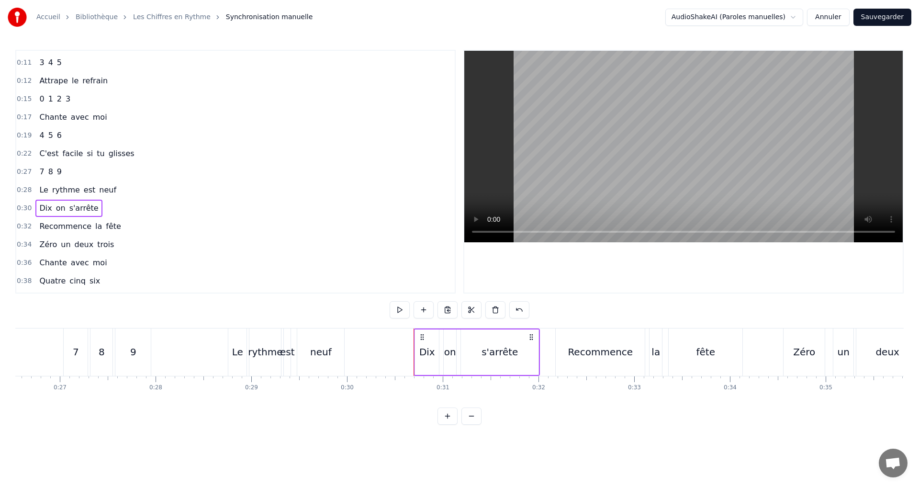
click at [399, 309] on button at bounding box center [399, 309] width 20 height 17
click at [397, 306] on button at bounding box center [399, 309] width 20 height 17
click at [43, 208] on span "Dix" at bounding box center [45, 207] width 14 height 11
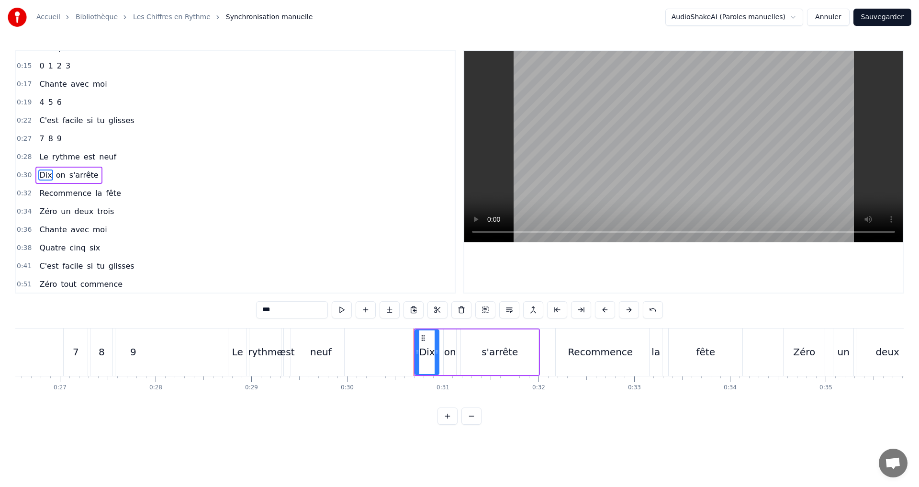
scroll to position [70, 0]
drag, startPoint x: 272, startPoint y: 312, endPoint x: 227, endPoint y: 317, distance: 45.3
click at [227, 317] on div "0:07 0 1 2 0:09 C'est le début du jeu 0:11 3 4 5 0:12 Attrape le refrain 0:15 0…" at bounding box center [459, 237] width 888 height 375
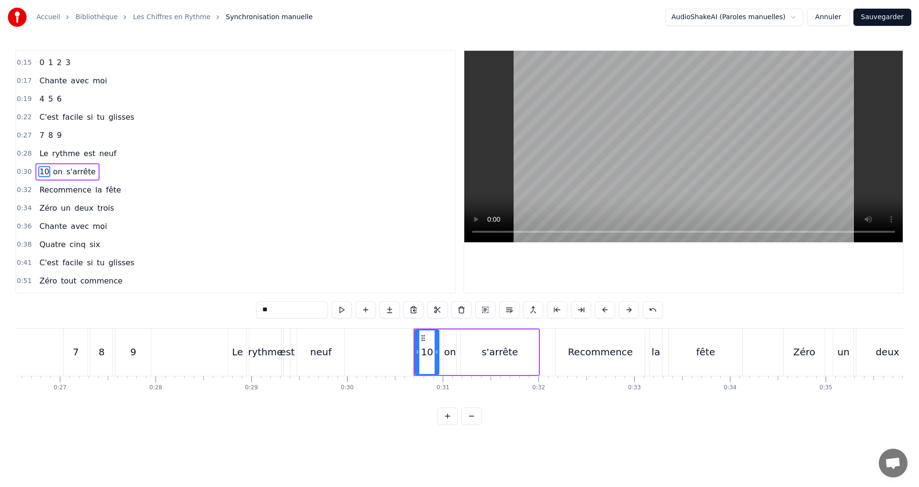
type input "**"
click at [152, 170] on div "0:30 10 on s'arrête" at bounding box center [235, 172] width 438 height 18
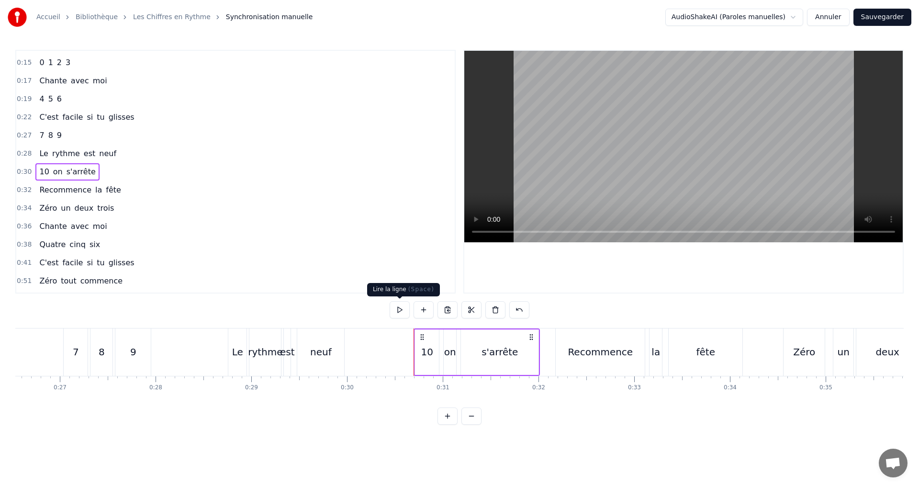
click at [398, 311] on button at bounding box center [399, 309] width 20 height 17
click at [129, 193] on div "0:32 Recommence la fête" at bounding box center [235, 190] width 438 height 18
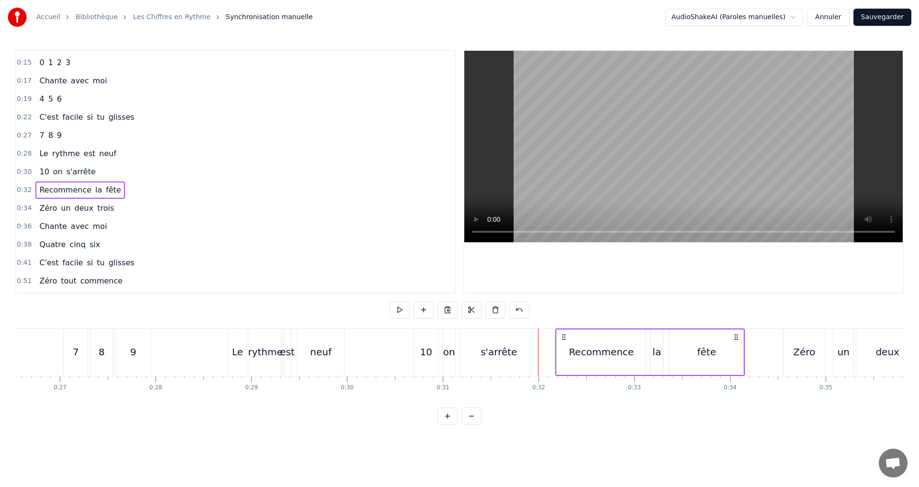
click at [400, 305] on button at bounding box center [399, 309] width 20 height 17
click at [120, 209] on div "0:34 Zéro un deux trois" at bounding box center [235, 208] width 438 height 18
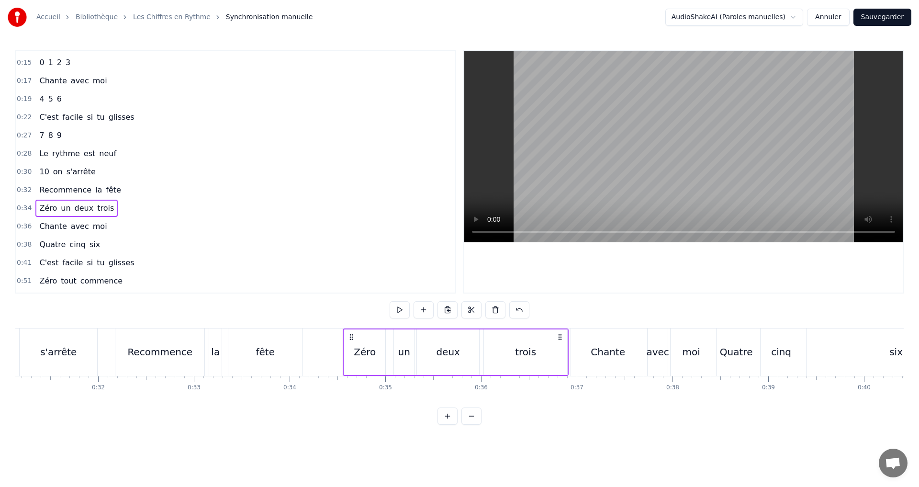
scroll to position [0, 2993]
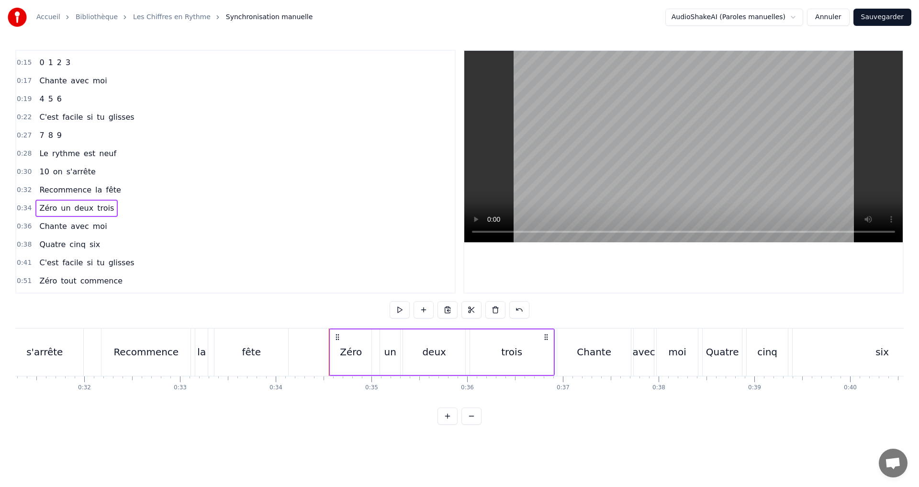
click at [881, 16] on button "Sauvegarder" at bounding box center [882, 17] width 58 height 17
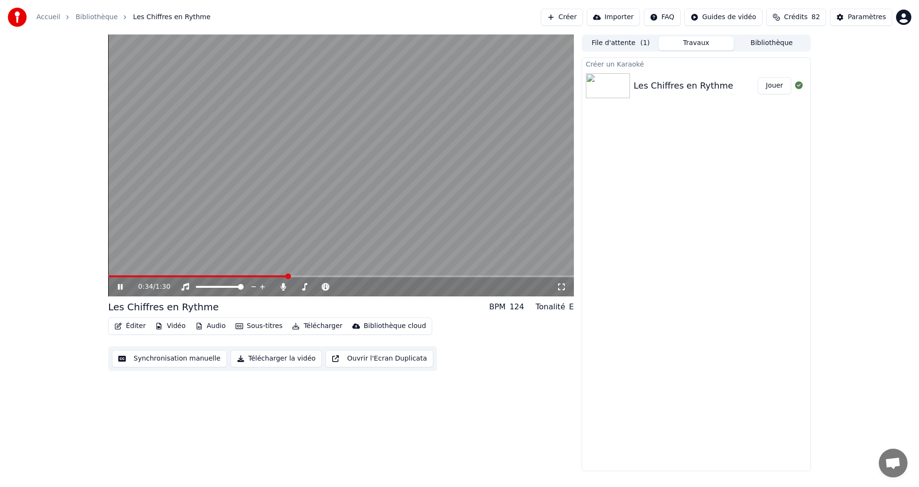
click at [124, 287] on icon at bounding box center [127, 287] width 22 height 8
click at [162, 357] on button "Synchronisation manuelle" at bounding box center [169, 358] width 115 height 17
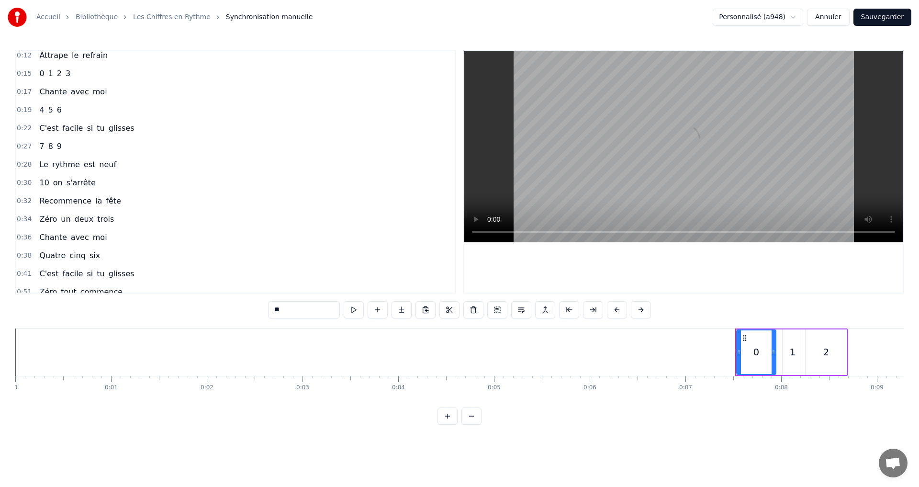
scroll to position [96, 0]
click at [96, 179] on span "trois" at bounding box center [105, 182] width 19 height 11
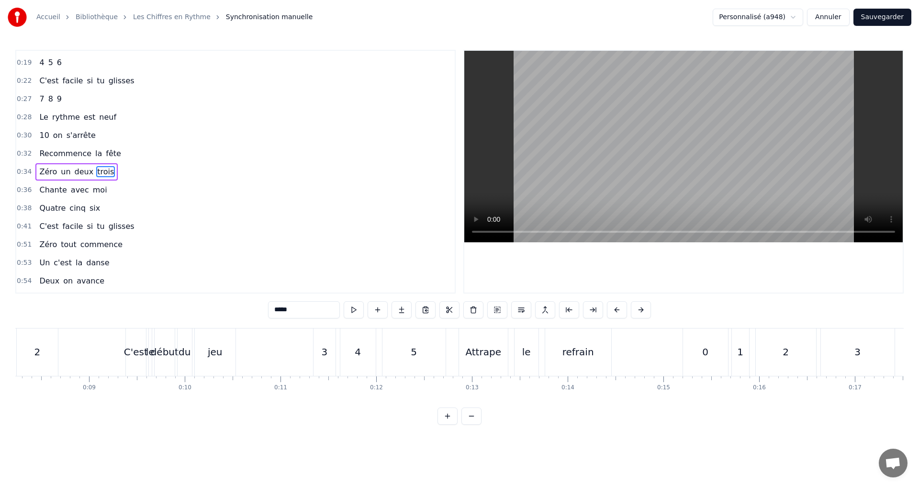
click at [40, 173] on span "Zéro" at bounding box center [48, 171] width 20 height 11
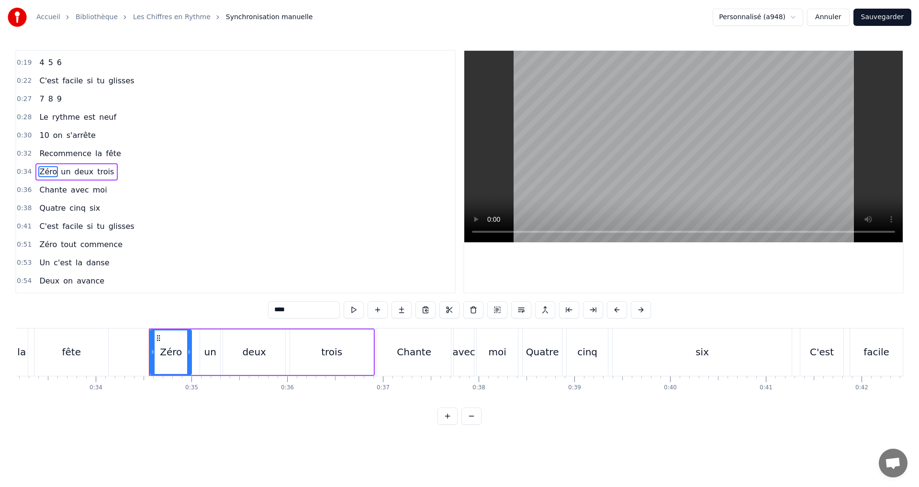
scroll to position [0, 3197]
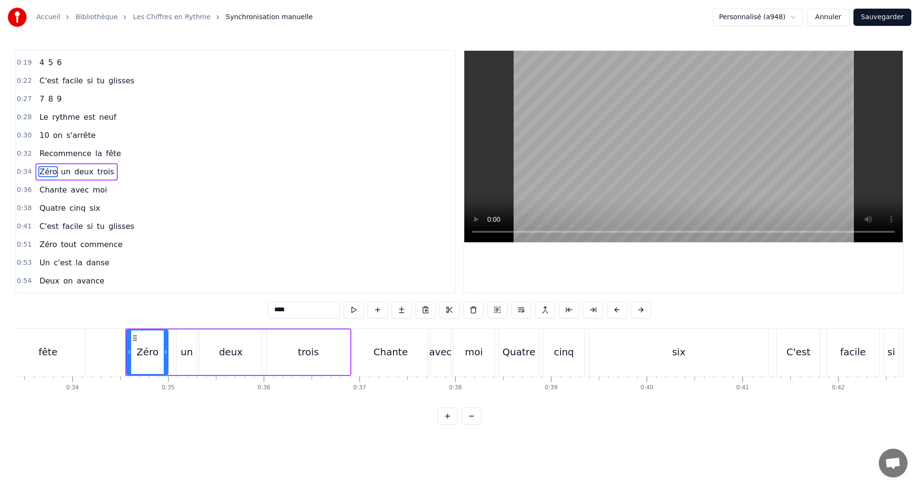
drag, startPoint x: 274, startPoint y: 313, endPoint x: 321, endPoint y: 312, distance: 46.4
click at [321, 311] on input "****" at bounding box center [304, 309] width 72 height 17
drag, startPoint x: 52, startPoint y: 173, endPoint x: 77, endPoint y: 177, distance: 25.2
click at [52, 173] on span "un" at bounding box center [52, 171] width 11 height 11
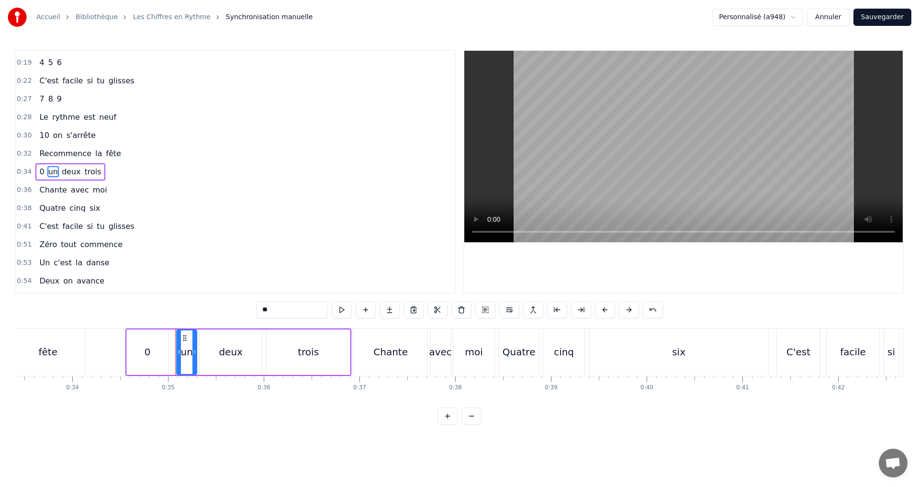
drag, startPoint x: 297, startPoint y: 318, endPoint x: 216, endPoint y: 313, distance: 81.5
click at [216, 313] on div "0:07 0 1 2 0:09 C'est le début du jeu 0:11 3 4 5 0:12 Attrape le refrain 0:15 0…" at bounding box center [459, 237] width 888 height 375
drag, startPoint x: 54, startPoint y: 174, endPoint x: 67, endPoint y: 178, distance: 13.3
click at [56, 174] on span "deux" at bounding box center [66, 171] width 21 height 11
drag, startPoint x: 285, startPoint y: 311, endPoint x: 189, endPoint y: 299, distance: 96.4
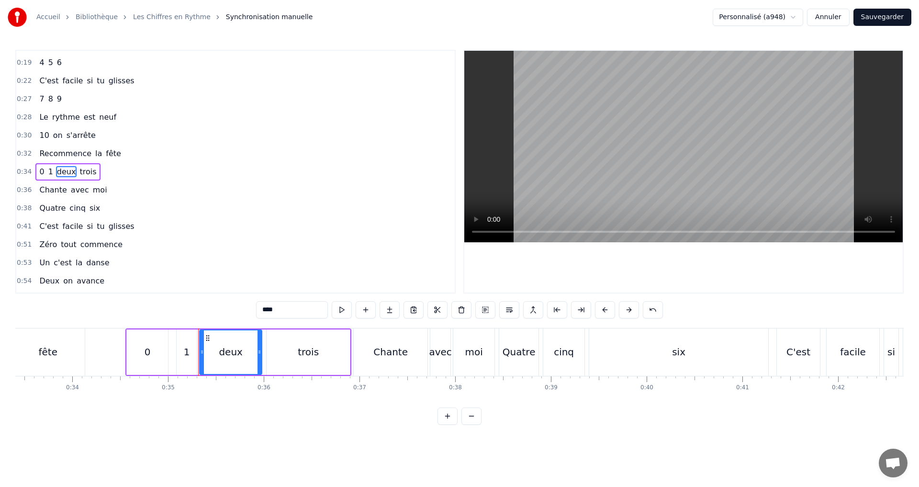
click at [189, 299] on div "0:07 0 1 2 0:09 C'est le début du jeu 0:11 3 4 5 0:12 Attrape le refrain 0:15 0…" at bounding box center [459, 237] width 888 height 375
click at [67, 176] on span "trois" at bounding box center [74, 171] width 19 height 11
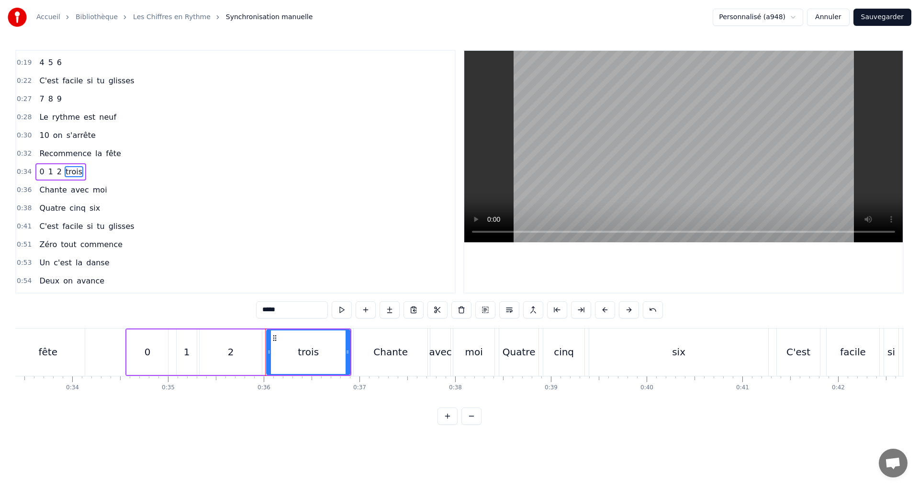
drag, startPoint x: 282, startPoint y: 315, endPoint x: 248, endPoint y: 311, distance: 34.3
click at [248, 311] on div "0:07 0 1 2 0:09 C'est le début du jeu 0:11 3 4 5 0:12 Attrape le refrain 0:15 0…" at bounding box center [459, 237] width 888 height 375
type input "*"
click at [129, 171] on div "0:34 0 1 2 3" at bounding box center [235, 172] width 438 height 18
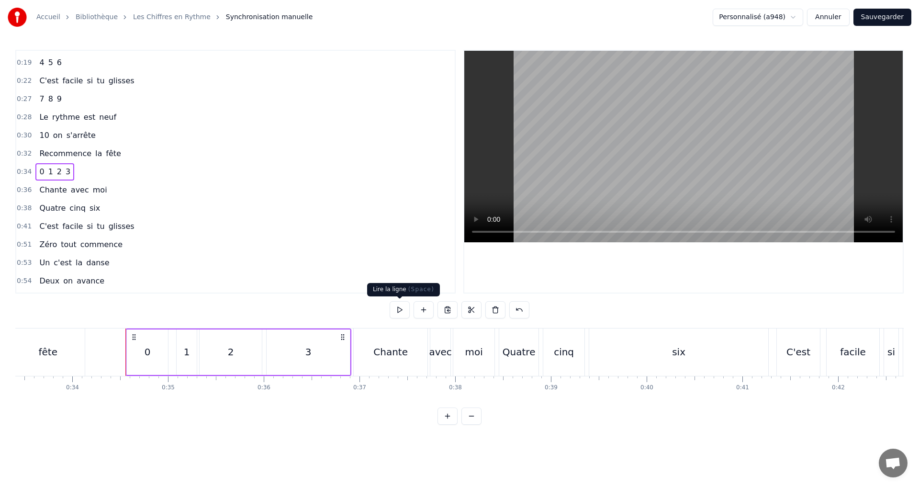
click at [398, 311] on button at bounding box center [399, 309] width 20 height 17
click at [192, 348] on div "1" at bounding box center [187, 351] width 20 height 45
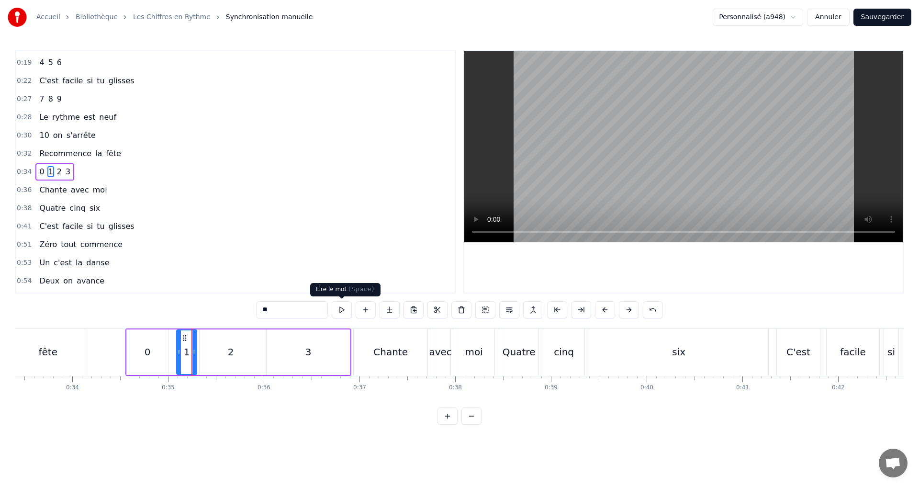
click at [346, 309] on button at bounding box center [342, 309] width 20 height 17
drag, startPoint x: 178, startPoint y: 356, endPoint x: 168, endPoint y: 354, distance: 10.8
click at [168, 354] on div at bounding box center [169, 352] width 4 height 44
drag, startPoint x: 194, startPoint y: 355, endPoint x: 194, endPoint y: 346, distance: 8.6
click at [184, 354] on icon at bounding box center [186, 352] width 4 height 8
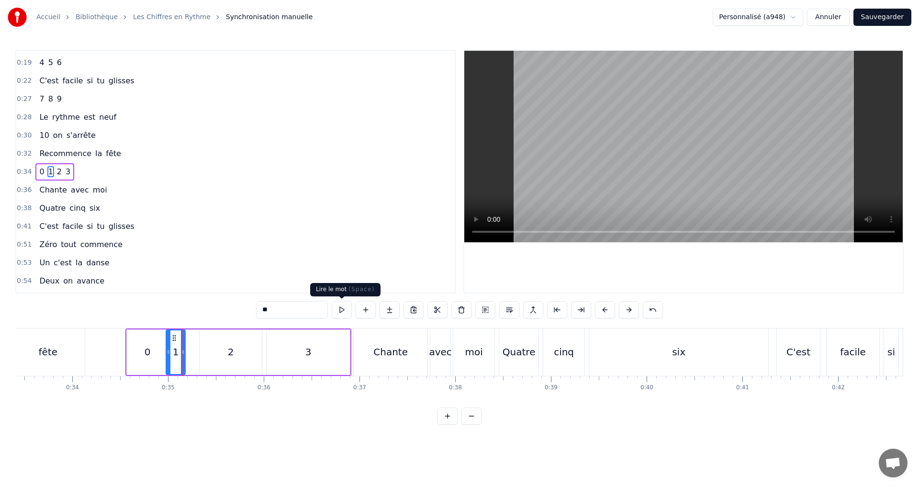
click at [340, 304] on button at bounding box center [342, 309] width 20 height 17
click at [107, 181] on div "0:36 Chante avec moi" at bounding box center [235, 190] width 438 height 18
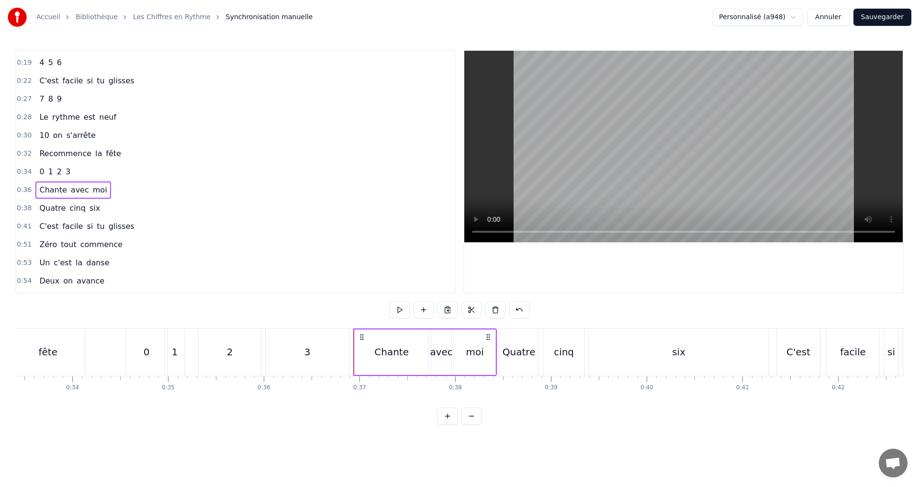
click at [83, 174] on div "0:34 0 1 2 3" at bounding box center [235, 172] width 438 height 18
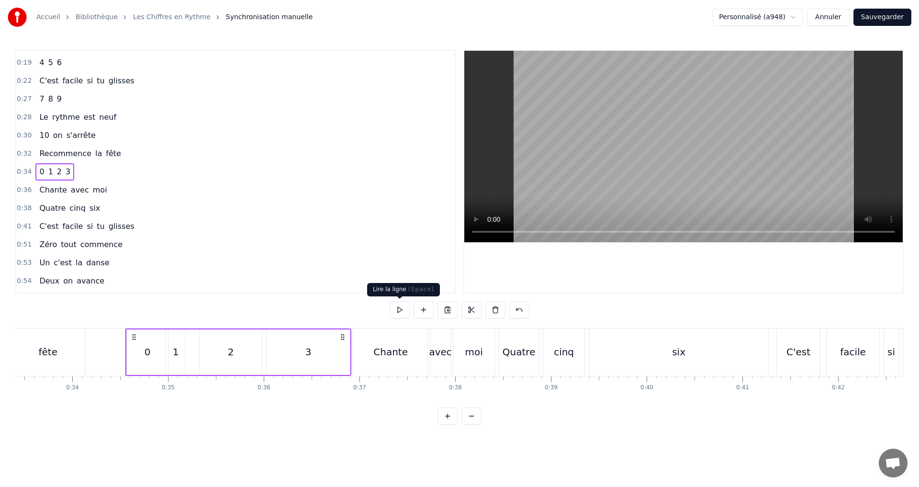
click at [396, 310] on button at bounding box center [399, 309] width 20 height 17
click at [116, 187] on div "0:36 Chante avec moi" at bounding box center [235, 190] width 438 height 18
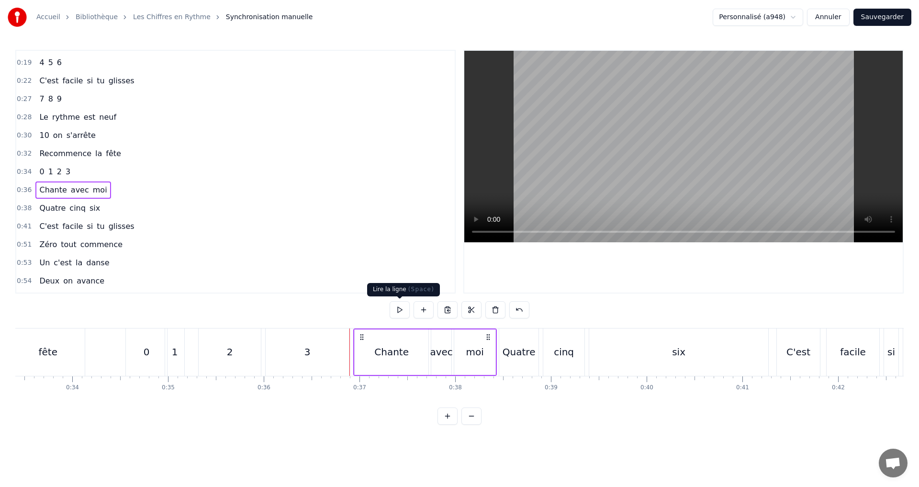
click at [400, 301] on button at bounding box center [399, 309] width 20 height 17
click at [401, 308] on button at bounding box center [399, 309] width 20 height 17
click at [102, 208] on div "0:38 Quatre cinq six" at bounding box center [235, 208] width 438 height 18
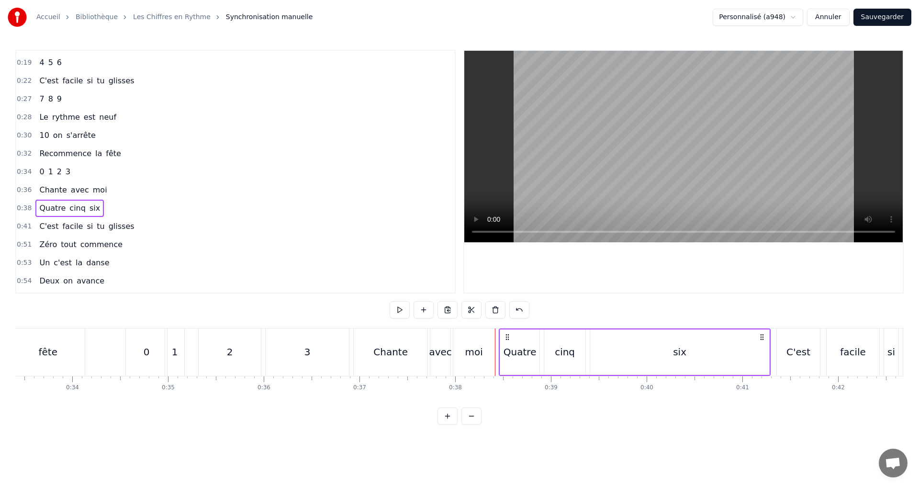
click at [56, 207] on span "Quatre" at bounding box center [52, 207] width 28 height 11
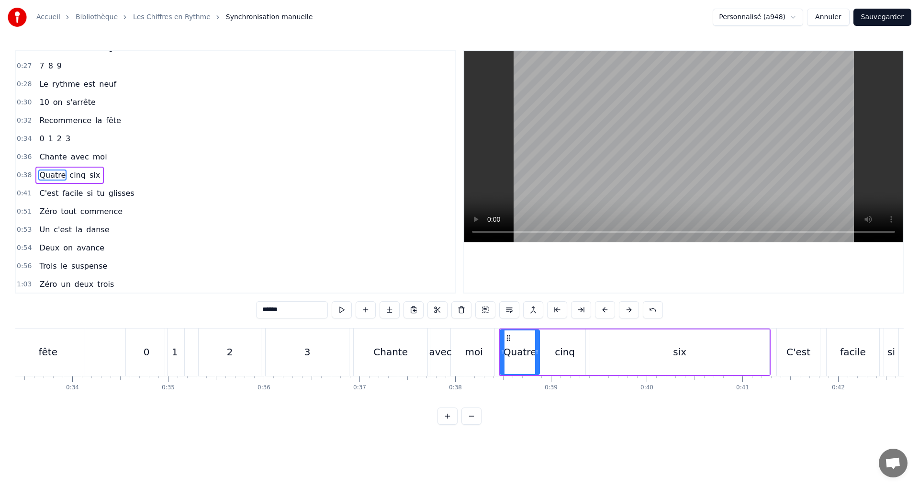
scroll to position [143, 0]
drag, startPoint x: 239, startPoint y: 311, endPoint x: 117, endPoint y: 300, distance: 122.4
click at [117, 300] on div "0:07 0 1 2 0:09 C'est le début du jeu 0:11 3 4 5 0:12 Attrape le refrain 0:15 0…" at bounding box center [459, 237] width 888 height 375
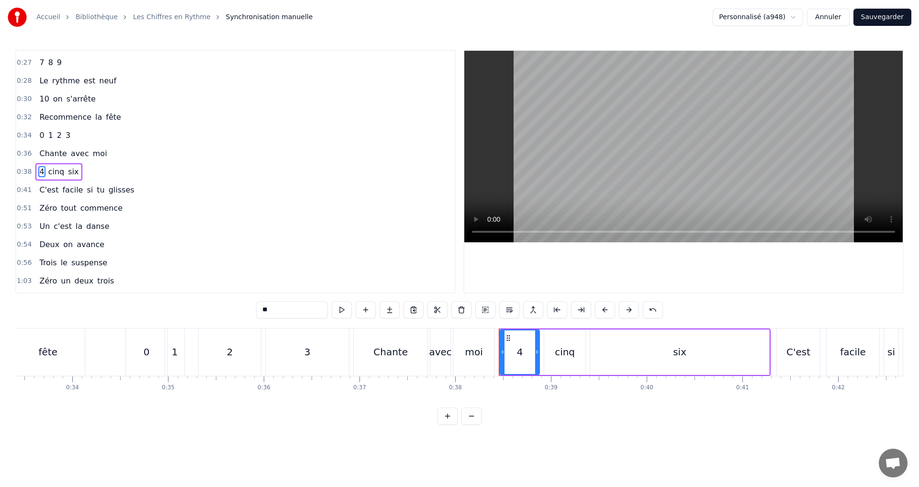
click at [54, 170] on span "cinq" at bounding box center [56, 171] width 18 height 11
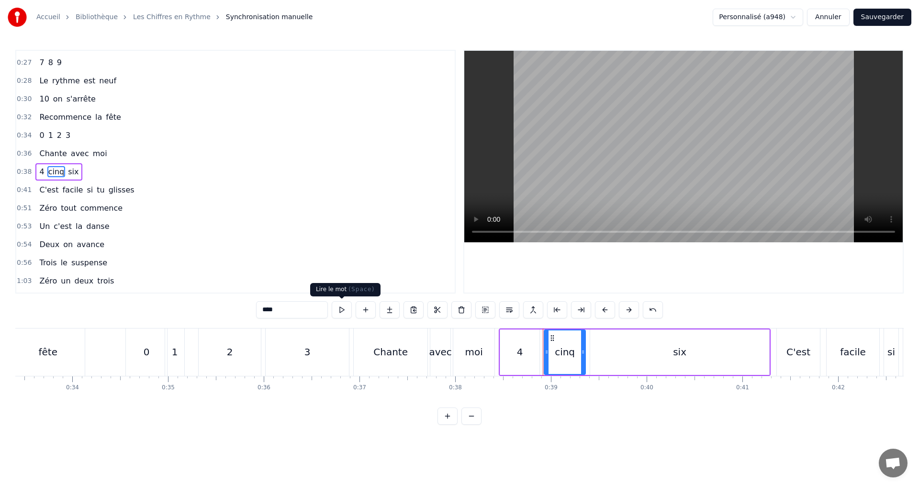
drag, startPoint x: 35, startPoint y: 280, endPoint x: 36, endPoint y: 287, distance: 6.9
click at [36, 287] on div "0:07 0 1 2 0:09 C'est le début du jeu 0:11 3 4 5 0:12 Attrape le refrain 0:15 0…" at bounding box center [459, 237] width 888 height 375
click at [58, 173] on span "six" at bounding box center [62, 171] width 12 height 11
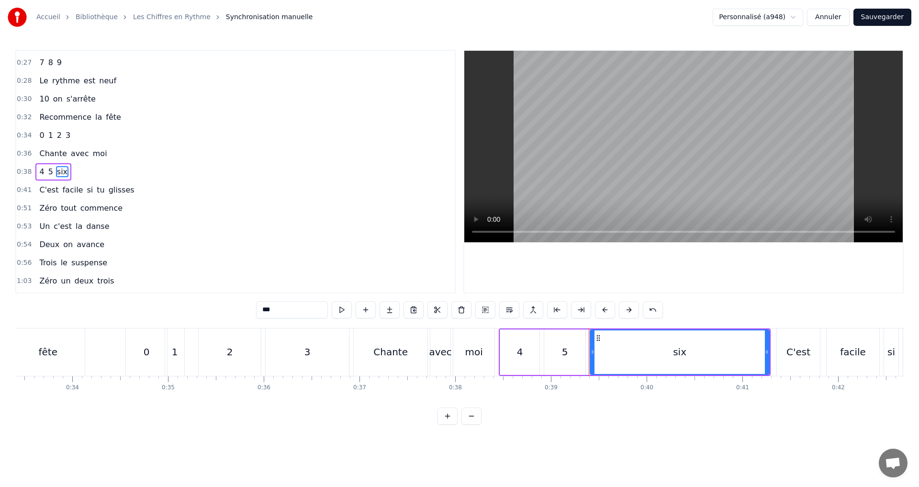
click at [163, 308] on div "0:07 0 1 2 0:09 C'est le début du jeu 0:11 3 4 5 0:12 Attrape le refrain 0:15 0…" at bounding box center [459, 237] width 888 height 375
type input "*"
click at [125, 169] on div "0:38 4 5 6" at bounding box center [235, 172] width 438 height 18
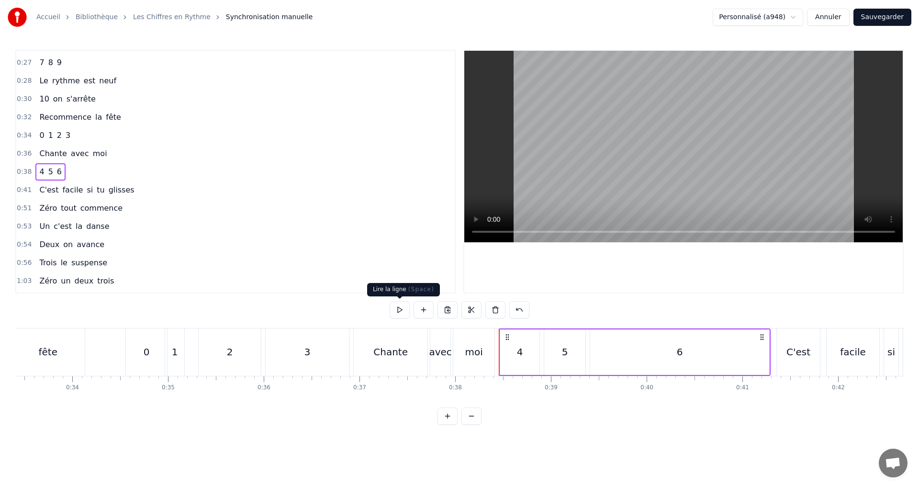
click at [399, 307] on button at bounding box center [399, 309] width 20 height 17
click at [147, 194] on div "0:41 C'est facile si tu glisses" at bounding box center [235, 190] width 438 height 18
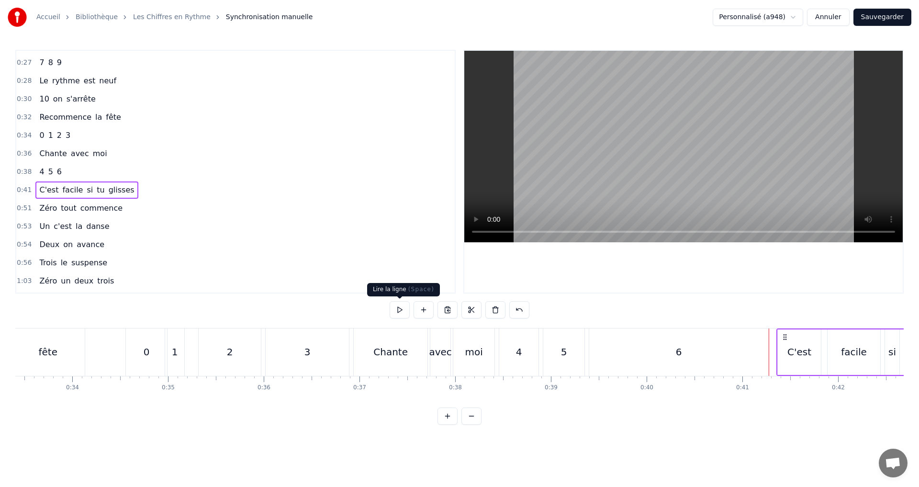
click at [396, 309] on button at bounding box center [399, 309] width 20 height 17
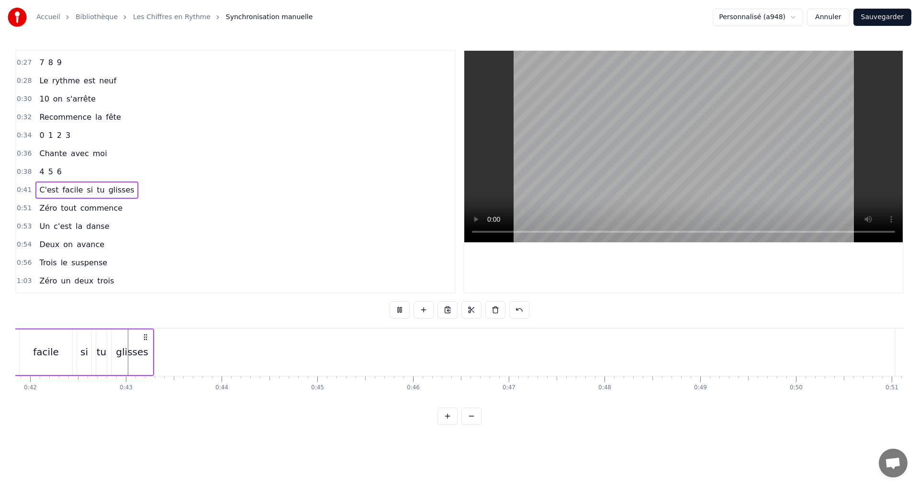
scroll to position [0, 4005]
click at [129, 206] on div "0:51 Zéro tout commence" at bounding box center [235, 208] width 438 height 18
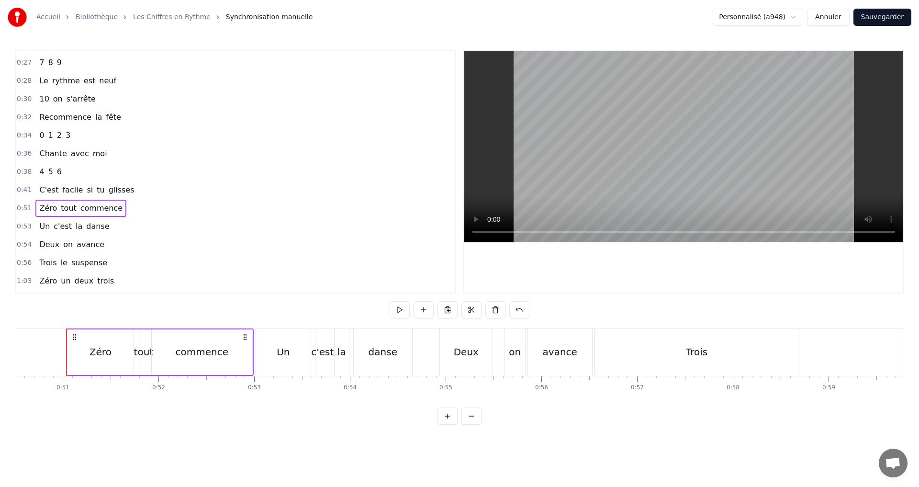
scroll to position [0, 4835]
click at [51, 207] on span "Zéro" at bounding box center [48, 207] width 20 height 11
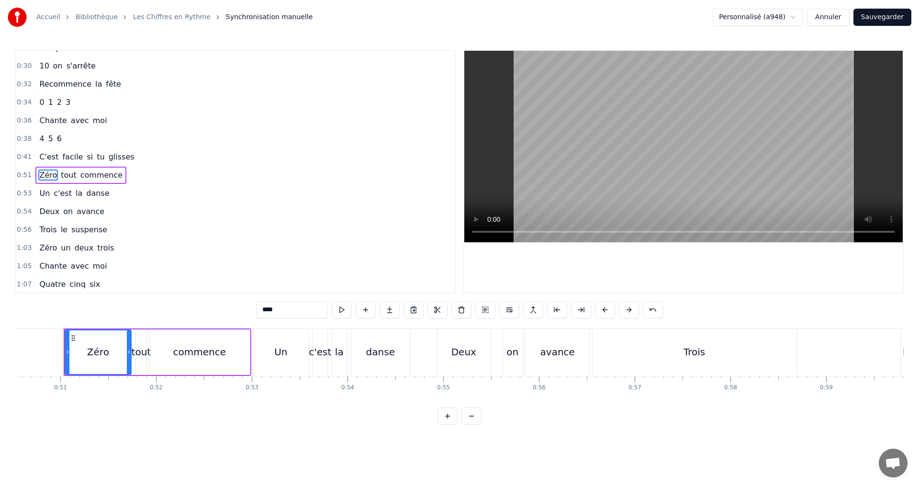
scroll to position [179, 0]
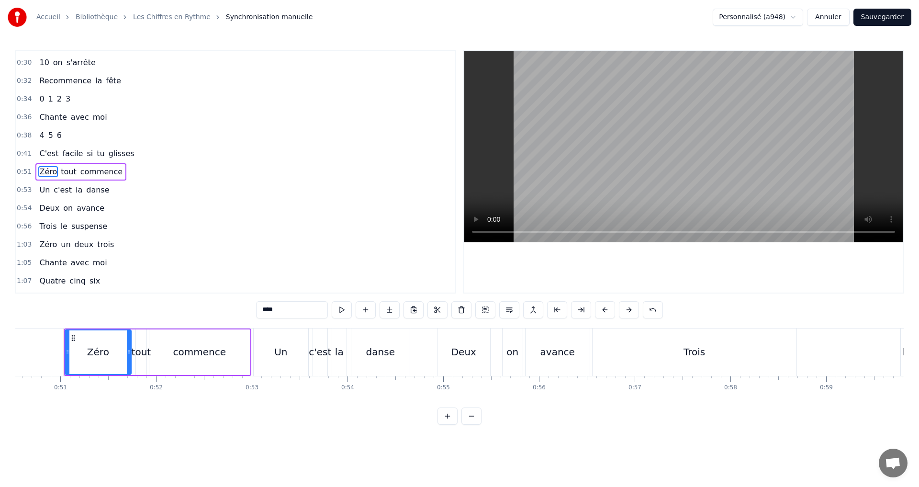
drag, startPoint x: 279, startPoint y: 309, endPoint x: 134, endPoint y: 283, distance: 146.7
click at [134, 283] on div "0:07 0 1 2 0:09 C'est le début du jeu 0:11 3 4 5 0:12 Attrape le refrain 0:15 0…" at bounding box center [459, 237] width 888 height 375
type input "*"
click at [157, 170] on div "0:51 0 tout commence" at bounding box center [235, 172] width 438 height 18
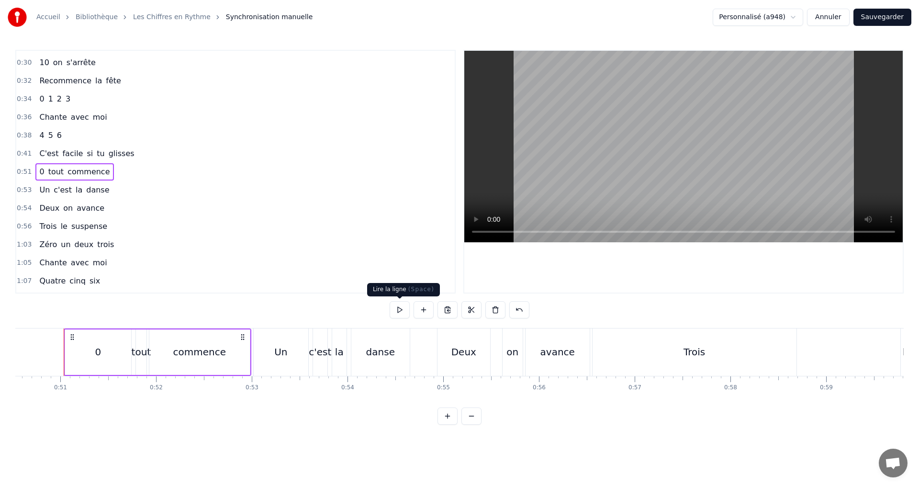
click at [394, 307] on button at bounding box center [399, 309] width 20 height 17
click at [115, 186] on div "0:53 Un c'est la danse" at bounding box center [235, 190] width 438 height 18
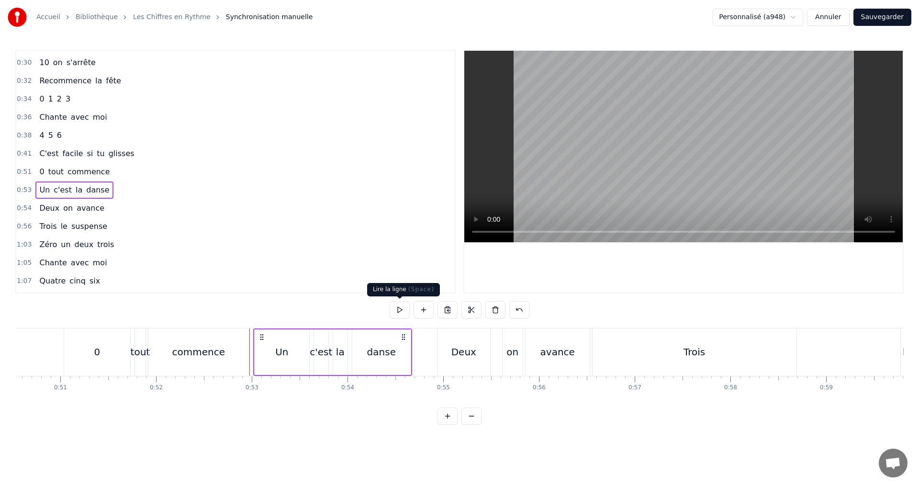
click at [396, 310] on button at bounding box center [399, 309] width 20 height 17
click at [45, 184] on span "Un" at bounding box center [44, 189] width 12 height 11
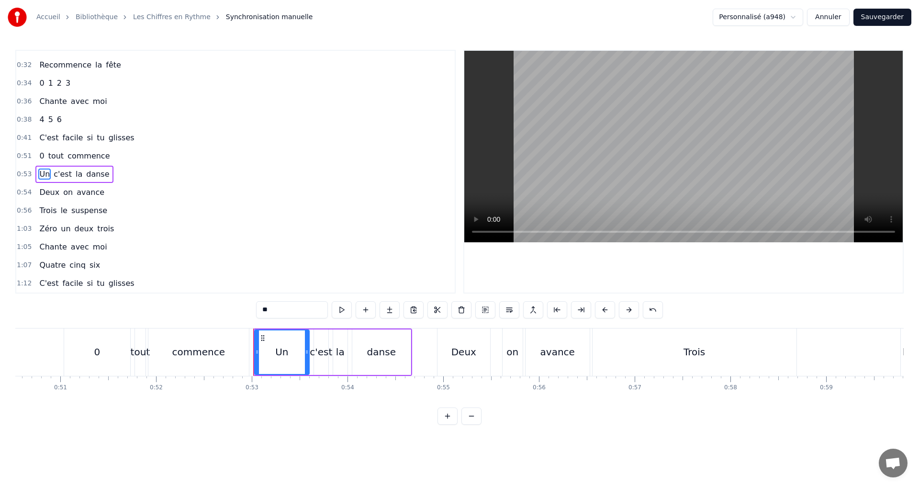
drag, startPoint x: 273, startPoint y: 311, endPoint x: 214, endPoint y: 288, distance: 62.6
click at [217, 290] on div "0:07 0 1 2 0:09 C'est le début du jeu 0:11 3 4 5 0:12 Attrape le refrain 0:15 0…" at bounding box center [459, 237] width 888 height 375
type input "*"
click at [347, 309] on button at bounding box center [342, 309] width 20 height 17
click at [136, 172] on div "0:53 1 c'est la danse" at bounding box center [235, 174] width 438 height 18
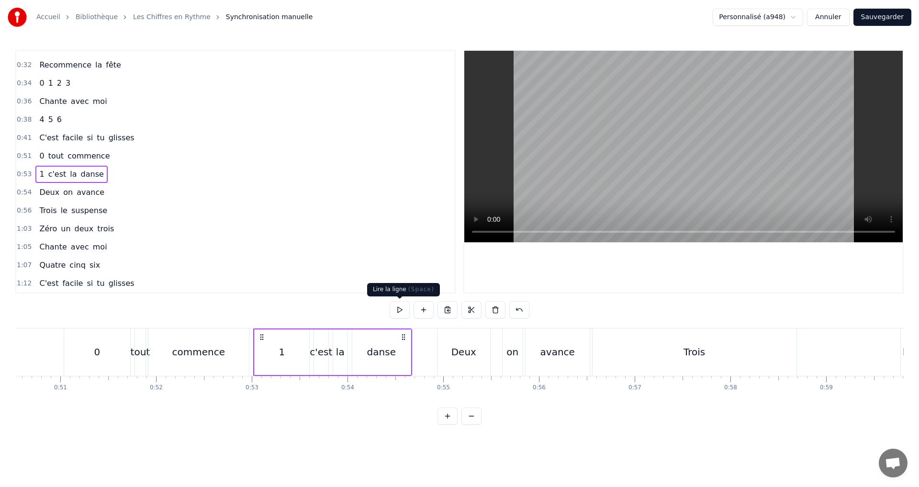
click at [395, 307] on button at bounding box center [399, 309] width 20 height 17
click at [142, 193] on div "0:54 Deux on avance" at bounding box center [235, 192] width 438 height 18
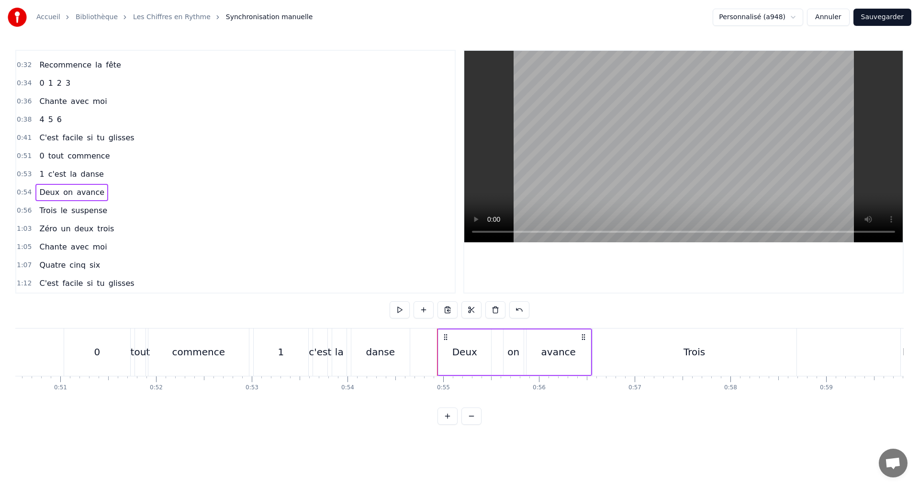
drag, startPoint x: 456, startPoint y: 351, endPoint x: 452, endPoint y: 352, distance: 4.9
click at [456, 351] on div "Deux" at bounding box center [464, 351] width 25 height 14
click at [164, 295] on div "0:07 0 1 2 0:09 C'est le début du jeu 0:11 3 4 5 0:12 Attrape le refrain 0:15 0…" at bounding box center [459, 237] width 888 height 375
type input "*"
click at [159, 192] on div "0:54 2 on avance" at bounding box center [235, 192] width 438 height 18
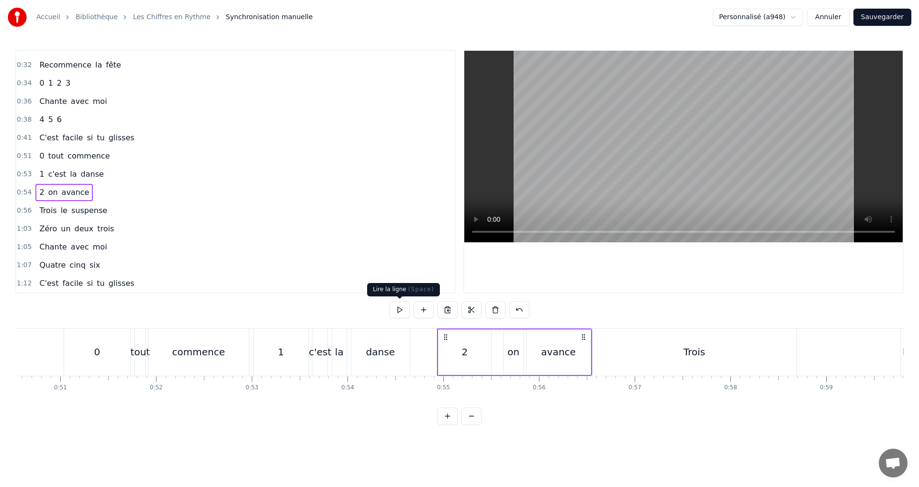
click at [400, 310] on button at bounding box center [399, 309] width 20 height 17
click at [109, 209] on div "0:56 Trois le suspense" at bounding box center [235, 210] width 438 height 18
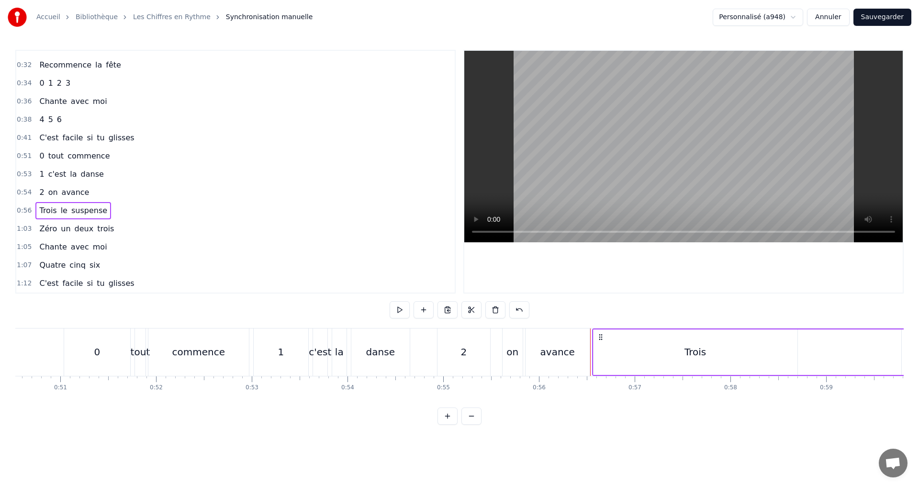
click at [690, 351] on div "Trois" at bounding box center [695, 351] width 22 height 14
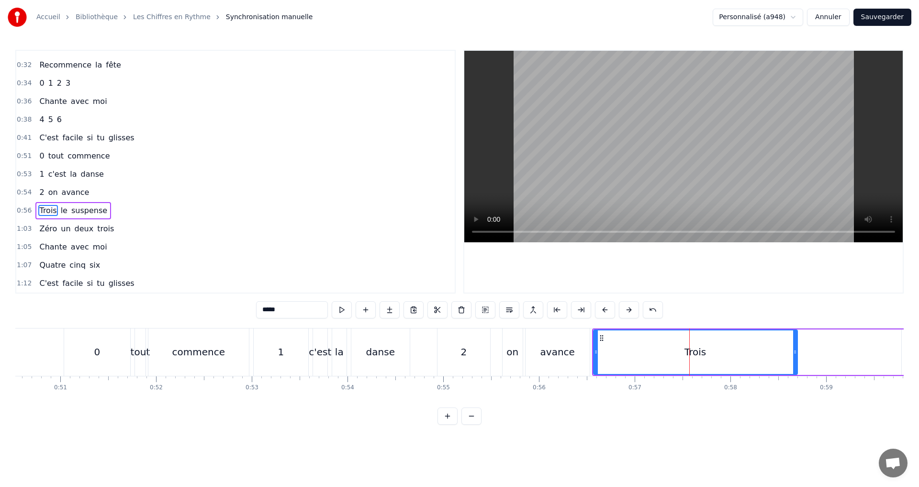
drag, startPoint x: 261, startPoint y: 309, endPoint x: 251, endPoint y: 309, distance: 10.0
click at [251, 309] on div "0:07 0 1 2 0:09 C'est le début du jeu 0:11 3 4 5 0:12 Attrape le refrain 0:15 0…" at bounding box center [459, 237] width 888 height 375
type input "*"
click at [113, 212] on div "0:56 3 le suspense" at bounding box center [235, 210] width 438 height 18
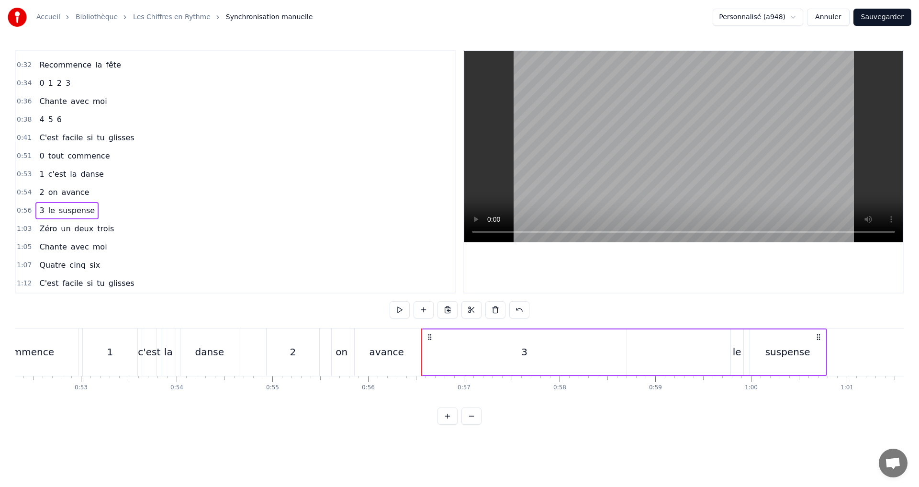
scroll to position [0, 5044]
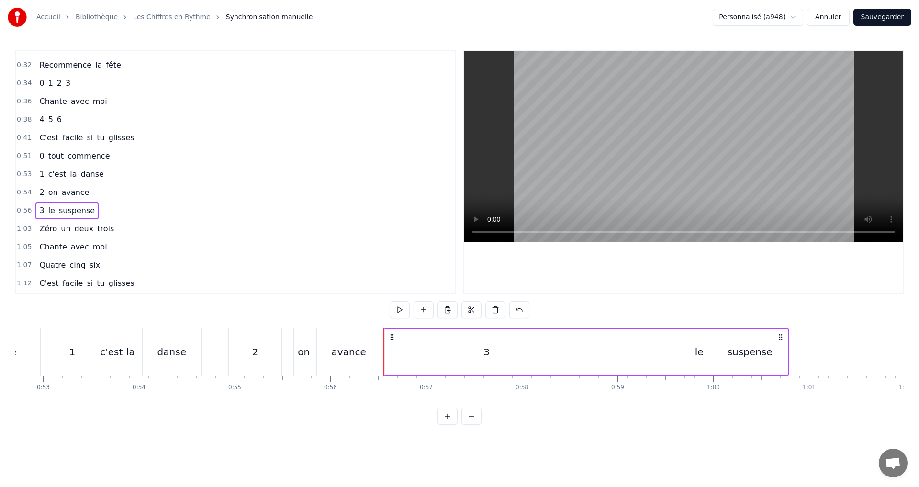
click at [390, 352] on div "3" at bounding box center [487, 351] width 204 height 45
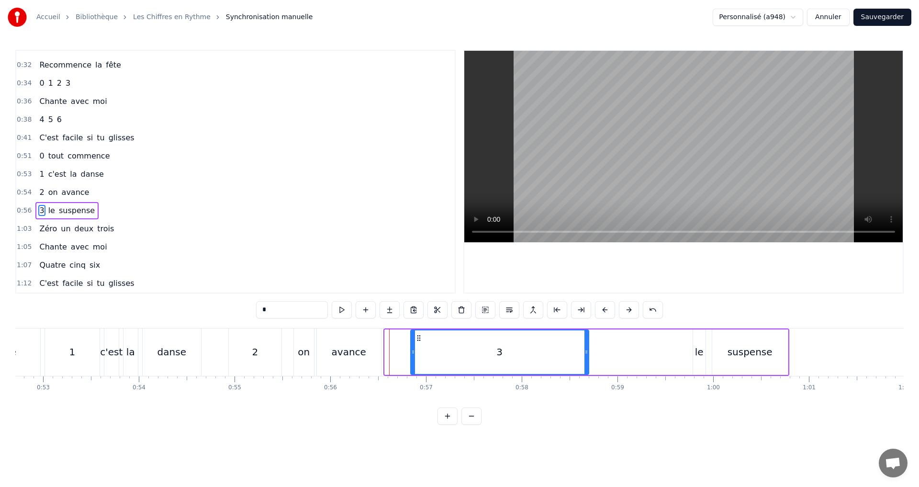
drag, startPoint x: 390, startPoint y: 351, endPoint x: 421, endPoint y: 347, distance: 31.3
click at [415, 347] on div at bounding box center [413, 352] width 4 height 44
drag, startPoint x: 112, startPoint y: 204, endPoint x: 332, endPoint y: 224, distance: 220.5
click at [113, 205] on div "0:56 3 le suspense" at bounding box center [235, 210] width 438 height 18
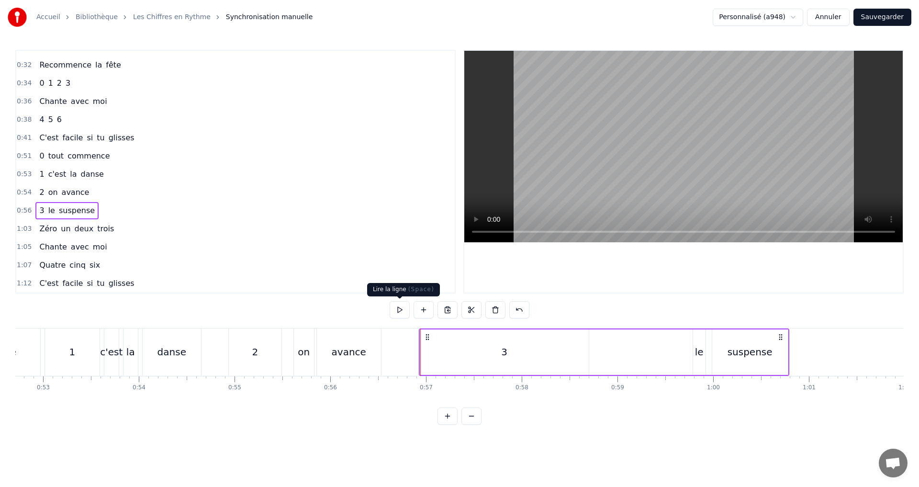
click at [399, 307] on button at bounding box center [399, 309] width 20 height 17
click at [402, 311] on button at bounding box center [399, 309] width 20 height 17
click at [546, 353] on div "3" at bounding box center [504, 351] width 168 height 45
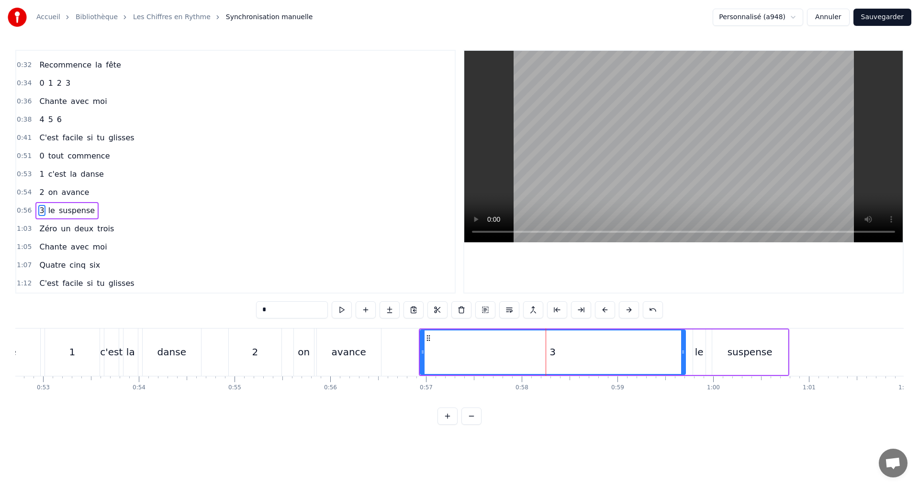
drag, startPoint x: 584, startPoint y: 357, endPoint x: 680, endPoint y: 358, distance: 96.7
click at [681, 358] on div at bounding box center [683, 352] width 4 height 44
click at [344, 312] on button at bounding box center [342, 309] width 20 height 17
click at [108, 205] on div "0:56 3 le suspense" at bounding box center [235, 210] width 438 height 18
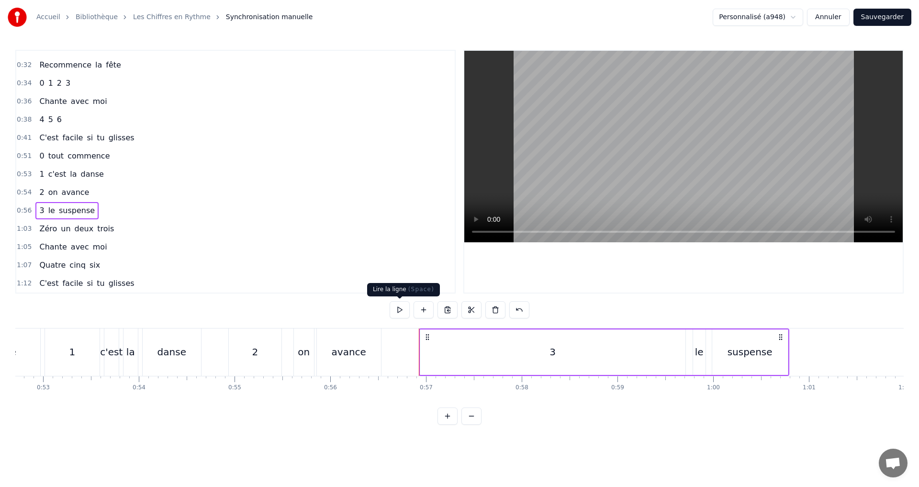
click at [396, 305] on button at bounding box center [399, 309] width 20 height 17
click at [397, 312] on button at bounding box center [399, 309] width 20 height 17
click at [431, 348] on div "3" at bounding box center [552, 351] width 265 height 45
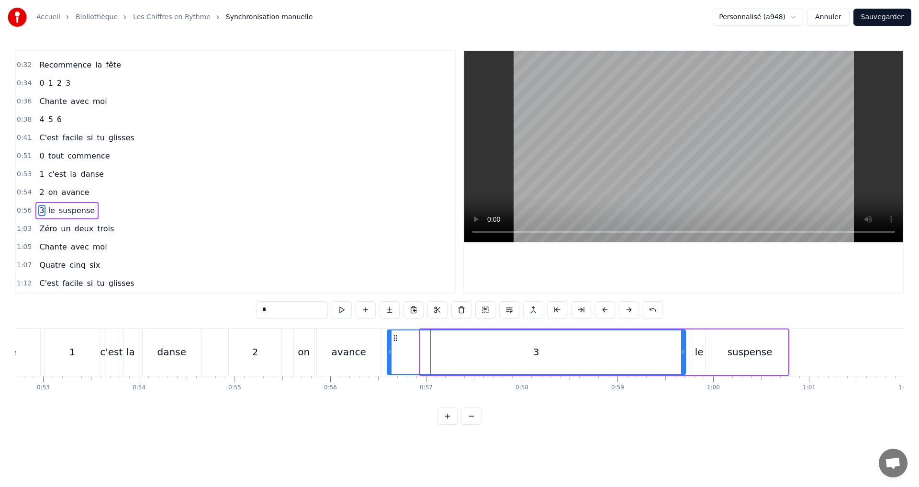
drag, startPoint x: 420, startPoint y: 352, endPoint x: 387, endPoint y: 344, distance: 33.9
click at [388, 344] on div at bounding box center [390, 352] width 4 height 44
click at [339, 311] on button at bounding box center [342, 309] width 20 height 17
drag, startPoint x: 140, startPoint y: 207, endPoint x: 154, endPoint y: 212, distance: 14.4
click at [140, 207] on div "0:56 3 le suspense" at bounding box center [235, 210] width 438 height 18
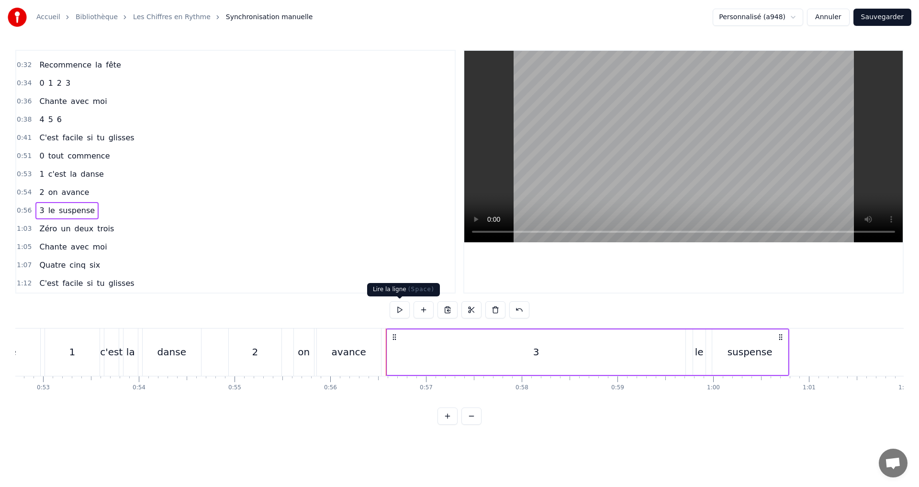
click at [394, 307] on button at bounding box center [399, 309] width 20 height 17
click at [885, 18] on button "Sauvegarder" at bounding box center [882, 17] width 58 height 17
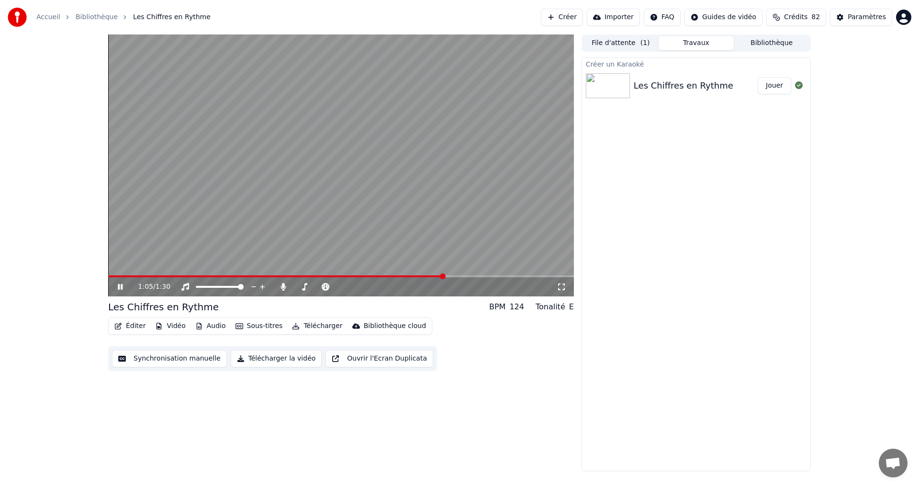
click at [121, 285] on icon at bounding box center [127, 287] width 22 height 8
click at [144, 353] on button "Synchronisation manuelle" at bounding box center [169, 358] width 115 height 17
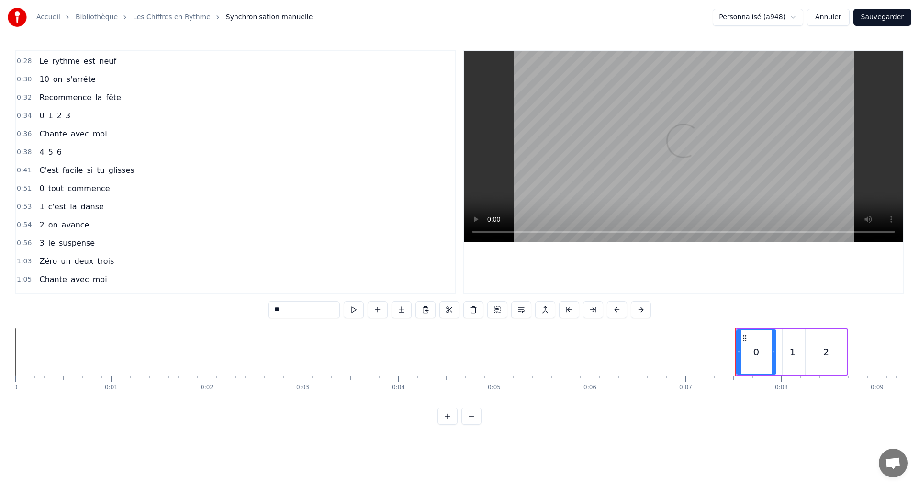
scroll to position [195, 0]
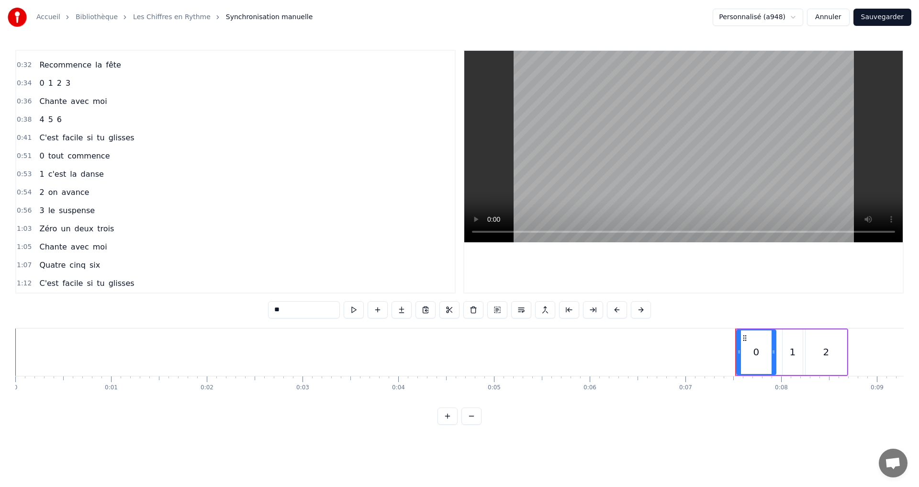
click at [108, 227] on div "1:03 Zéro un deux trois" at bounding box center [235, 229] width 438 height 18
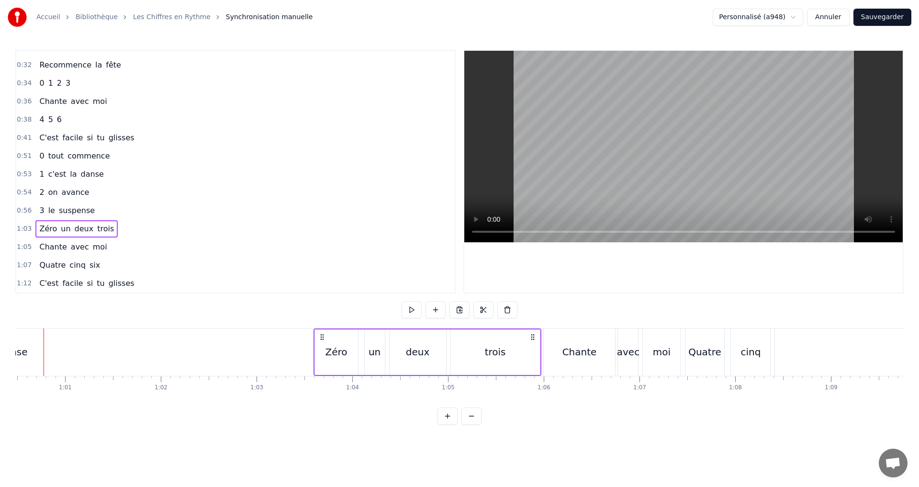
click at [44, 223] on span "Zéro" at bounding box center [48, 228] width 20 height 11
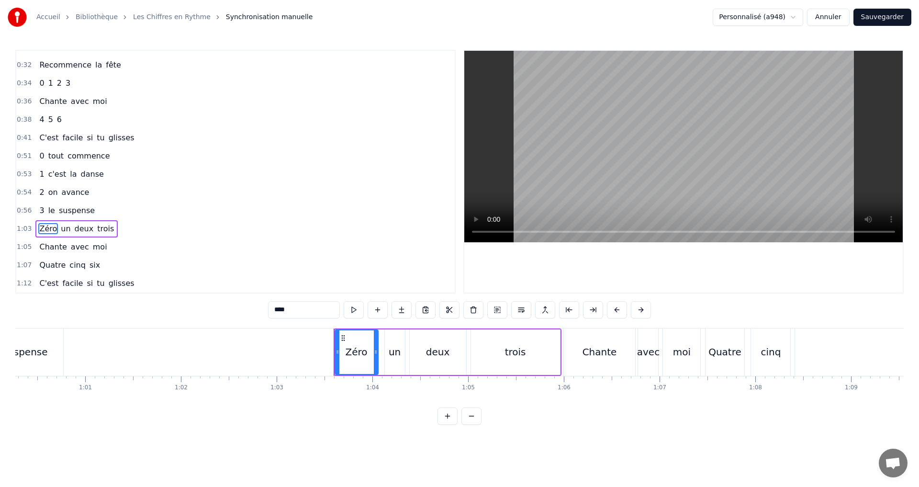
drag, startPoint x: 296, startPoint y: 311, endPoint x: 222, endPoint y: 304, distance: 73.5
click at [229, 304] on div "0:07 0 1 2 0:09 C'est le début du jeu 0:11 3 4 5 0:12 Attrape le refrain 0:15 0…" at bounding box center [459, 237] width 888 height 375
click at [48, 232] on span "un" at bounding box center [52, 228] width 11 height 11
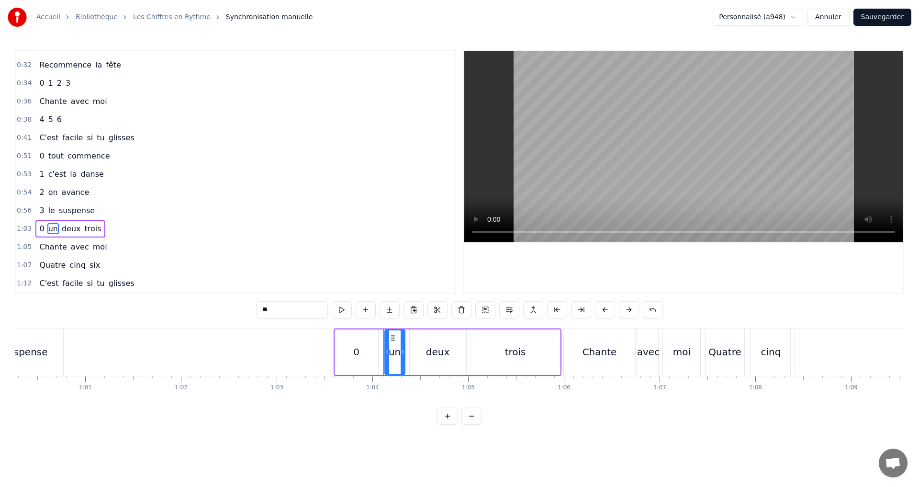
drag, startPoint x: 246, startPoint y: 308, endPoint x: 158, endPoint y: 294, distance: 89.6
click at [173, 298] on div "0:07 0 1 2 0:09 C'est le début du jeu 0:11 3 4 5 0:12 Attrape le refrain 0:15 0…" at bounding box center [459, 237] width 888 height 375
click at [67, 229] on span "deux" at bounding box center [66, 228] width 21 height 11
drag, startPoint x: 289, startPoint y: 312, endPoint x: 196, endPoint y: 301, distance: 94.0
click at [196, 301] on div "0:07 0 1 2 0:09 C'est le début du jeu 0:11 3 4 5 0:12 Attrape le refrain 0:15 0…" at bounding box center [459, 237] width 888 height 375
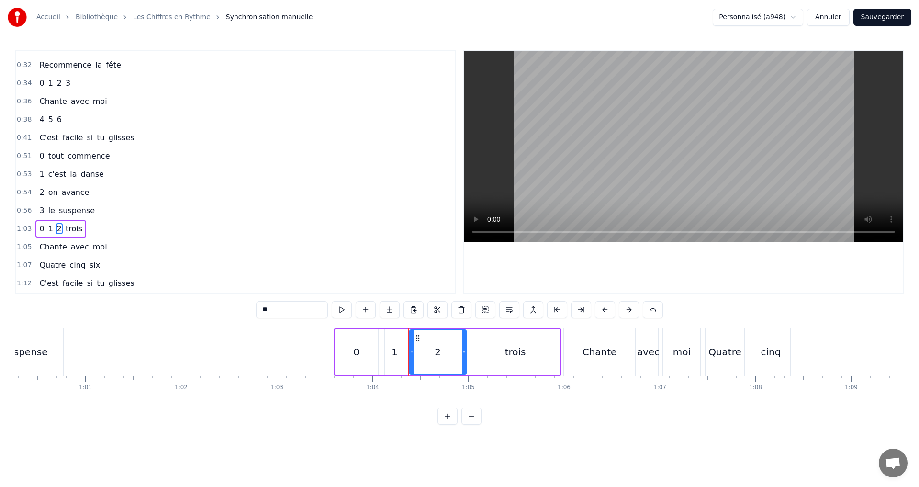
click at [70, 226] on span "trois" at bounding box center [74, 228] width 19 height 11
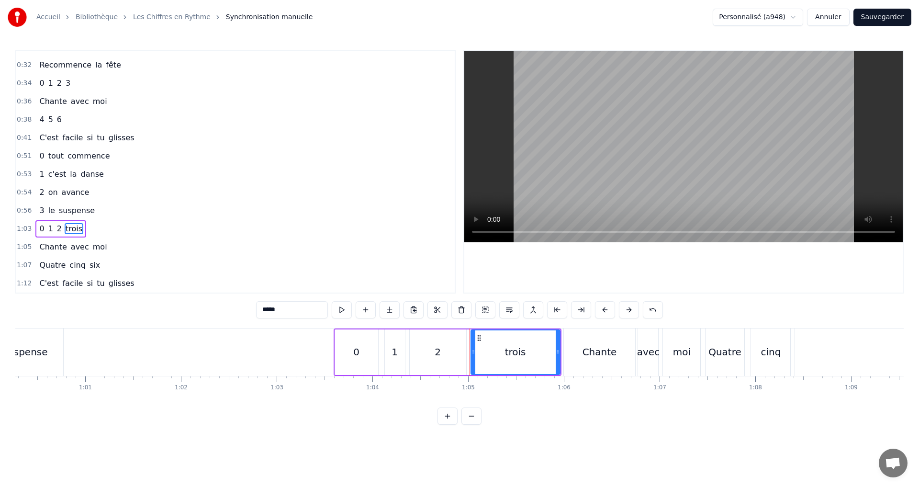
drag, startPoint x: 261, startPoint y: 312, endPoint x: 171, endPoint y: 306, distance: 90.6
click at [171, 305] on div "0:07 0 1 2 0:09 C'est le début du jeu 0:11 3 4 5 0:12 Attrape le refrain 0:15 0…" at bounding box center [459, 237] width 888 height 375
type input "*"
click at [112, 222] on div "1:03 0 1 2 3" at bounding box center [235, 229] width 438 height 18
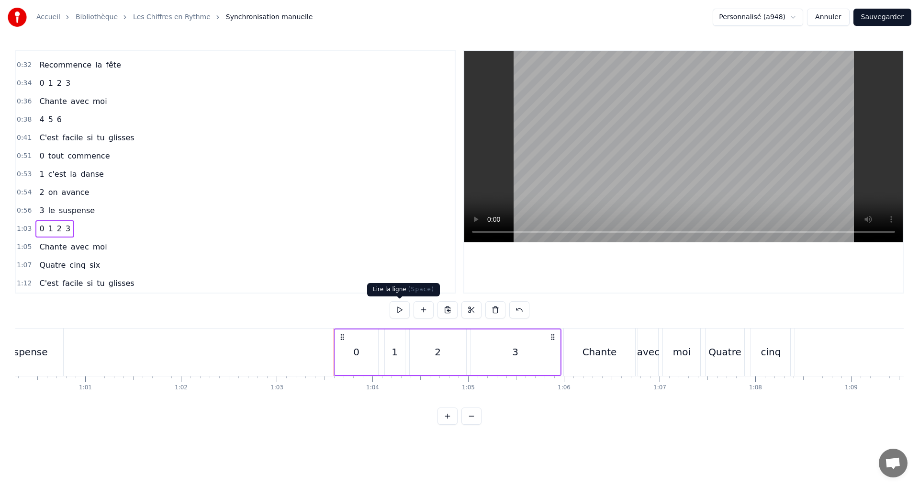
click at [390, 346] on div "1" at bounding box center [395, 351] width 20 height 45
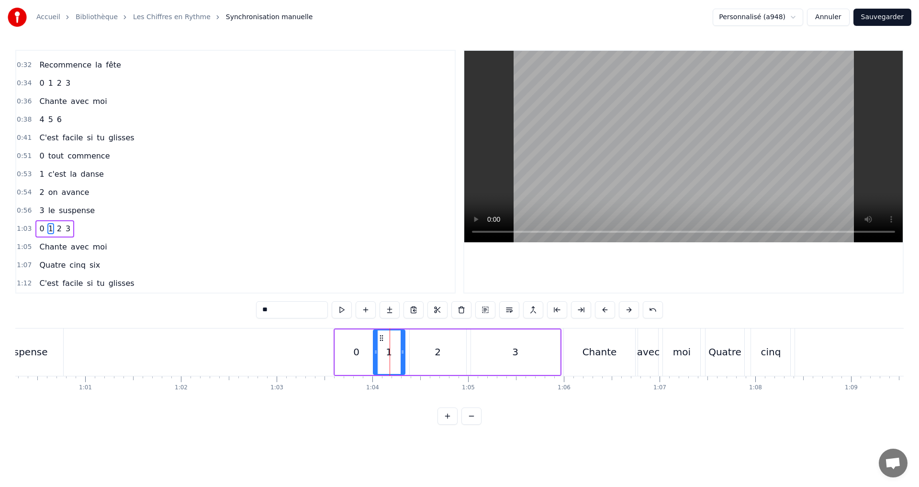
drag, startPoint x: 385, startPoint y: 352, endPoint x: 374, endPoint y: 350, distance: 10.6
click at [374, 350] on icon at bounding box center [376, 352] width 4 height 8
drag, startPoint x: 403, startPoint y: 359, endPoint x: 391, endPoint y: 356, distance: 12.8
click at [391, 356] on div at bounding box center [390, 352] width 4 height 44
click at [338, 308] on button at bounding box center [342, 309] width 20 height 17
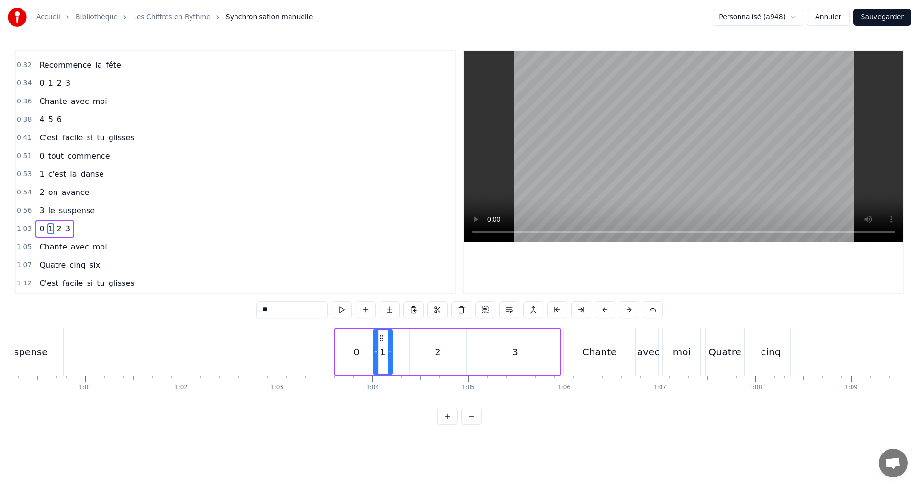
click at [108, 229] on div "1:03 0 1 2 3" at bounding box center [235, 229] width 438 height 18
click at [399, 311] on button at bounding box center [399, 309] width 20 height 17
click at [113, 240] on div "1:05 Chante avec moi" at bounding box center [235, 247] width 438 height 18
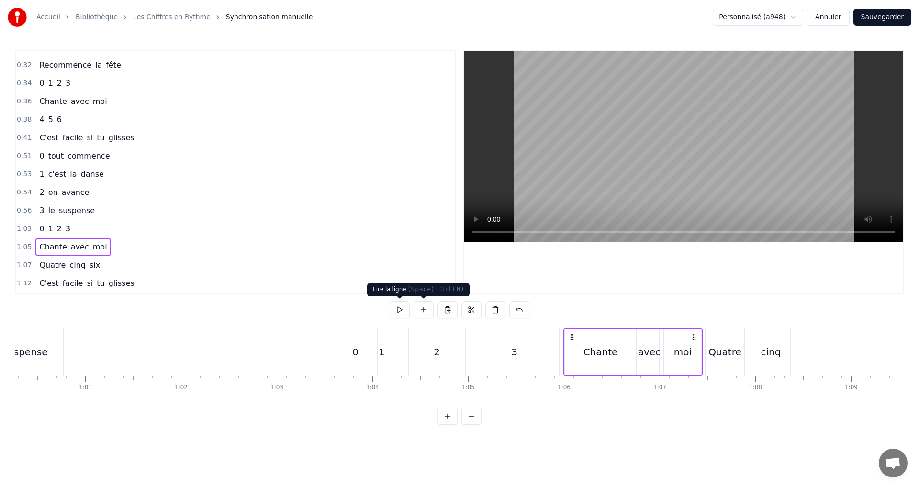
click at [399, 306] on button at bounding box center [399, 309] width 20 height 17
click at [136, 265] on div "1:07 Quatre cinq six" at bounding box center [235, 265] width 438 height 18
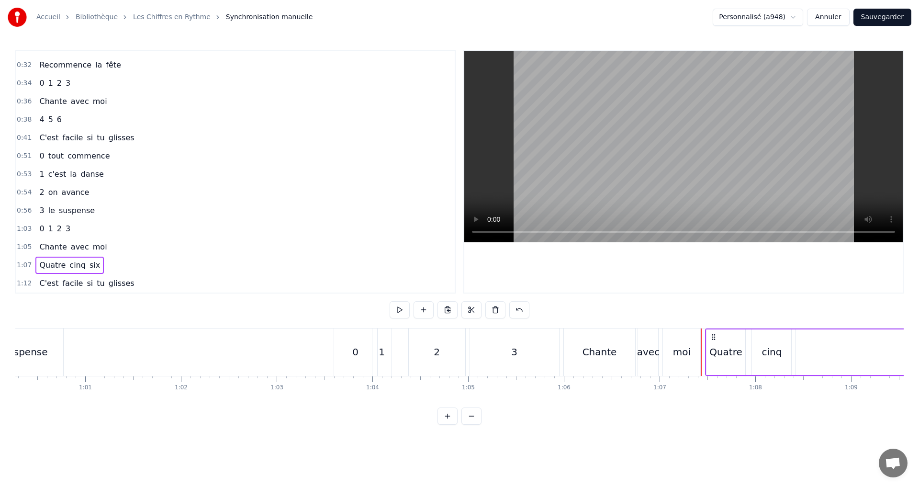
click at [720, 354] on div "Quatre" at bounding box center [725, 351] width 33 height 14
drag, startPoint x: 256, startPoint y: 307, endPoint x: 193, endPoint y: 307, distance: 62.7
click at [193, 307] on div "0:07 0 1 2 0:09 C'est le début du jeu 0:11 3 4 5 0:12 Attrape le refrain 0:15 0…" at bounding box center [459, 237] width 888 height 375
type input "*"
click at [55, 271] on div "4 cinq six" at bounding box center [58, 264] width 47 height 17
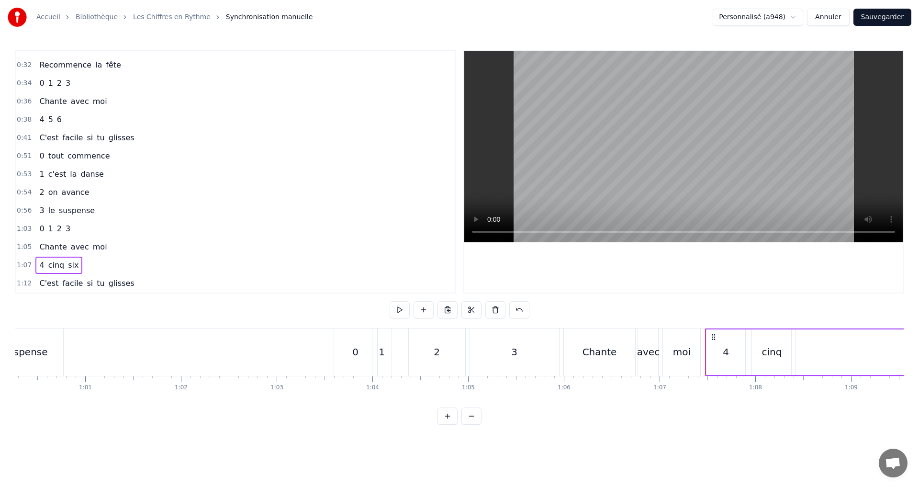
click at [55, 265] on span "cinq" at bounding box center [56, 264] width 18 height 11
drag, startPoint x: 190, startPoint y: 311, endPoint x: 170, endPoint y: 313, distance: 20.2
click at [170, 311] on div "0:07 0 1 2 0:09 C'est le début du jeu 0:11 3 4 5 0:12 Attrape le refrain 0:15 0…" at bounding box center [459, 237] width 888 height 375
click at [57, 268] on span "six" at bounding box center [62, 264] width 12 height 11
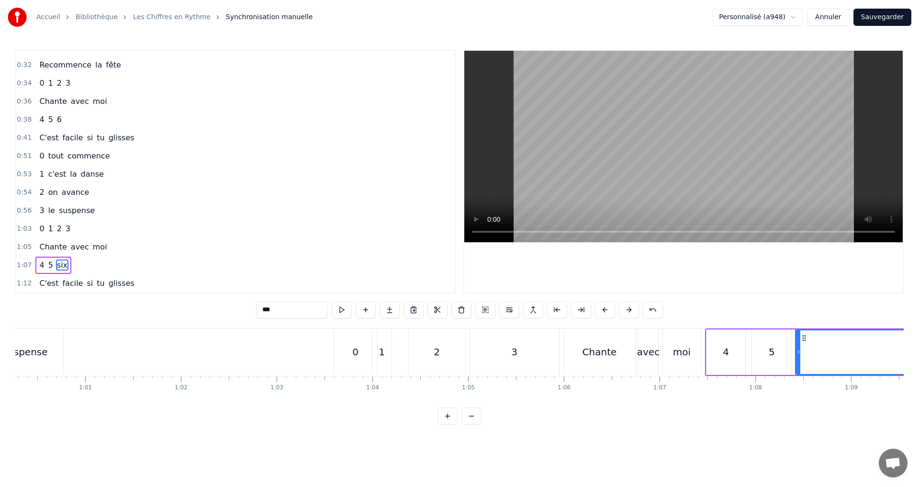
drag, startPoint x: 266, startPoint y: 318, endPoint x: 166, endPoint y: 317, distance: 100.5
click at [174, 319] on div "0:07 0 1 2 0:09 C'est le début du jeu 0:11 3 4 5 0:12 Attrape le refrain 0:15 0…" at bounding box center [459, 237] width 888 height 375
type input "*"
click at [92, 267] on div "1:07 4 5 6" at bounding box center [235, 265] width 438 height 18
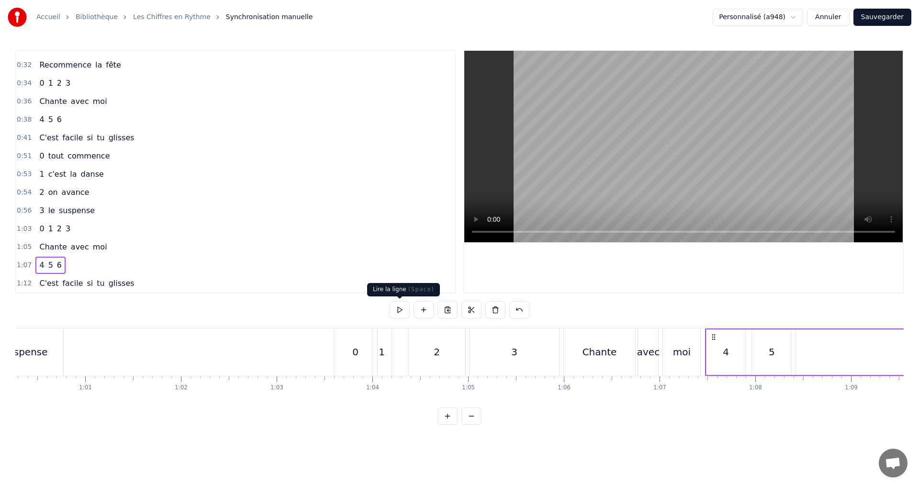
click at [396, 304] on button at bounding box center [399, 309] width 20 height 17
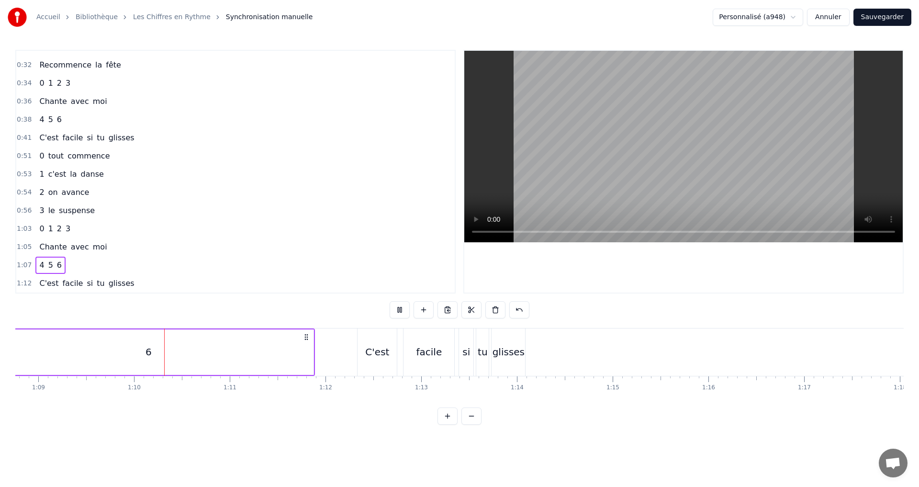
click at [38, 264] on span "4" at bounding box center [41, 264] width 7 height 11
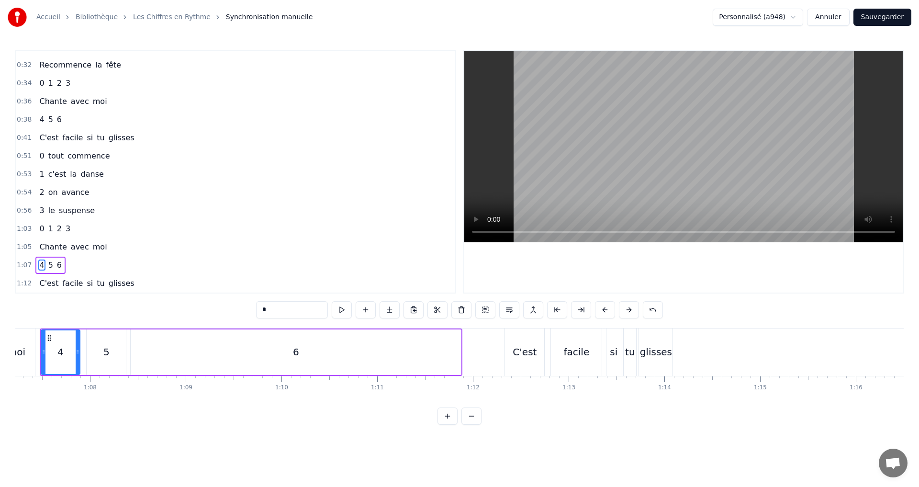
scroll to position [0, 6408]
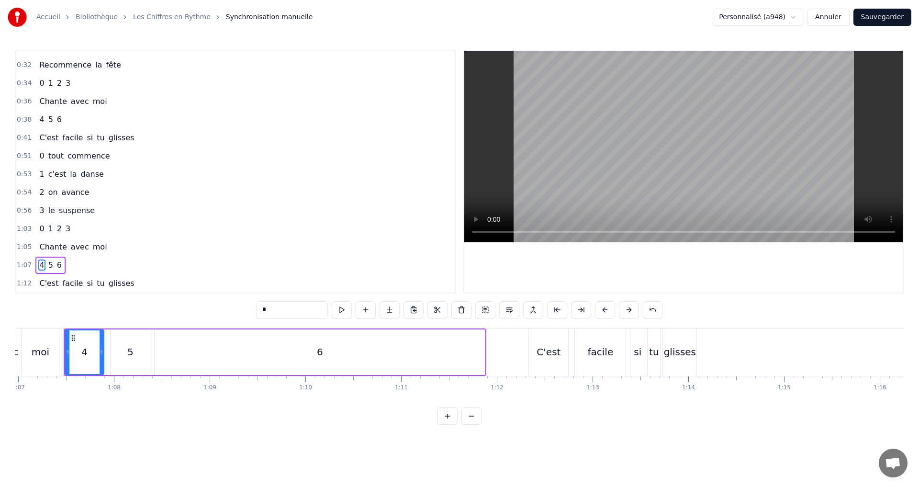
click at [276, 310] on input "*" at bounding box center [292, 309] width 72 height 17
type input "*"
click at [341, 306] on button at bounding box center [342, 309] width 20 height 17
click at [100, 350] on icon at bounding box center [99, 352] width 4 height 8
click at [77, 259] on div "1:07 4 5 6" at bounding box center [235, 265] width 438 height 18
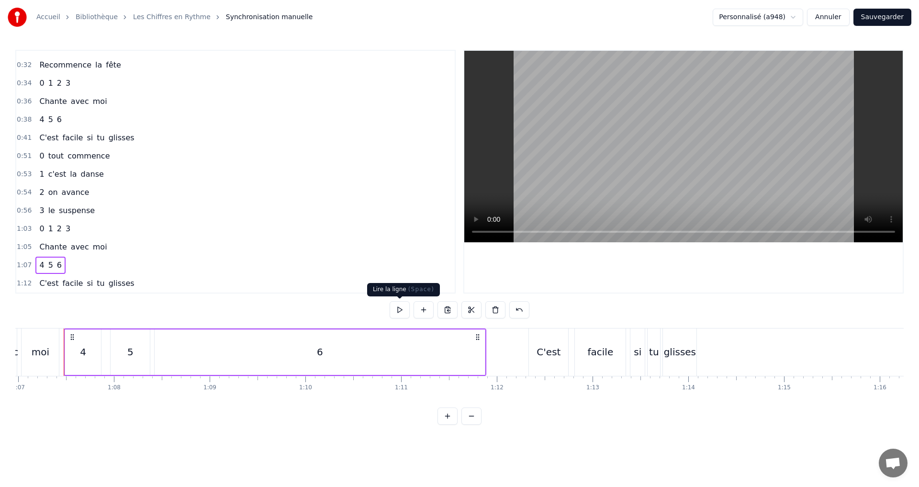
click at [396, 308] on button at bounding box center [399, 309] width 20 height 17
click at [146, 281] on div "1:12 C'est facile si tu glisses" at bounding box center [235, 283] width 438 height 18
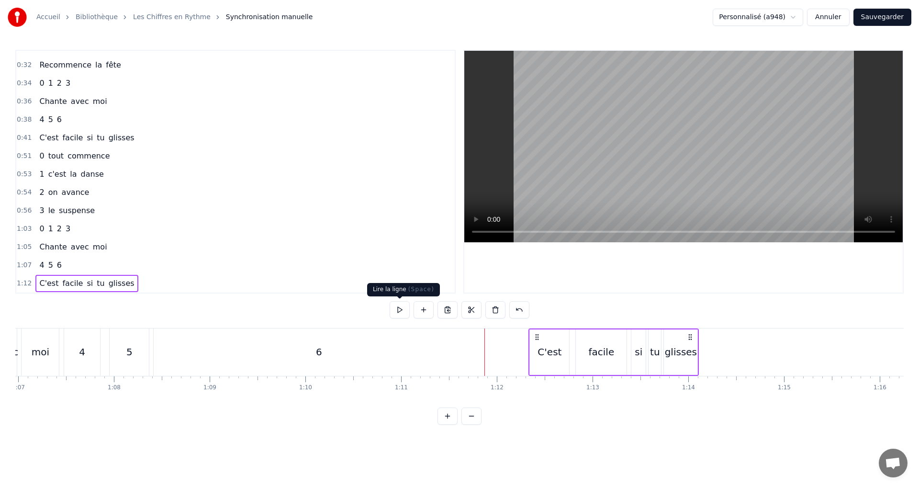
click at [392, 308] on button at bounding box center [399, 309] width 20 height 17
click at [891, 15] on button "Sauvegarder" at bounding box center [882, 17] width 58 height 17
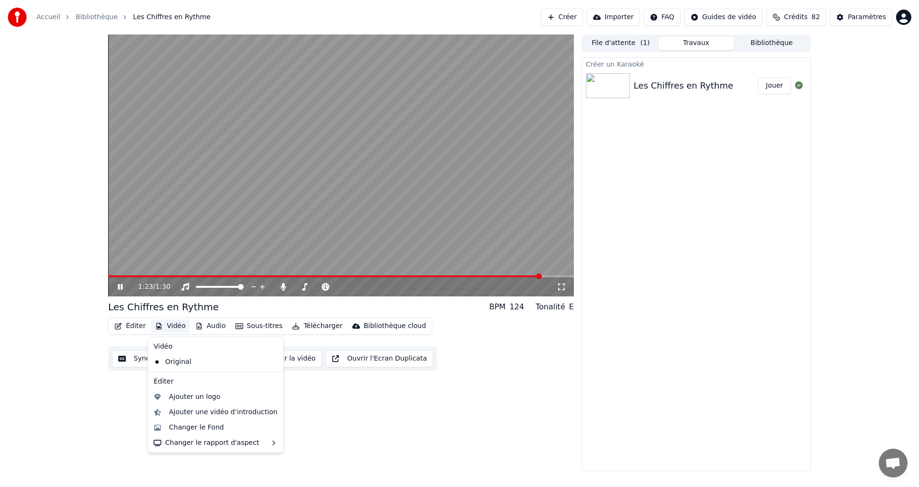
click at [174, 326] on button "Vidéo" at bounding box center [170, 325] width 38 height 13
click at [202, 425] on div "Changer le Fond" at bounding box center [196, 427] width 55 height 10
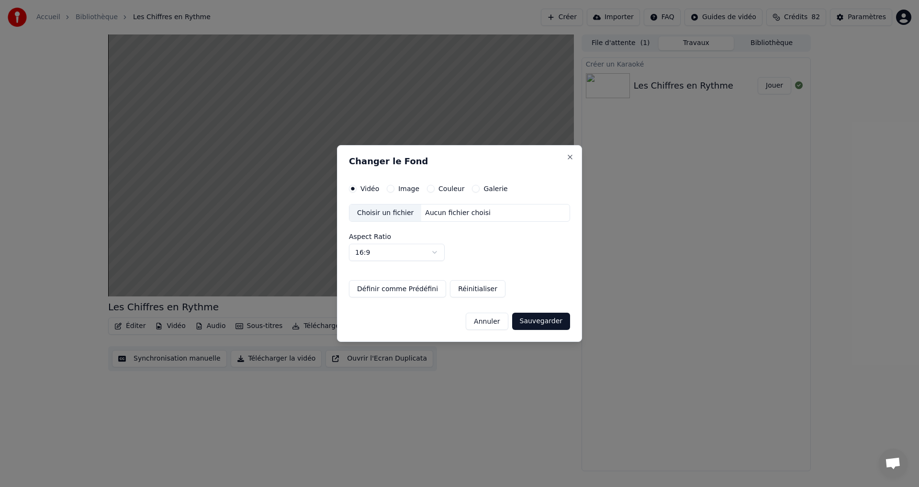
click at [438, 185] on label "Couleur" at bounding box center [451, 188] width 26 height 7
click at [434, 185] on button "Couleur" at bounding box center [431, 189] width 8 height 8
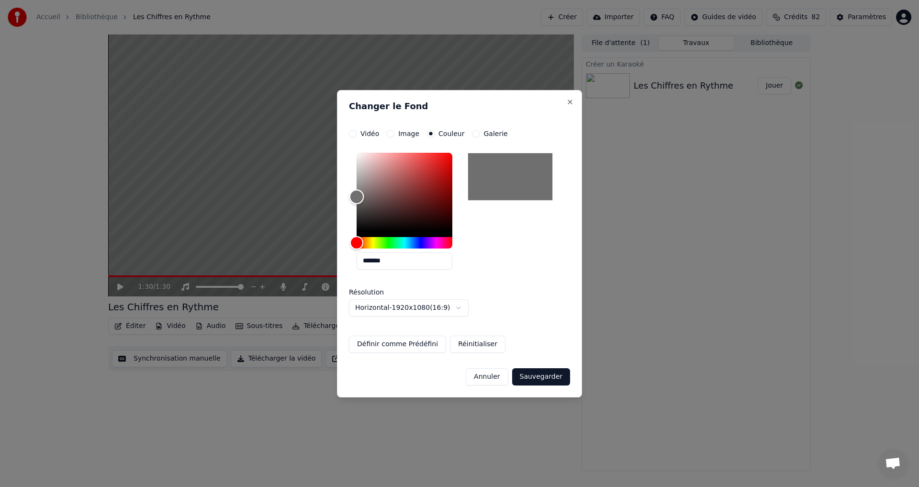
type input "*******"
drag, startPoint x: 373, startPoint y: 213, endPoint x: 324, endPoint y: 192, distance: 53.0
click at [324, 192] on body "**********" at bounding box center [459, 243] width 919 height 487
click at [550, 377] on button "Sauvegarder" at bounding box center [541, 376] width 58 height 17
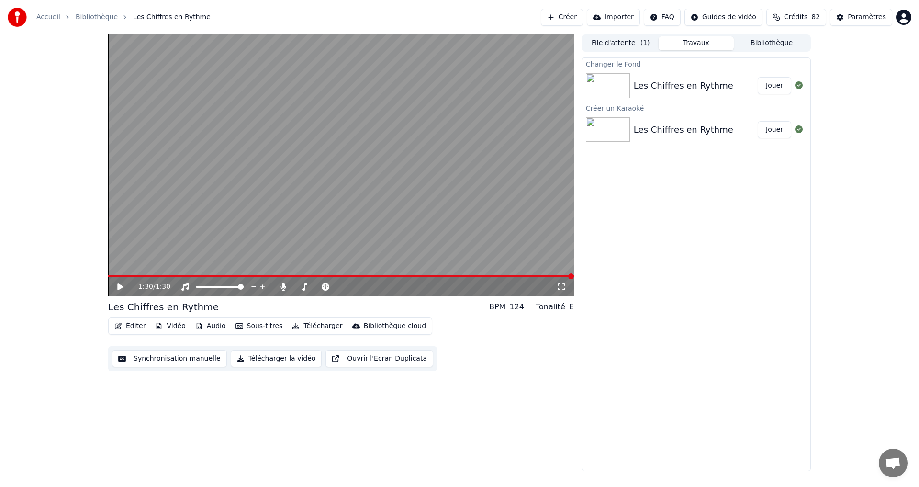
click at [778, 80] on button "Jouer" at bounding box center [773, 85] width 33 height 17
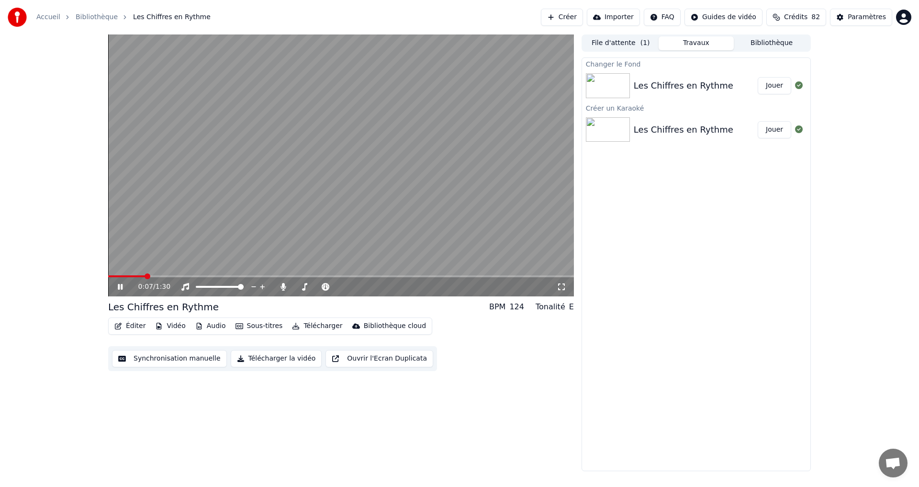
click at [249, 356] on button "Télécharger la vidéo" at bounding box center [276, 358] width 91 height 17
click at [120, 288] on icon at bounding box center [127, 287] width 22 height 8
click at [767, 80] on button "Afficher" at bounding box center [770, 85] width 42 height 17
